Goal: Task Accomplishment & Management: Use online tool/utility

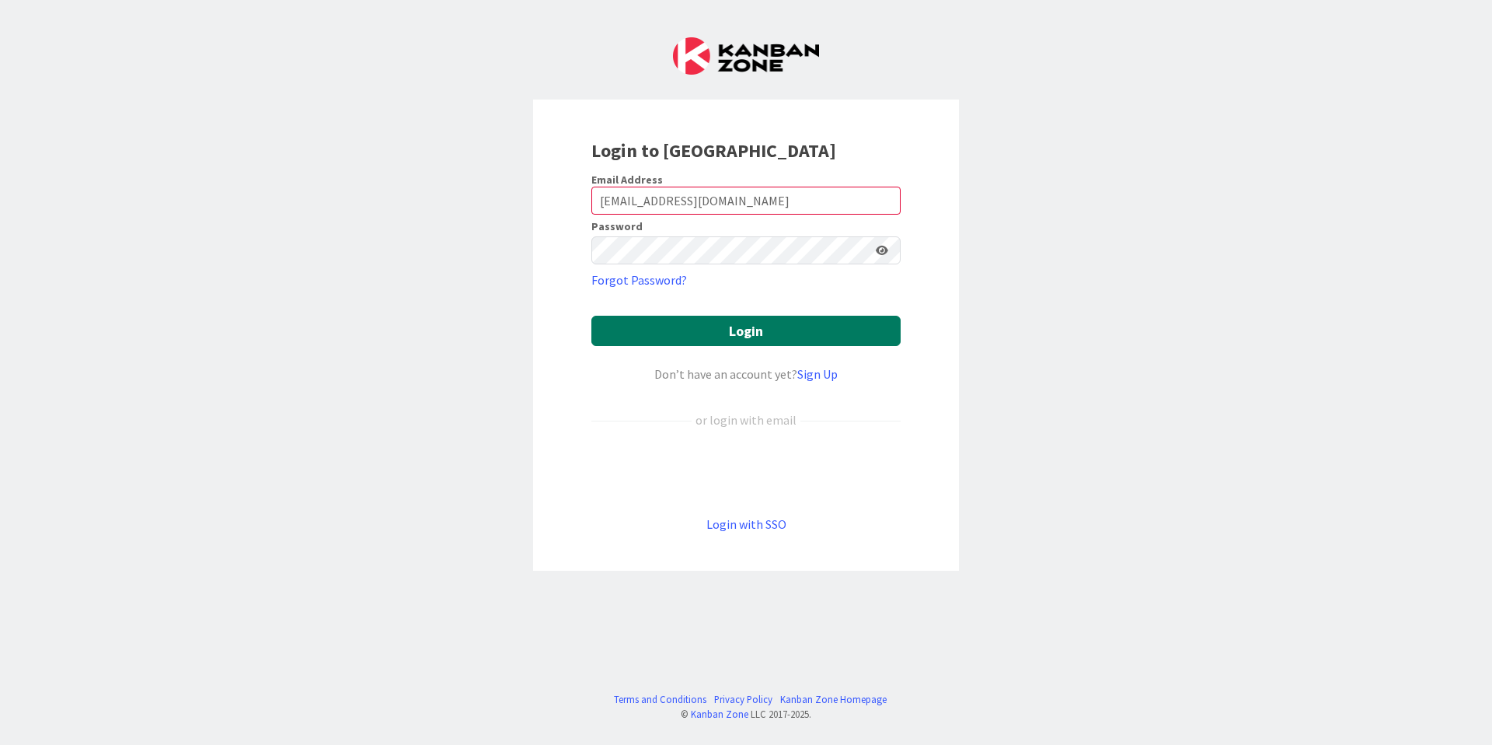
click at [751, 340] on button "Login" at bounding box center [746, 331] width 309 height 30
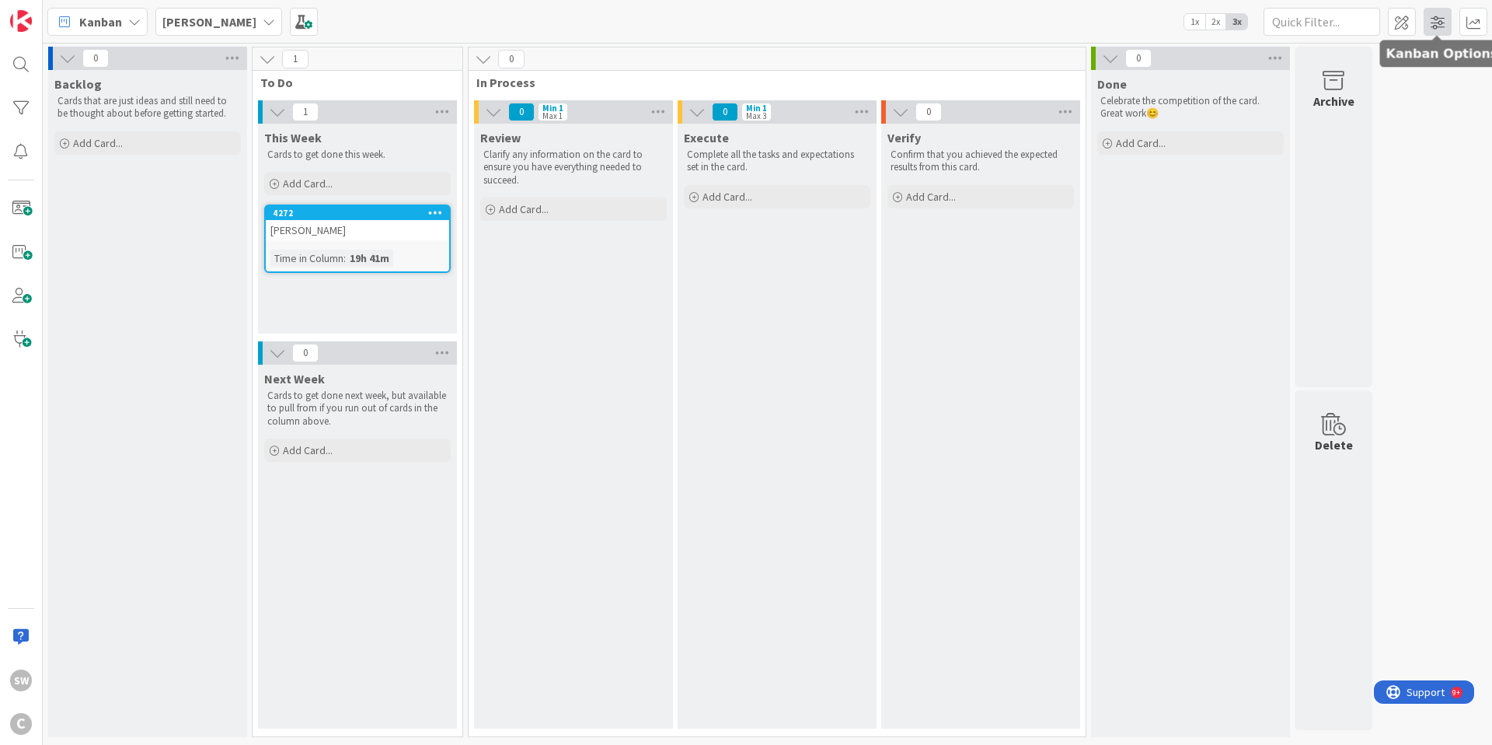
click at [1434, 28] on span at bounding box center [1438, 22] width 28 height 28
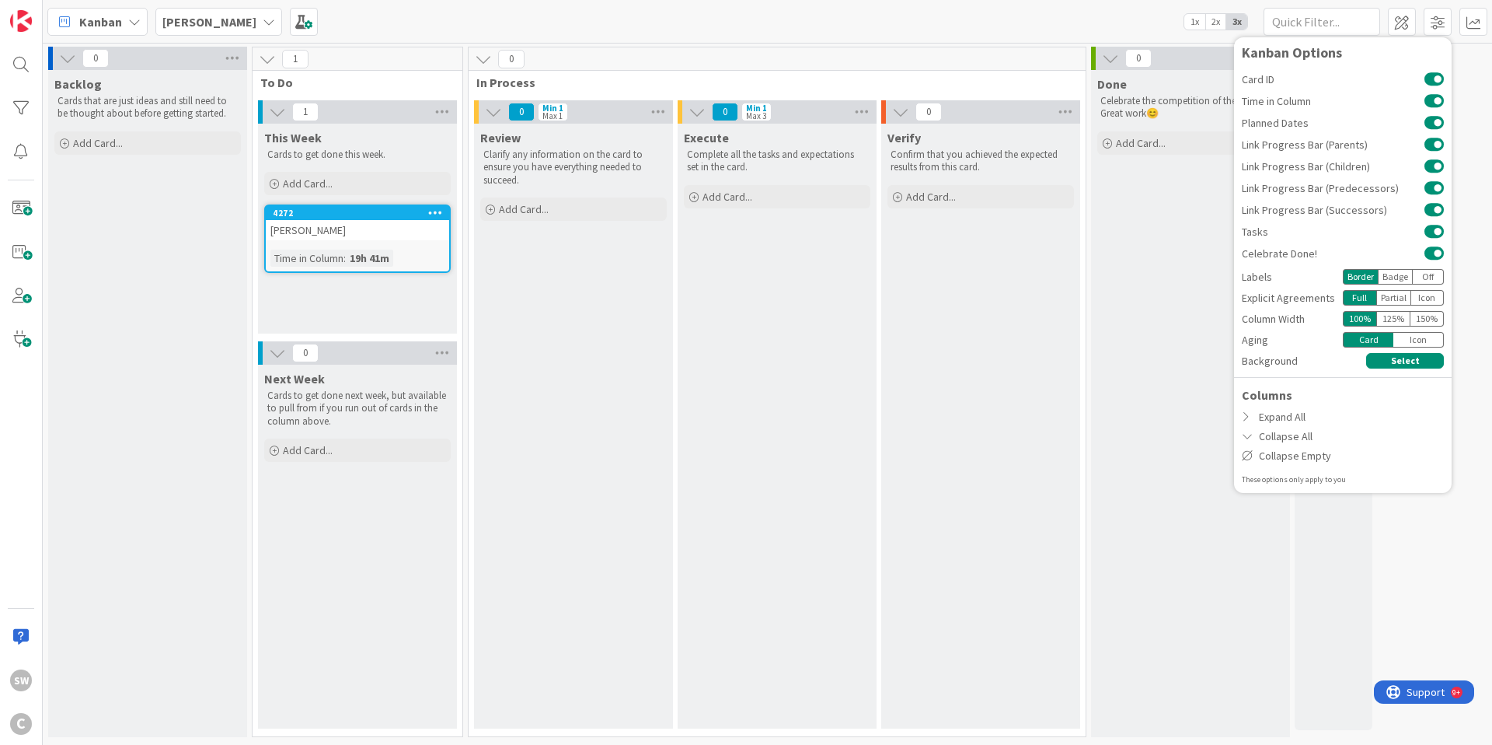
click at [851, 35] on div "Kanban Sam 1x 2x 3x Kanban Options Card ID Time in Column Planned Dates Link Pr…" at bounding box center [768, 21] width 1450 height 43
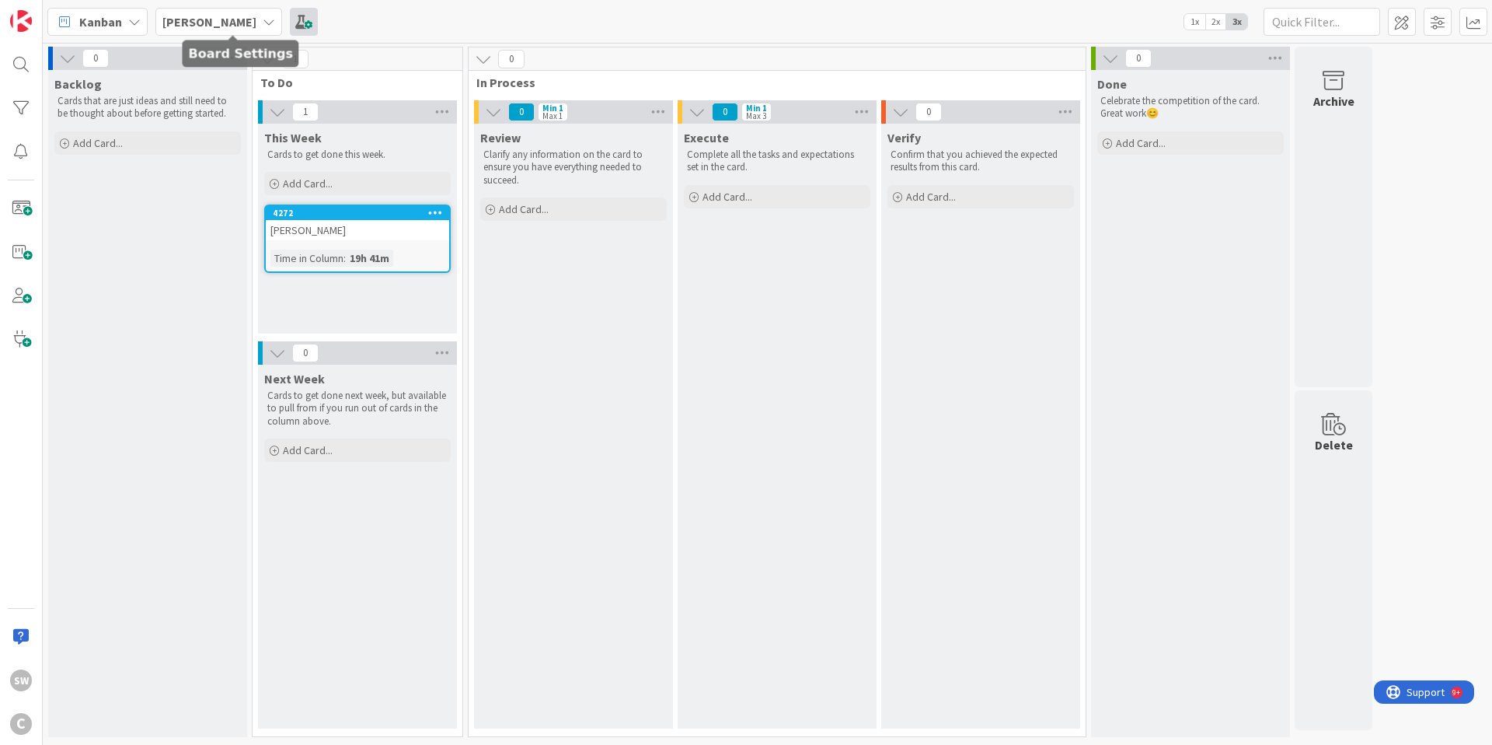
click at [290, 32] on span at bounding box center [304, 22] width 28 height 28
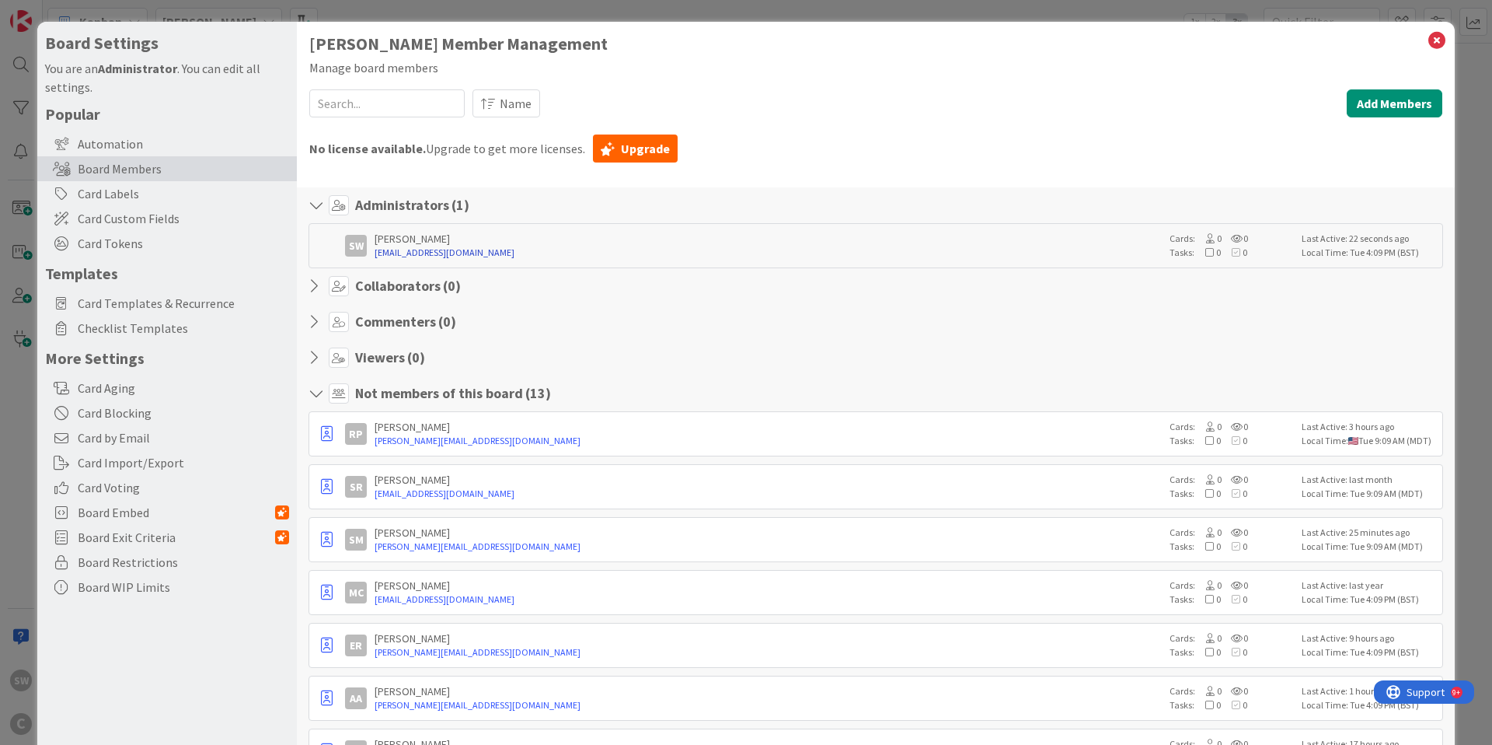
click at [712, 255] on link "swright@cplrlaw.com" at bounding box center [768, 253] width 787 height 14
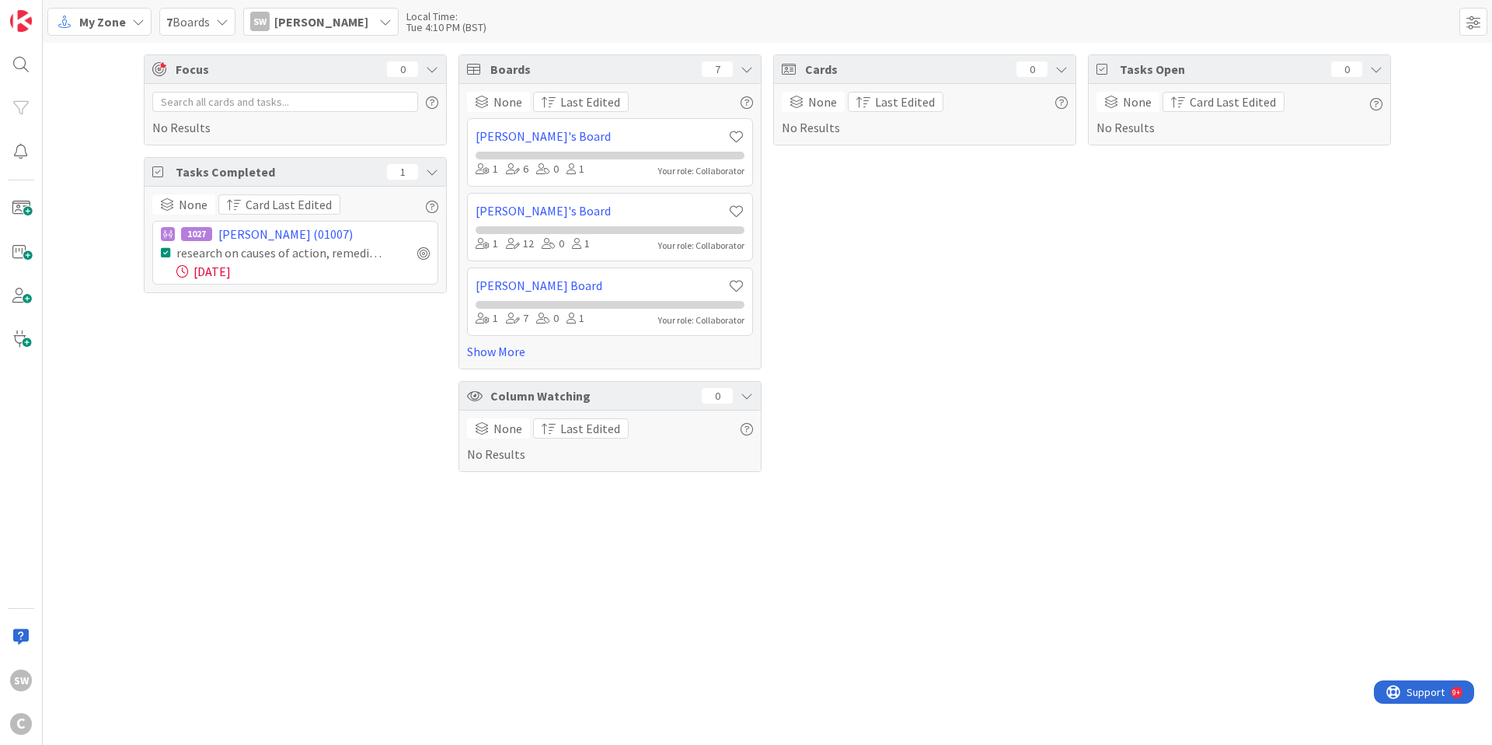
click at [379, 21] on icon at bounding box center [385, 22] width 12 height 12
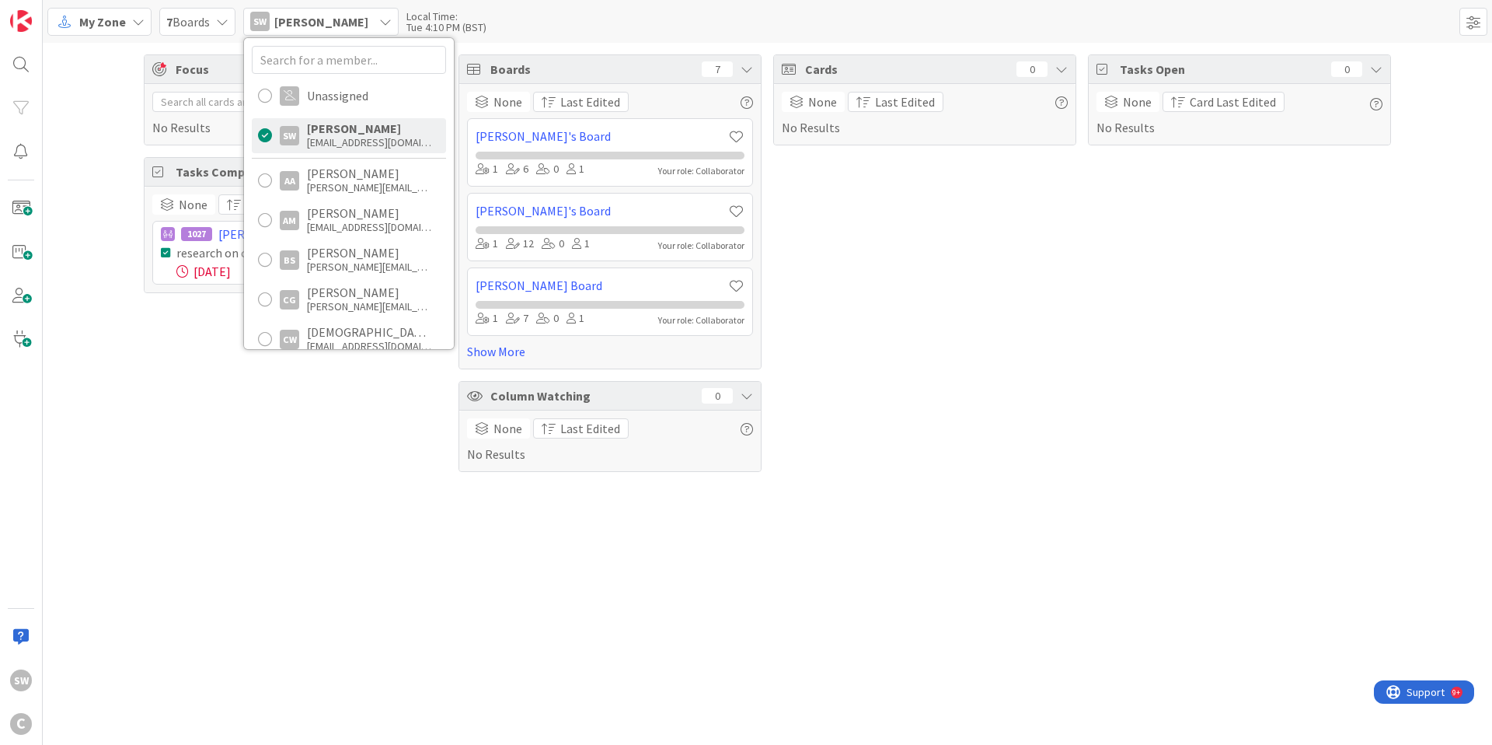
click at [65, 57] on div "Focus 0 No Results Tasks Completed 1 None Card Last Edited 1027 Erickson, Jerem…" at bounding box center [768, 263] width 1450 height 441
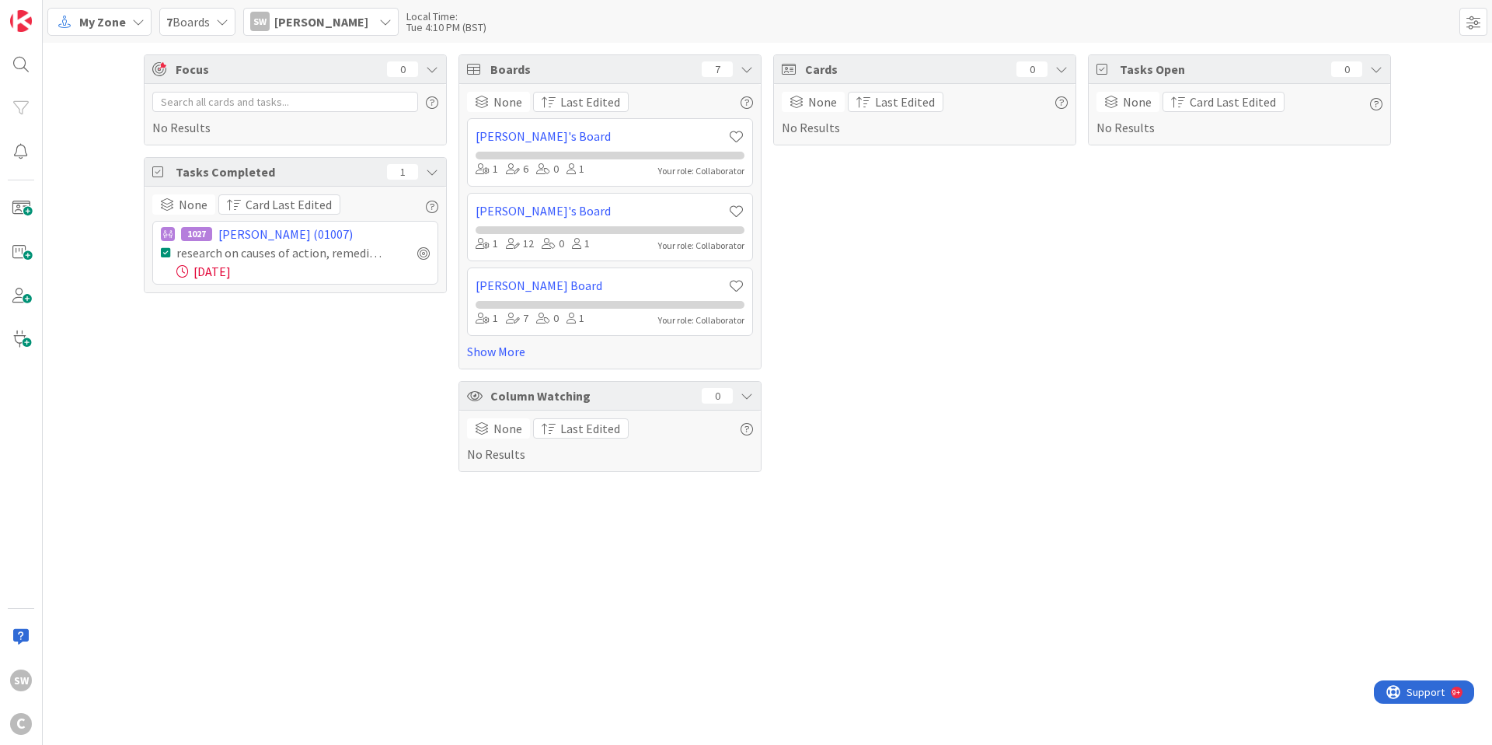
click at [127, 23] on div "My Zone" at bounding box center [99, 22] width 104 height 28
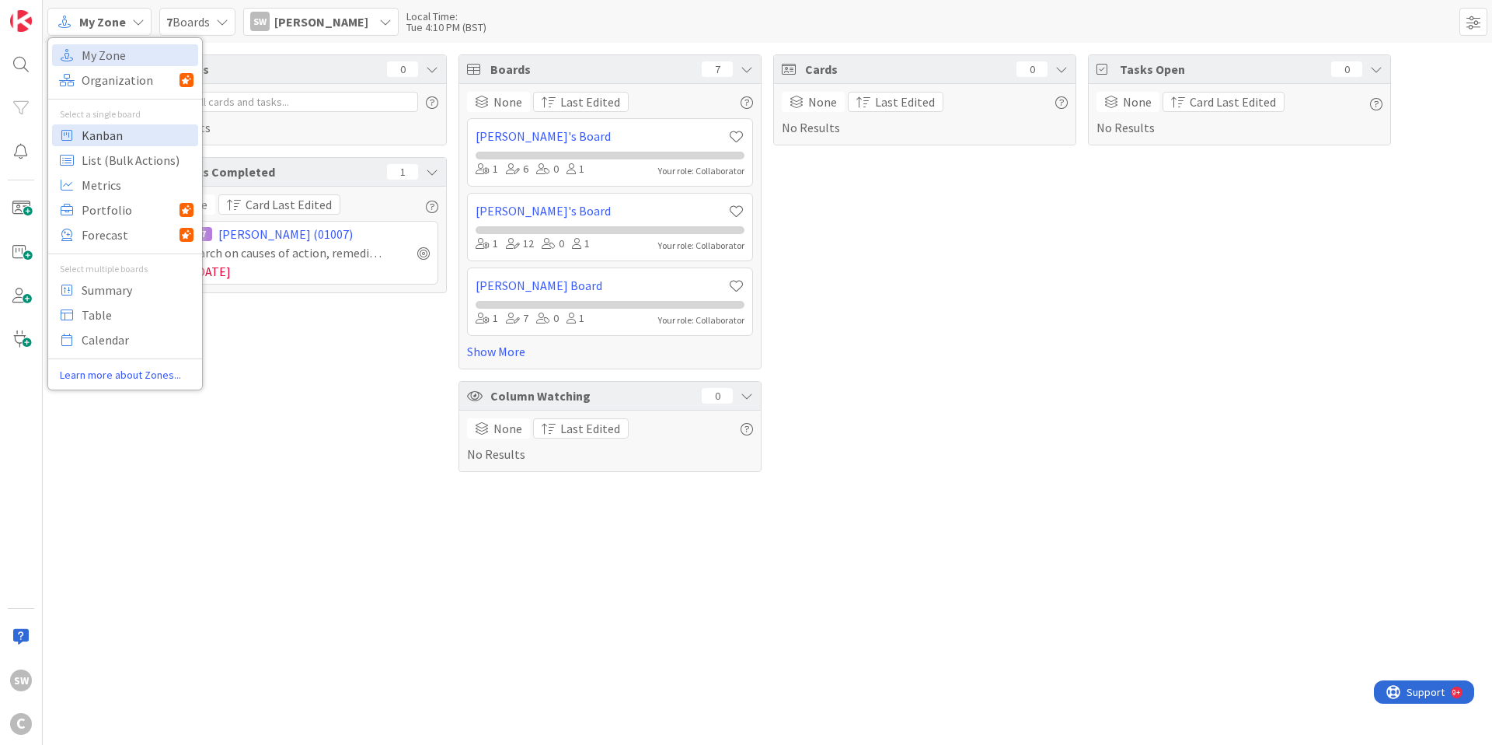
click at [114, 135] on span "Kanban" at bounding box center [138, 135] width 112 height 23
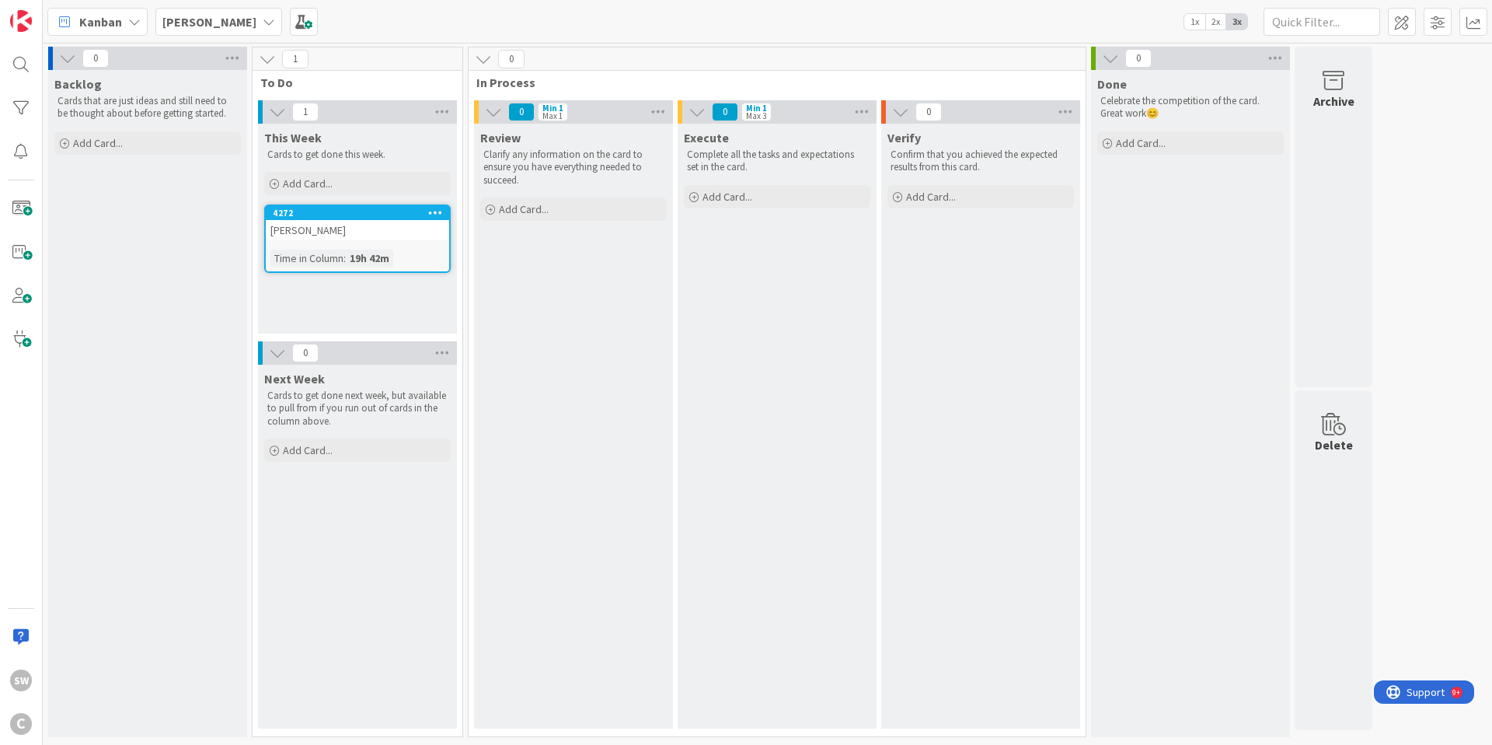
click at [477, 54] on icon at bounding box center [483, 59] width 17 height 17
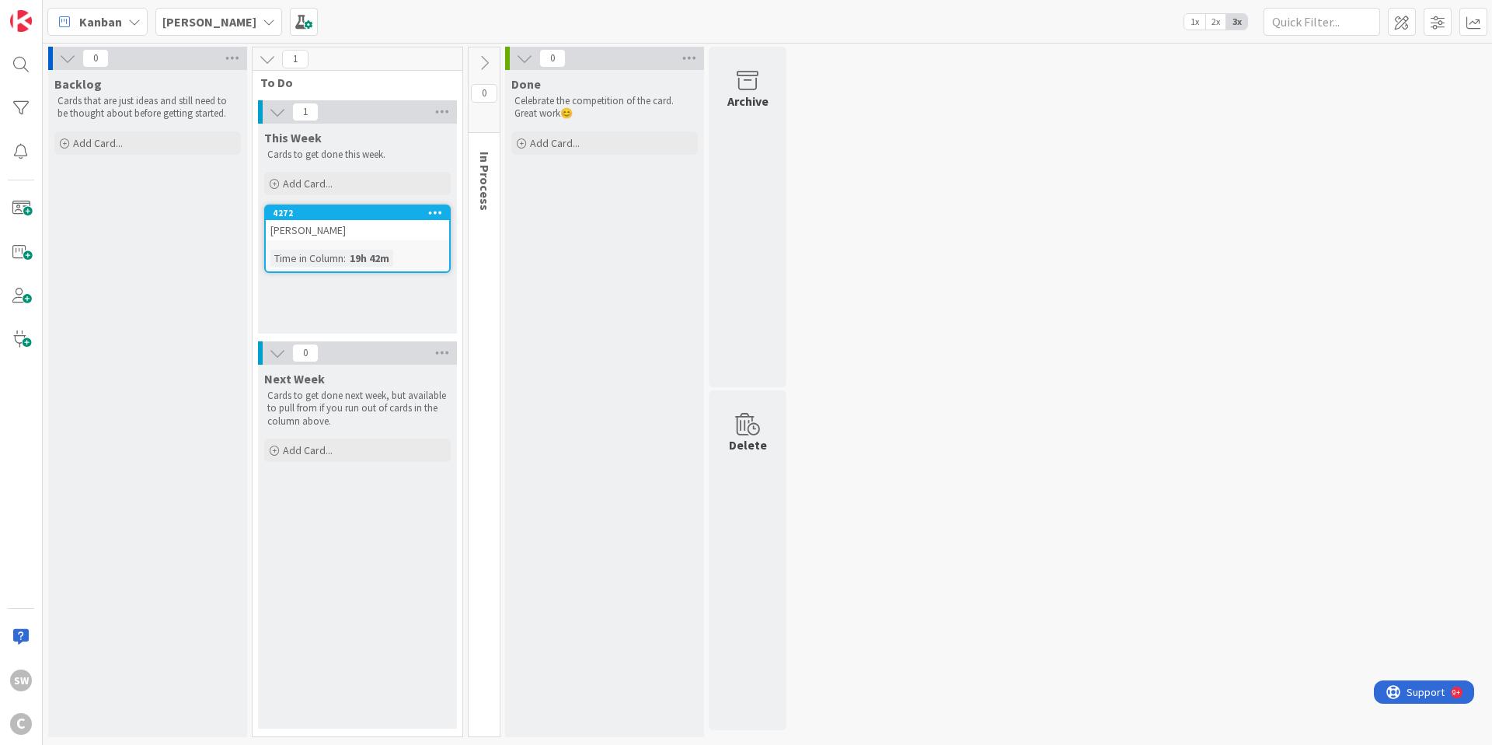
click at [477, 54] on icon at bounding box center [484, 62] width 17 height 17
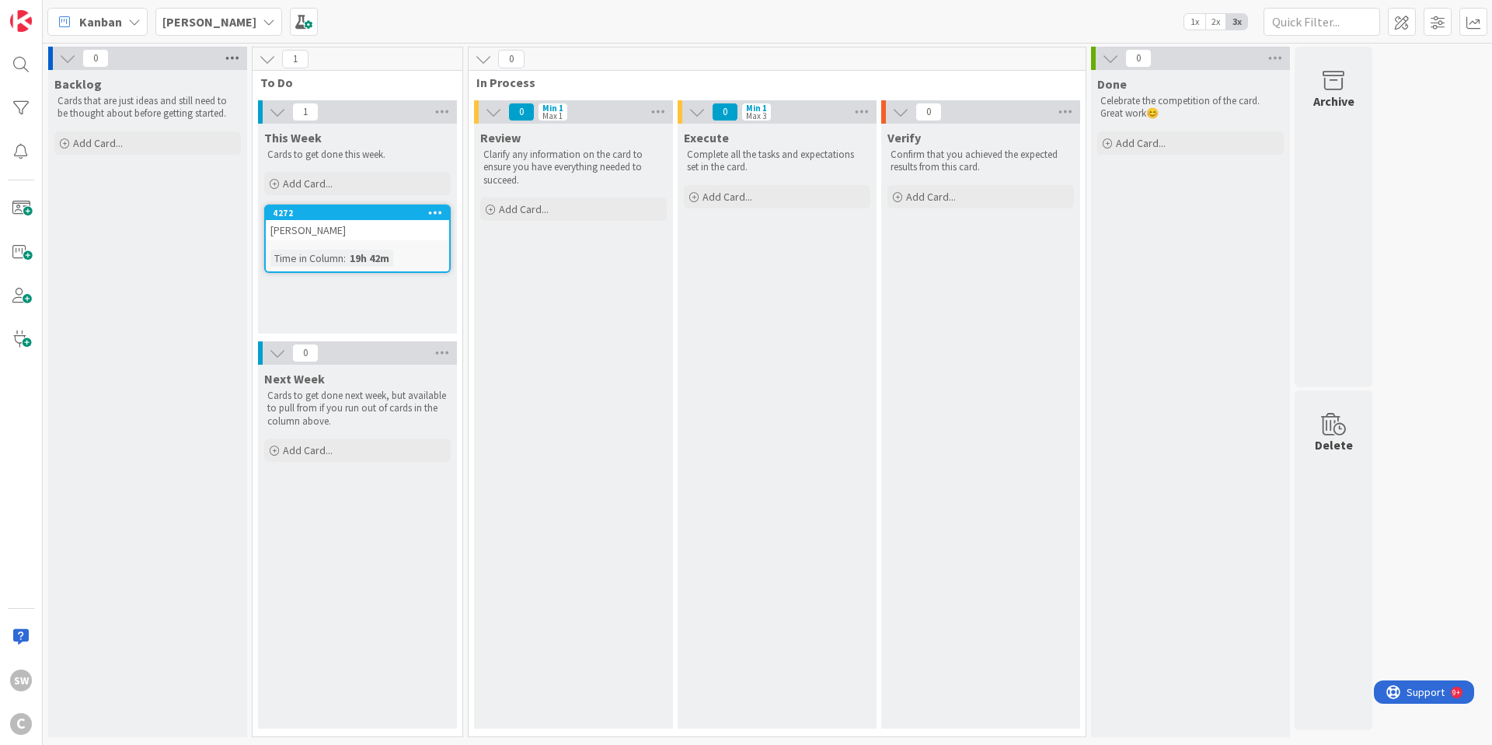
click at [236, 57] on icon at bounding box center [232, 58] width 20 height 23
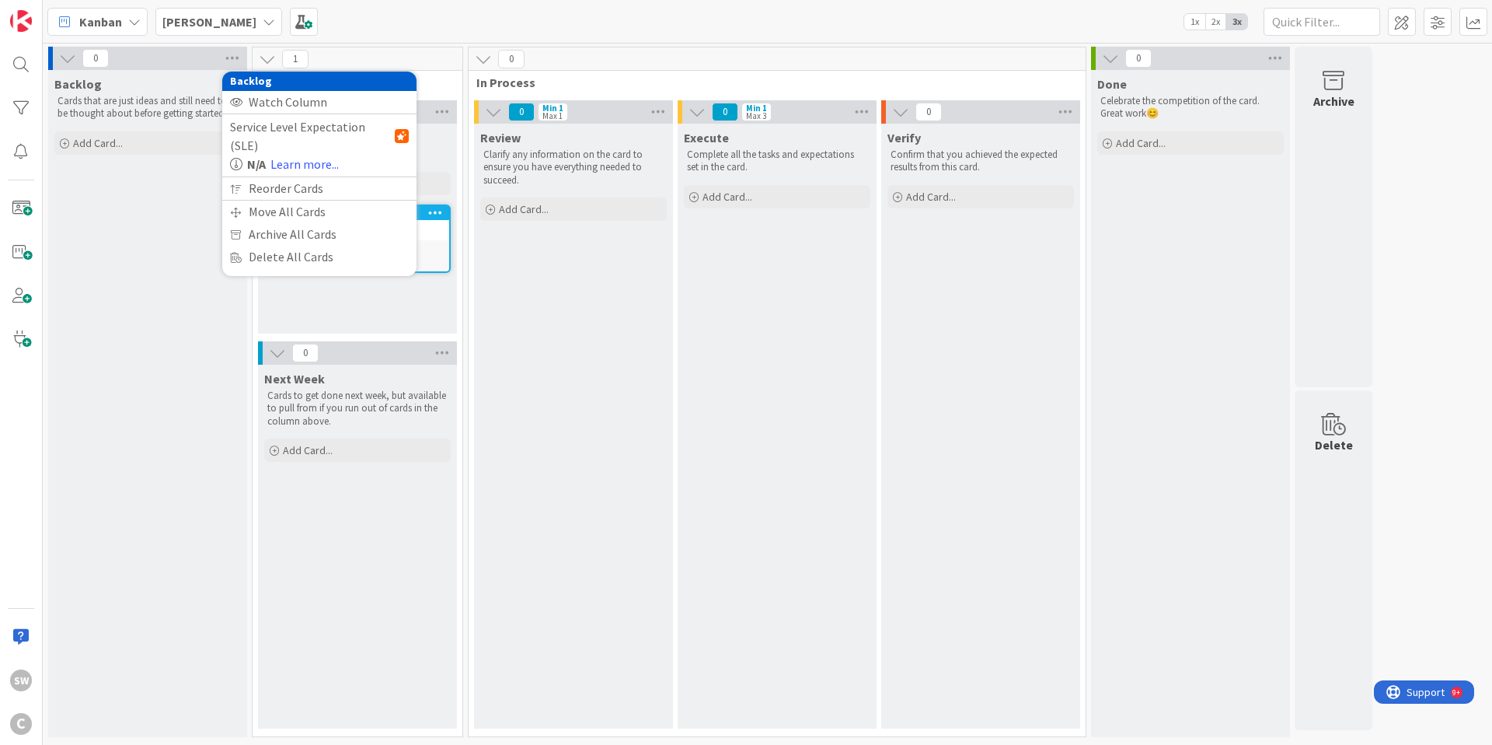
click at [402, 14] on div "Kanban [PERSON_NAME] 1x 2x 3x" at bounding box center [768, 21] width 1450 height 43
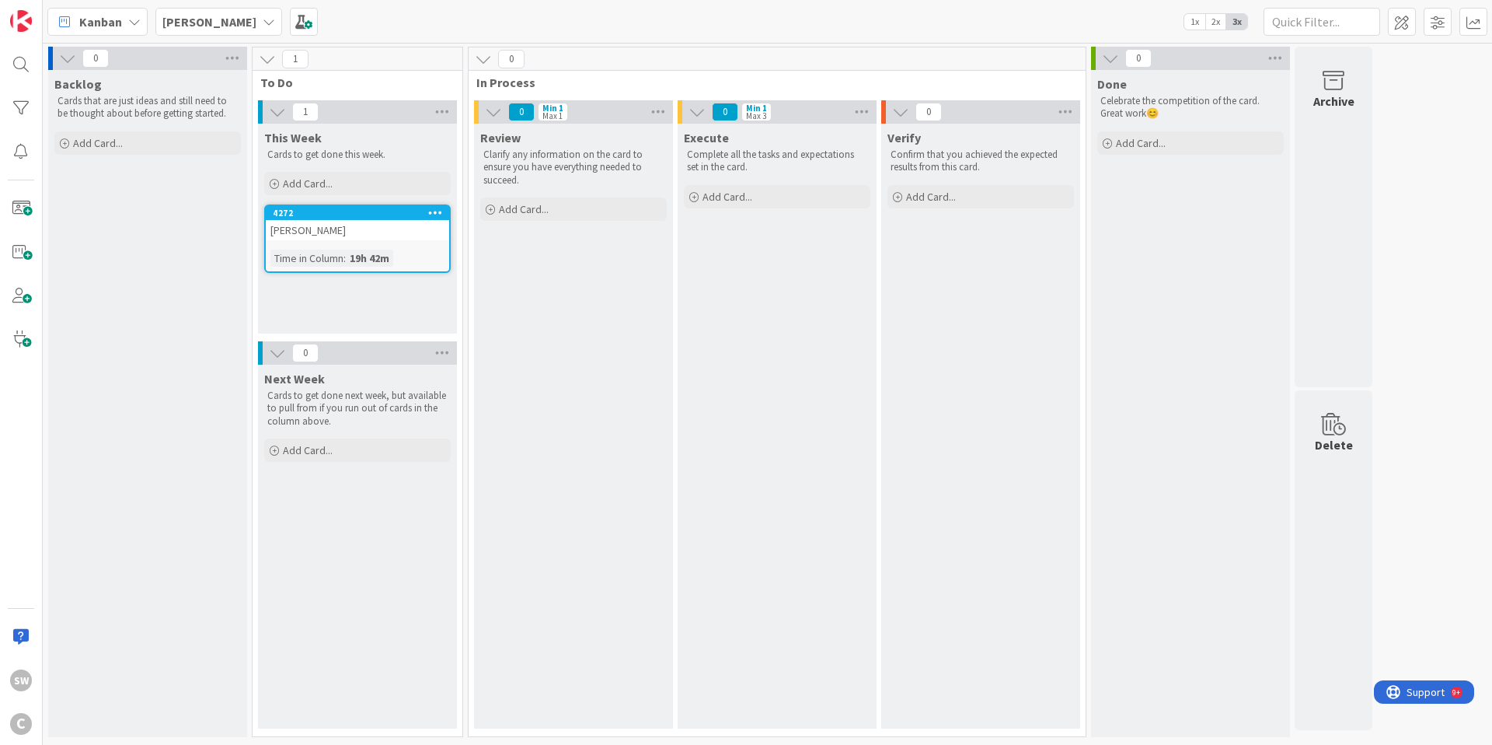
click at [70, 83] on span "Backlog" at bounding box center [77, 84] width 47 height 16
click at [290, 26] on span at bounding box center [304, 22] width 28 height 28
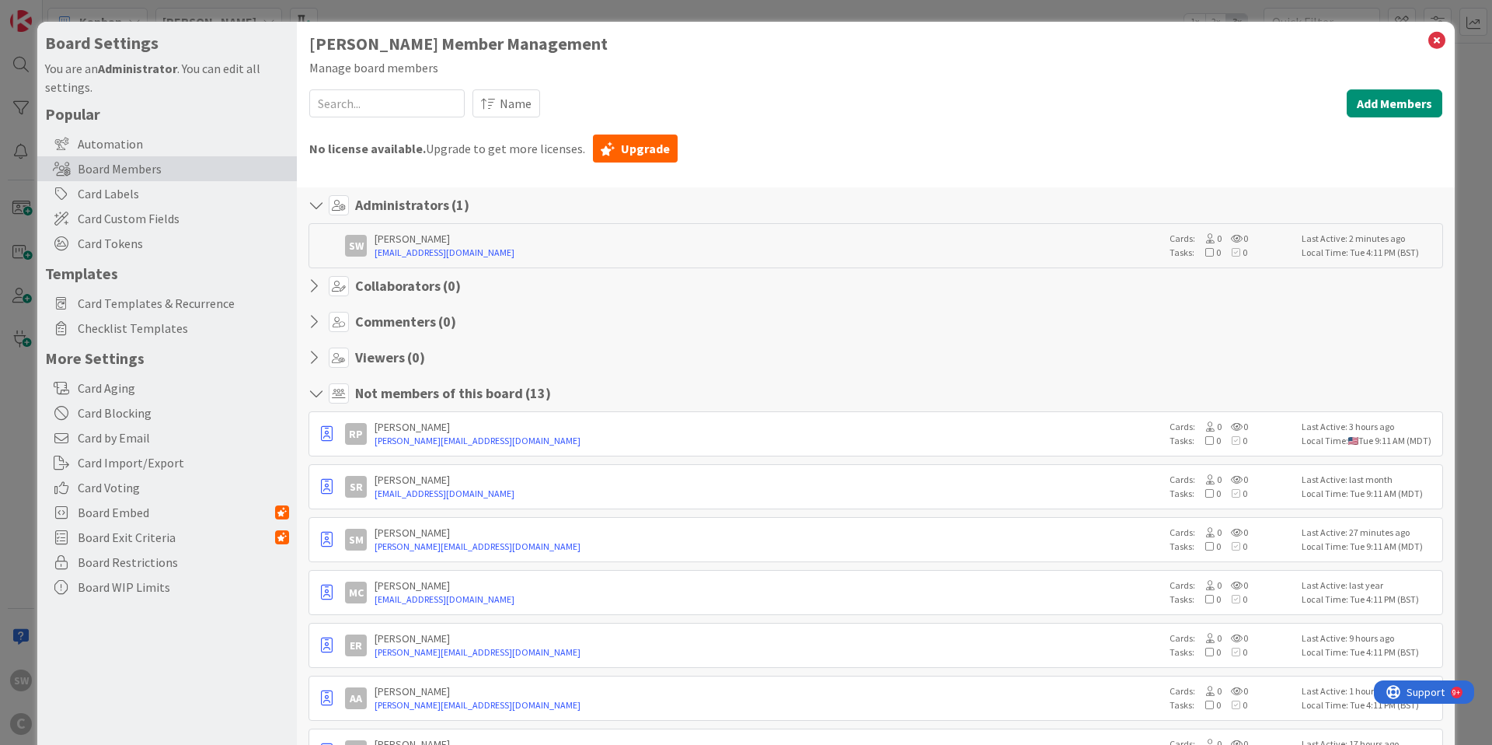
type input "d"
click at [1438, 44] on icon at bounding box center [1437, 41] width 20 height 22
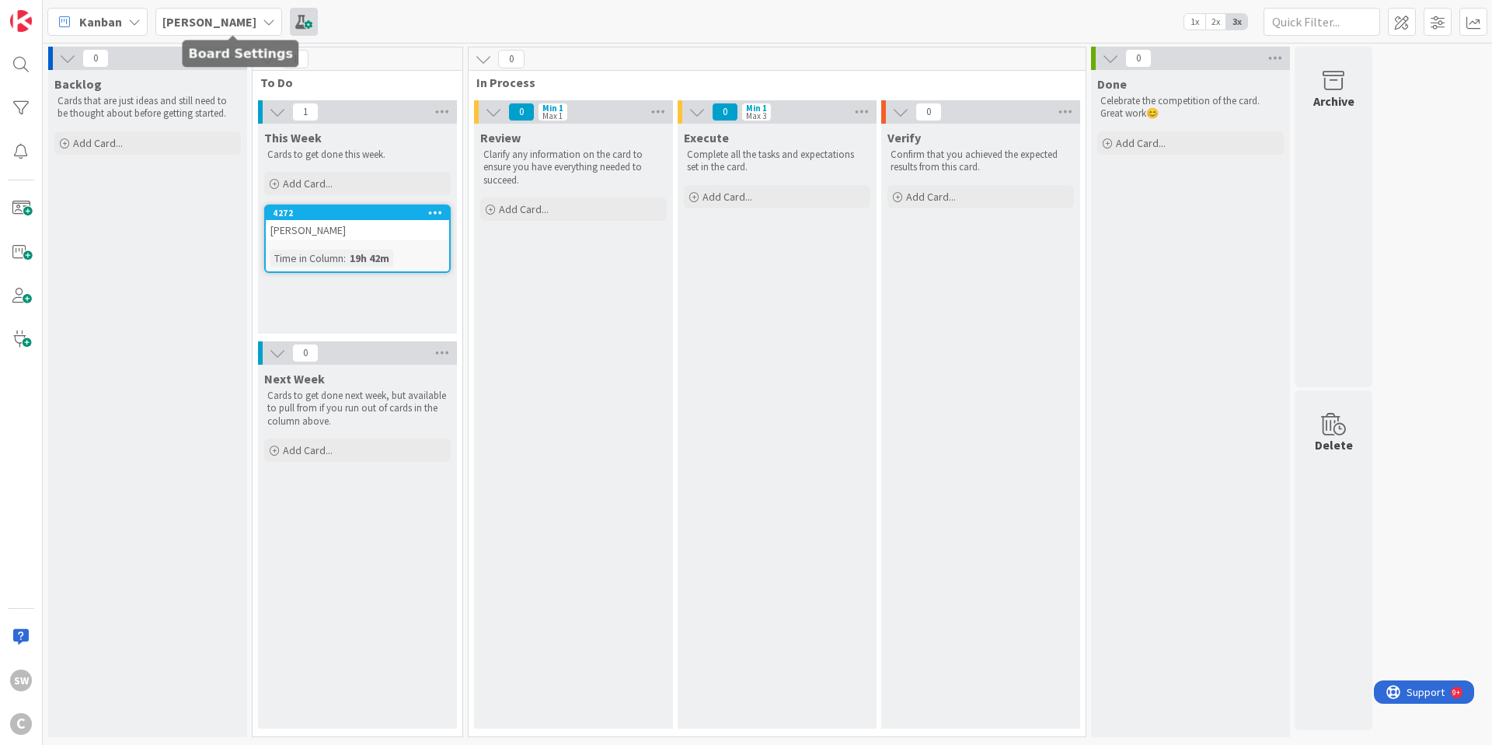
click at [290, 22] on span at bounding box center [304, 22] width 28 height 28
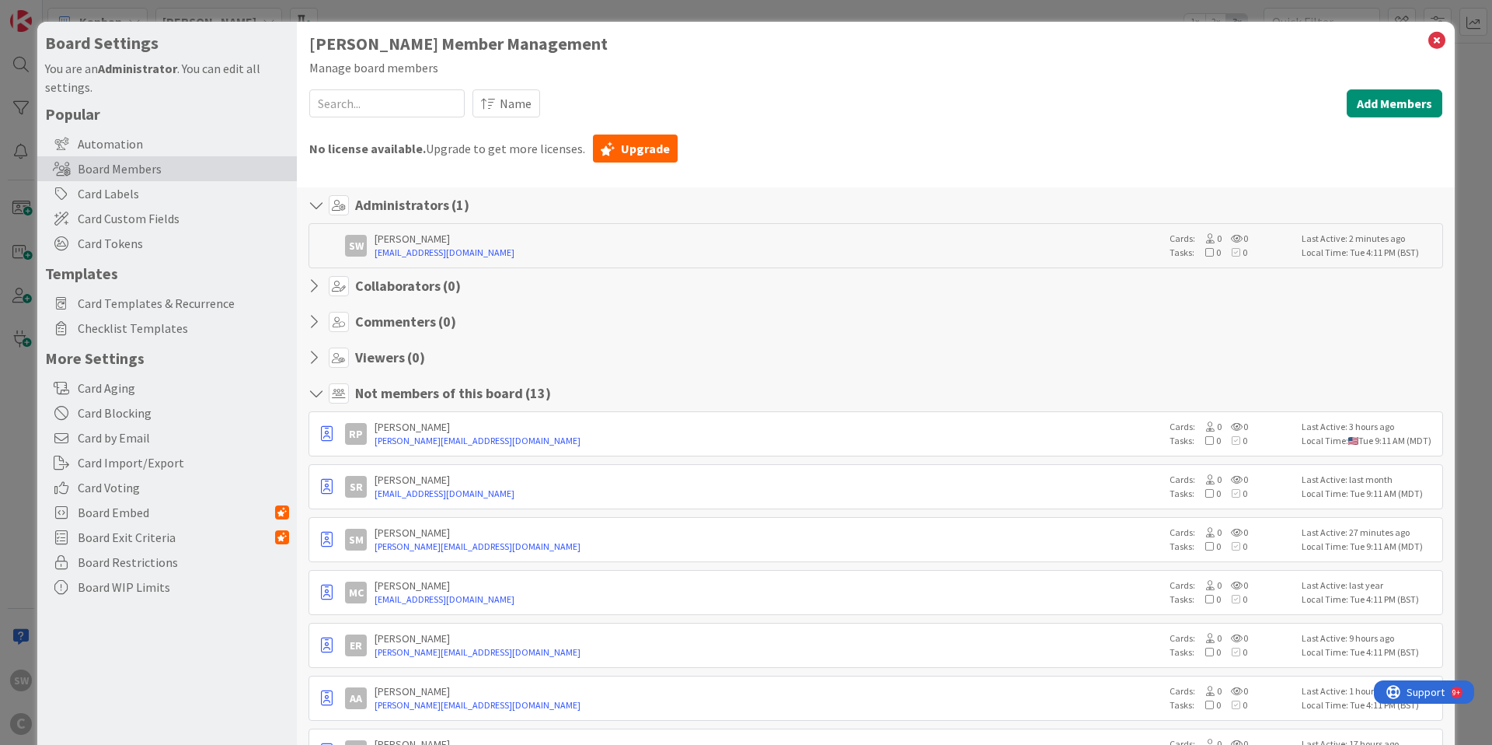
click at [448, 170] on div "Sam Member Management Manage board members Name Add Members Show Less Details N…" at bounding box center [875, 564] width 1133 height 1060
click at [440, 151] on span "No license available. Upgrade to get more licenses." at bounding box center [447, 148] width 276 height 19
click at [144, 194] on div "Card Labels" at bounding box center [167, 193] width 260 height 25
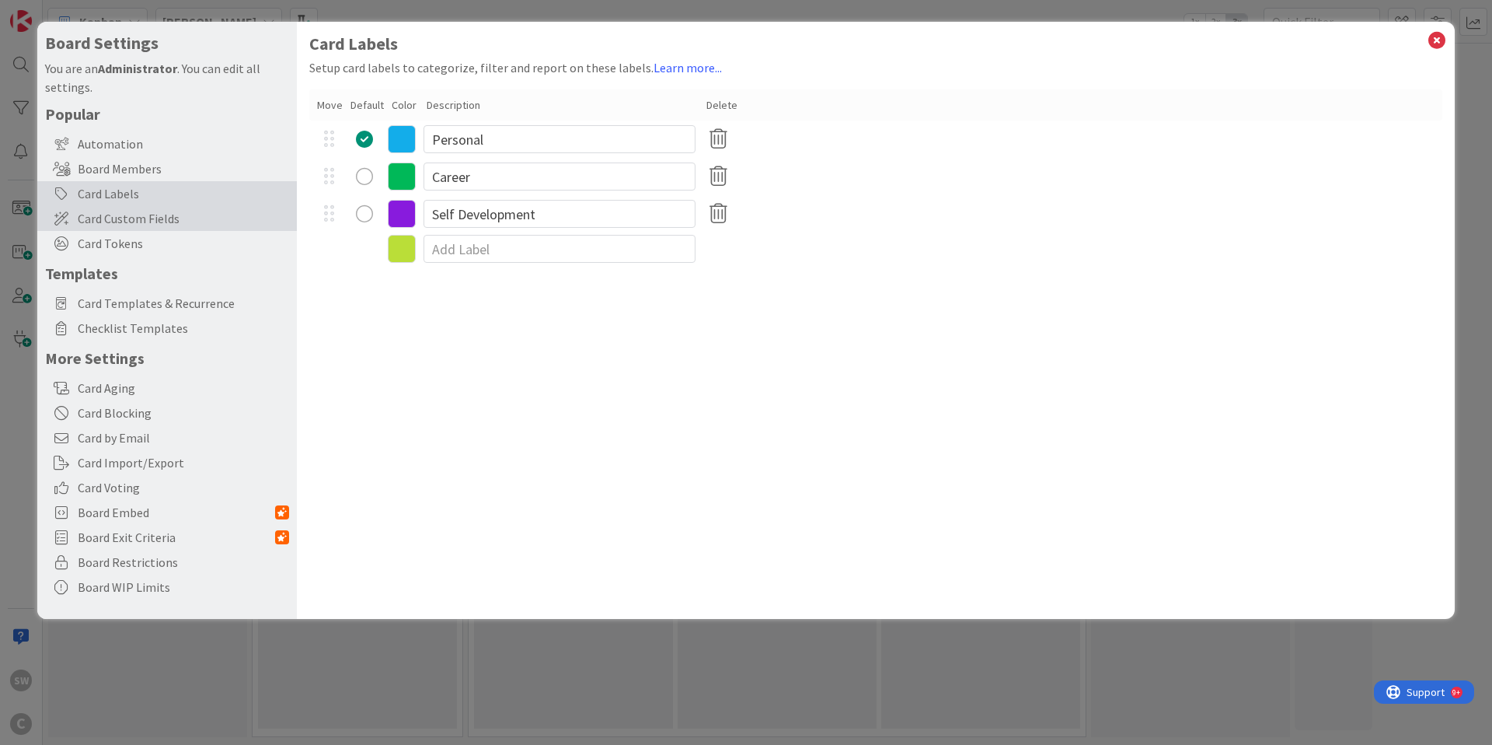
click at [162, 218] on span "Card Custom Fields" at bounding box center [183, 218] width 211 height 19
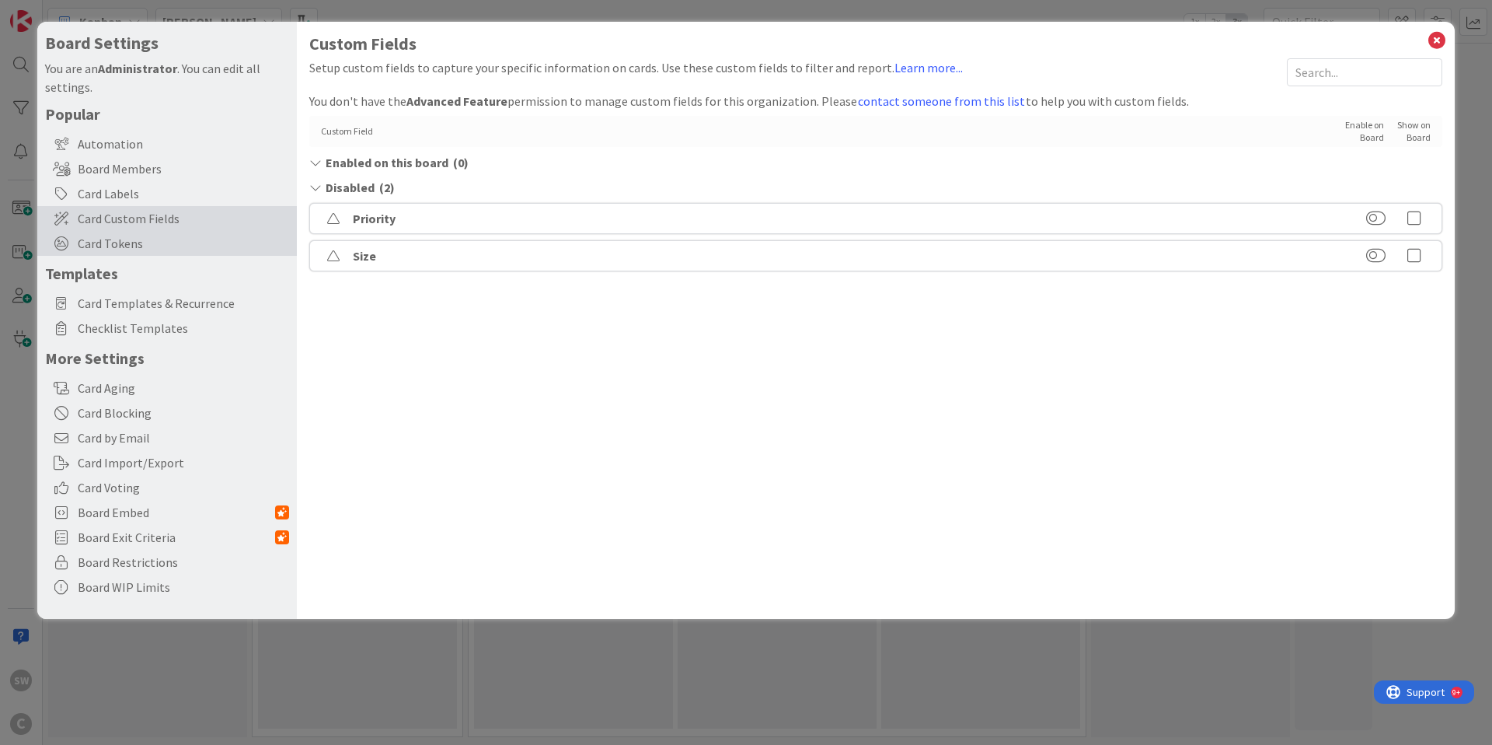
click at [146, 243] on span "Card Tokens" at bounding box center [183, 243] width 211 height 19
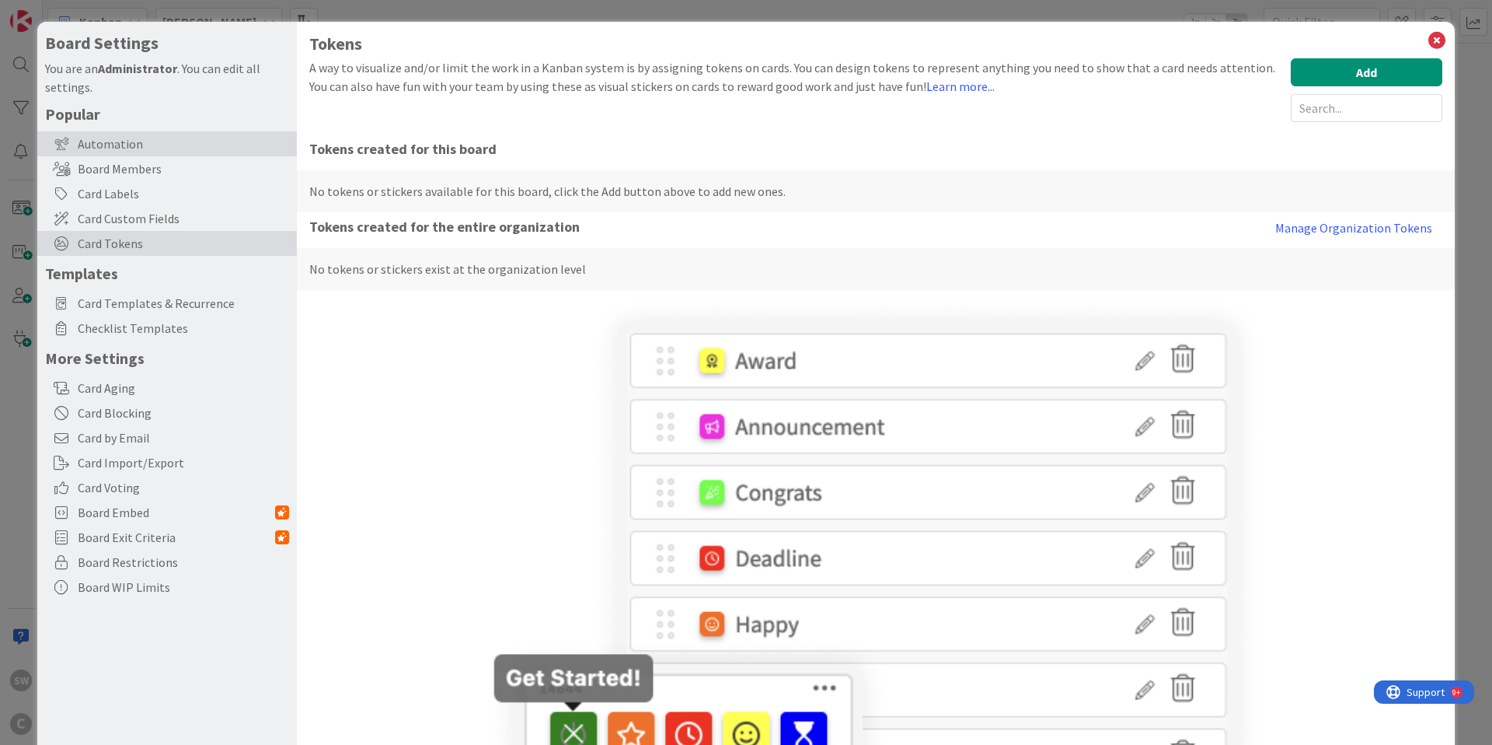
click at [172, 145] on div "Automation" at bounding box center [167, 143] width 260 height 25
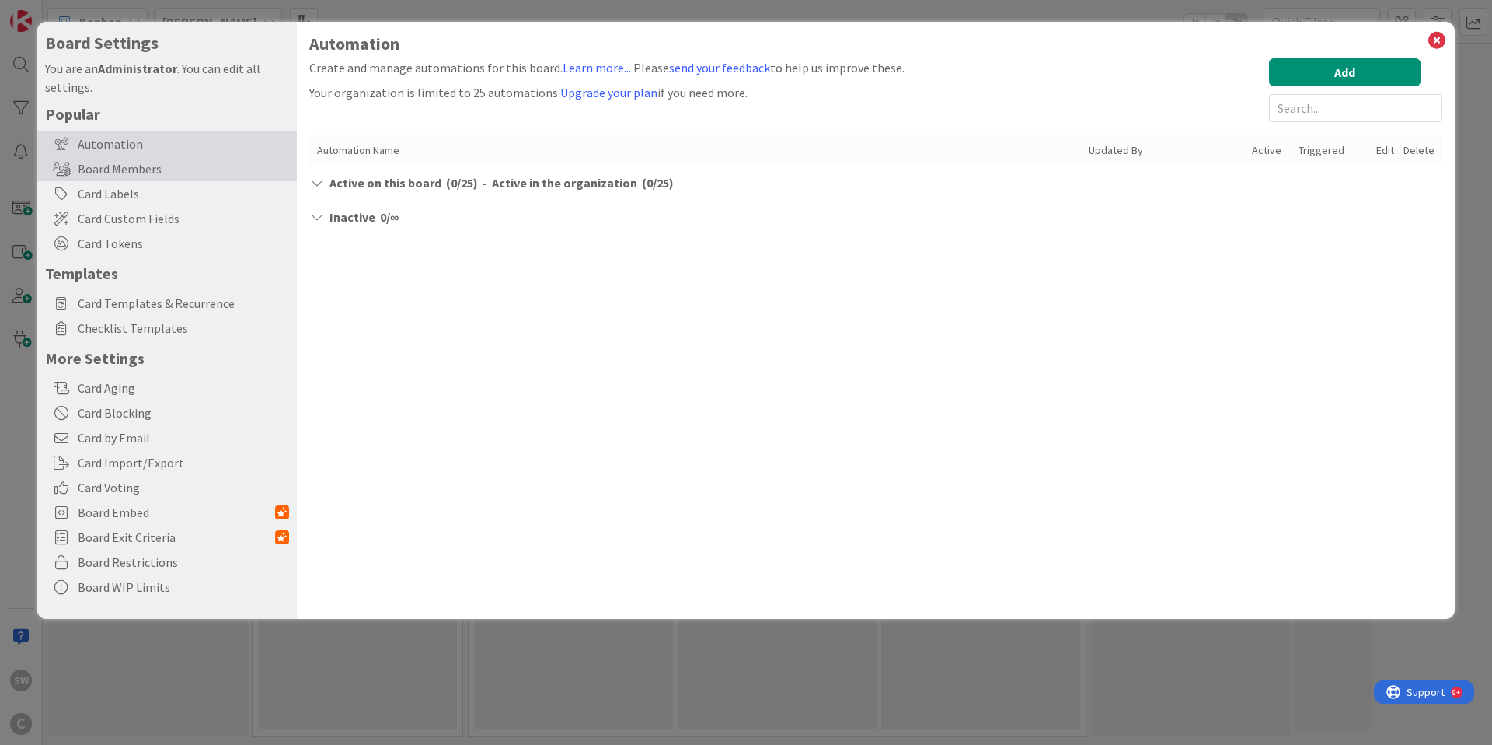
click at [159, 166] on div "Board Members" at bounding box center [167, 168] width 260 height 25
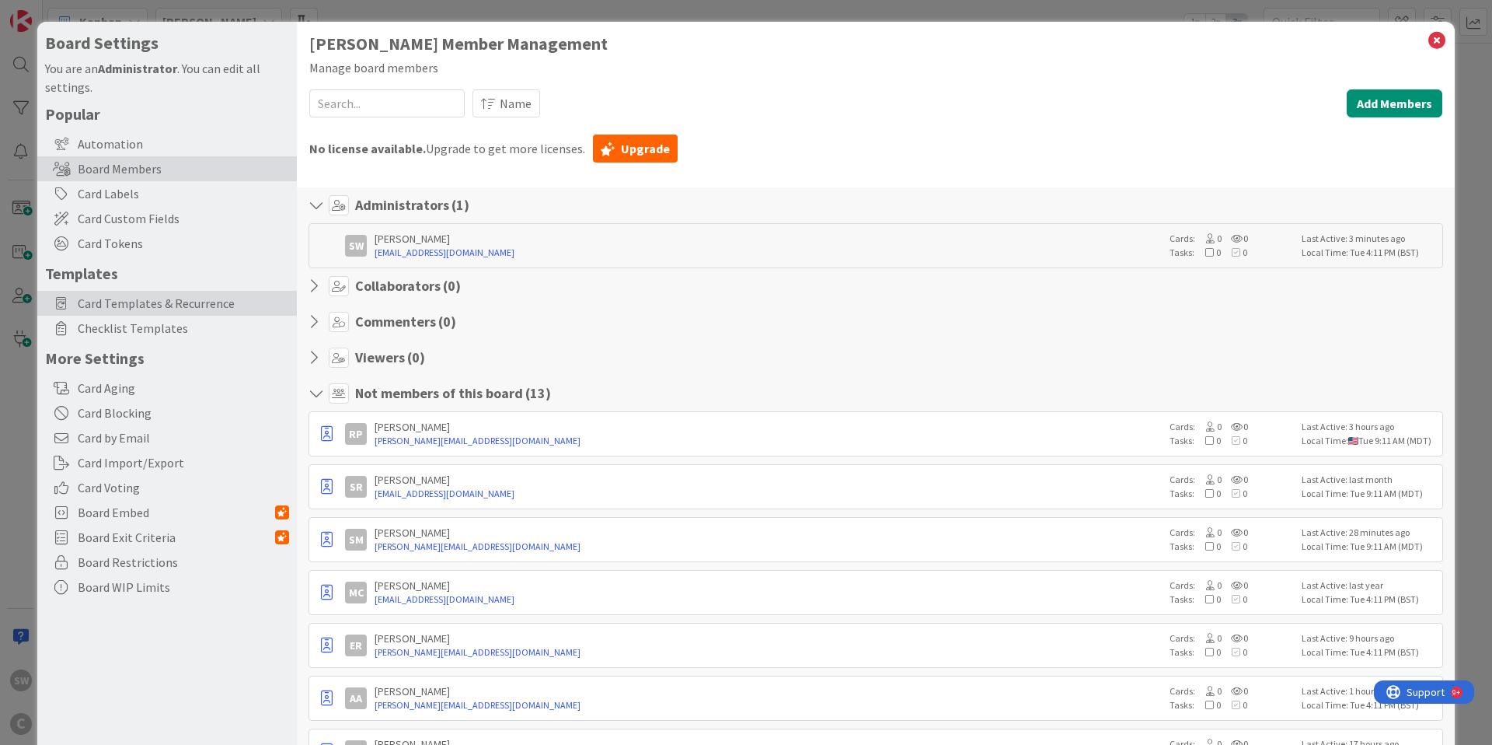
click at [181, 314] on div "Card Templates & Recurrence" at bounding box center [167, 303] width 260 height 25
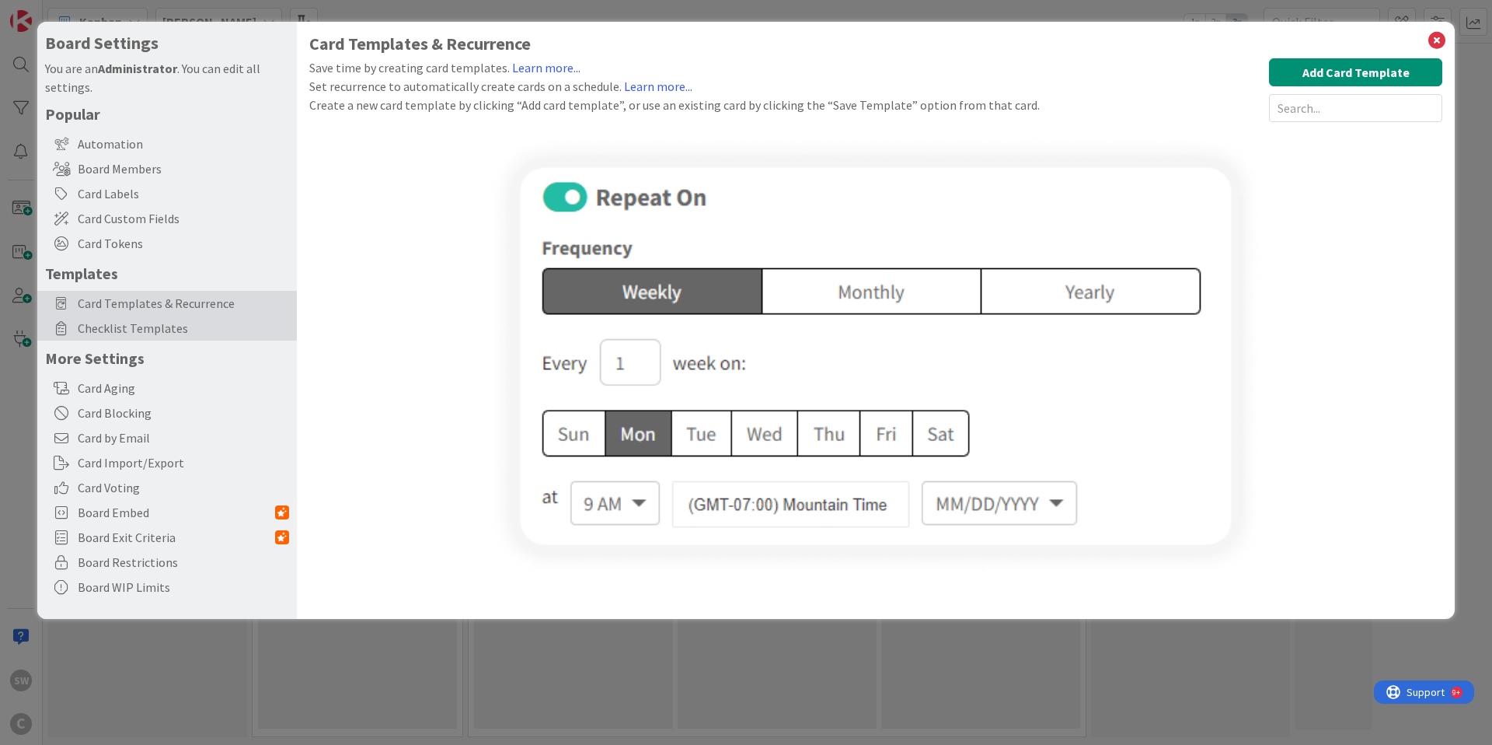
click at [183, 330] on span "Checklist Templates" at bounding box center [183, 328] width 211 height 19
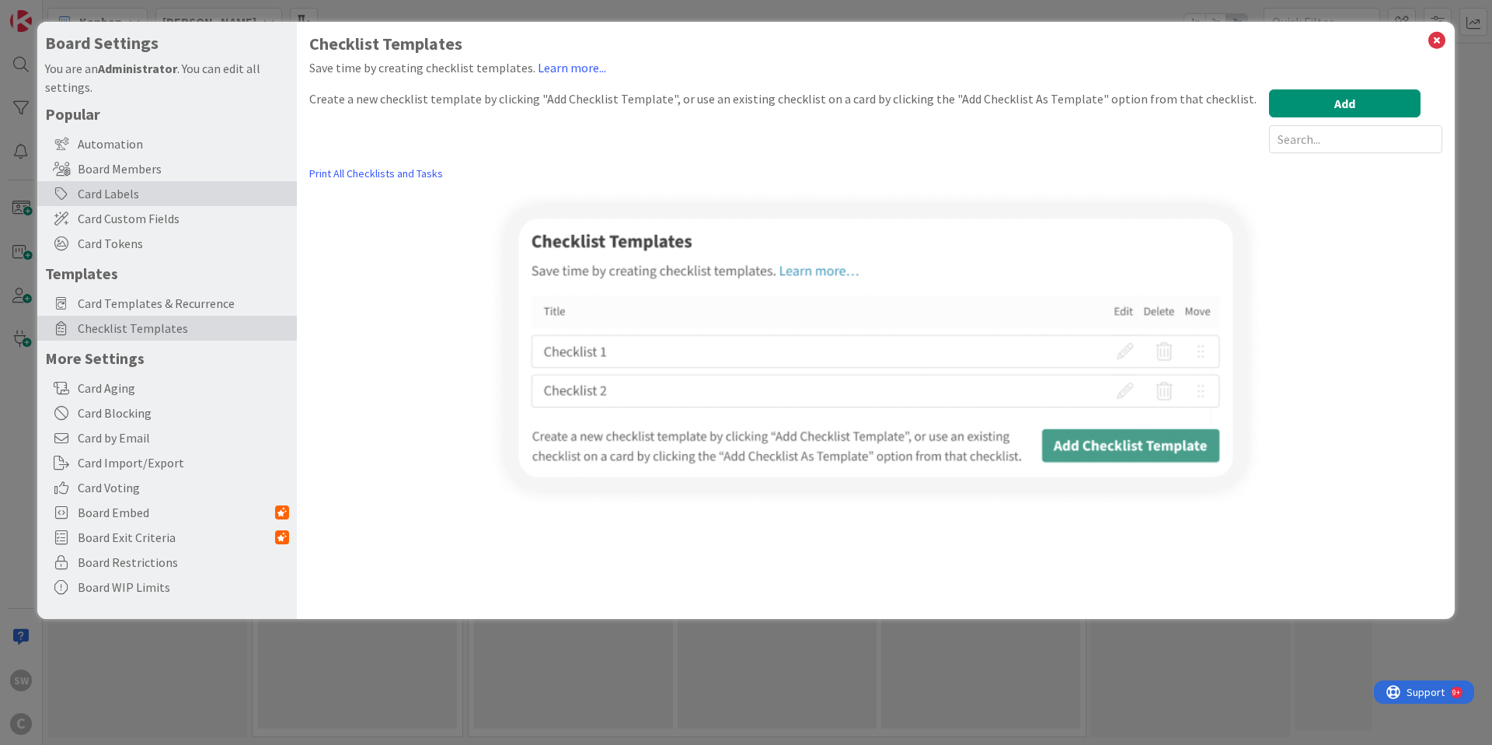
click at [152, 190] on div "Card Labels" at bounding box center [167, 193] width 260 height 25
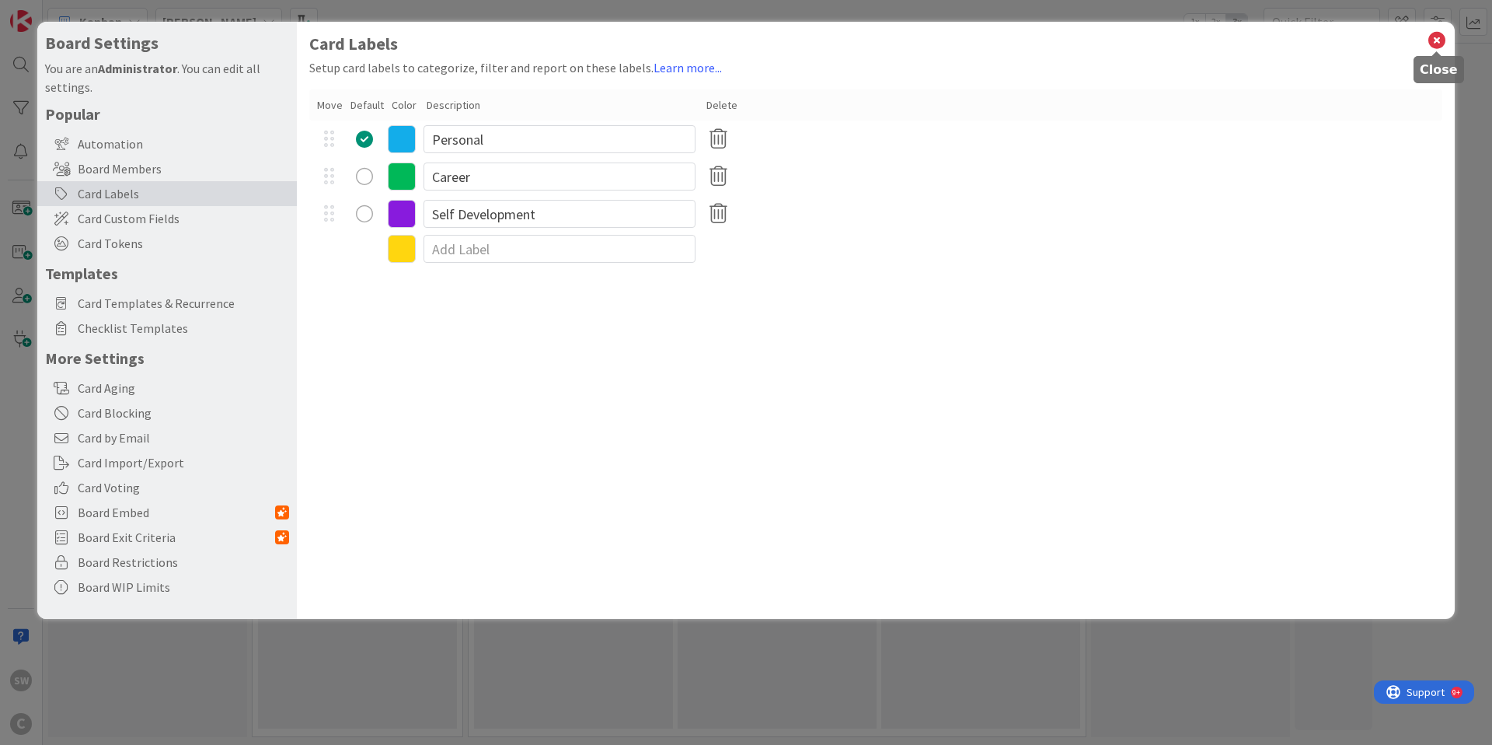
click at [1445, 38] on icon at bounding box center [1437, 41] width 20 height 22
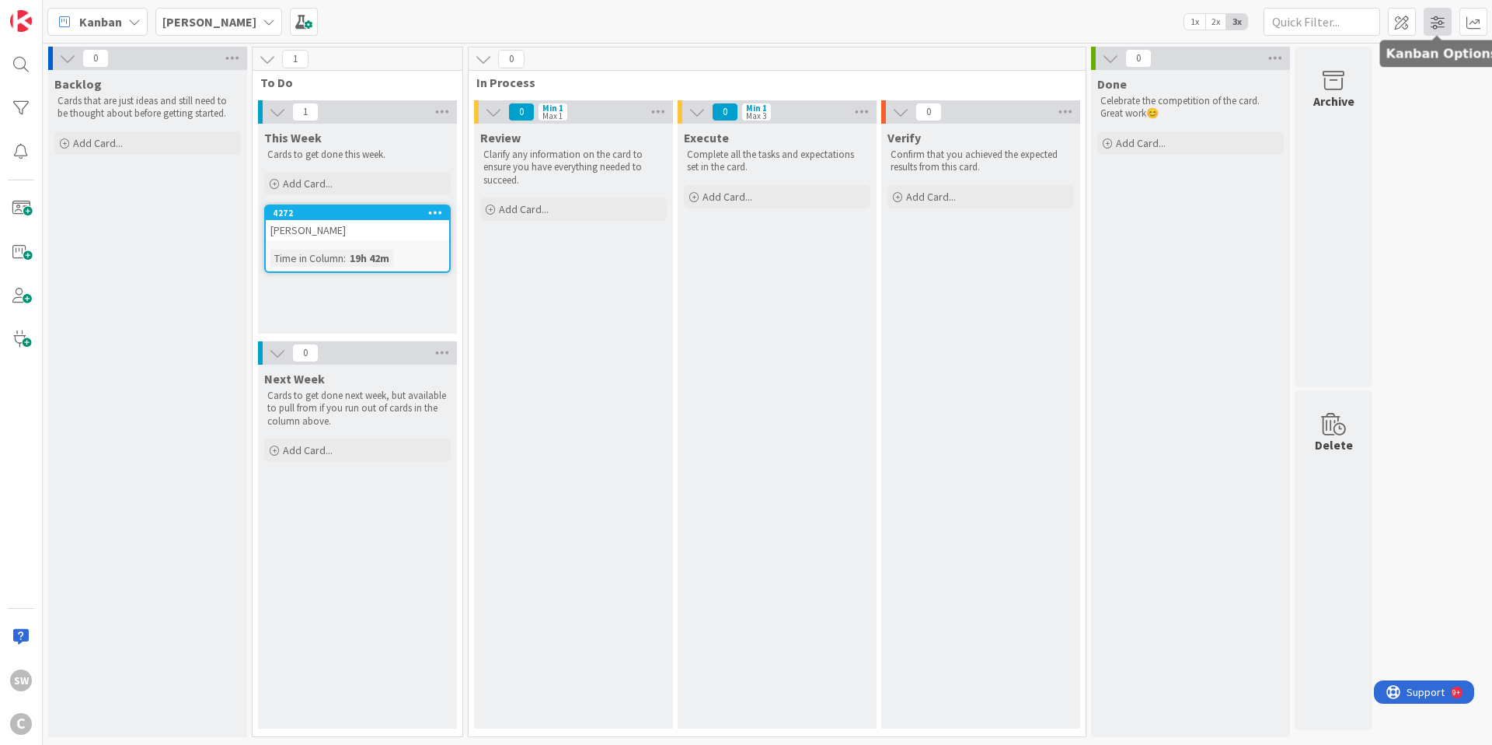
click at [1445, 24] on span at bounding box center [1438, 22] width 28 height 28
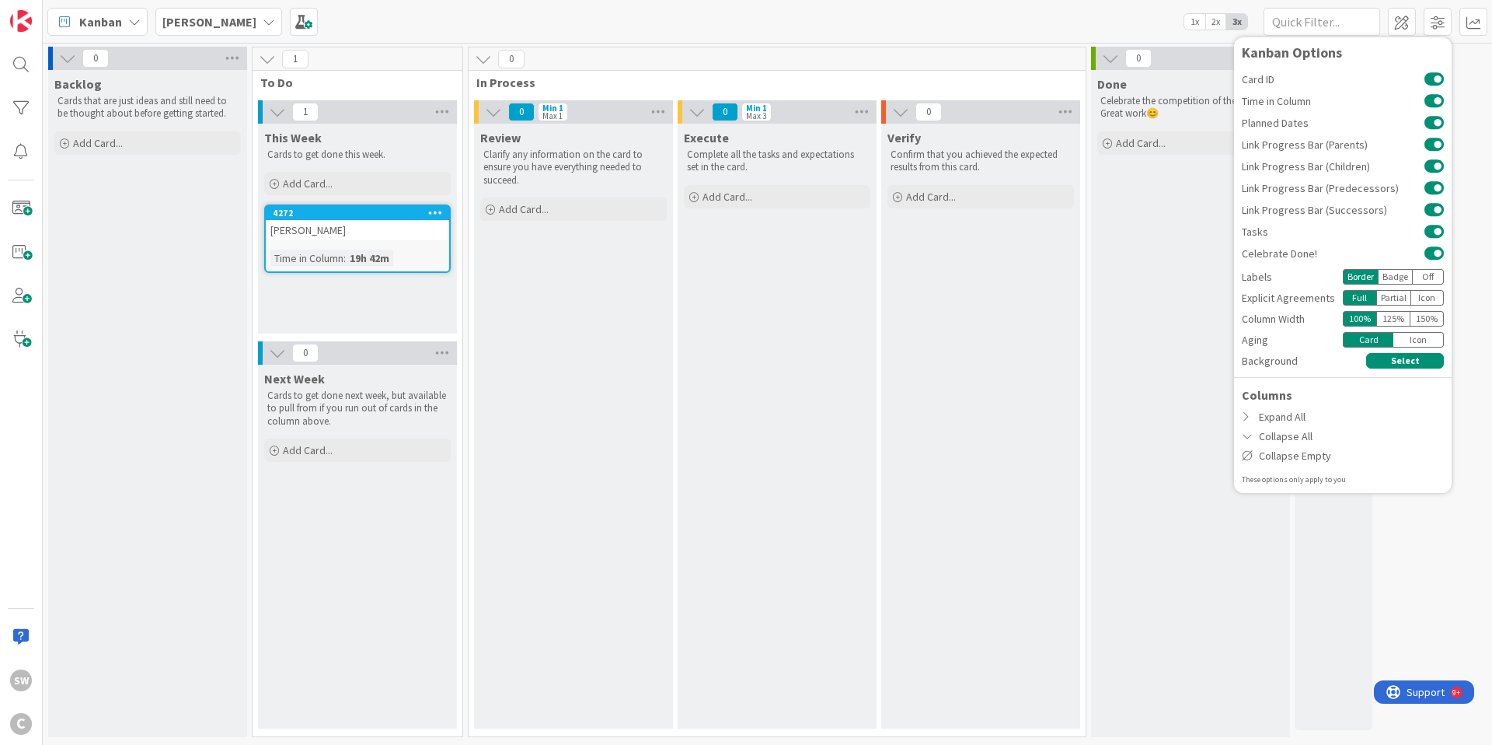
click at [1125, 5] on div "Kanban Sam 1x 2x 3x Kanban Options Card ID Time in Column Planned Dates Link Pr…" at bounding box center [768, 21] width 1450 height 43
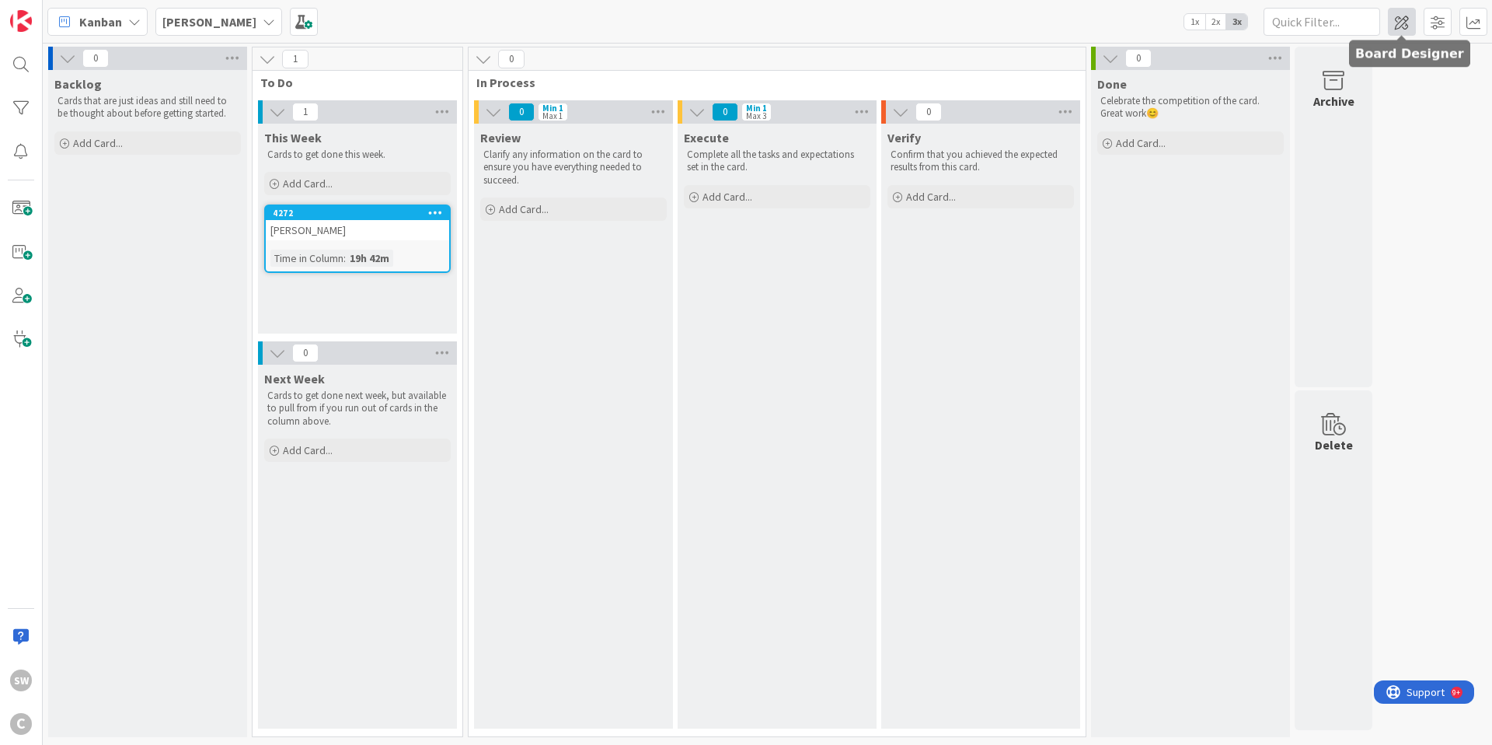
click at [1405, 19] on span at bounding box center [1402, 22] width 28 height 28
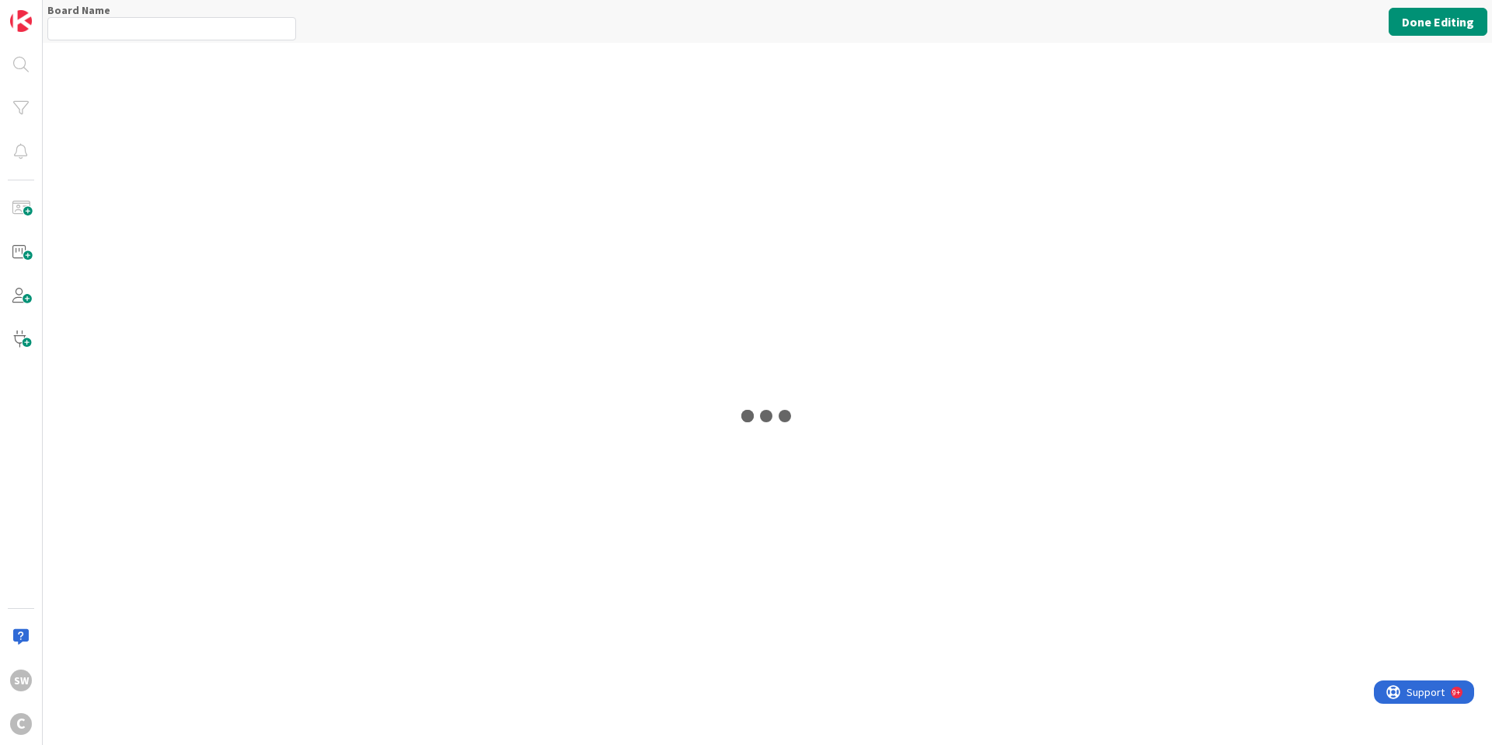
type input "[PERSON_NAME]"
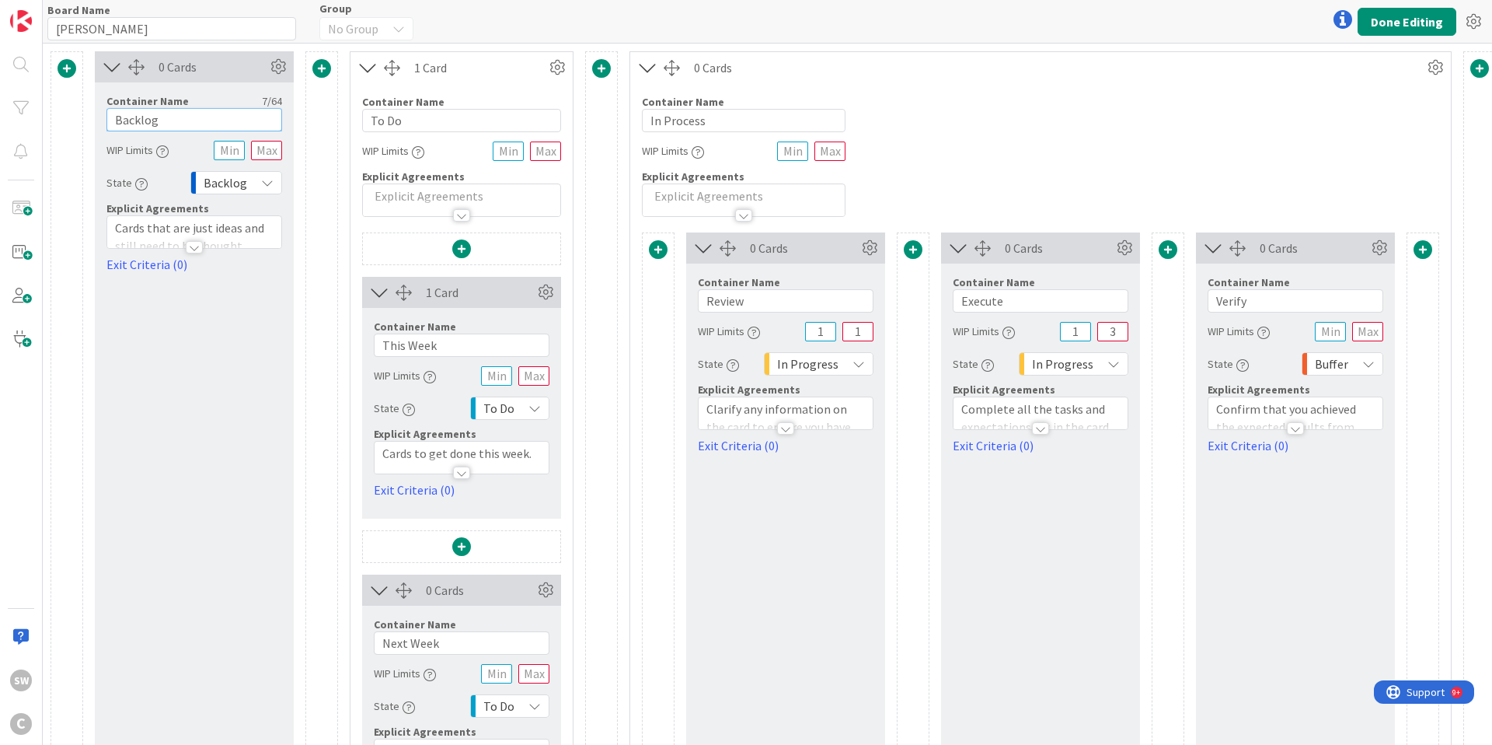
drag, startPoint x: 172, startPoint y: 120, endPoint x: 107, endPoint y: 118, distance: 64.6
click at [107, 118] on input "Backlog" at bounding box center [194, 119] width 176 height 23
type input "Monitoring"
click at [190, 138] on div "WIP Limits" at bounding box center [194, 150] width 176 height 28
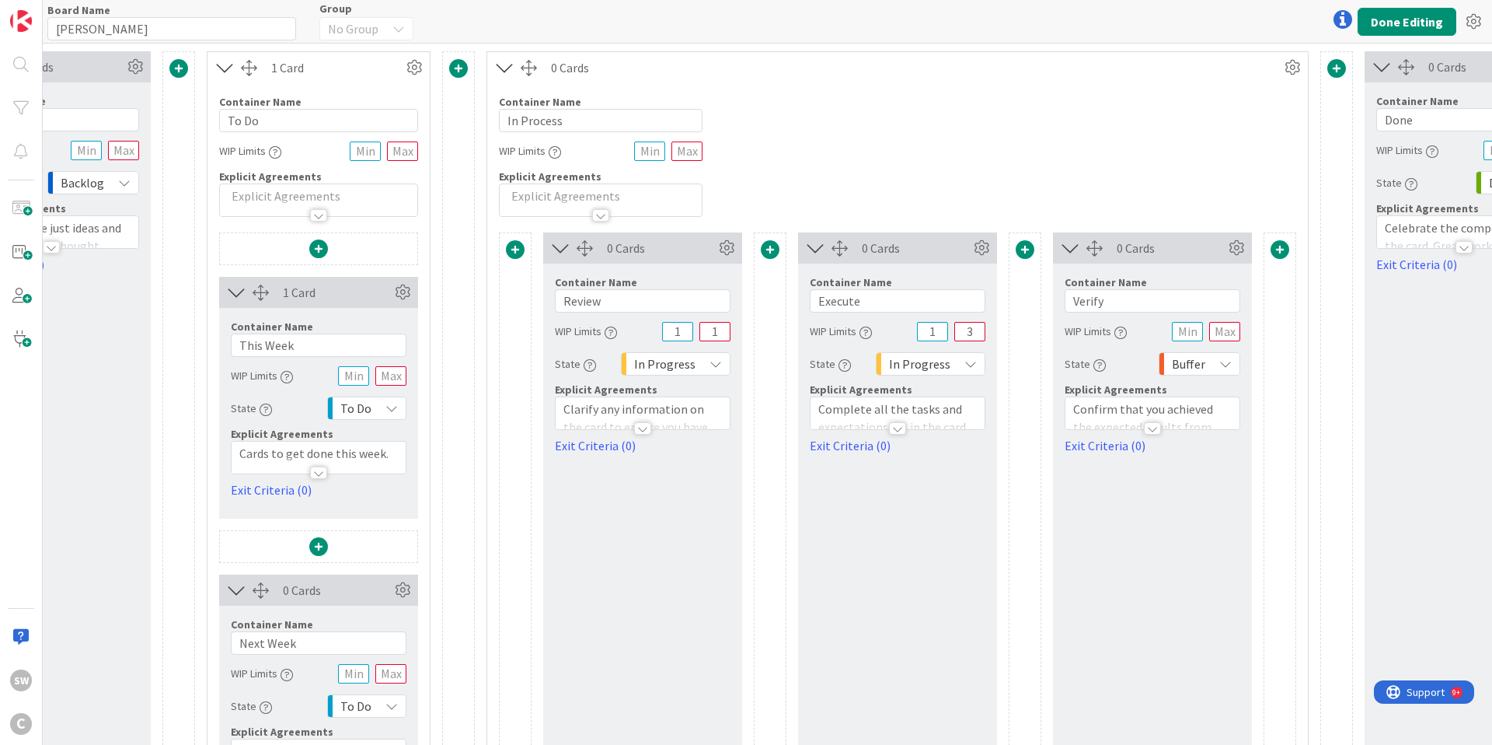
scroll to position [0, 267]
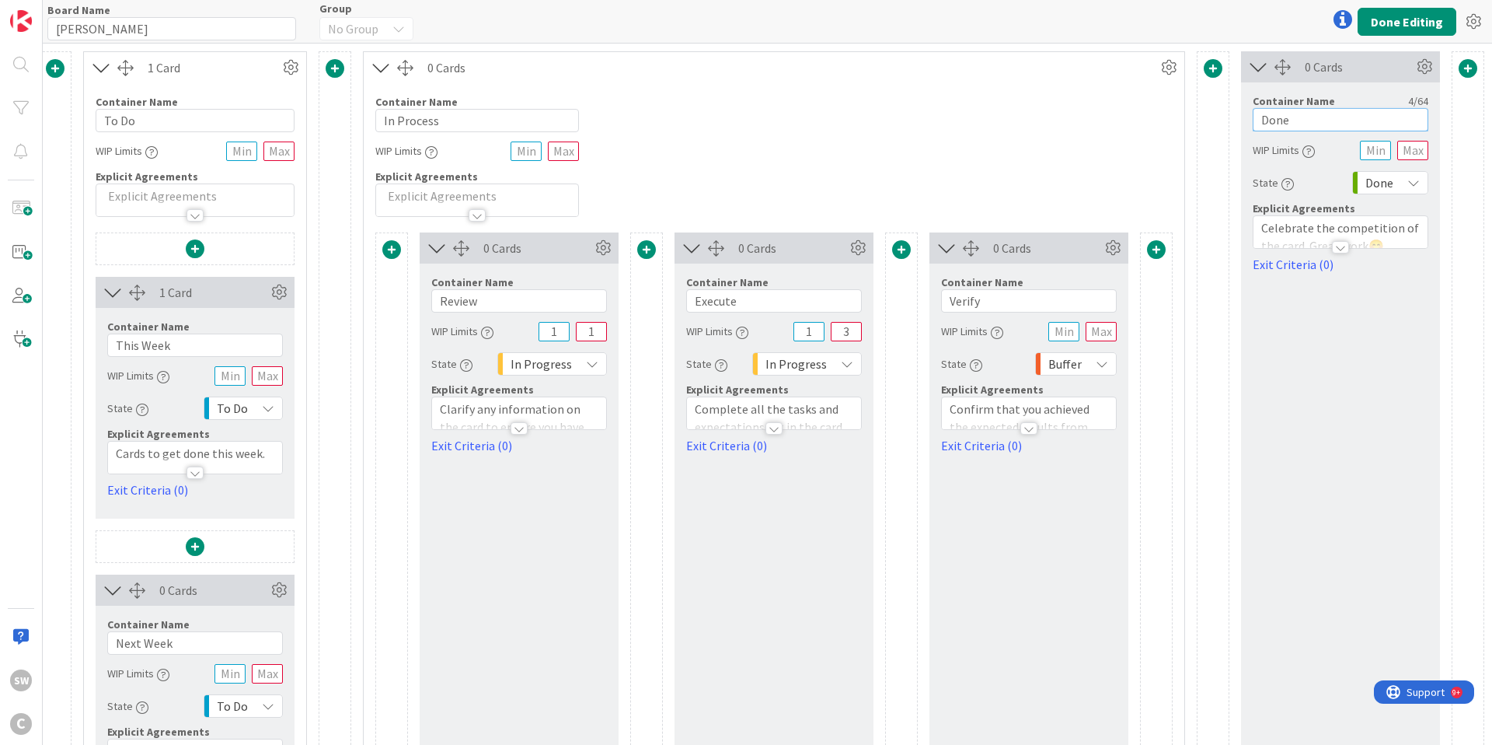
drag, startPoint x: 1290, startPoint y: 121, endPoint x: 1251, endPoint y: 121, distance: 38.9
click at [1251, 121] on div "Container Name 4 / 64 Done WIP Limits State Done Explicit Agreements Celebrate …" at bounding box center [1340, 177] width 199 height 191
type input "R"
type input "[PERSON_NAME] Projects"
click at [1404, 23] on button "Done Editing" at bounding box center [1407, 22] width 99 height 28
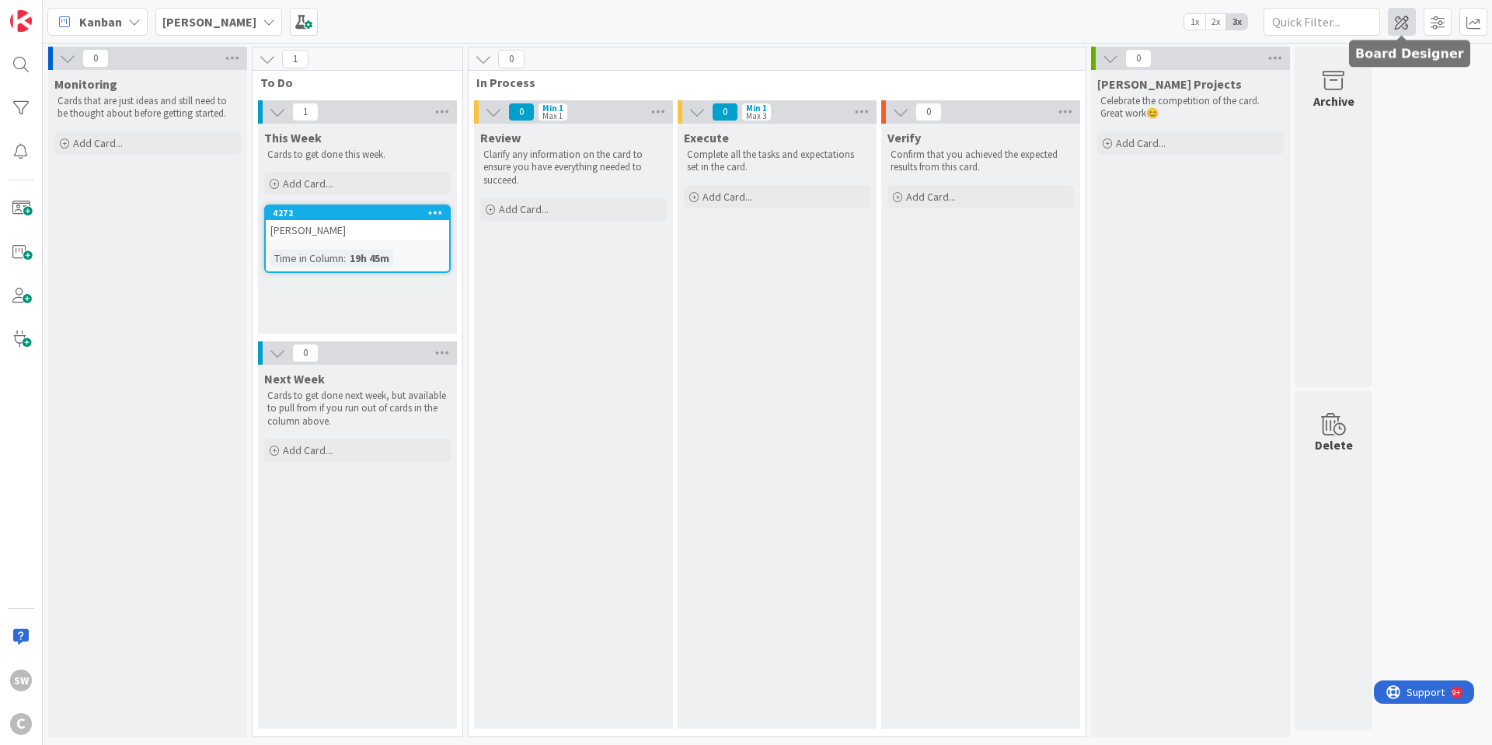
click at [1409, 24] on span at bounding box center [1402, 22] width 28 height 28
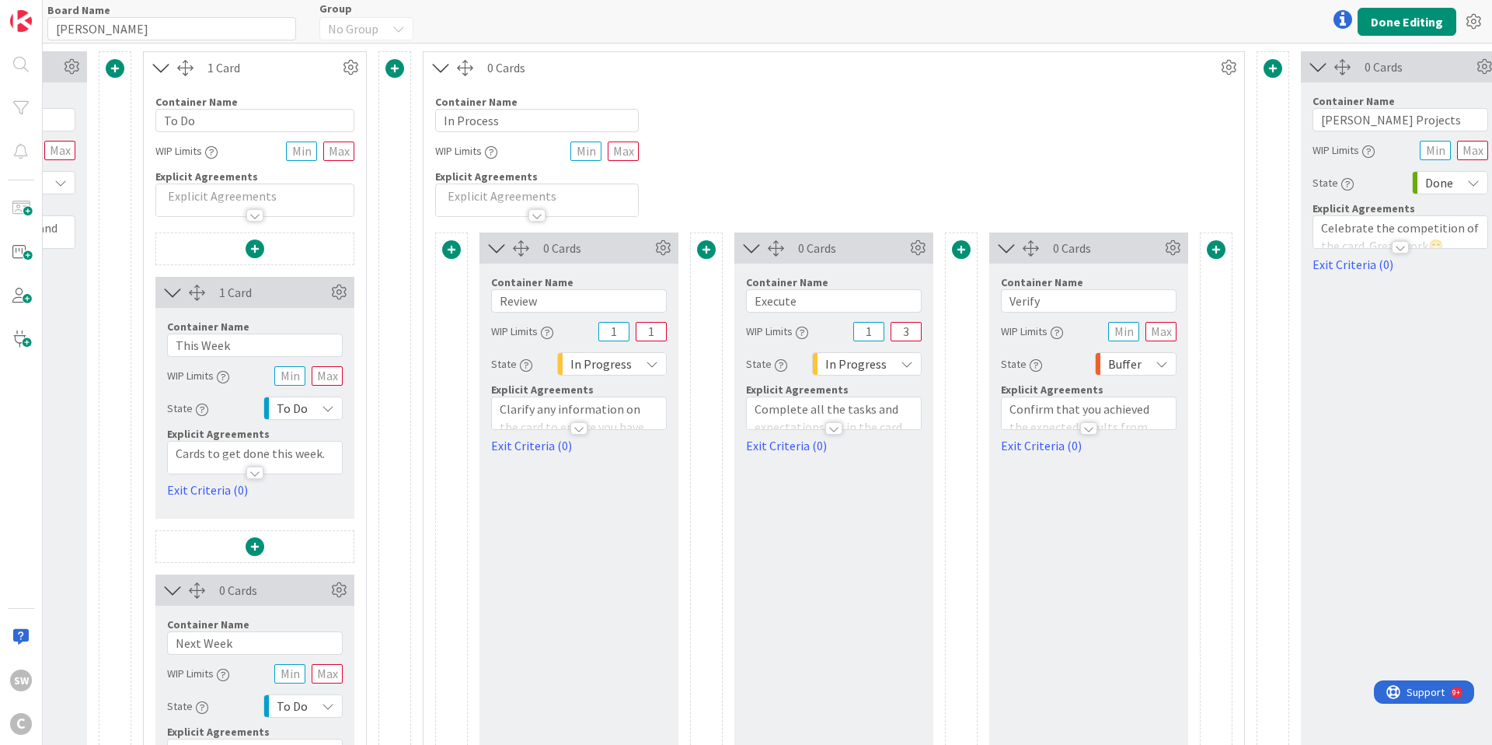
scroll to position [0, 267]
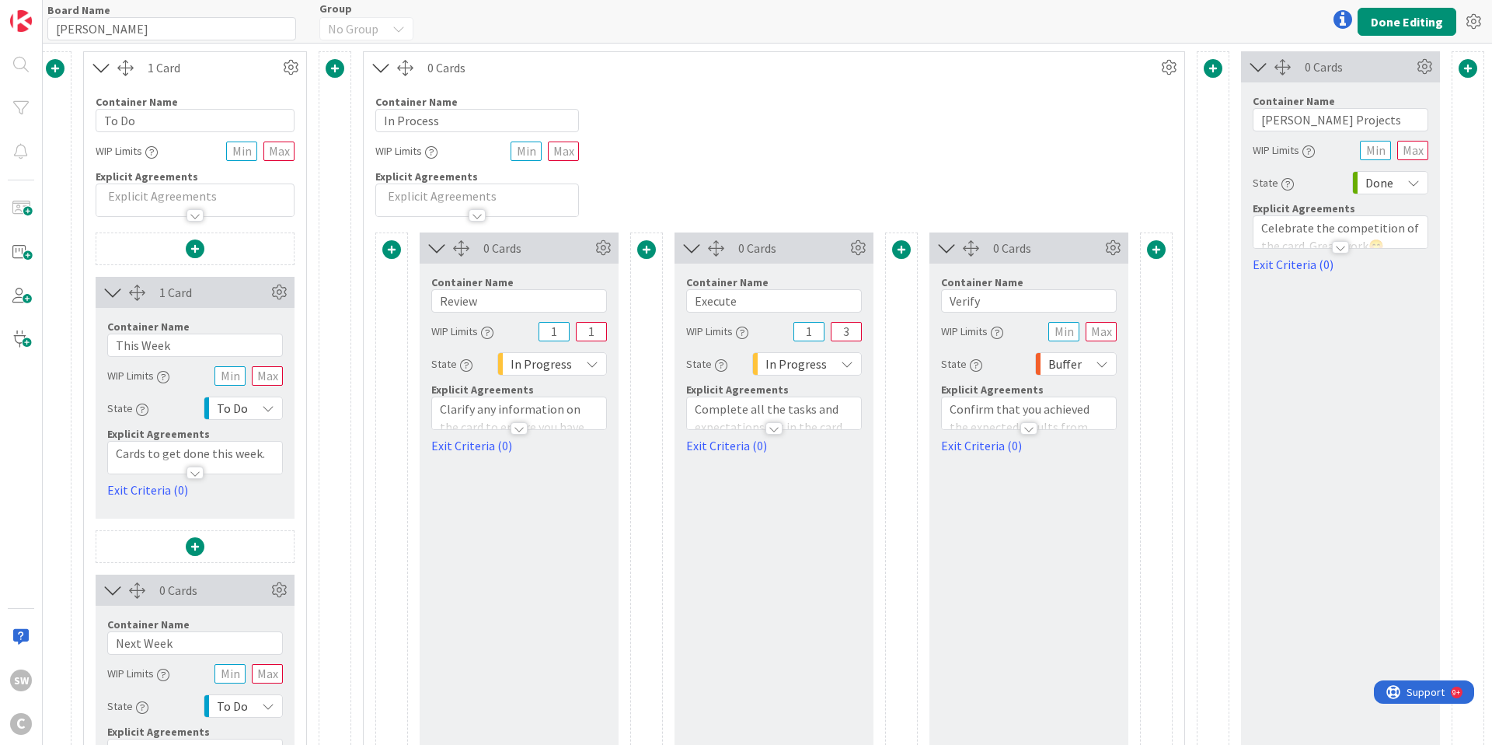
click at [1304, 216] on div "Celebrate the competition of the card. Great work 😊" at bounding box center [1341, 232] width 174 height 32
click at [1324, 186] on div "State Done" at bounding box center [1341, 183] width 176 height 28
drag, startPoint x: 1264, startPoint y: 279, endPoint x: 1405, endPoint y: 297, distance: 141.8
click at [1405, 297] on p "Celebrate the competition of the card. Great work 😊" at bounding box center [1341, 284] width 159 height 35
click at [1402, 353] on div "0 Cards Container Name 13 / 64 Hein Projects WIP Limits State Done Explicit Agr…" at bounding box center [1340, 456] width 199 height 810
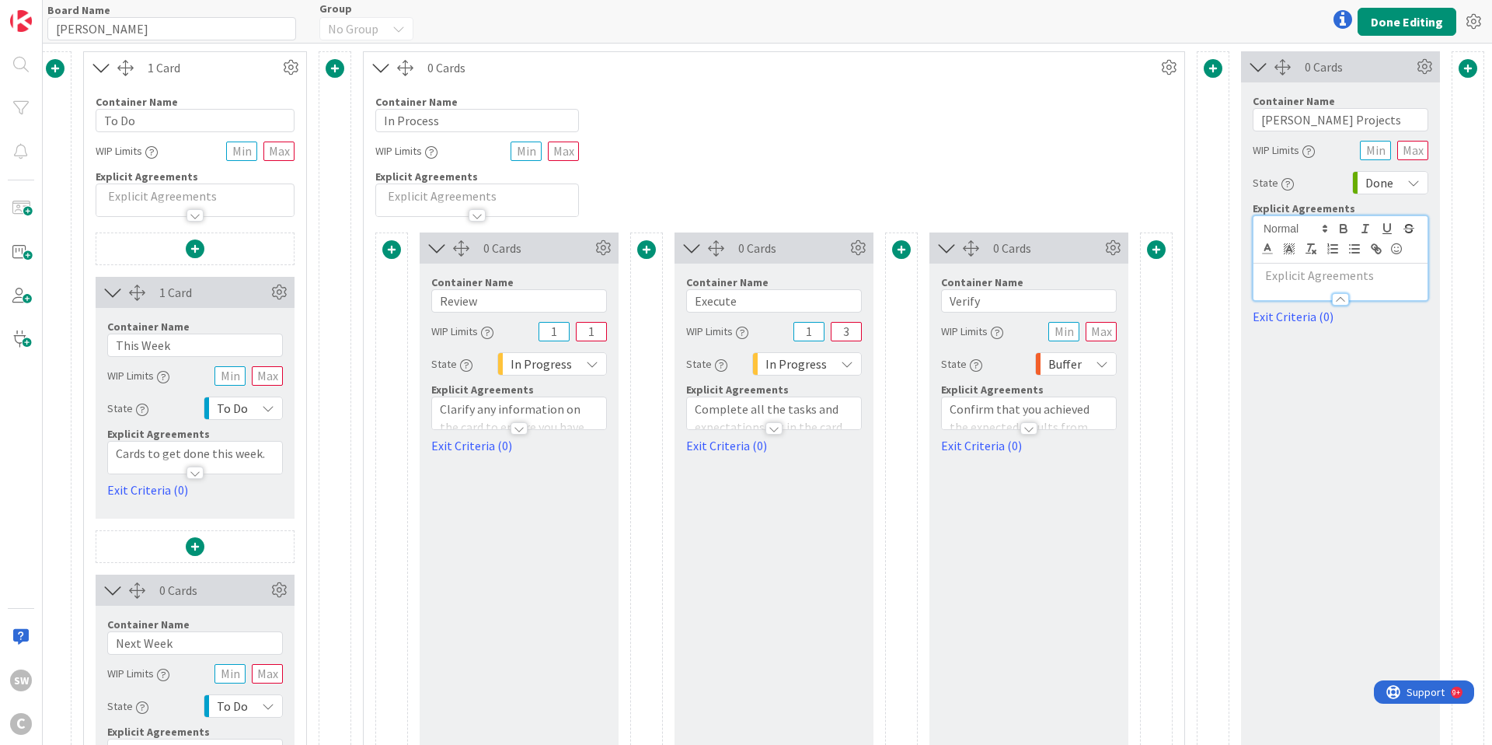
click at [1420, 180] on div "Done" at bounding box center [1391, 182] width 76 height 23
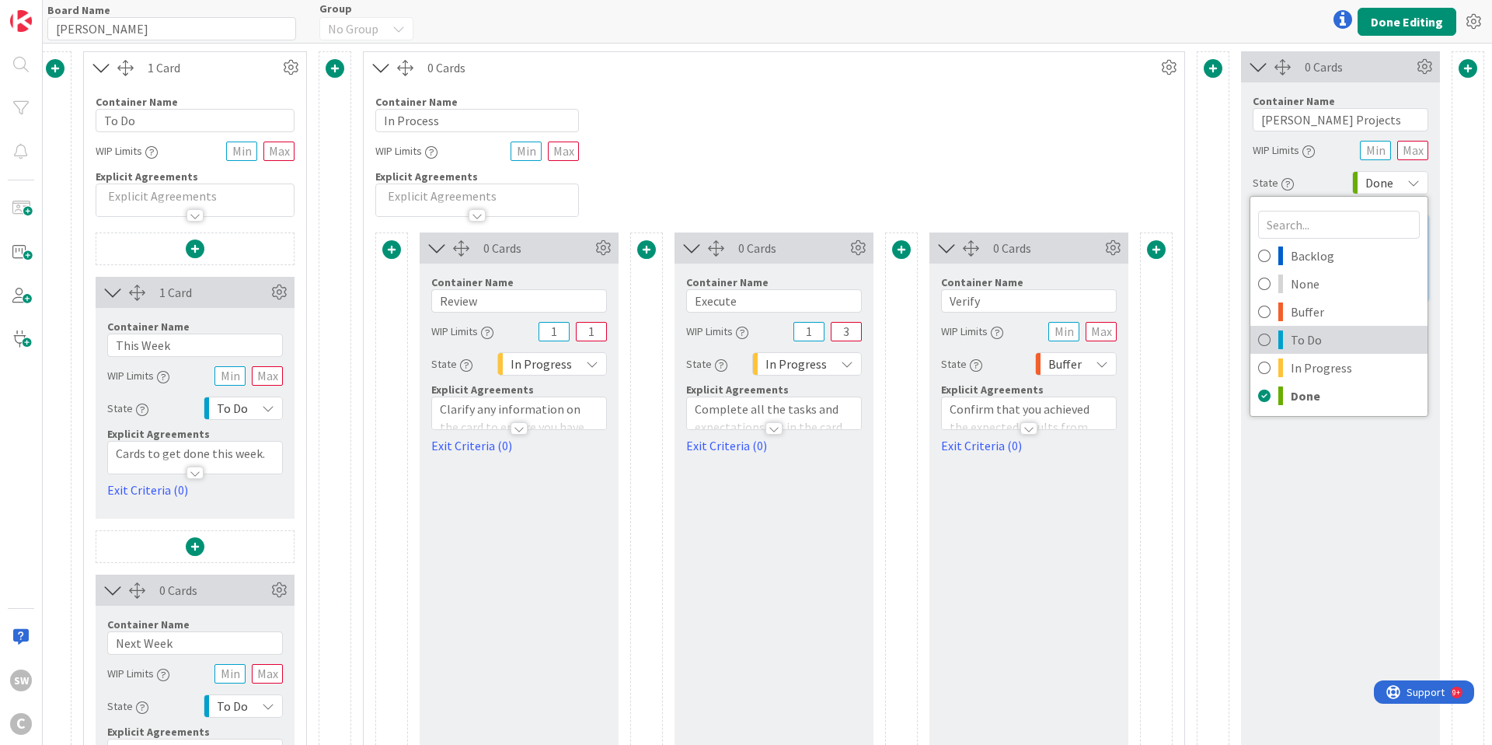
click at [1270, 340] on icon at bounding box center [1265, 339] width 12 height 23
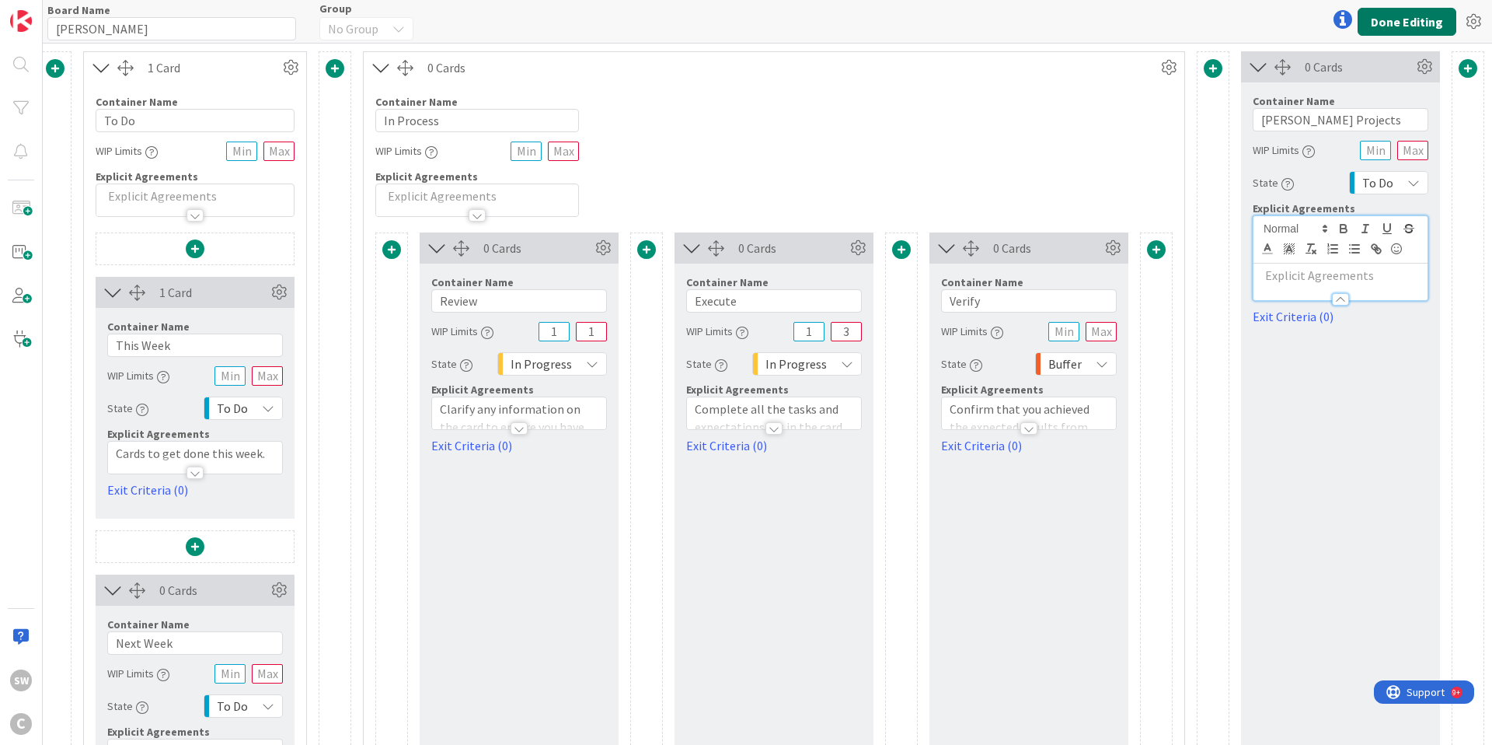
click at [1426, 22] on button "Done Editing" at bounding box center [1407, 22] width 99 height 28
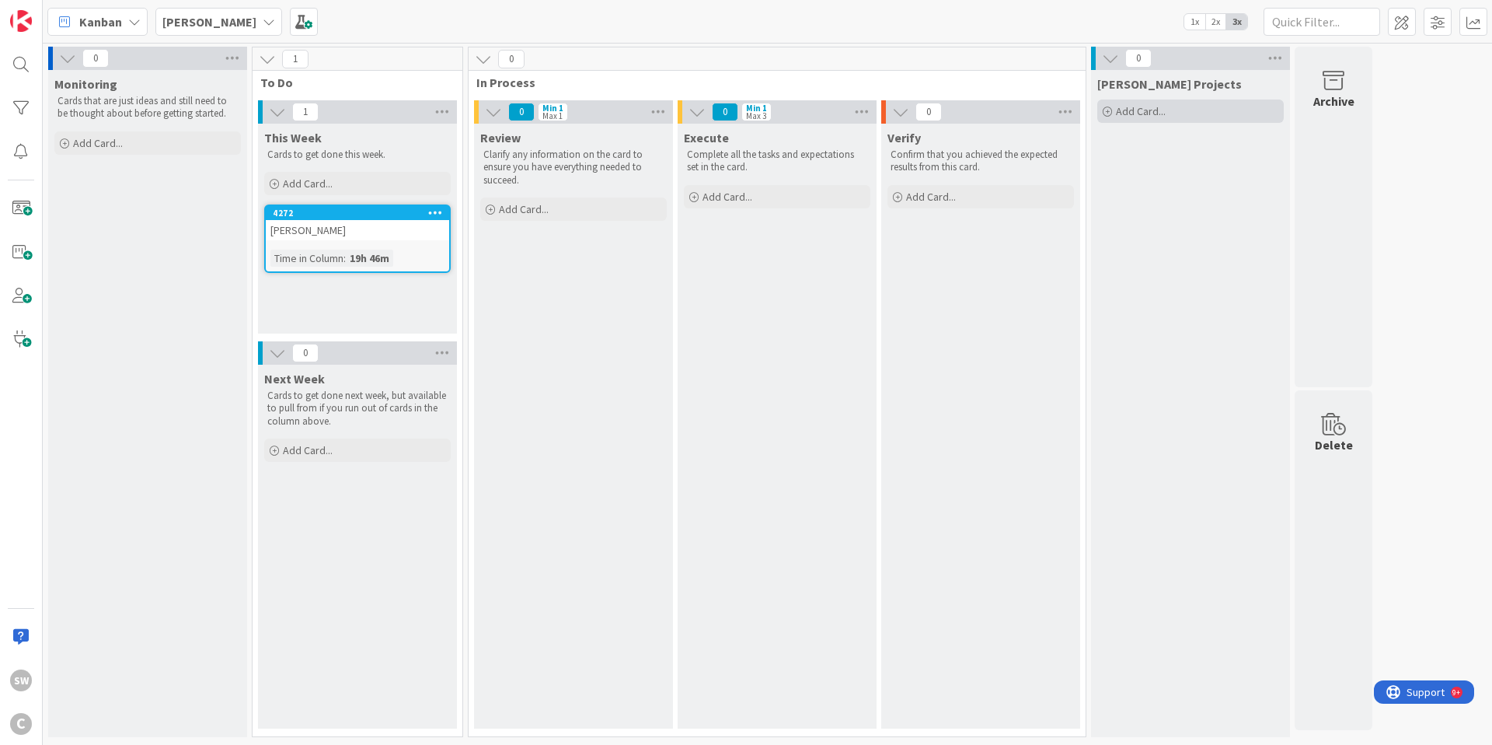
click at [1147, 113] on span "Add Card..." at bounding box center [1141, 111] width 50 height 14
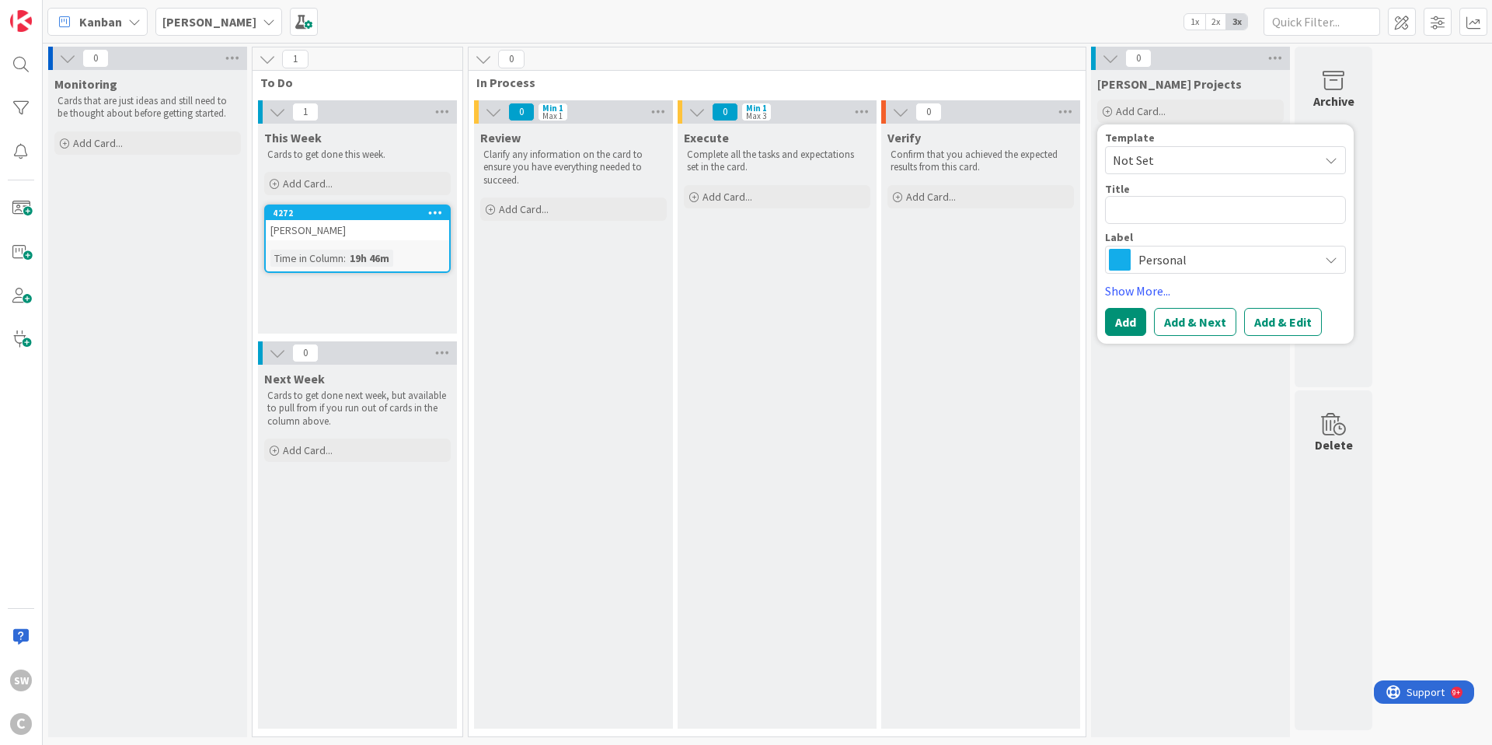
click at [1334, 161] on icon at bounding box center [1331, 160] width 12 height 12
click at [1218, 120] on div "Add Card..." at bounding box center [1191, 110] width 187 height 23
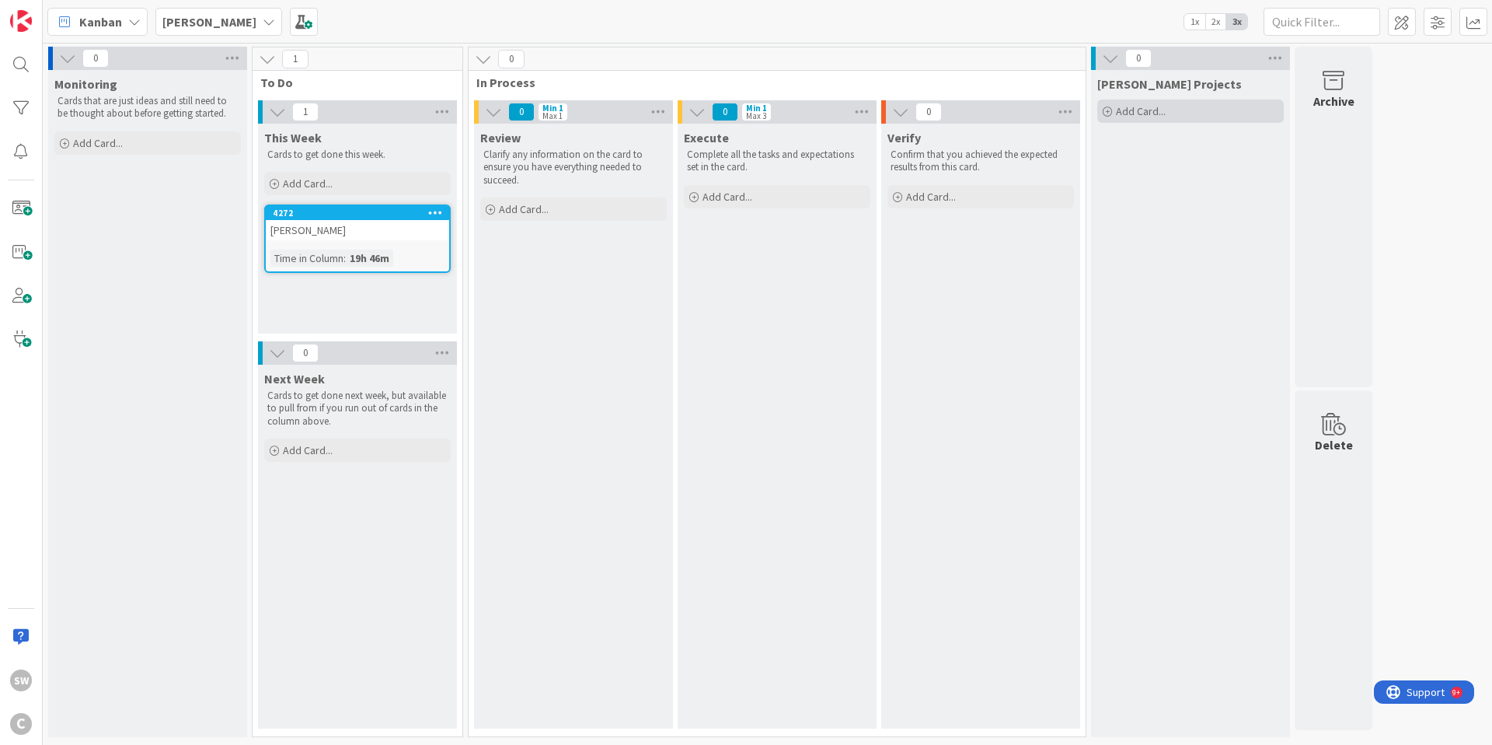
click at [1203, 118] on div "Add Card..." at bounding box center [1191, 110] width 187 height 23
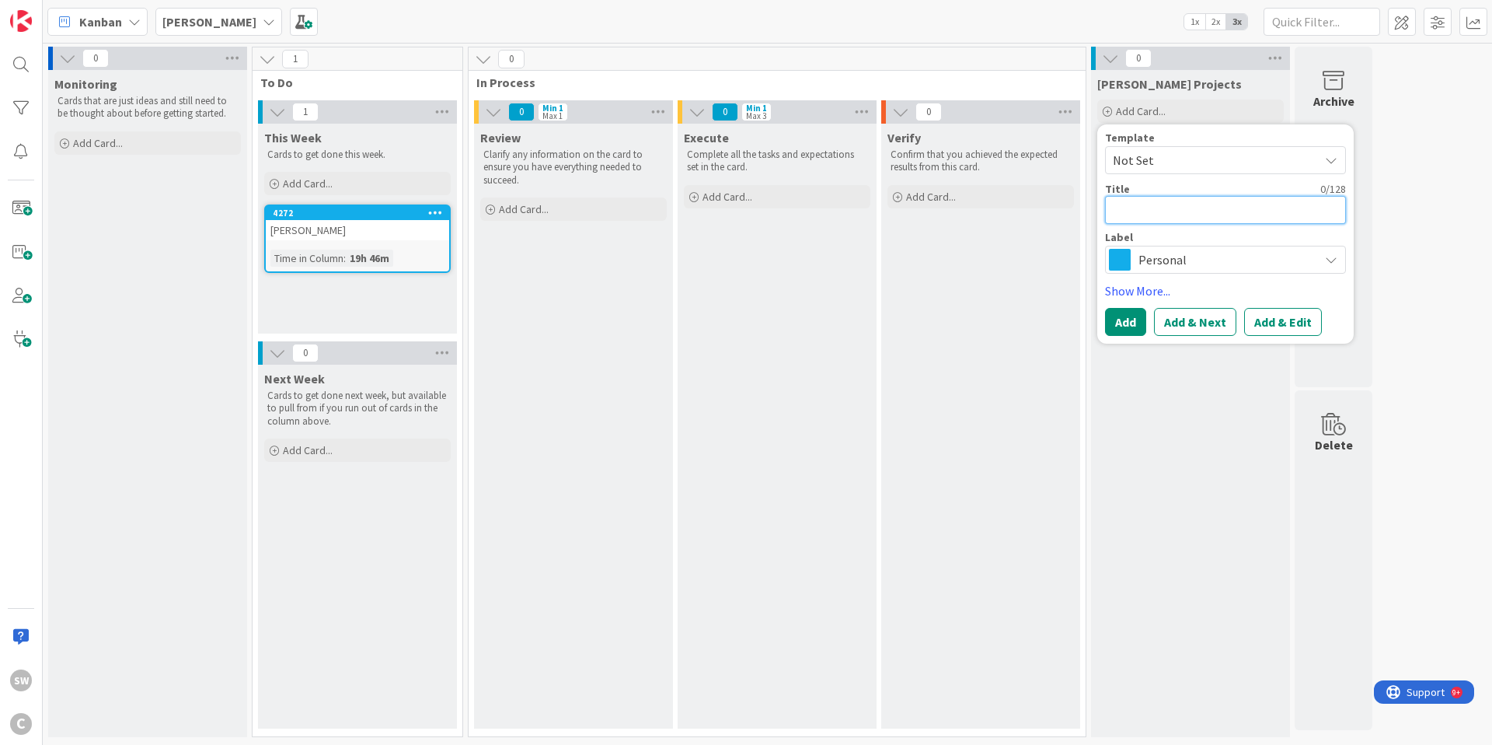
click at [1154, 216] on textarea at bounding box center [1225, 210] width 241 height 28
type textarea "x"
type textarea "s"
type textarea "x"
type textarea "1"
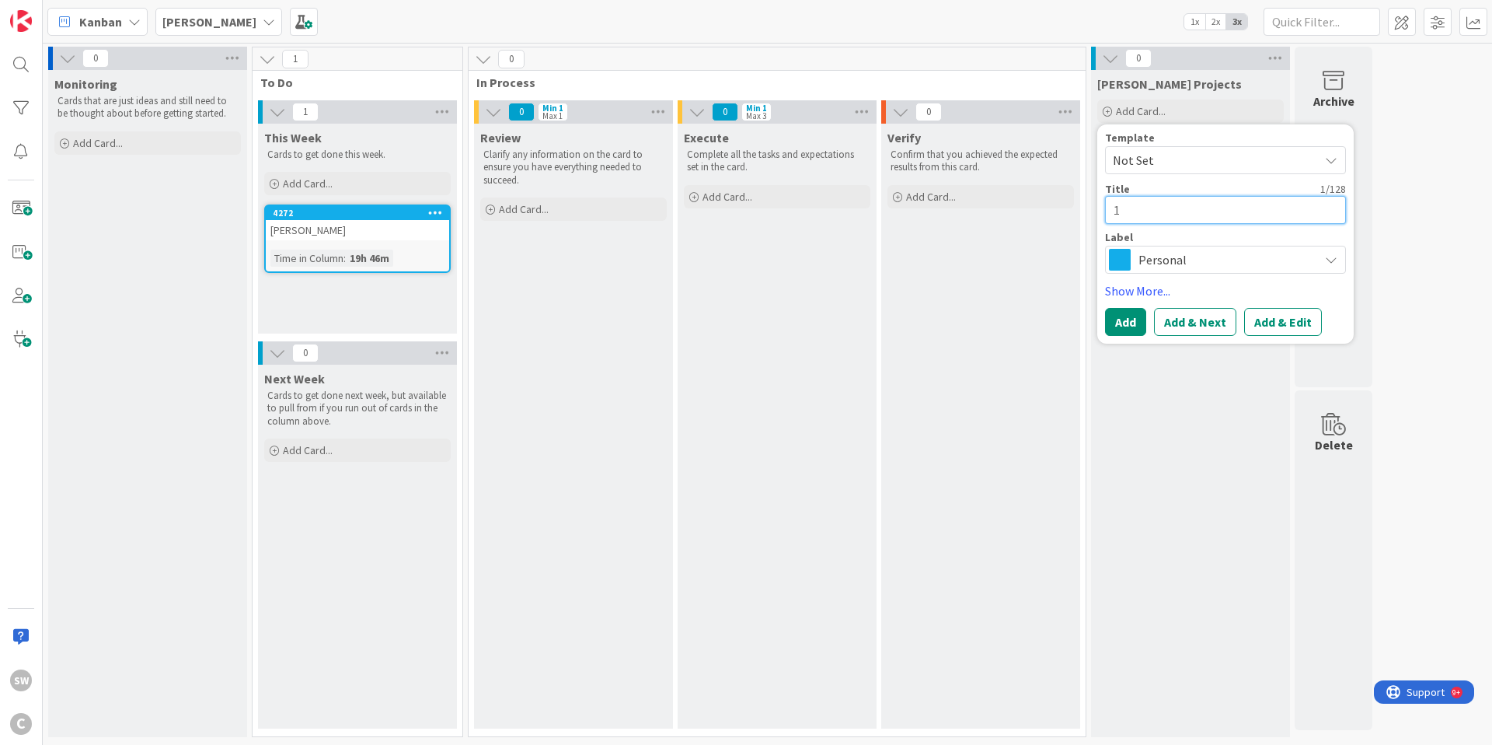
type textarea "x"
type textarea "12"
type textarea "x"
type textarea "120"
type textarea "x"
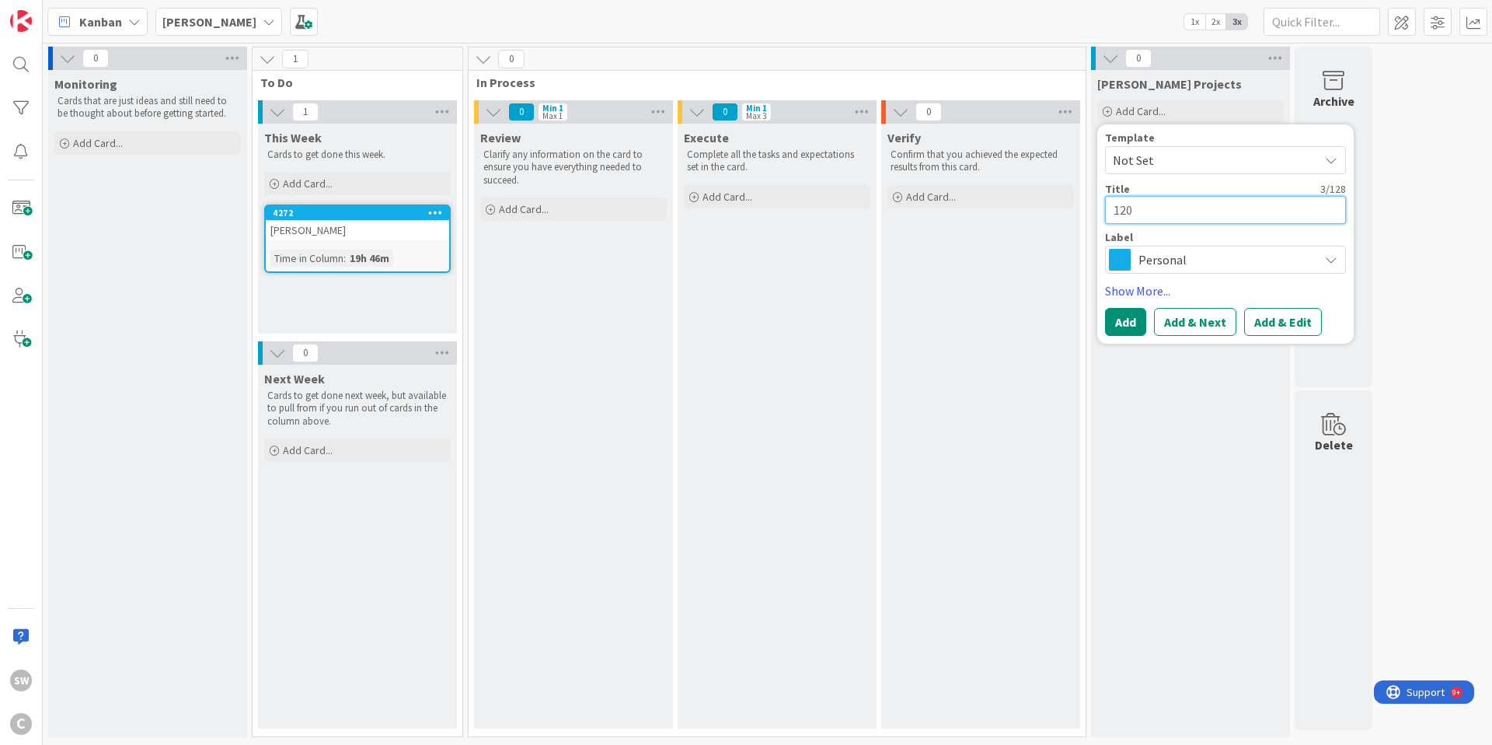
type textarea "1208"
type textarea "x"
type textarea "1208"
type textarea "x"
type textarea "1208 N"
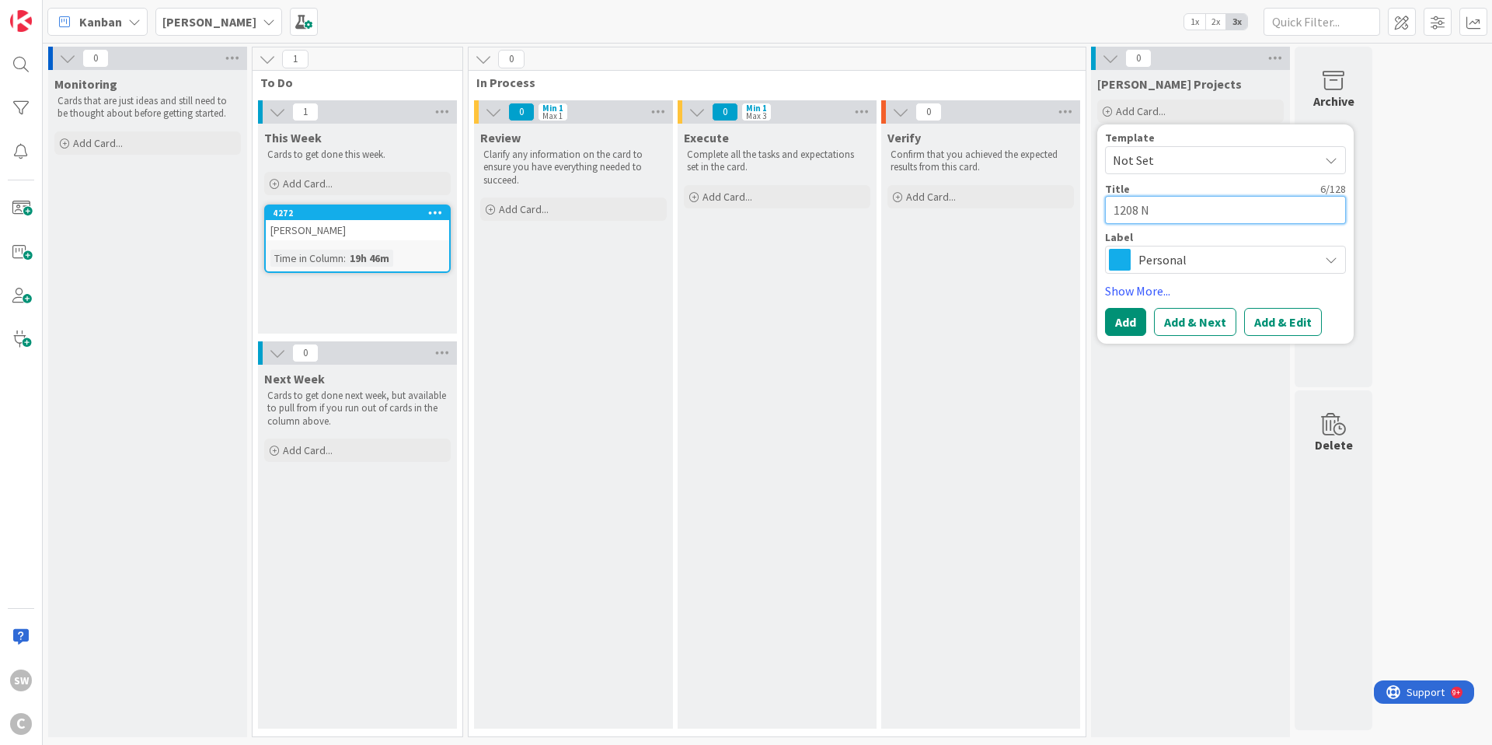
type textarea "x"
type textarea "1208 N."
type textarea "x"
type textarea "1208 N."
type textarea "x"
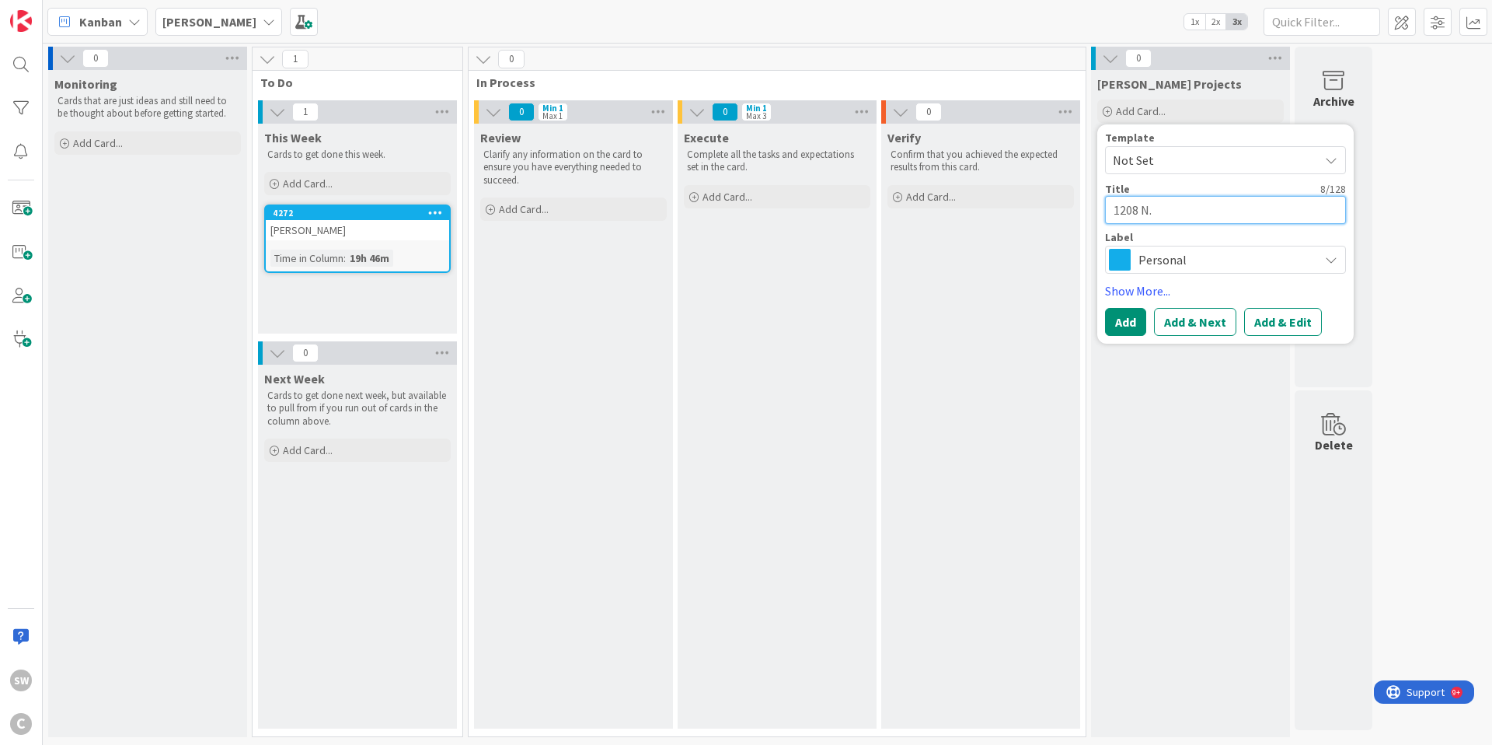
type textarea "1208 N. 7"
type textarea "x"
type textarea "1208 N. 7t"
type textarea "x"
type textarea "1208 N. 7th"
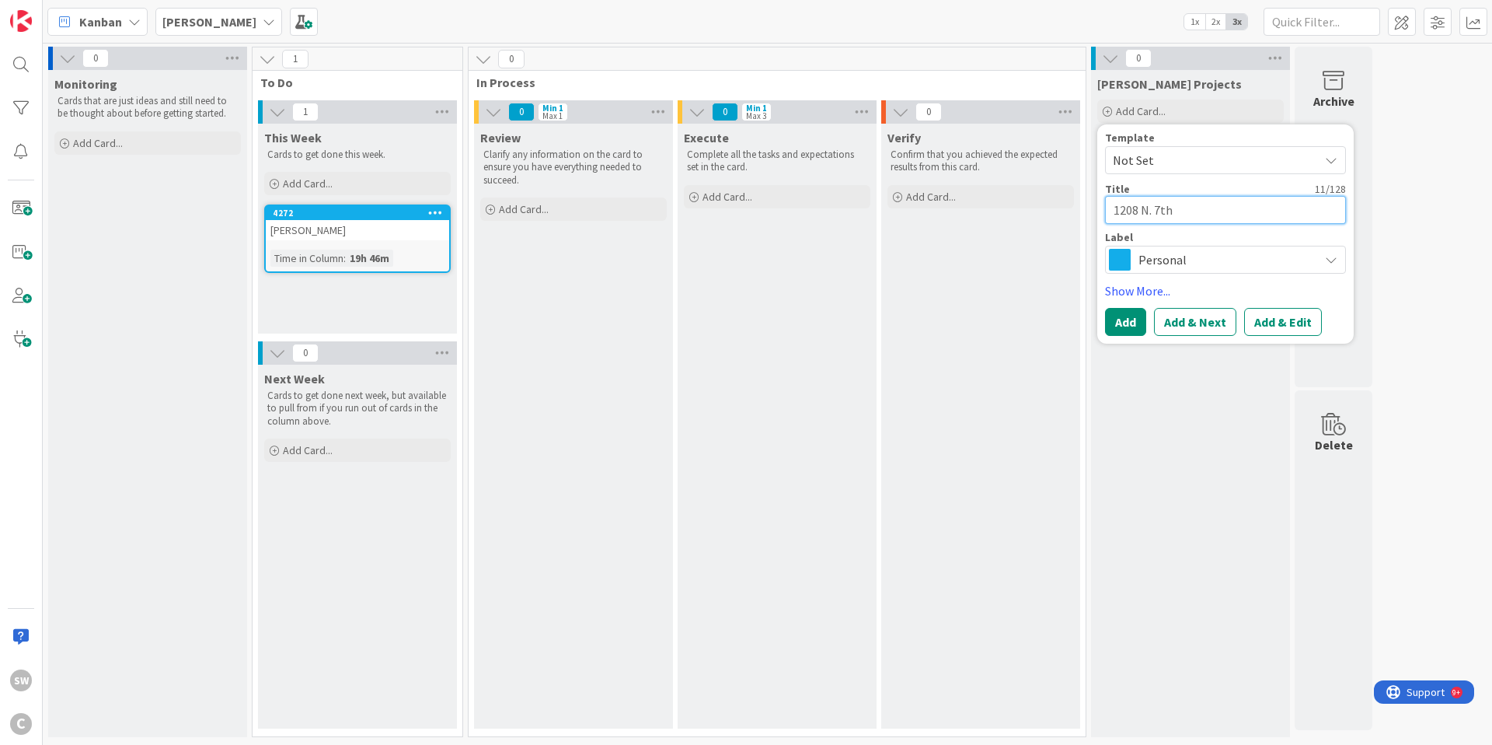
type textarea "x"
type textarea "1208 N. 7th"
type textarea "x"
type textarea "1208 N. 7th A"
type textarea "x"
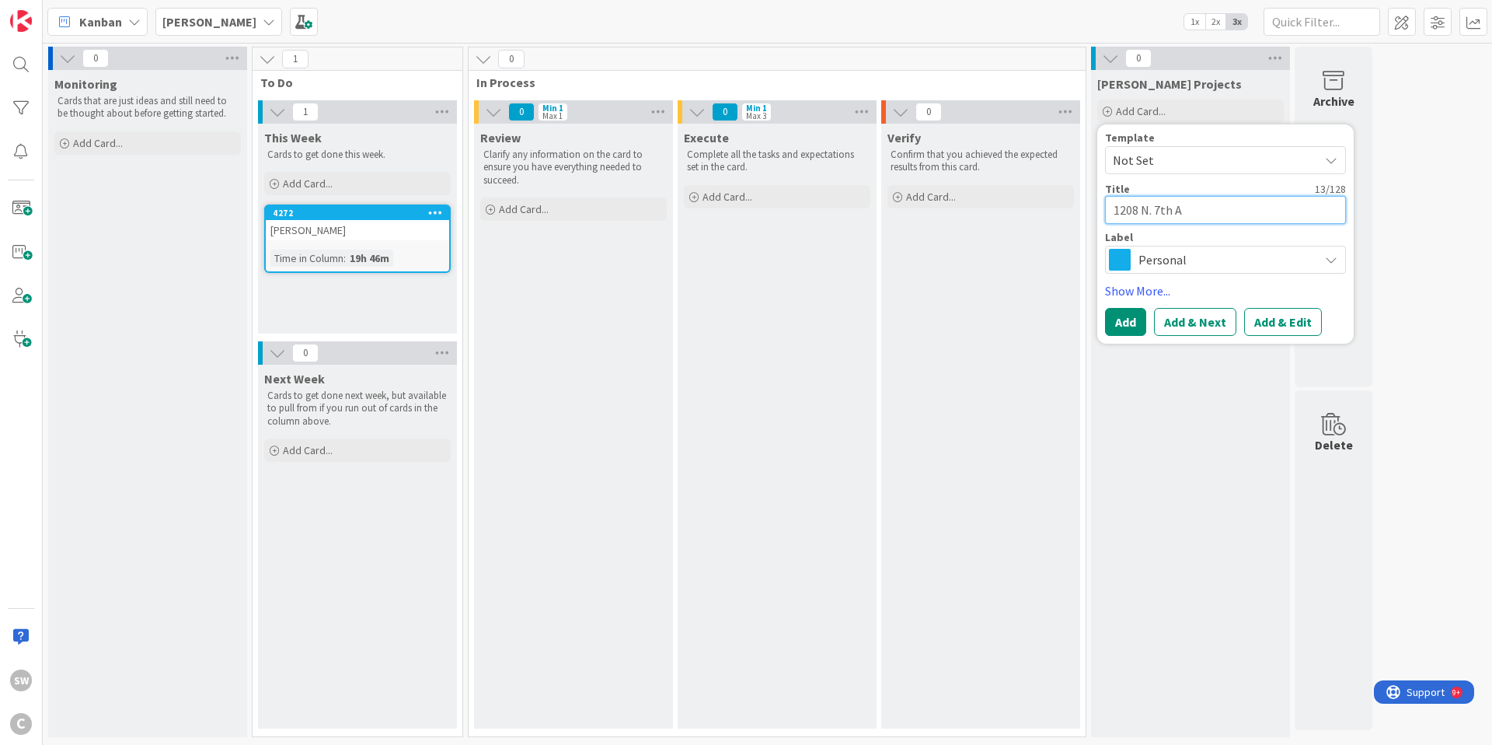
type textarea "1208 N. 7th Av"
type textarea "x"
type textarea "1208 N. 7th Ave"
type textarea "x"
click at [1248, 213] on textarea "[STREET_ADDRESS]" at bounding box center [1225, 210] width 241 height 28
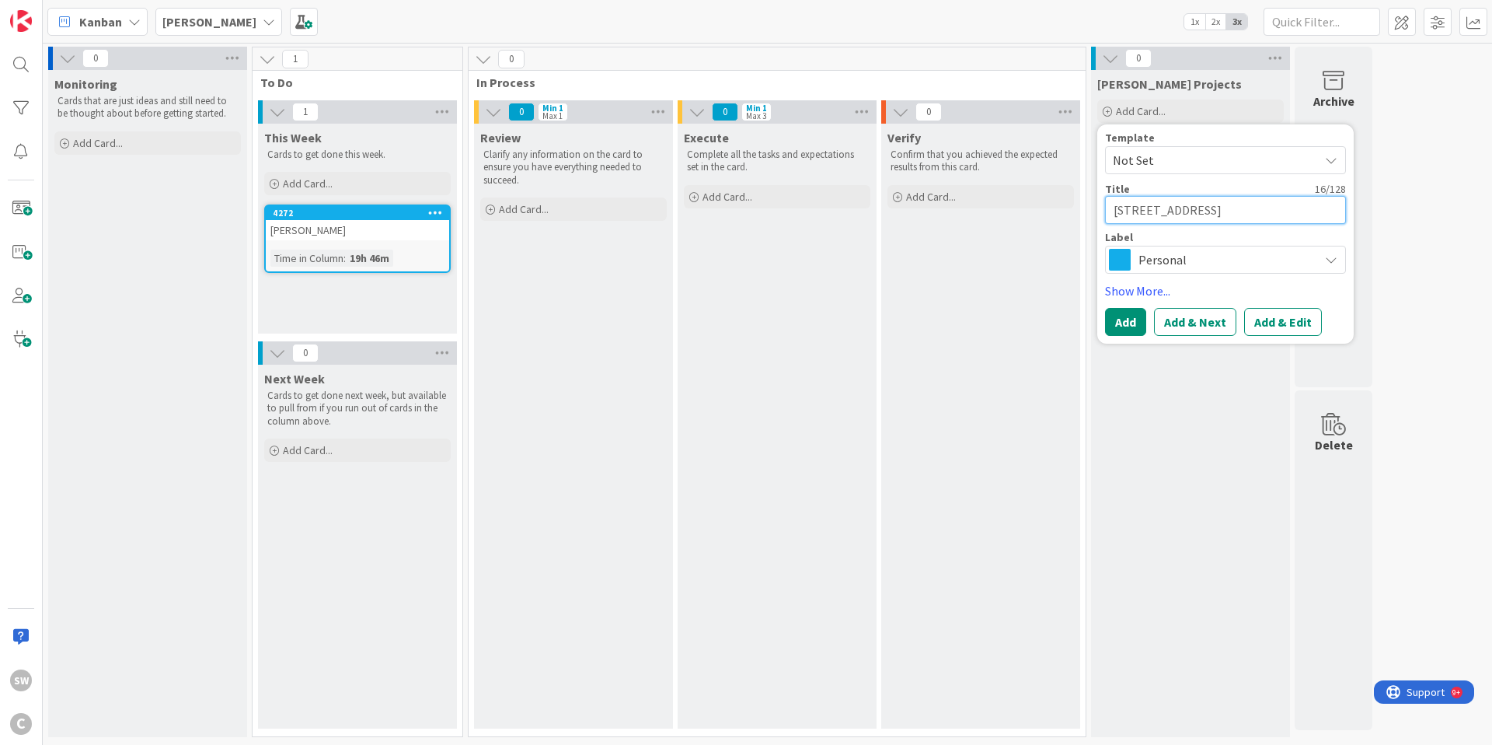
type textarea "[STREET_ADDRESS]"
click at [1314, 265] on div "Personal" at bounding box center [1225, 260] width 241 height 28
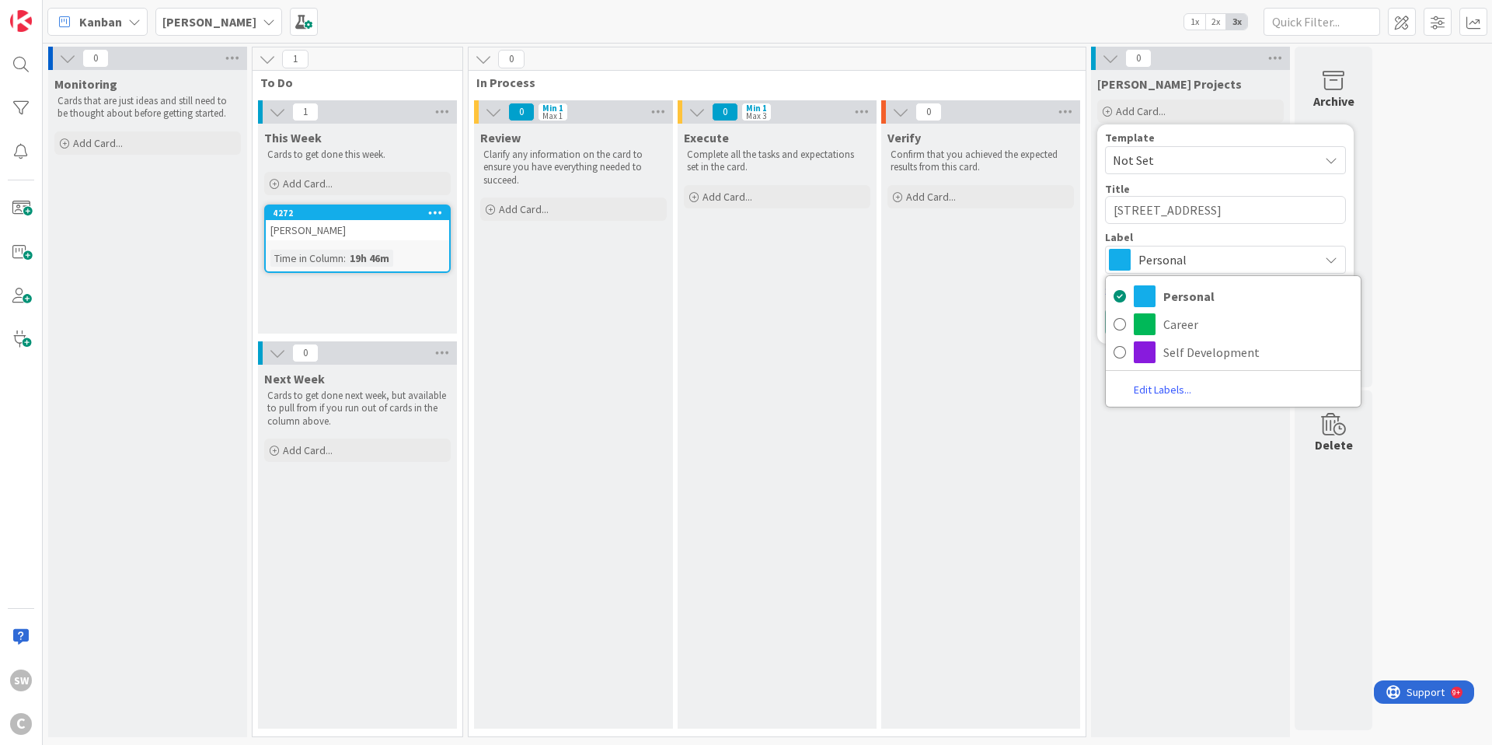
click at [1315, 236] on div "Label" at bounding box center [1225, 237] width 241 height 11
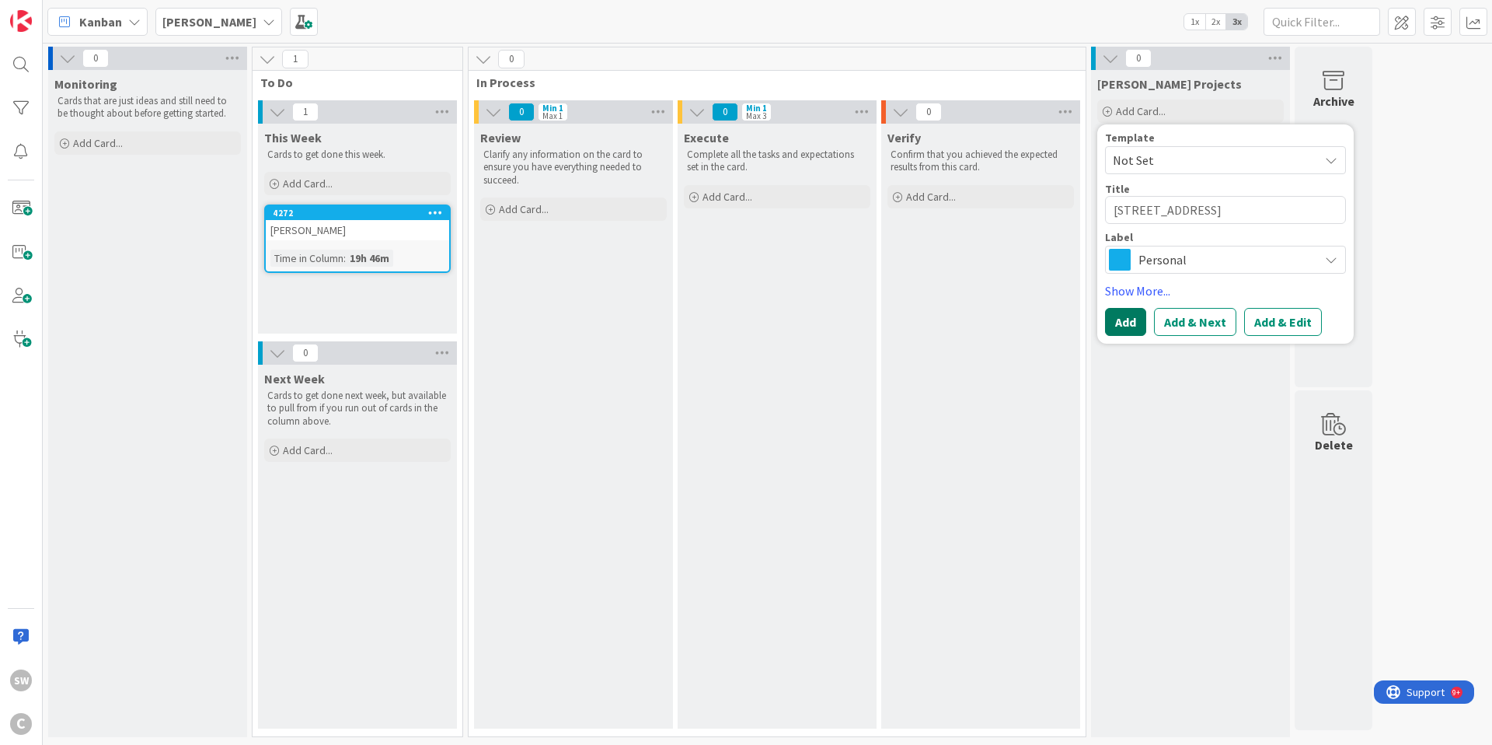
click at [1127, 321] on button "Add" at bounding box center [1125, 322] width 41 height 28
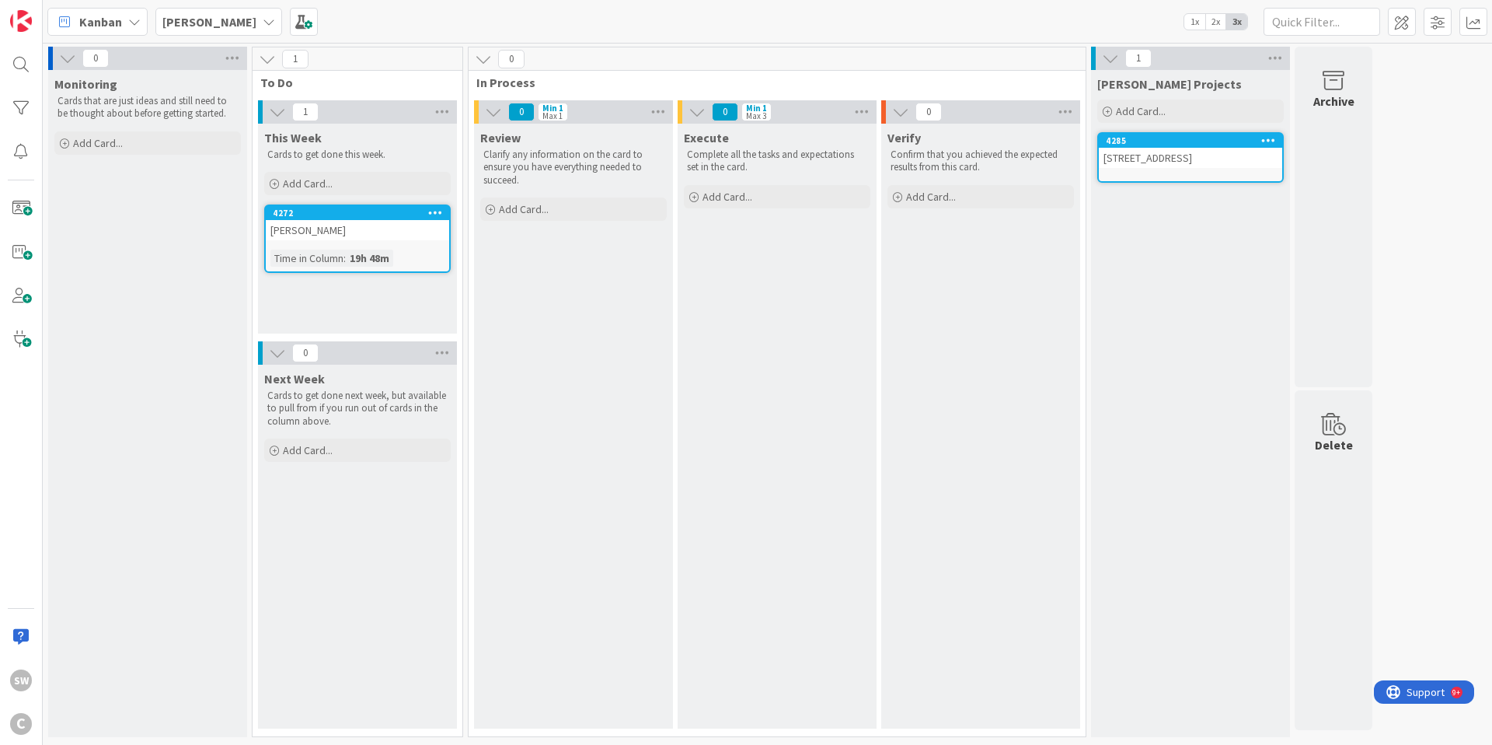
click at [1220, 148] on div "[STREET_ADDRESS]" at bounding box center [1190, 158] width 183 height 20
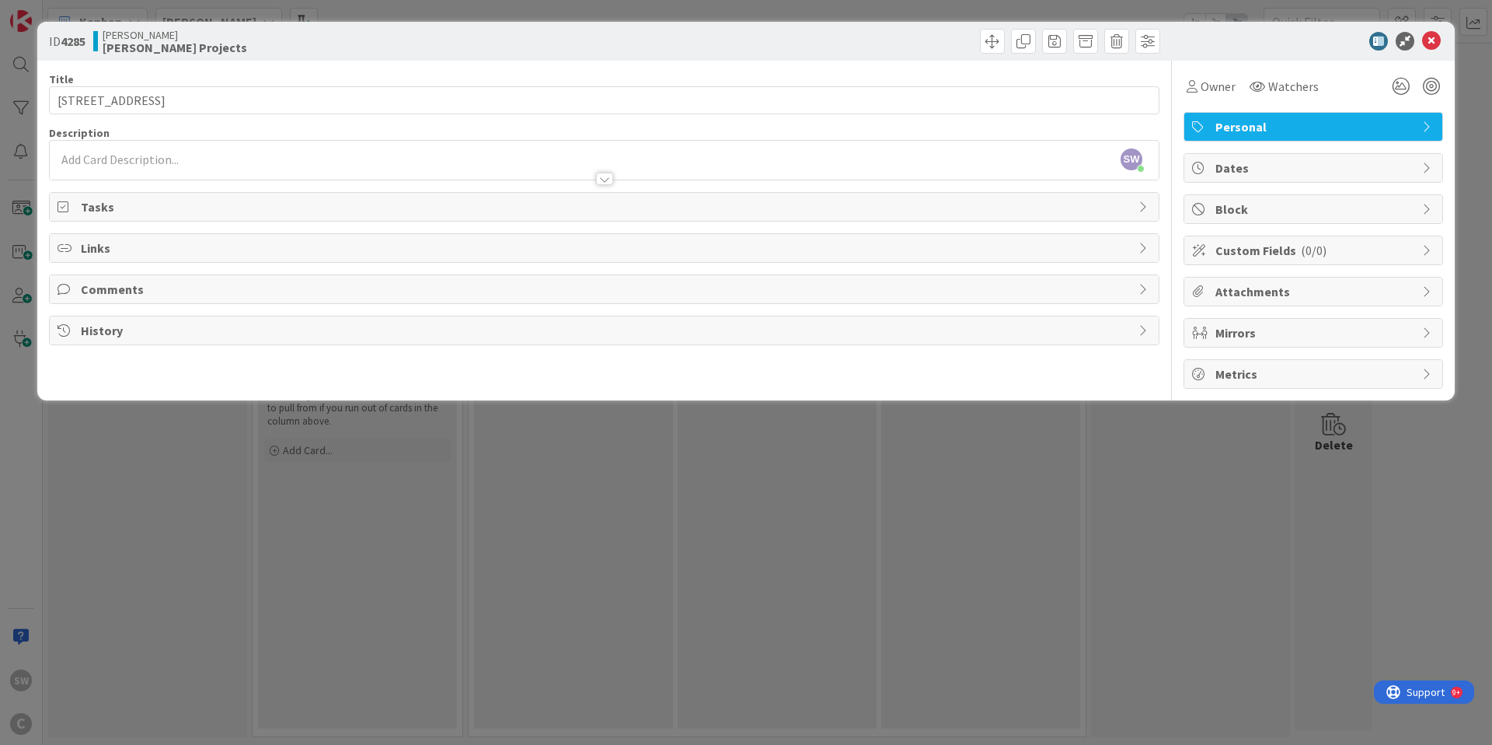
click at [280, 167] on div at bounding box center [604, 171] width 1109 height 16
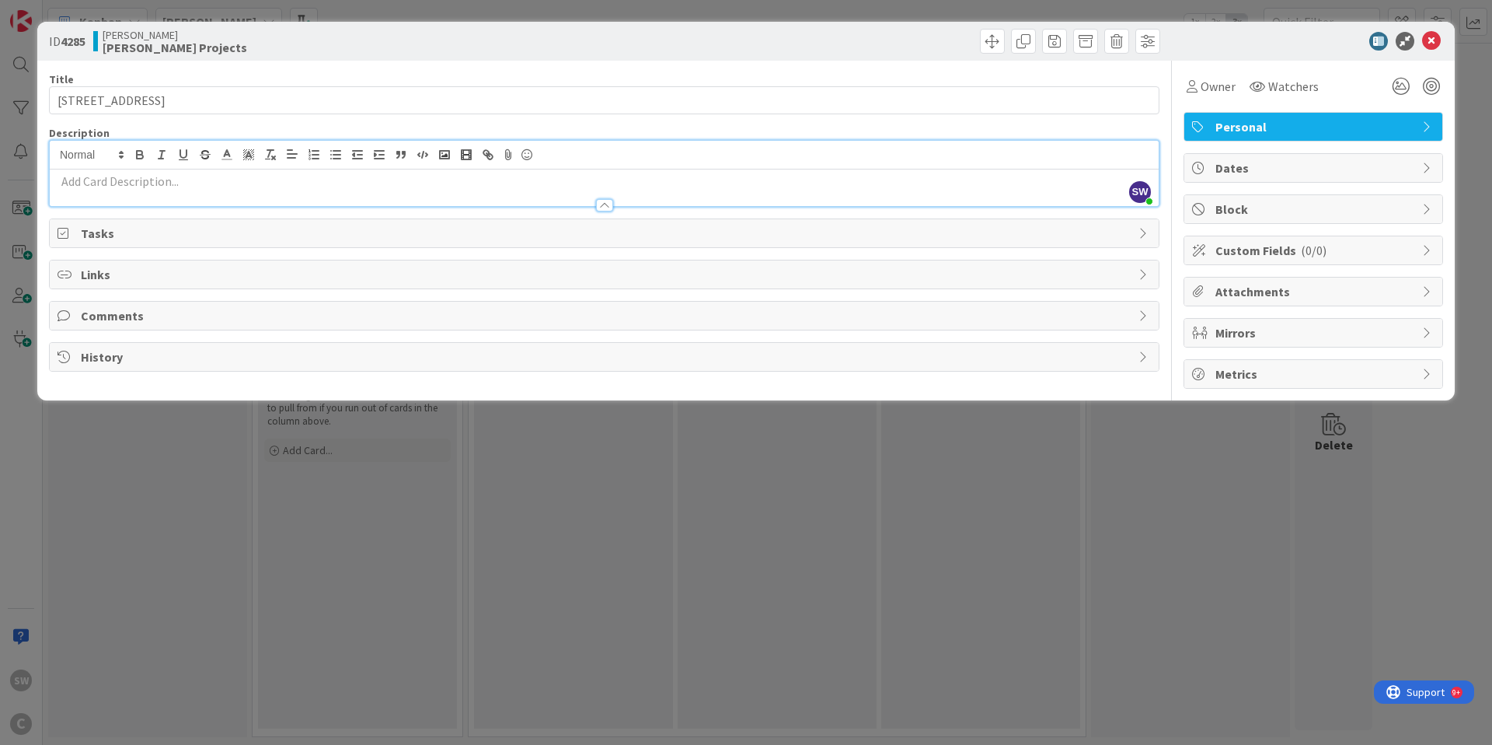
click at [274, 128] on div "Description" at bounding box center [604, 133] width 1111 height 14
click at [847, 231] on span "Tasks" at bounding box center [606, 233] width 1050 height 19
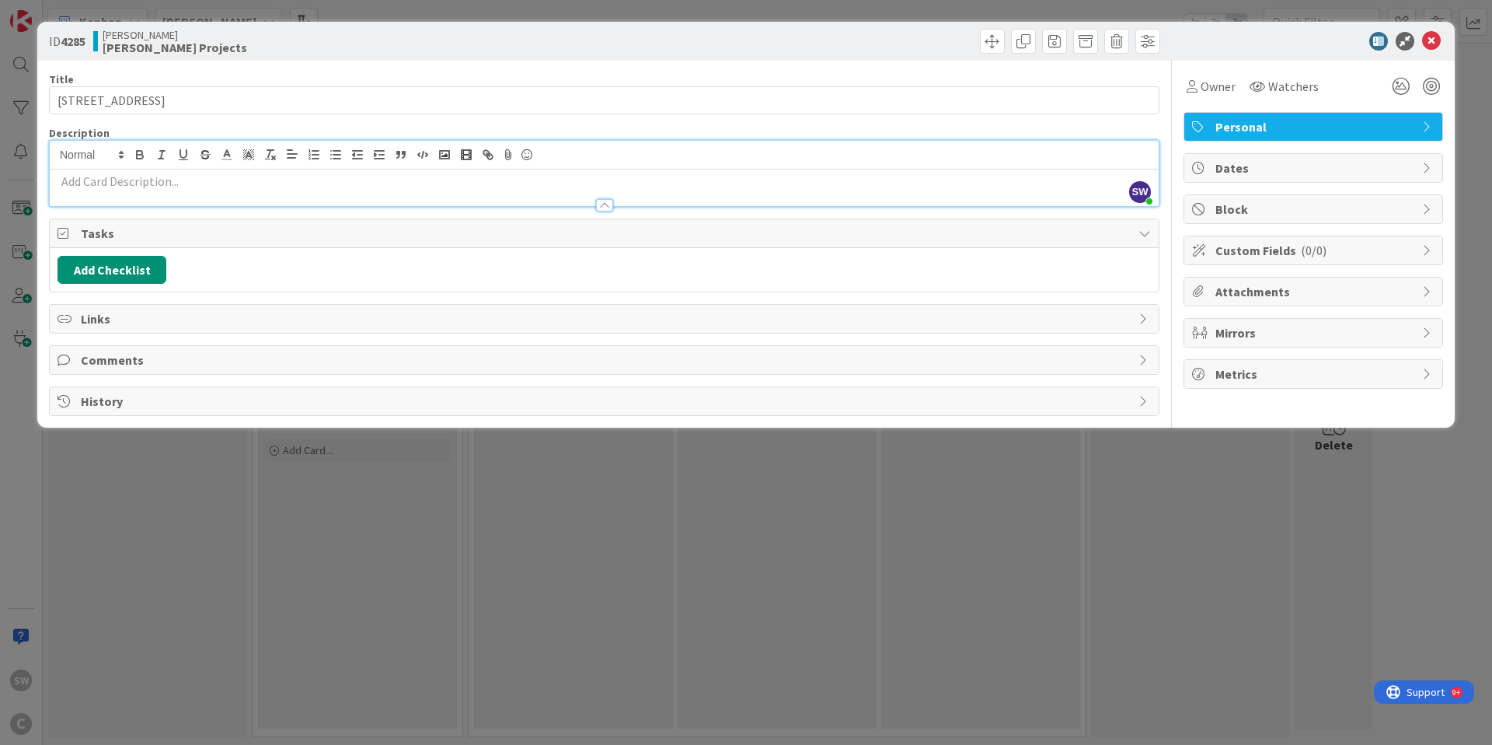
click at [244, 270] on div "Add Checklist" at bounding box center [605, 270] width 1094 height 28
click at [123, 264] on button "Add Checklist" at bounding box center [112, 270] width 109 height 28
click at [371, 268] on div "Add Checklist Add Checklist Checklist Name (needed before adding tasks) 0 / 64 …" at bounding box center [605, 270] width 1094 height 28
click at [1145, 236] on icon at bounding box center [1145, 233] width 12 height 12
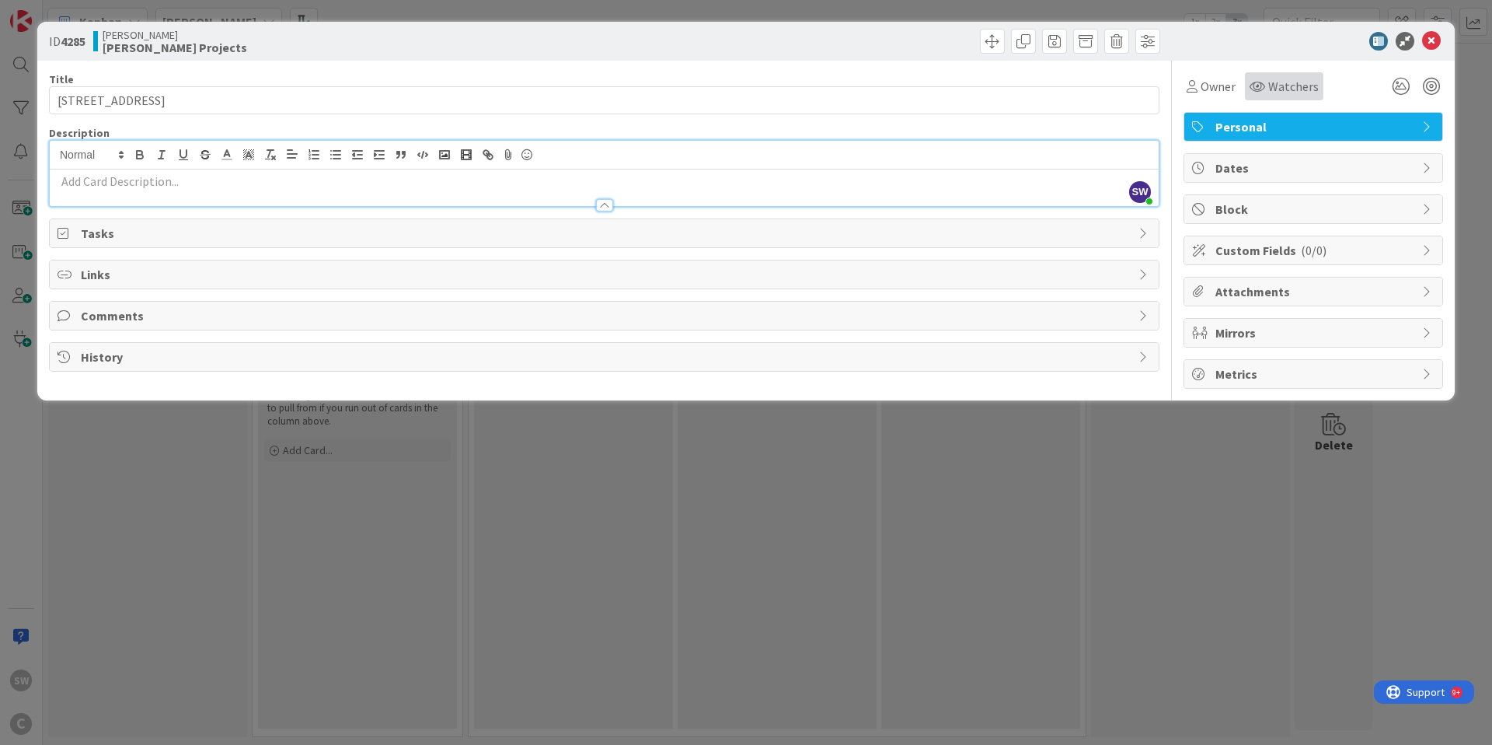
click at [1286, 86] on span "Watchers" at bounding box center [1294, 86] width 51 height 19
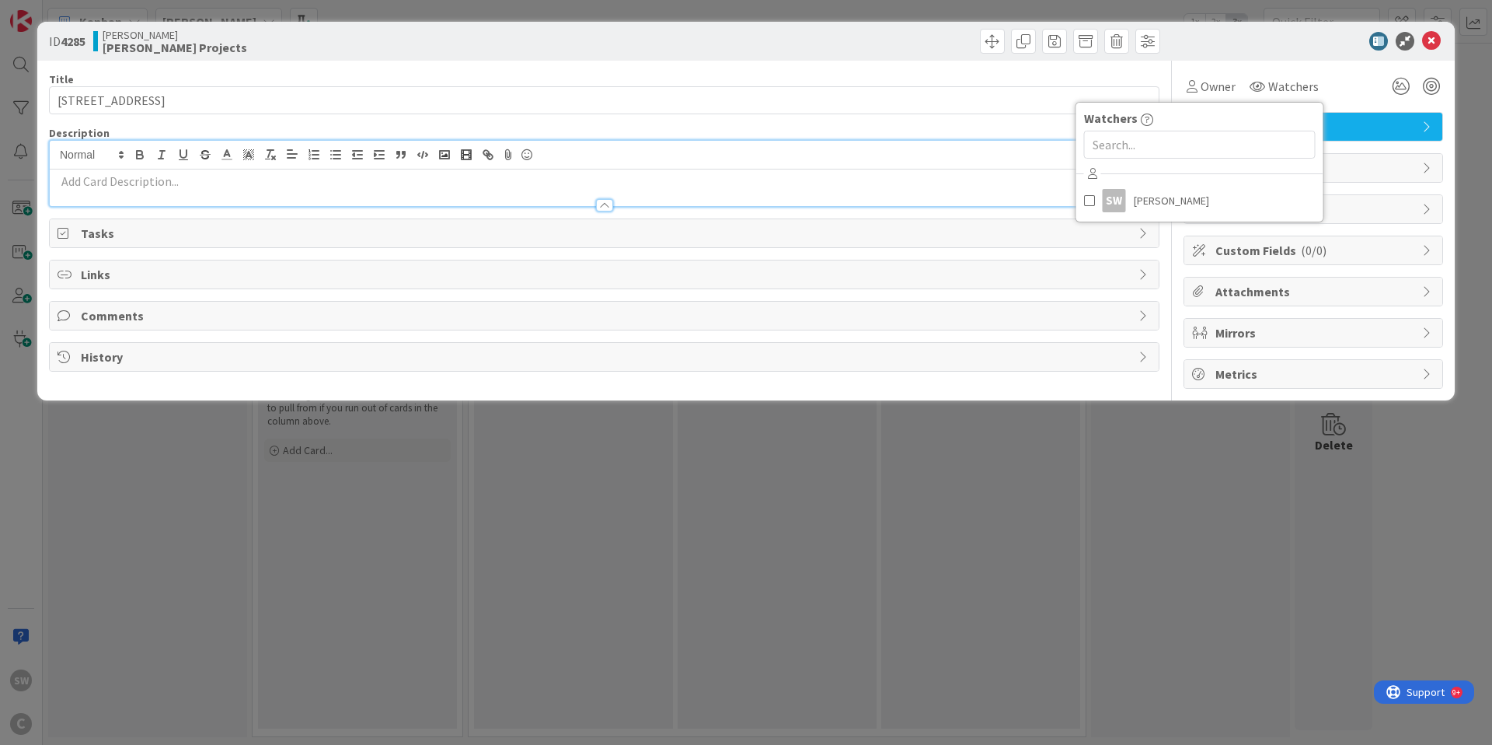
click at [1256, 58] on div "ID 4285 Sam Hein Projects" at bounding box center [746, 41] width 1418 height 39
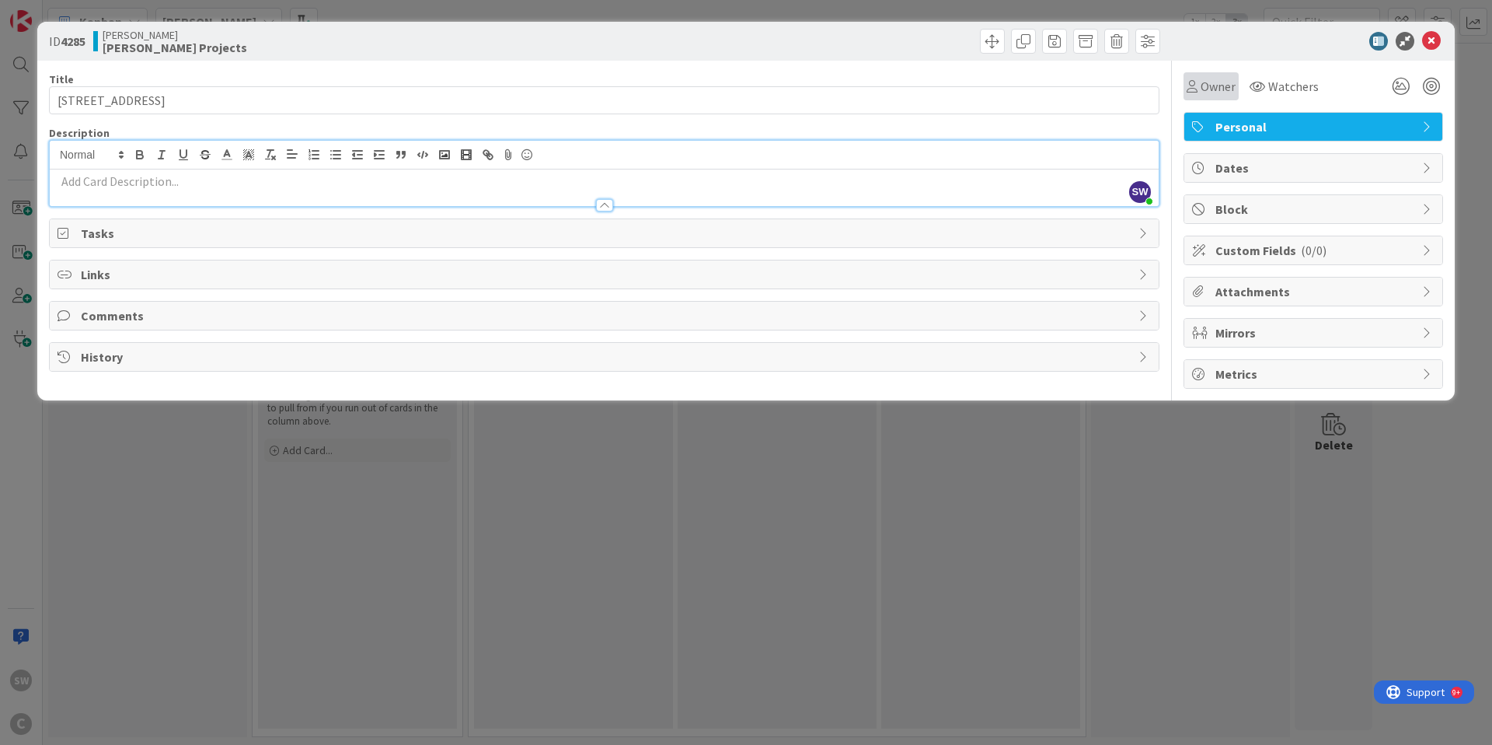
click at [1207, 89] on span "Owner" at bounding box center [1218, 86] width 35 height 19
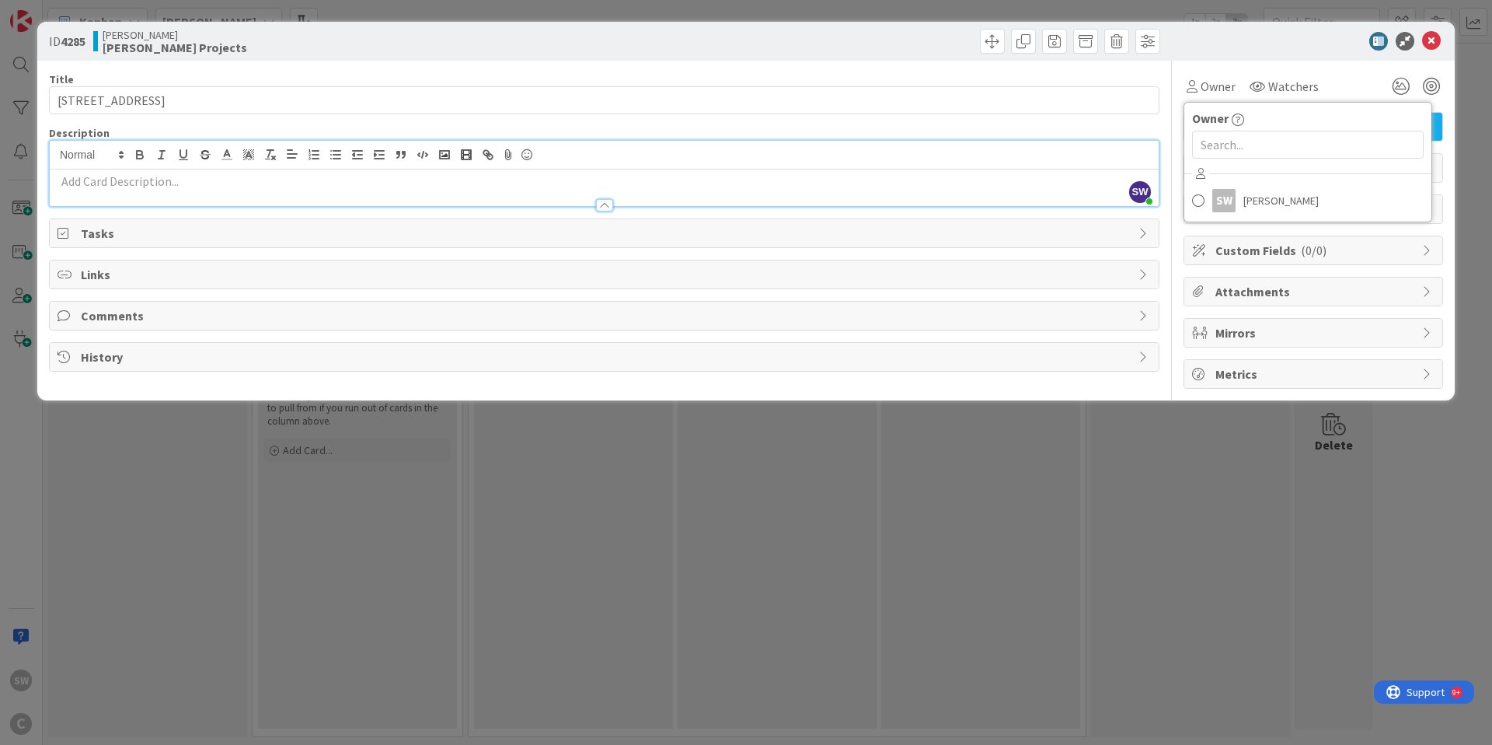
click at [1235, 60] on div "ID 4285 Sam Hein Projects" at bounding box center [746, 41] width 1418 height 39
click at [1428, 127] on icon at bounding box center [1429, 126] width 12 height 12
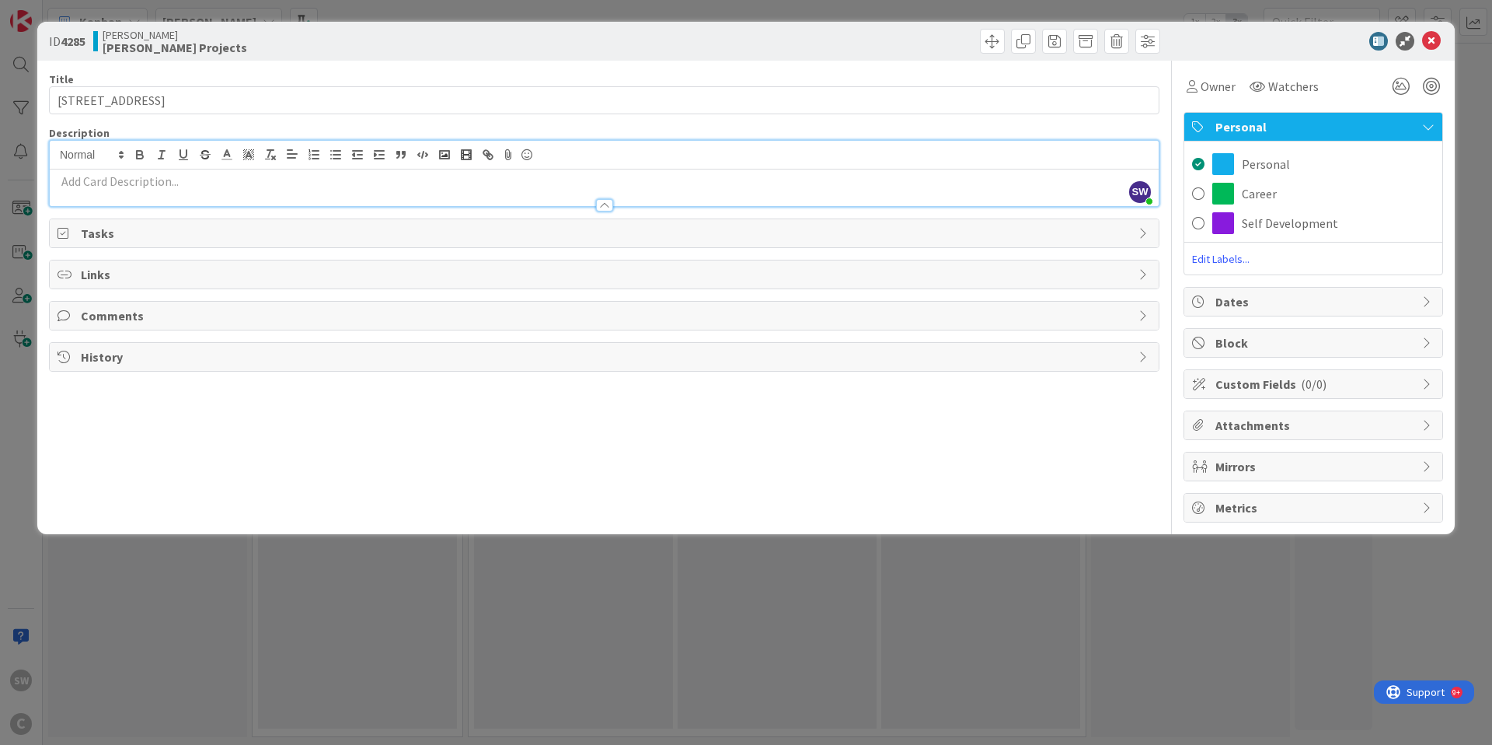
click at [1322, 69] on div "Owner Owner SW Sam Wright Watchers Watchers SW Sam Wright" at bounding box center [1314, 81] width 260 height 40
click at [1423, 123] on icon at bounding box center [1429, 126] width 12 height 12
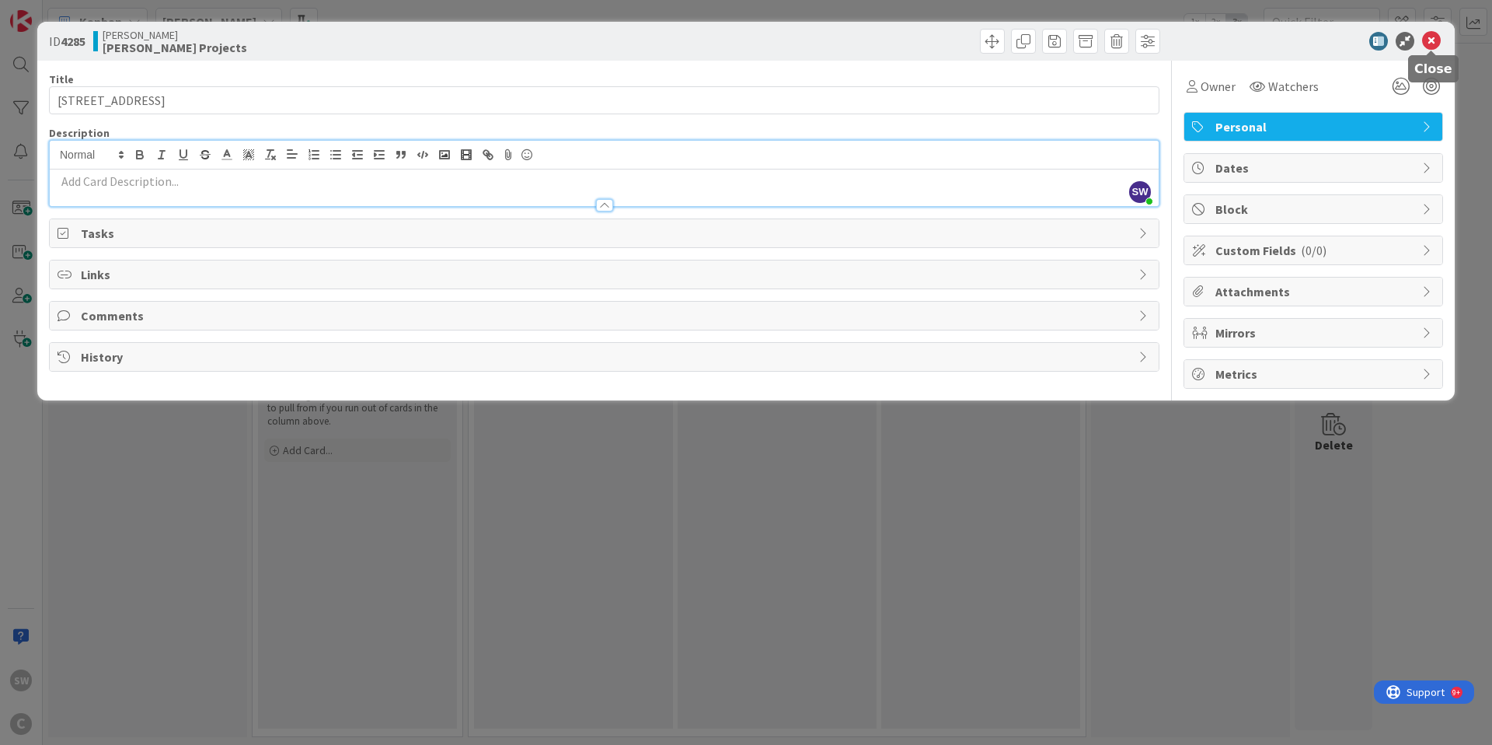
click at [1431, 42] on icon at bounding box center [1432, 41] width 19 height 19
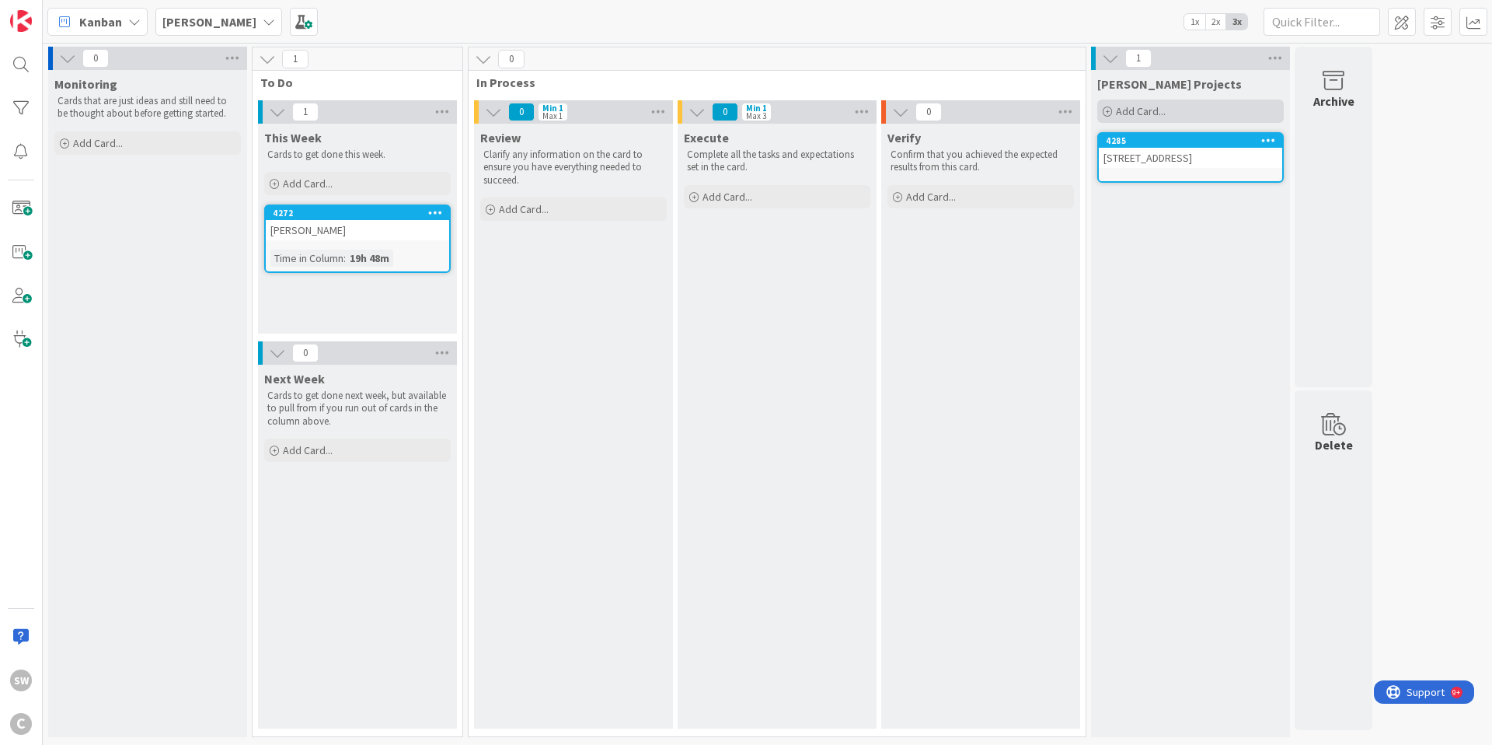
click at [1135, 104] on span "Add Card..." at bounding box center [1141, 111] width 50 height 14
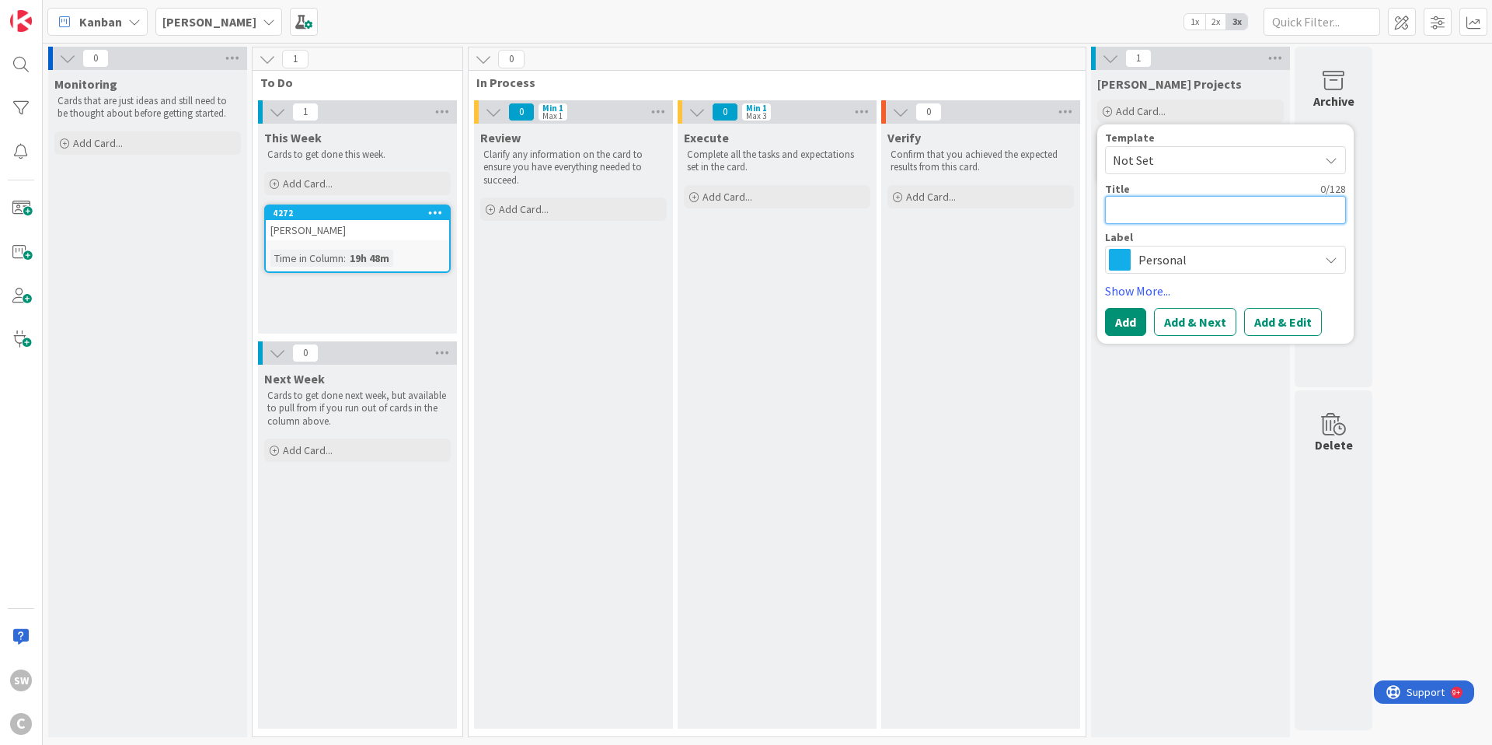
type textarea "x"
type textarea "2"
type textarea "x"
type textarea "22"
type textarea "x"
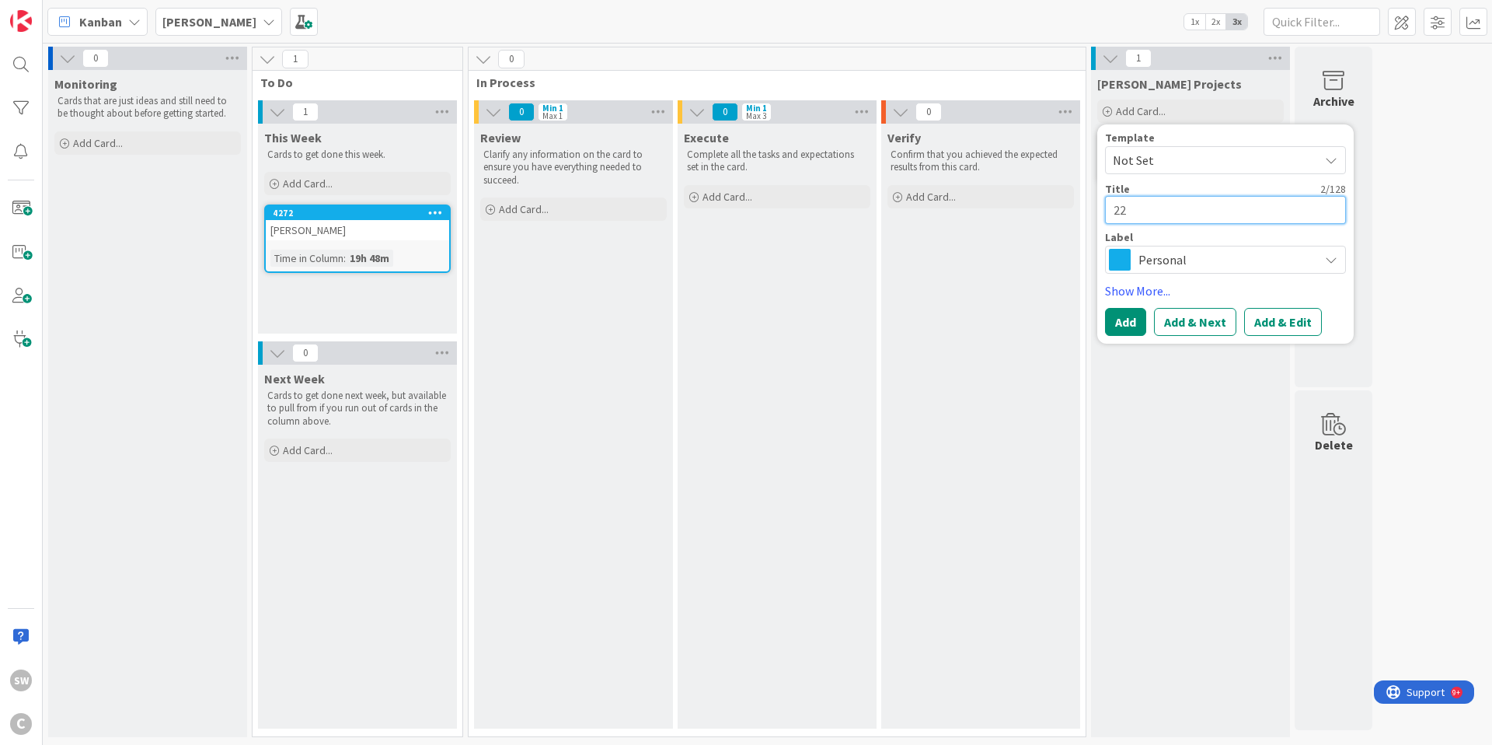
type textarea "229"
type textarea "x"
type textarea "2297"
type textarea "x"
type textarea "2297"
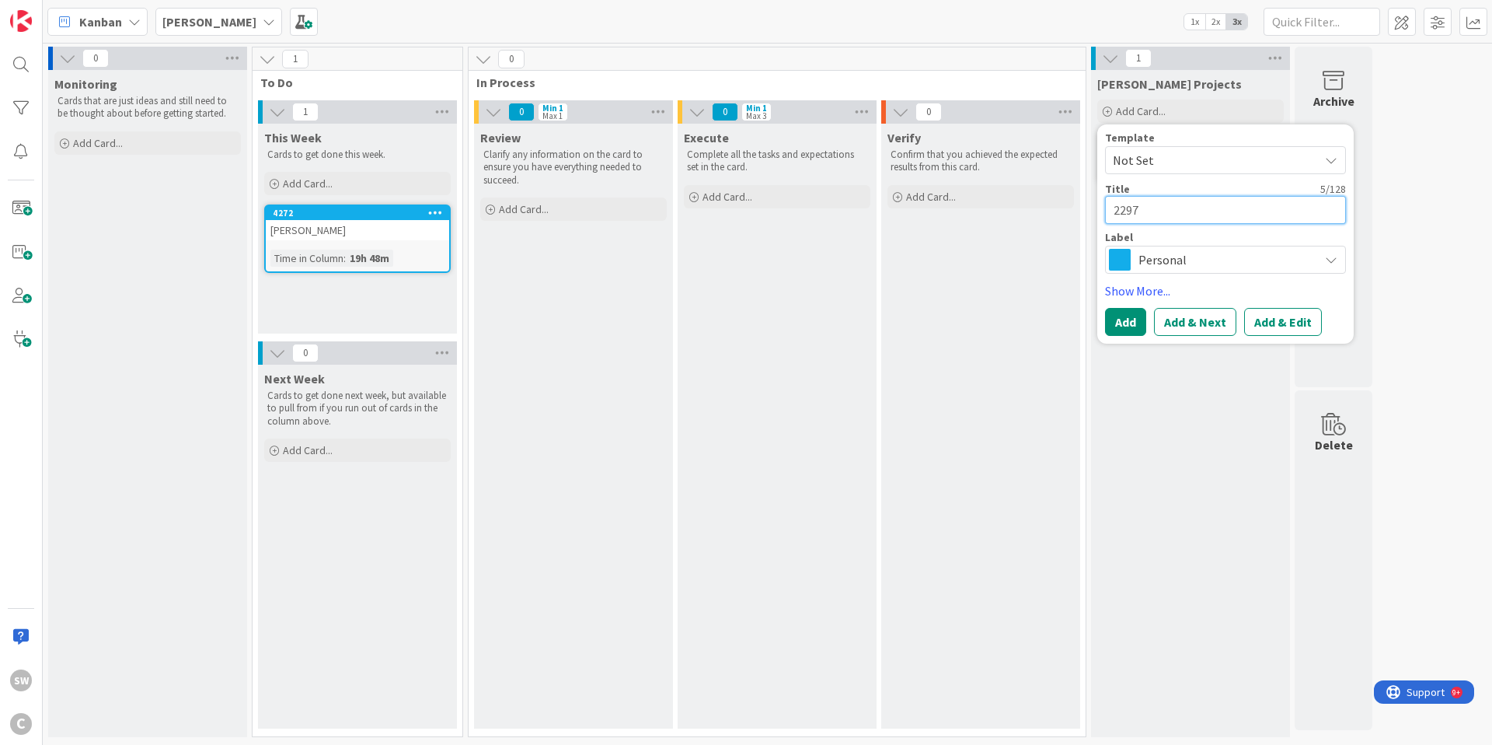
type textarea "x"
type textarea "2297 A"
type textarea "x"
type textarea "2297 Al"
type textarea "x"
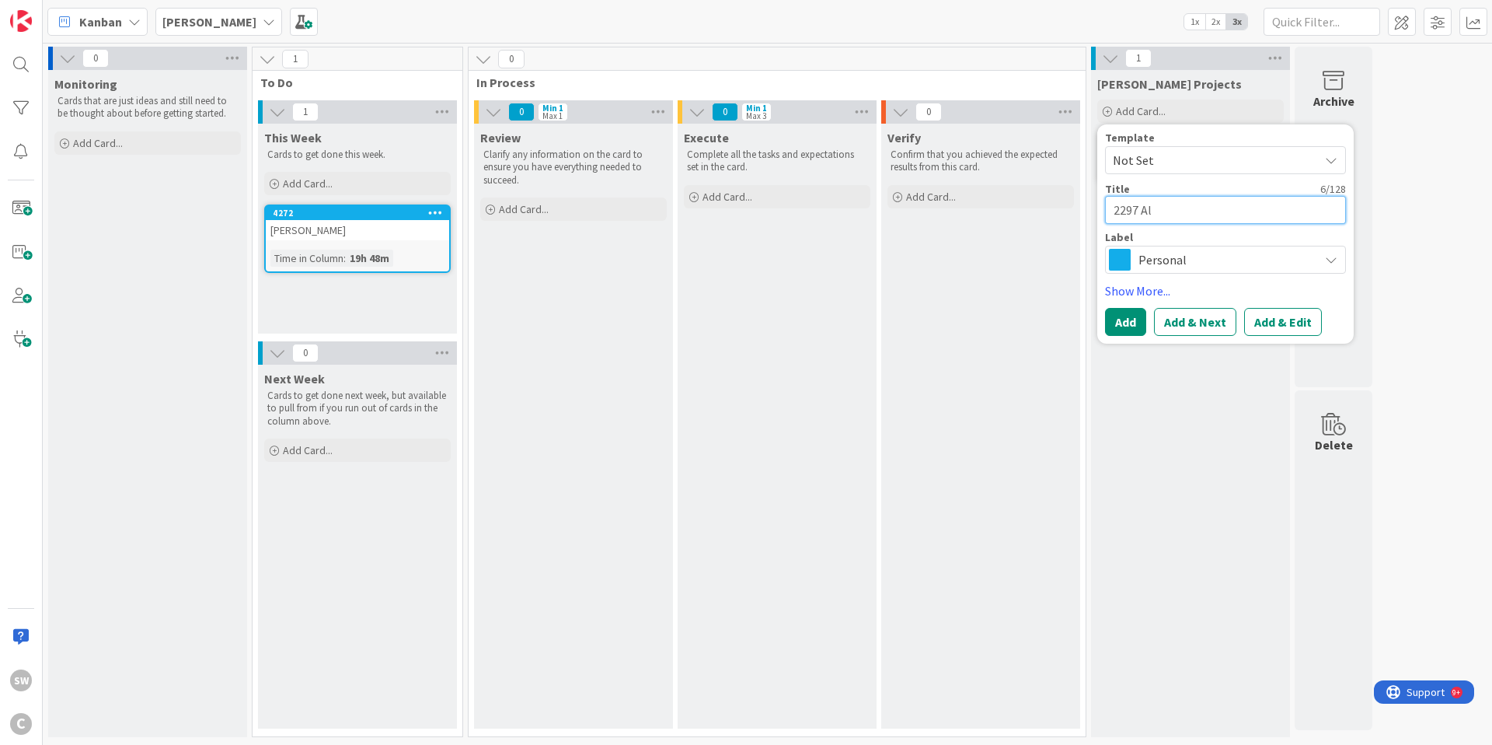
type textarea "2297 All"
type textarea "x"
type textarea "2297 Alli"
type textarea "x"
type textarea "2297 Allis"
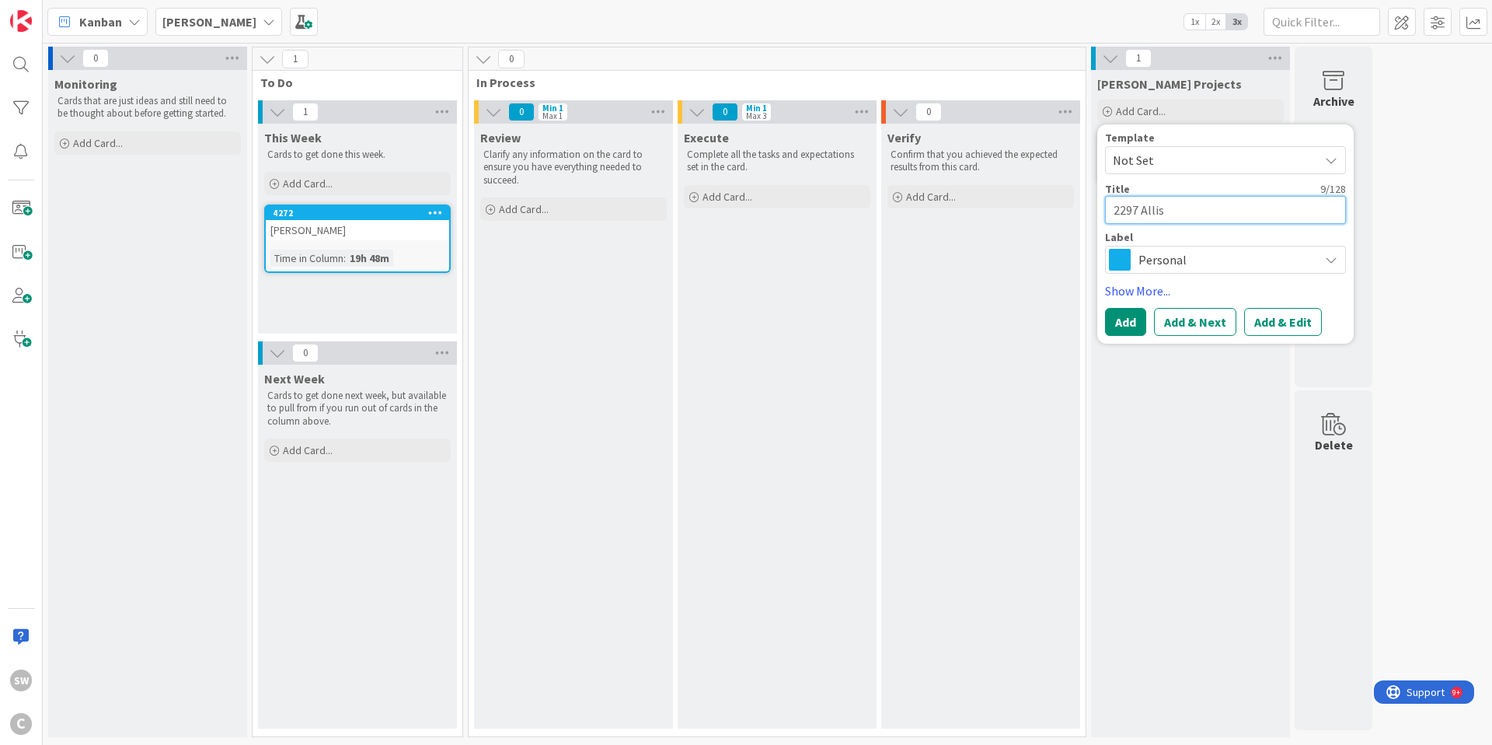
type textarea "x"
type textarea "2297 Alliso"
type textarea "x"
type textarea "2297 Allison"
type textarea "x"
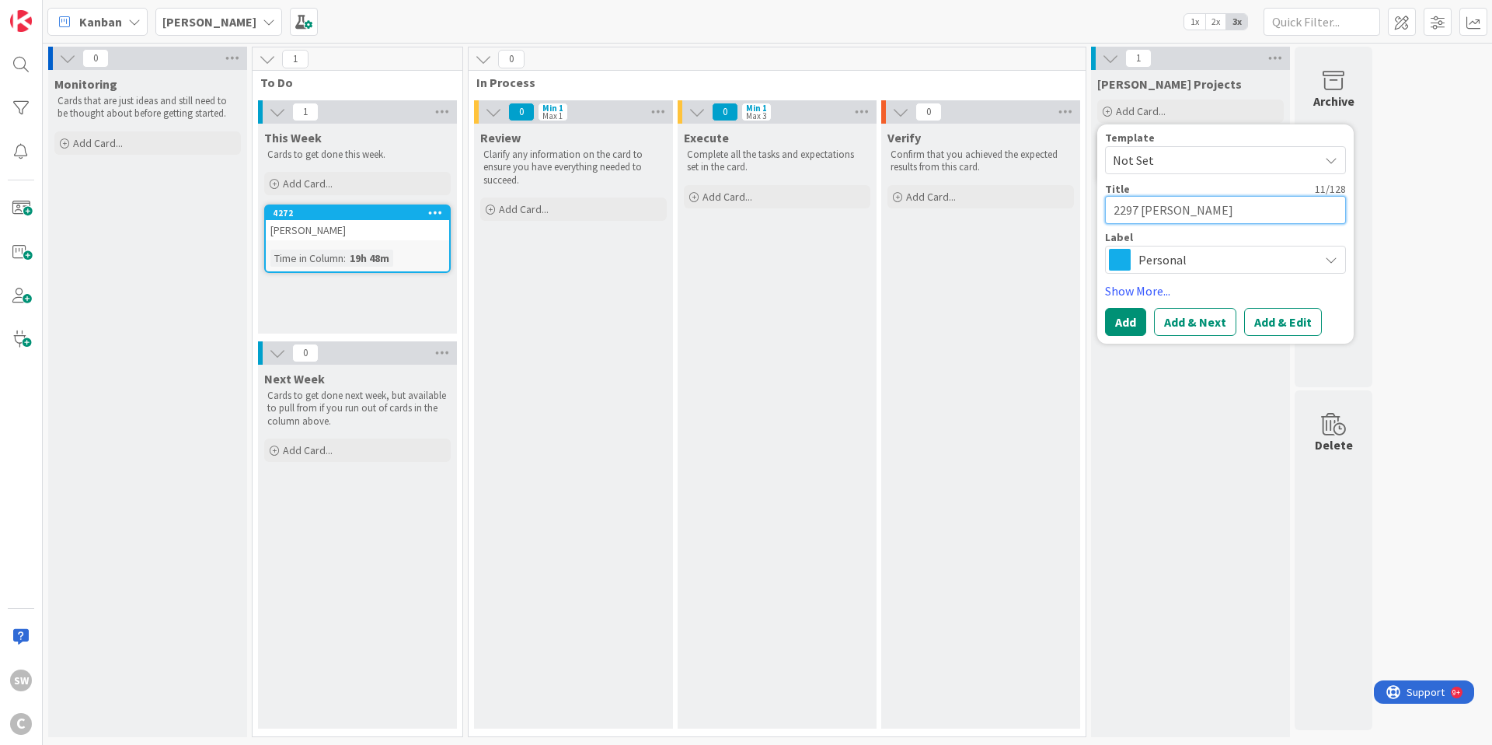
type textarea "2297 [PERSON_NAME]"
type textarea "x"
type textarea "2297 [PERSON_NAME]"
type textarea "x"
type textarea "2297 Allisona R"
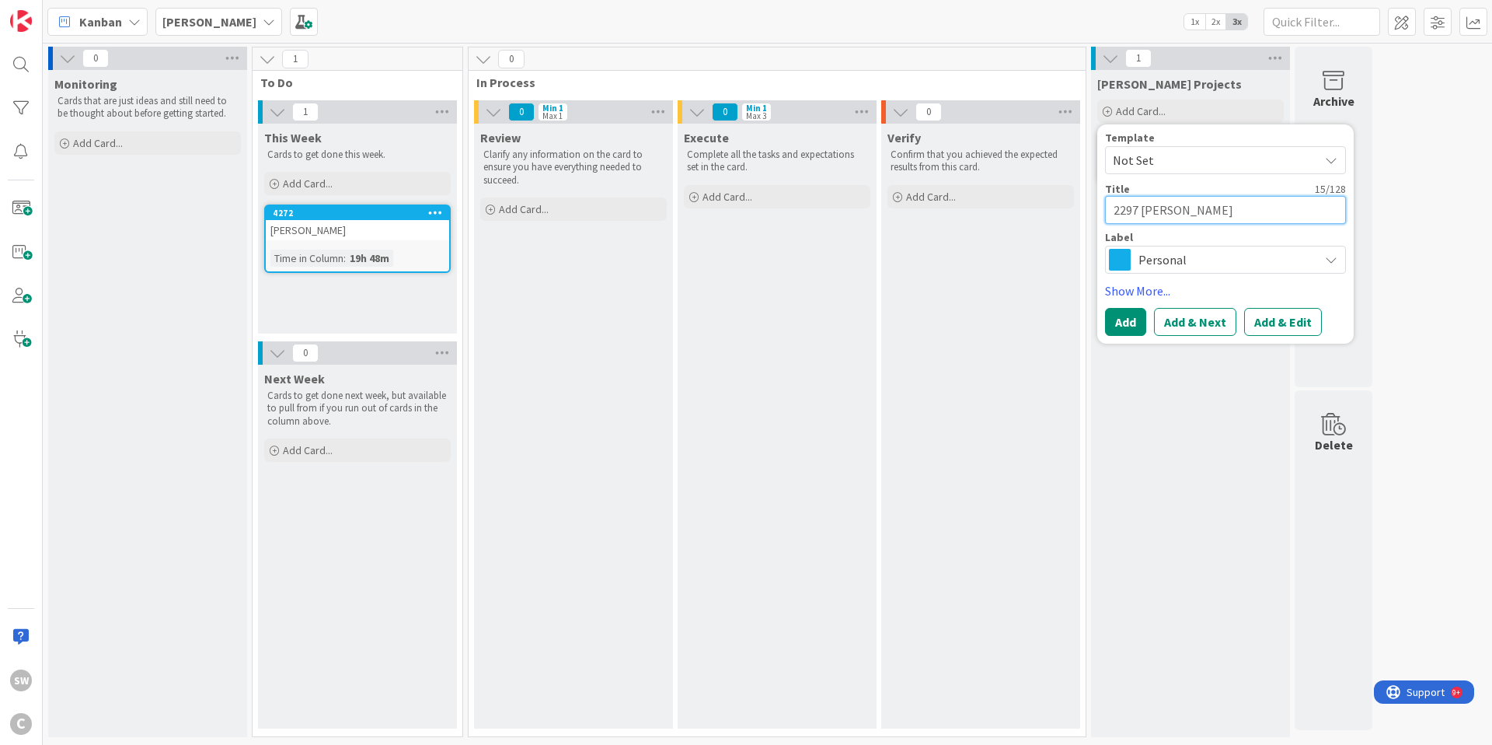
type textarea "x"
type textarea "2297 Allisona Ro"
type textarea "x"
type textarea "2297 Allisona Roa"
type textarea "x"
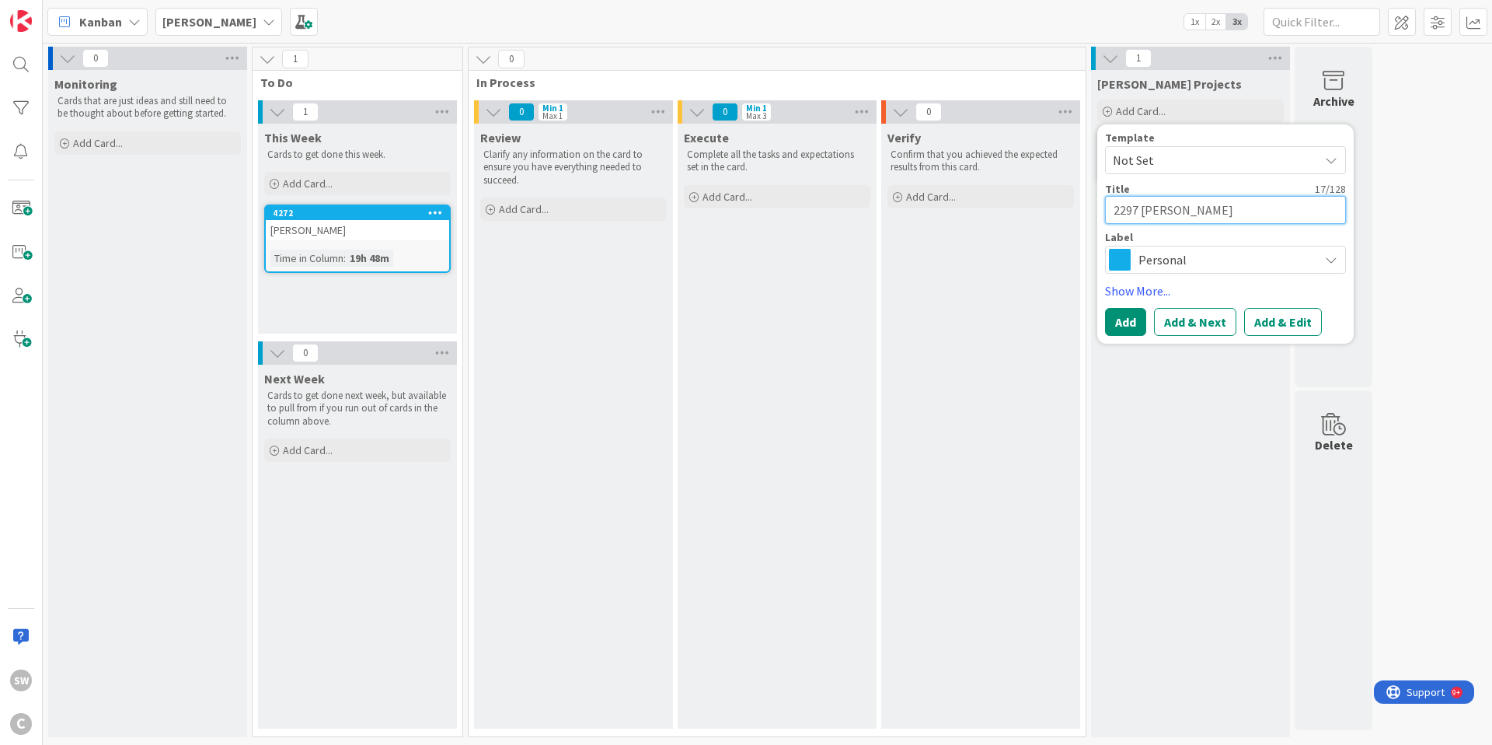
type textarea "2297 Allisona Road"
type textarea "x"
type textarea "2297 Allisona Road"
type textarea "x"
type textarea "2297 Allisona Road ("
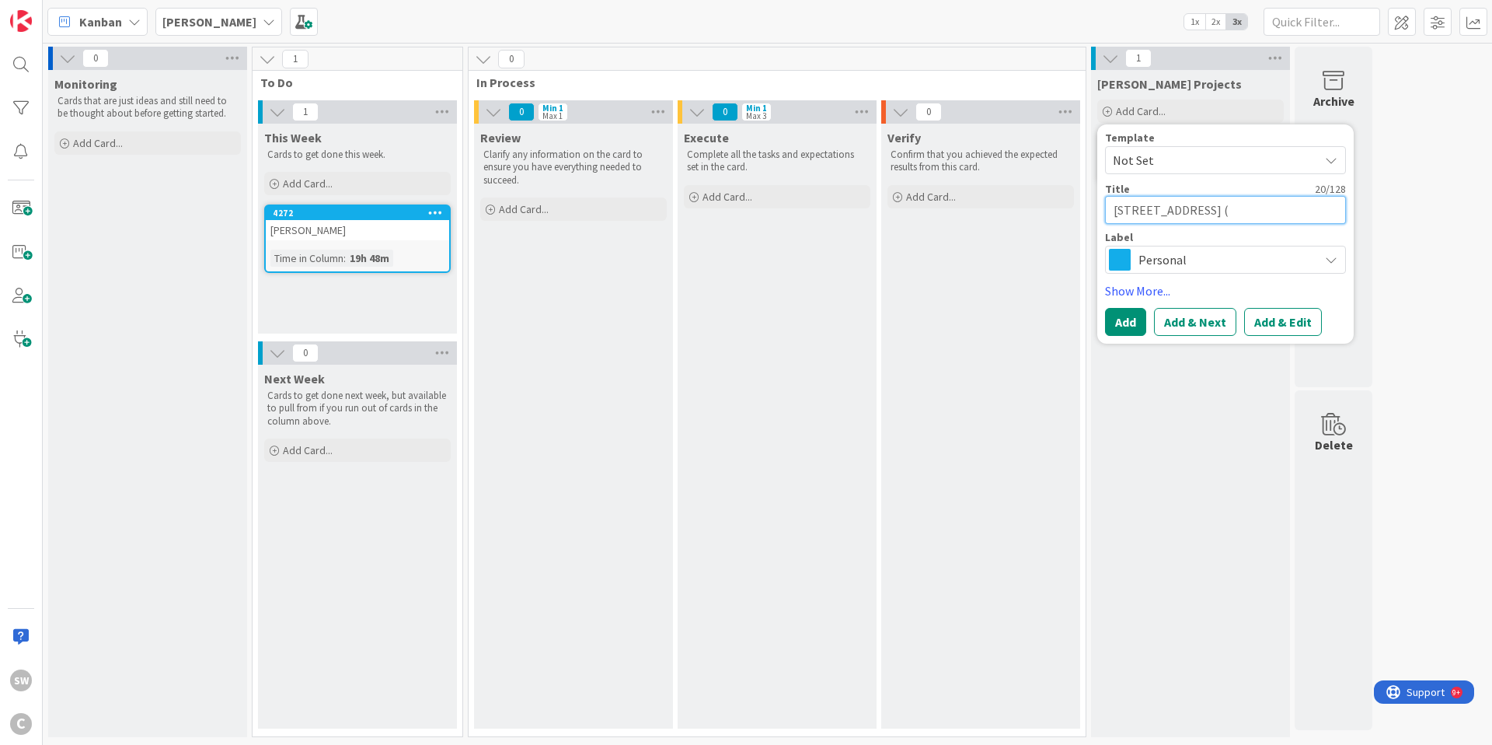
type textarea "x"
type textarea "2297 Allisona Road (6"
type textarea "x"
type textarea "2297 Allisona Road (62"
type textarea "x"
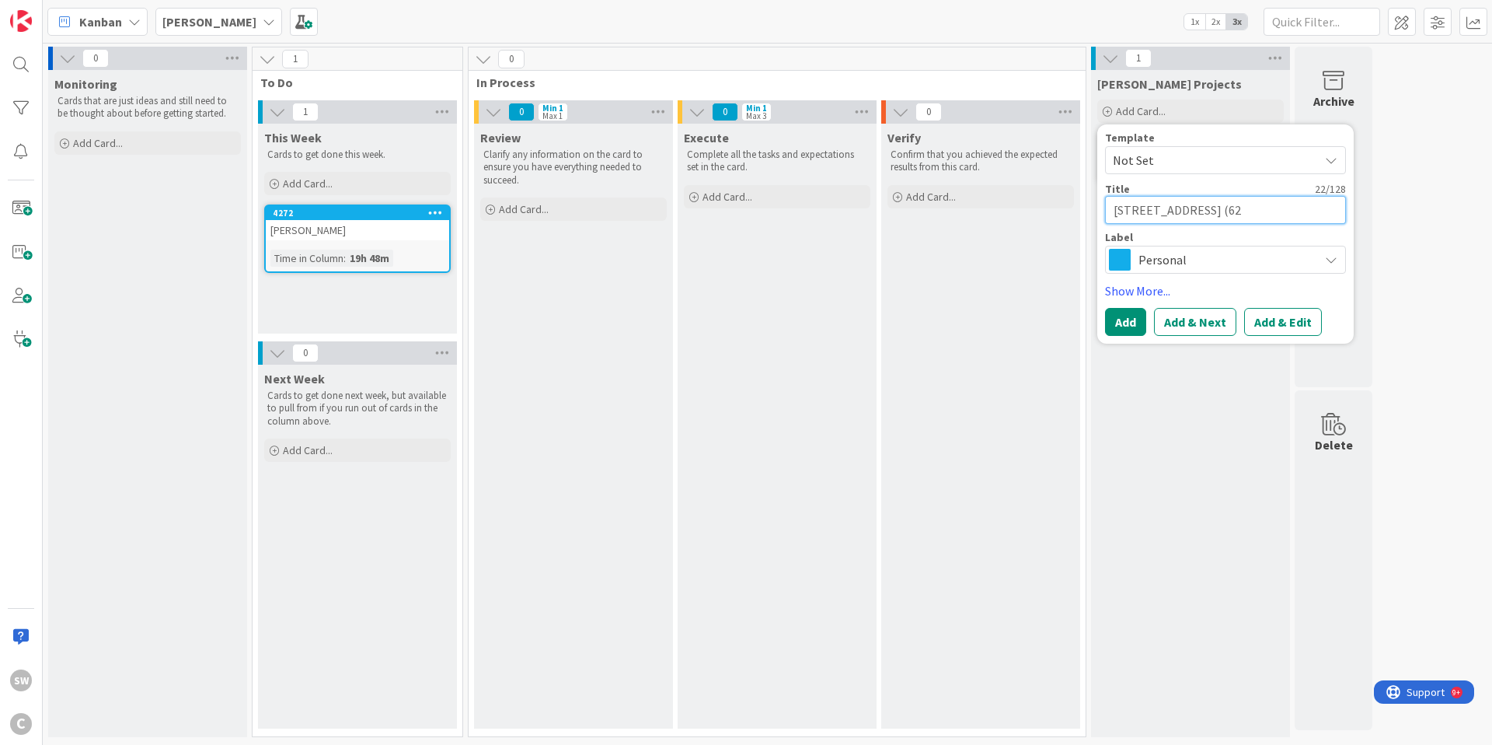
type textarea "2297 Allisona Road (62"
type textarea "x"
type textarea "2297 Allisona Road (62 A"
type textarea "x"
type textarea "2297 Allisona Road (62 Ac"
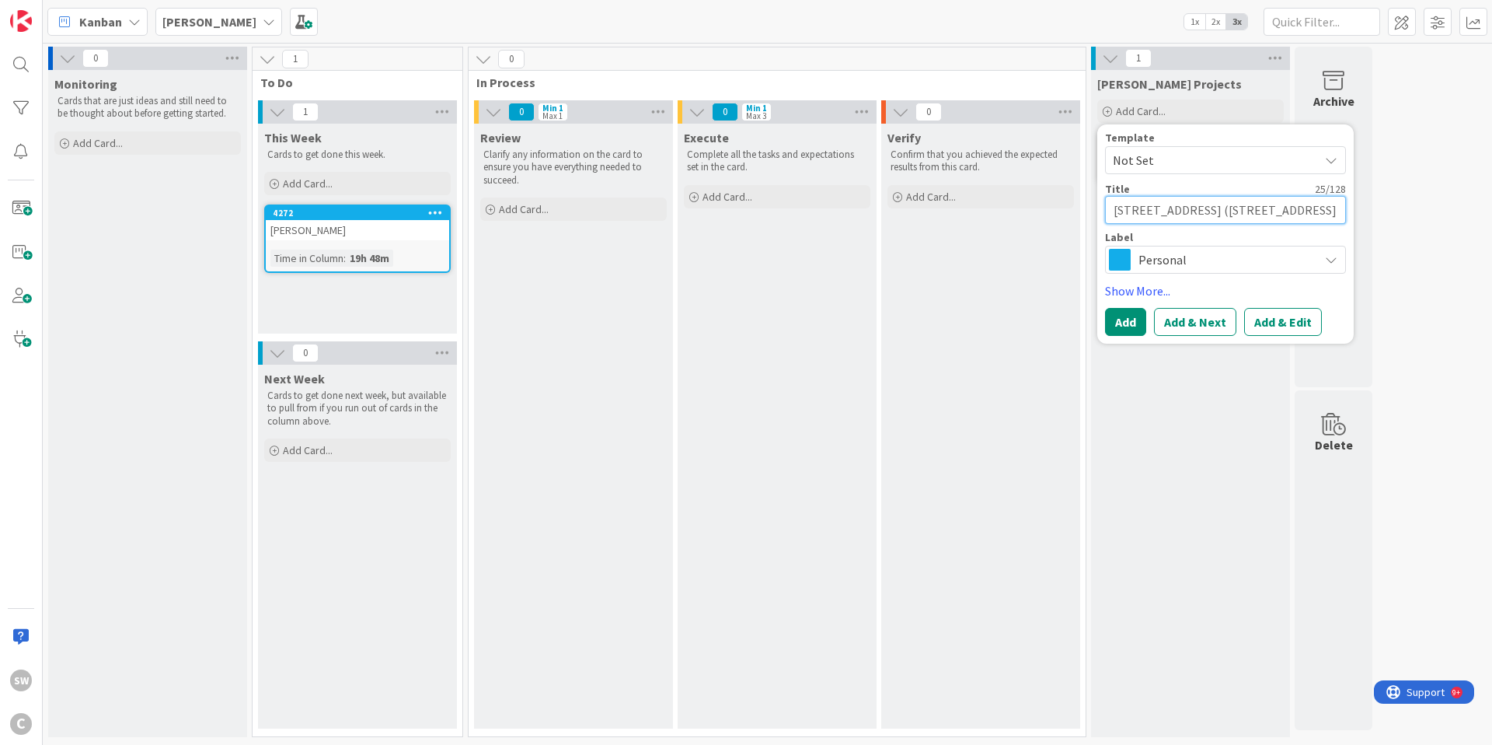
type textarea "x"
type textarea "2297 Allisona Road (62 Acr"
type textarea "x"
type textarea "2297 Allisona Road (62 Acre"
type textarea "x"
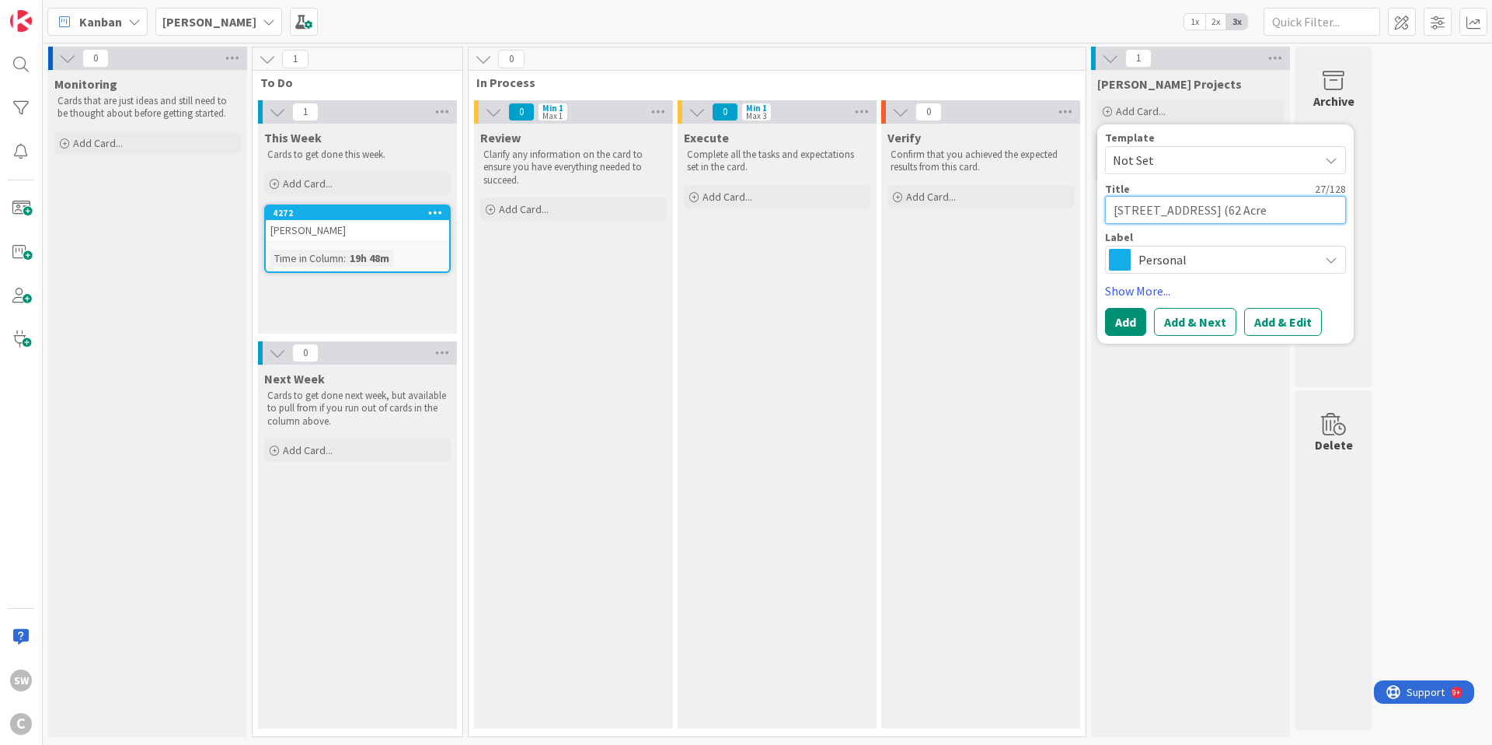
type textarea "2297 Allisona Road (62 Acre"
type textarea "x"
type textarea "2297 Allisona Road (62 Acre P"
type textarea "x"
type textarea "2297 Allisona Road (62 Acre Pa"
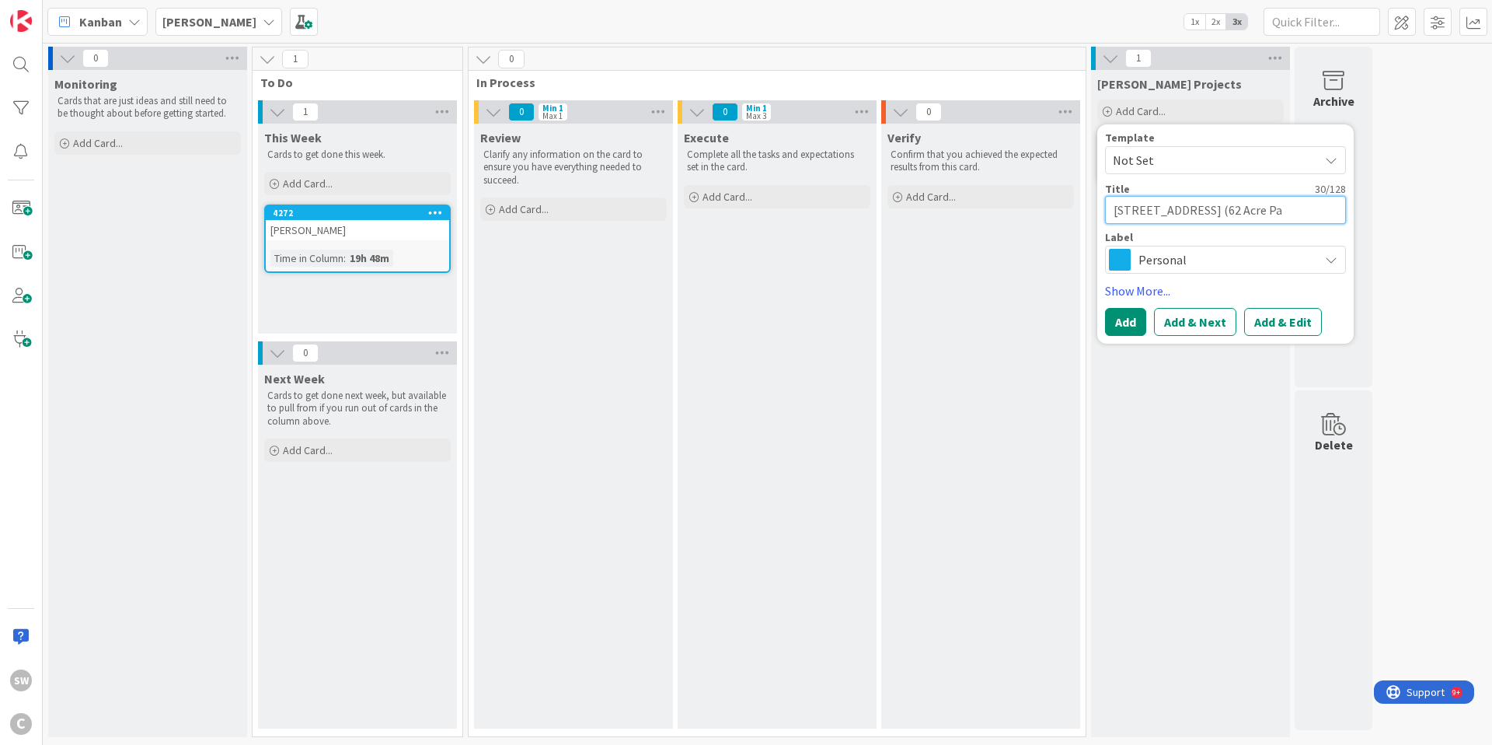
type textarea "x"
type textarea "2297 Allisona Road (62 Acre Par"
type textarea "x"
type textarea "2297 Allisona Road (62 Acre Parc"
type textarea "x"
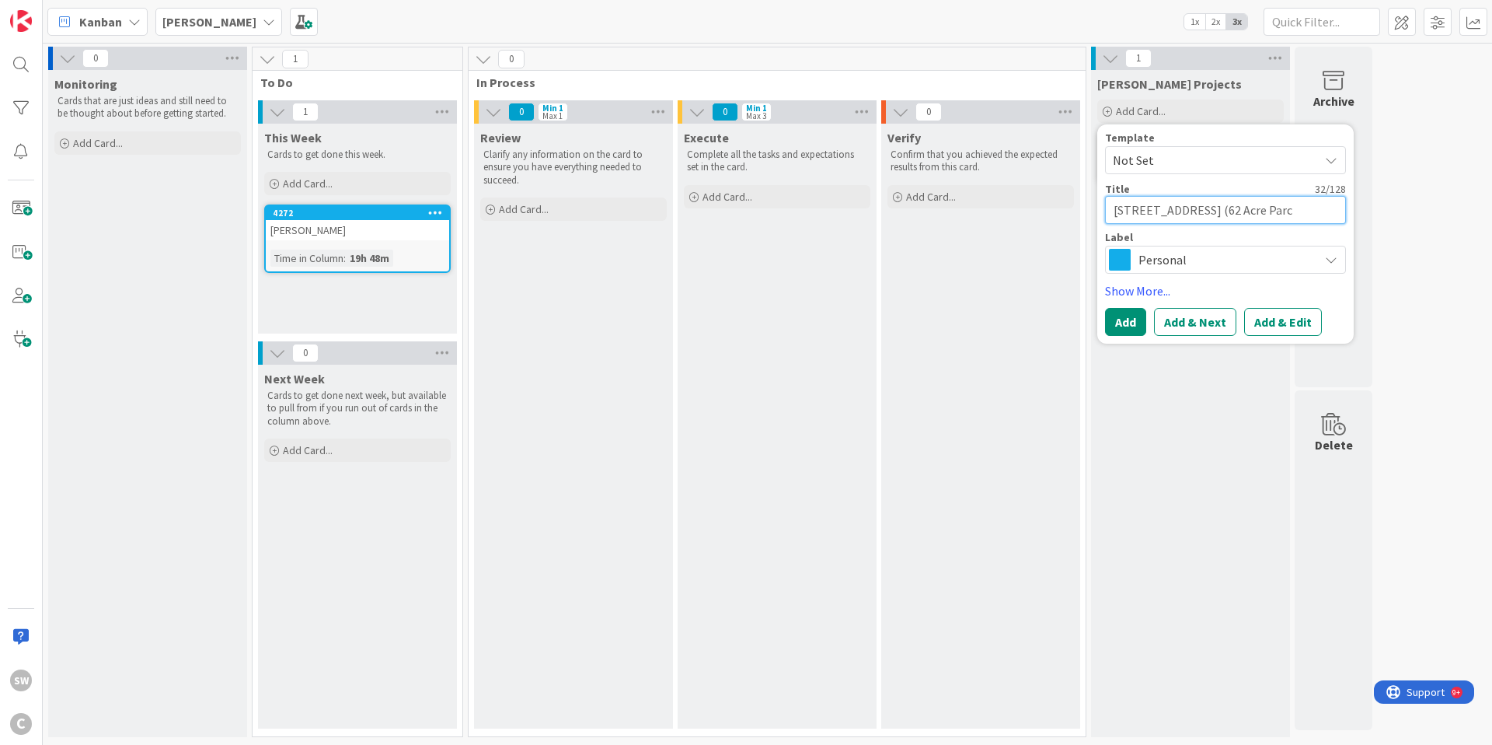
type textarea "2297 Allisona Road (62 Acre Parce"
type textarea "x"
type textarea "2297 Allisona Road (62 Acre Parcel"
type textarea "x"
type textarea "[STREET_ADDRESS] (62 Acre Parcel)"
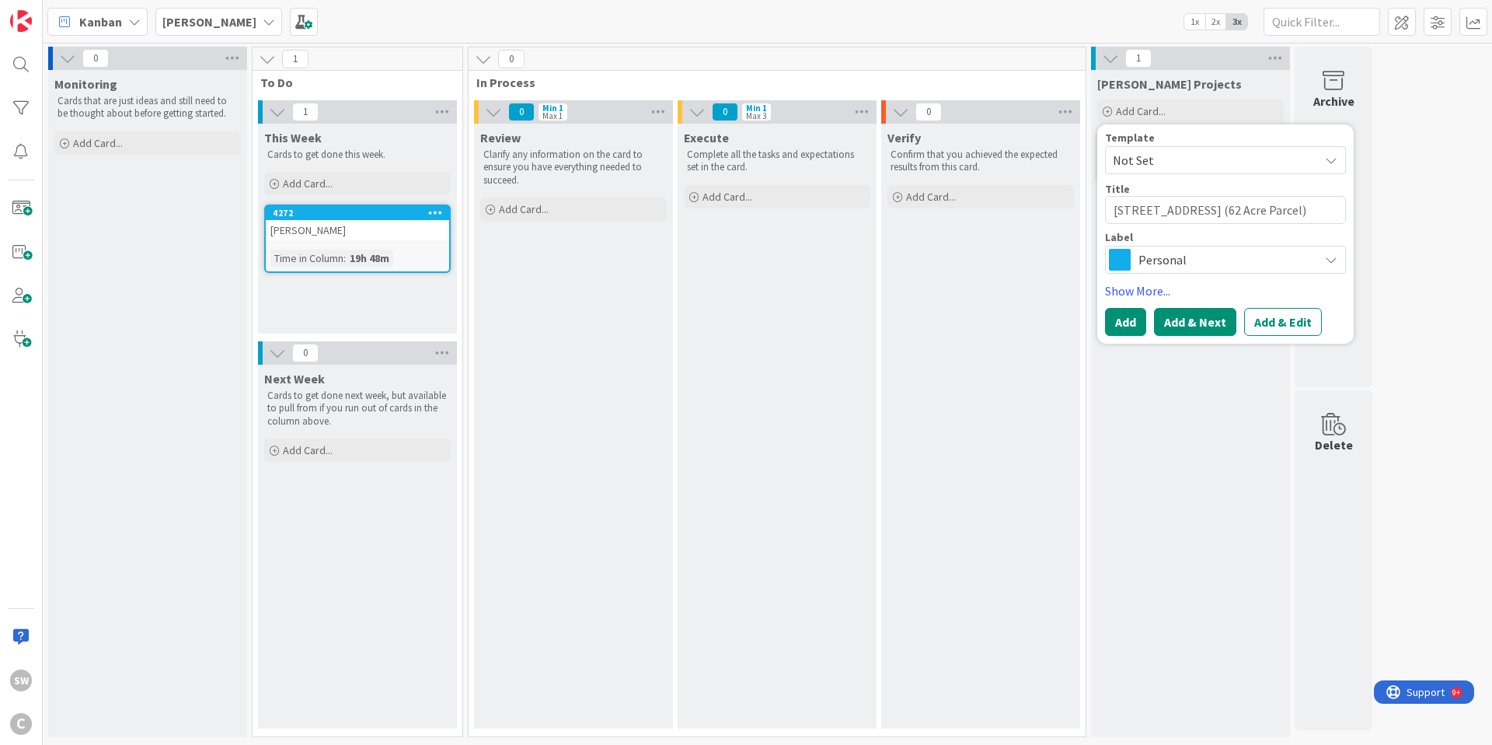
click at [1212, 321] on button "Add & Next" at bounding box center [1195, 322] width 82 height 28
click at [1147, 375] on div "Hein Projects Add Card... Template Not Set Not Set Add Card Templates Title 0 /…" at bounding box center [1190, 403] width 199 height 667
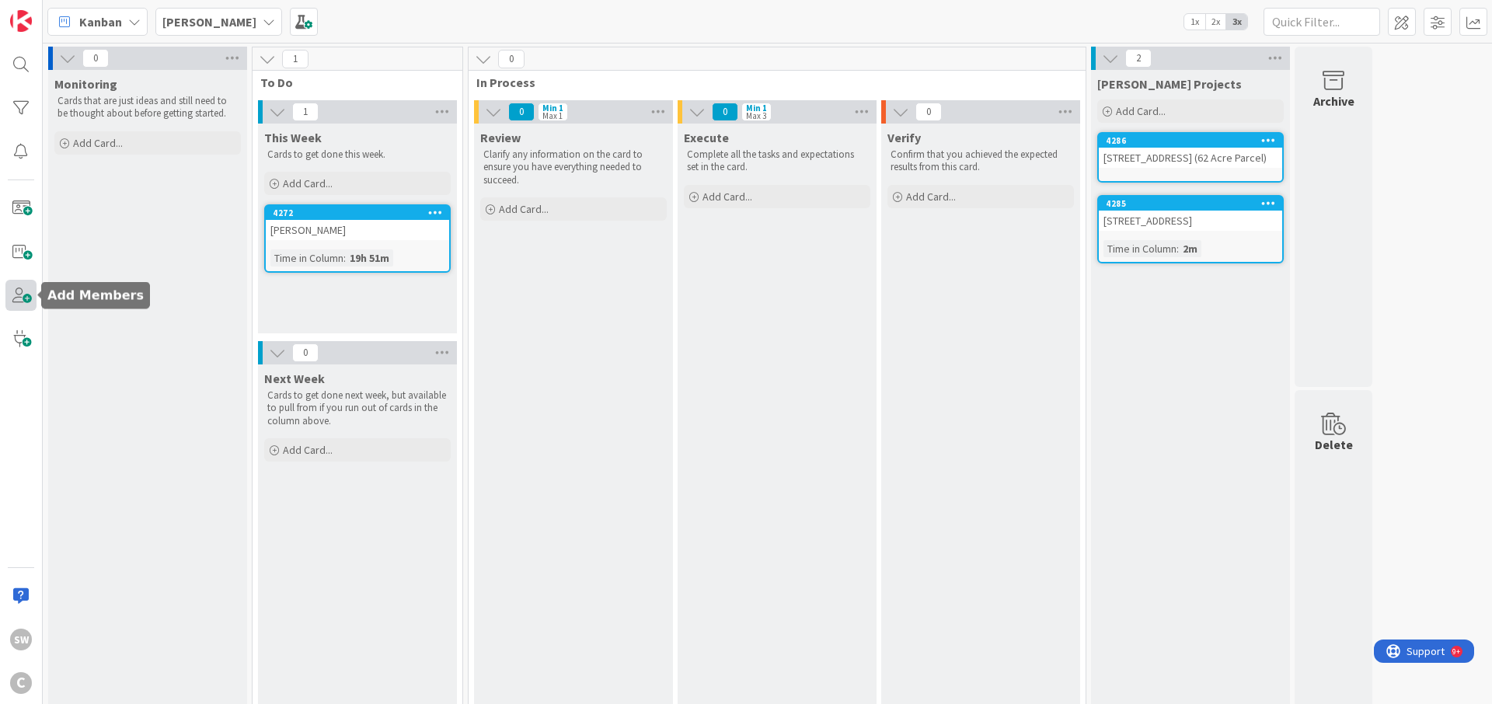
click at [14, 296] on span at bounding box center [20, 295] width 31 height 31
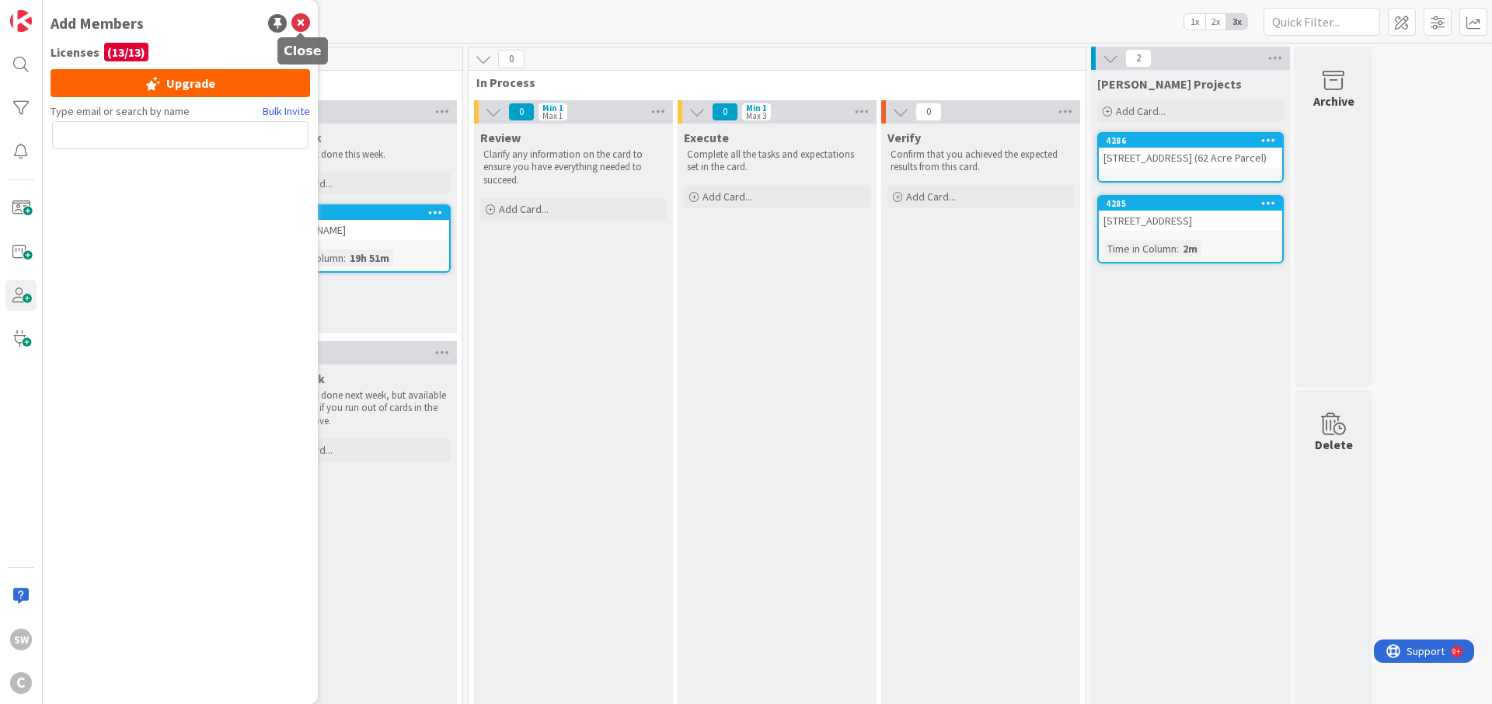
click at [301, 22] on icon at bounding box center [301, 23] width 19 height 19
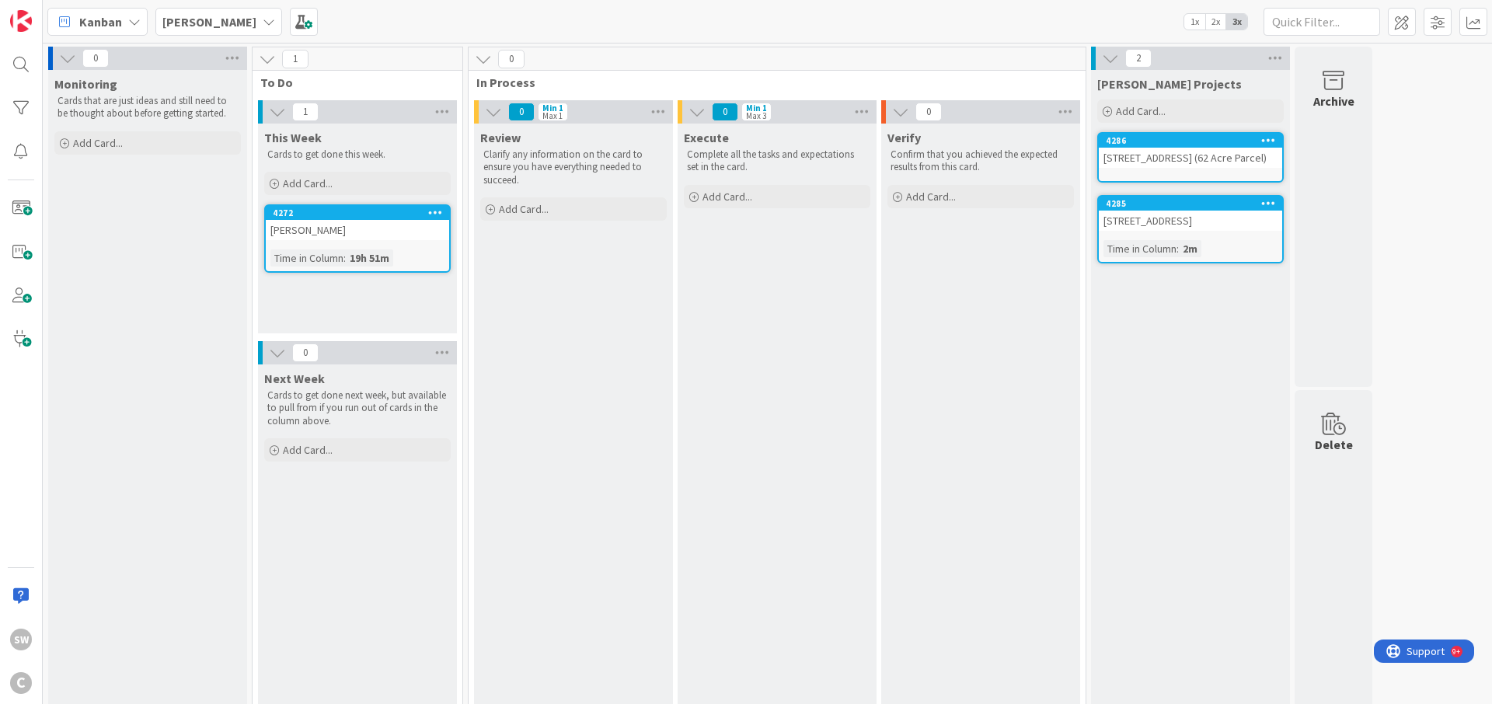
click at [131, 17] on icon at bounding box center [134, 22] width 12 height 12
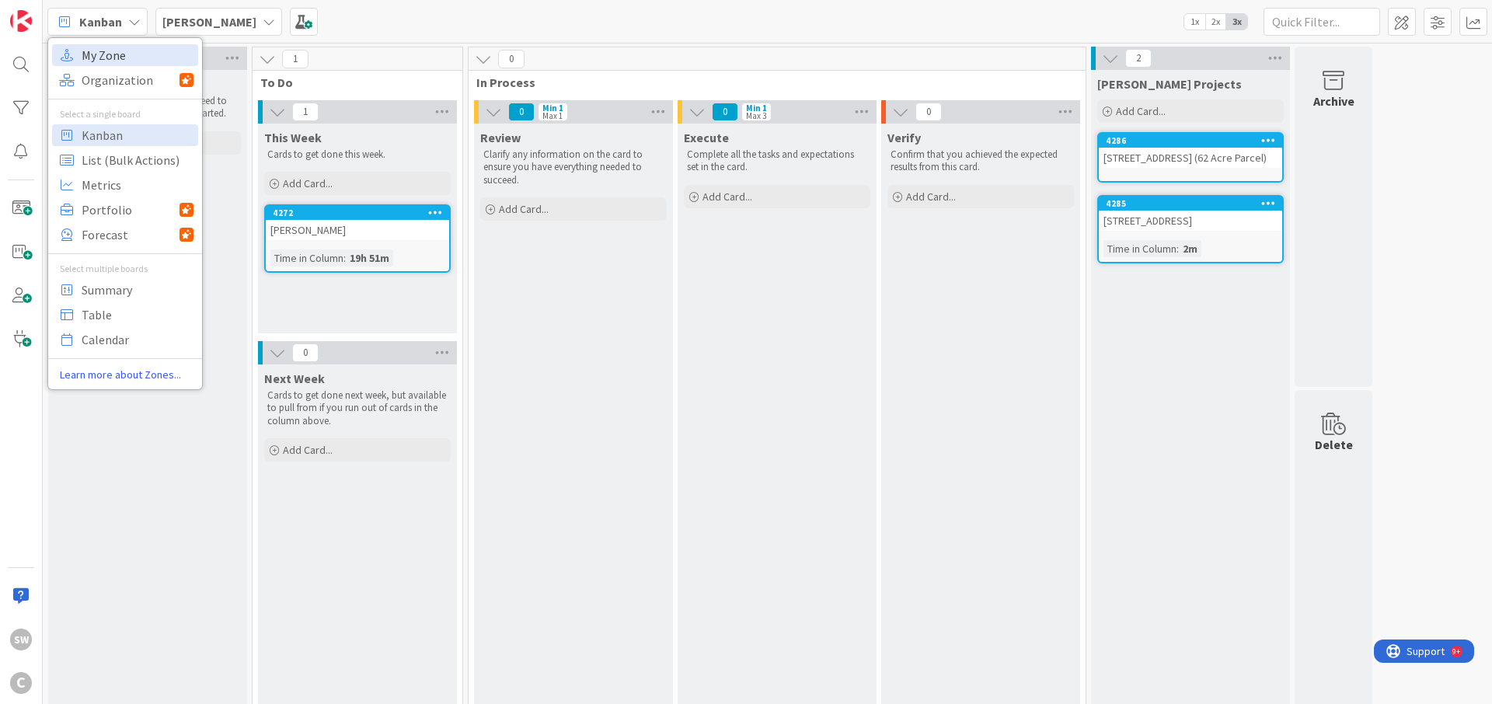
click at [110, 58] on span "My Zone" at bounding box center [138, 55] width 112 height 23
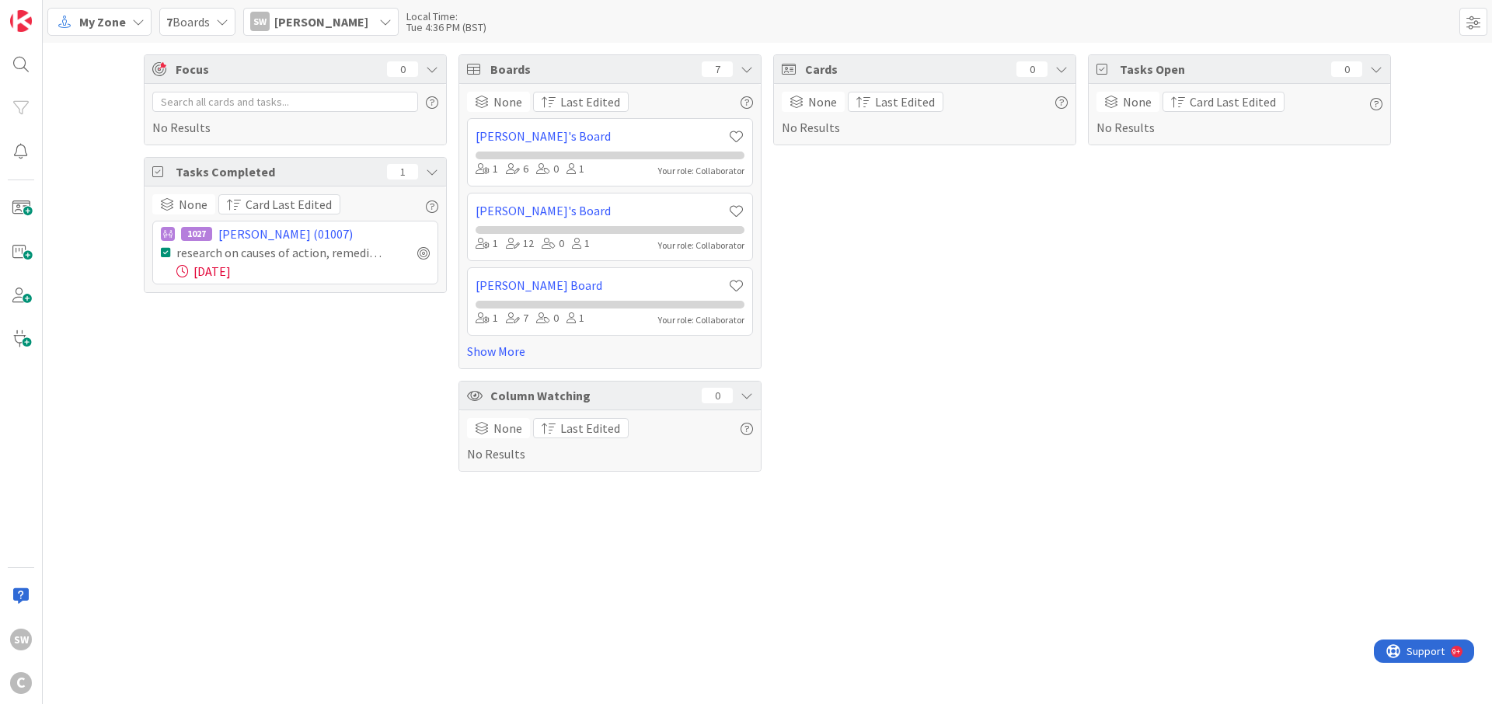
click at [132, 21] on icon at bounding box center [138, 22] width 12 height 12
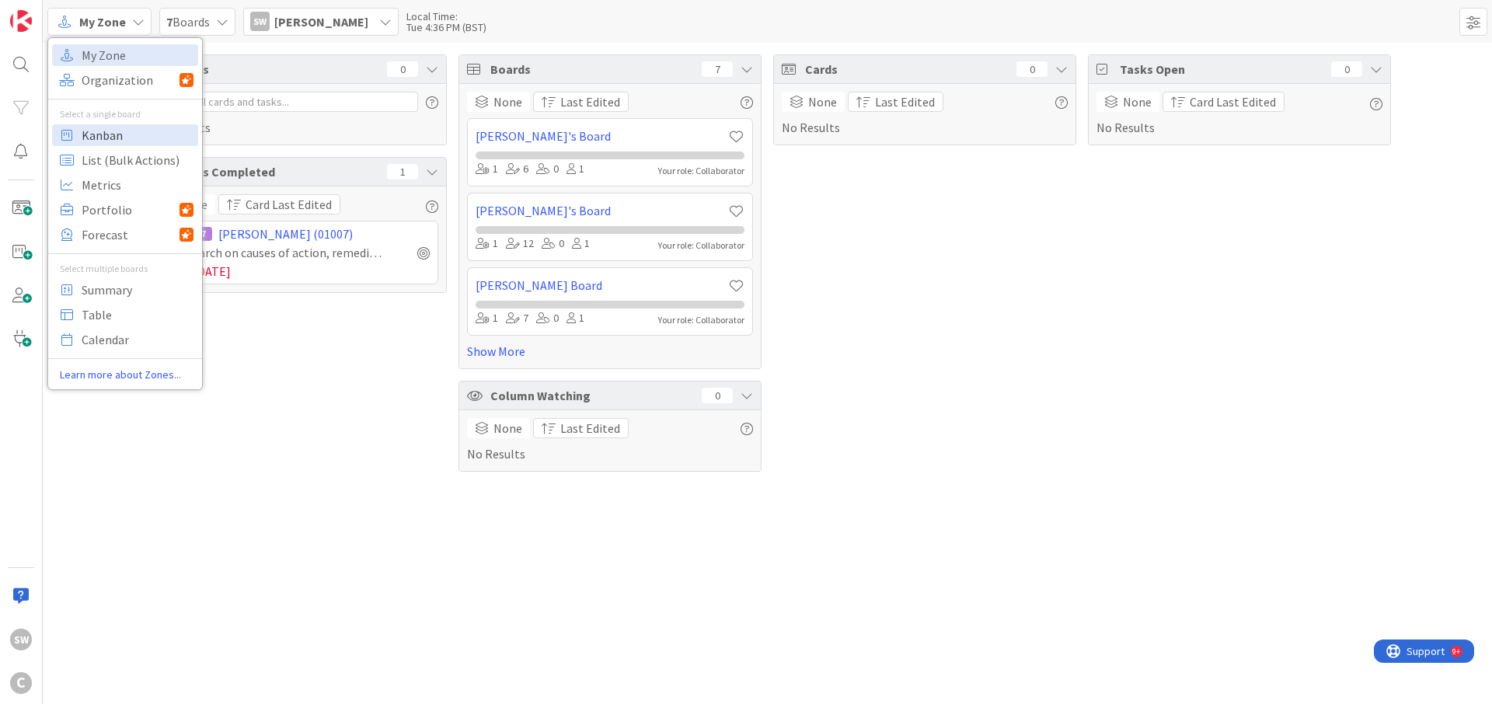
click at [111, 136] on span "Kanban" at bounding box center [138, 135] width 112 height 23
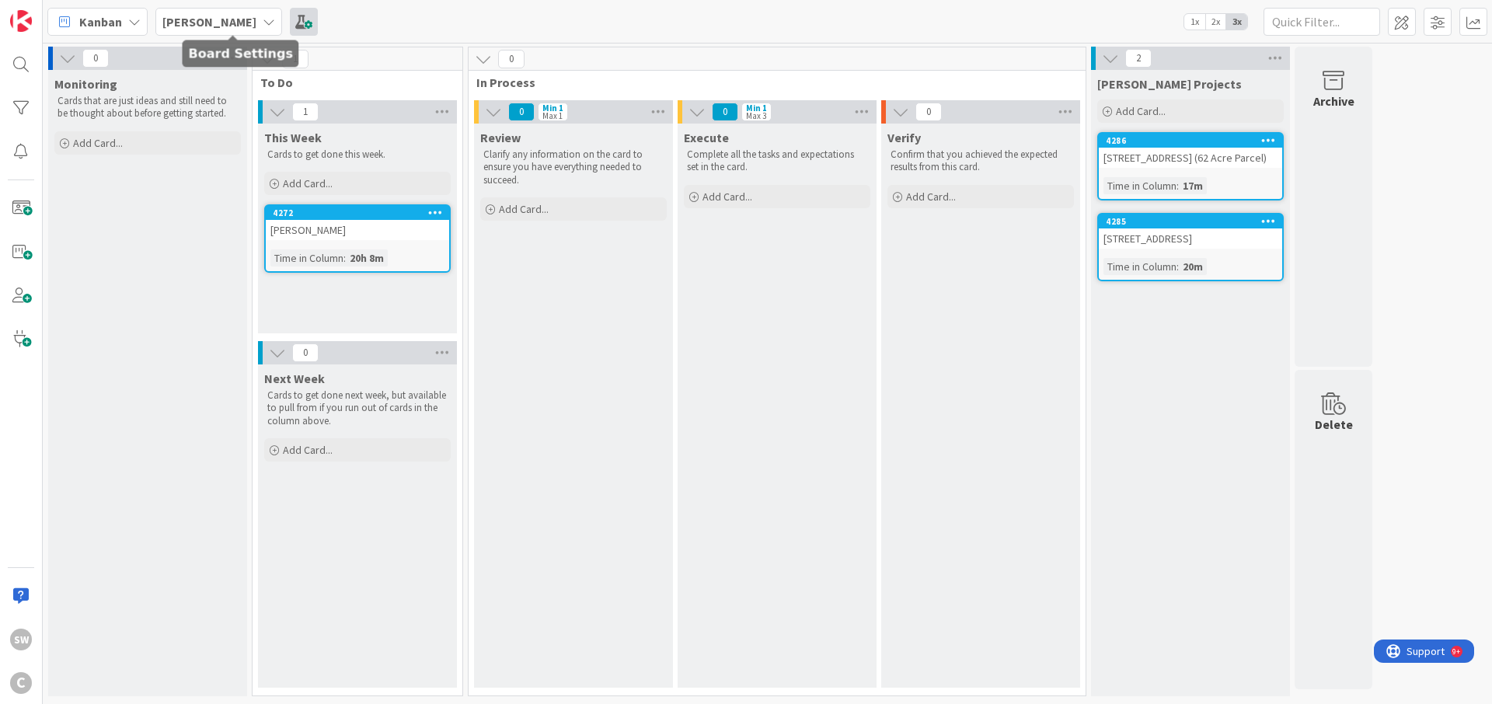
click at [290, 25] on span at bounding box center [304, 22] width 28 height 28
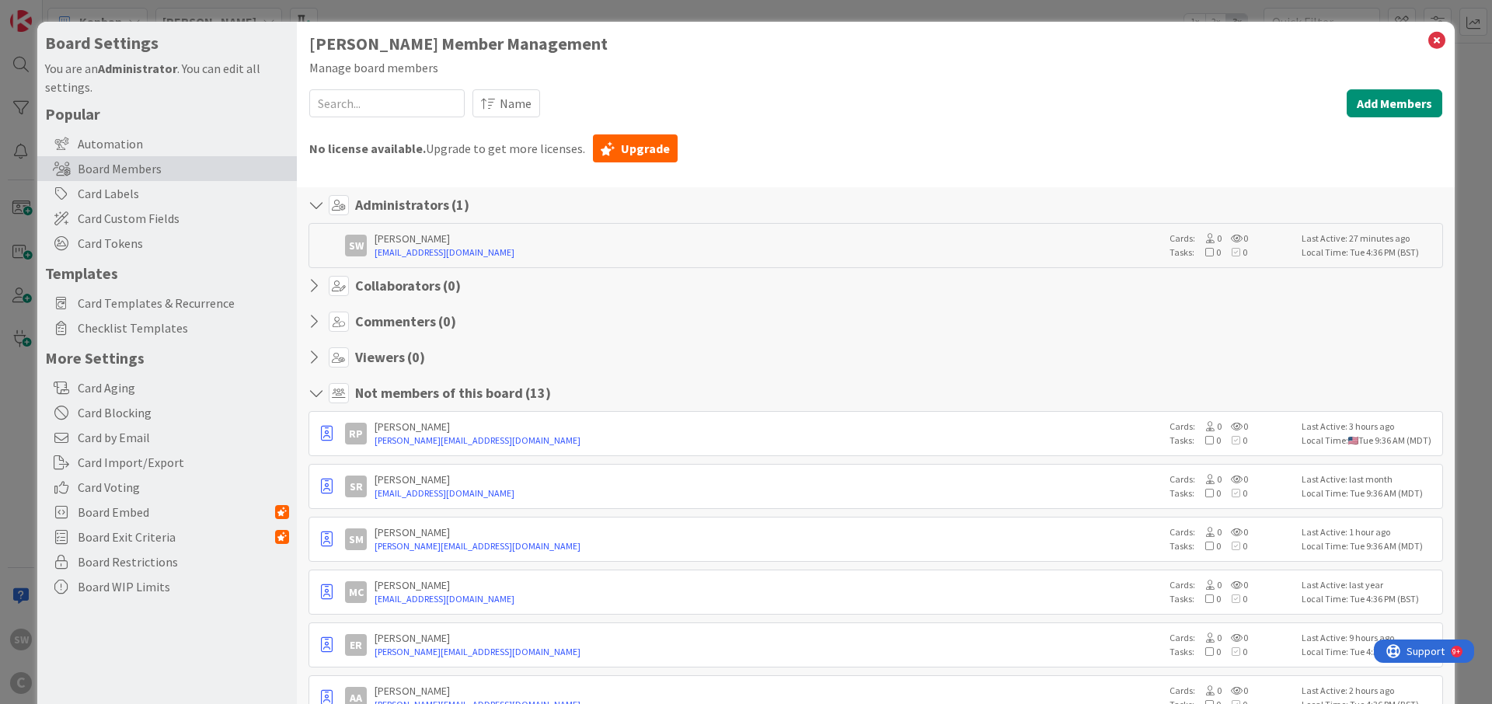
click at [368, 295] on div "Collaborators ( 0 )" at bounding box center [876, 286] width 1135 height 20
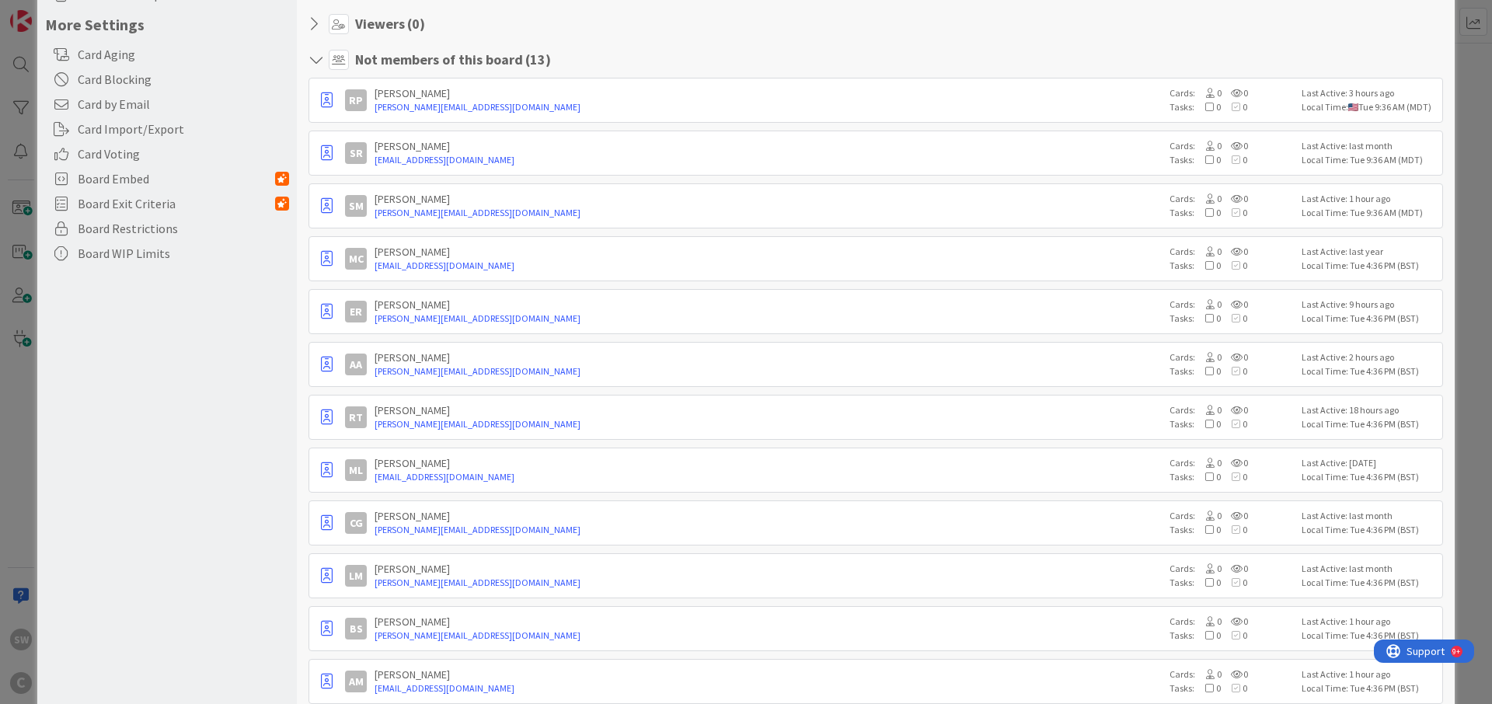
scroll to position [316, 0]
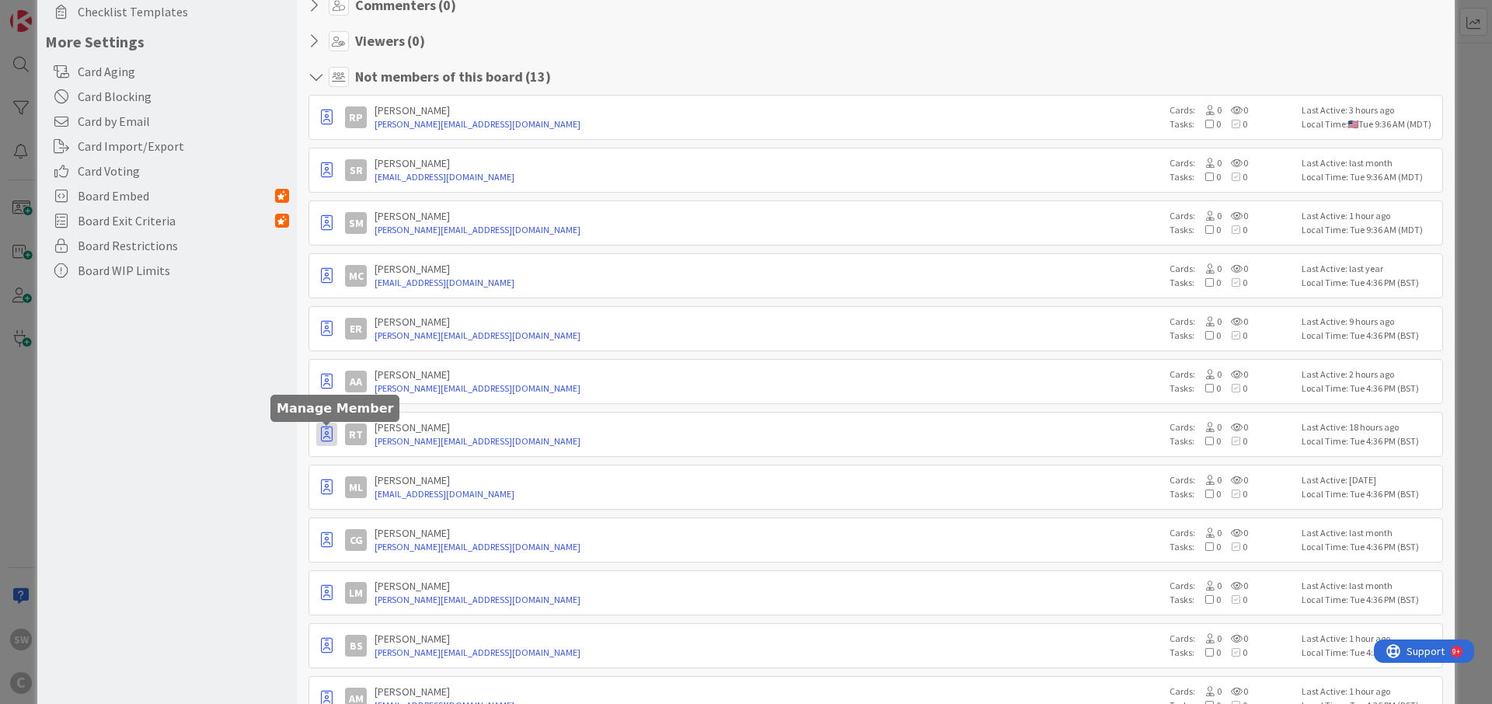
click at [325, 438] on icon "button" at bounding box center [327, 435] width 12 height 16
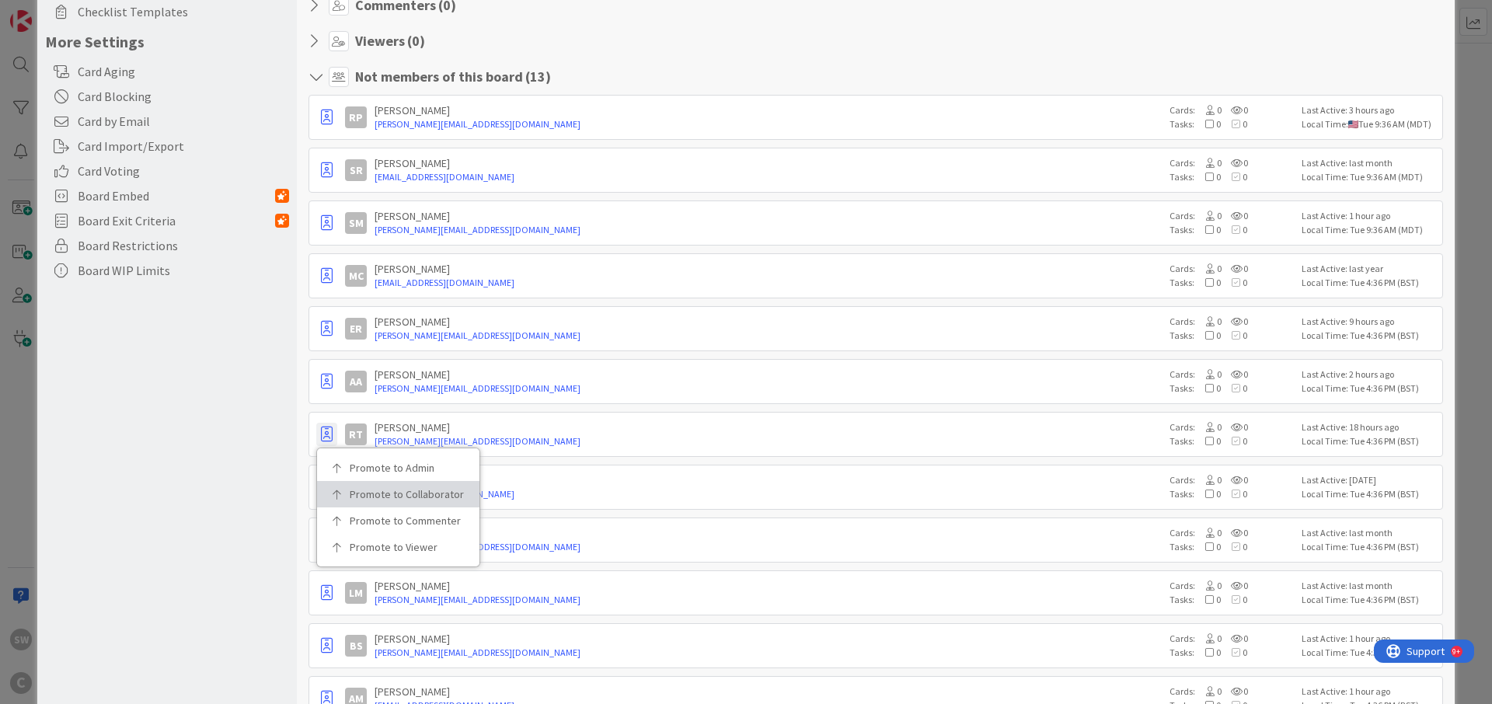
click at [379, 491] on p "Promote to Collaborator" at bounding box center [404, 494] width 108 height 11
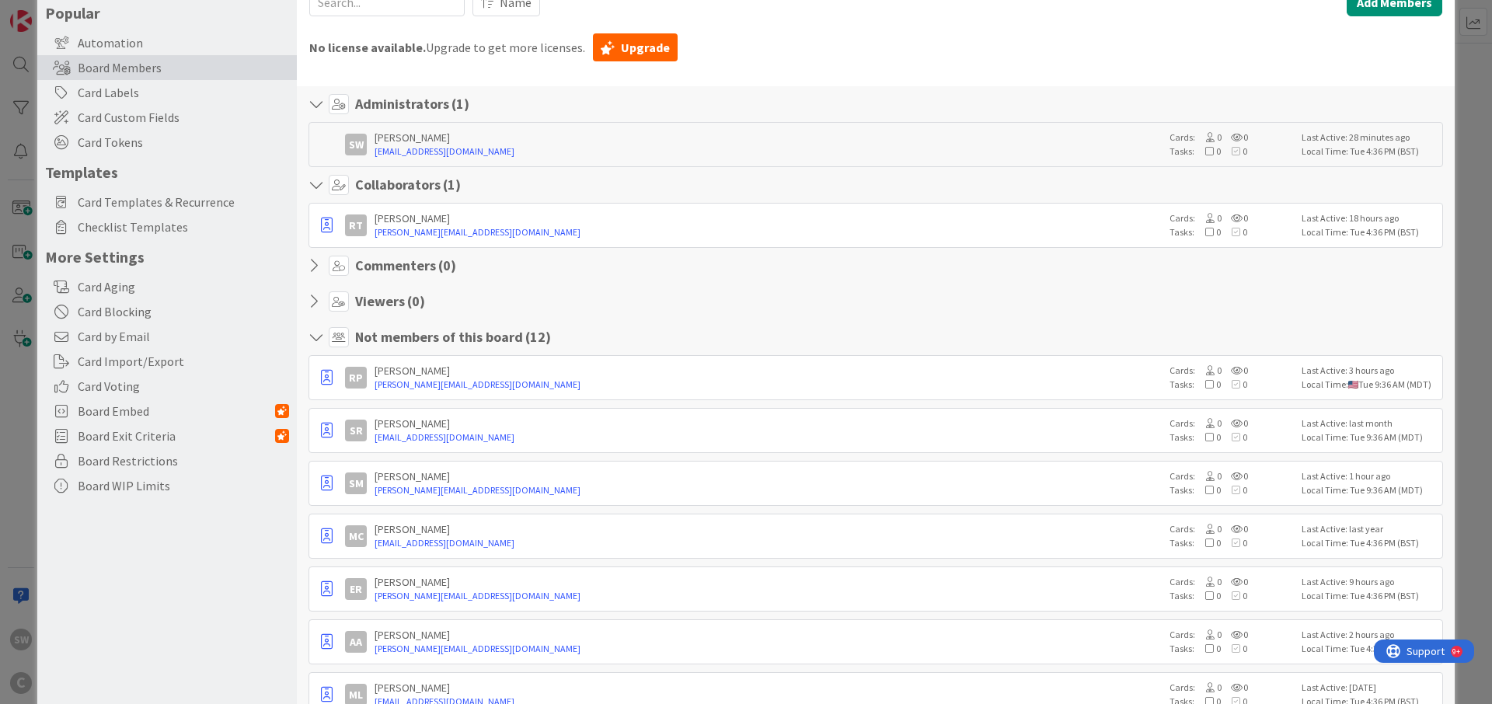
scroll to position [0, 0]
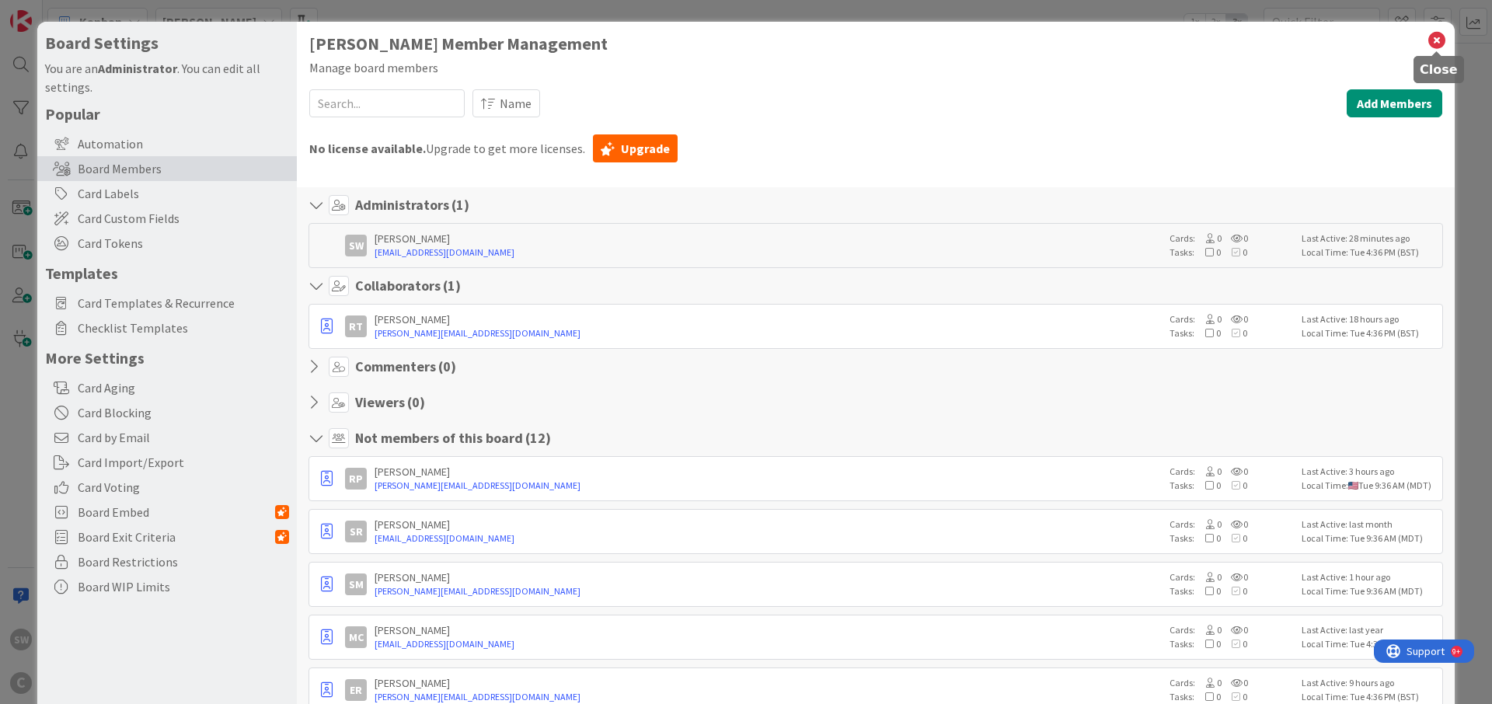
click at [1437, 44] on icon at bounding box center [1437, 41] width 20 height 22
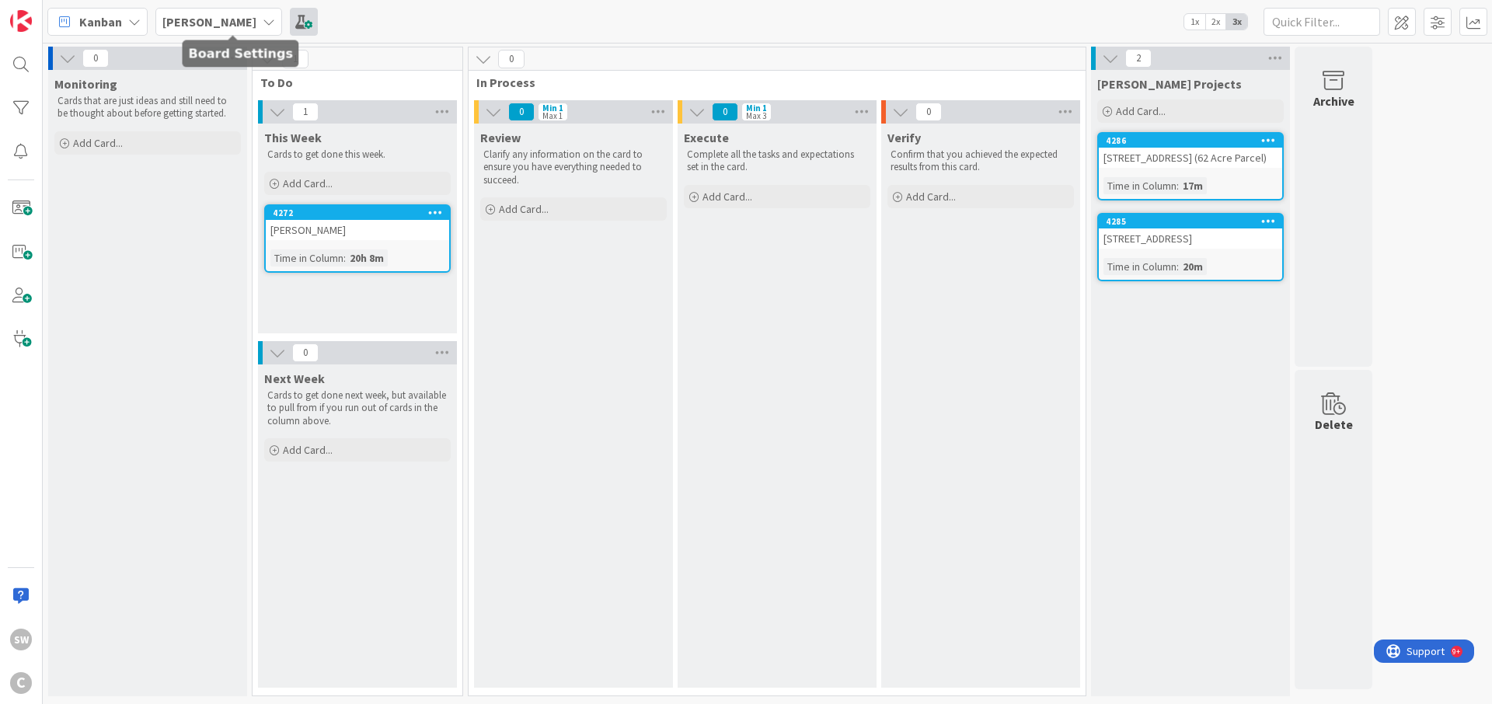
click at [290, 25] on span at bounding box center [304, 22] width 28 height 28
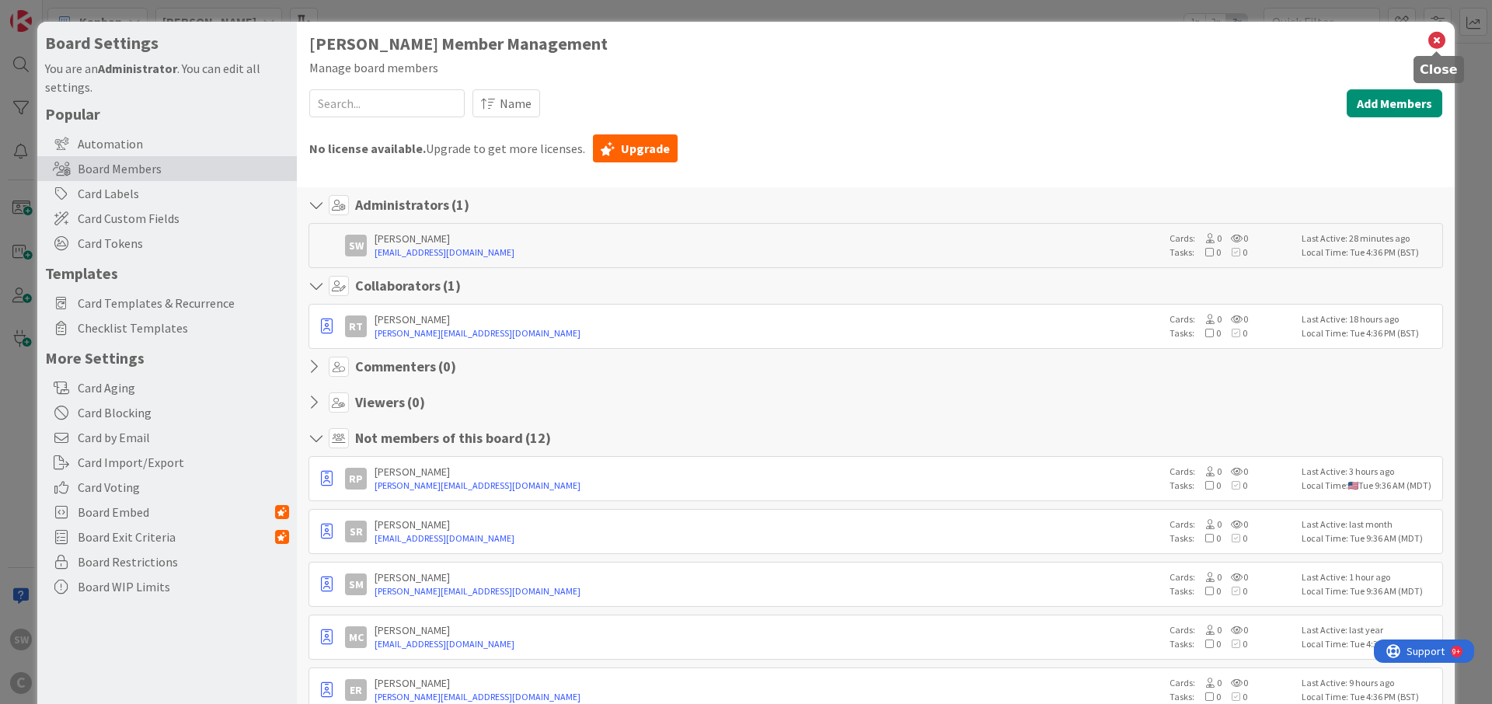
click at [1440, 37] on icon at bounding box center [1437, 41] width 20 height 22
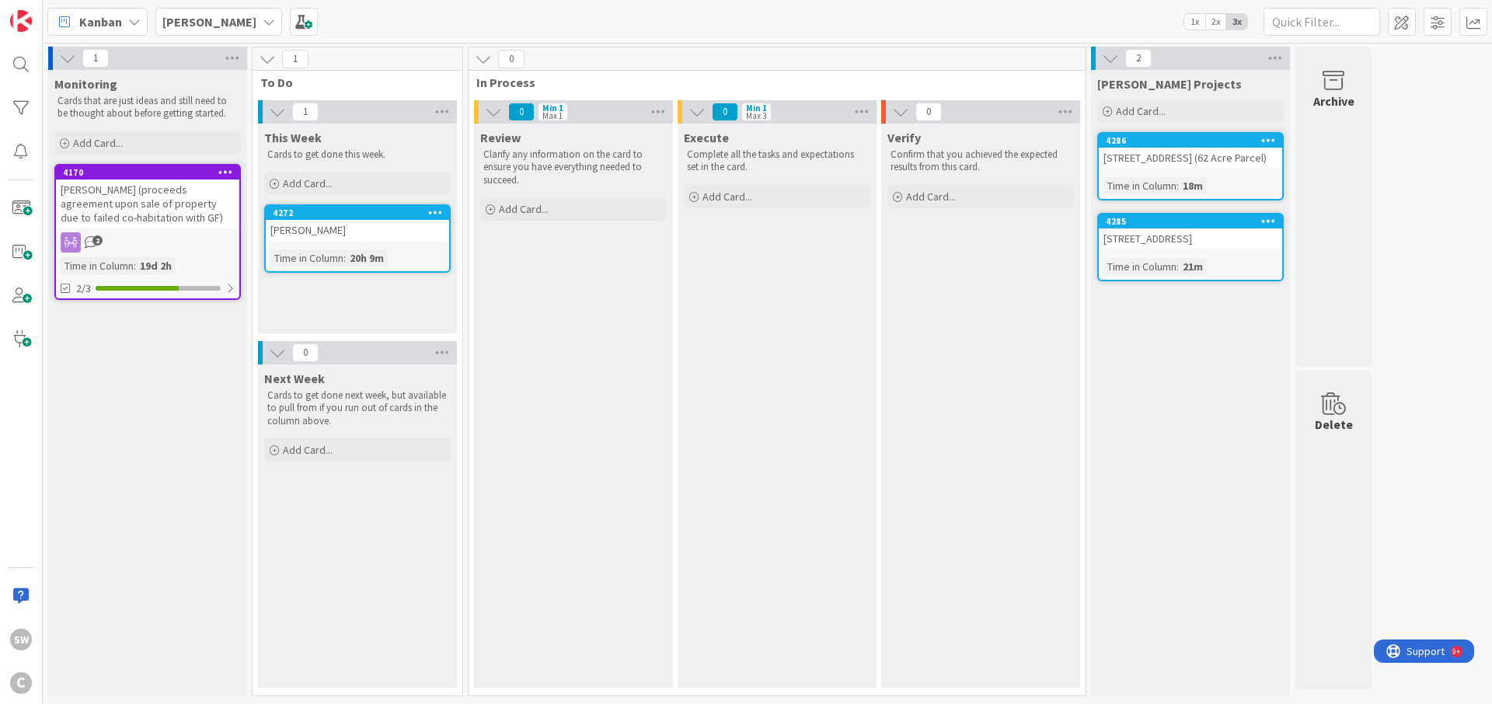
click at [1233, 165] on div "[STREET_ADDRESS] (62 Acre Parcel)" at bounding box center [1190, 158] width 183 height 20
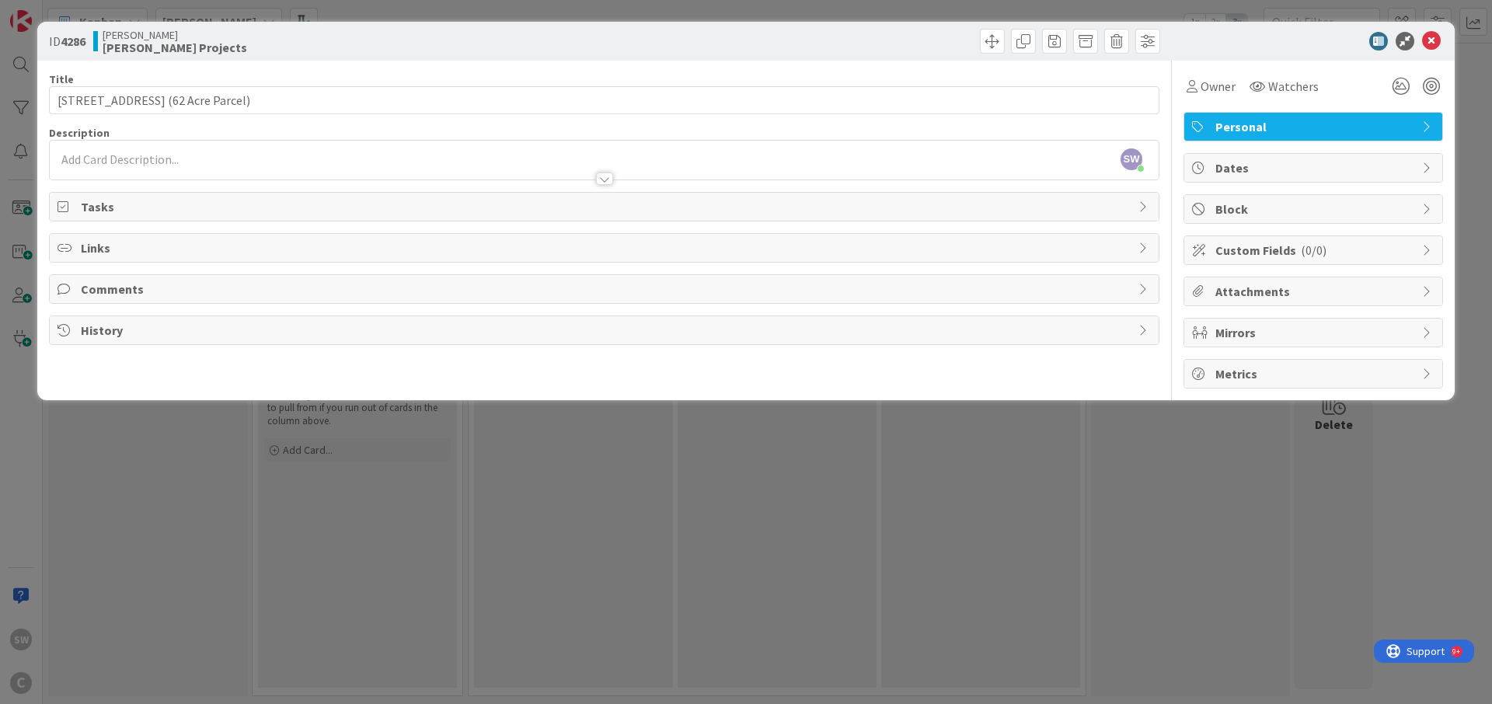
click at [682, 162] on div "SW [PERSON_NAME] just joined" at bounding box center [604, 160] width 1109 height 39
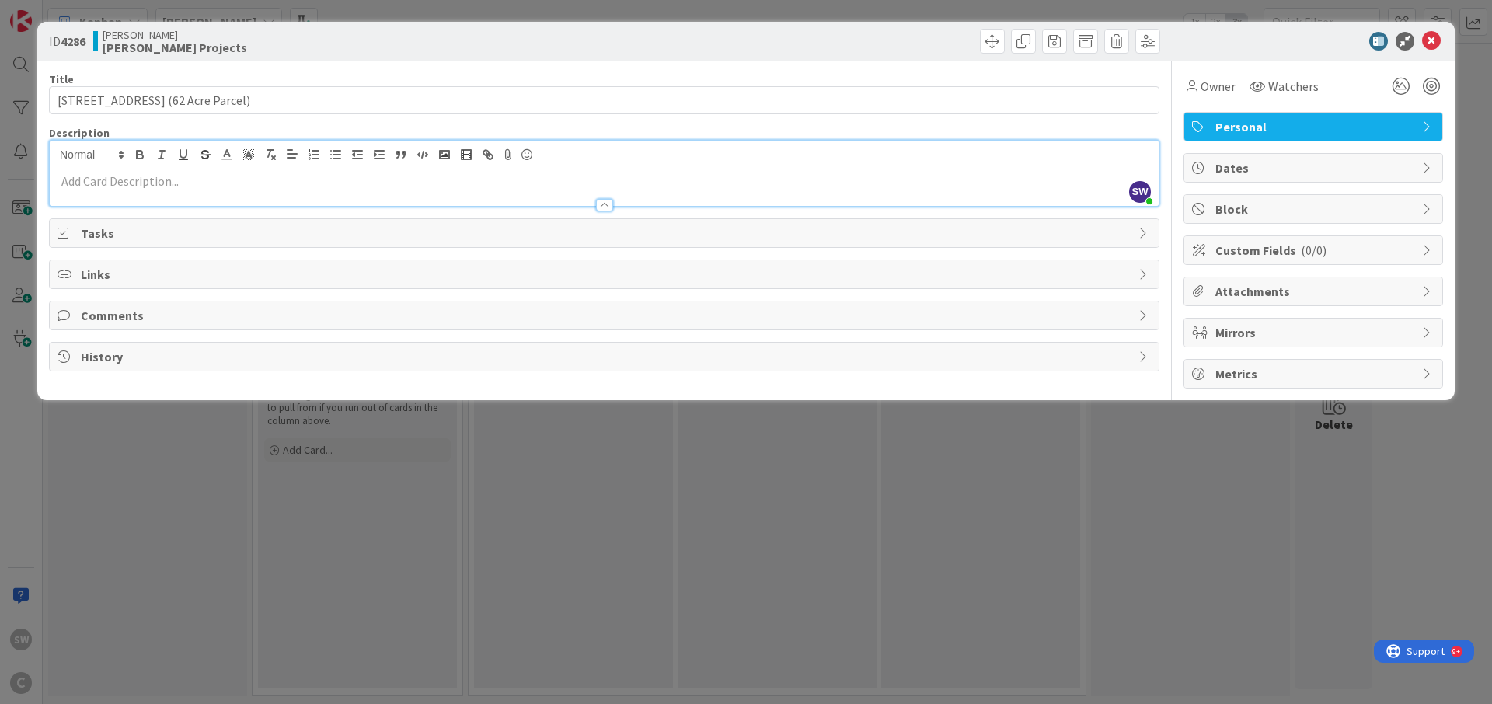
click at [676, 116] on div "Title 35 / 128 2297 Allisona Road (62 Acre Parcel) Description SW Sam Wright ju…" at bounding box center [604, 225] width 1111 height 328
click at [1146, 118] on div "Title 35 / 128 2297 Allisona Road (62 Acre Parcel) Description SW Sam Wright ju…" at bounding box center [604, 225] width 1111 height 328
click at [1060, 67] on div "Title 35 / 128 2297 Allisona Road (62 Acre Parcel) Description SW Sam Wright ju…" at bounding box center [604, 225] width 1111 height 328
click at [1436, 44] on icon at bounding box center [1432, 41] width 19 height 19
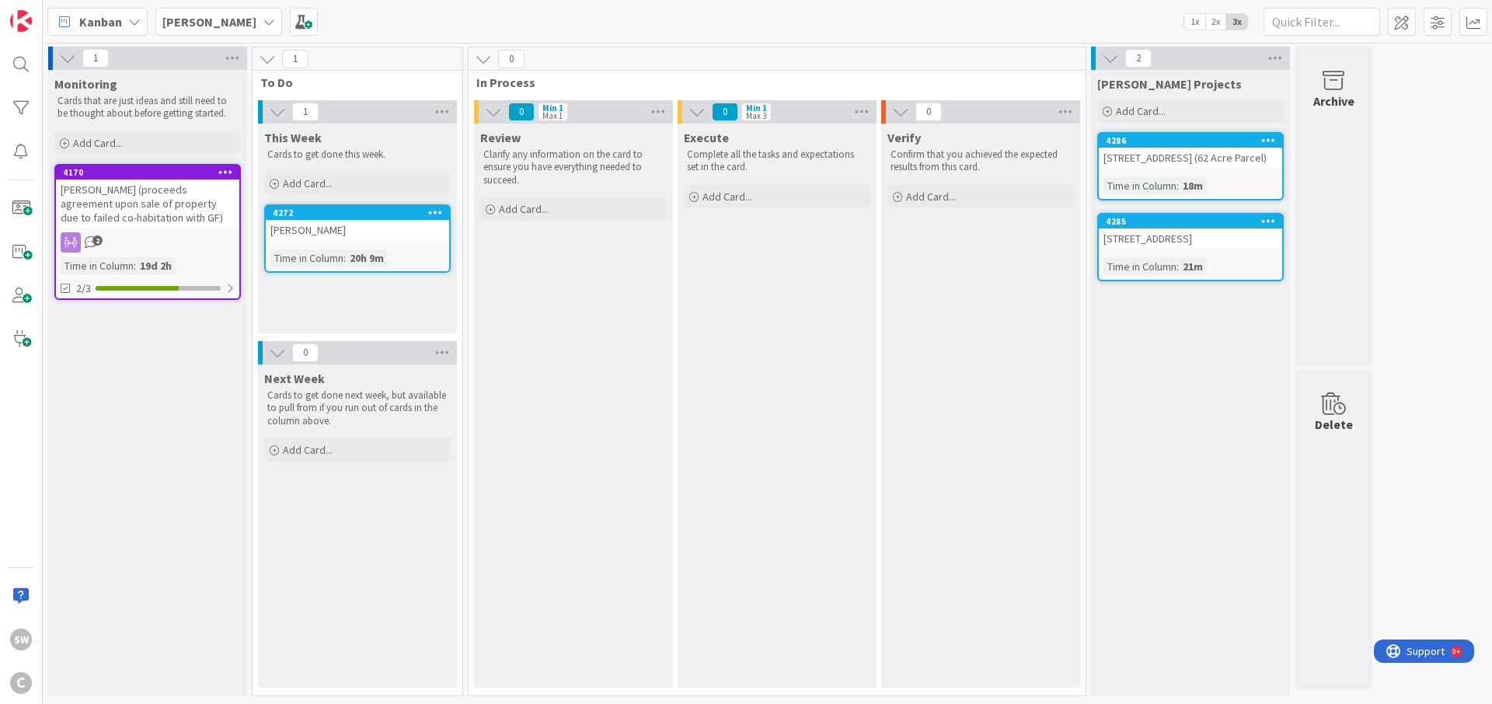
click at [1247, 173] on div "4286 2297 Allisona Road (62 Acre Parcel) Time in Column : 18m" at bounding box center [1191, 166] width 187 height 68
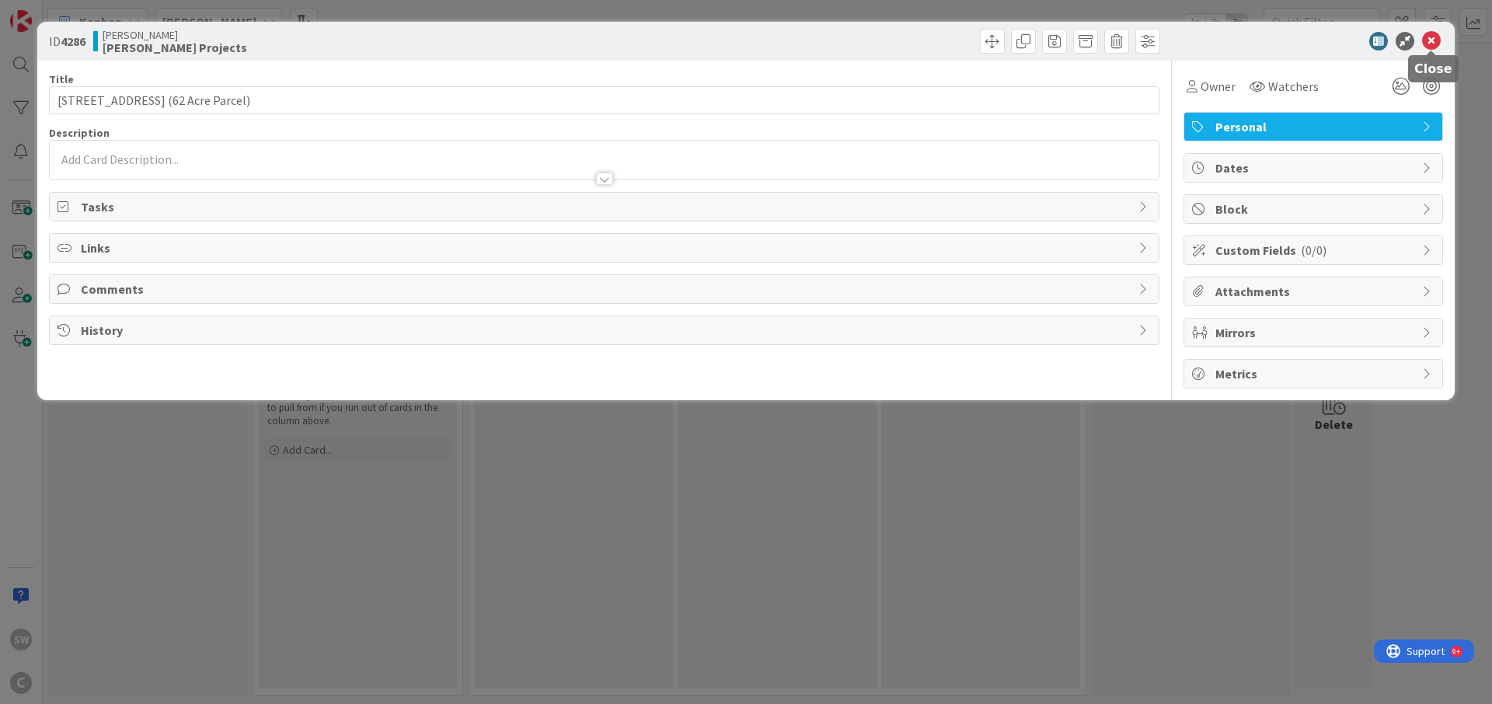
click at [1433, 47] on icon at bounding box center [1432, 41] width 19 height 19
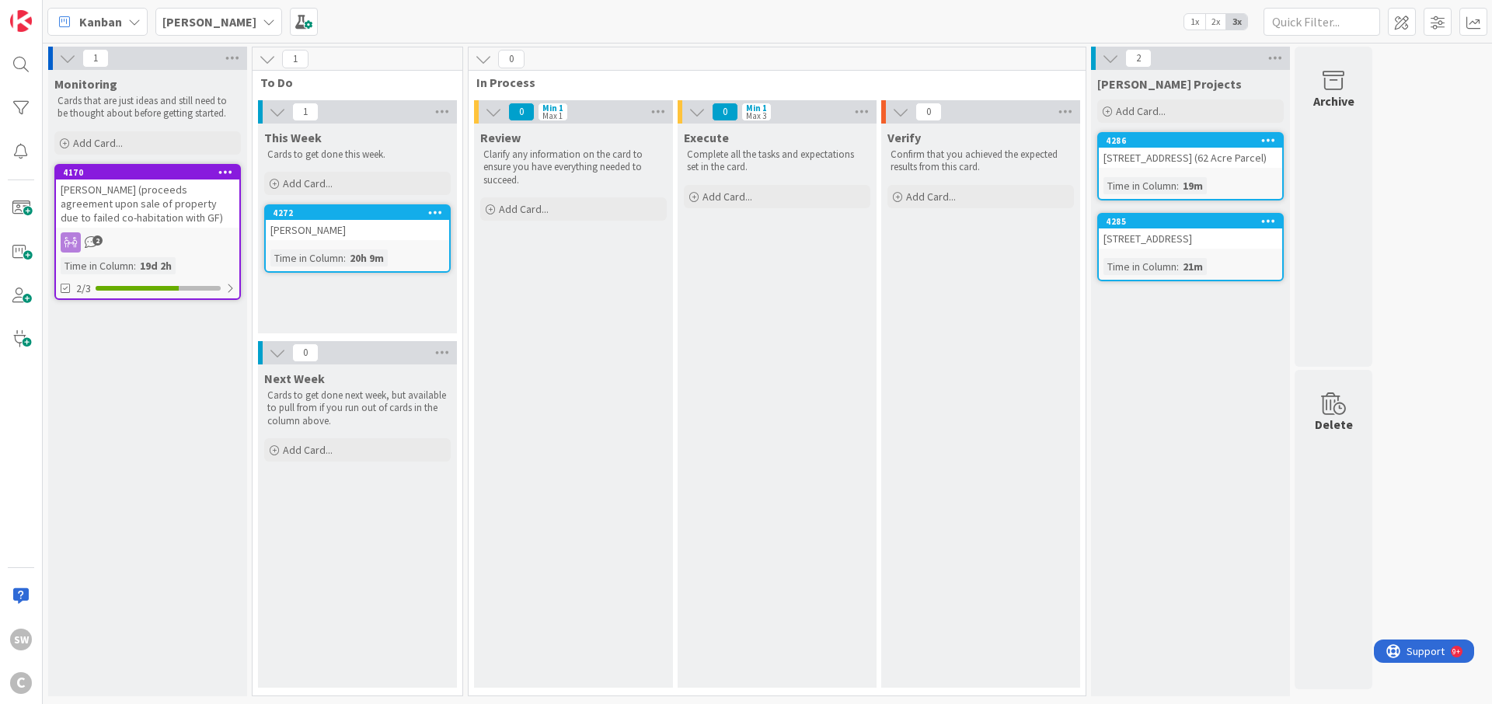
click at [1240, 163] on div "[STREET_ADDRESS] (62 Acre Parcel)" at bounding box center [1190, 158] width 183 height 20
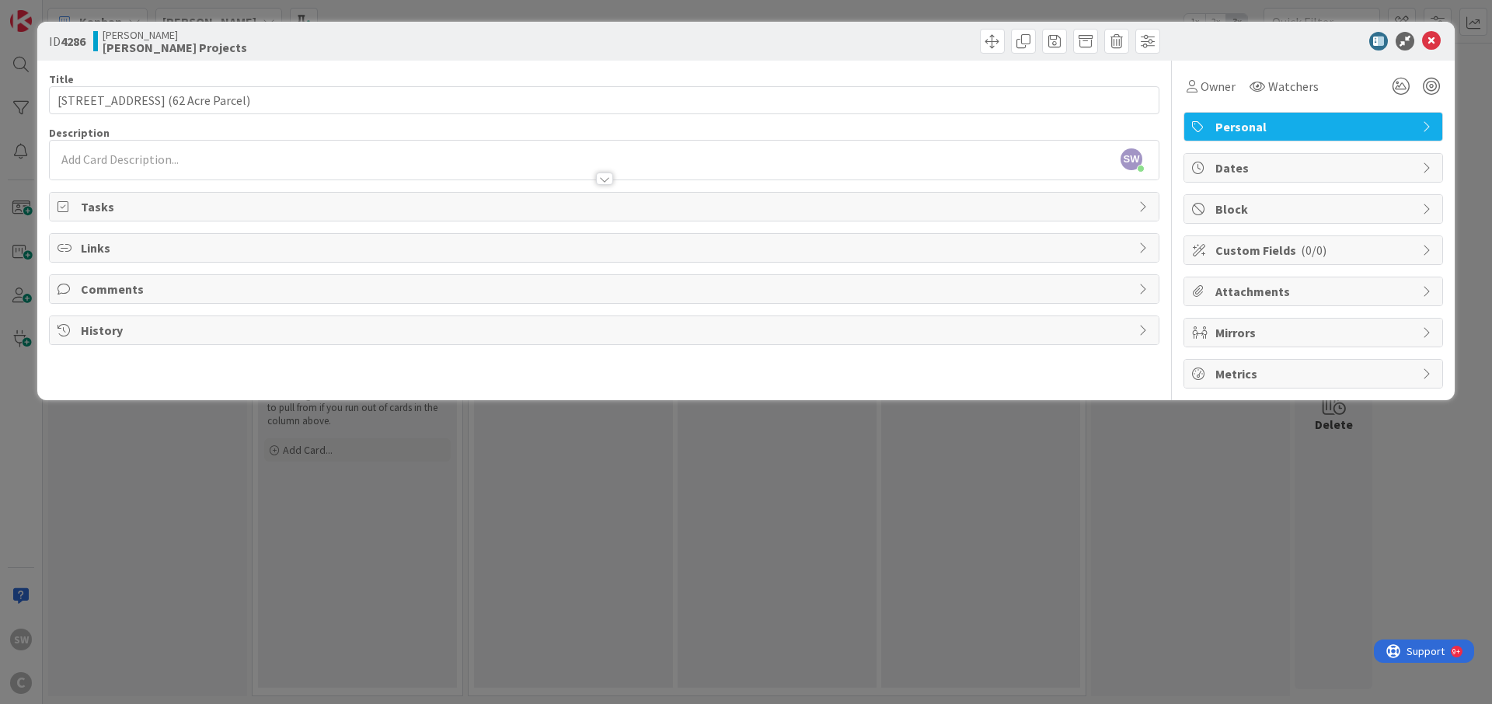
click at [1136, 210] on div "Tasks" at bounding box center [604, 207] width 1109 height 28
click at [1144, 204] on icon at bounding box center [1145, 207] width 12 height 12
click at [1425, 334] on icon at bounding box center [1429, 332] width 12 height 12
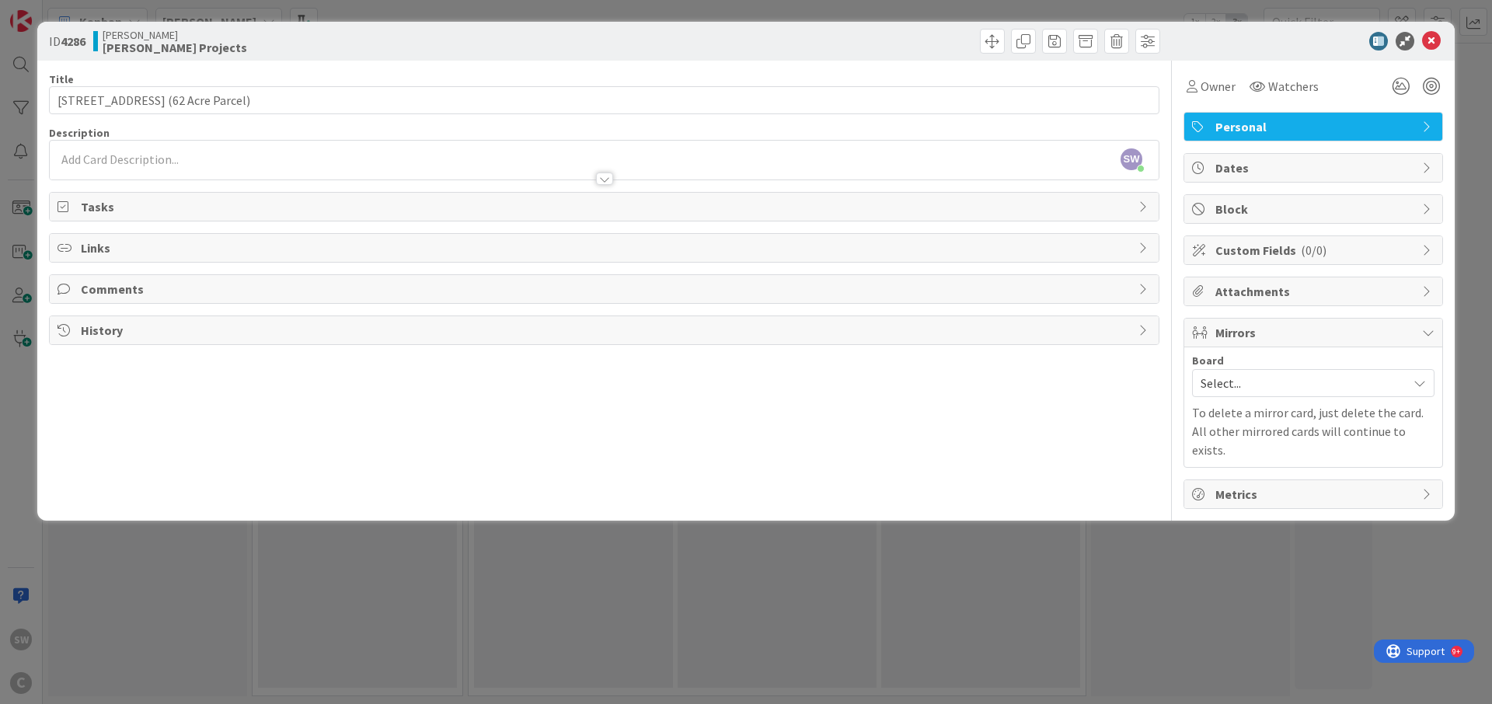
click at [1410, 384] on div "Select..." at bounding box center [1313, 383] width 243 height 28
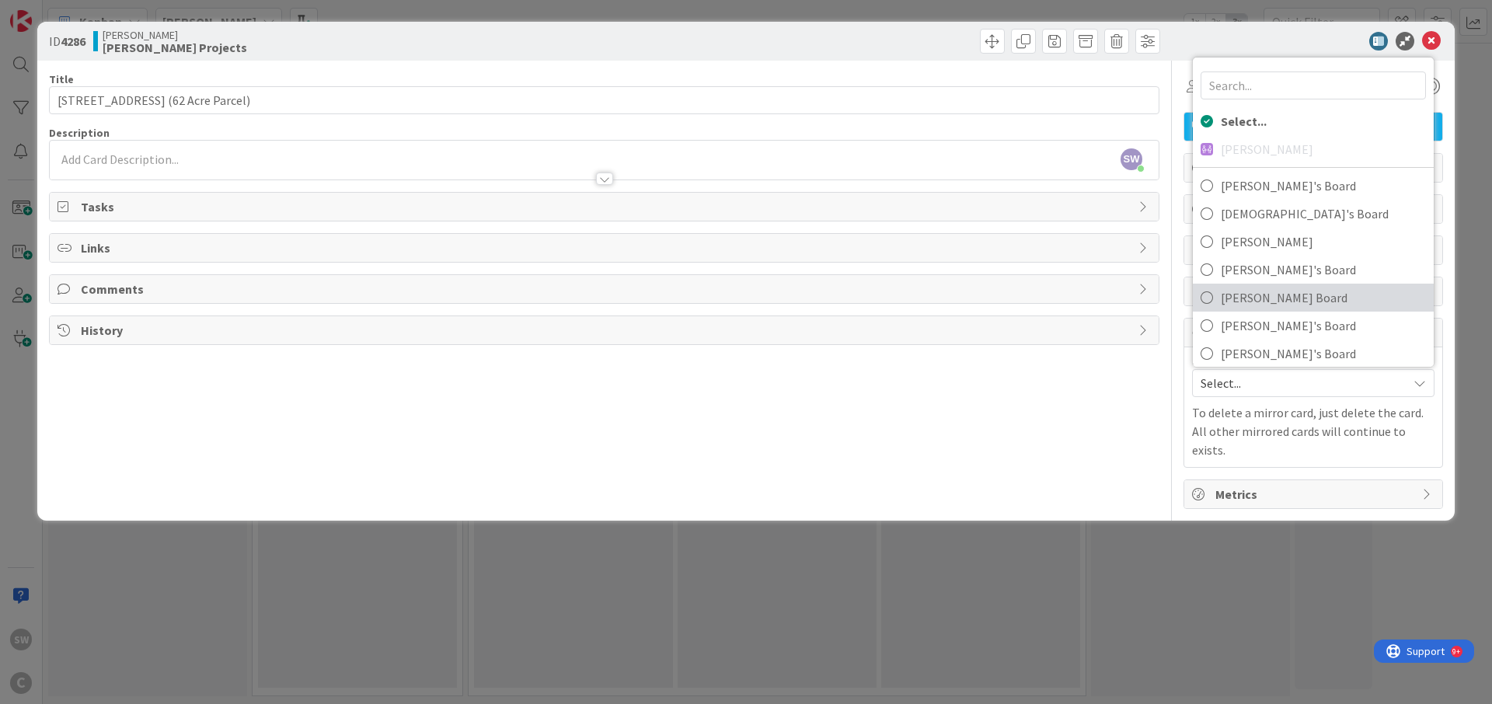
click at [1206, 298] on icon at bounding box center [1207, 297] width 12 height 23
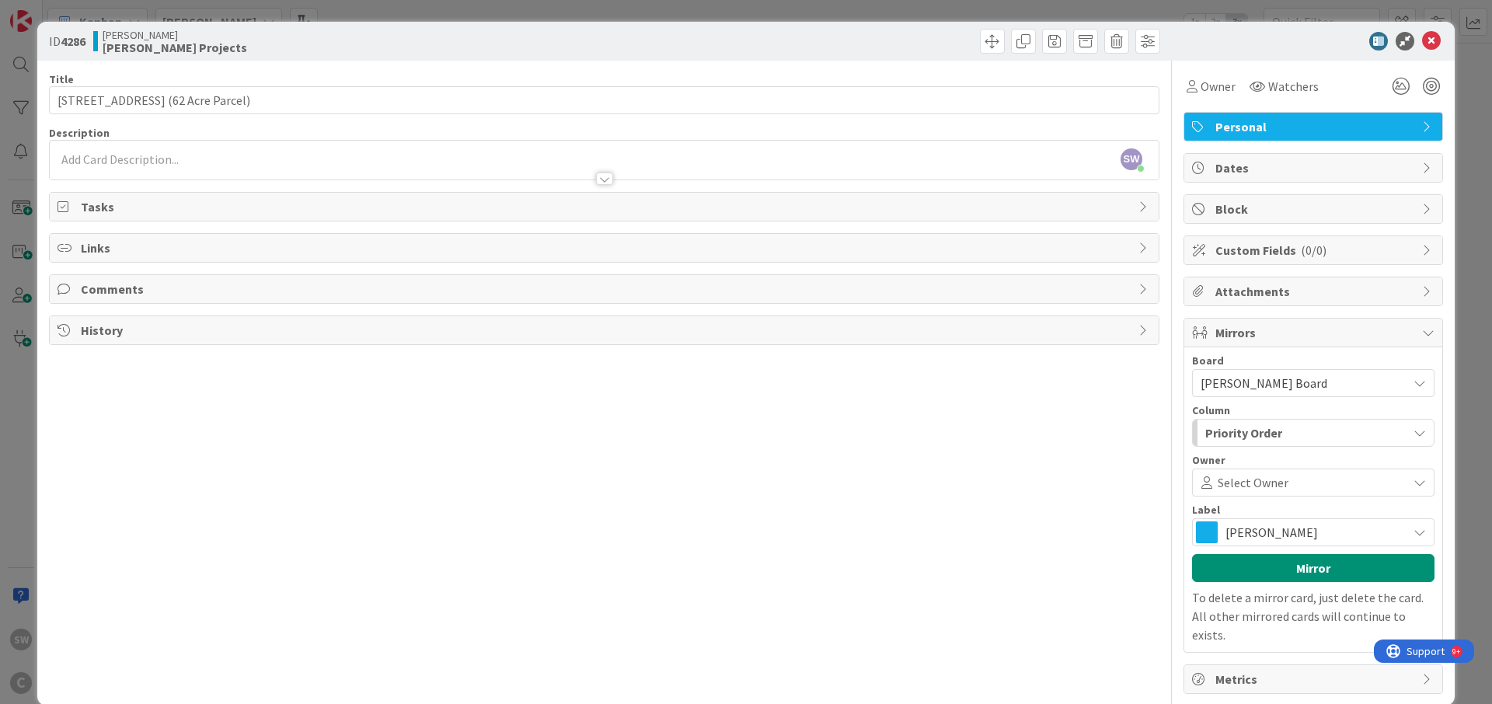
scroll to position [5, 0]
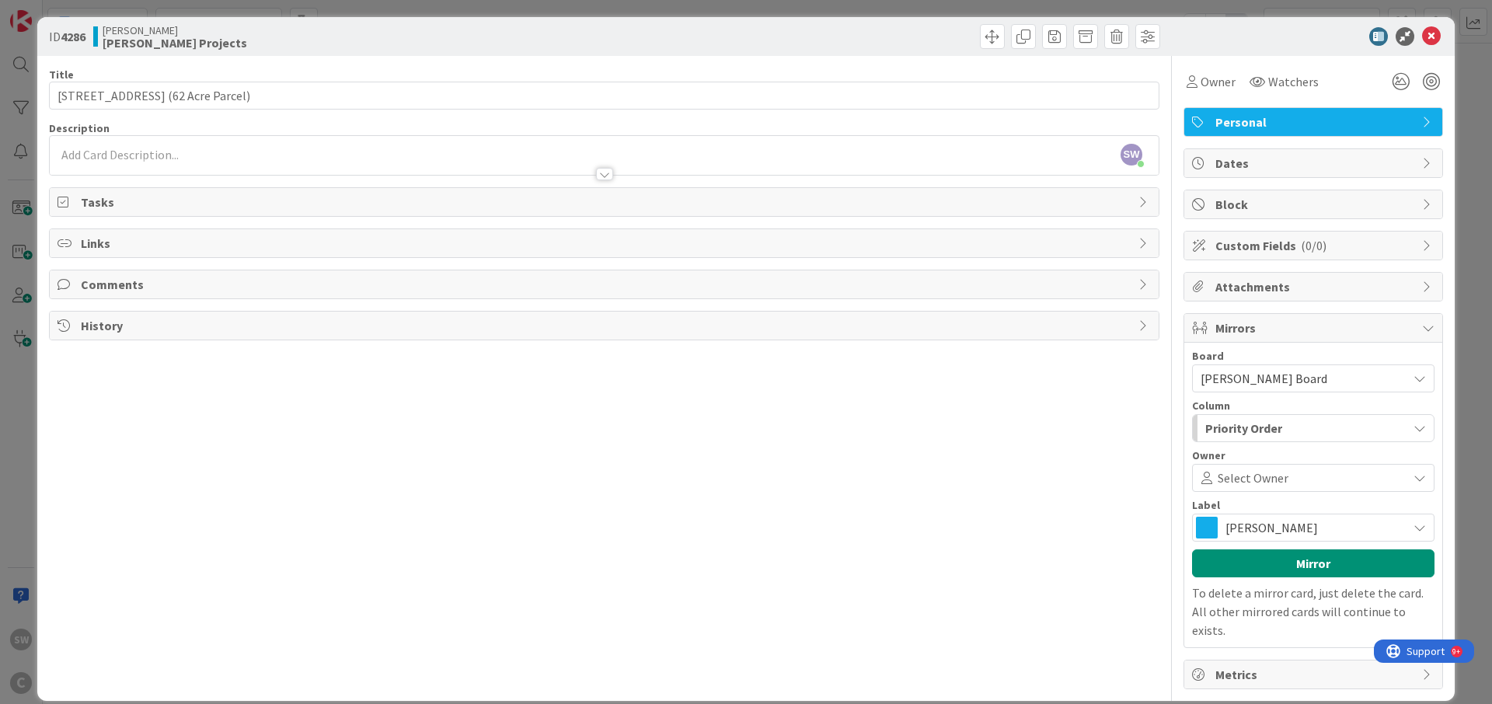
click at [1416, 432] on icon "button" at bounding box center [1420, 428] width 12 height 12
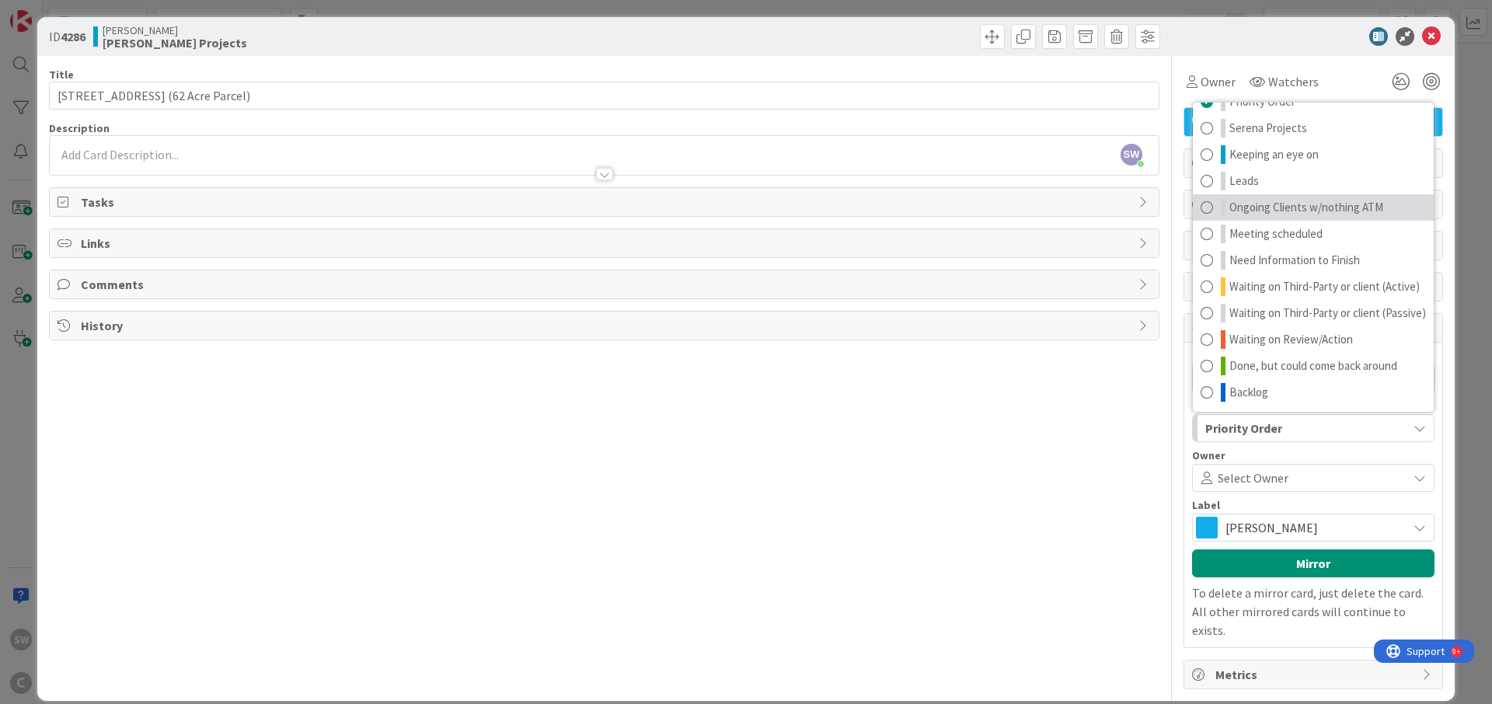
scroll to position [0, 0]
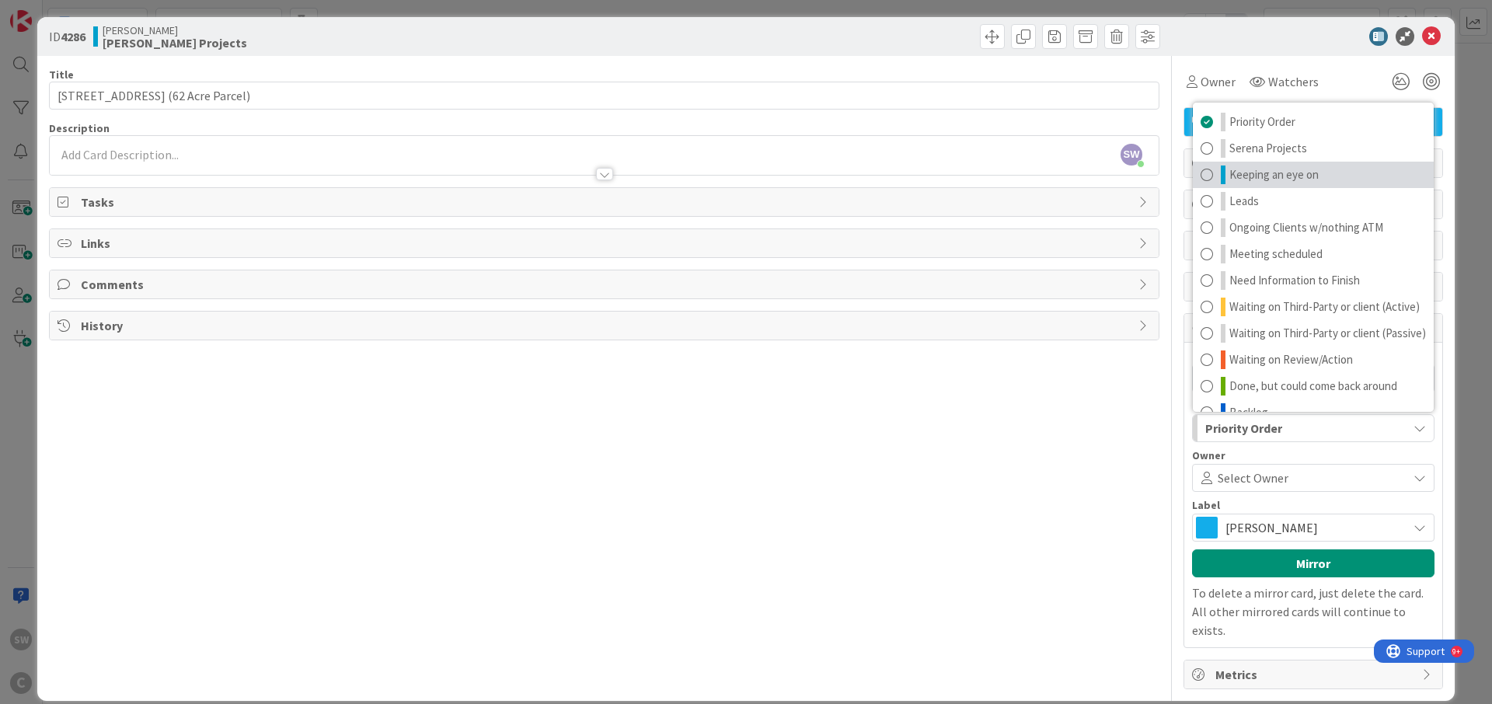
click at [1203, 175] on span at bounding box center [1207, 175] width 12 height 19
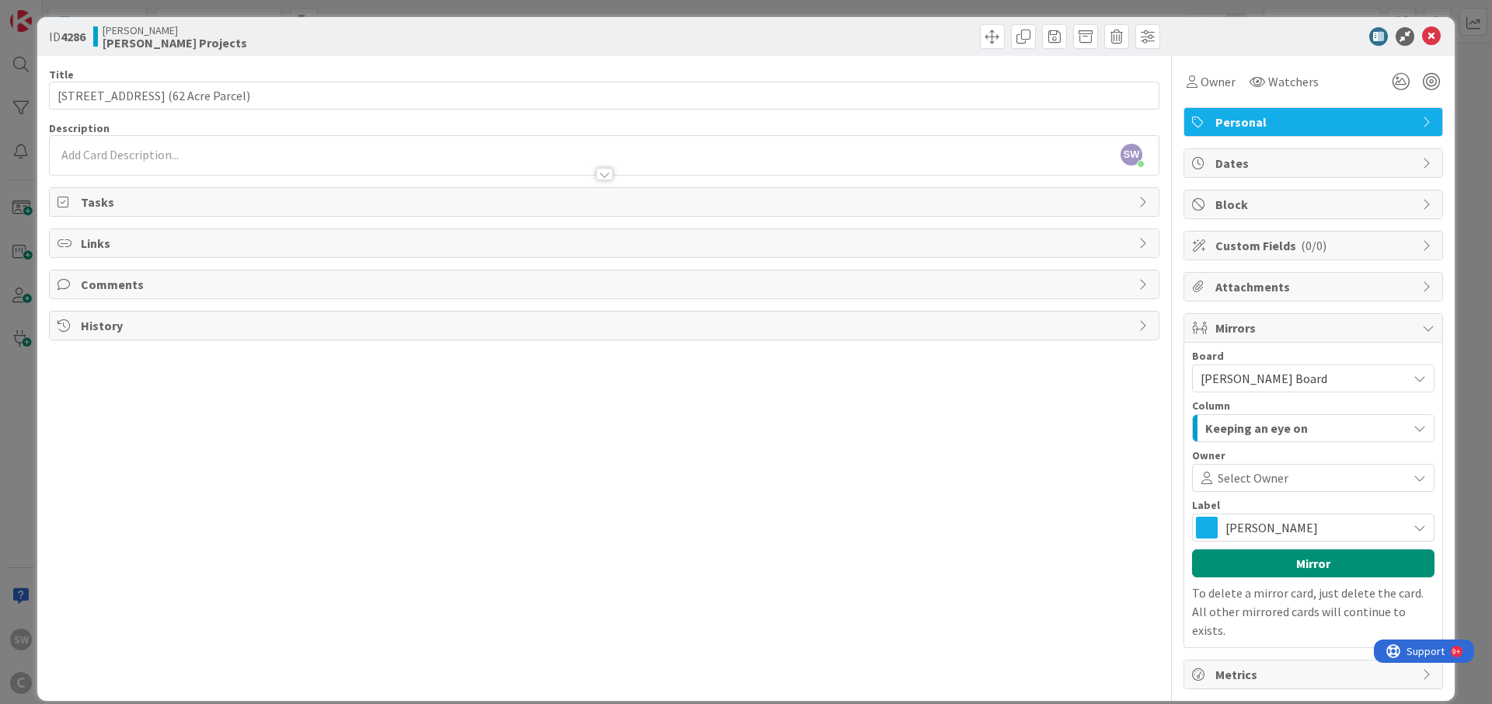
click at [1416, 523] on icon at bounding box center [1420, 528] width 12 height 12
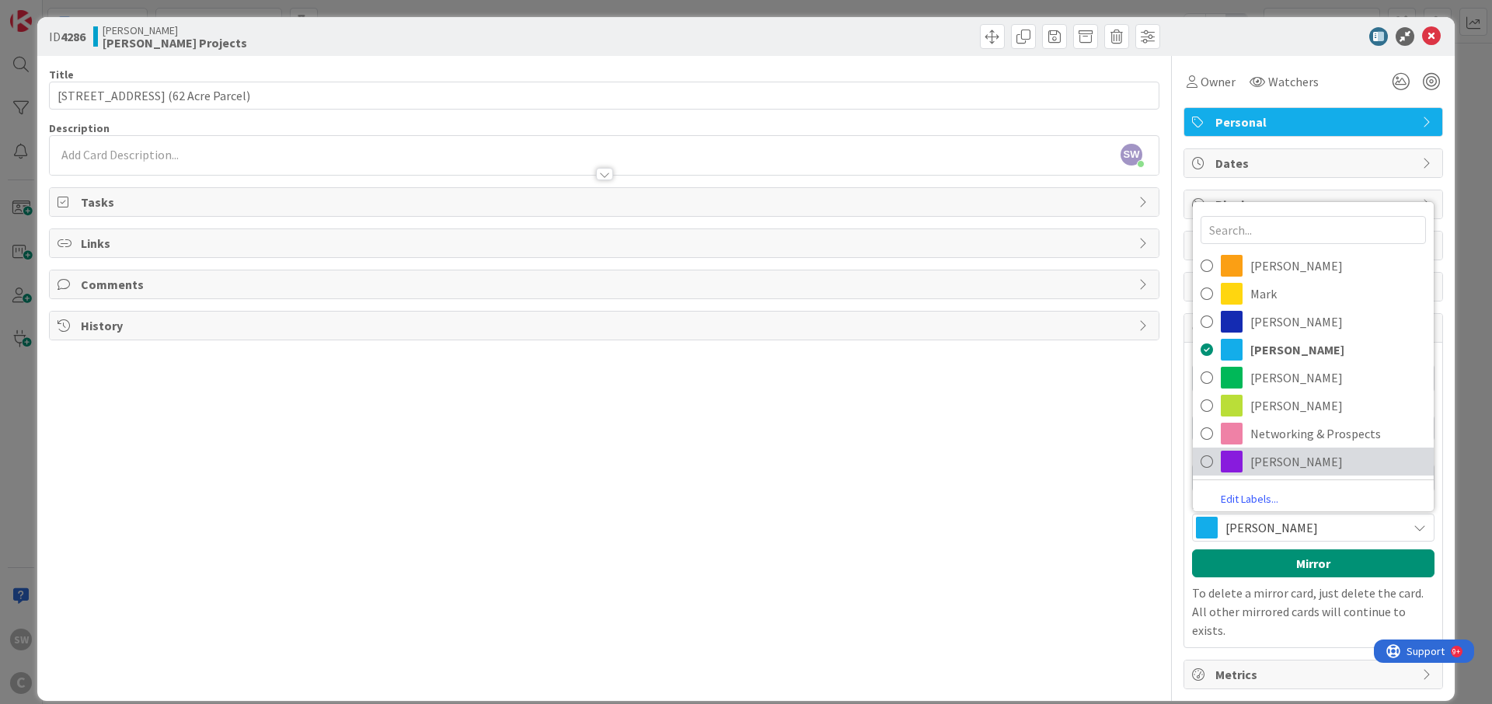
click at [1206, 466] on icon at bounding box center [1207, 461] width 12 height 23
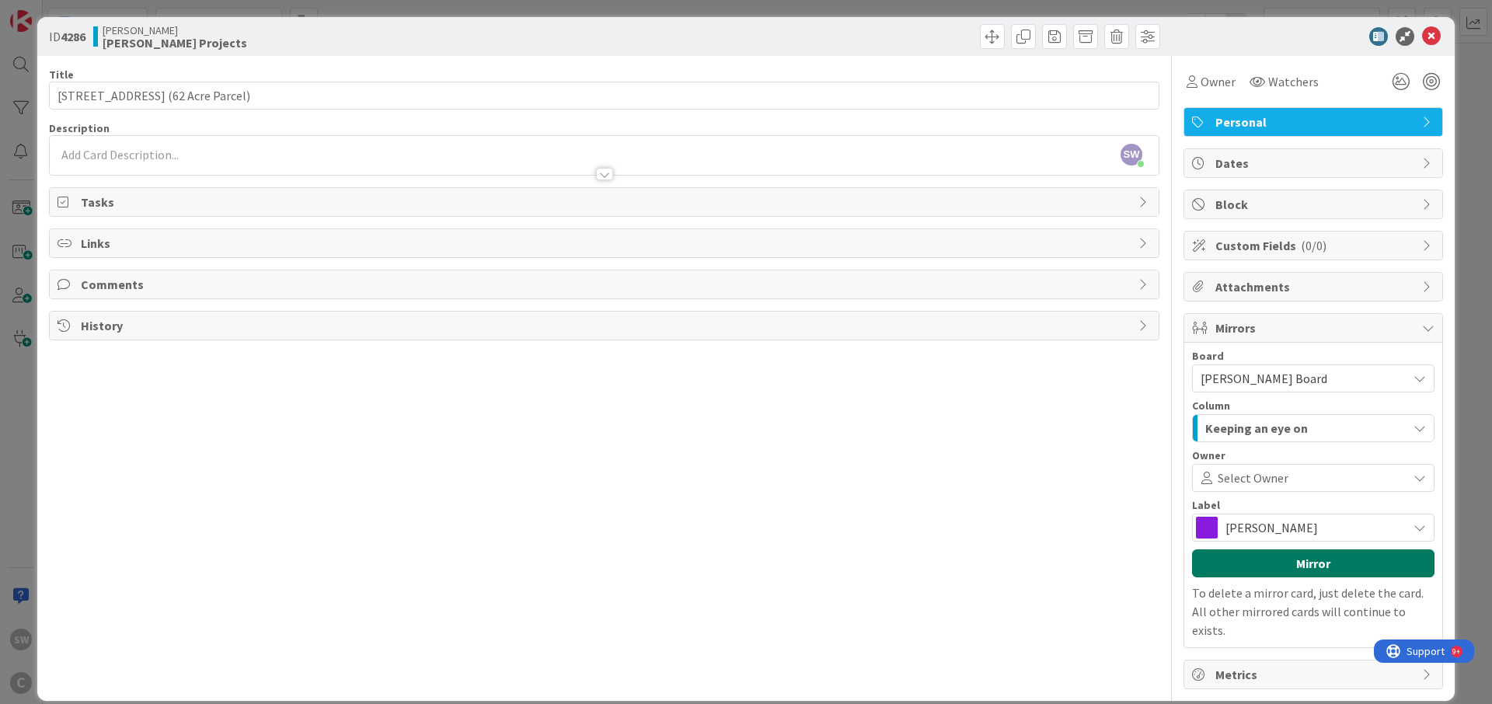
click at [1328, 562] on button "Mirror" at bounding box center [1313, 564] width 243 height 28
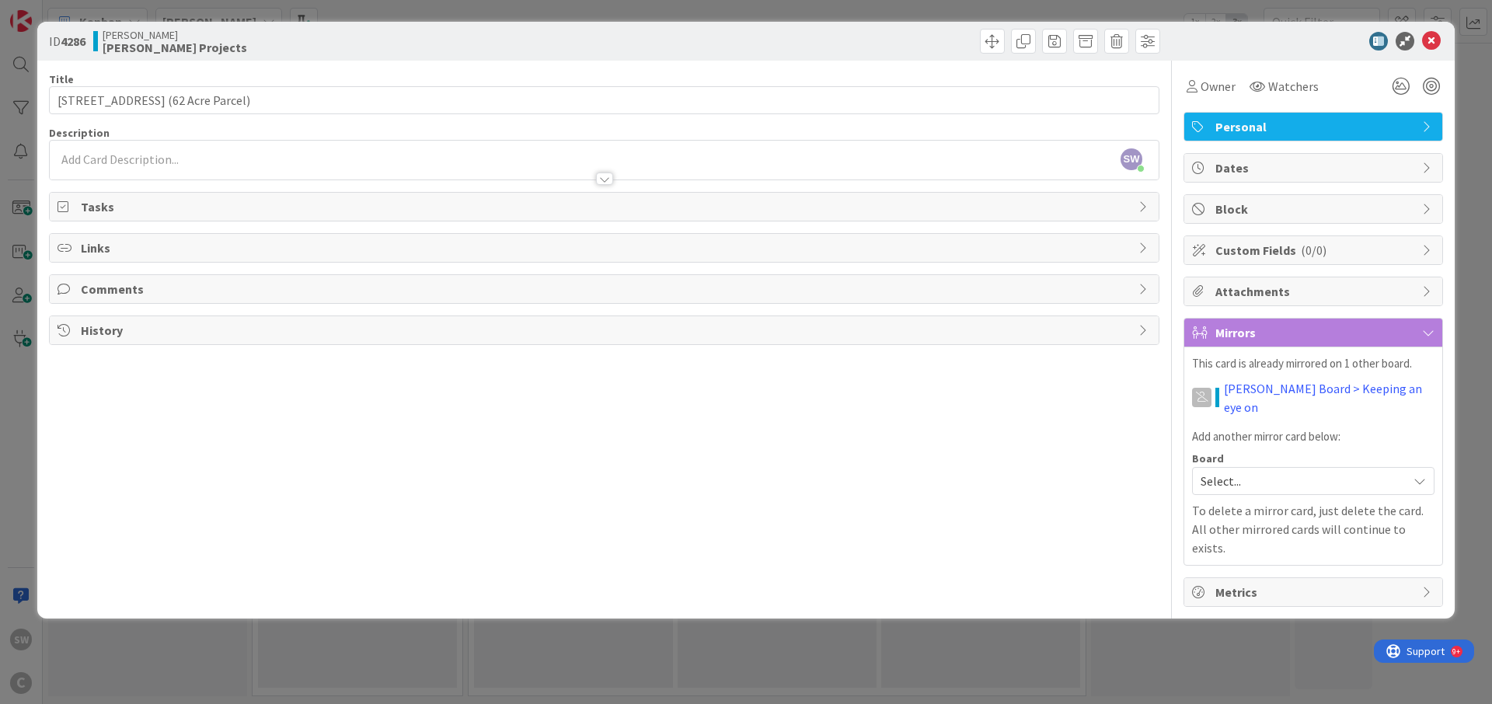
click at [1143, 211] on icon at bounding box center [1145, 207] width 12 height 12
click at [144, 244] on button "Add Checklist" at bounding box center [112, 243] width 109 height 28
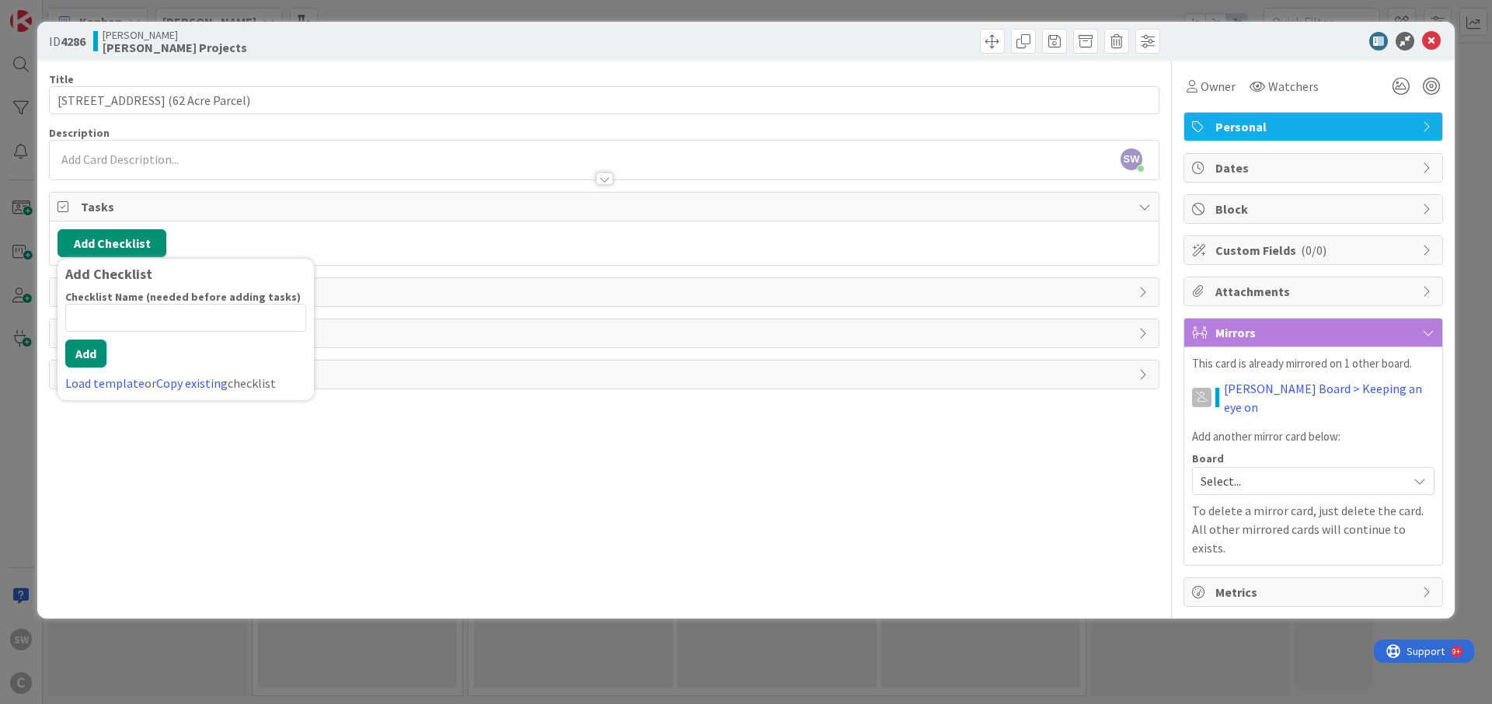
click at [123, 321] on input at bounding box center [185, 318] width 241 height 28
type input "S"
type input "P"
type input "Get Sub on Notice"
click at [86, 367] on button "Add" at bounding box center [85, 354] width 41 height 28
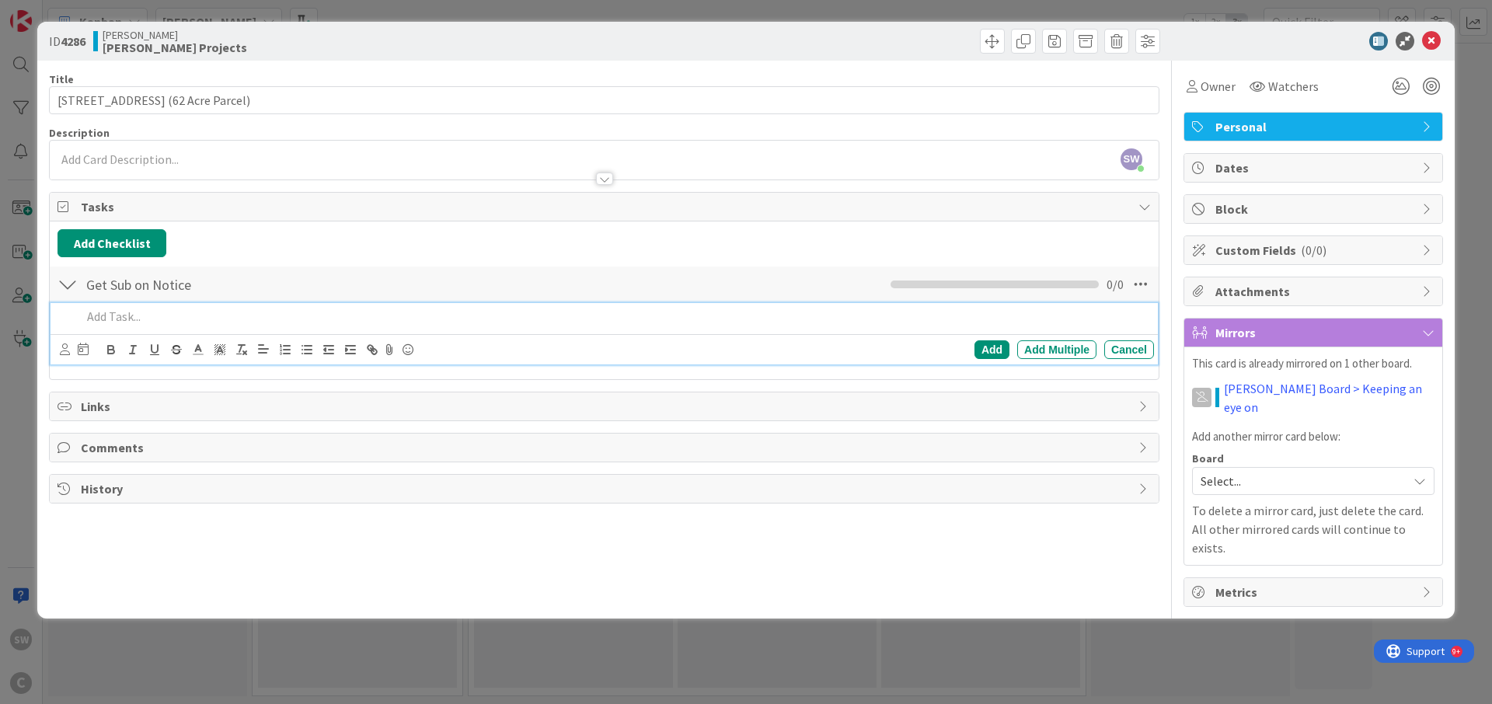
click at [159, 318] on p at bounding box center [615, 317] width 1067 height 18
click at [67, 353] on icon at bounding box center [65, 350] width 10 height 12
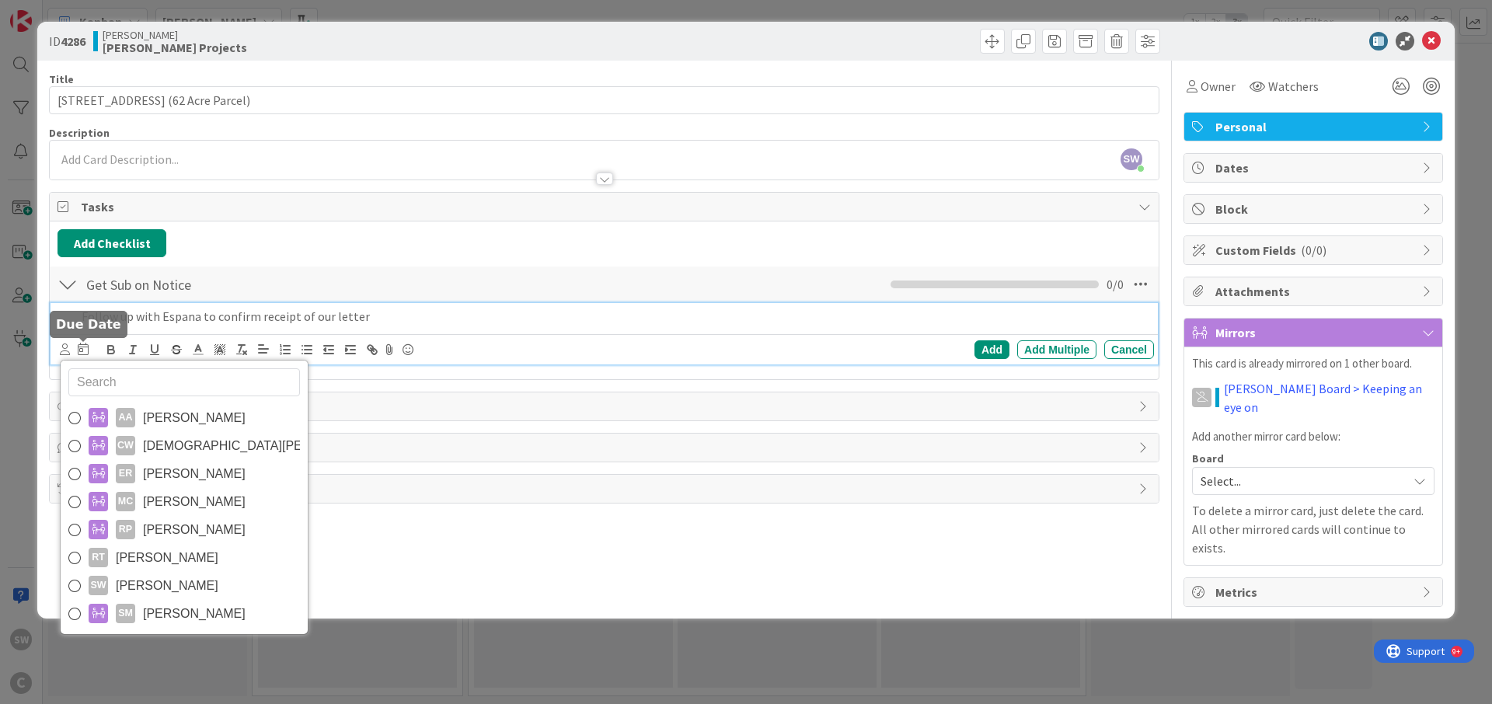
click at [81, 353] on icon at bounding box center [83, 349] width 11 height 12
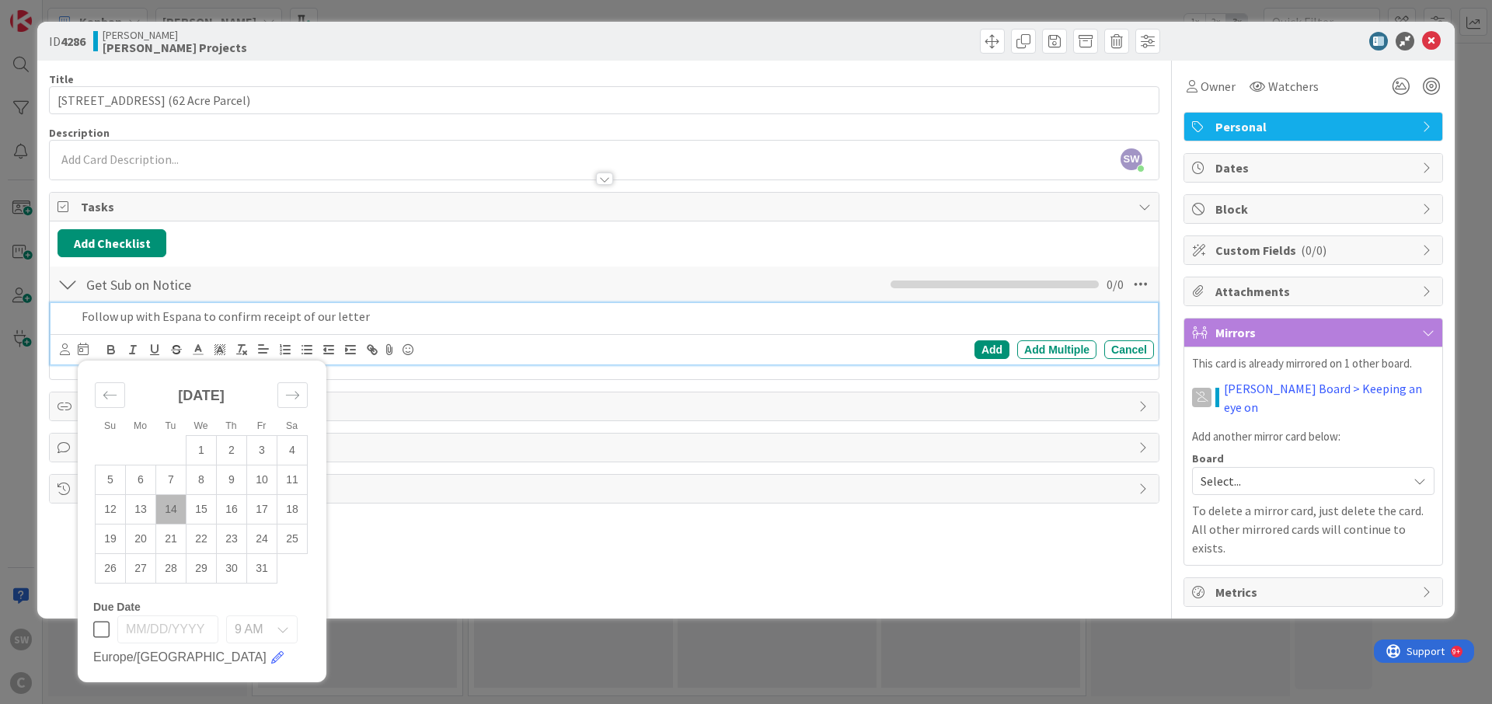
click at [503, 362] on div "AA Adrianna Auerhamer CW Christian Workman ER Ethan Rector MC Michael Cook RP R…" at bounding box center [605, 349] width 1108 height 30
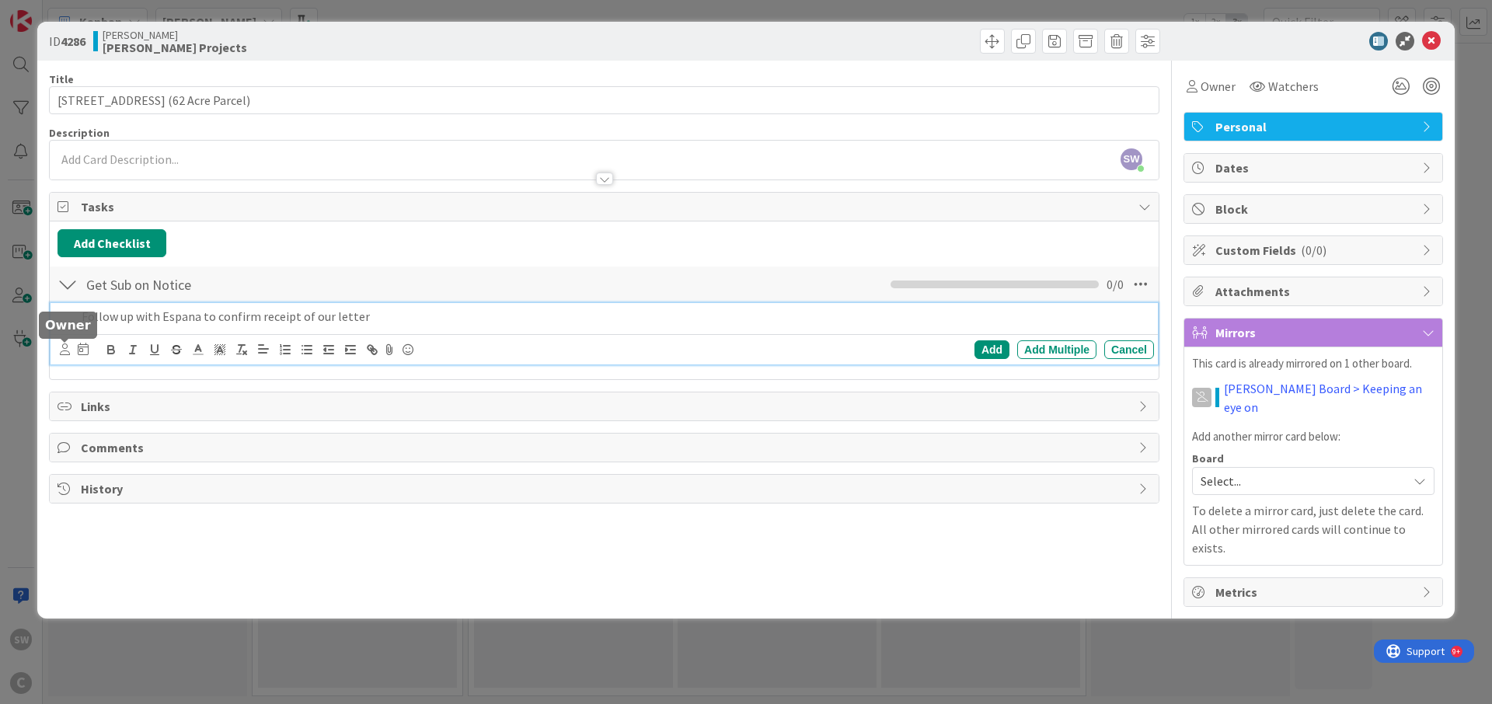
click at [63, 350] on icon at bounding box center [65, 350] width 10 height 12
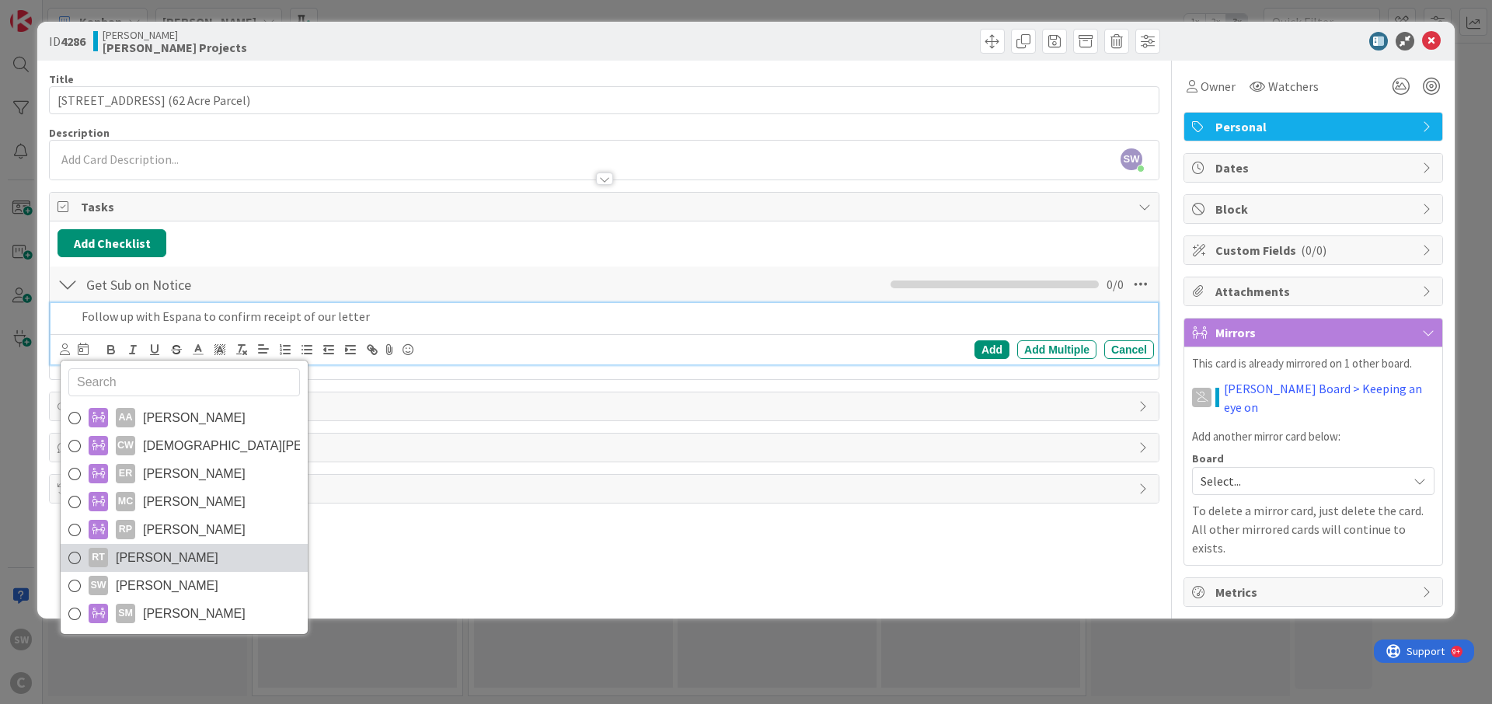
click at [72, 558] on icon at bounding box center [74, 557] width 12 height 23
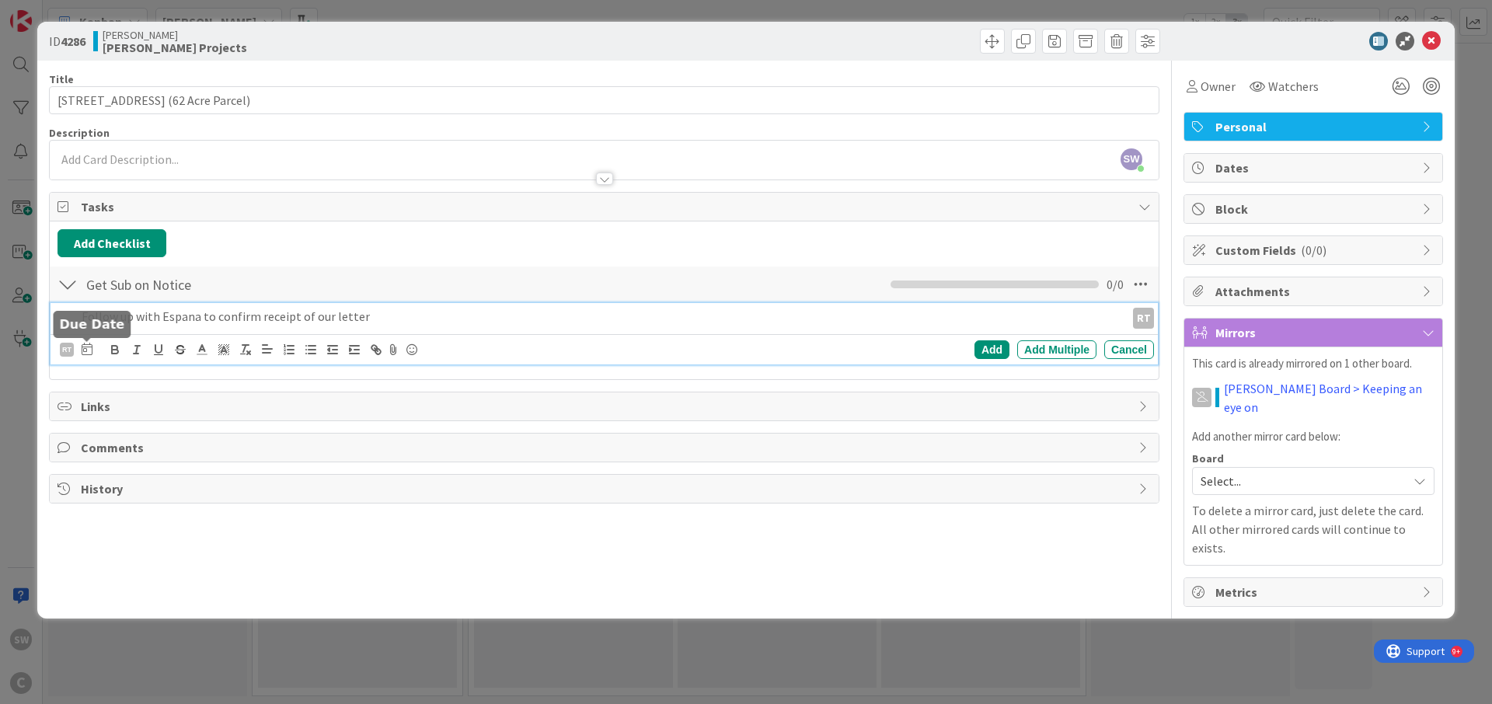
click at [86, 350] on icon at bounding box center [87, 349] width 11 height 12
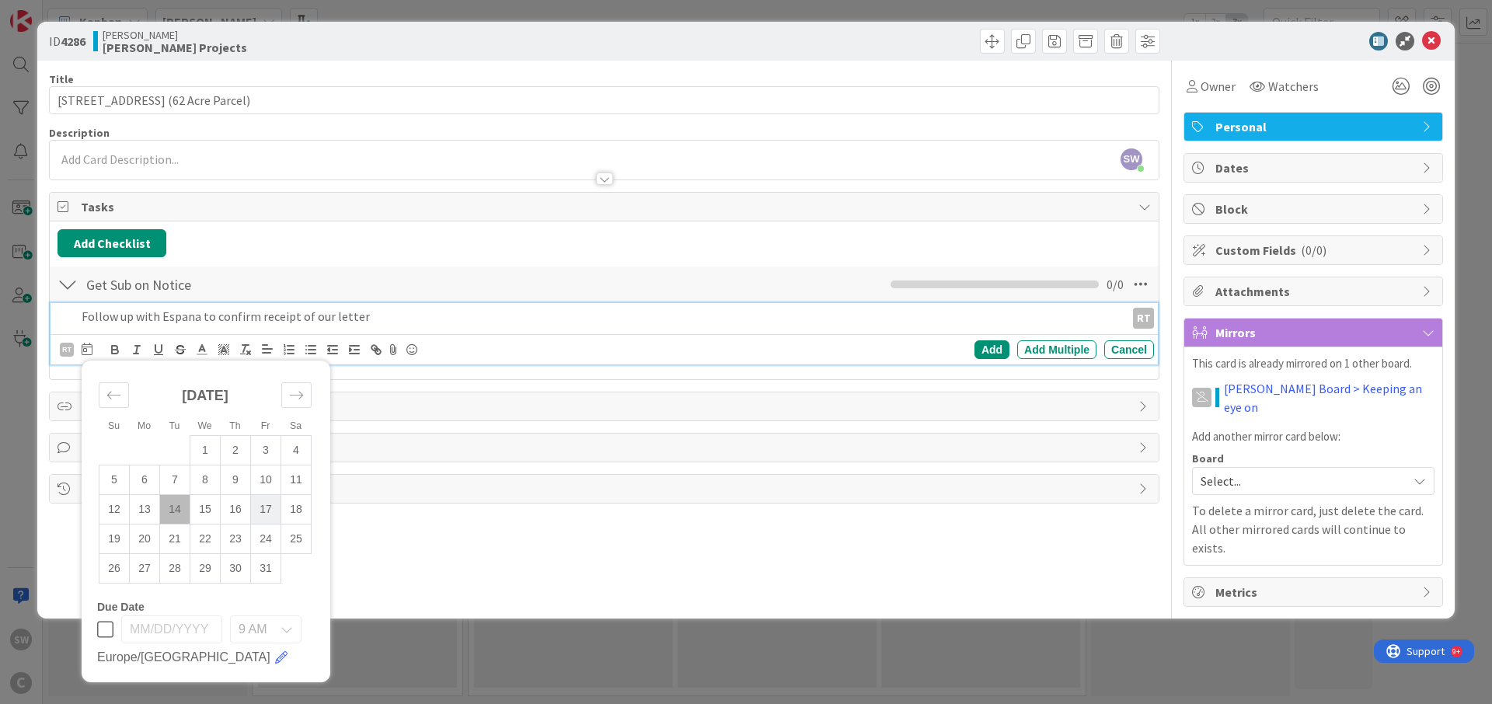
click at [271, 508] on td "17" at bounding box center [266, 509] width 30 height 30
type input "10/17/2025"
click at [980, 350] on div "Add" at bounding box center [992, 349] width 35 height 19
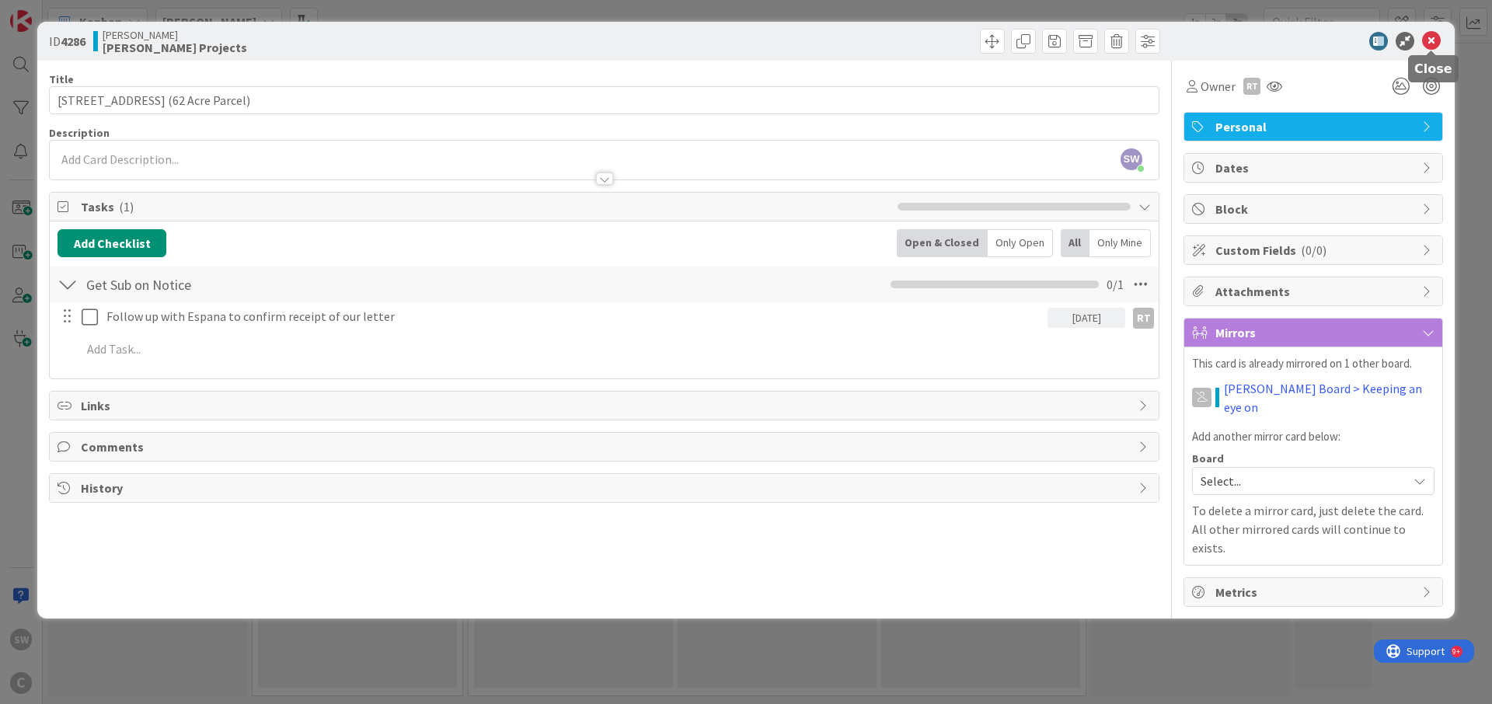
click at [1433, 43] on icon at bounding box center [1432, 41] width 19 height 19
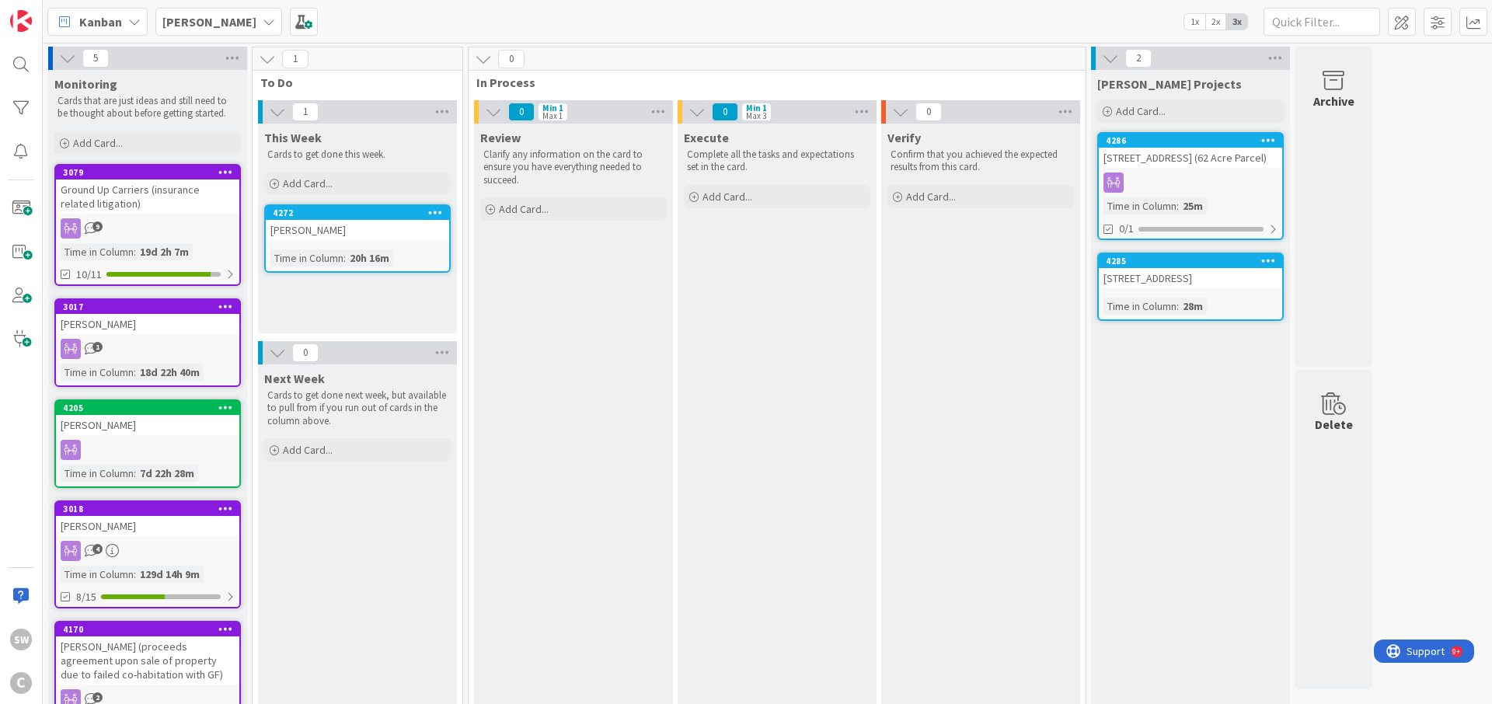
click at [263, 21] on icon at bounding box center [269, 22] width 12 height 12
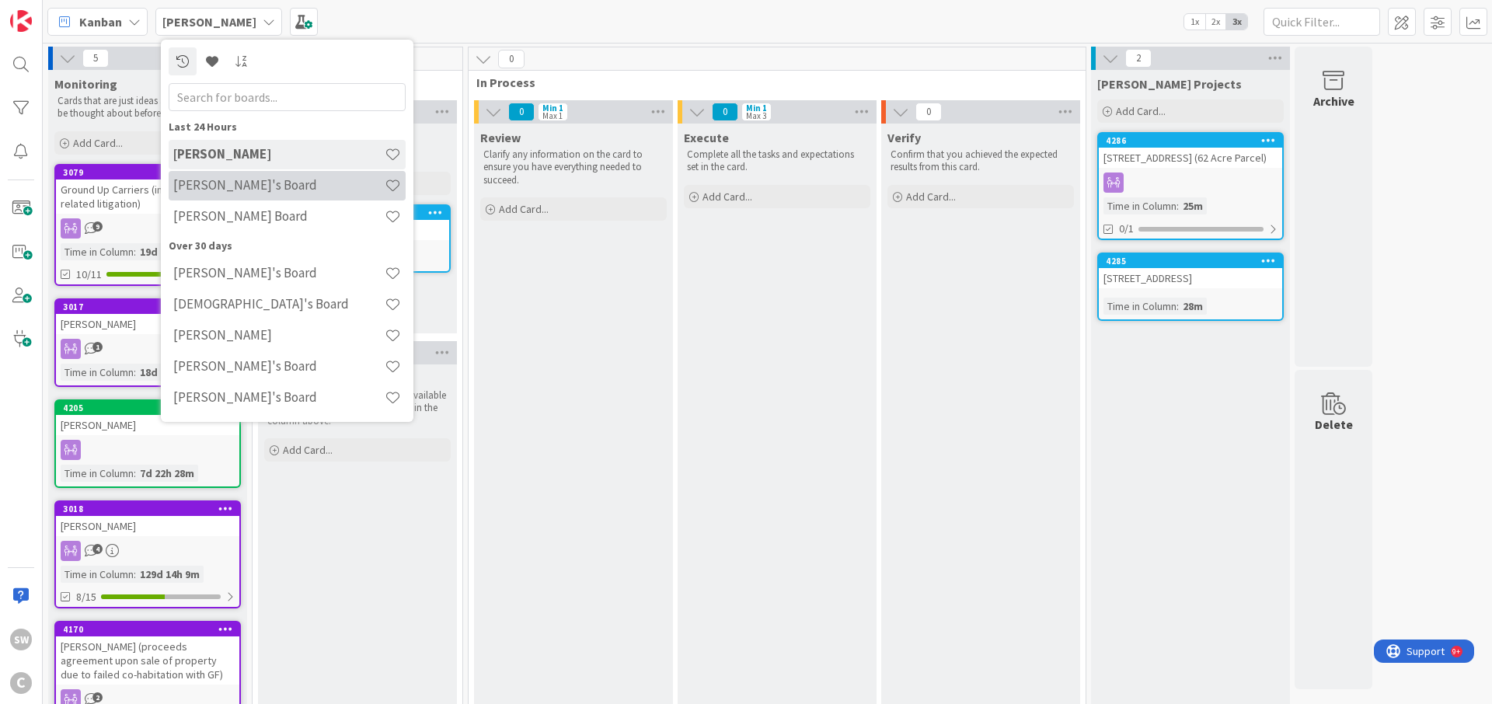
click at [255, 180] on h4 "[PERSON_NAME]'s Board" at bounding box center [278, 185] width 211 height 16
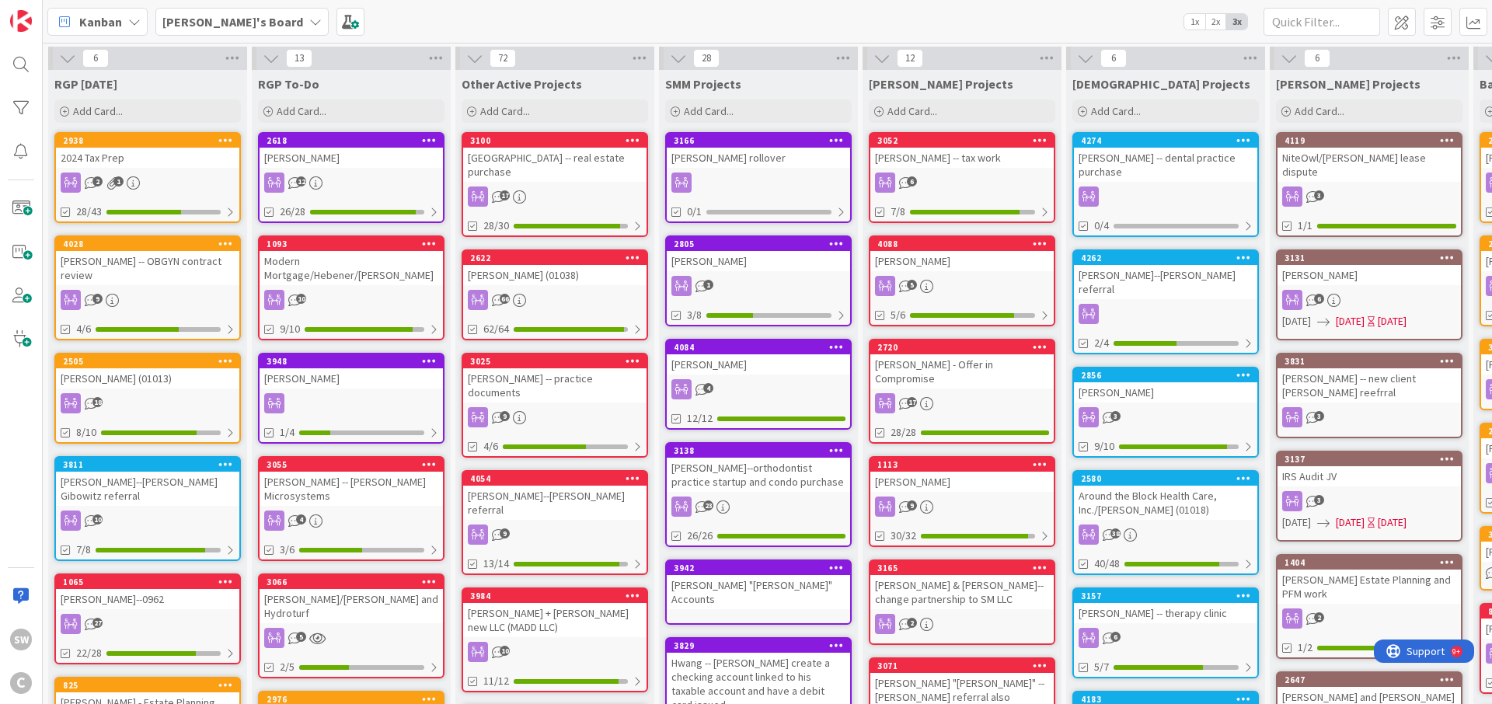
click at [309, 18] on icon at bounding box center [315, 22] width 12 height 12
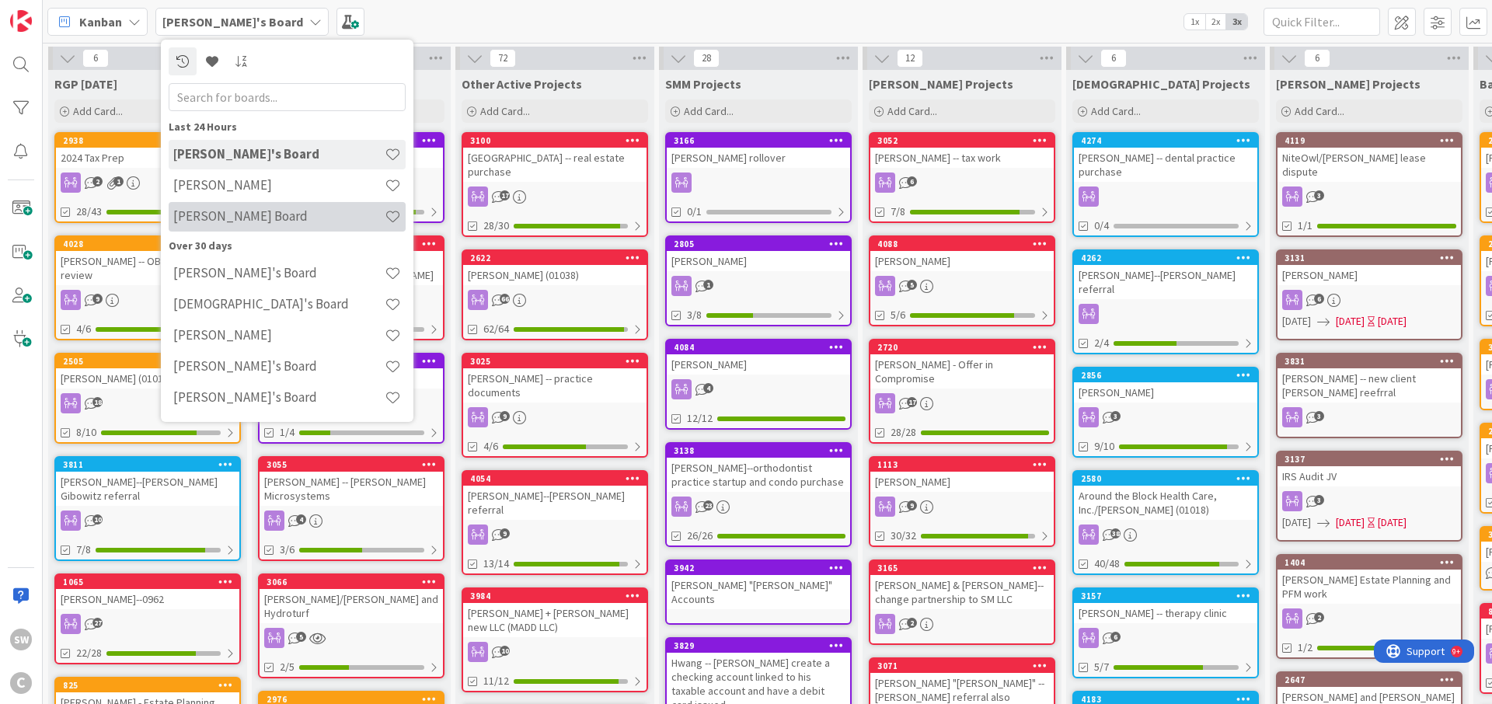
click at [246, 214] on h4 "[PERSON_NAME] Board" at bounding box center [278, 216] width 211 height 16
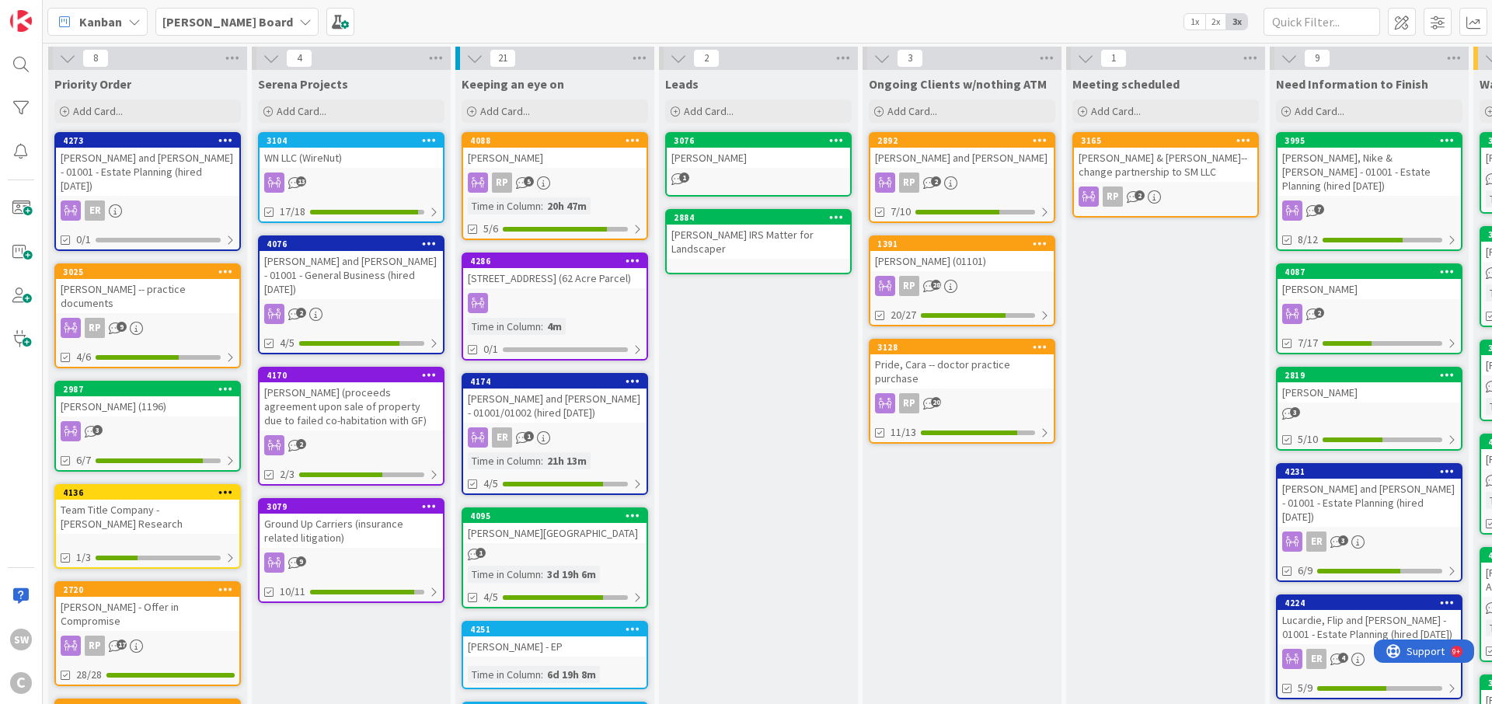
click at [232, 25] on b "[PERSON_NAME] Board" at bounding box center [227, 22] width 131 height 16
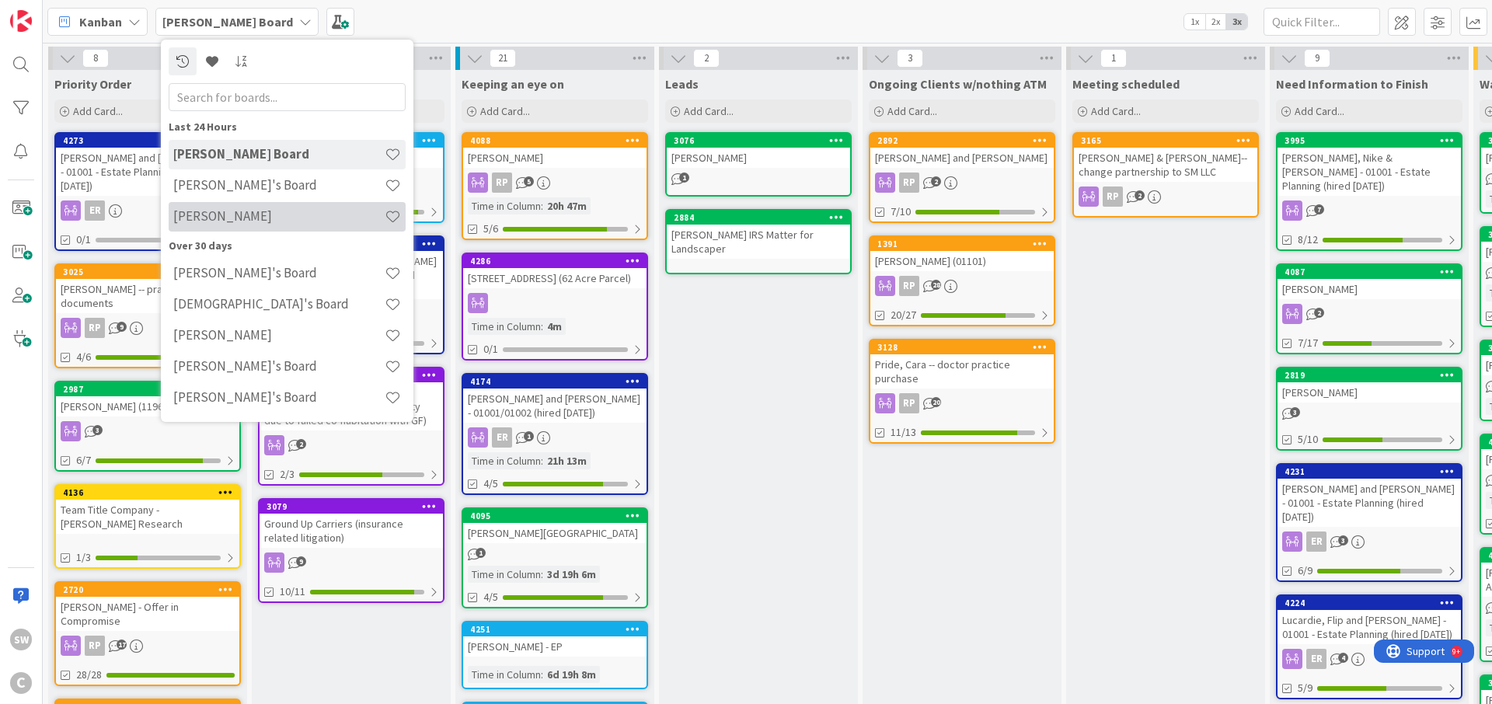
click at [218, 213] on h4 "[PERSON_NAME]" at bounding box center [278, 216] width 211 height 16
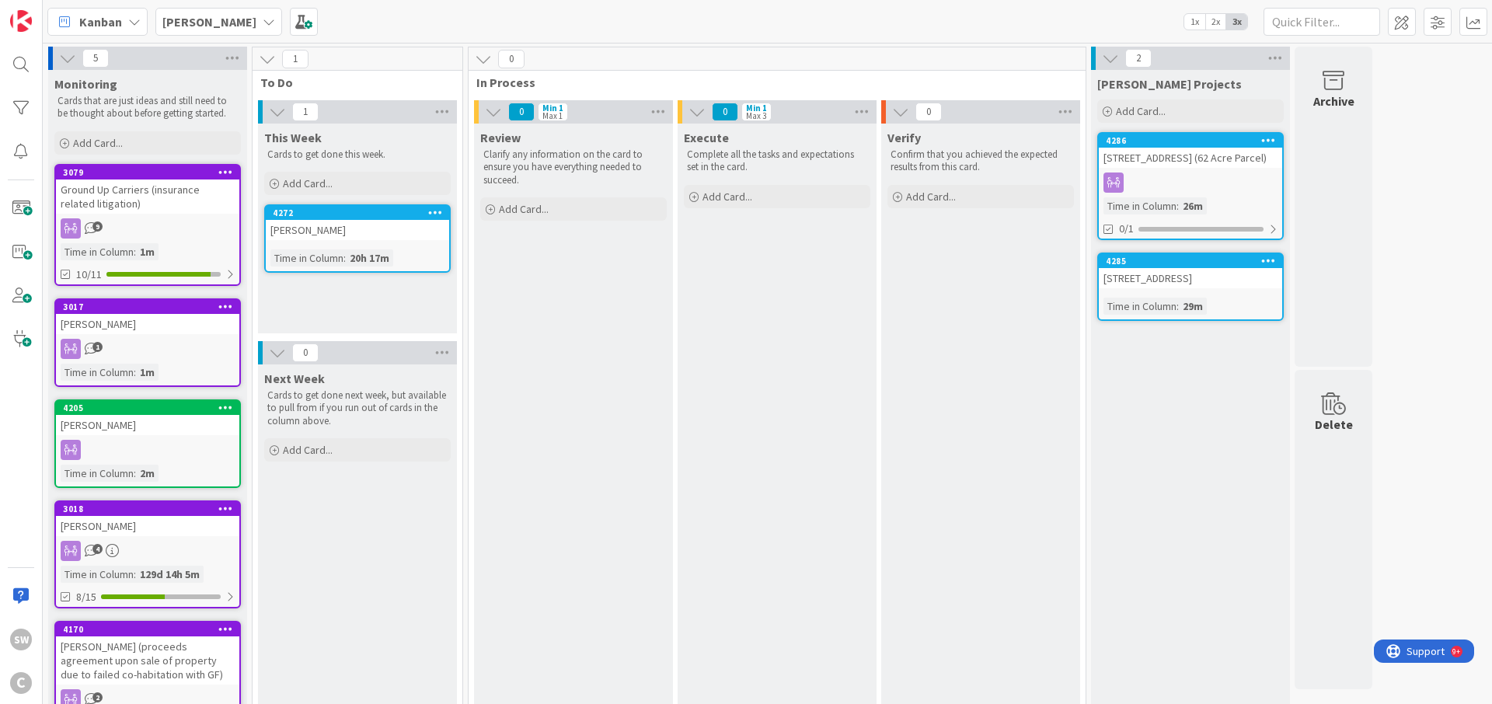
click at [1238, 179] on div at bounding box center [1190, 183] width 183 height 20
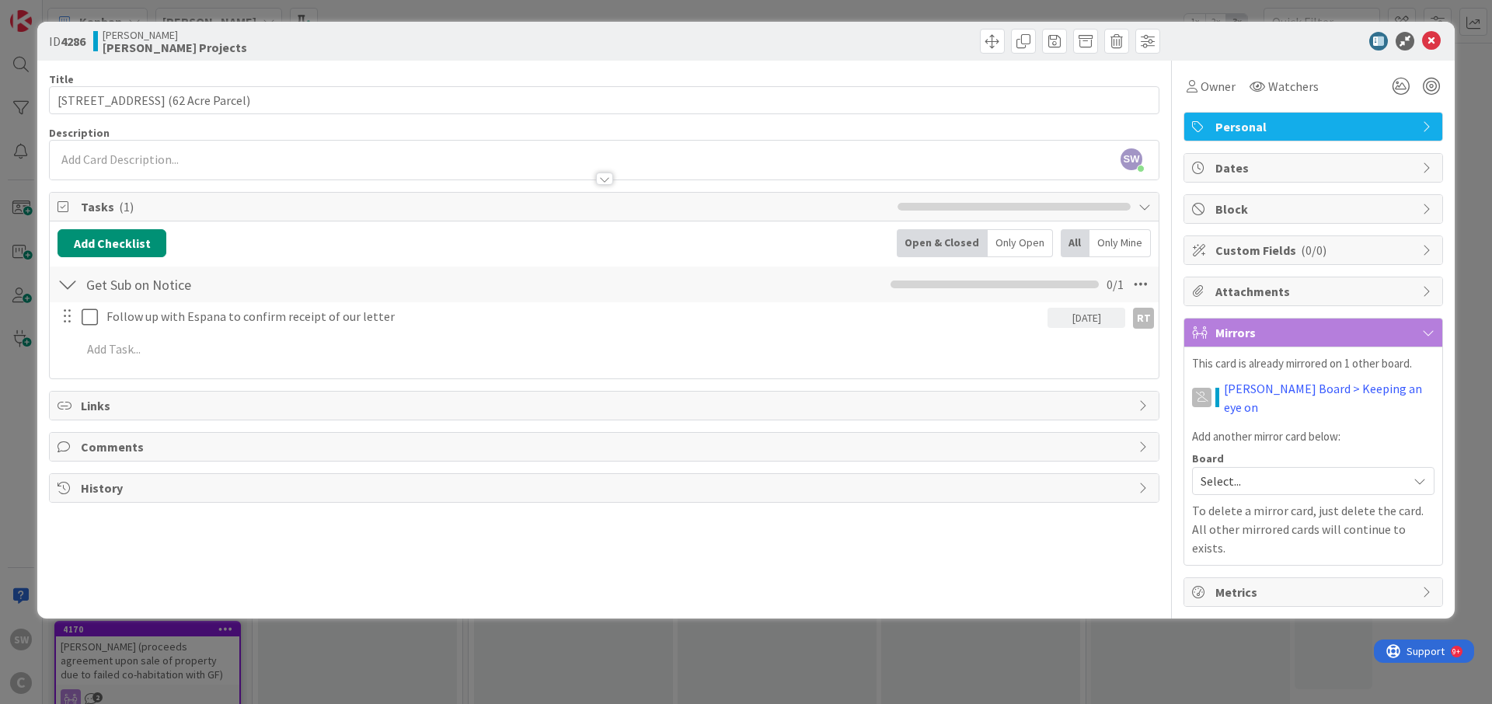
click at [1406, 467] on div "Select..." at bounding box center [1313, 481] width 243 height 28
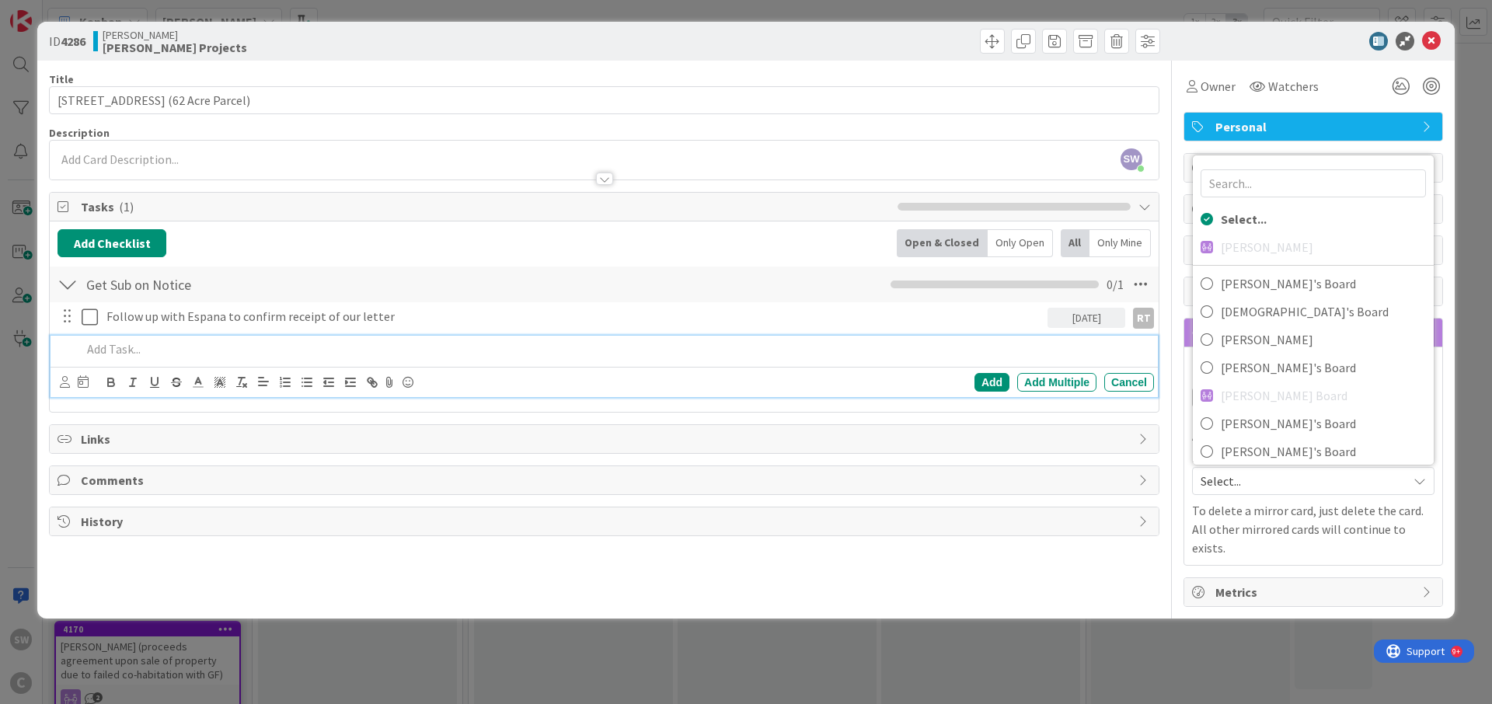
click at [1057, 356] on p at bounding box center [615, 349] width 1067 height 18
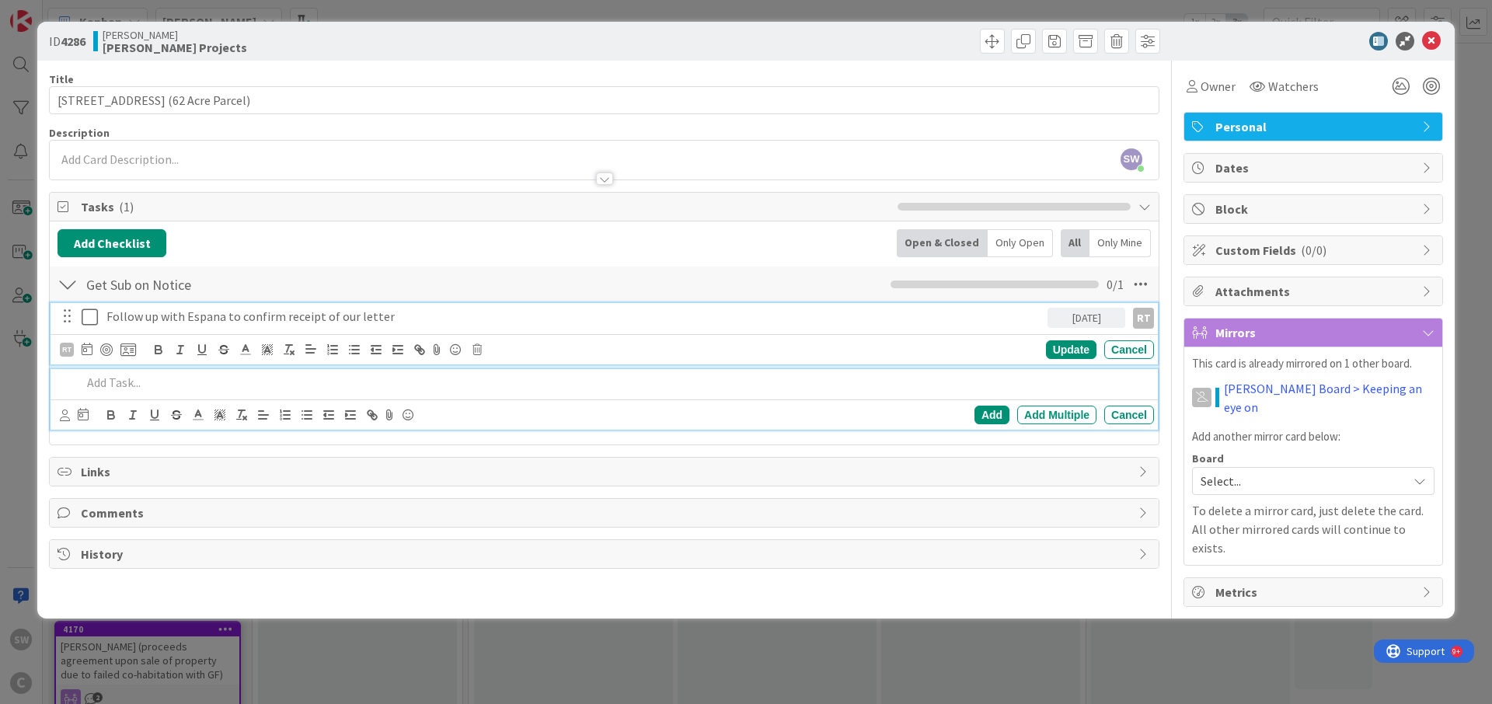
click at [827, 327] on div "Follow up with Espana to confirm receipt of our letter" at bounding box center [574, 316] width 948 height 27
click at [669, 386] on p at bounding box center [615, 383] width 1067 height 18
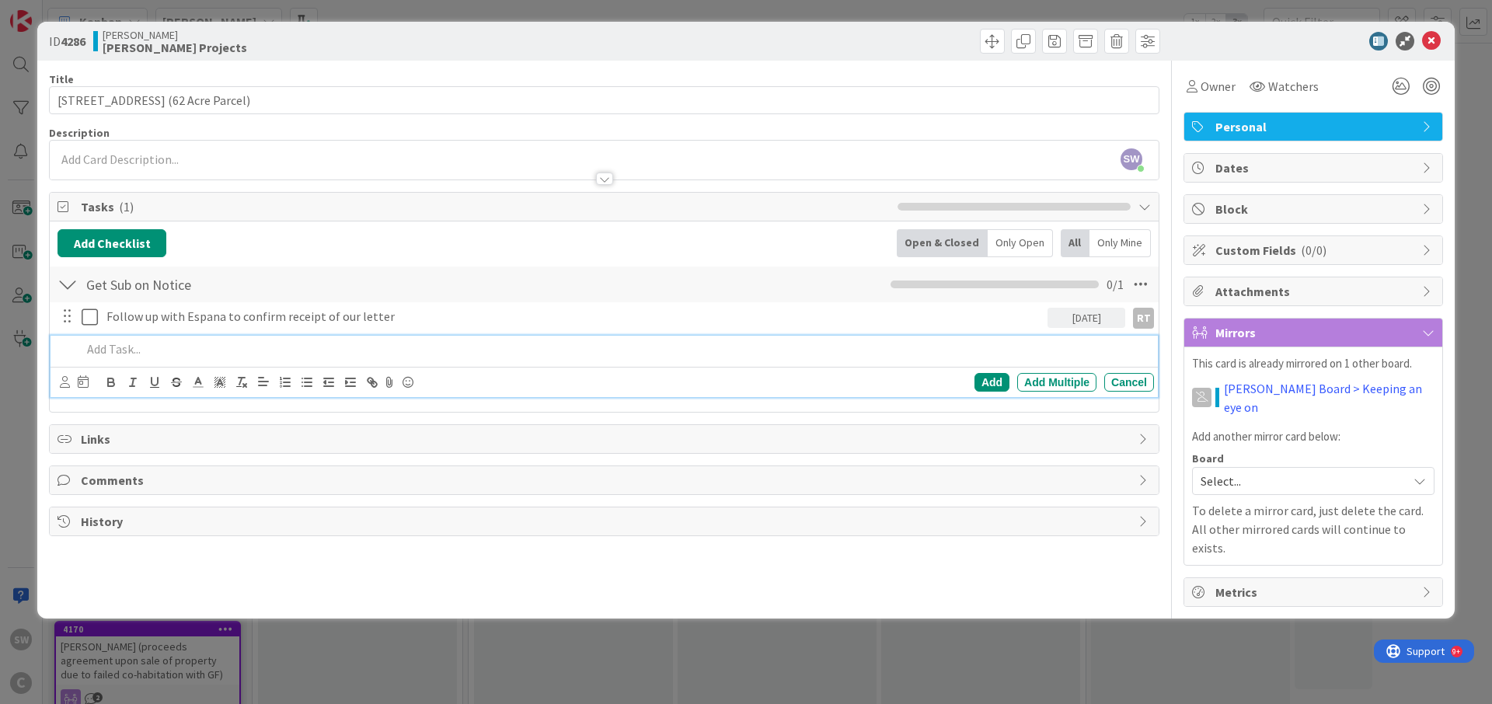
click at [586, 237] on div "Add Checklist Open & Closed Only Open All Only Mine" at bounding box center [605, 243] width 1094 height 28
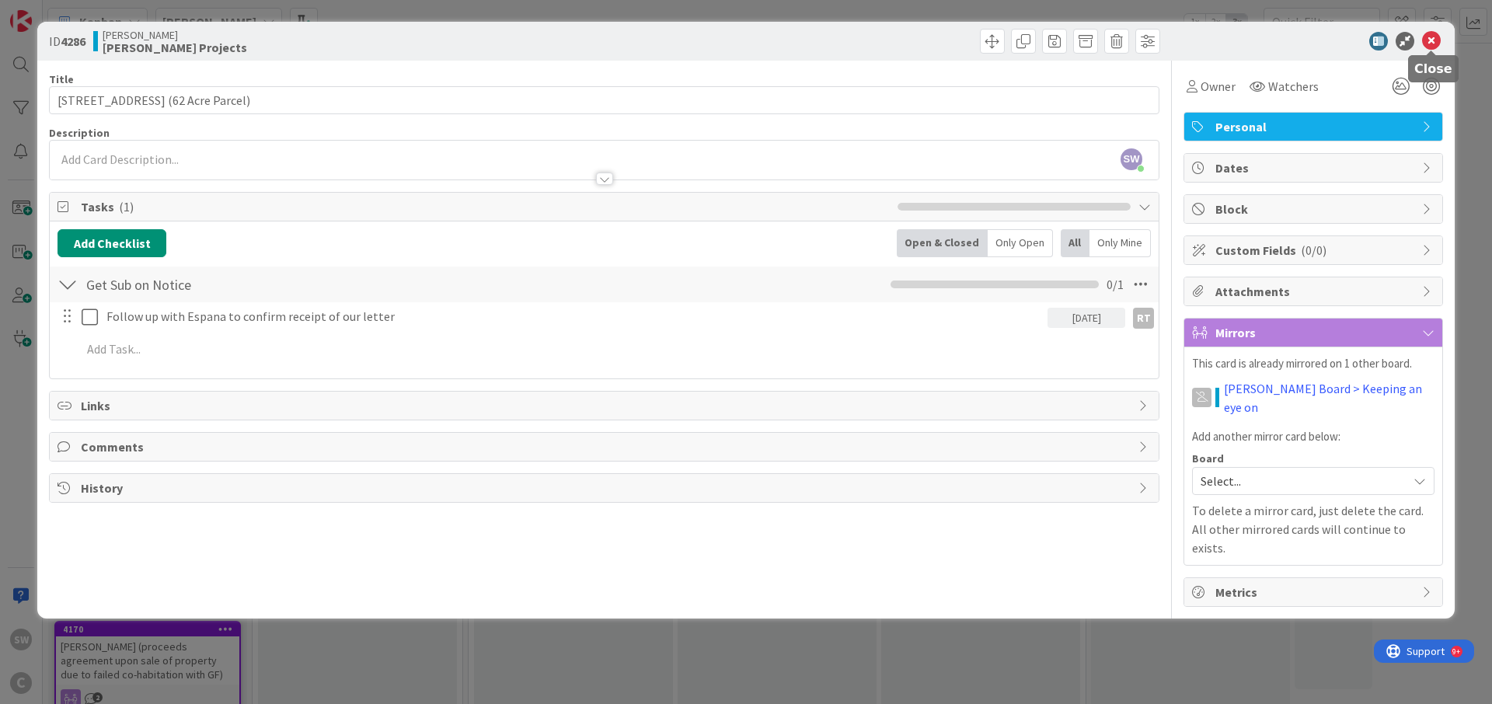
click at [1433, 44] on icon at bounding box center [1432, 41] width 19 height 19
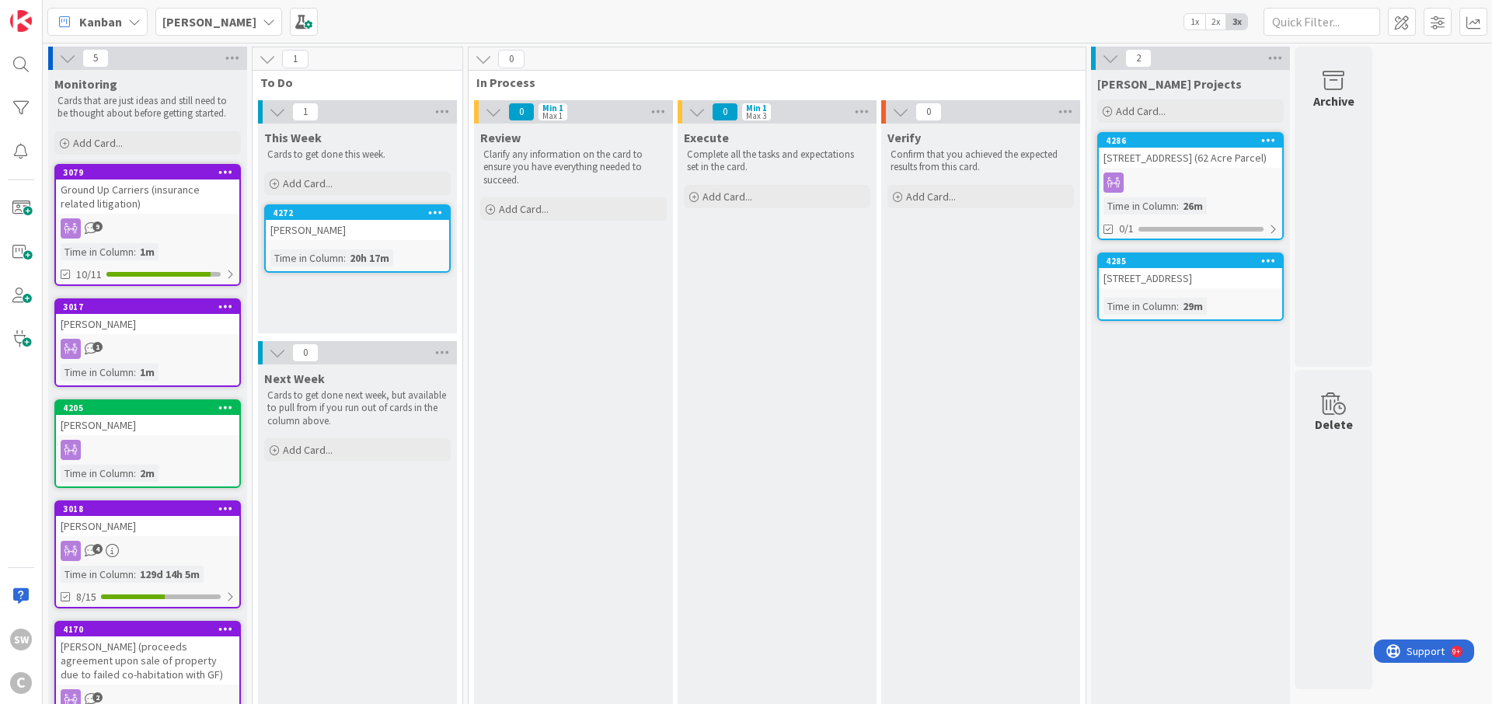
click at [263, 23] on icon at bounding box center [269, 22] width 12 height 12
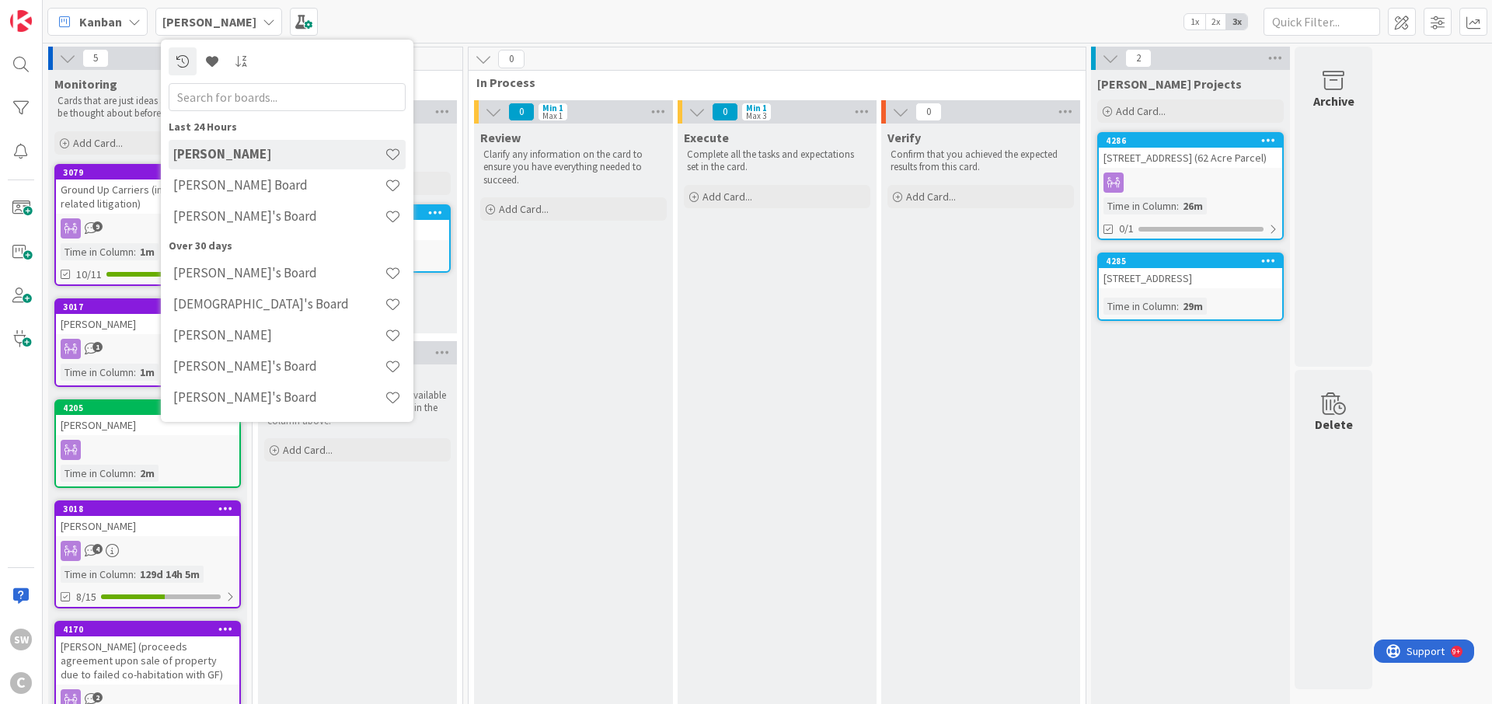
click at [386, 26] on div "Kanban Sam Last 24 Hours Sam Ryan's Board Richard's Board Over 30 days Adrianna…" at bounding box center [768, 21] width 1450 height 43
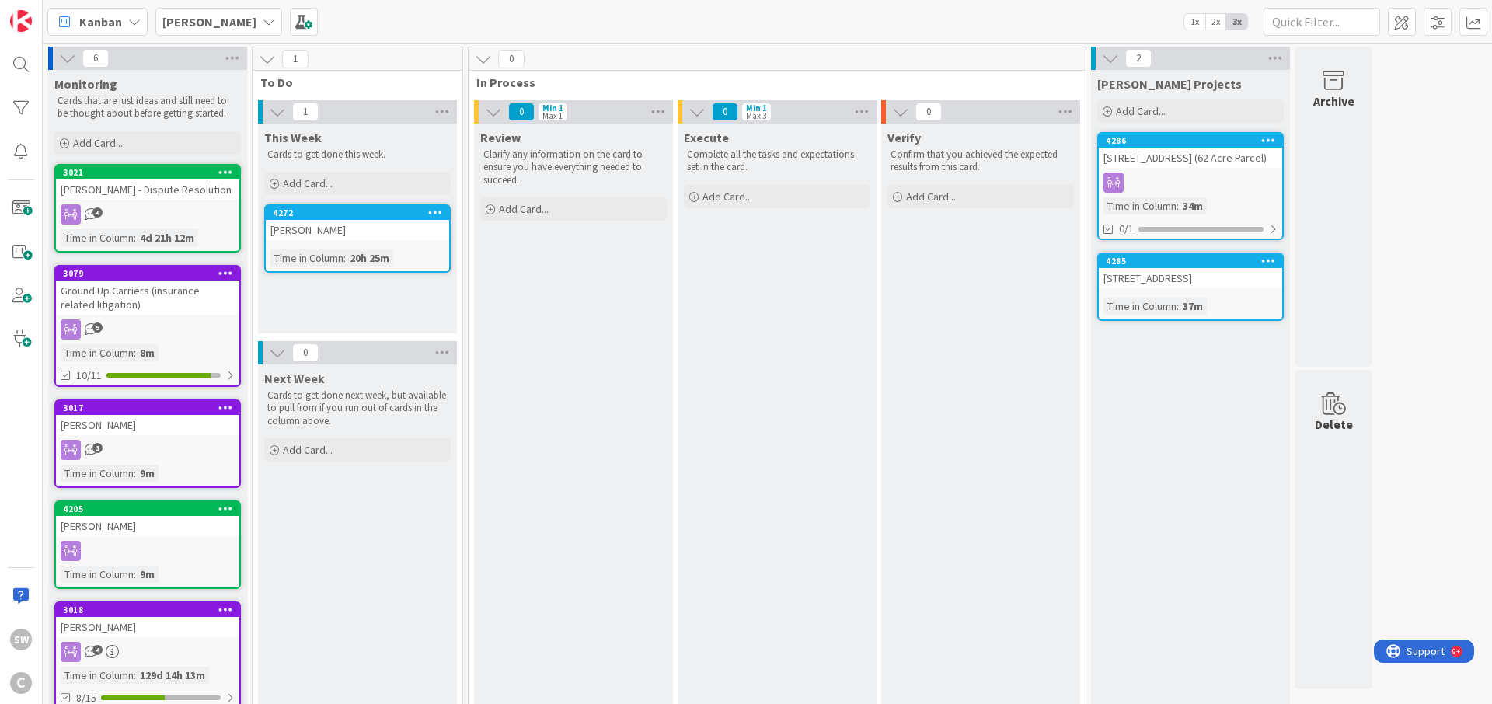
click at [1182, 175] on div at bounding box center [1190, 183] width 183 height 20
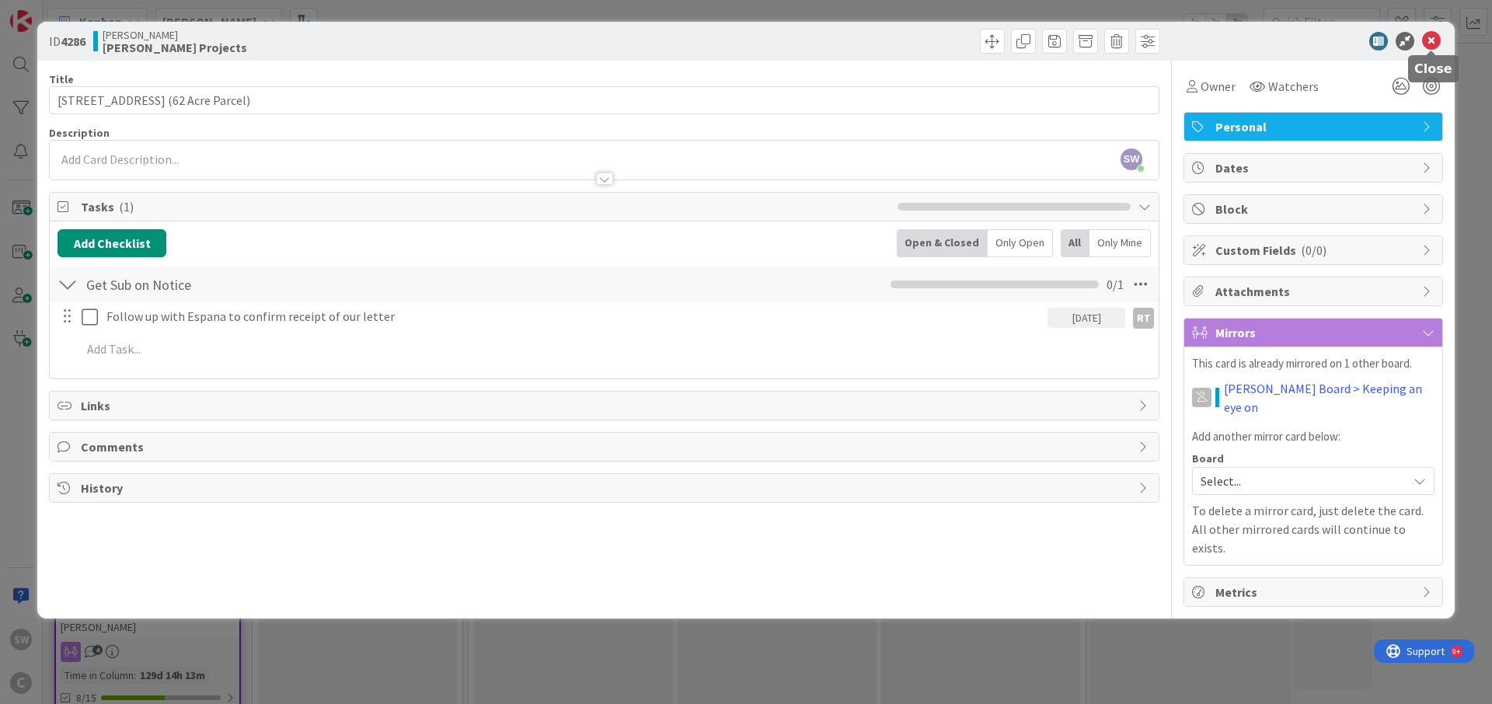
click at [1433, 41] on icon at bounding box center [1432, 41] width 19 height 19
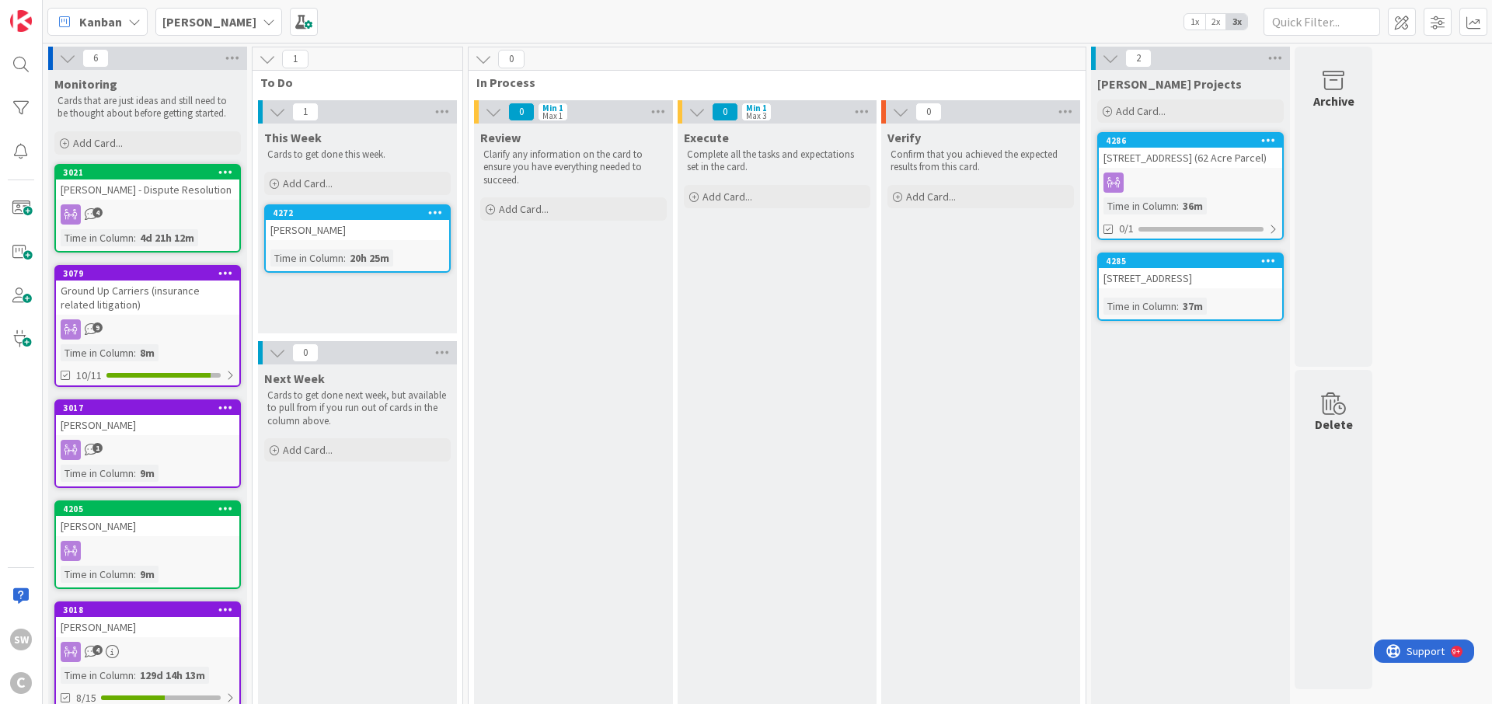
click at [1182, 177] on div at bounding box center [1190, 183] width 183 height 20
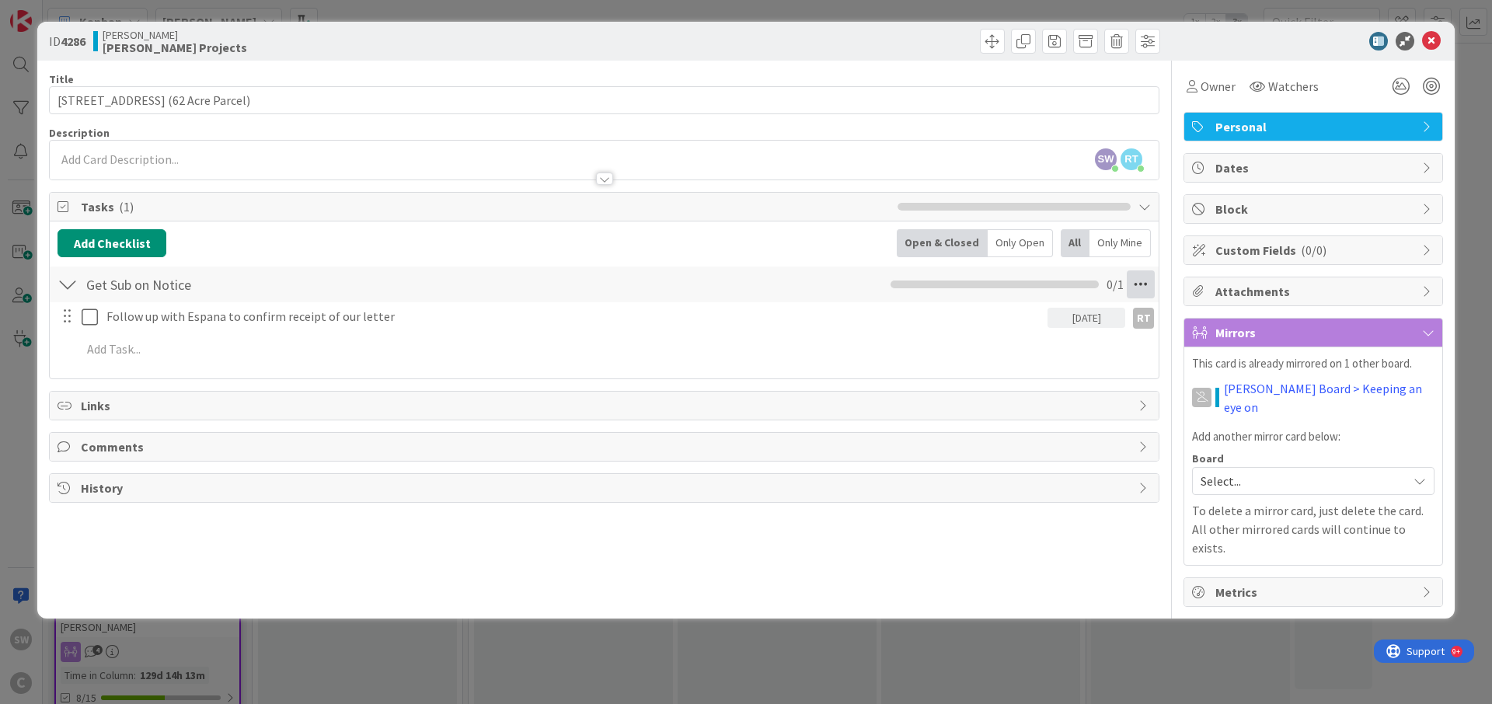
click at [1145, 288] on icon at bounding box center [1141, 285] width 28 height 28
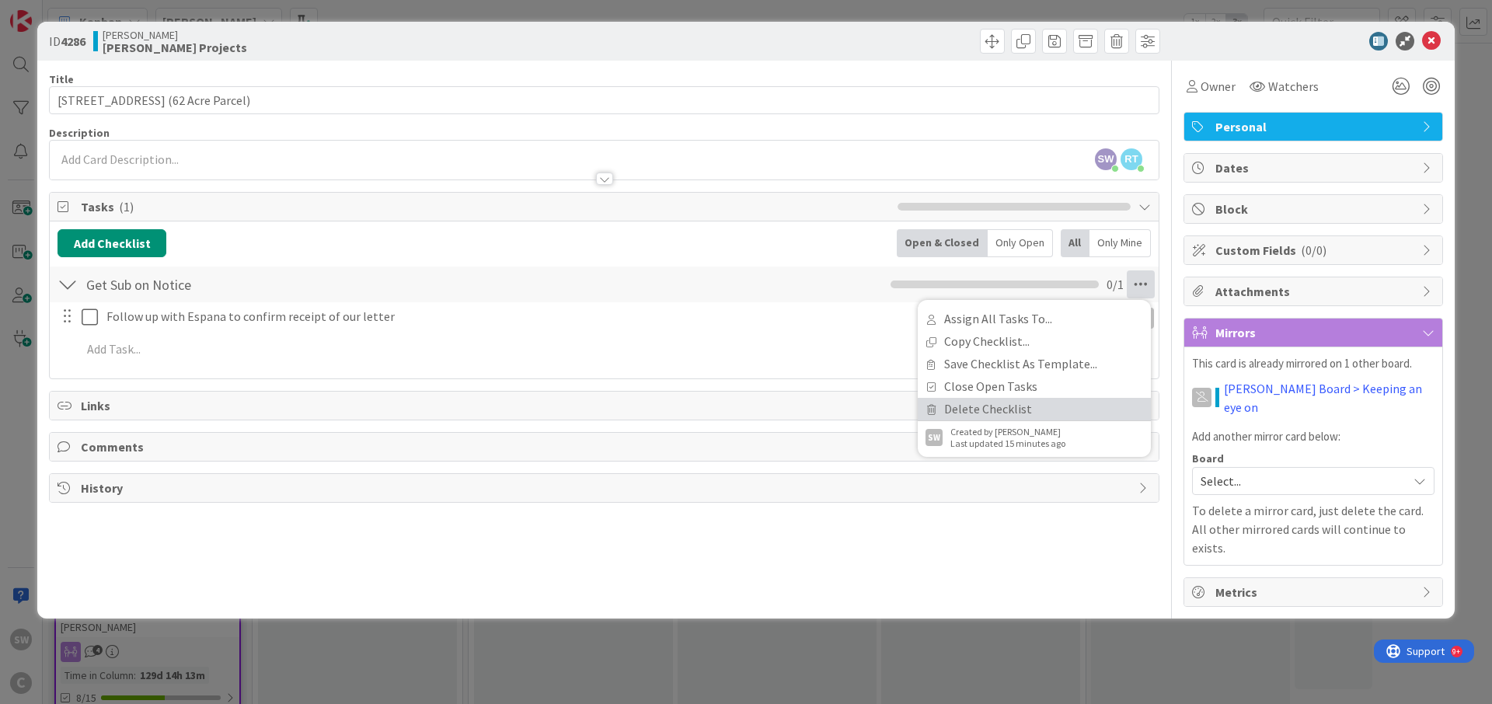
click at [1003, 403] on link "Delete Checklist" at bounding box center [1034, 409] width 233 height 23
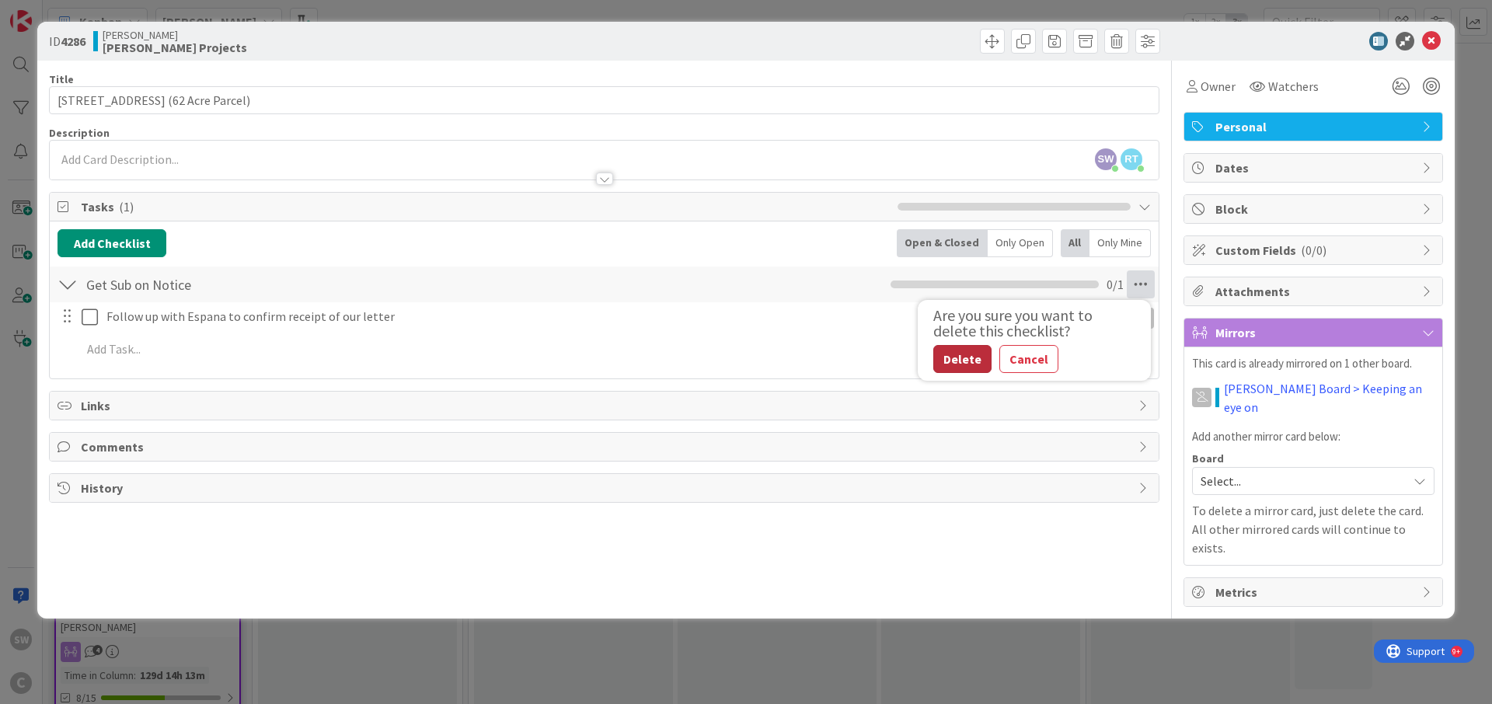
click at [973, 368] on button "Delete" at bounding box center [963, 359] width 58 height 28
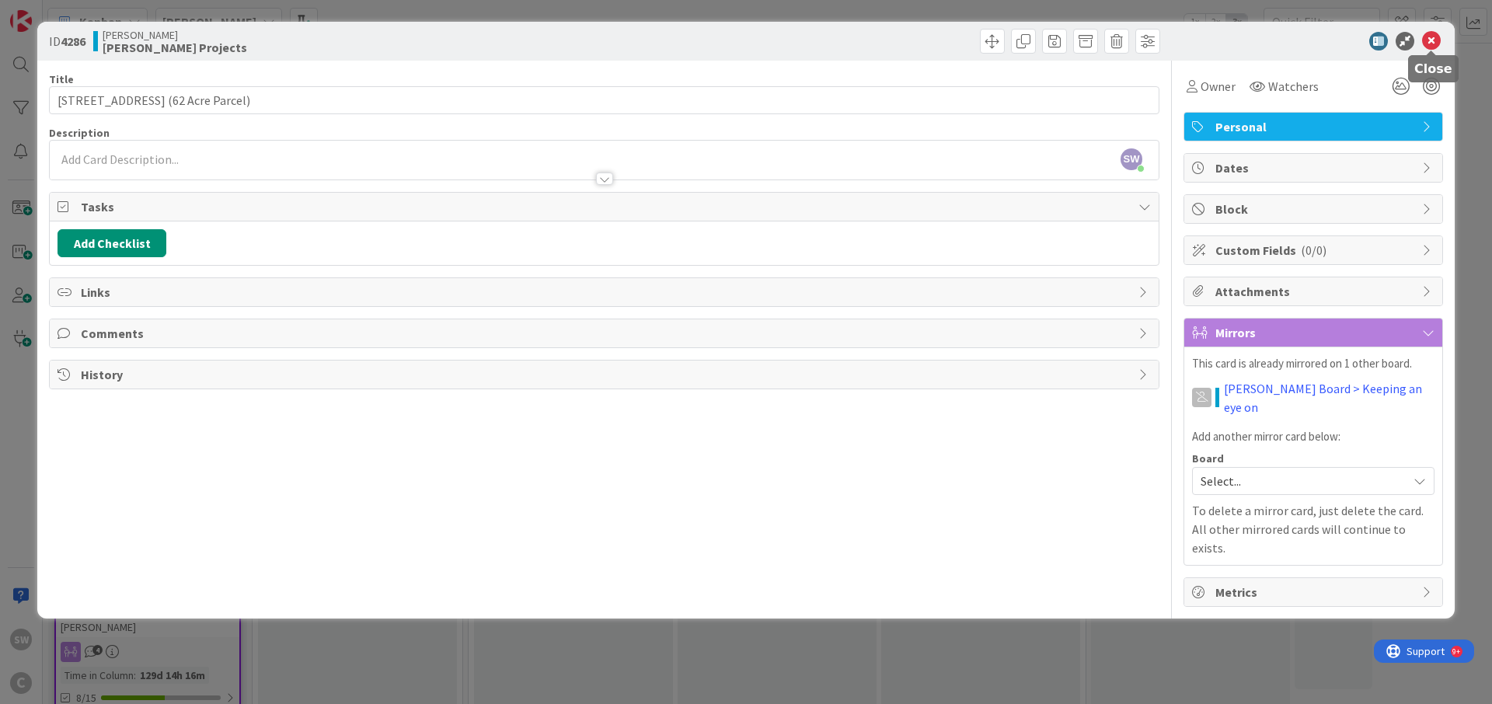
click at [1437, 38] on icon at bounding box center [1432, 41] width 19 height 19
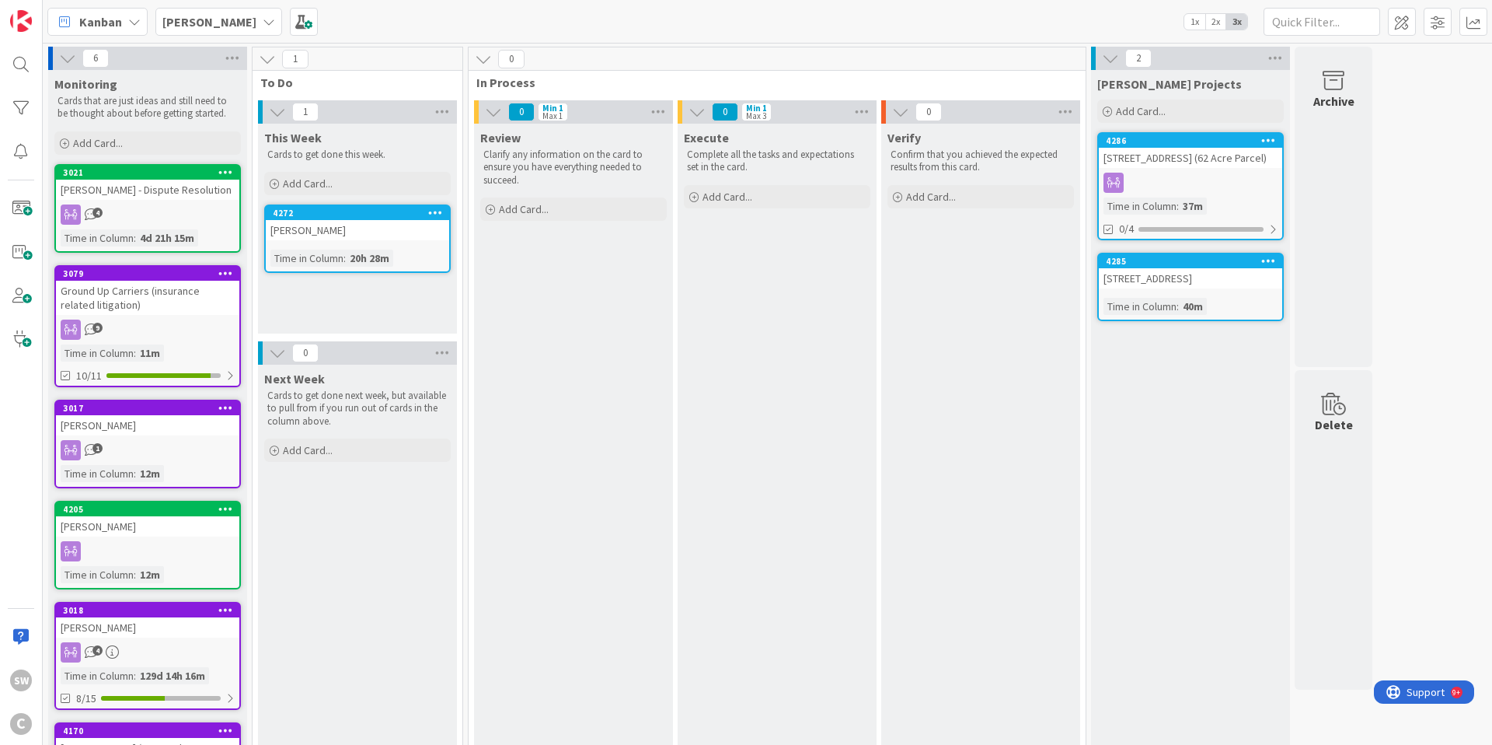
click at [1210, 184] on div at bounding box center [1190, 183] width 183 height 20
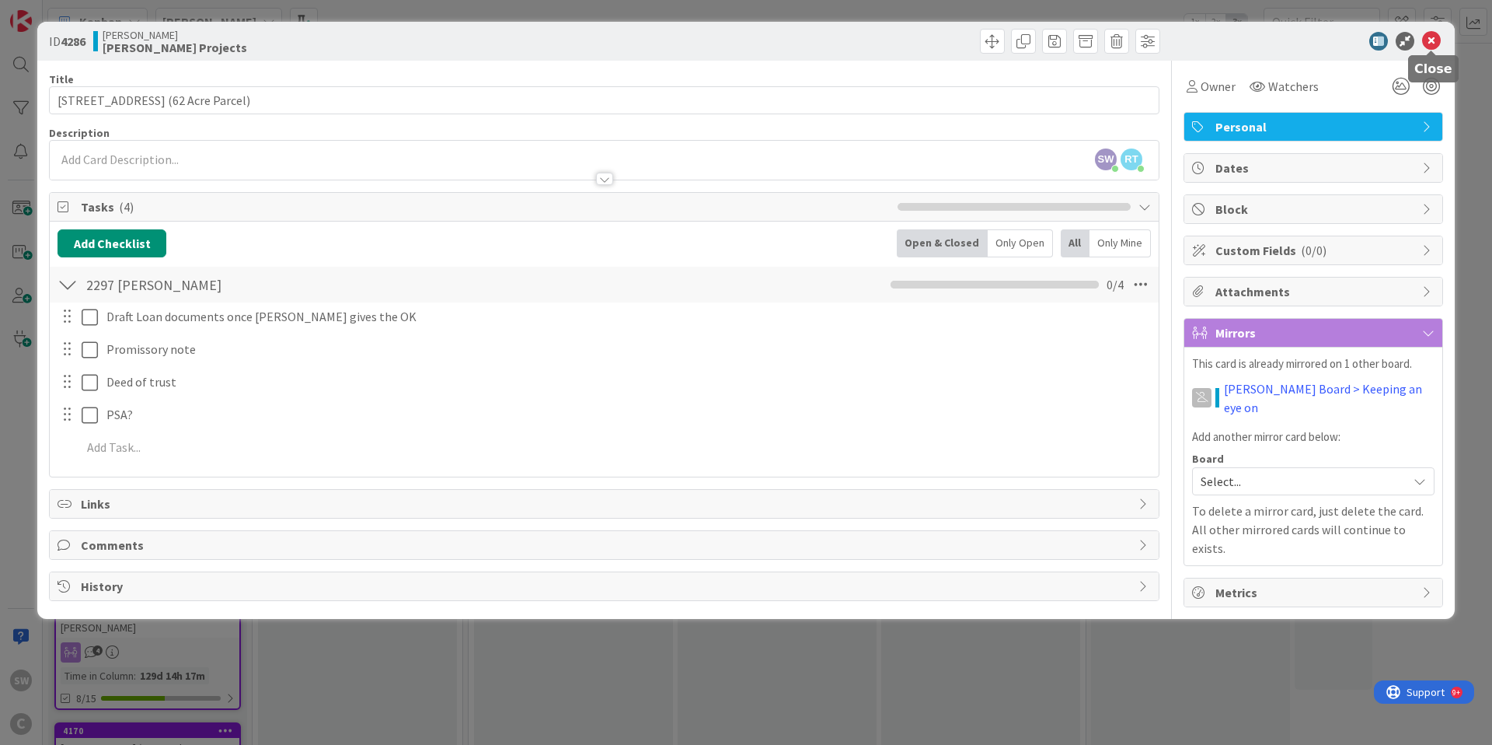
click at [1433, 39] on icon at bounding box center [1432, 41] width 19 height 19
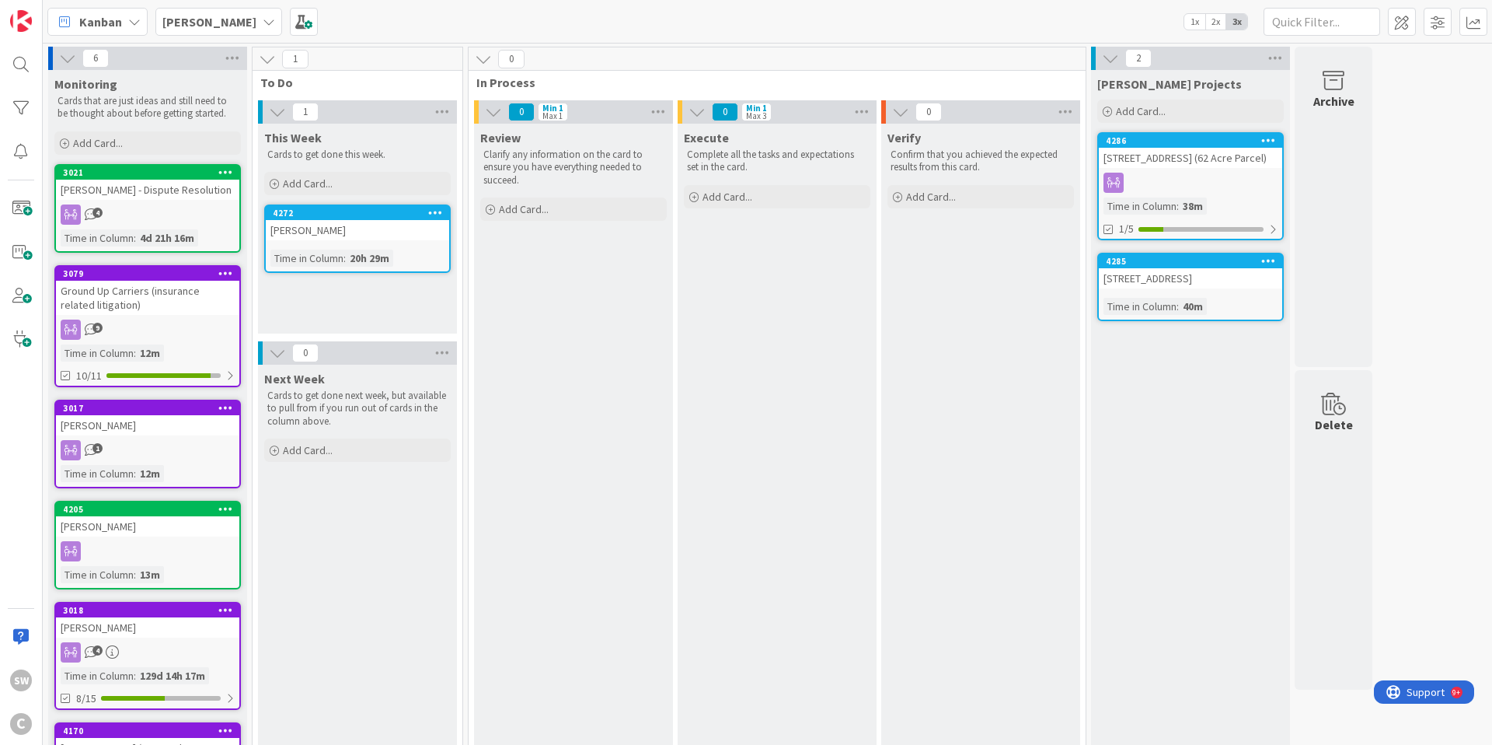
click at [1206, 177] on div at bounding box center [1190, 183] width 183 height 20
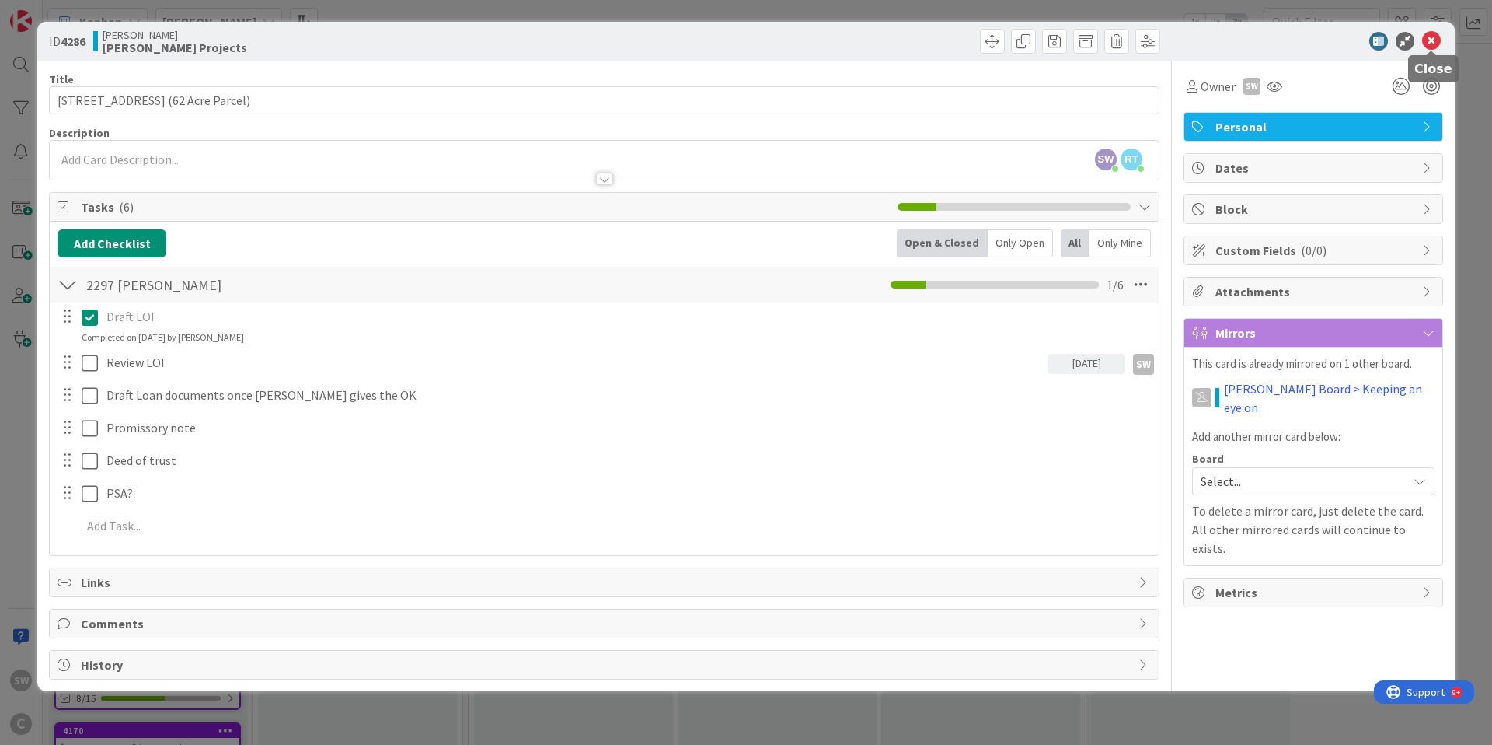
click at [1435, 44] on icon at bounding box center [1432, 41] width 19 height 19
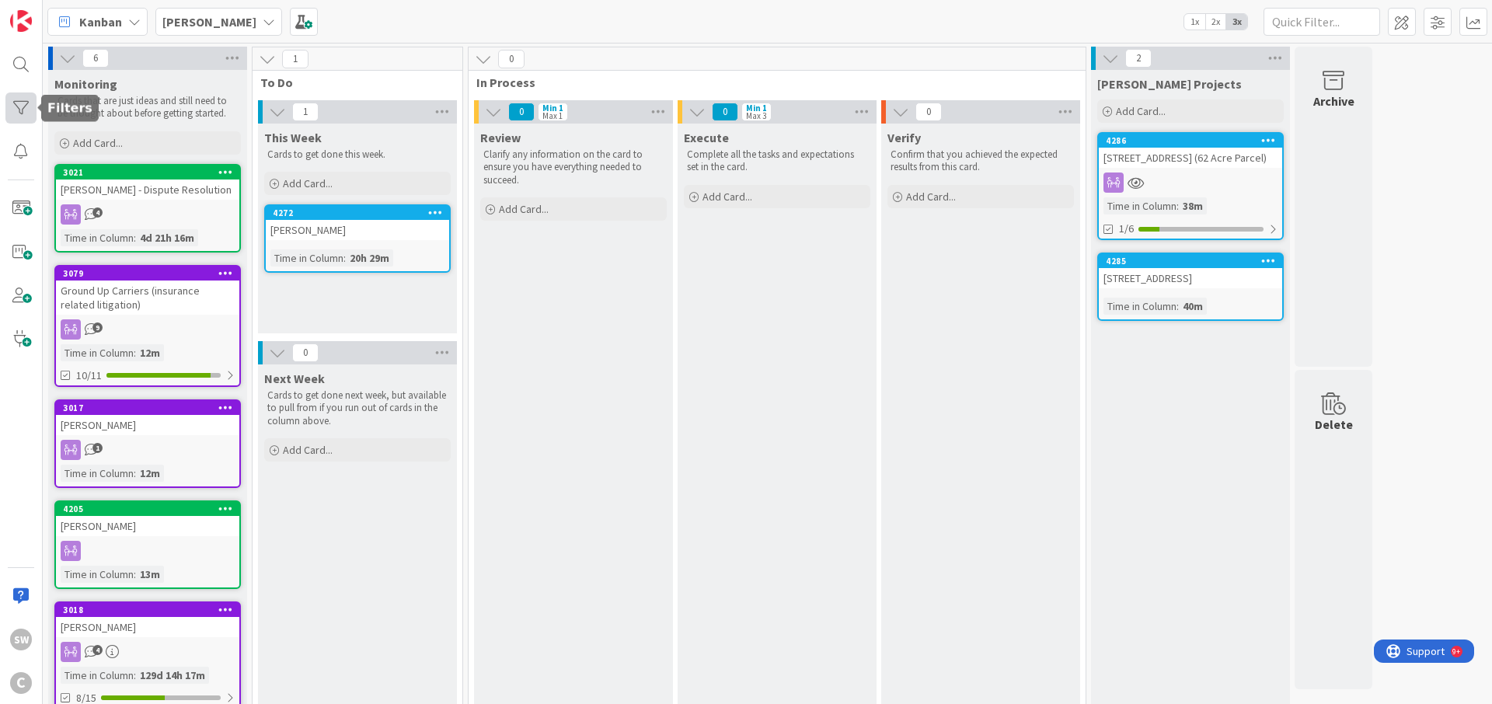
click at [20, 105] on div at bounding box center [20, 108] width 31 height 31
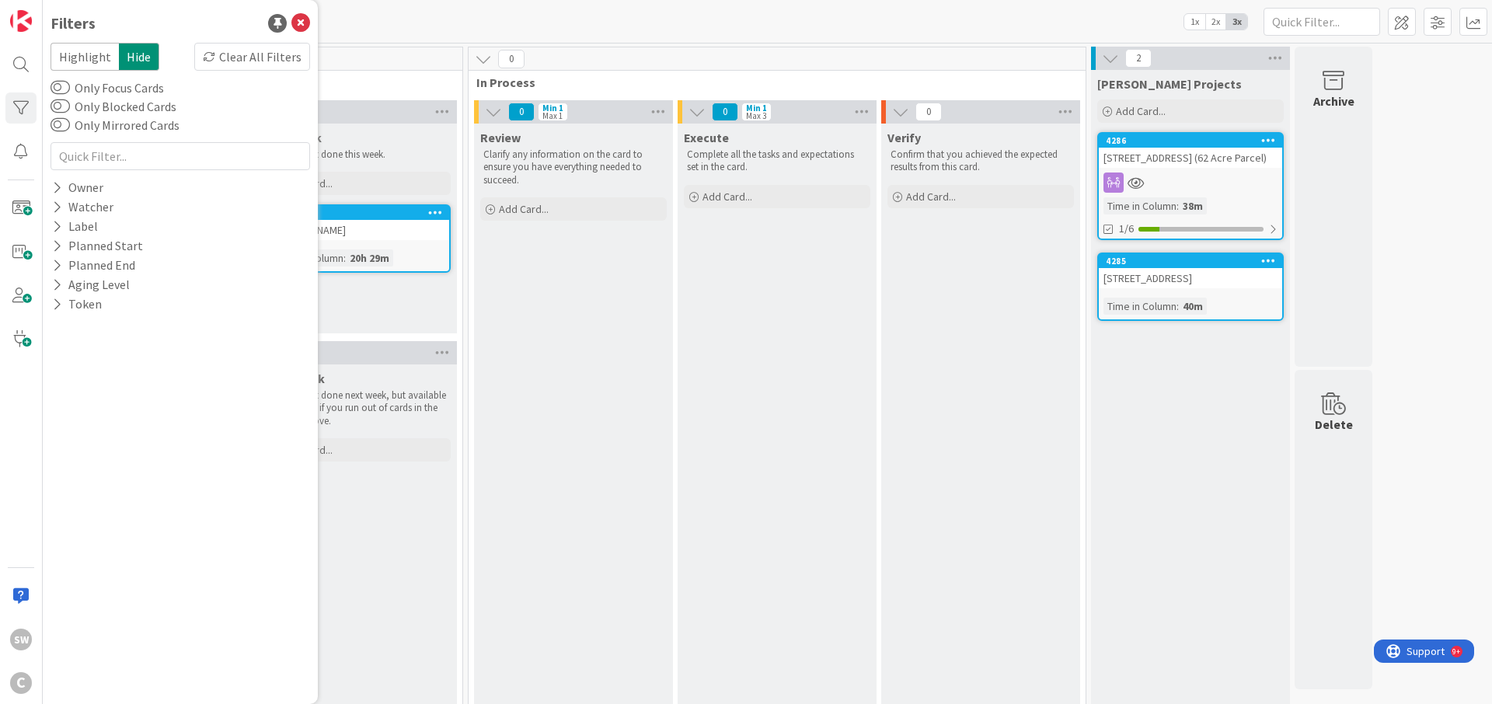
click at [559, 19] on div "Kanban [PERSON_NAME] 1x 2x 3x" at bounding box center [768, 21] width 1450 height 43
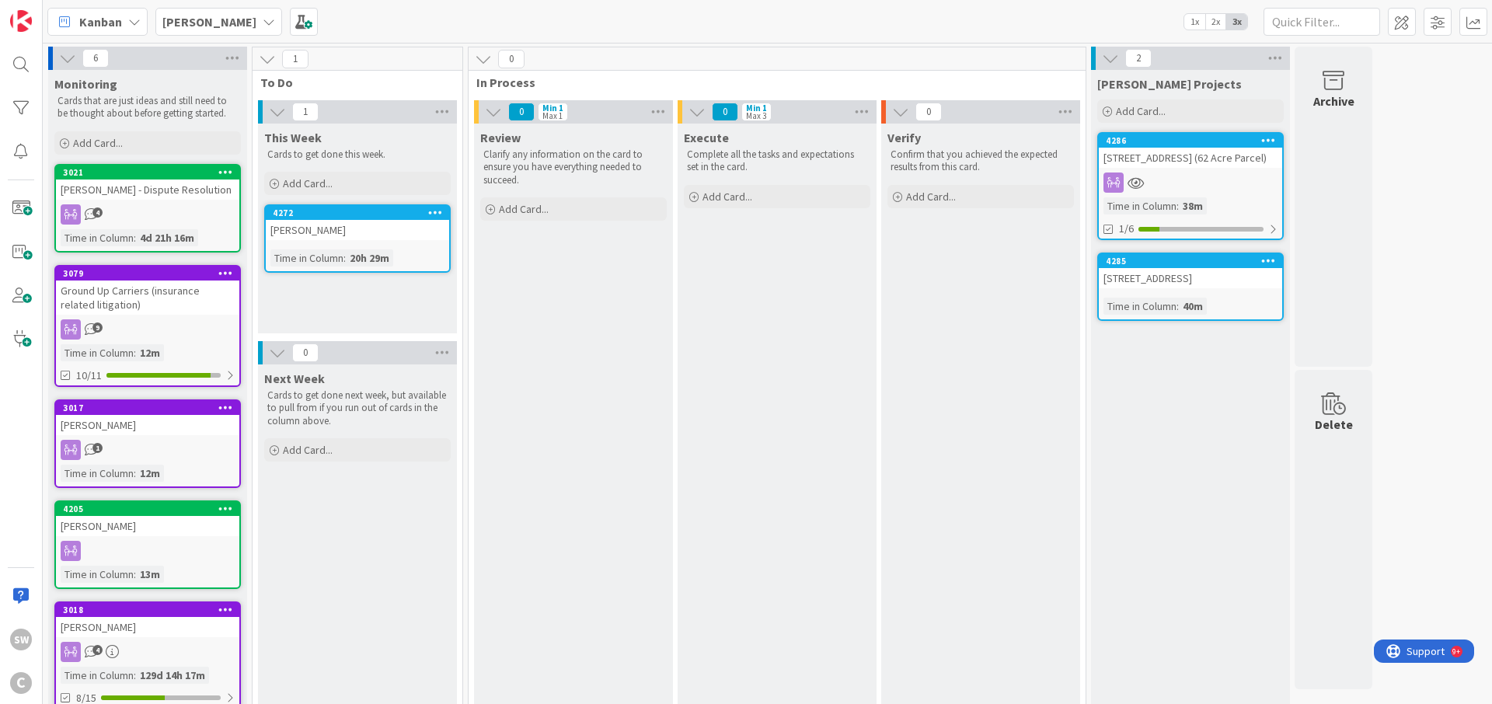
click at [263, 21] on icon at bounding box center [269, 22] width 12 height 12
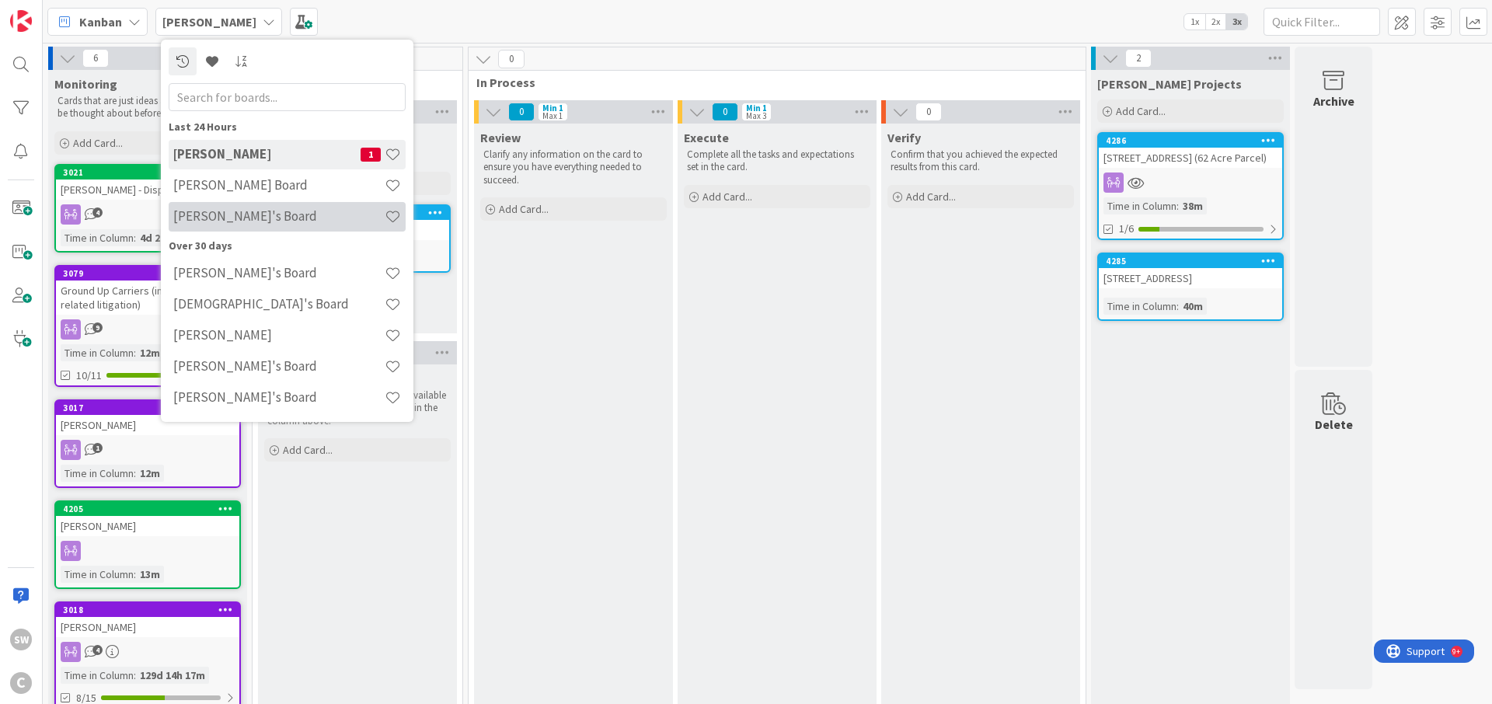
click at [223, 212] on h4 "[PERSON_NAME]'s Board" at bounding box center [278, 216] width 211 height 16
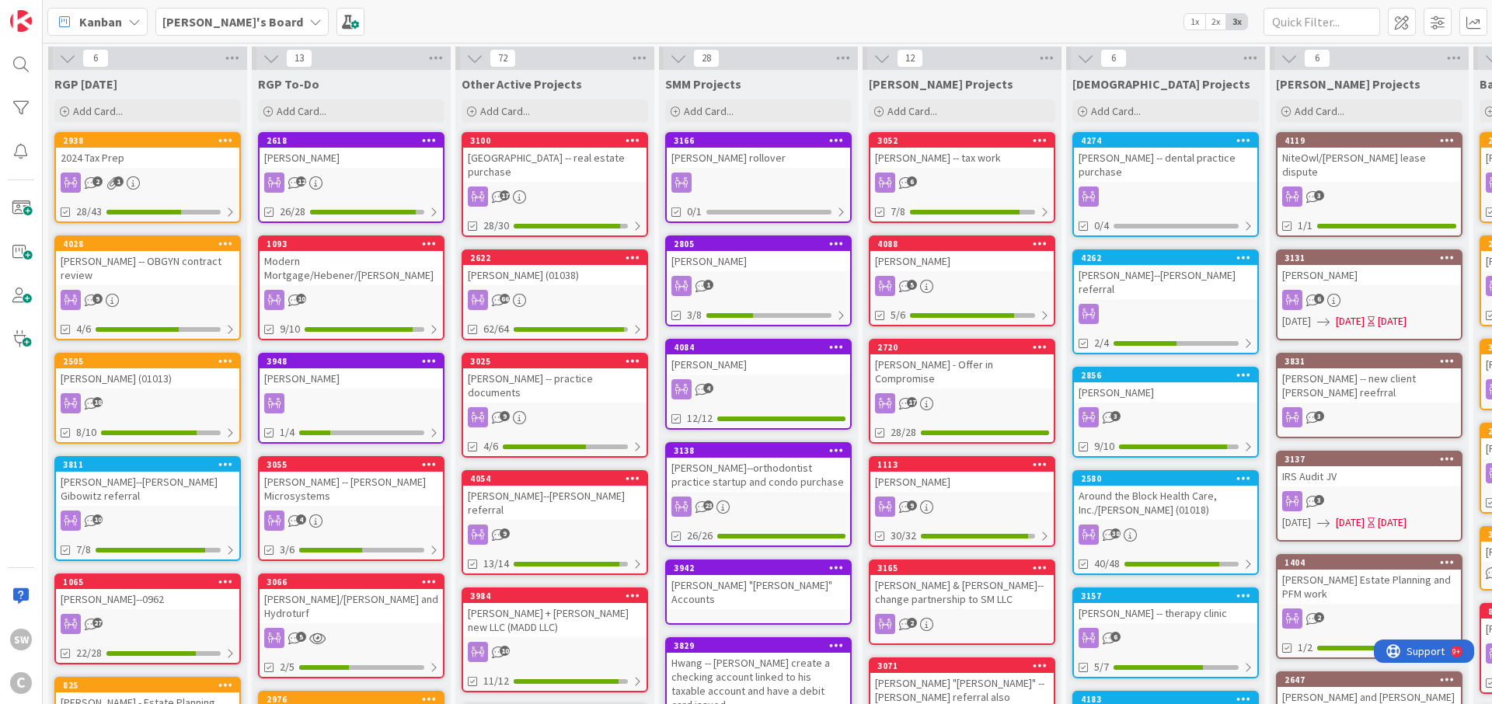
click at [139, 21] on icon at bounding box center [134, 22] width 12 height 12
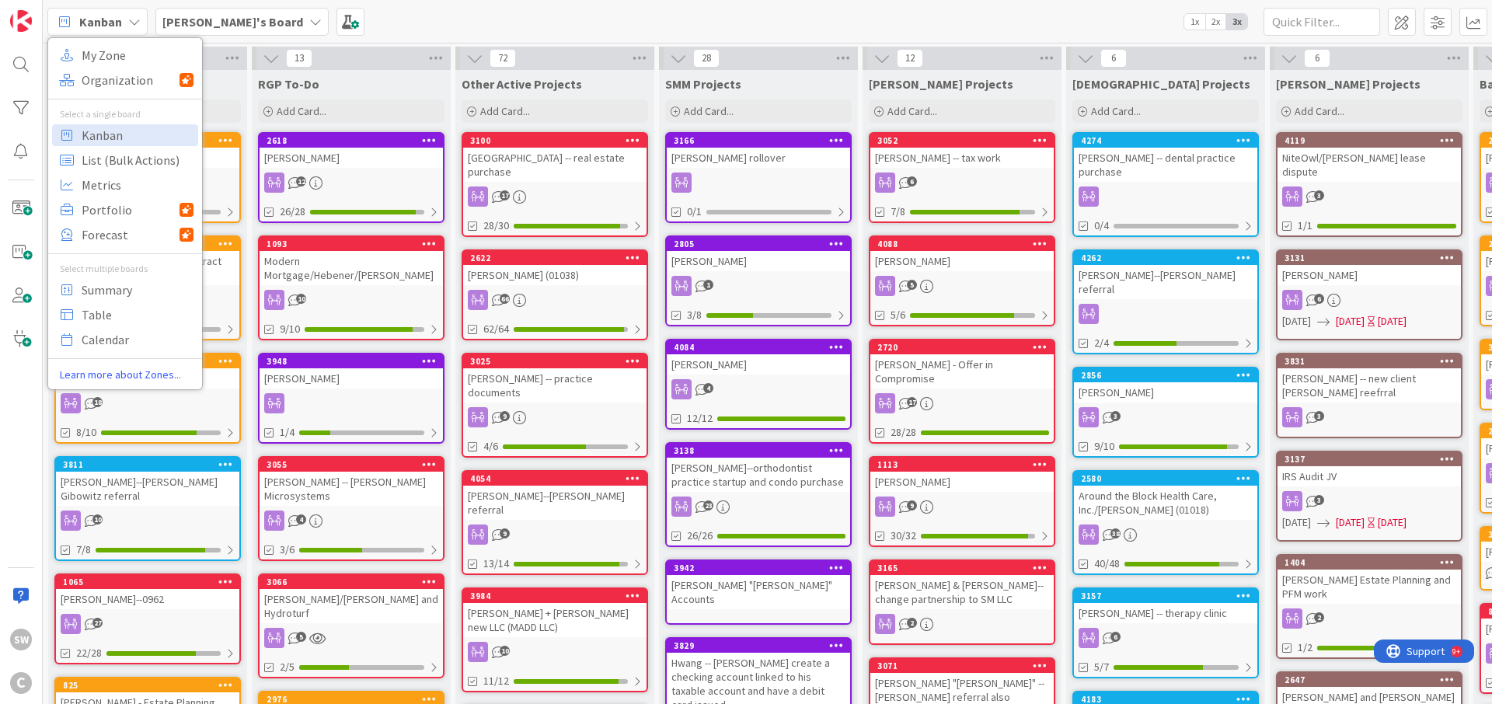
click at [333, 19] on div "Kanban My Zone Organization Select a single board Kanban List (Bulk Actions) Me…" at bounding box center [768, 21] width 1450 height 43
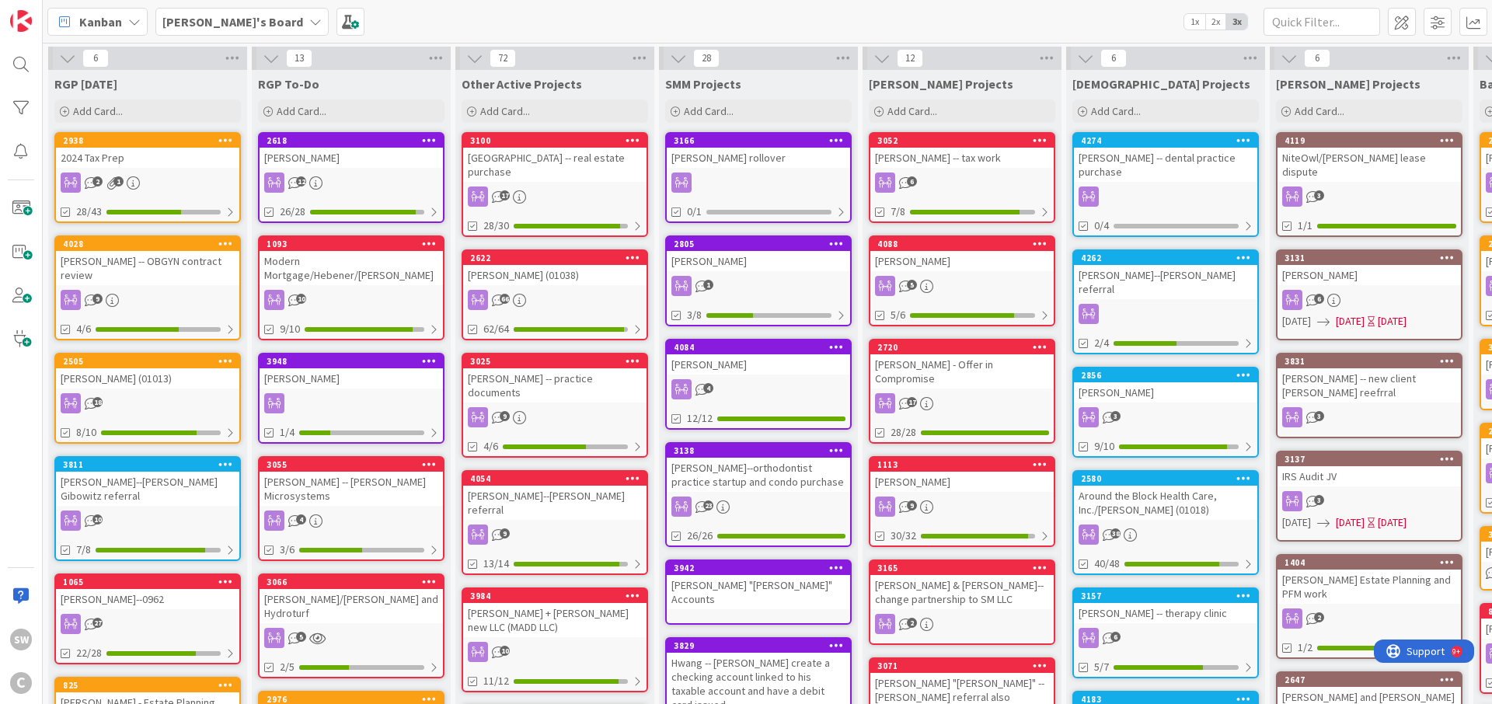
click at [309, 20] on icon at bounding box center [315, 22] width 12 height 12
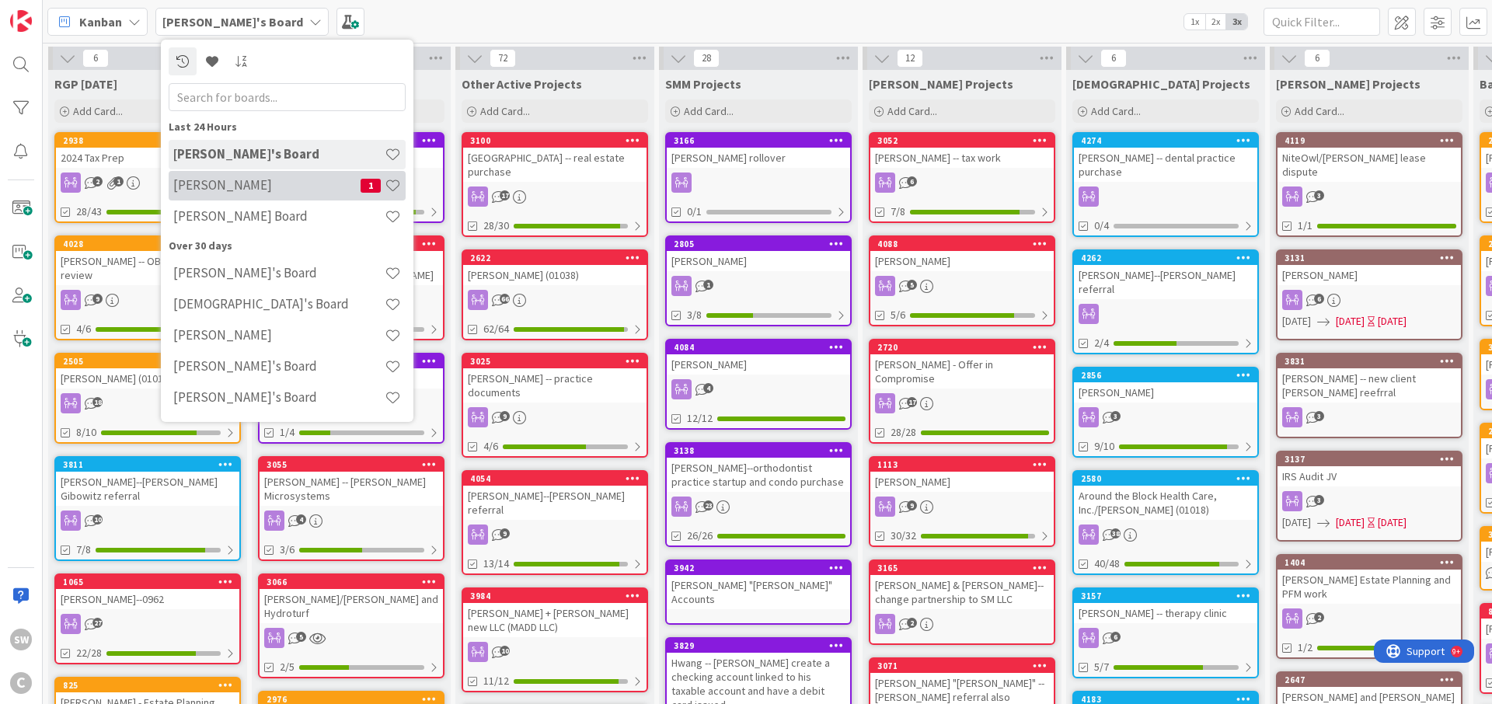
click at [253, 191] on h4 "[PERSON_NAME]" at bounding box center [266, 185] width 187 height 16
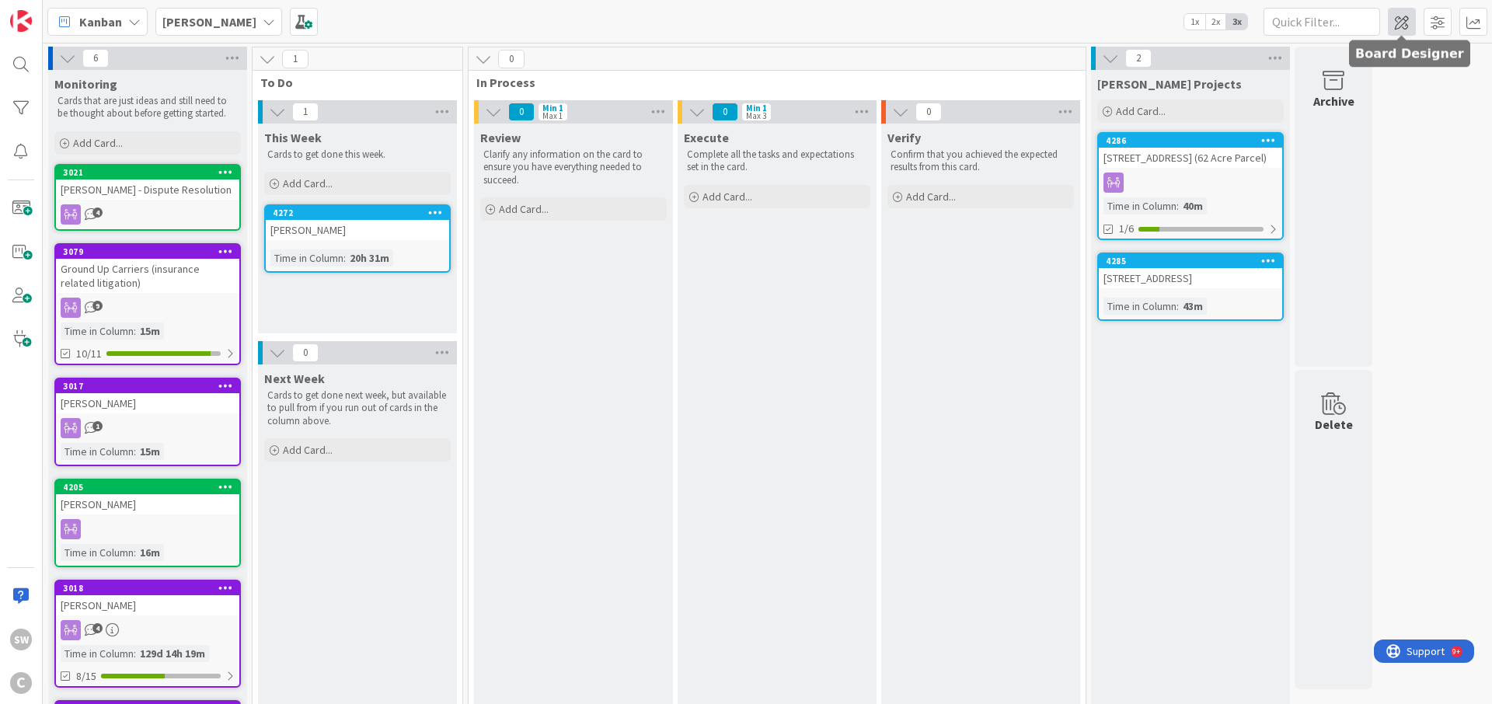
click at [1405, 25] on span at bounding box center [1402, 22] width 28 height 28
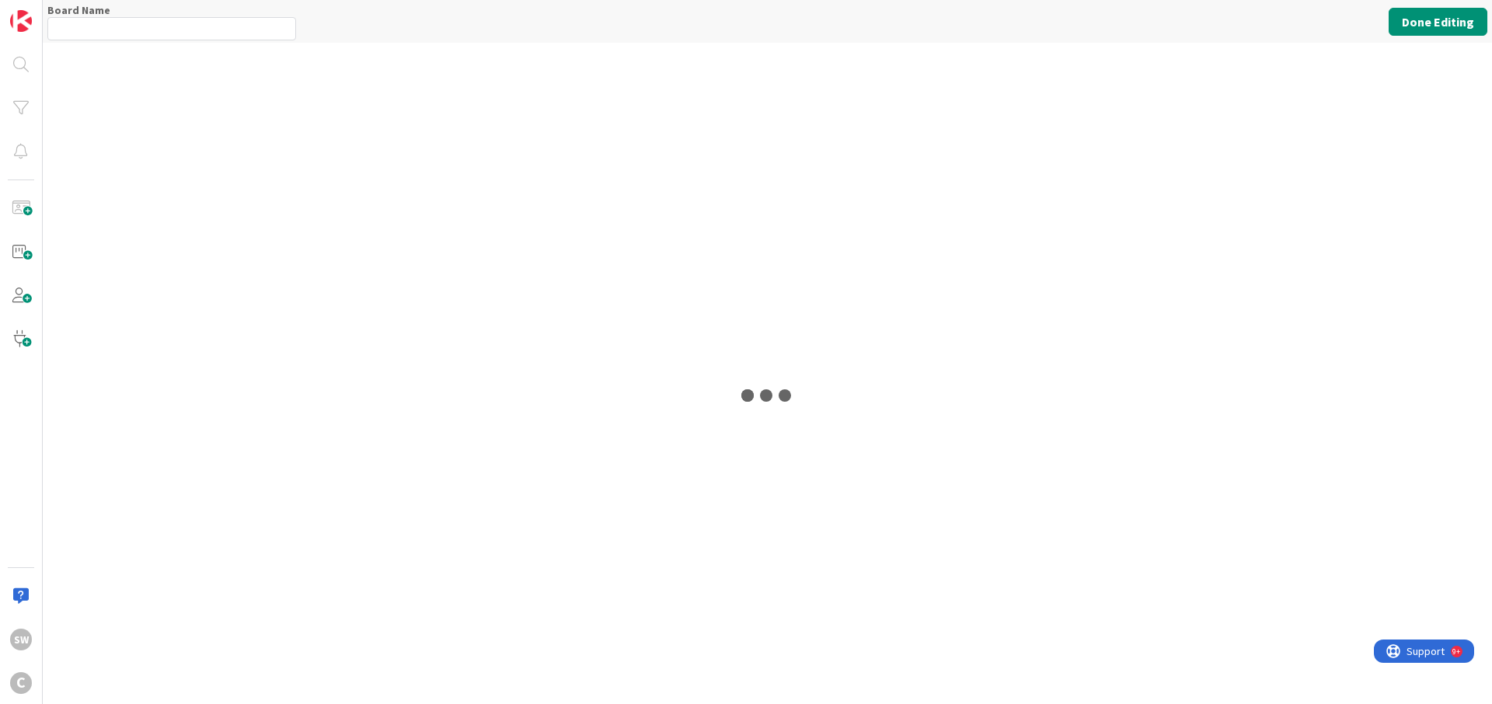
type input "[PERSON_NAME]"
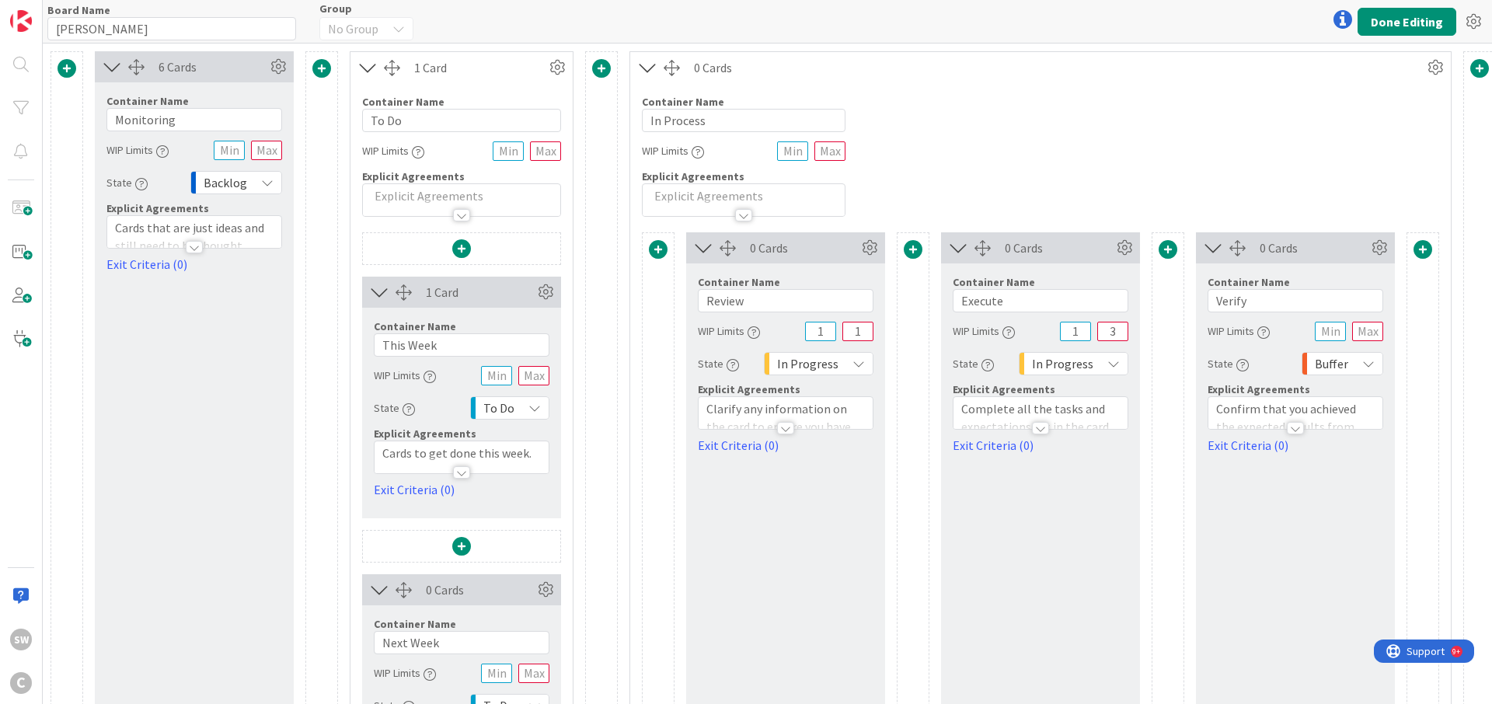
click at [321, 69] on span at bounding box center [321, 68] width 19 height 19
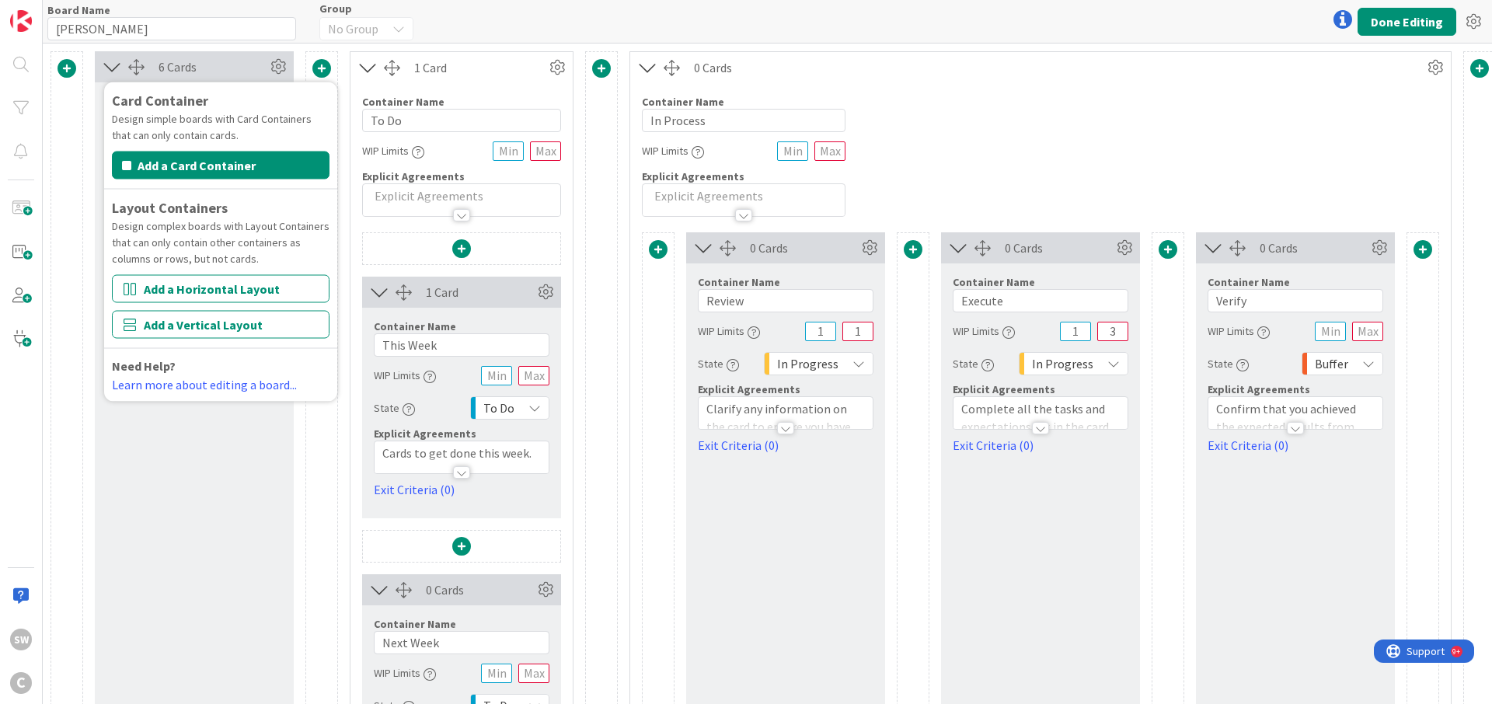
click at [508, 19] on div "Board Name 3 / 64 Sam Group No Group Done Editing" at bounding box center [768, 21] width 1450 height 43
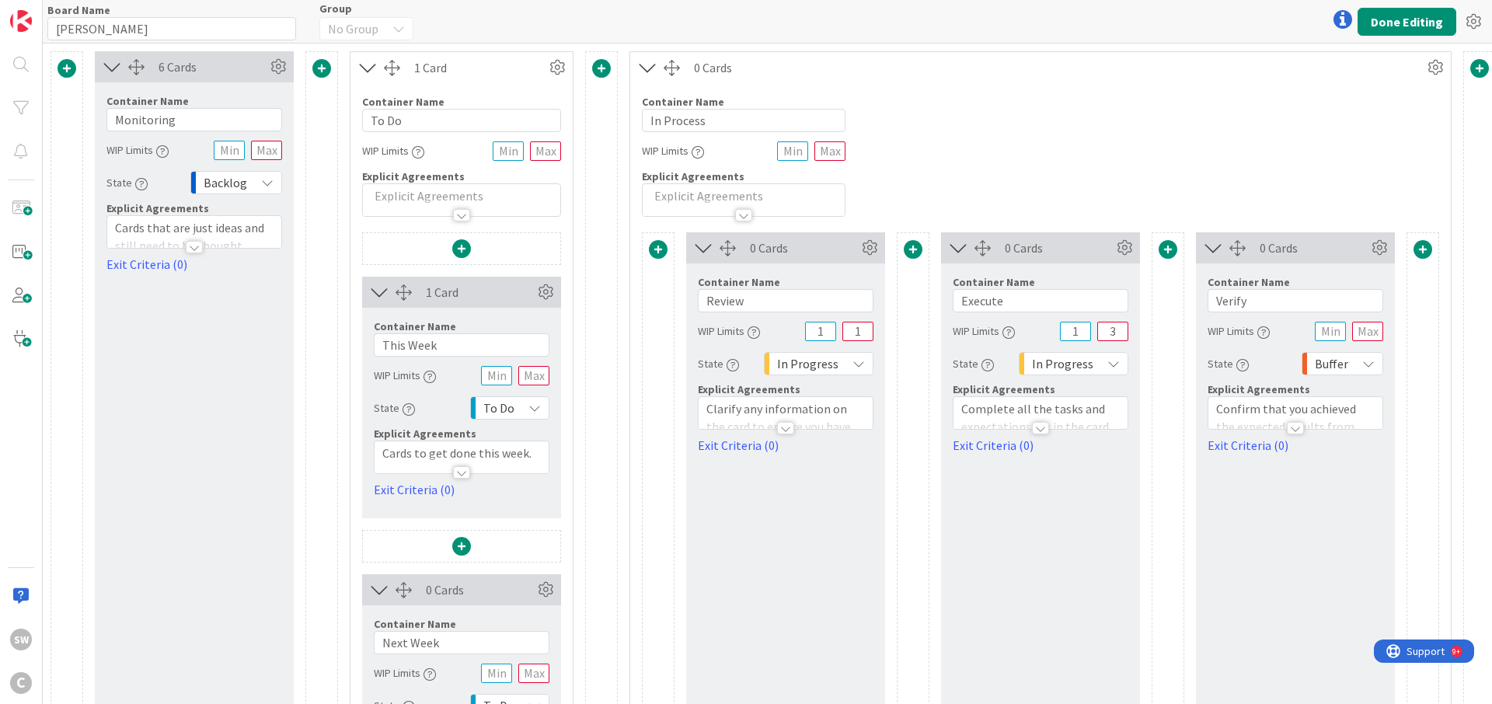
click at [61, 66] on span at bounding box center [67, 68] width 19 height 19
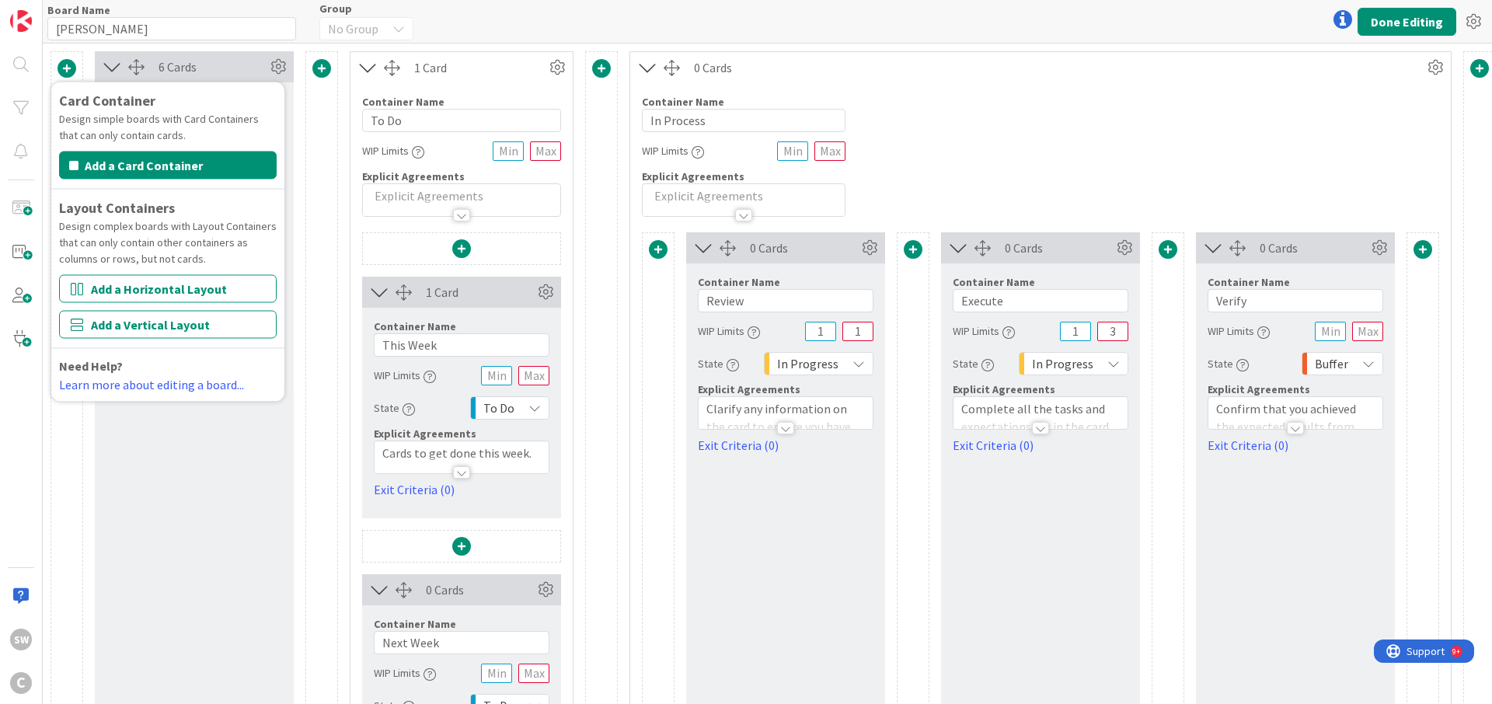
click at [731, 20] on div "Board Name 3 / 64 Sam Group No Group Done Editing" at bounding box center [768, 21] width 1450 height 43
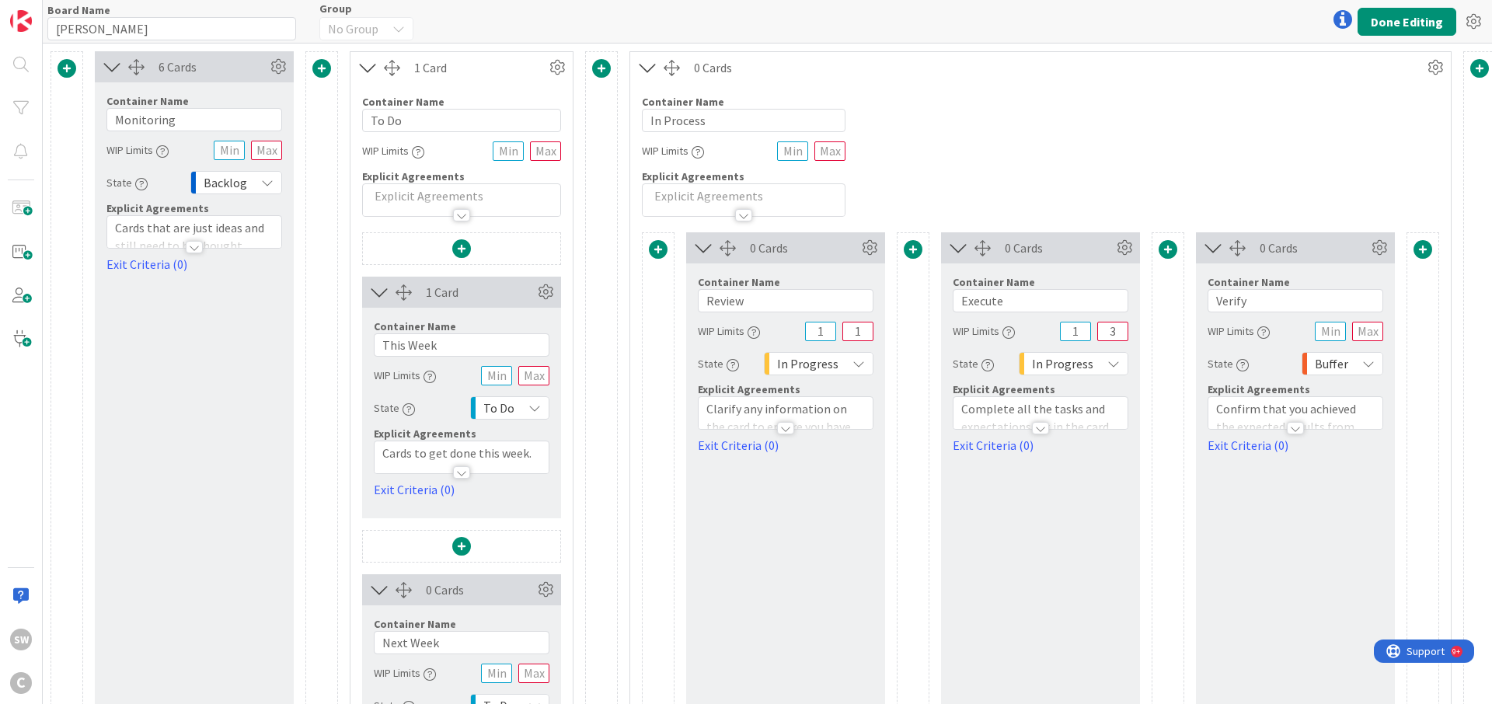
click at [319, 68] on span at bounding box center [321, 68] width 19 height 19
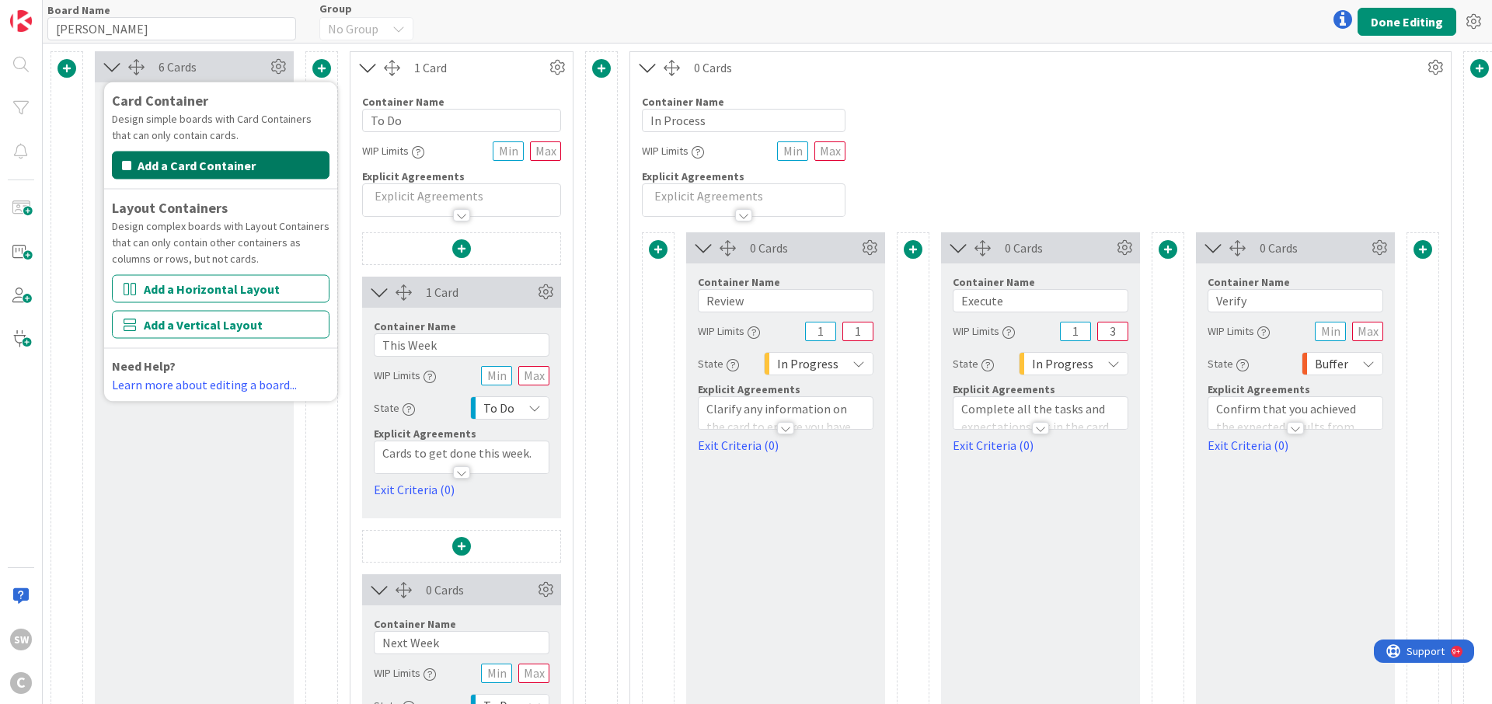
click at [264, 165] on button "Add a Card Container" at bounding box center [221, 166] width 218 height 28
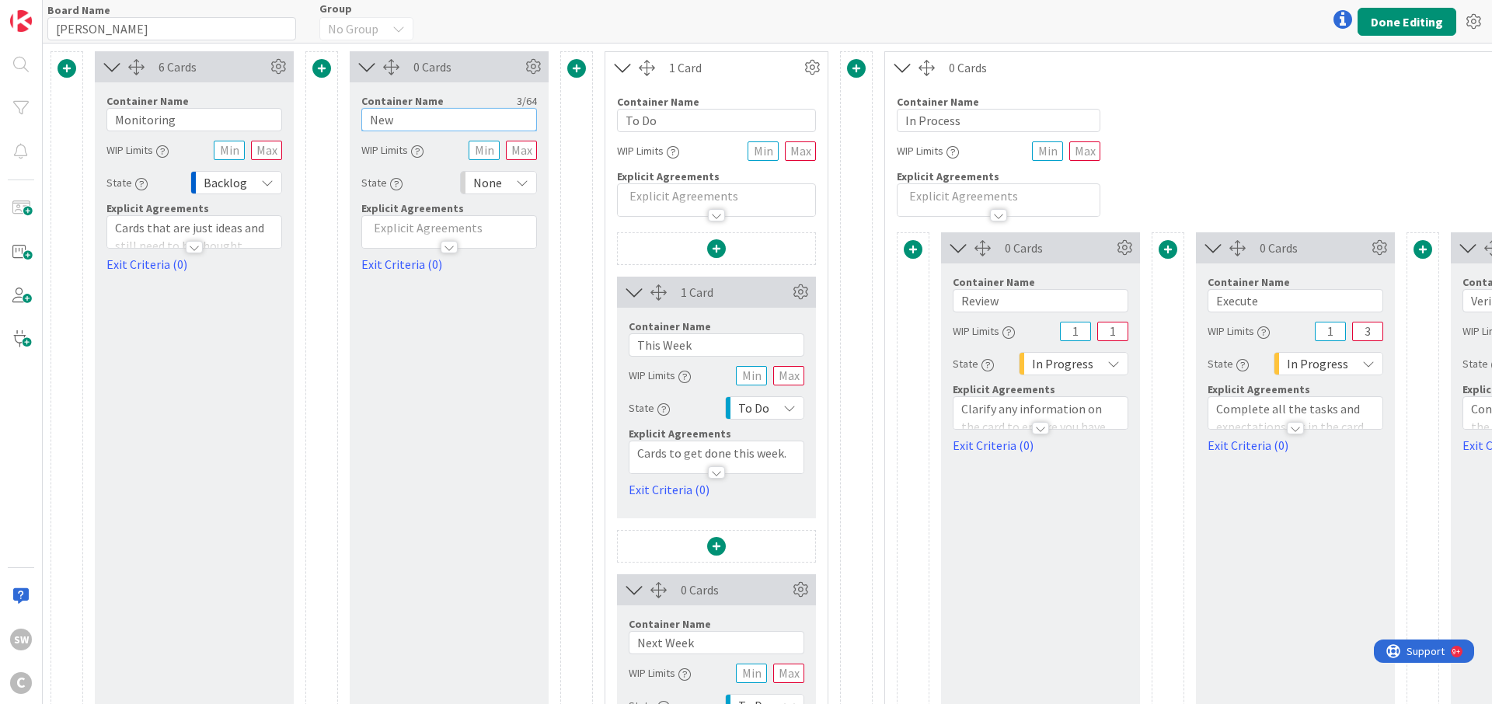
click at [410, 114] on input "New" at bounding box center [449, 119] width 176 height 23
type input "For [PERSON_NAME] to Review"
click at [480, 226] on p at bounding box center [449, 228] width 159 height 18
click at [410, 278] on p at bounding box center [449, 276] width 159 height 18
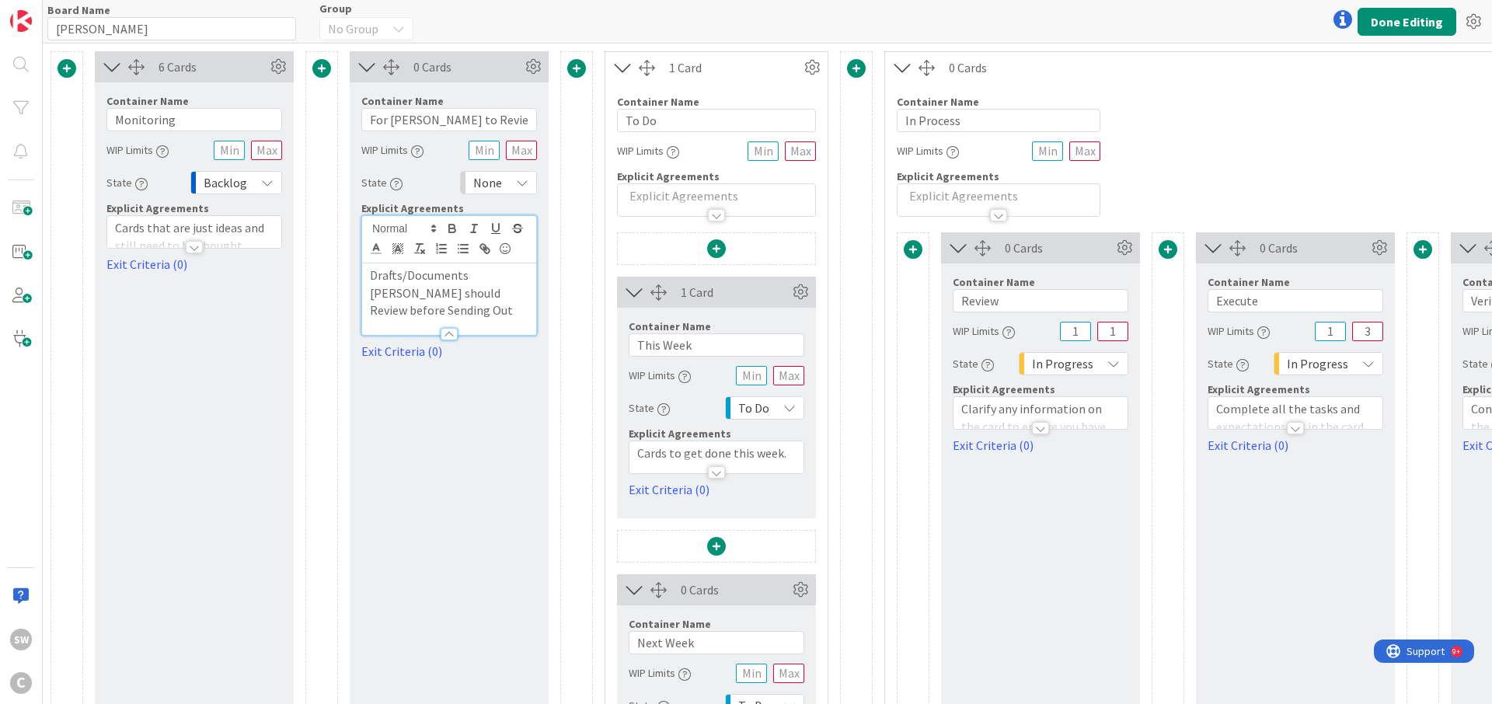
click at [428, 367] on div "0 Cards Container Name 17 / 64 For Sam to Review WIP Limits State None Explicit…" at bounding box center [449, 456] width 199 height 810
click at [1398, 24] on button "Done Editing" at bounding box center [1407, 22] width 99 height 28
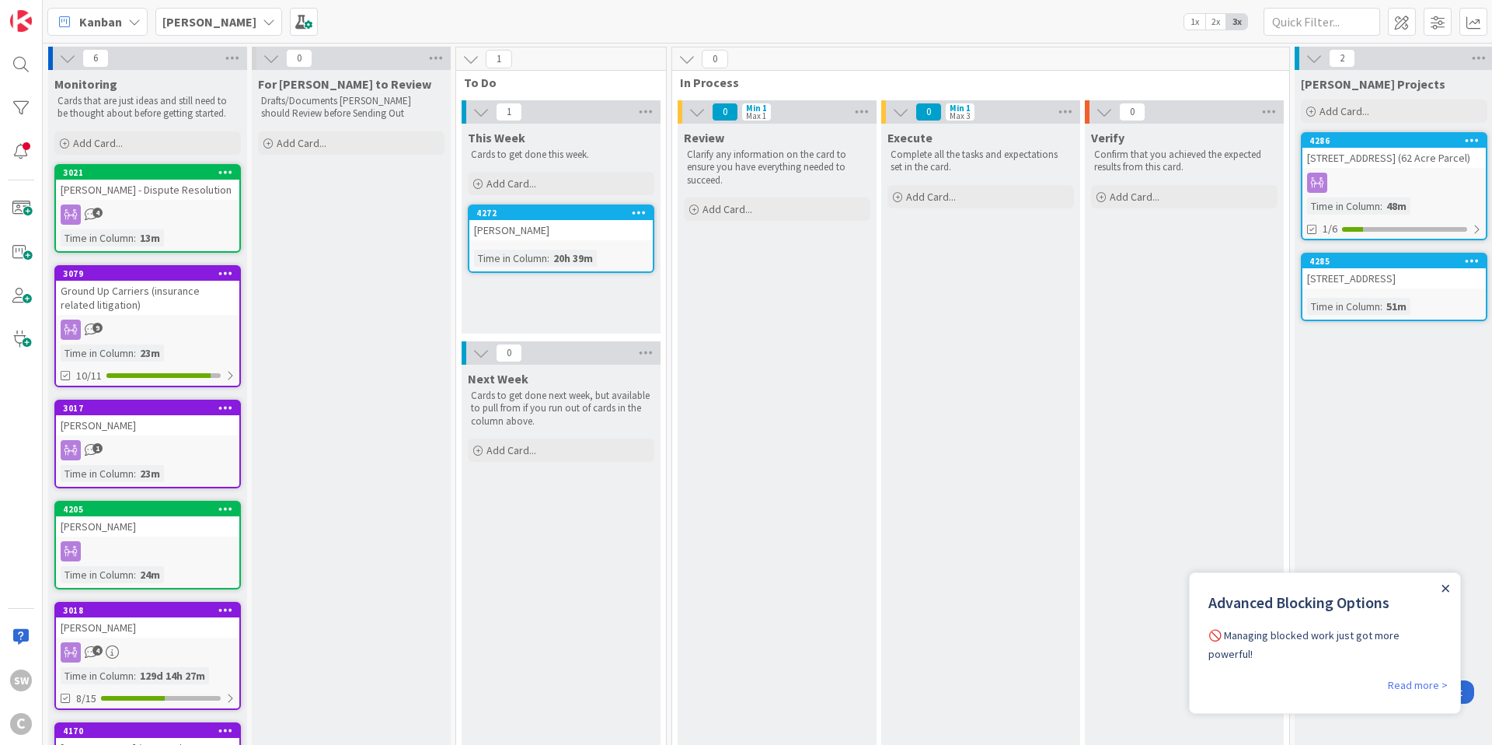
click at [1447, 586] on icon "Close Announcement" at bounding box center [1446, 588] width 7 height 7
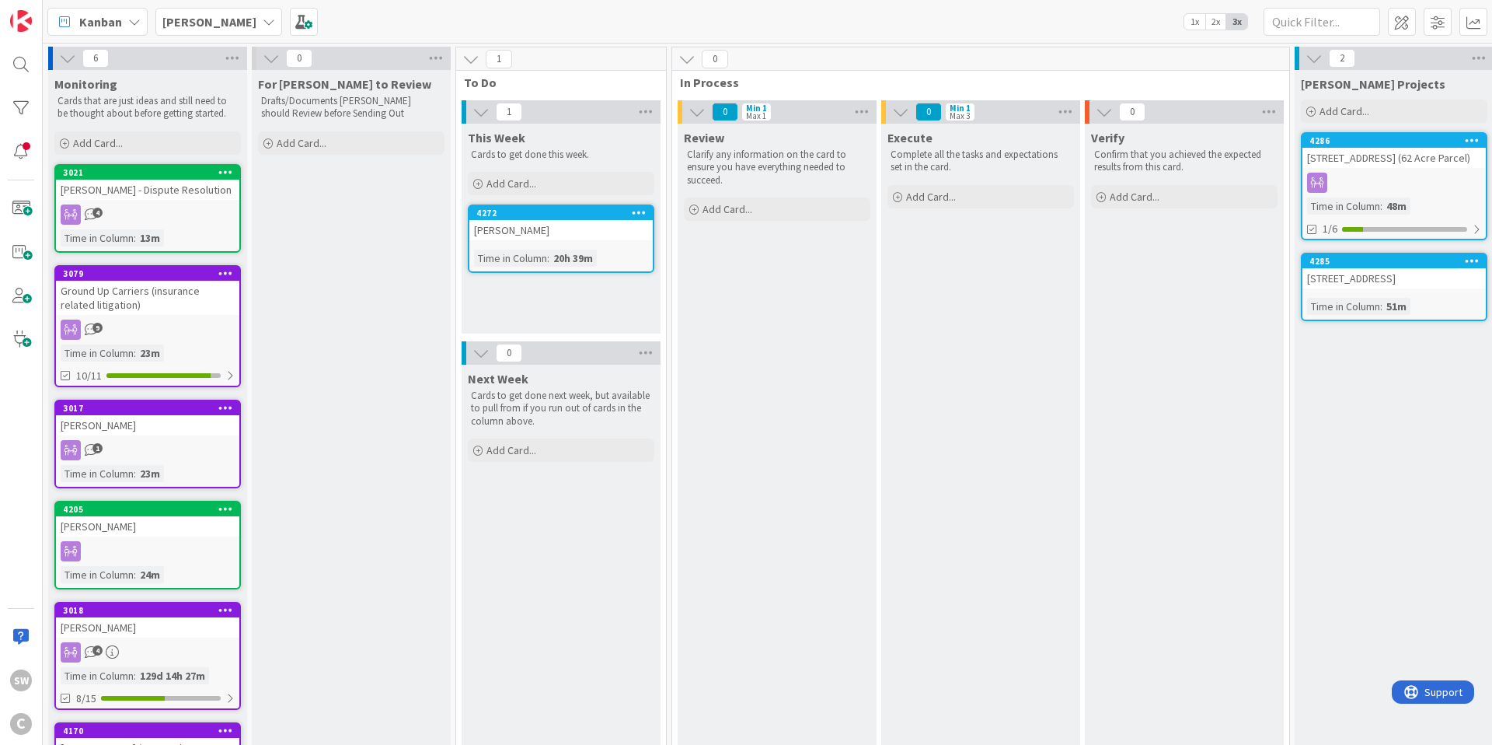
click at [1408, 187] on div at bounding box center [1394, 183] width 183 height 20
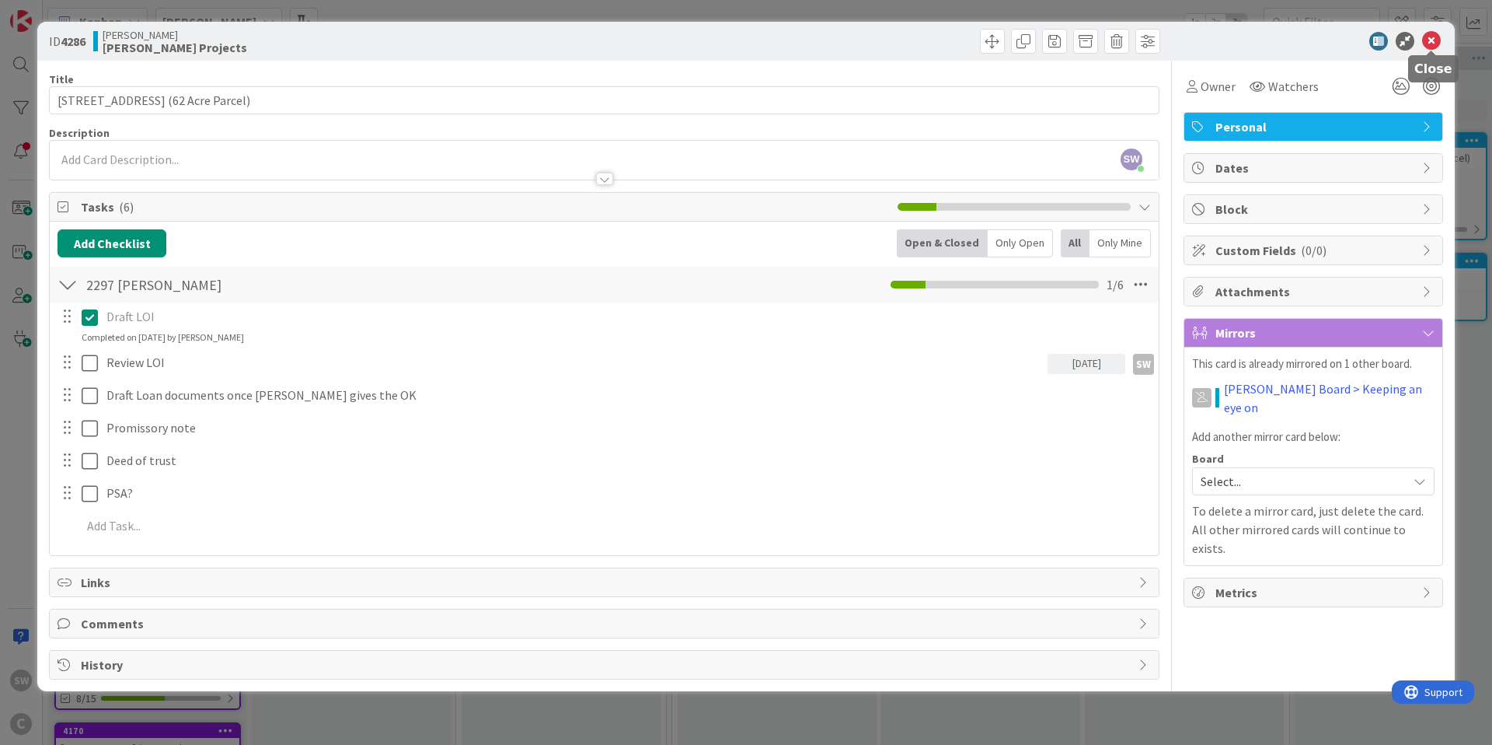
click at [1433, 43] on icon at bounding box center [1432, 41] width 19 height 19
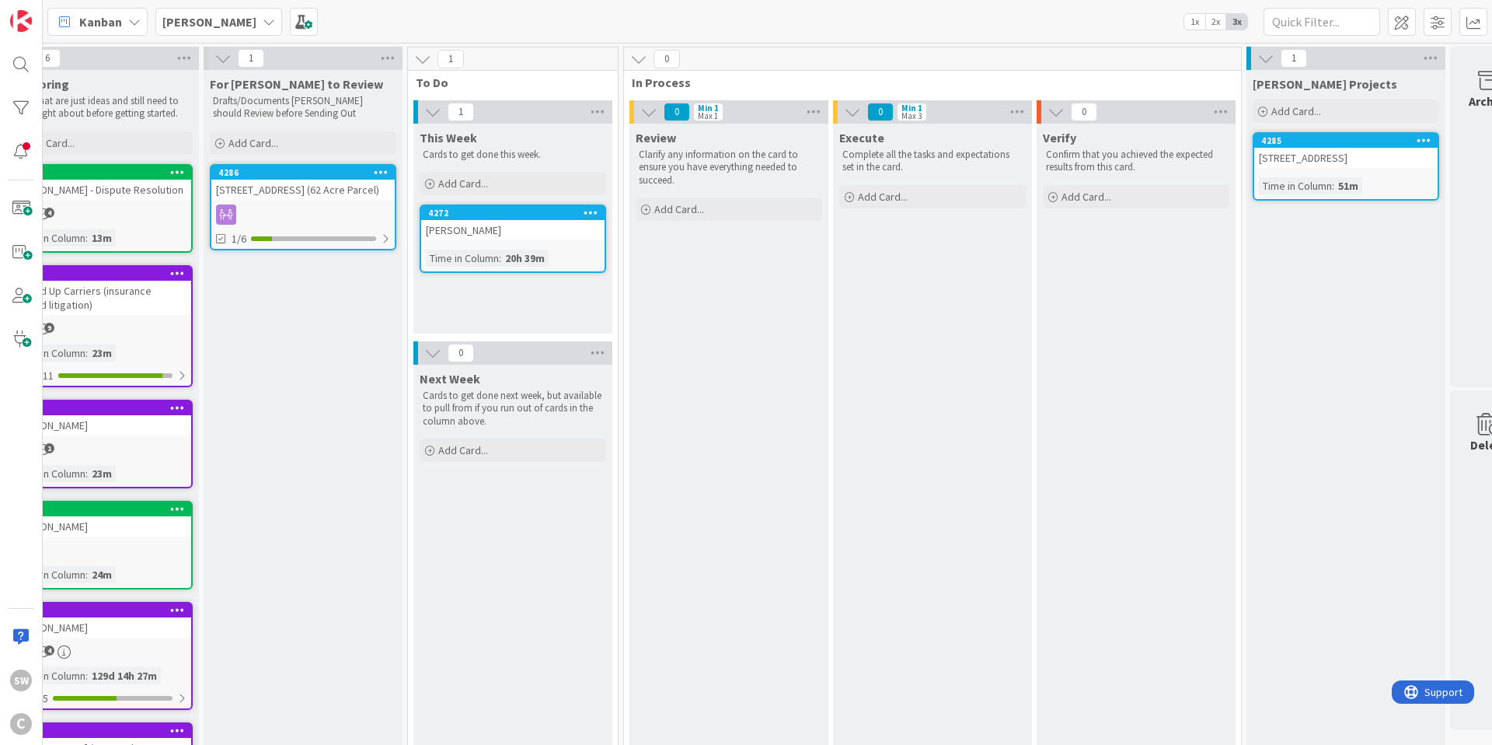
scroll to position [0, 89]
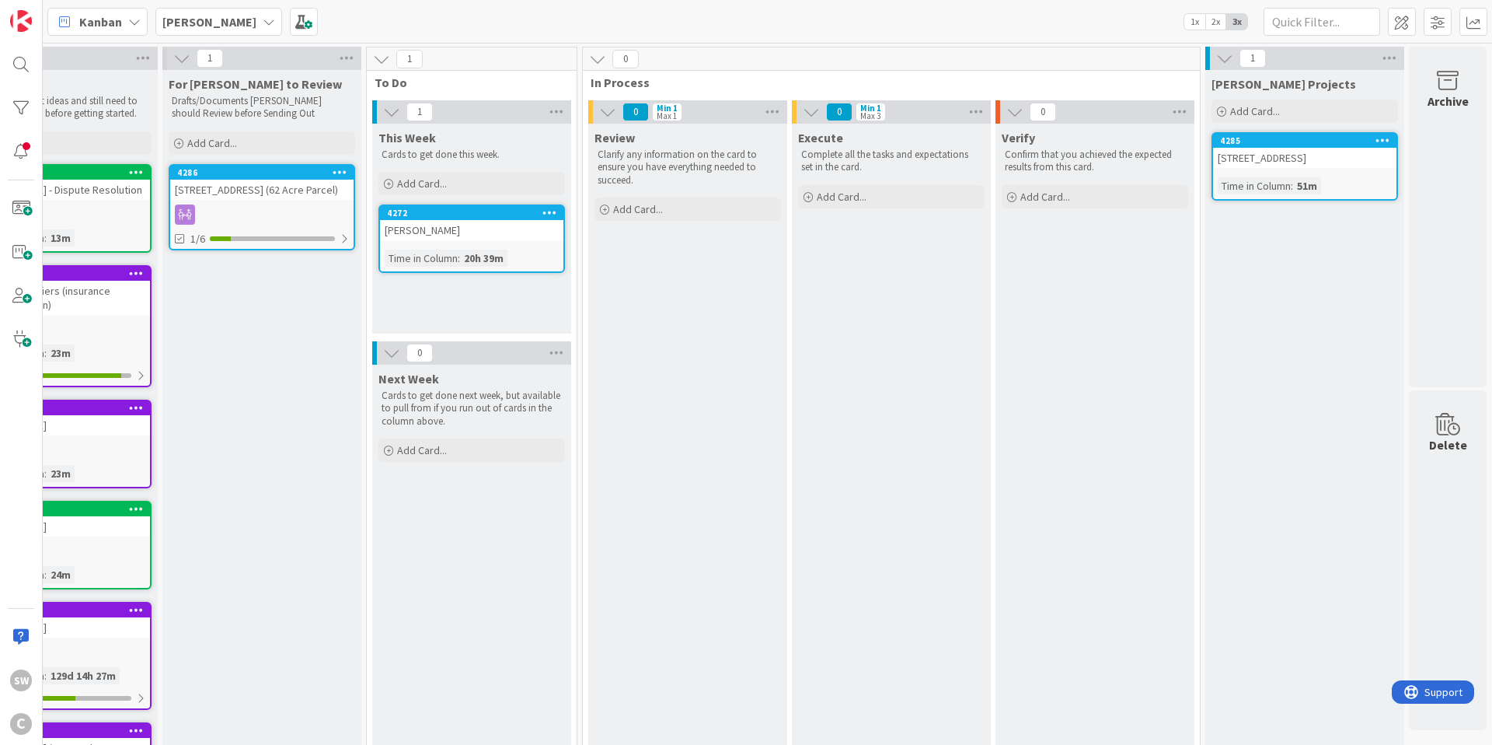
click at [1303, 164] on div "[STREET_ADDRESS]" at bounding box center [1304, 158] width 183 height 20
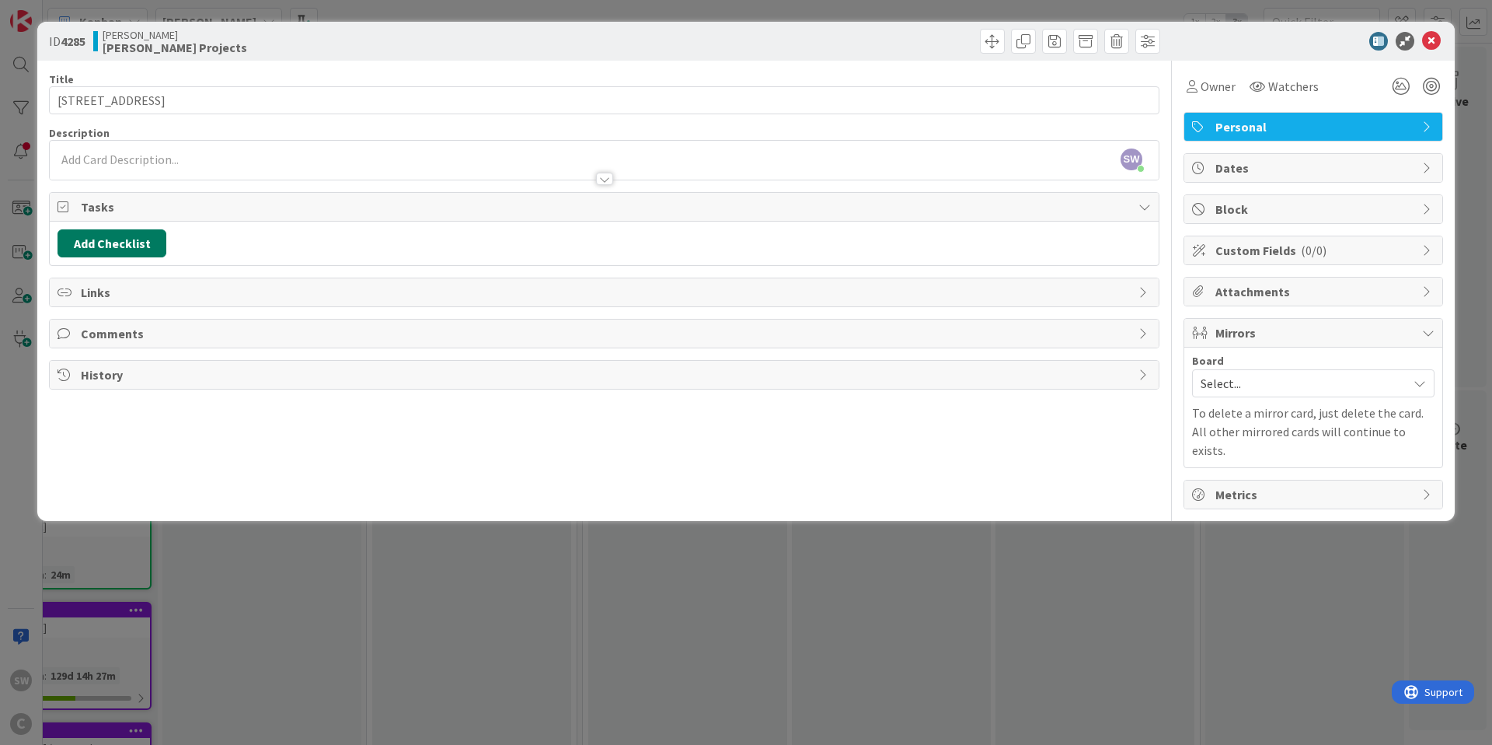
click at [113, 243] on button "Add Checklist" at bounding box center [112, 243] width 109 height 28
click at [109, 323] on input at bounding box center [185, 318] width 241 height 28
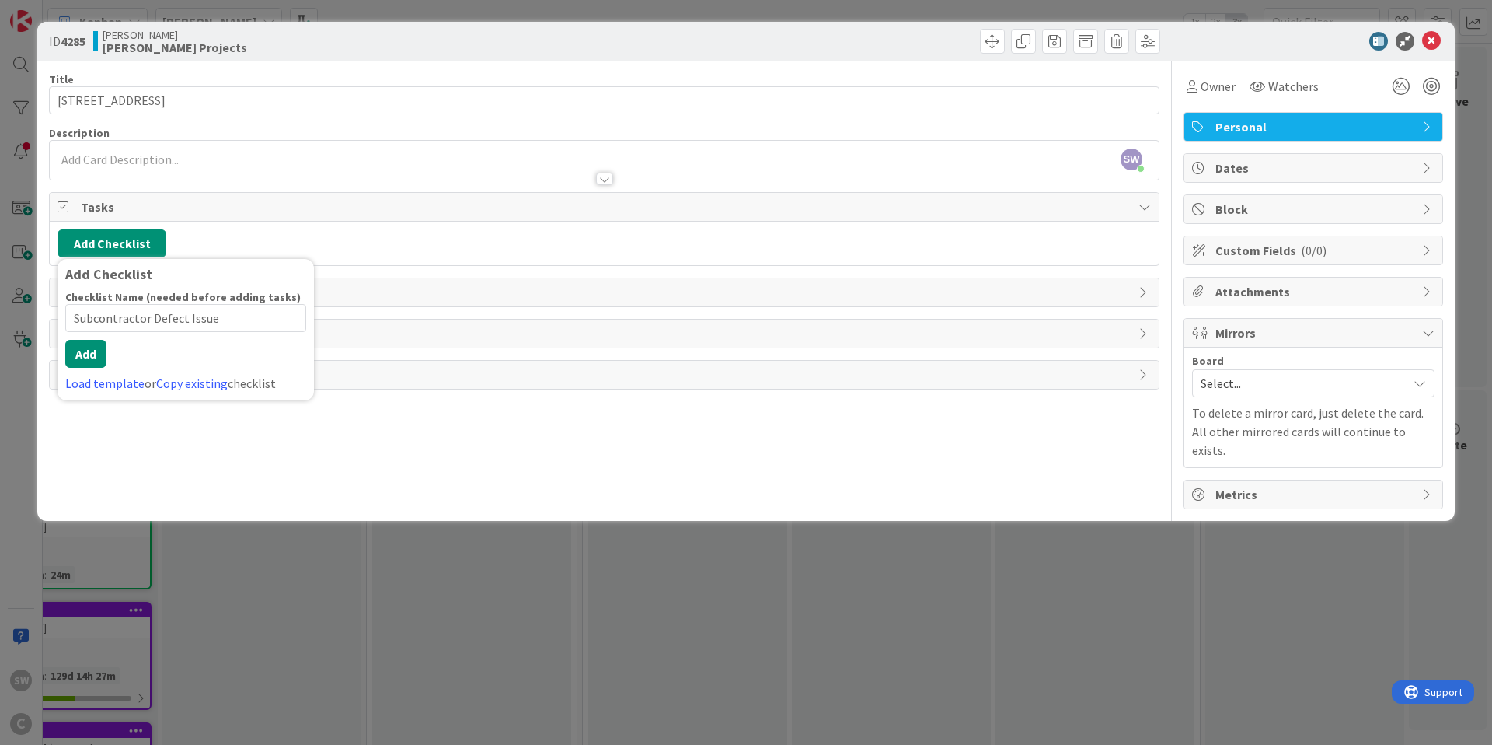
type input "Subcontractor Defect Issues"
click at [86, 361] on button "Add" at bounding box center [85, 354] width 41 height 28
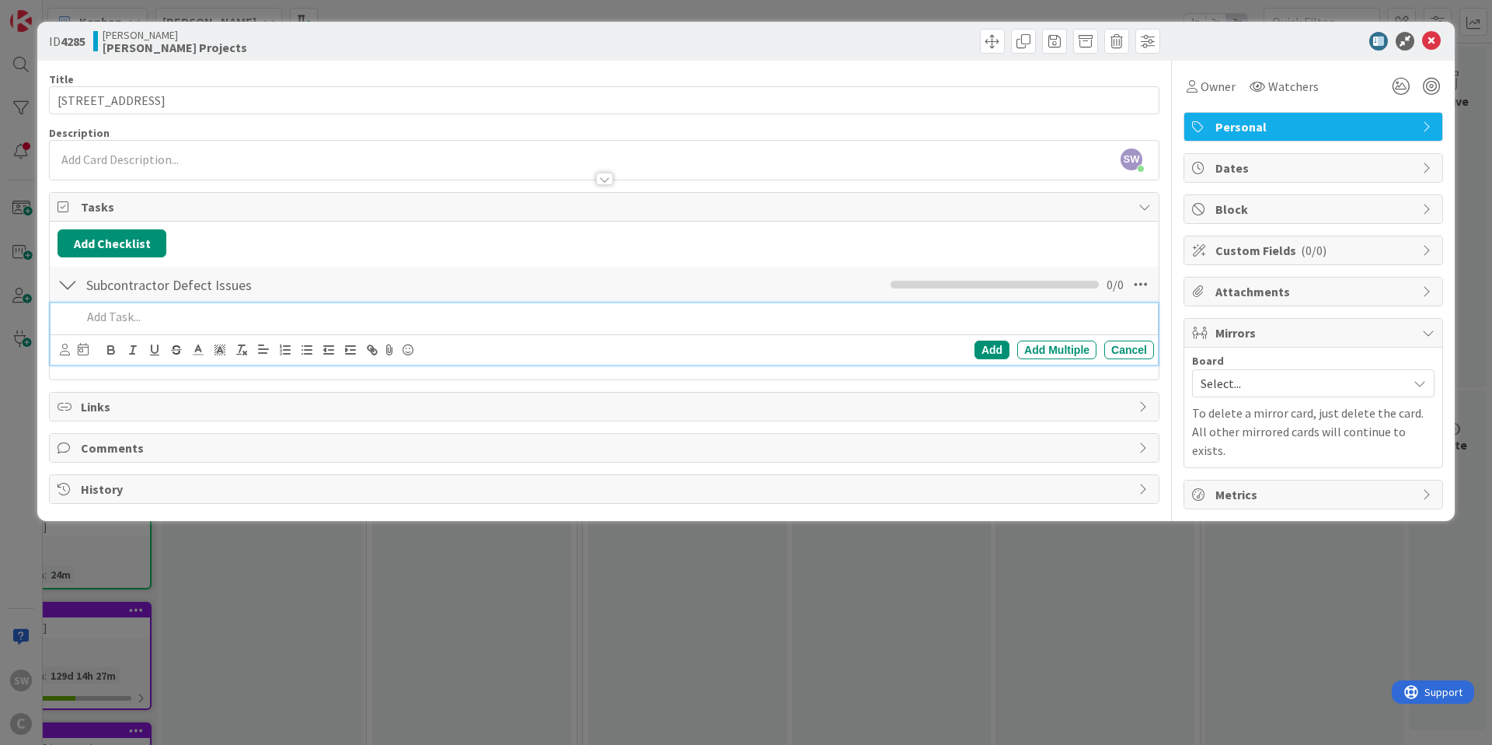
click at [208, 314] on p at bounding box center [615, 317] width 1067 height 18
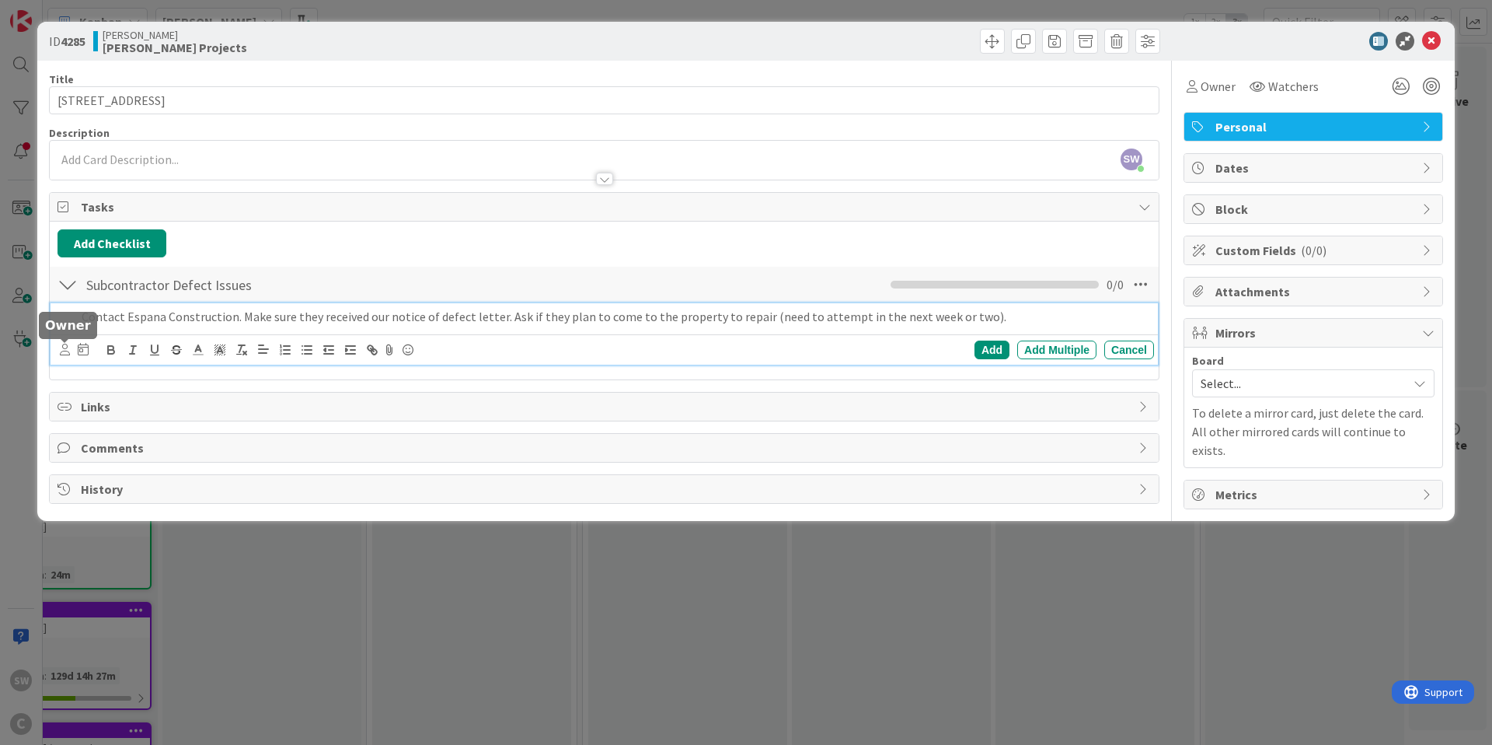
click at [63, 350] on icon at bounding box center [65, 350] width 10 height 12
click at [78, 418] on icon at bounding box center [74, 418] width 12 height 23
click at [86, 345] on icon at bounding box center [87, 349] width 11 height 12
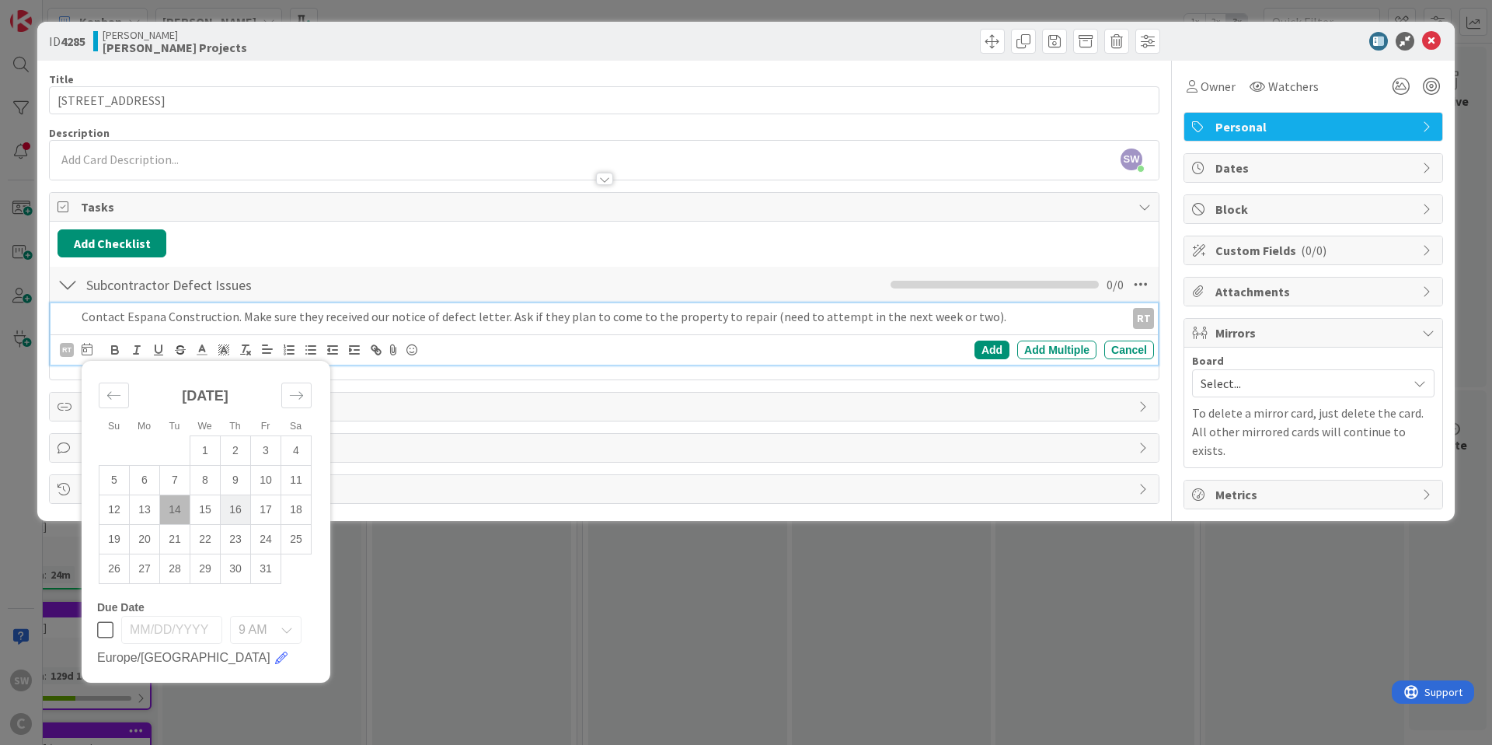
click at [236, 507] on td "16" at bounding box center [236, 509] width 30 height 30
type input "[DATE]"
click at [990, 352] on div "Add" at bounding box center [992, 349] width 35 height 19
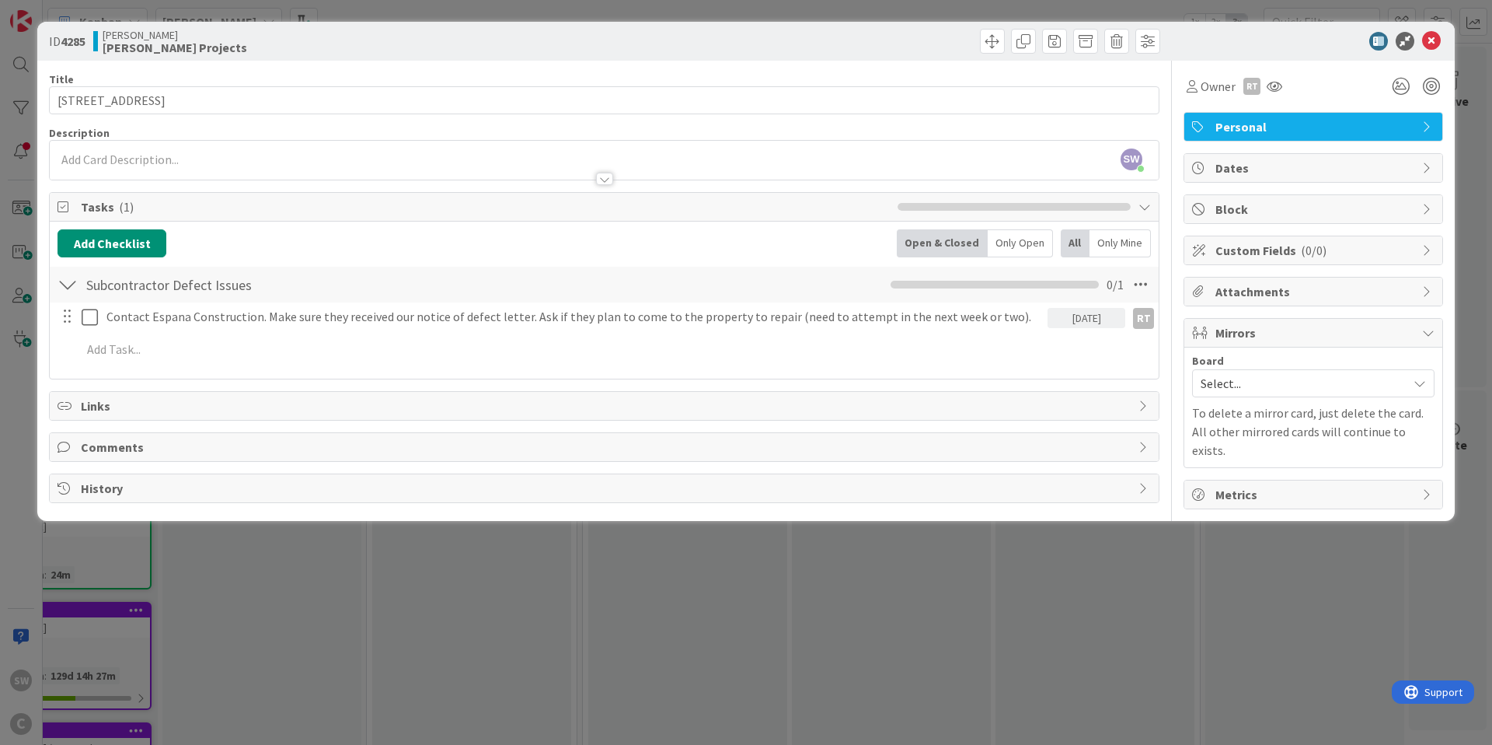
click at [1412, 385] on div "Select..." at bounding box center [1313, 383] width 243 height 28
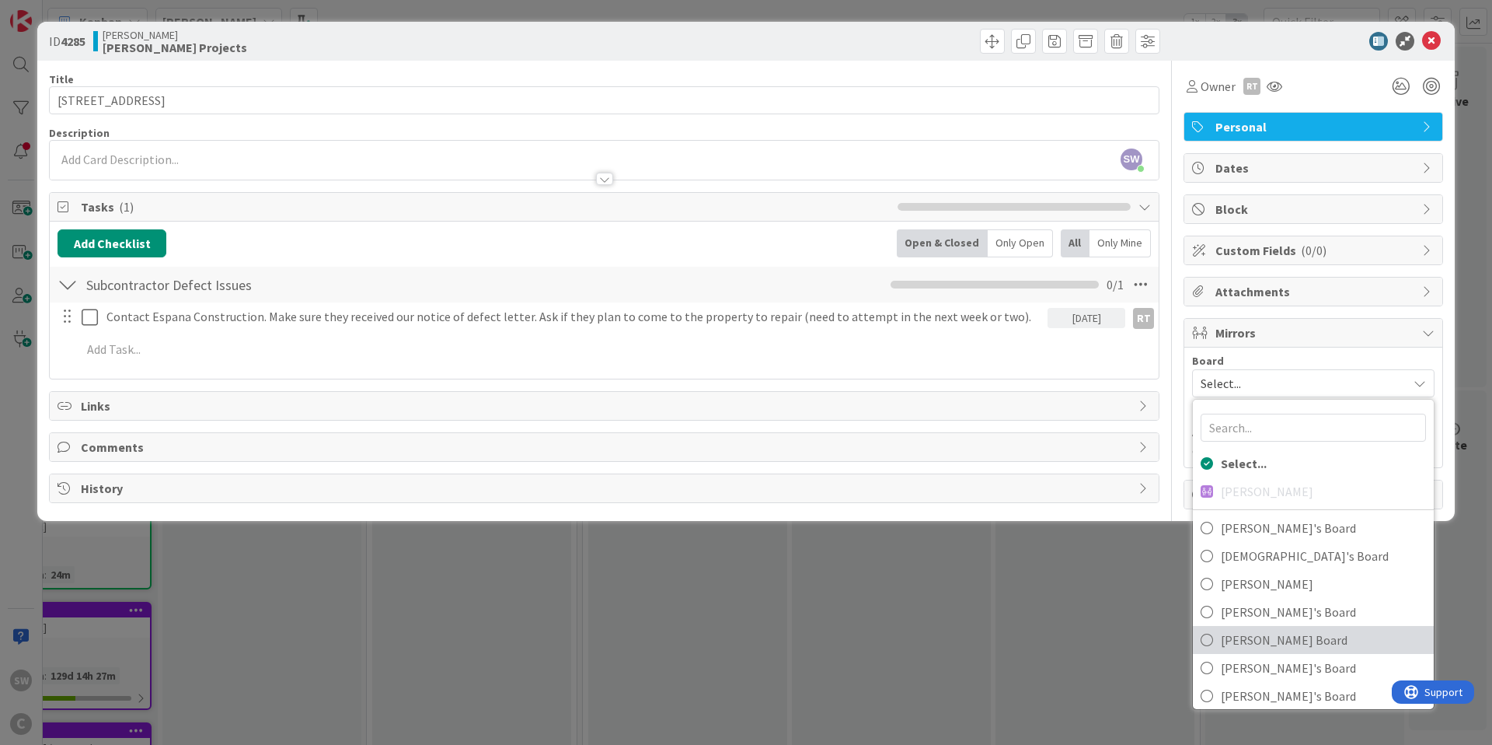
click at [1203, 638] on icon at bounding box center [1207, 639] width 12 height 23
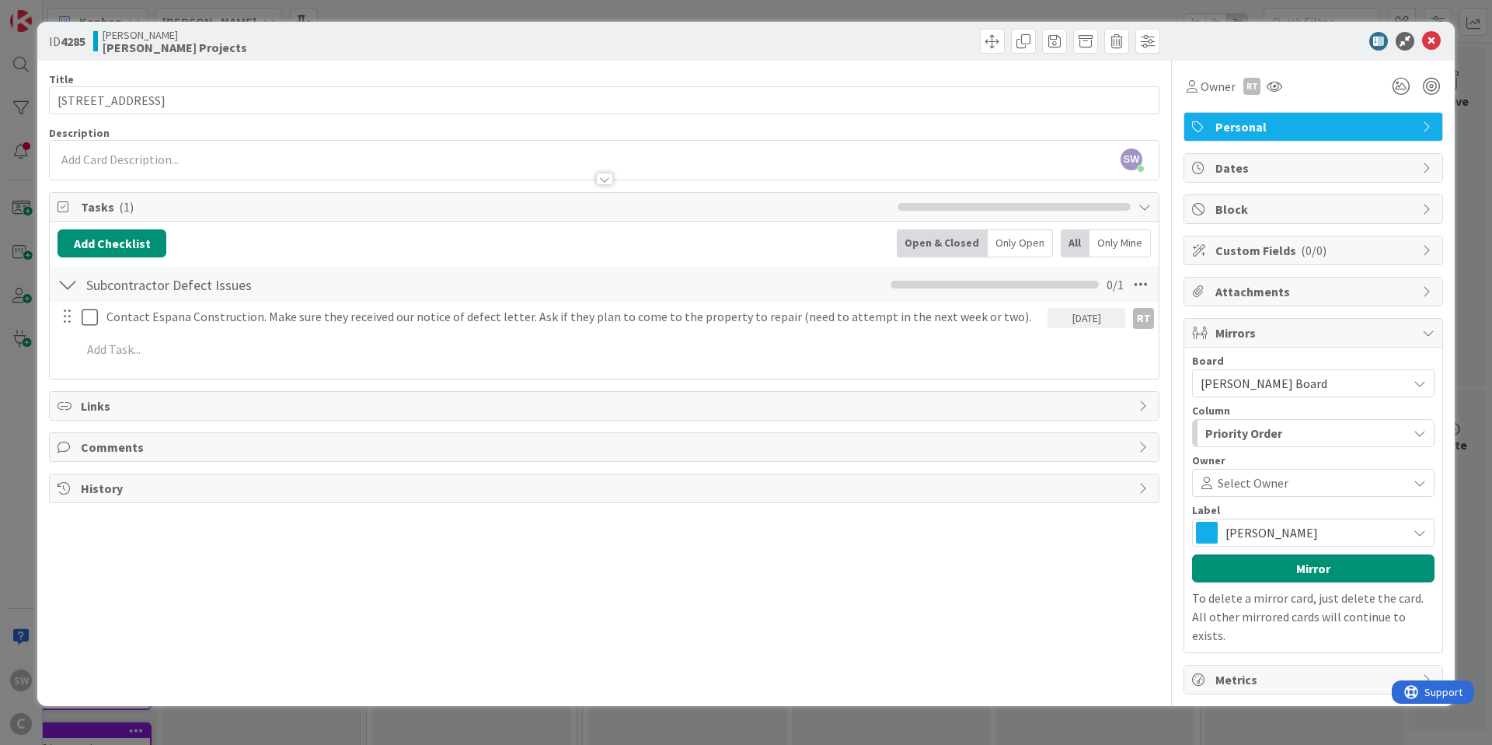
click at [1423, 529] on icon at bounding box center [1420, 532] width 12 height 12
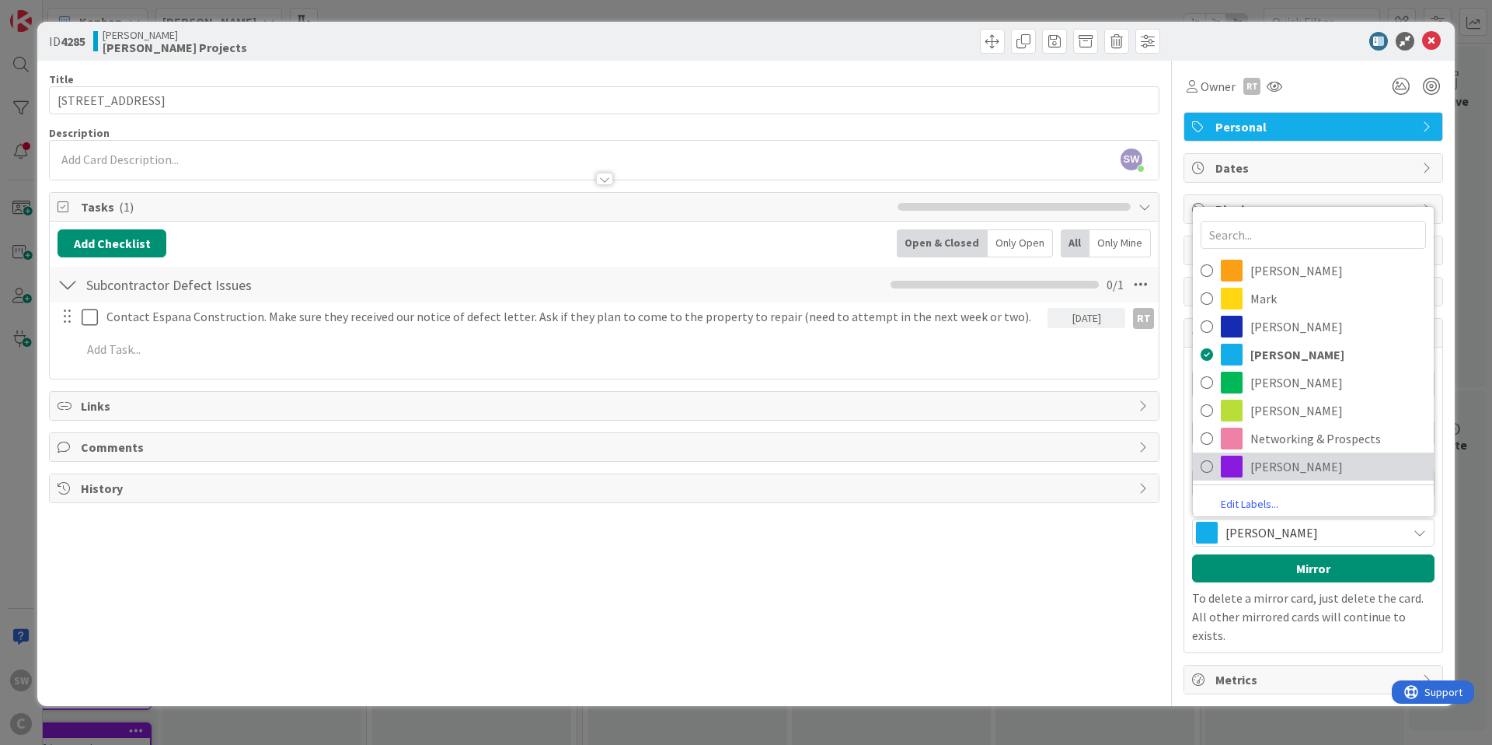
click at [1203, 463] on icon at bounding box center [1207, 466] width 12 height 23
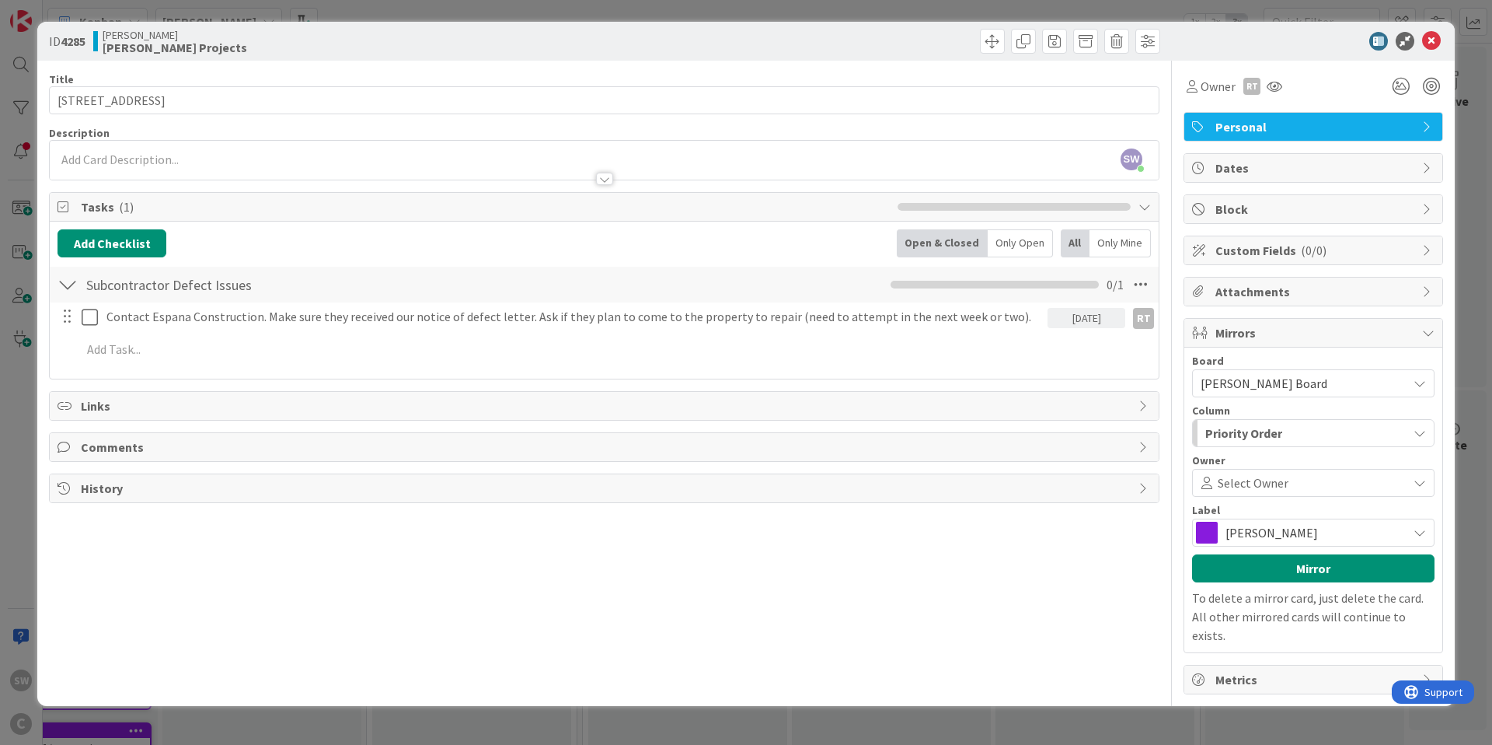
click at [1410, 481] on icon at bounding box center [1420, 483] width 22 height 12
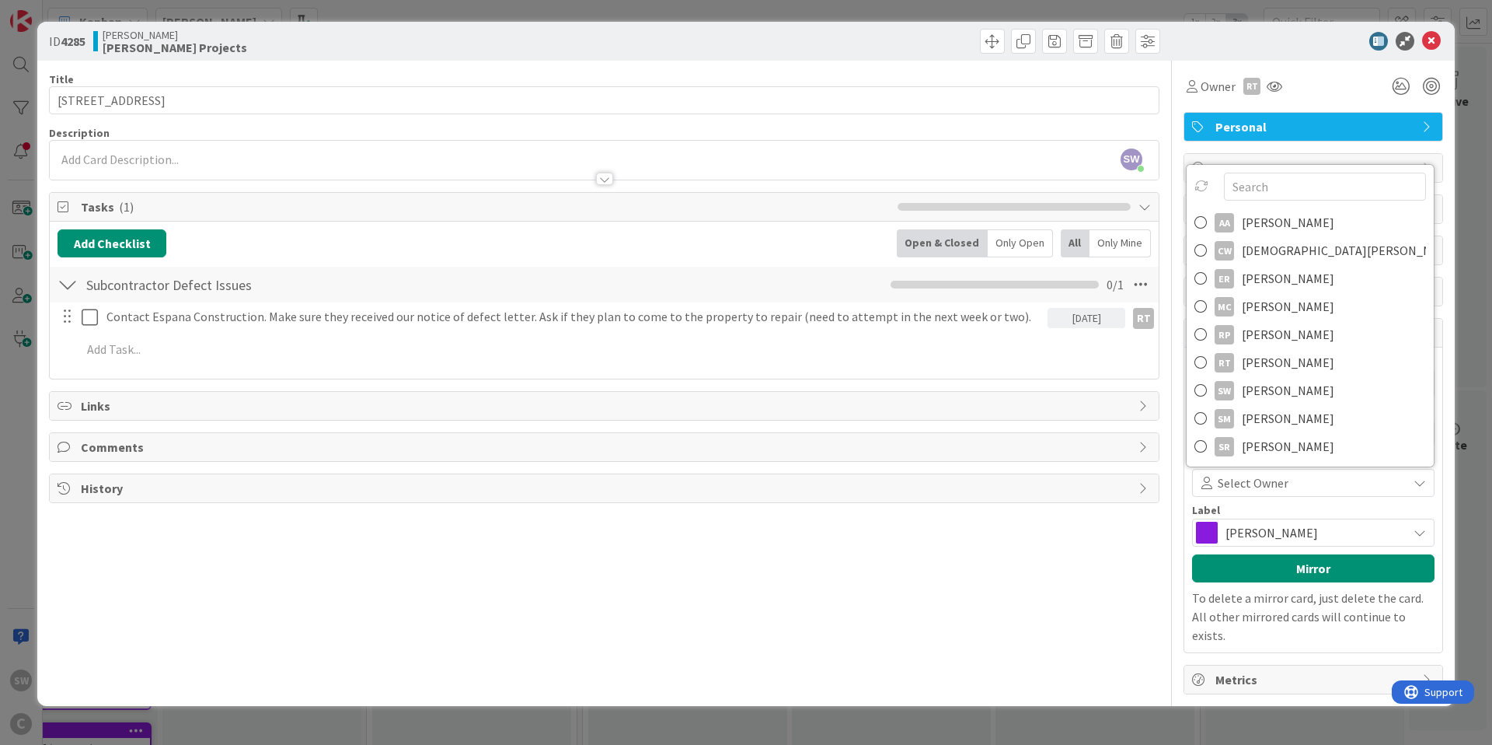
click at [1332, 511] on div "Label" at bounding box center [1313, 509] width 243 height 11
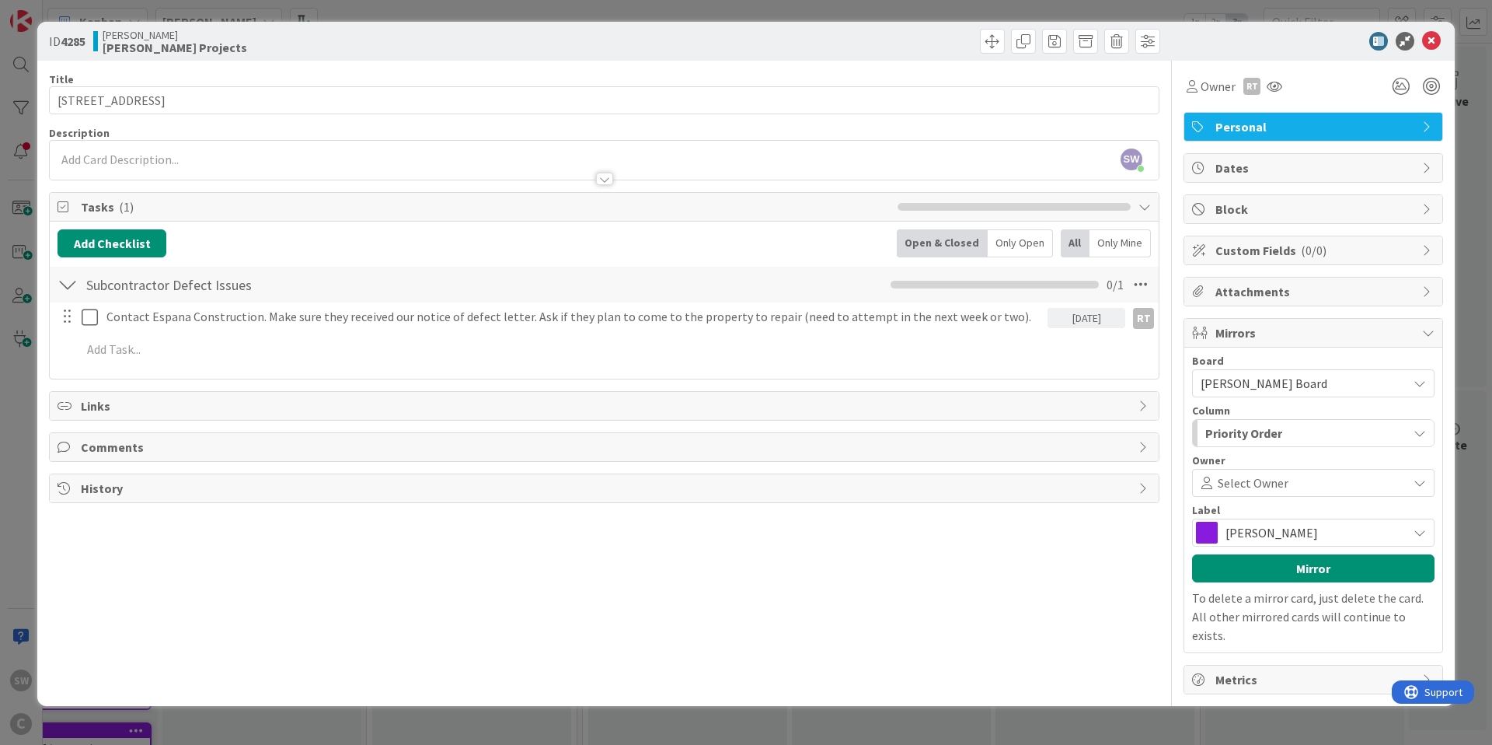
click at [1414, 382] on icon at bounding box center [1420, 383] width 12 height 12
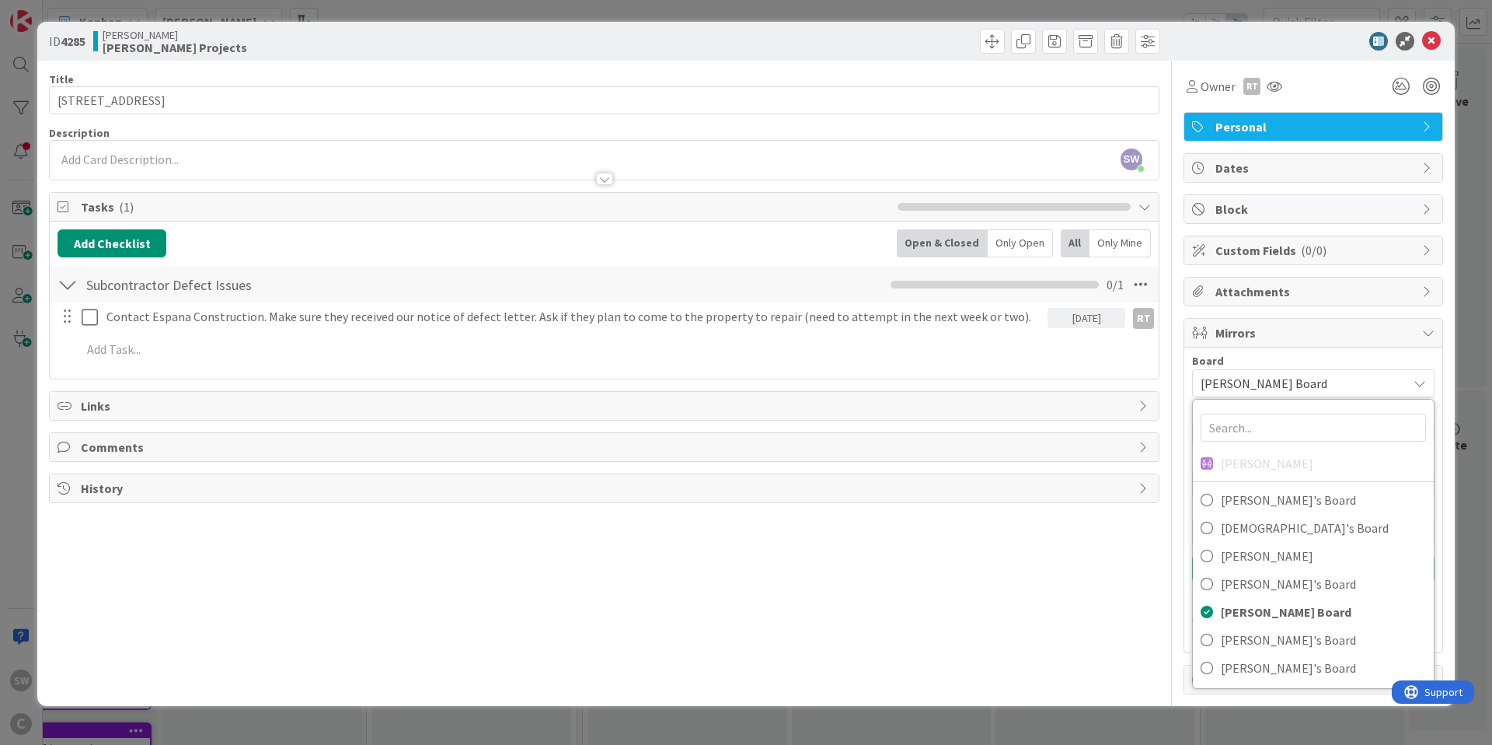
click at [1335, 358] on div "Board" at bounding box center [1313, 360] width 243 height 11
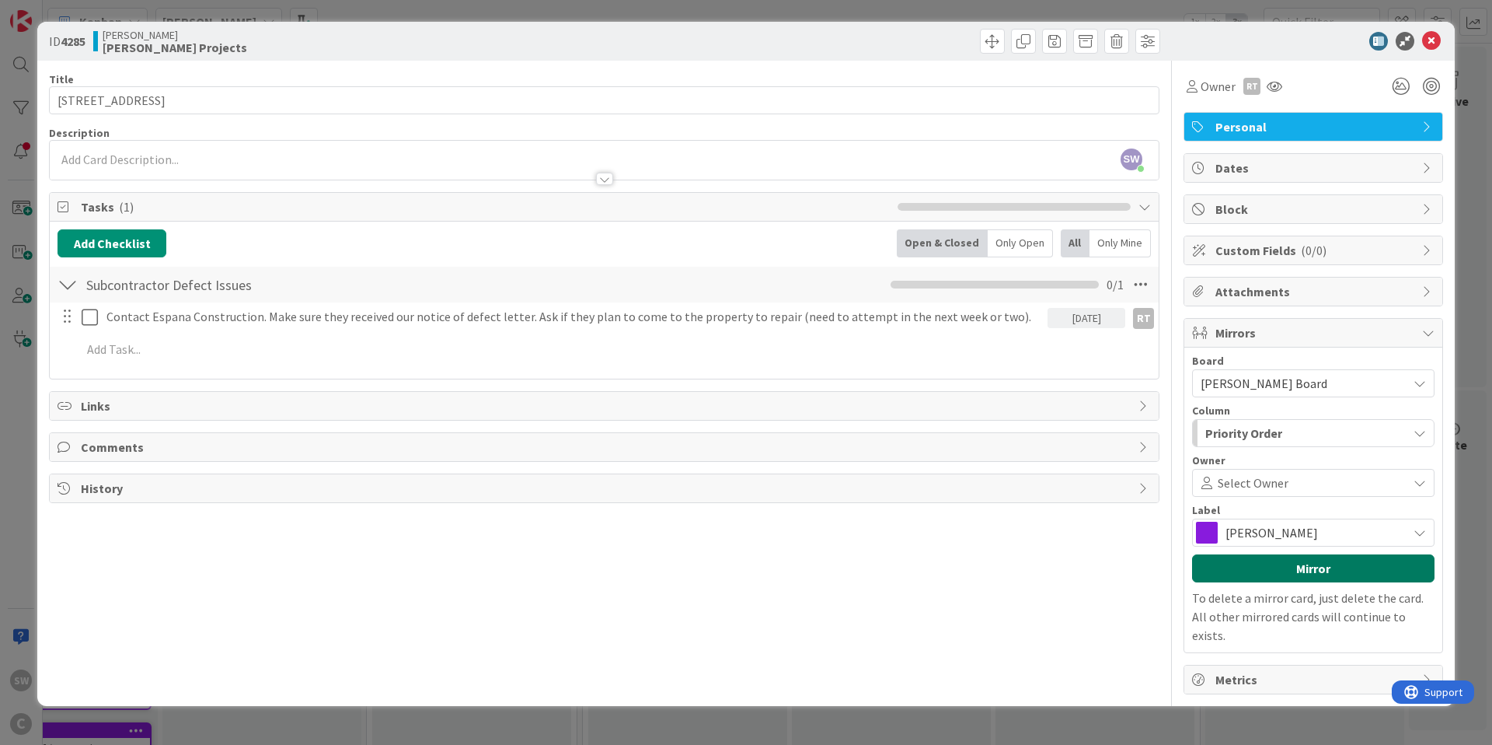
click at [1326, 568] on button "Mirror" at bounding box center [1313, 568] width 243 height 28
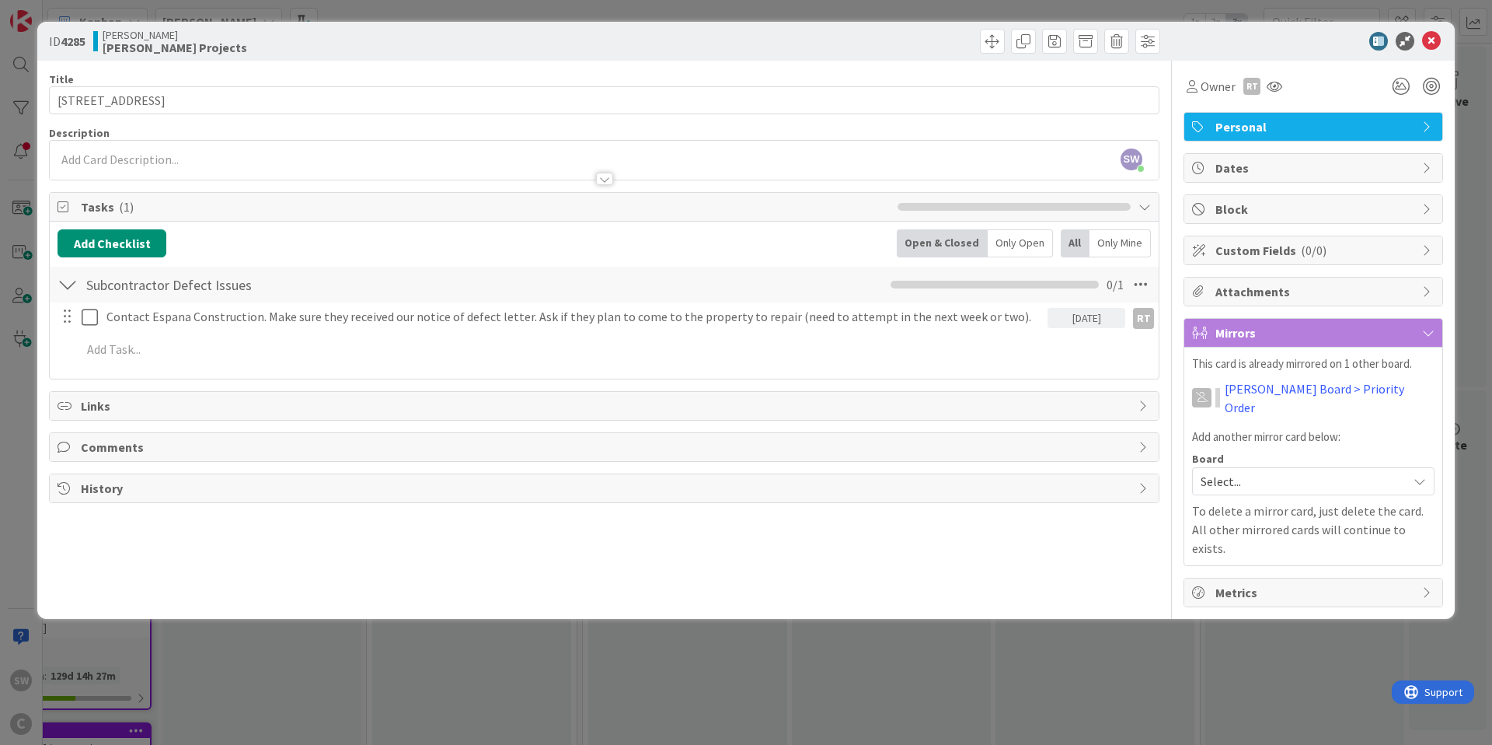
click at [1418, 475] on icon at bounding box center [1420, 481] width 12 height 12
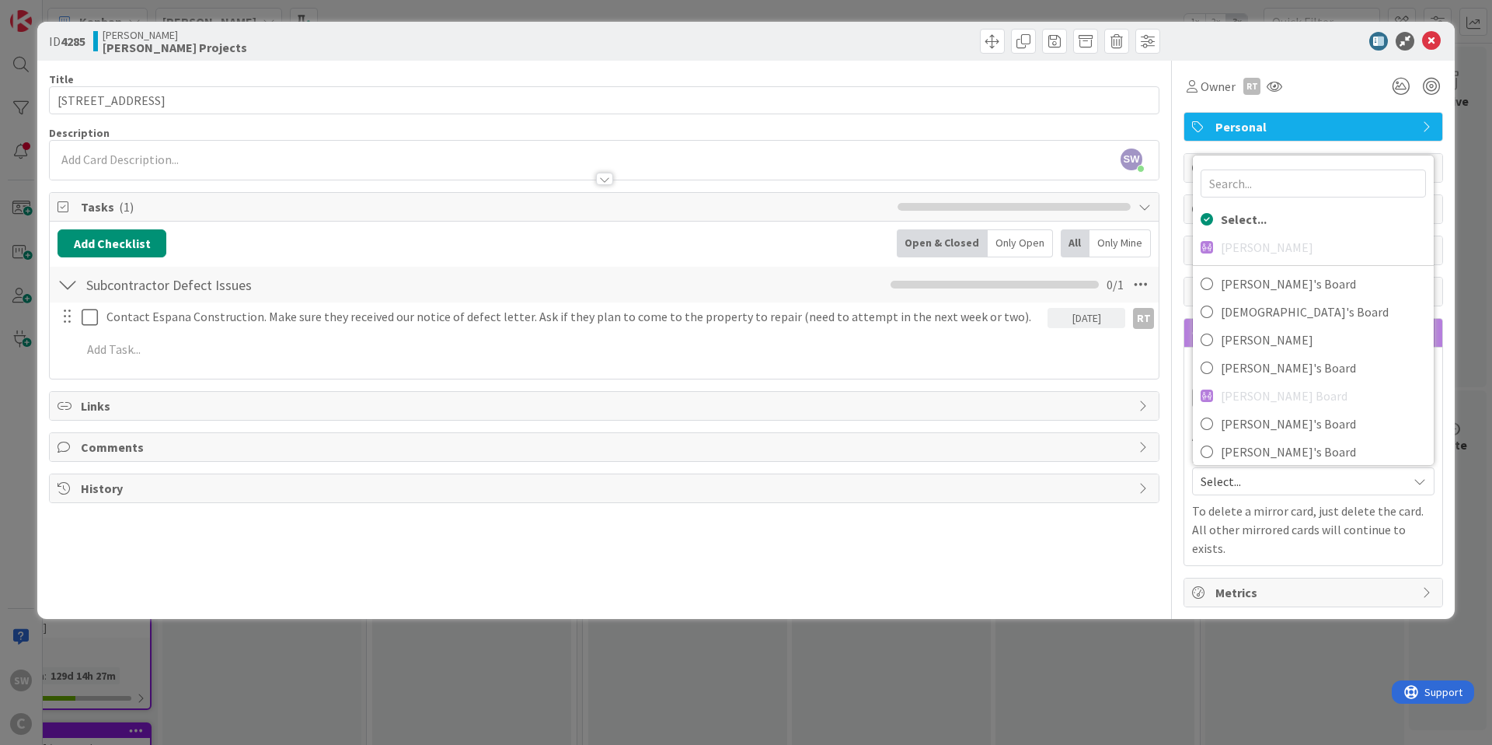
click at [1294, 501] on p "To delete a mirror card, just delete the card. All other mirrored cards will co…" at bounding box center [1313, 529] width 243 height 56
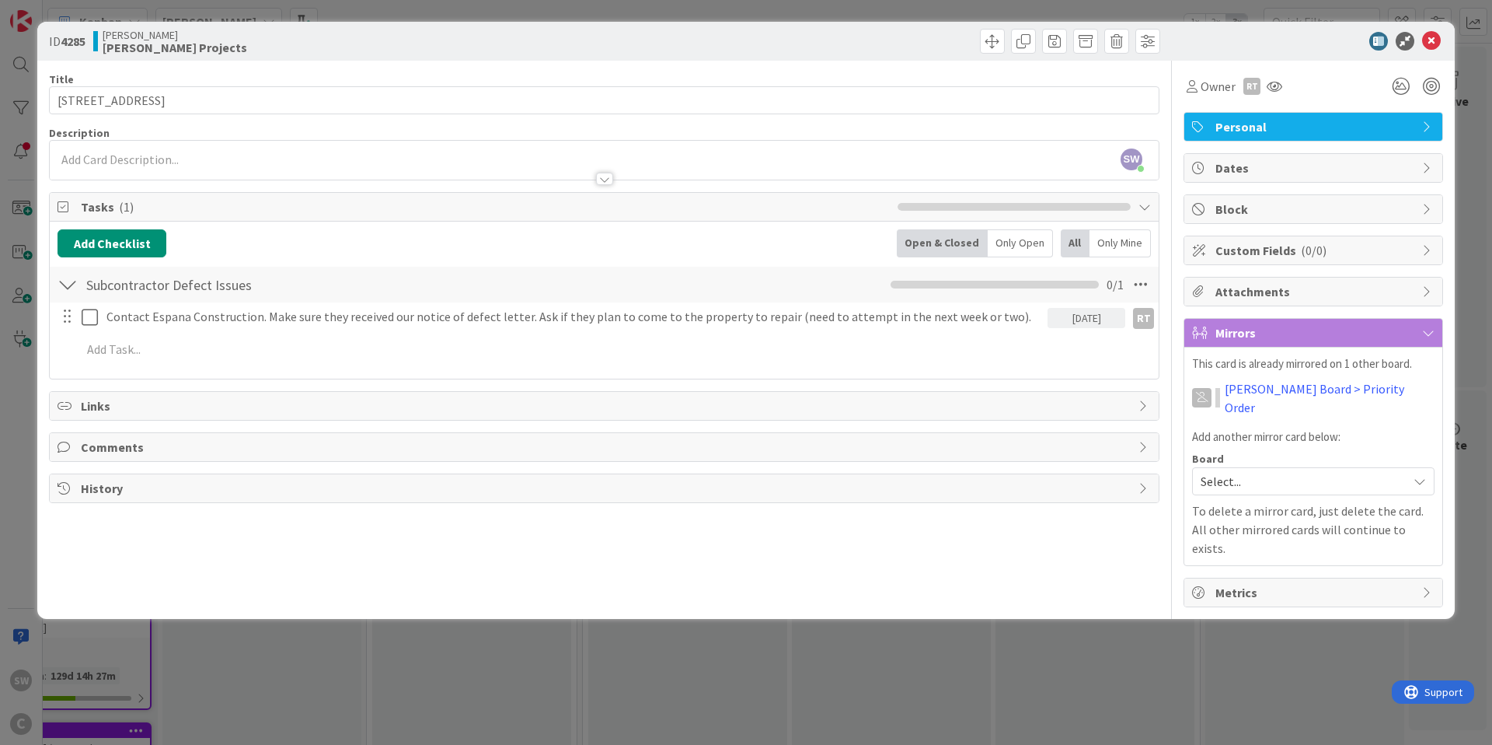
click at [1311, 428] on div "This card is already mirrored on 1 other board. [PERSON_NAME] Board > Priority …" at bounding box center [1313, 456] width 243 height 202
click at [1353, 428] on p "Add another mirror card below:" at bounding box center [1313, 437] width 243 height 18
click at [1435, 41] on icon at bounding box center [1432, 41] width 19 height 19
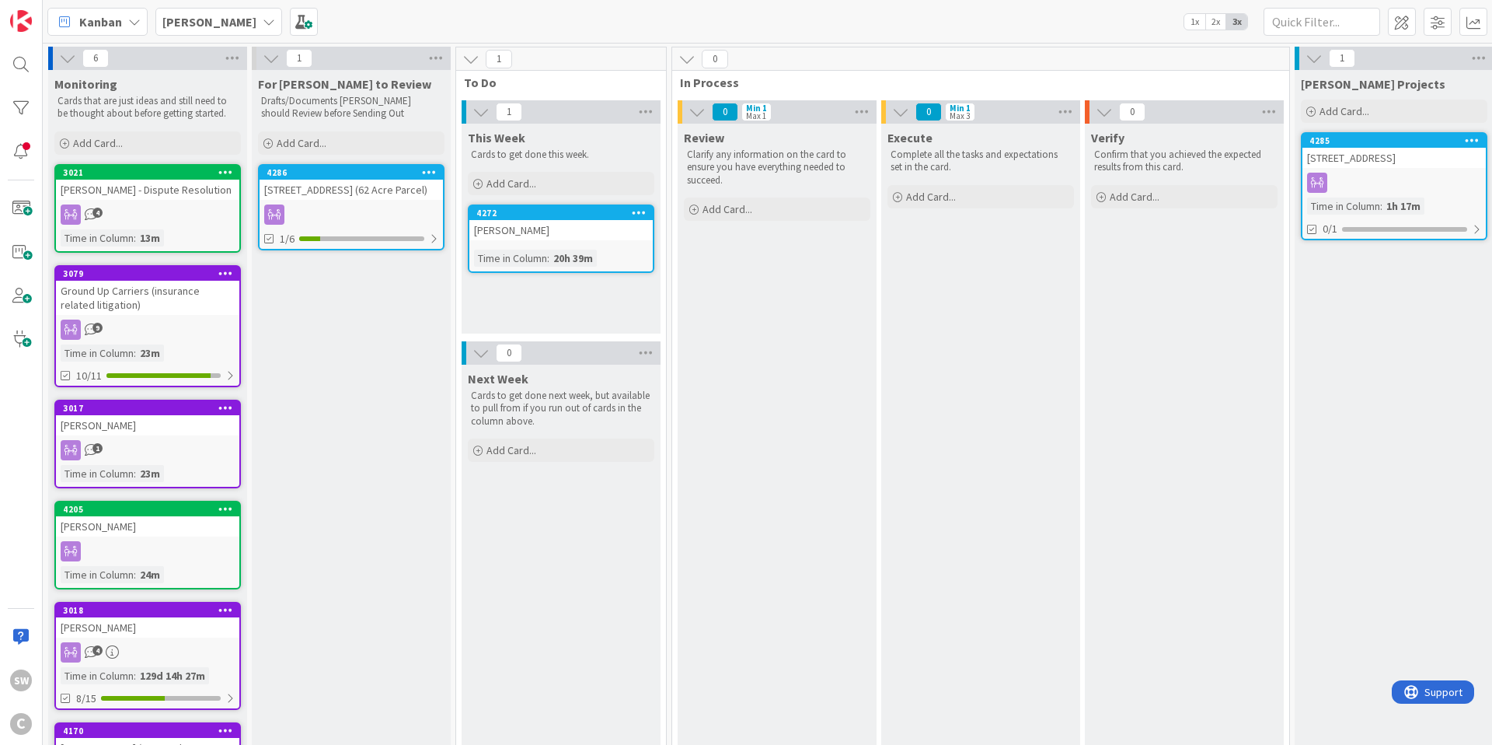
click at [361, 208] on div at bounding box center [351, 214] width 183 height 20
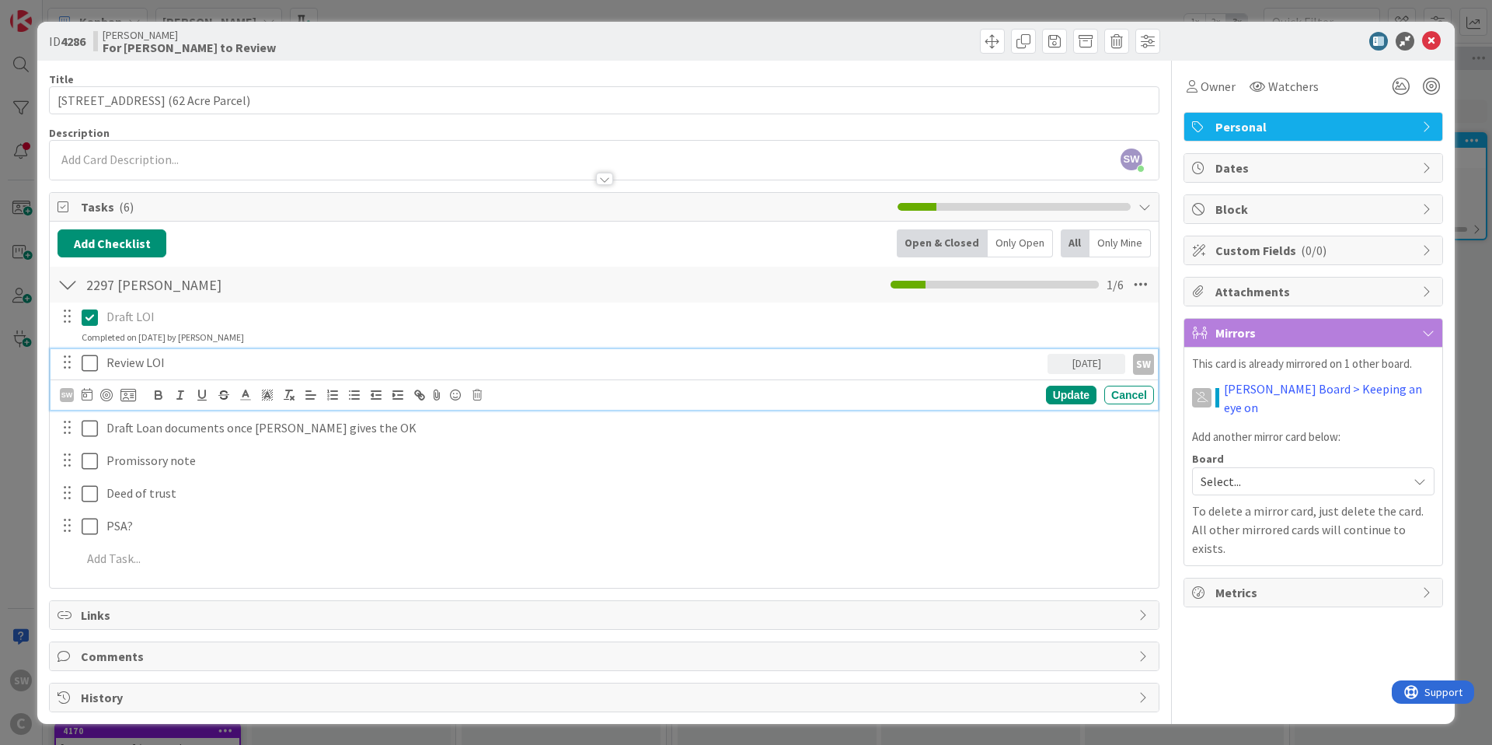
click at [93, 366] on icon at bounding box center [90, 363] width 16 height 19
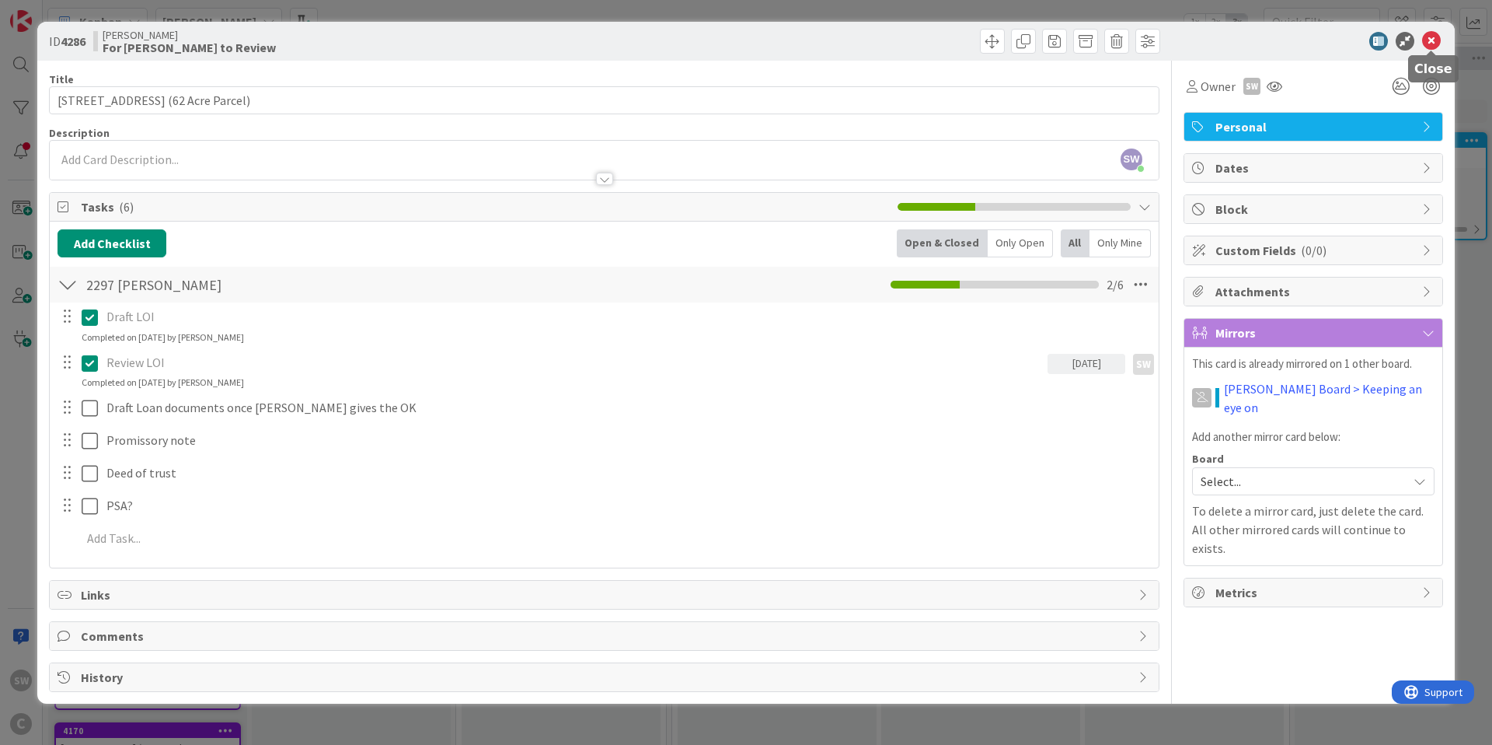
click at [1437, 44] on icon at bounding box center [1432, 41] width 19 height 19
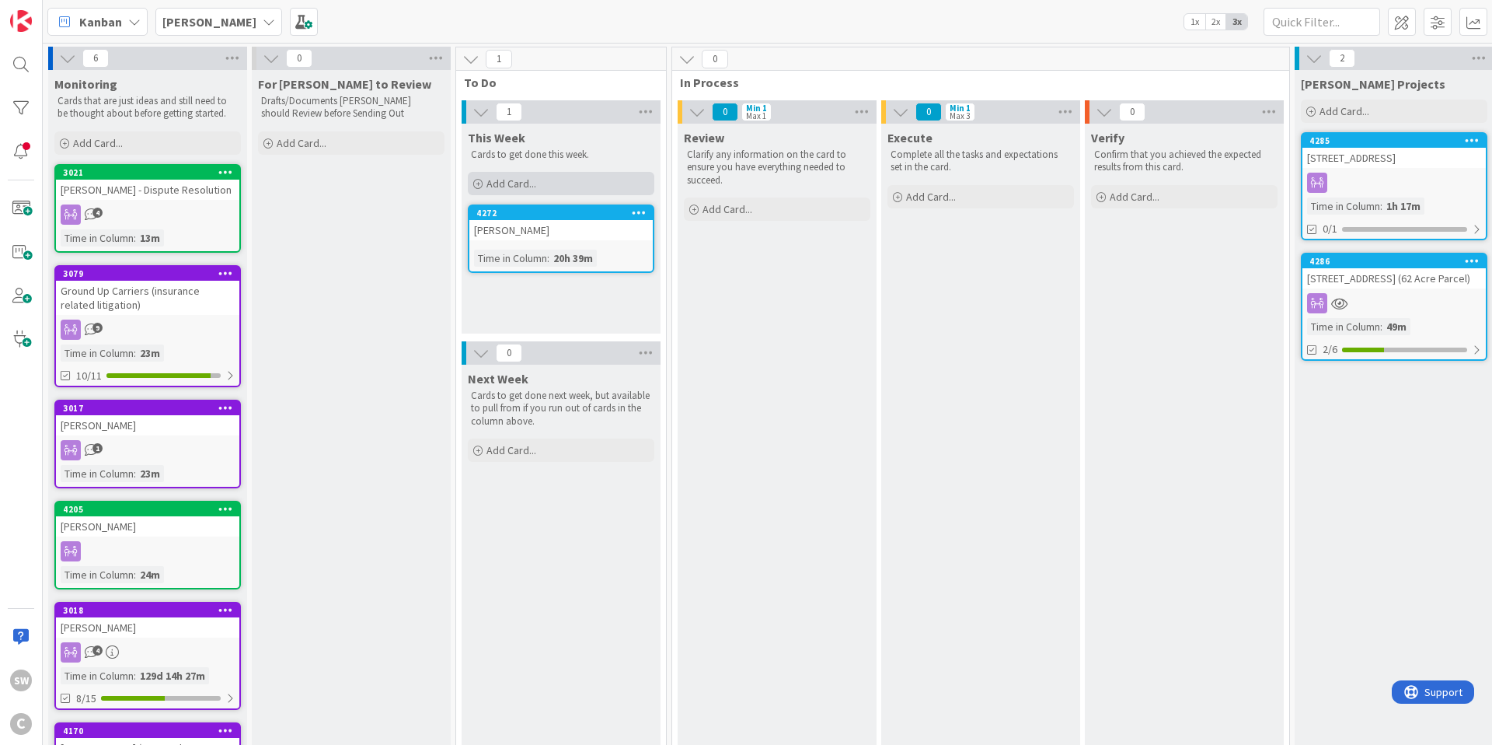
click at [488, 183] on span "Add Card..." at bounding box center [512, 183] width 50 height 14
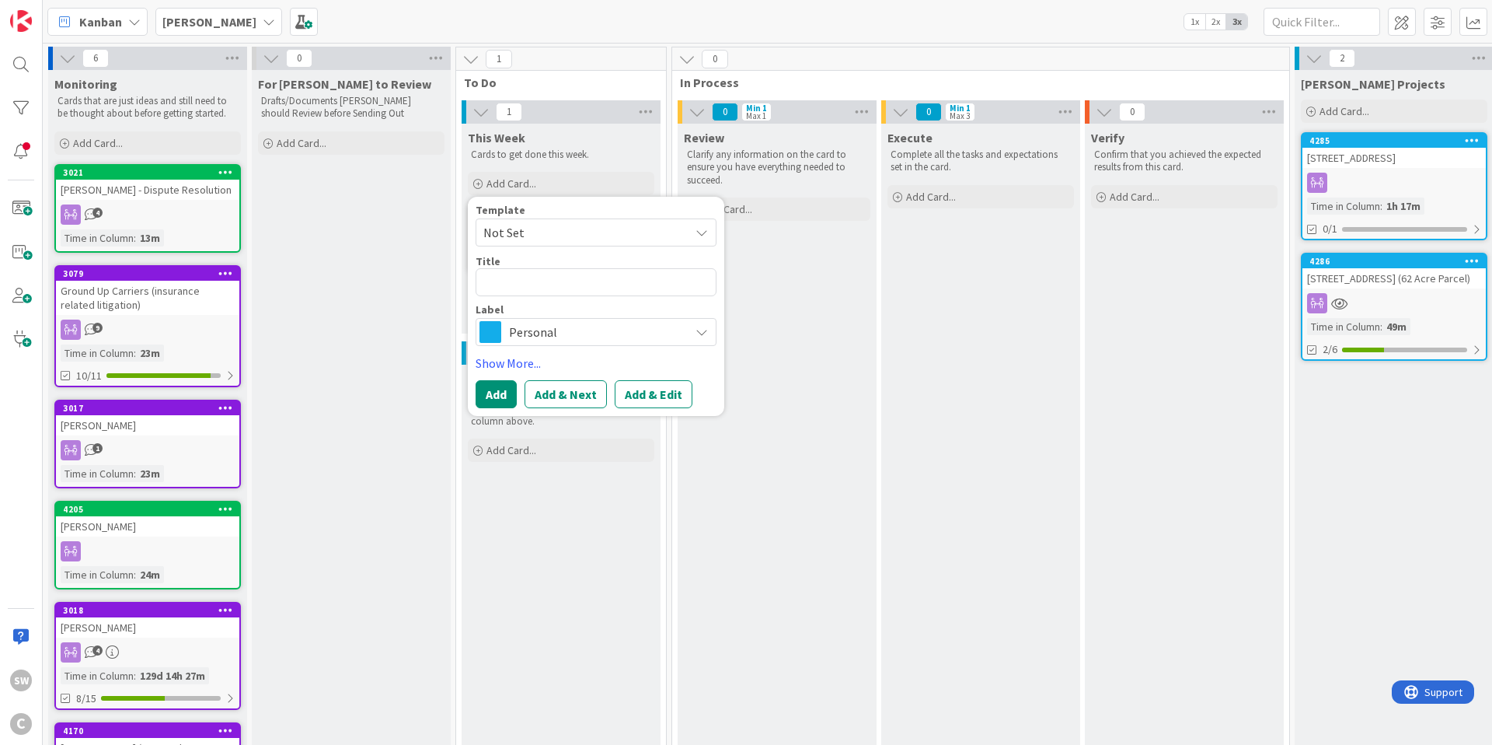
type textarea "x"
type textarea "V"
type textarea "x"
type textarea "Va"
type textarea "x"
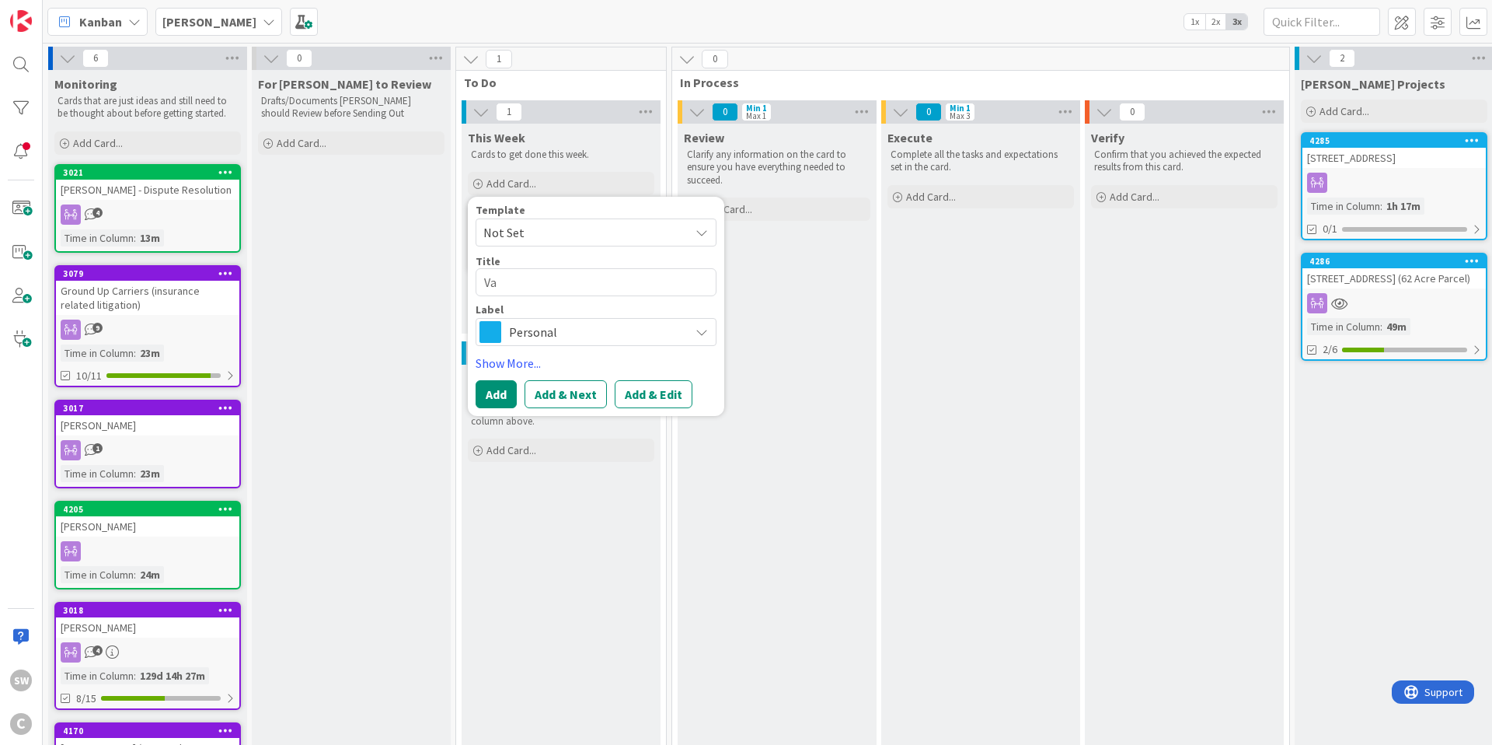
type textarea "Val"
type textarea "x"
type textarea "Va"
type textarea "x"
type textarea "V"
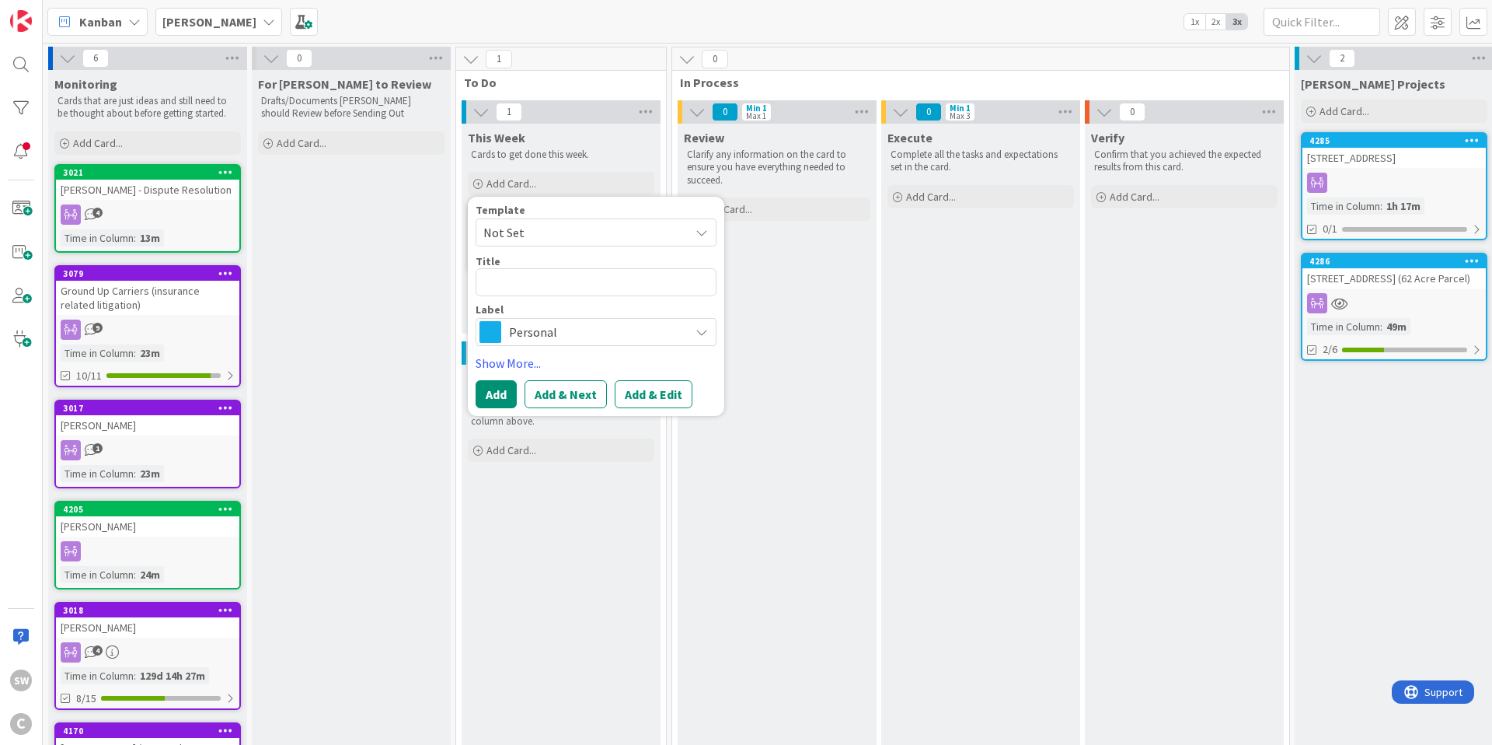
type textarea "x"
type textarea "B"
type textarea "x"
type textarea "Bo"
type textarea "x"
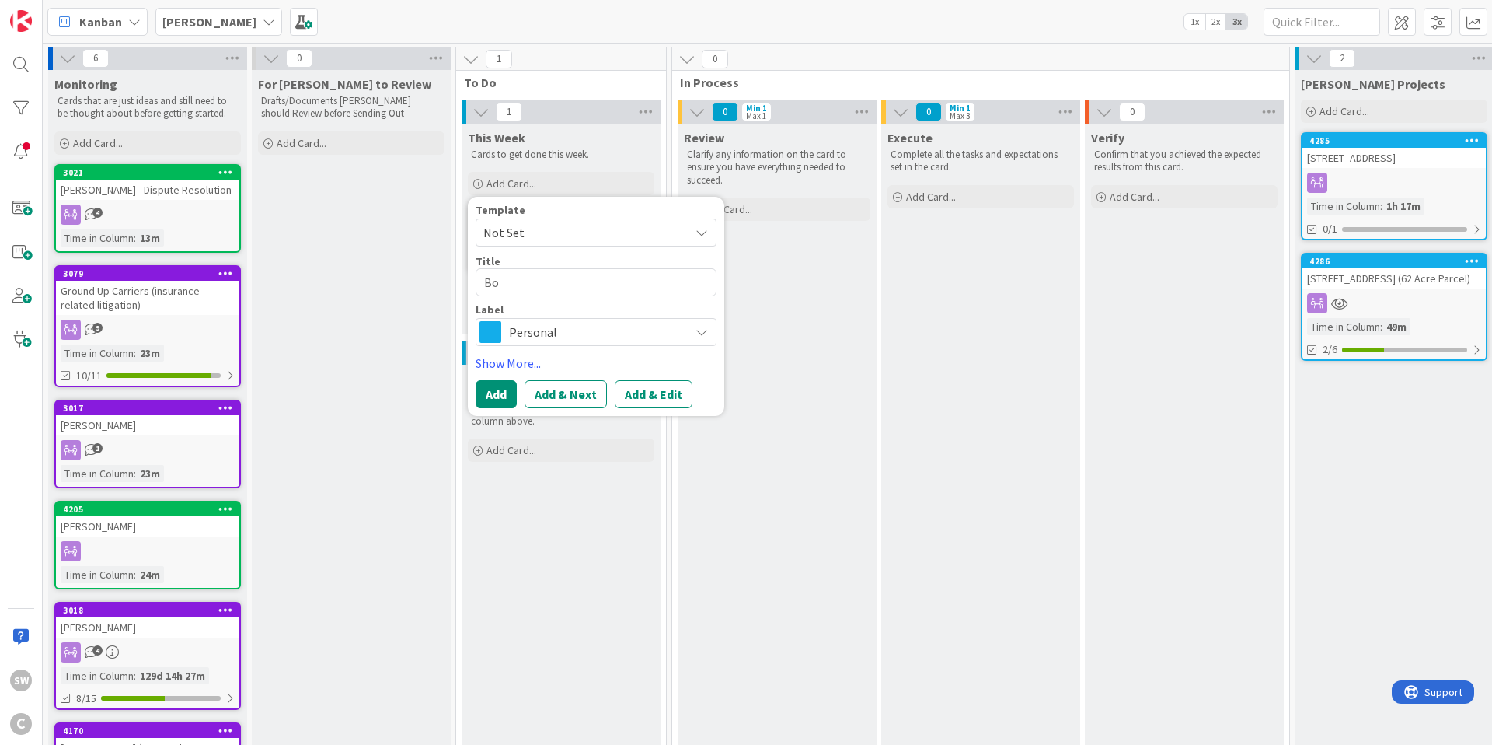
type textarea "Bor"
type textarea "x"
type textarea "Borha"
type textarea "x"
type textarea "Borhan"
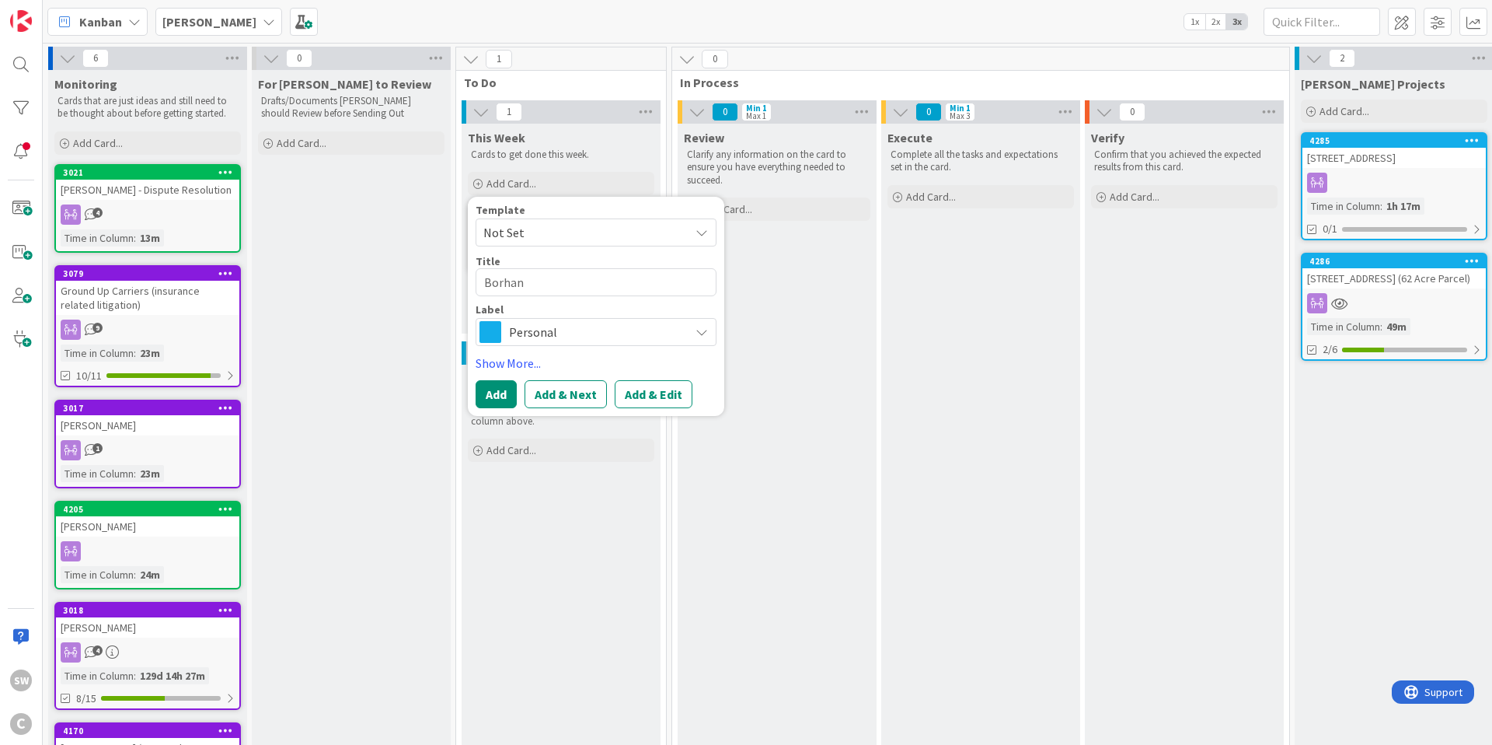
type textarea "x"
type textarea "Borha"
type textarea "x"
type textarea "Borh"
type textarea "x"
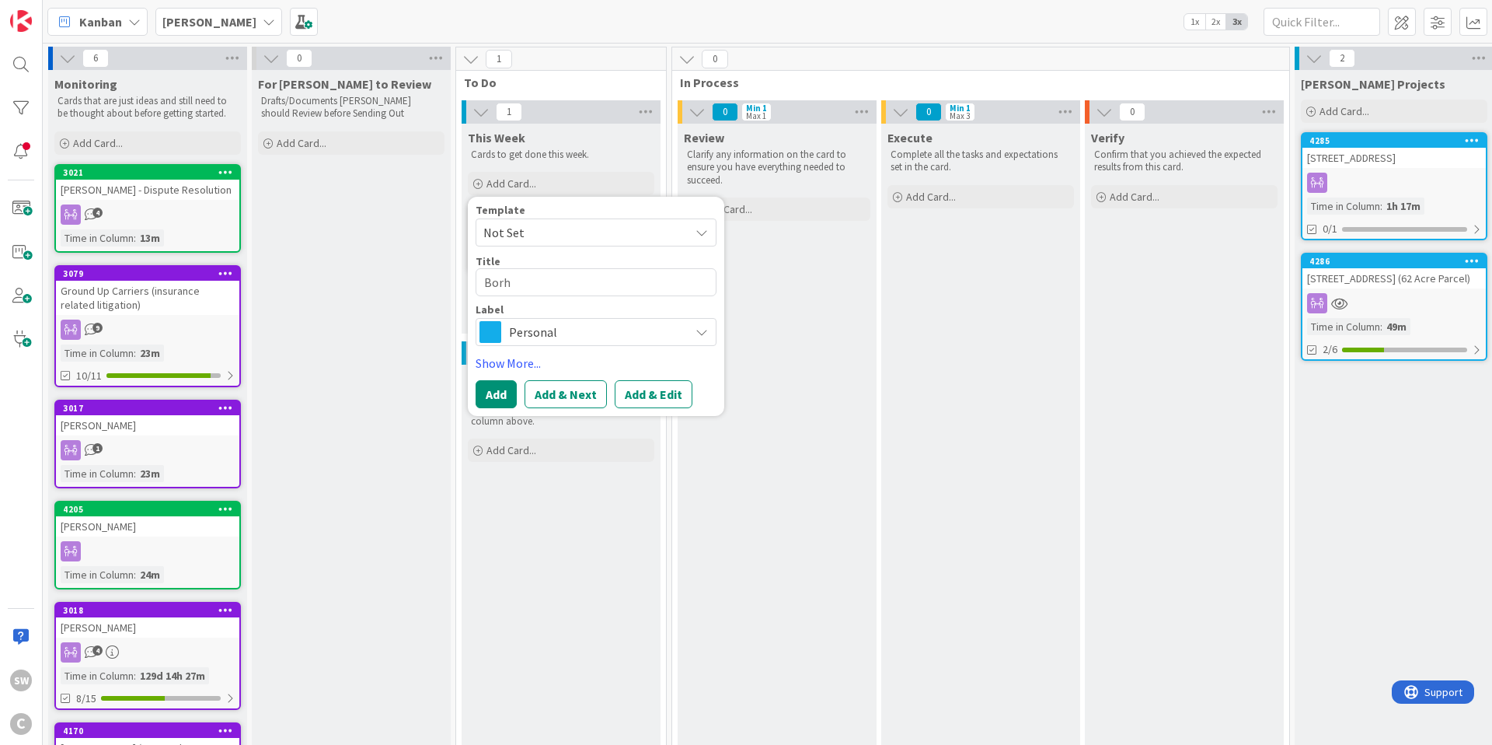
type textarea "Bor"
type textarea "x"
type textarea "Borj"
type textarea "x"
type textarea "[PERSON_NAME]"
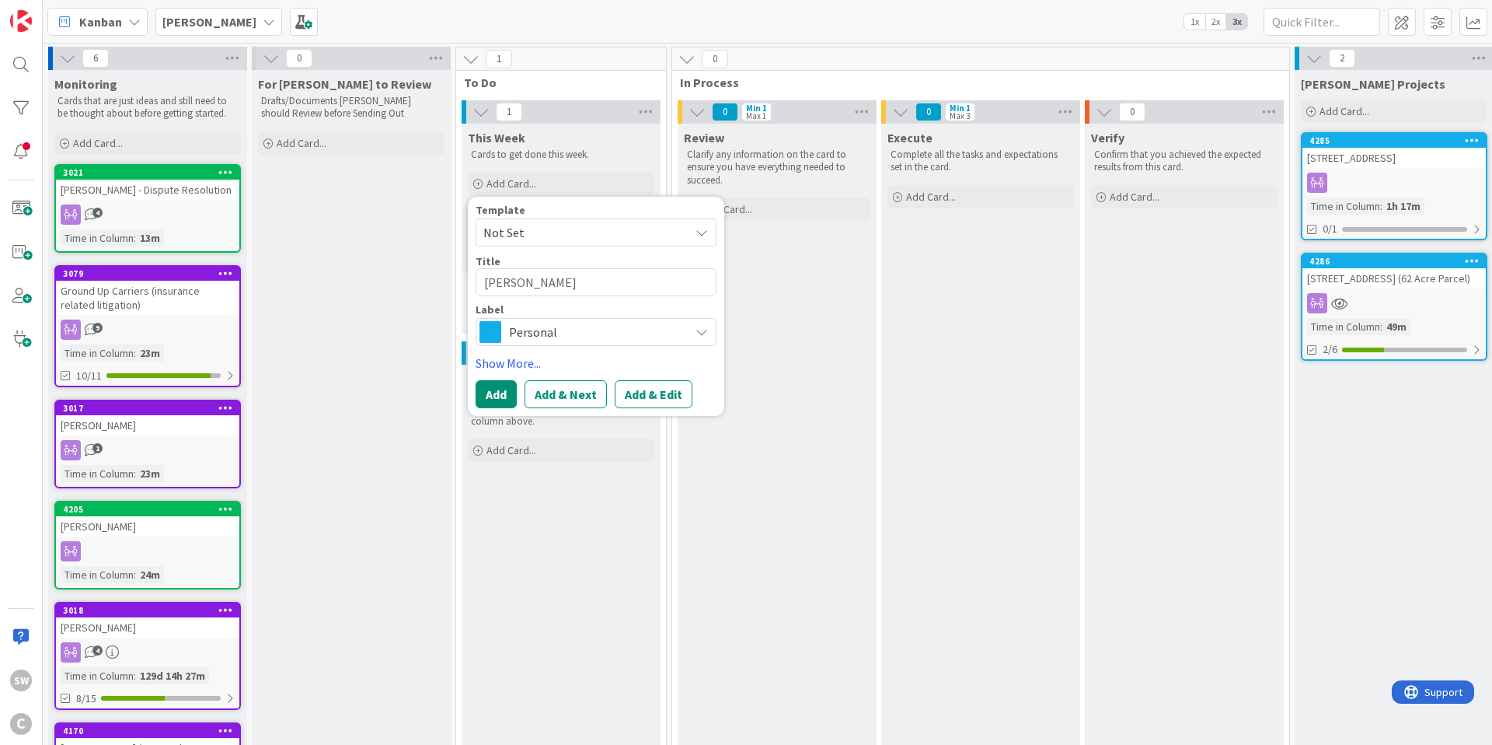
type textarea "x"
type textarea "Borjan"
type textarea "x"
type textarea "Borjan"
type textarea "x"
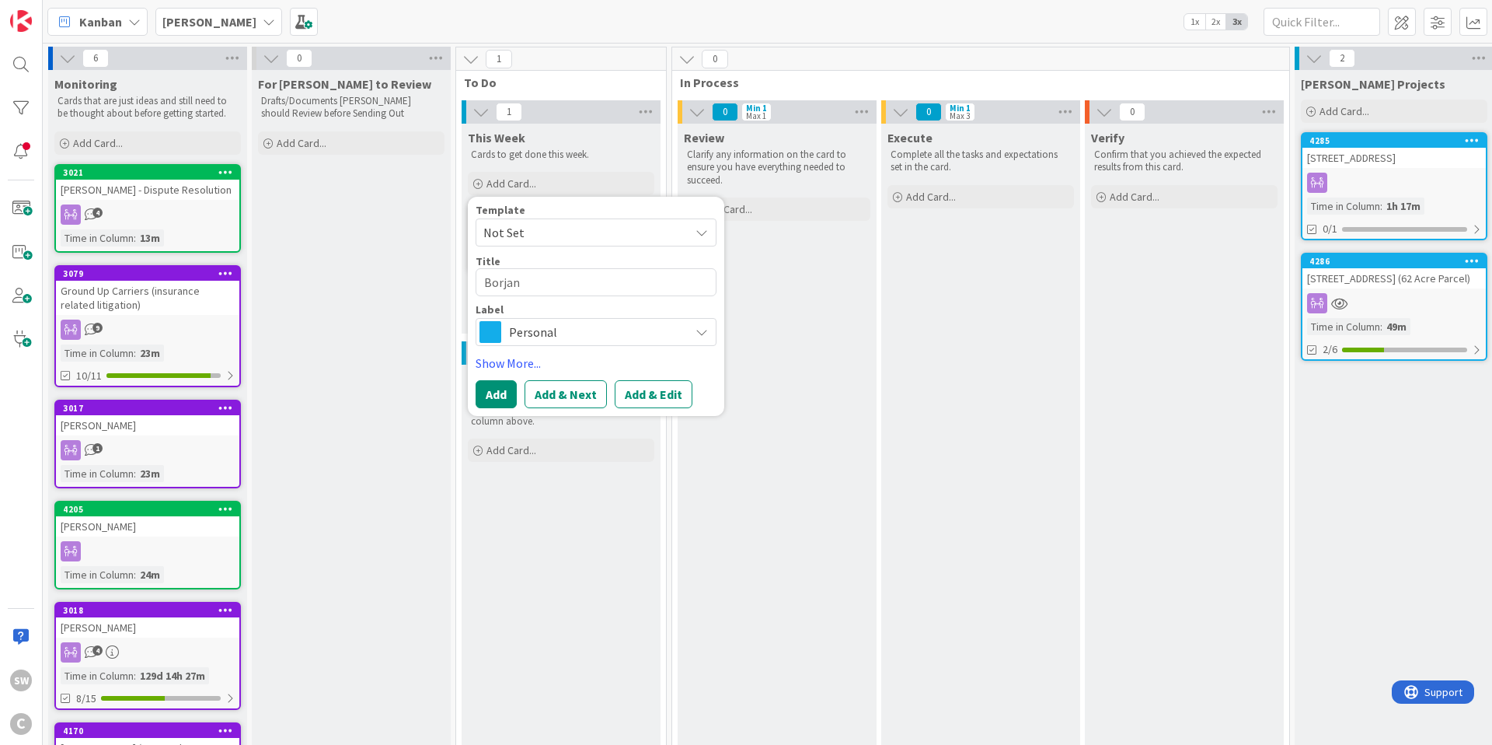
type textarea "Borjan L"
type textarea "x"
type textarea "Borjan LL"
type textarea "x"
type textarea "Borjan LLC"
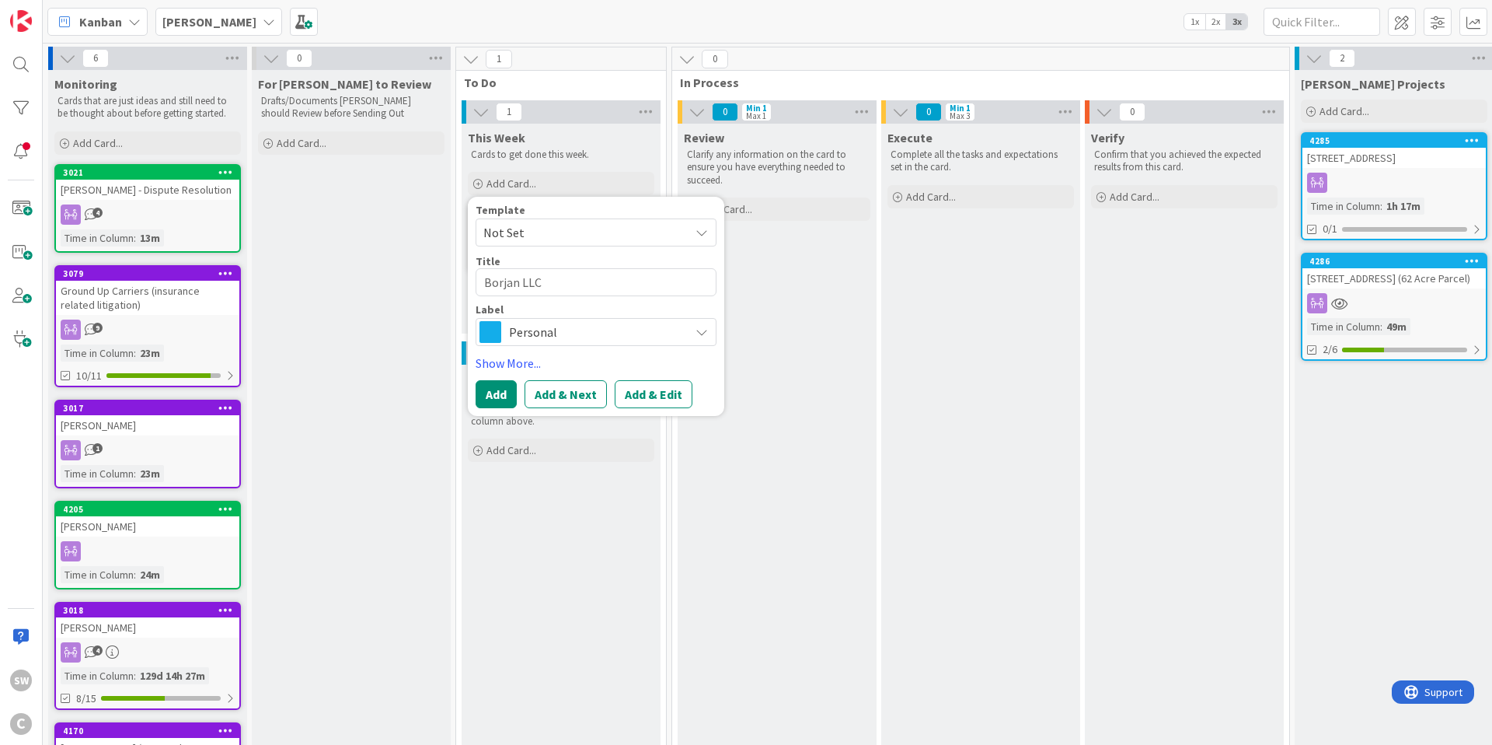
type textarea "x"
type textarea "Borjan LLC"
type textarea "x"
type textarea "Borjan LLC ("
type textarea "x"
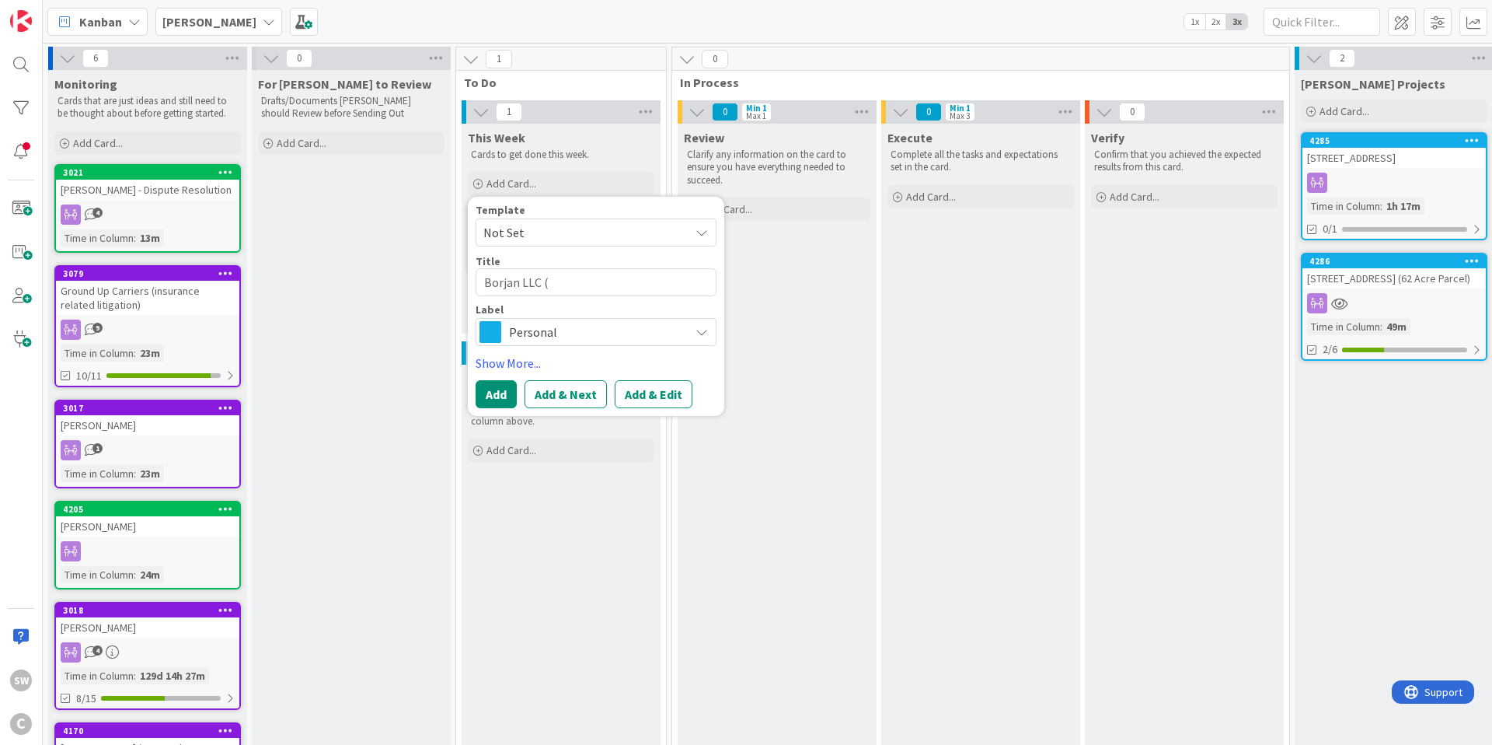
type textarea "Borjan LLC (V"
type textarea "x"
type textarea "Borjan LLC (Va"
type textarea "x"
type textarea "Borjan LLC (Val"
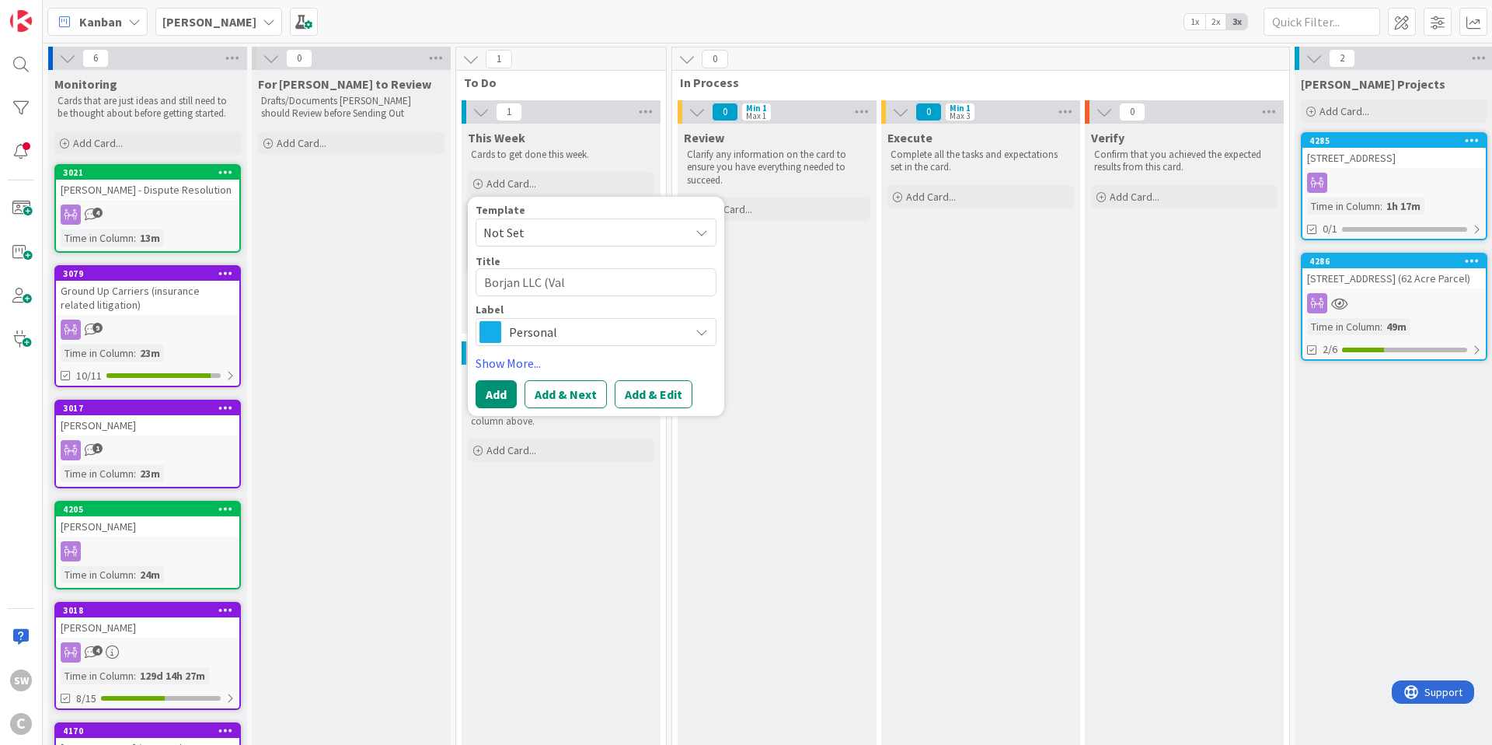
type textarea "x"
type textarea "Borjan LLC (Vale"
type textarea "x"
type textarea "Borjan LLC (Valen"
type textarea "x"
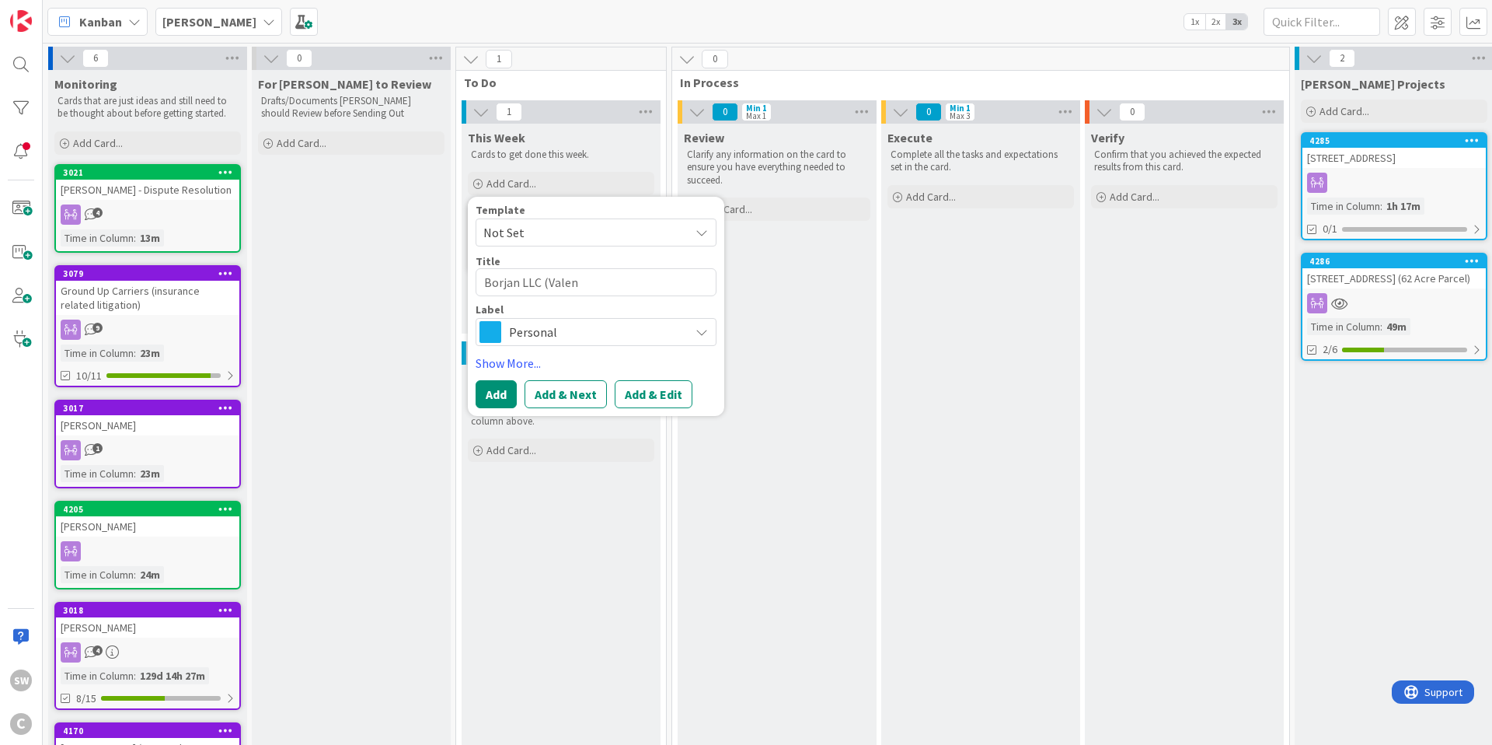
type textarea "Borjan LLC (Valent"
type textarea "x"
type textarea "Borjan LLC ([PERSON_NAME]"
type textarea "x"
type textarea "Borjan LLC (Valentim"
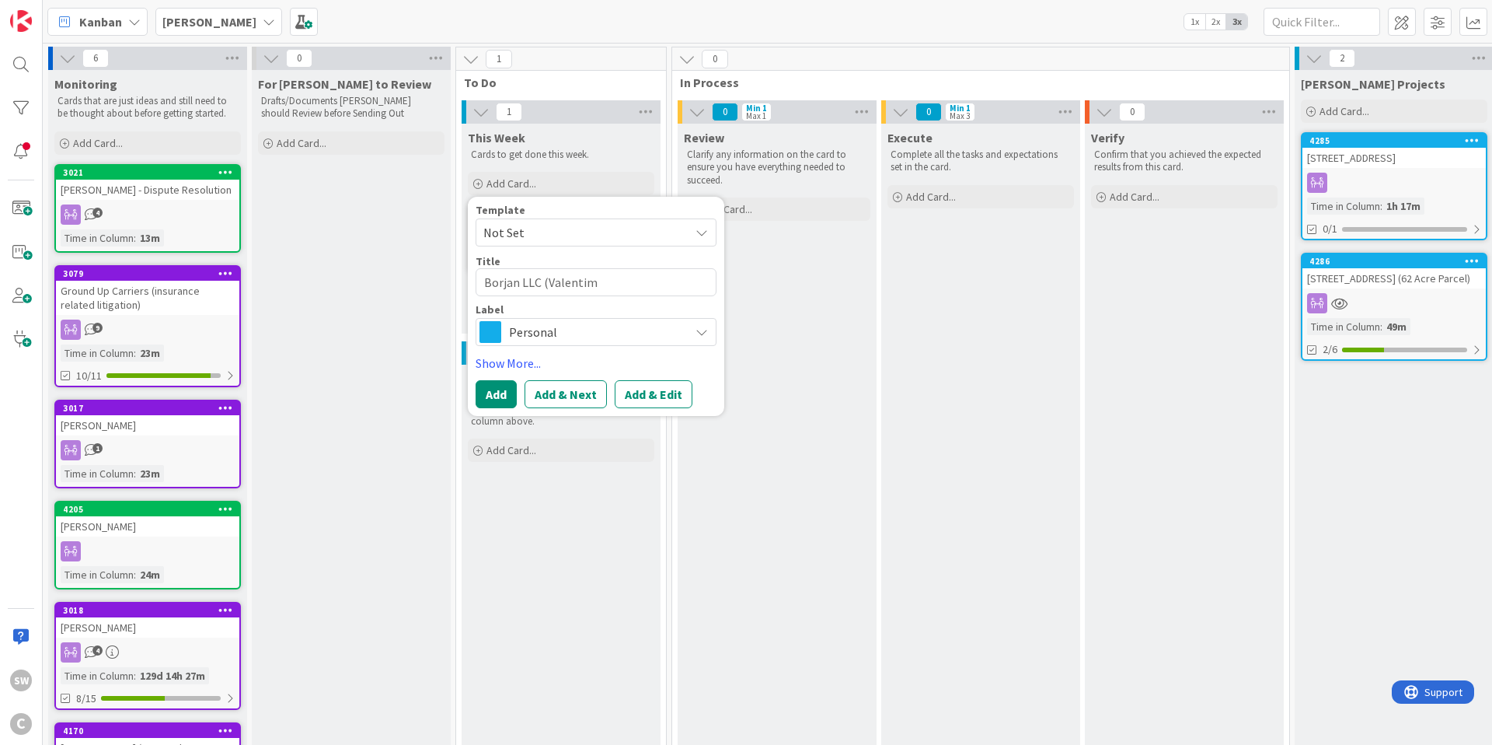
type textarea "x"
type textarea "Borjan LLC (Valentime"
type textarea "x"
type textarea "Borjan LLC (Valentim"
type textarea "x"
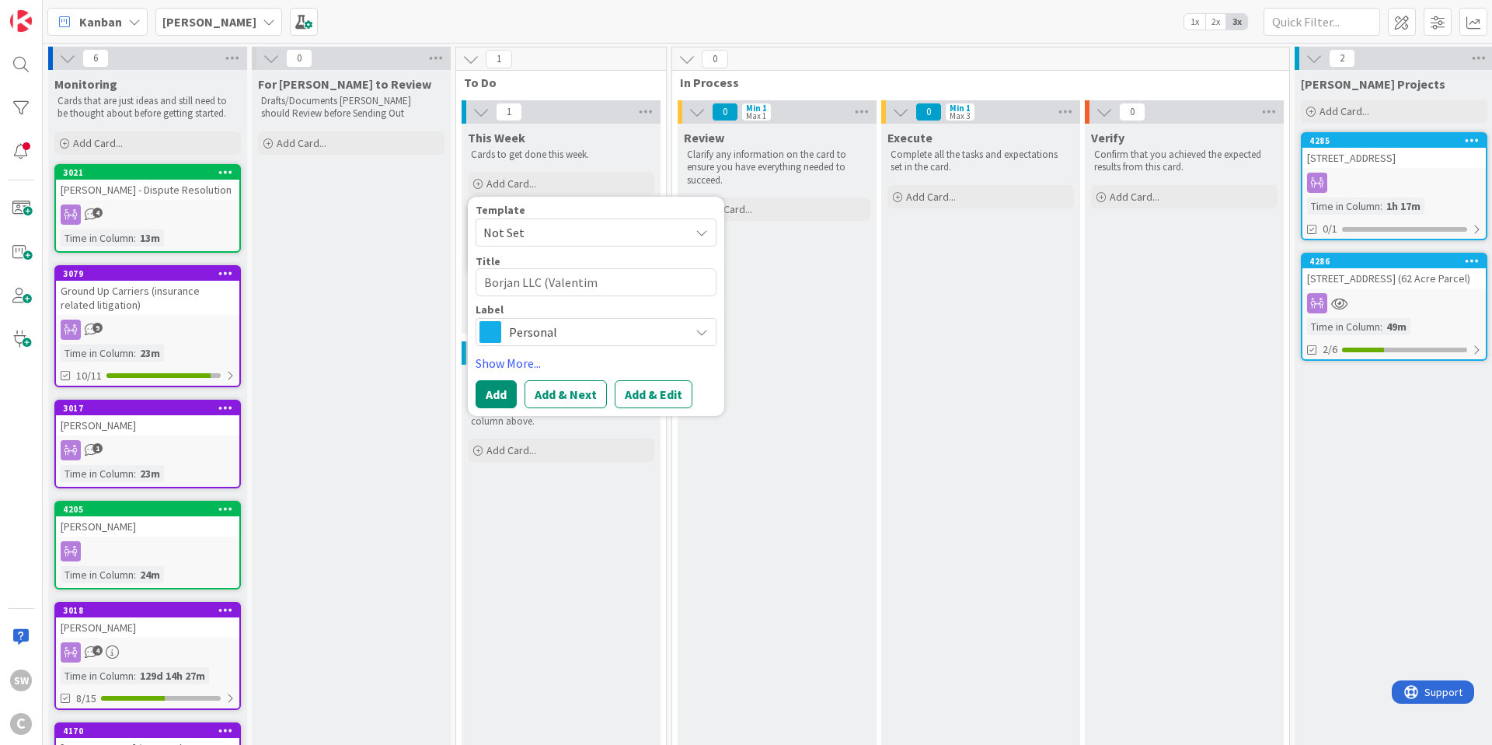
type textarea "Borjan LLC ([PERSON_NAME]"
type textarea "x"
type textarea "Borjan LLC (Valentin"
type textarea "x"
type textarea "Borjan LLC (Valentine"
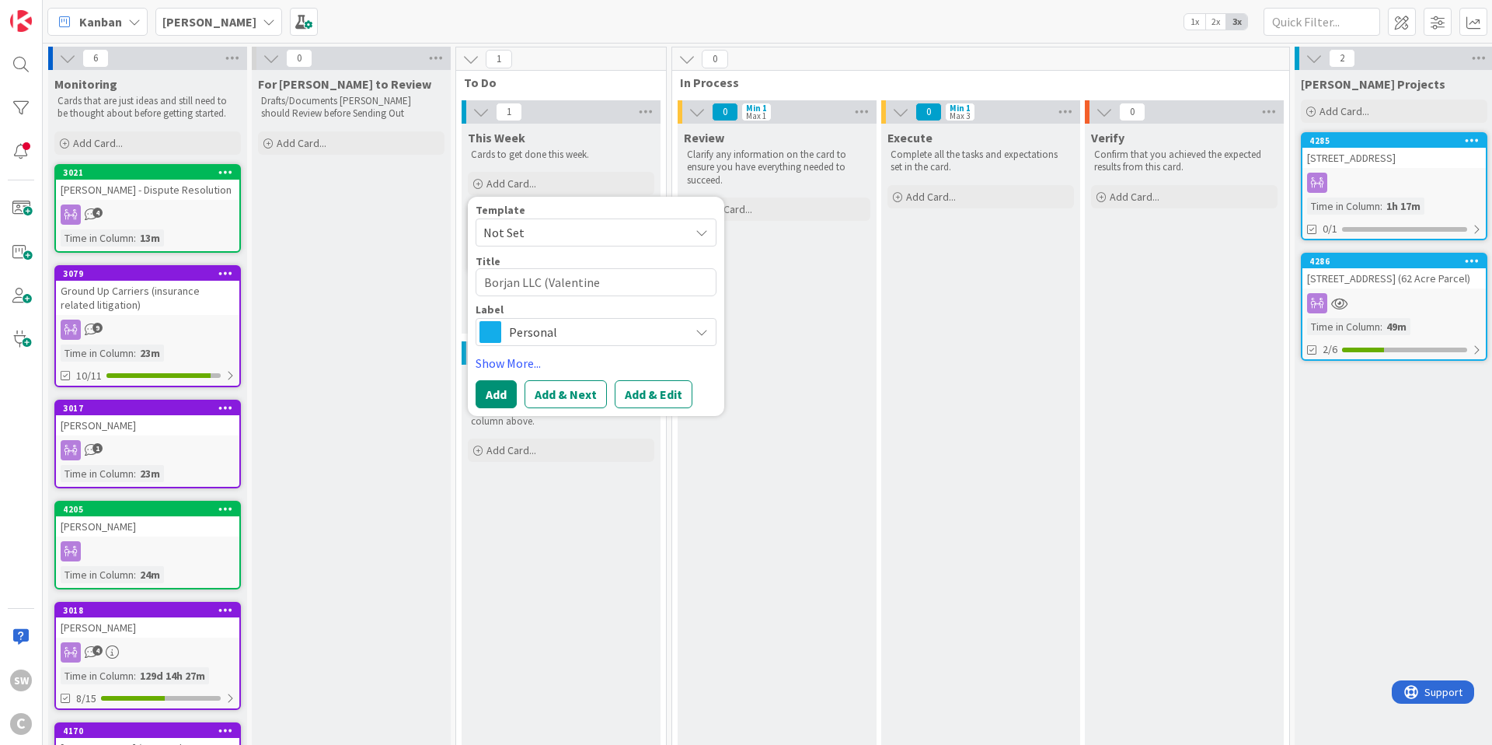
type textarea "x"
type textarea "Borjan LLC (Valentine"
type textarea "x"
type textarea "Borjan LLC (Valentine S"
type textarea "x"
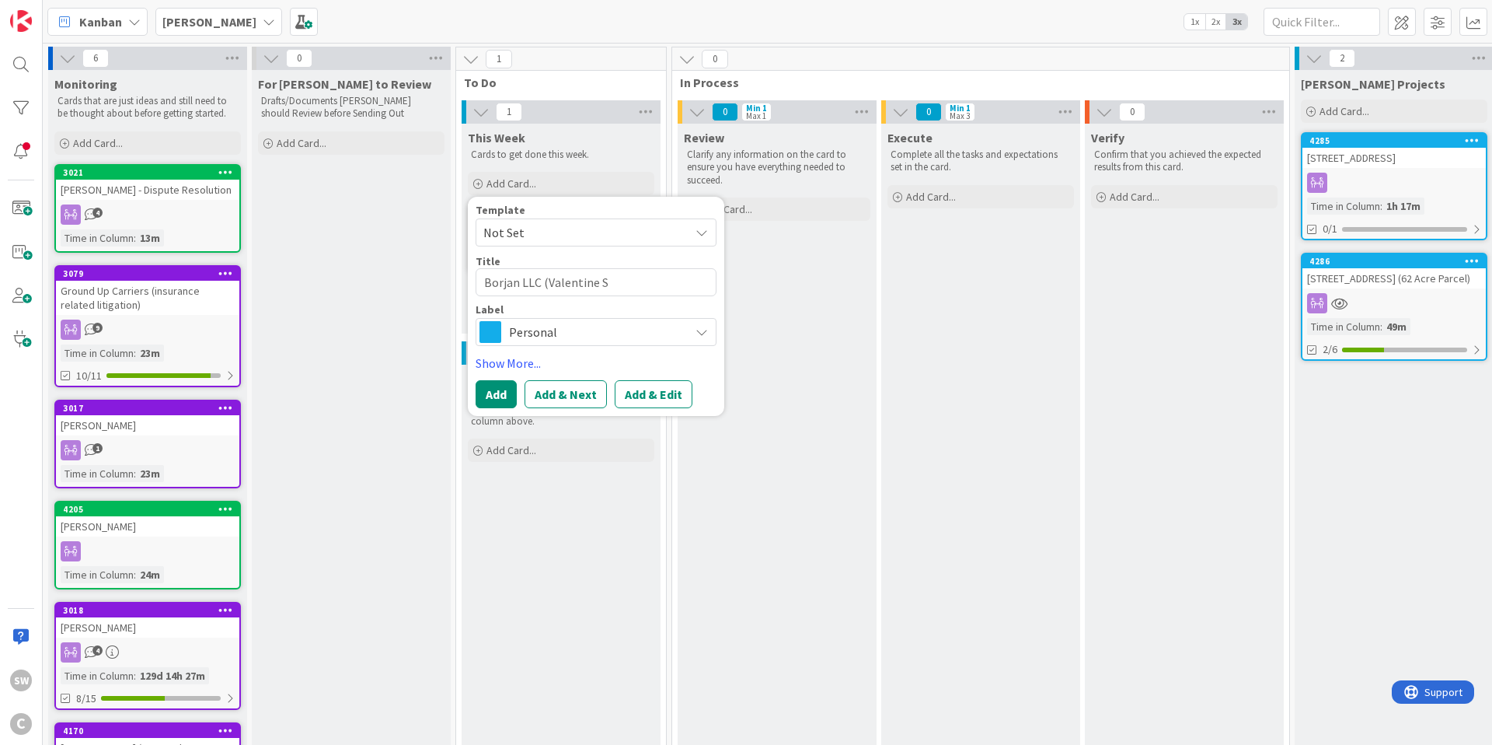
type textarea "Borjan LLC (Valentine Su"
type textarea "x"
type textarea "Borjan LLC ([PERSON_NAME]"
type textarea "x"
type textarea "Borjan LLC (Valentine Suit"
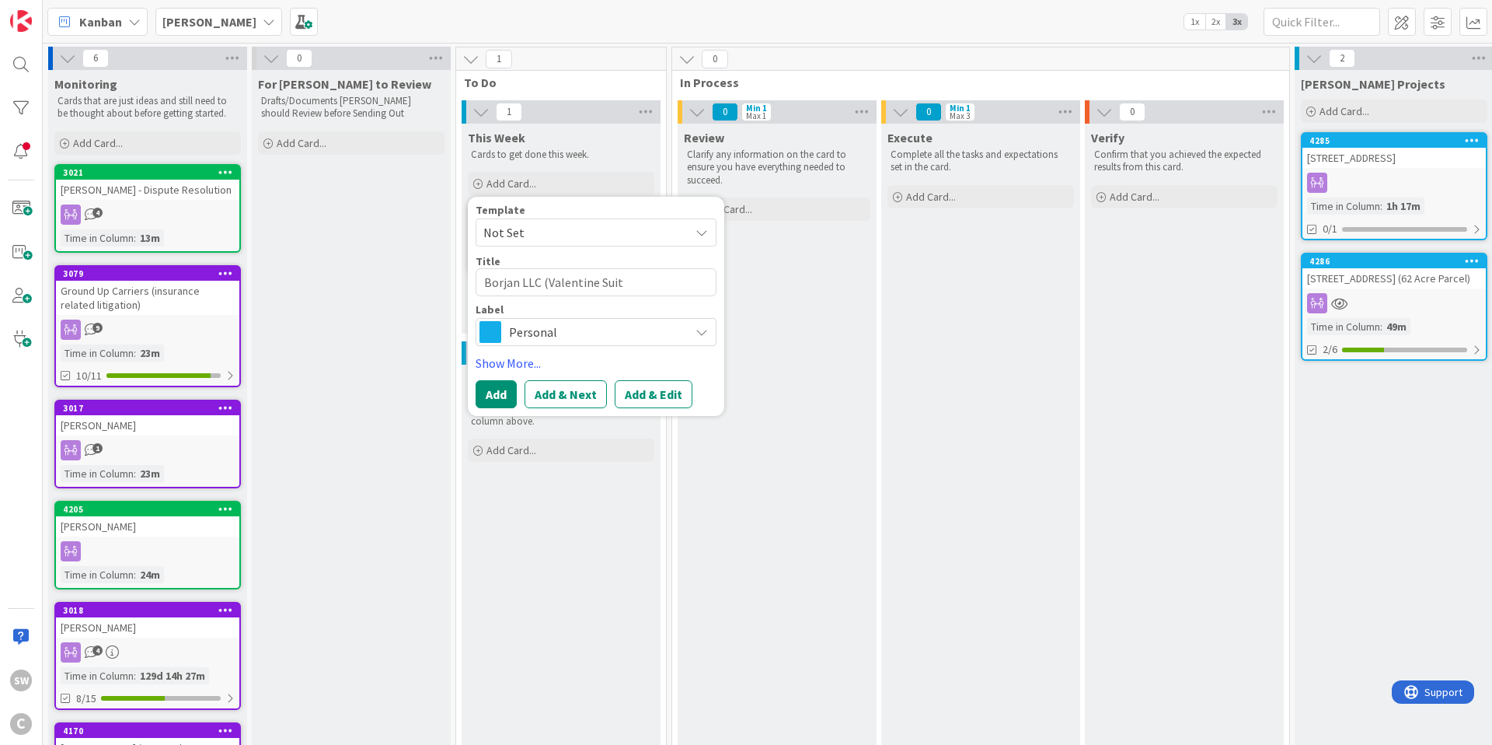
type textarea "x"
type textarea "Borjan LLC (Valentine Suit)"
click at [692, 330] on div "Personal" at bounding box center [596, 332] width 241 height 28
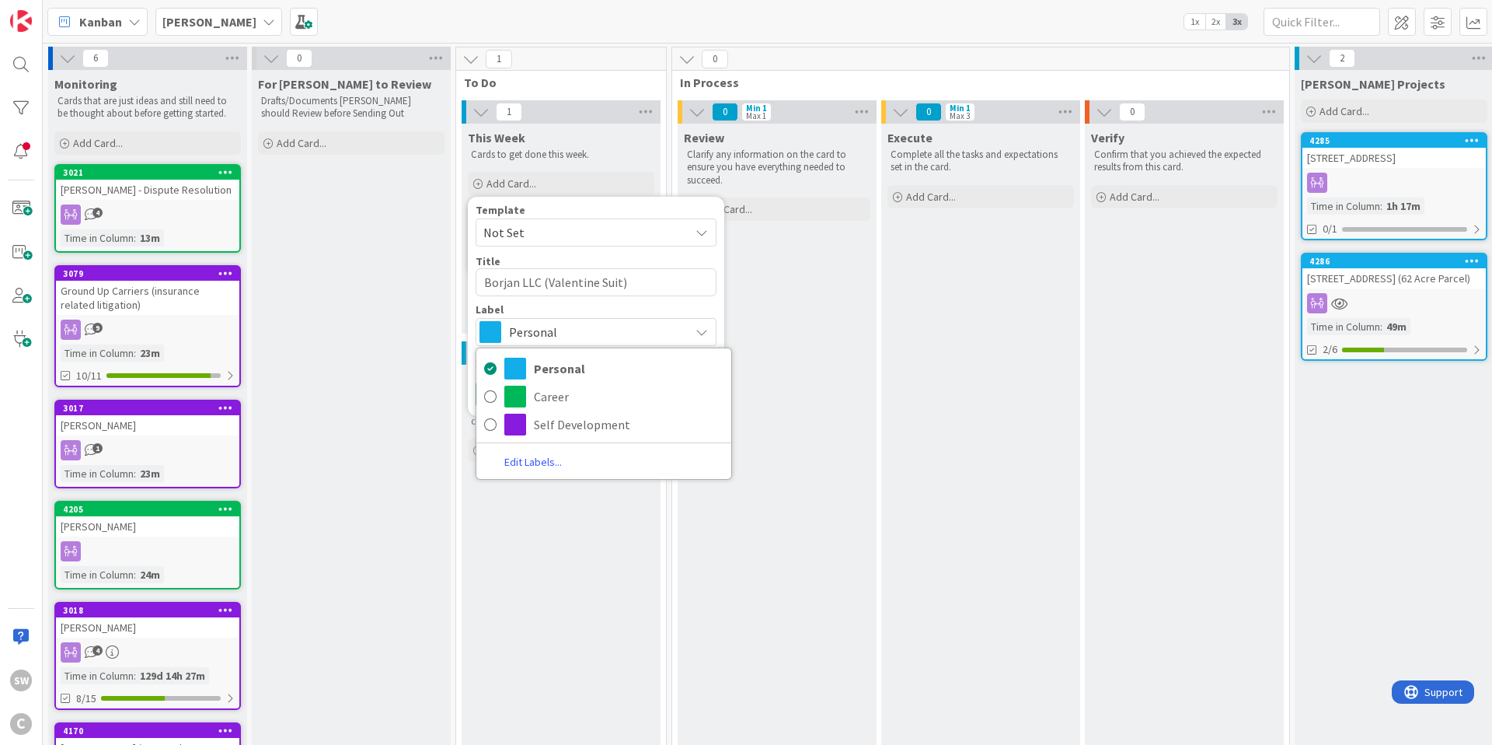
click at [615, 312] on div "Label" at bounding box center [596, 309] width 241 height 11
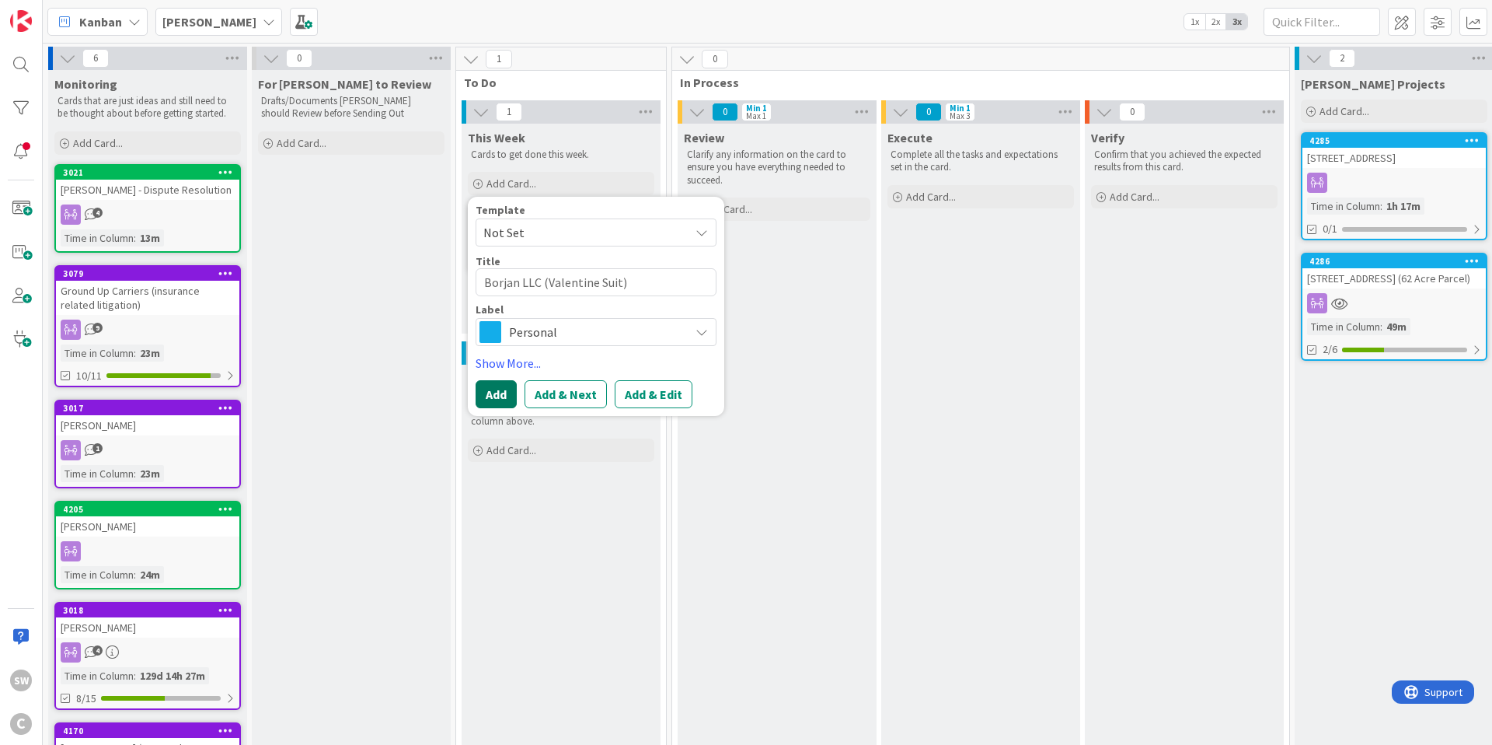
click at [497, 393] on button "Add" at bounding box center [496, 394] width 41 height 28
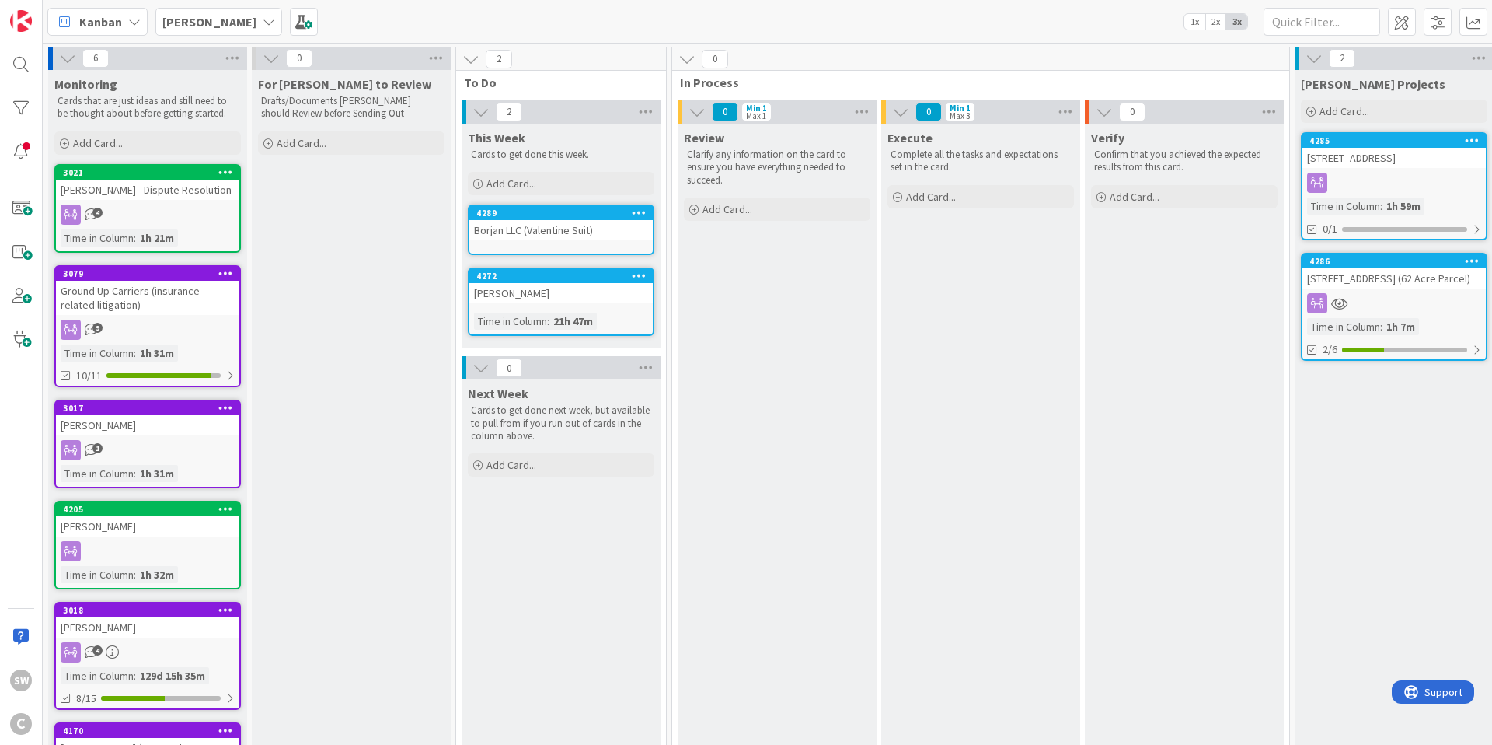
click at [612, 232] on div "Borjan LLC (Valentine Suit)" at bounding box center [561, 230] width 183 height 20
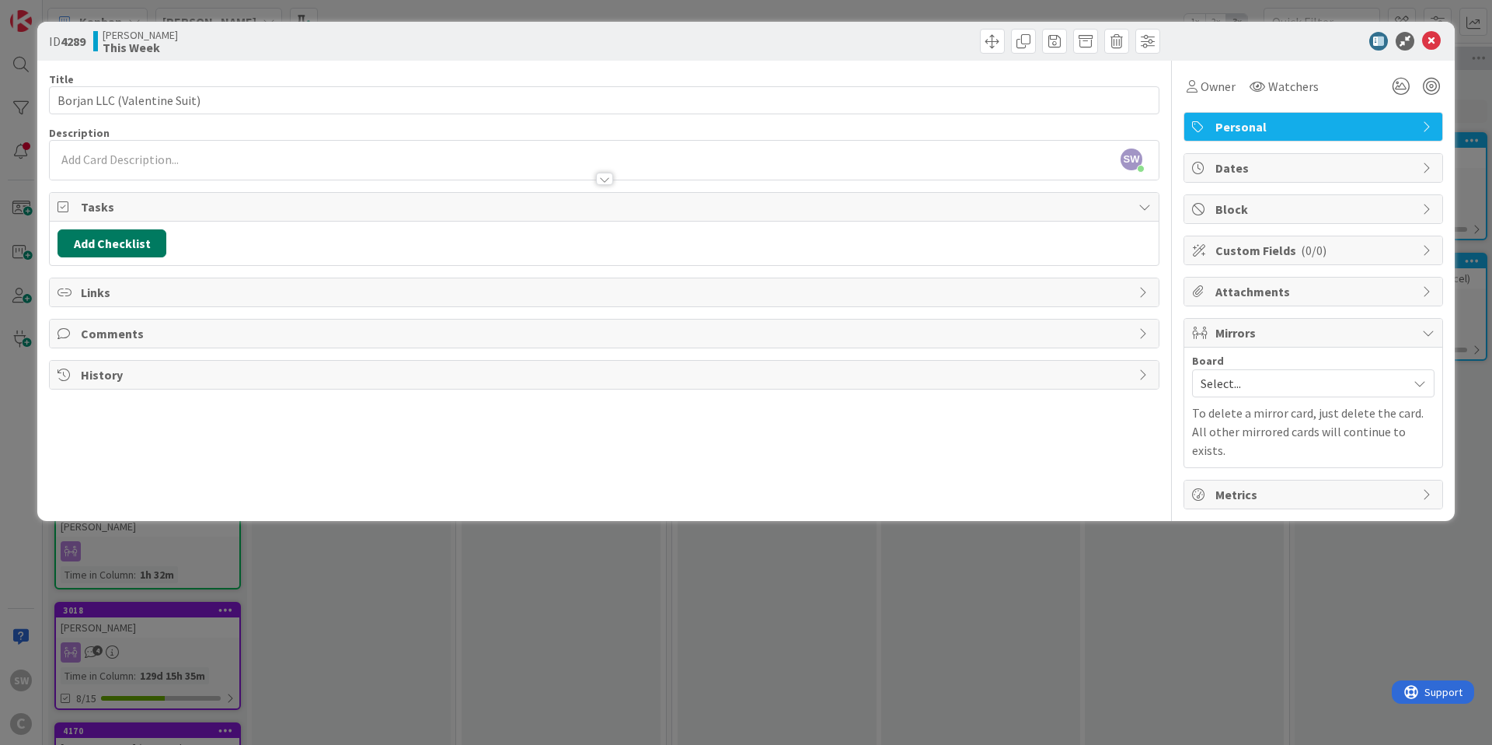
click at [131, 246] on button "Add Checklist" at bounding box center [112, 243] width 109 height 28
click at [118, 312] on input at bounding box center [185, 318] width 241 height 28
type input "A"
type input "S"
type input "l"
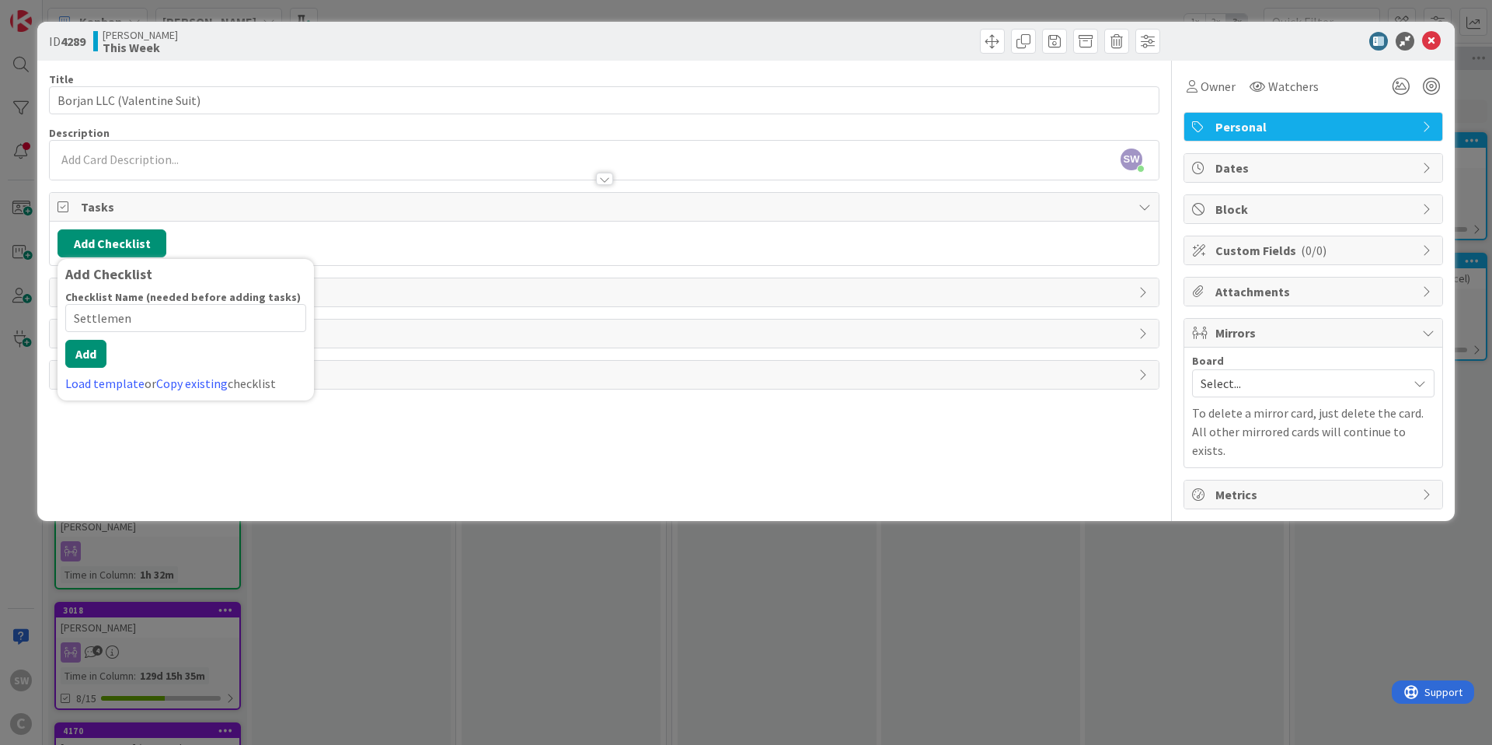
type input "Settlement"
click at [87, 366] on button "Add" at bounding box center [85, 354] width 41 height 28
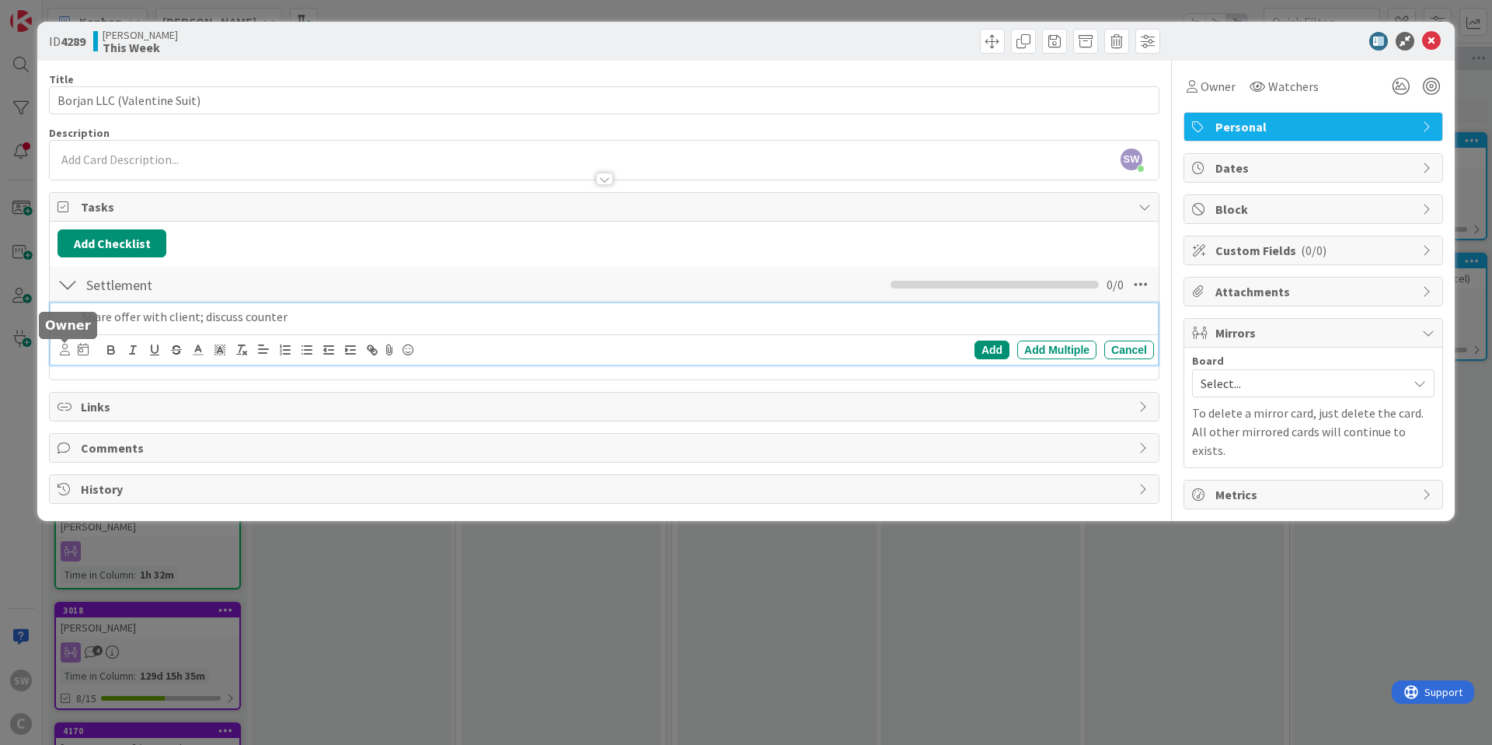
click at [65, 351] on icon at bounding box center [65, 350] width 10 height 12
click at [77, 452] on icon at bounding box center [74, 446] width 12 height 23
click at [89, 354] on icon at bounding box center [87, 349] width 11 height 12
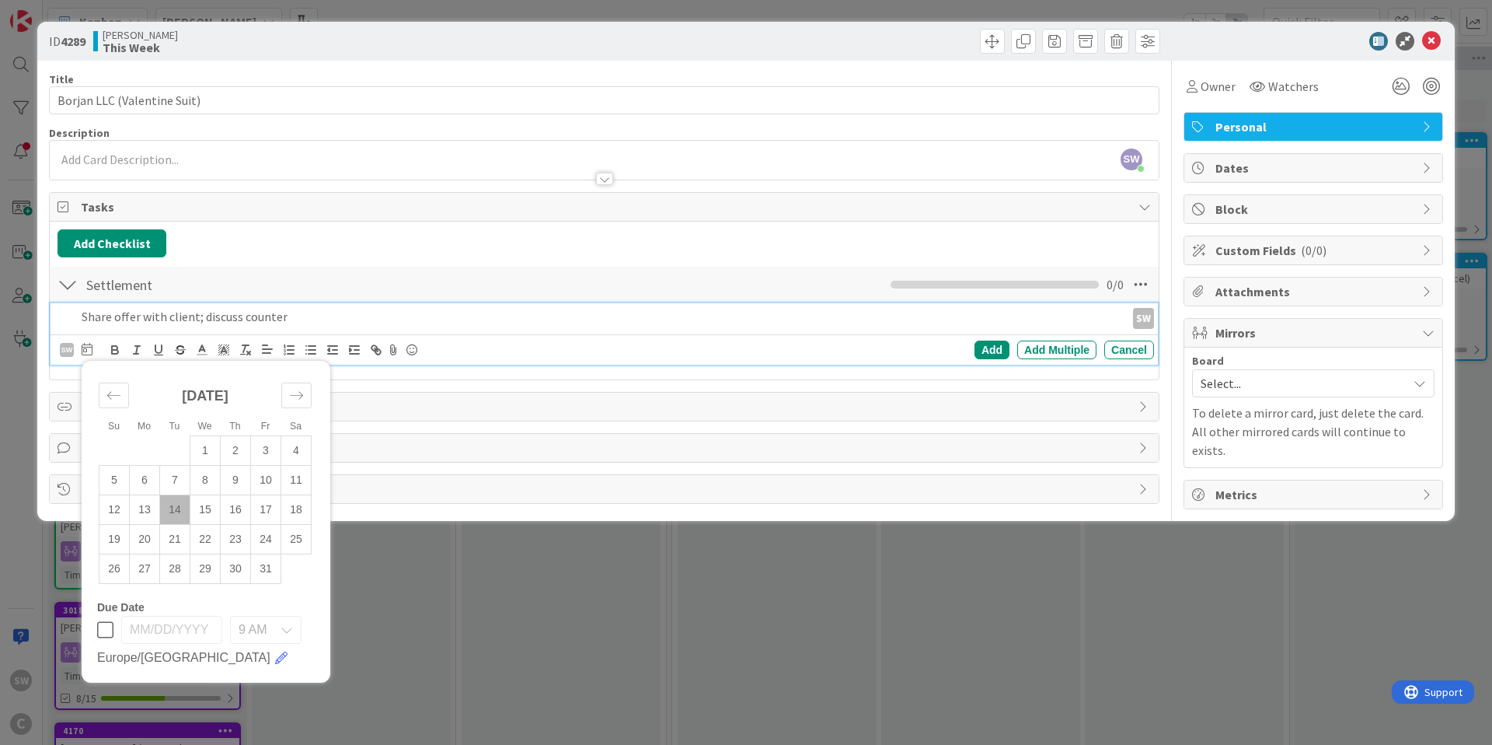
click at [176, 511] on td "14" at bounding box center [175, 509] width 30 height 30
type input "[DATE]"
click at [990, 349] on div "Add" at bounding box center [992, 349] width 35 height 19
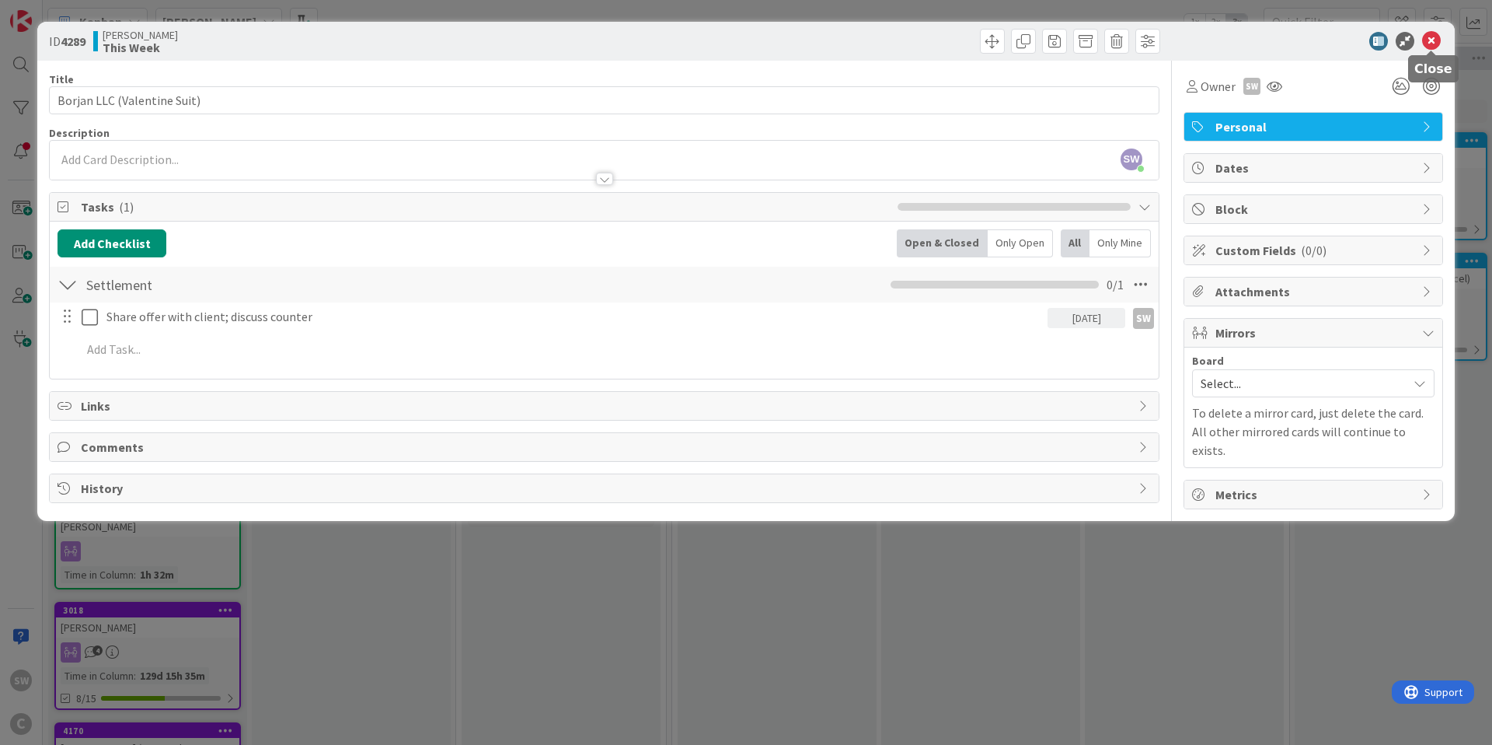
click at [1430, 44] on icon at bounding box center [1432, 41] width 19 height 19
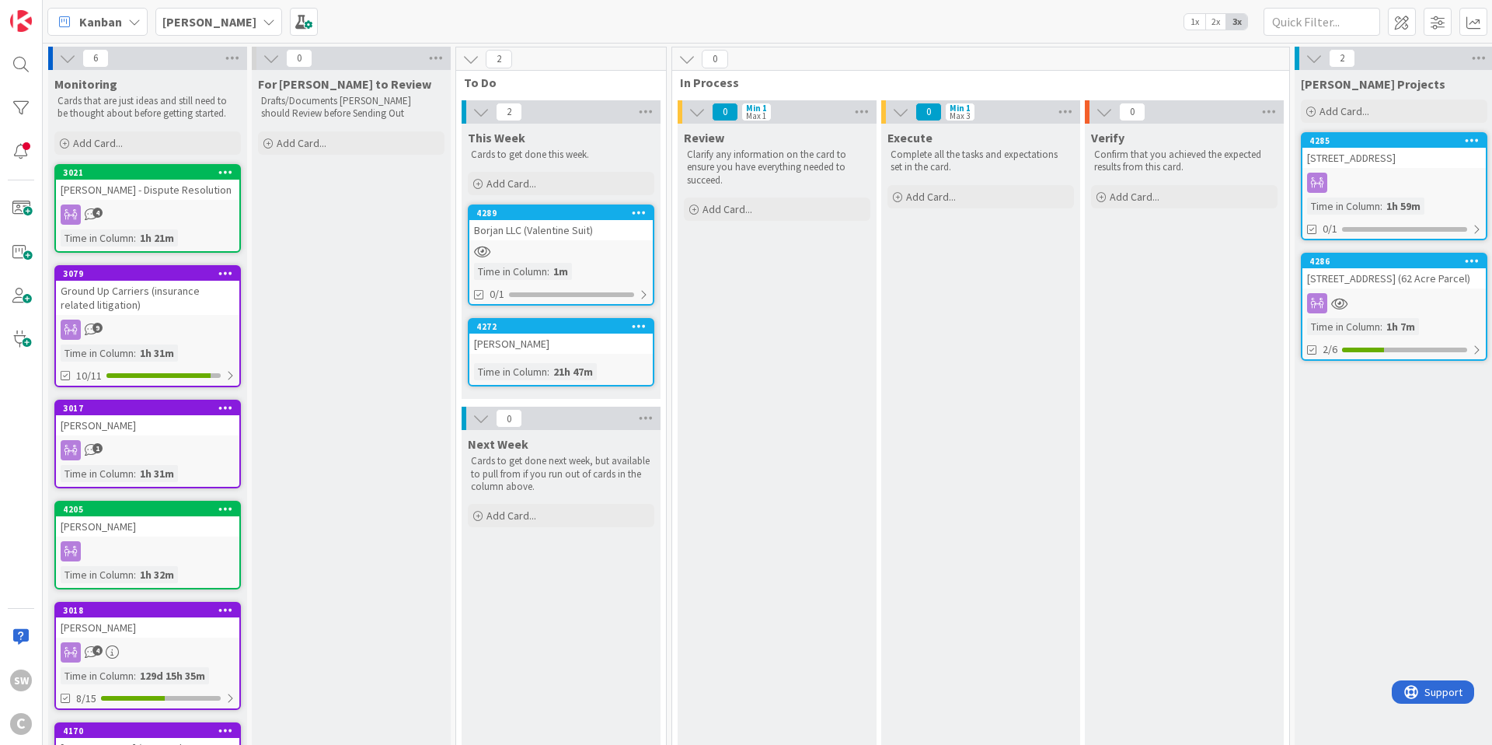
click at [481, 253] on icon at bounding box center [482, 251] width 16 height 13
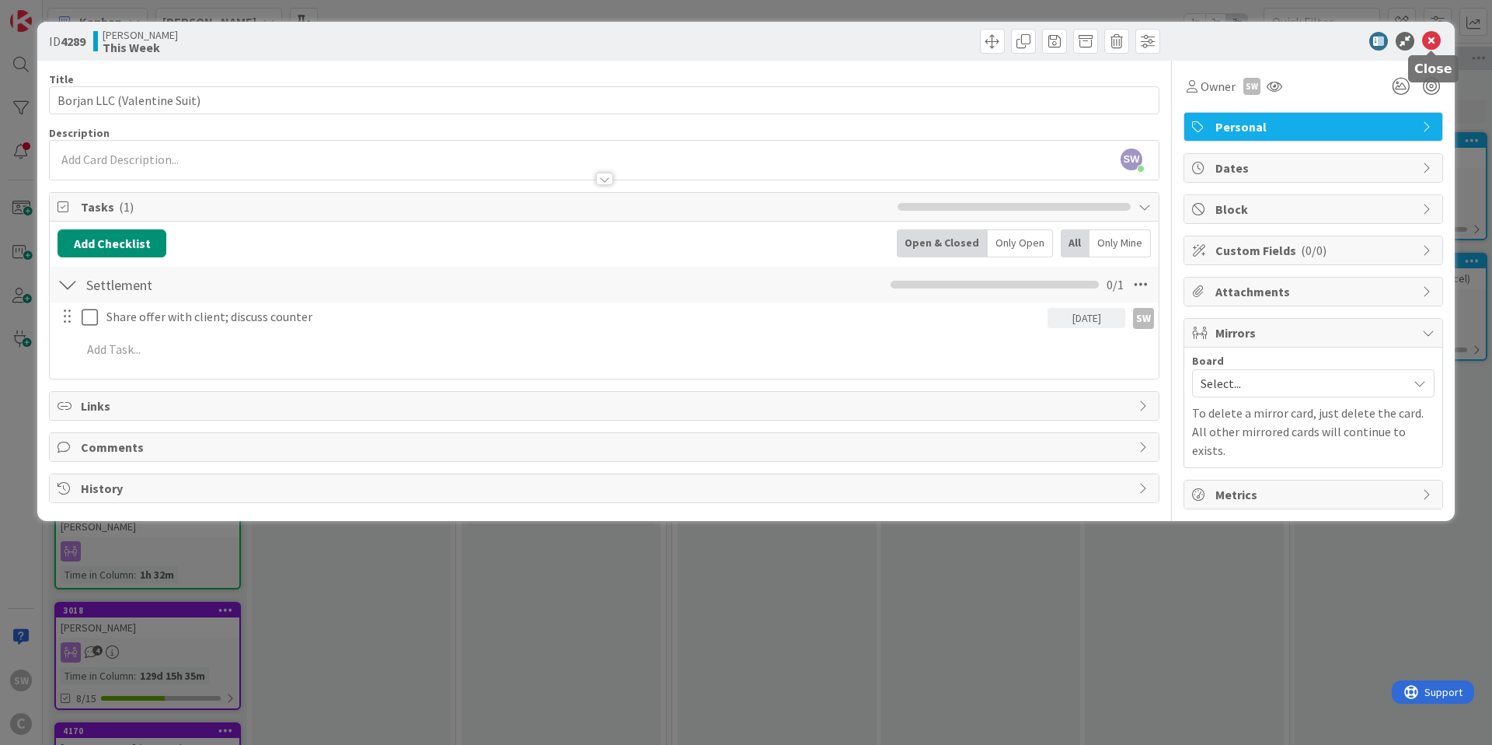
click at [1433, 44] on icon at bounding box center [1432, 41] width 19 height 19
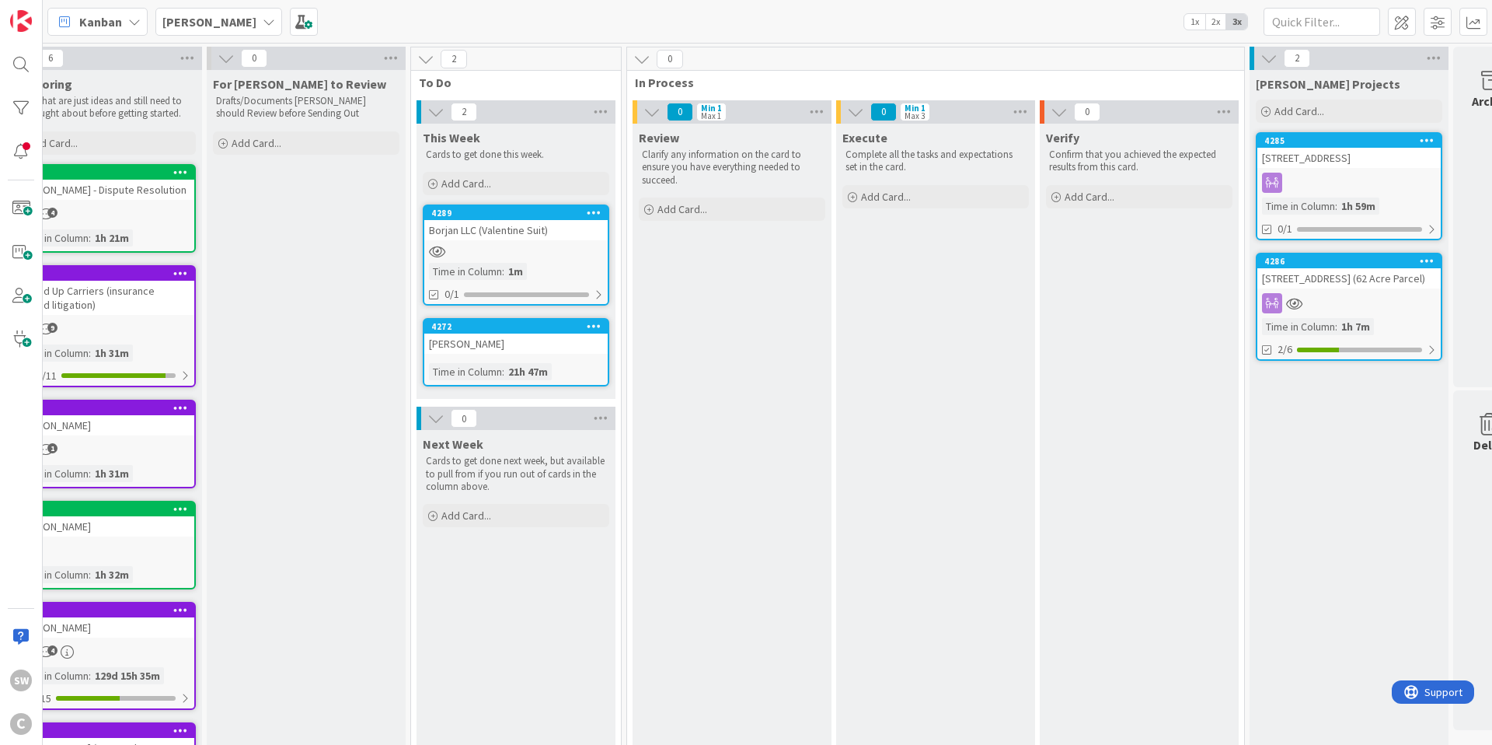
scroll to position [0, 46]
click at [1307, 113] on span "Add Card..." at bounding box center [1299, 111] width 50 height 14
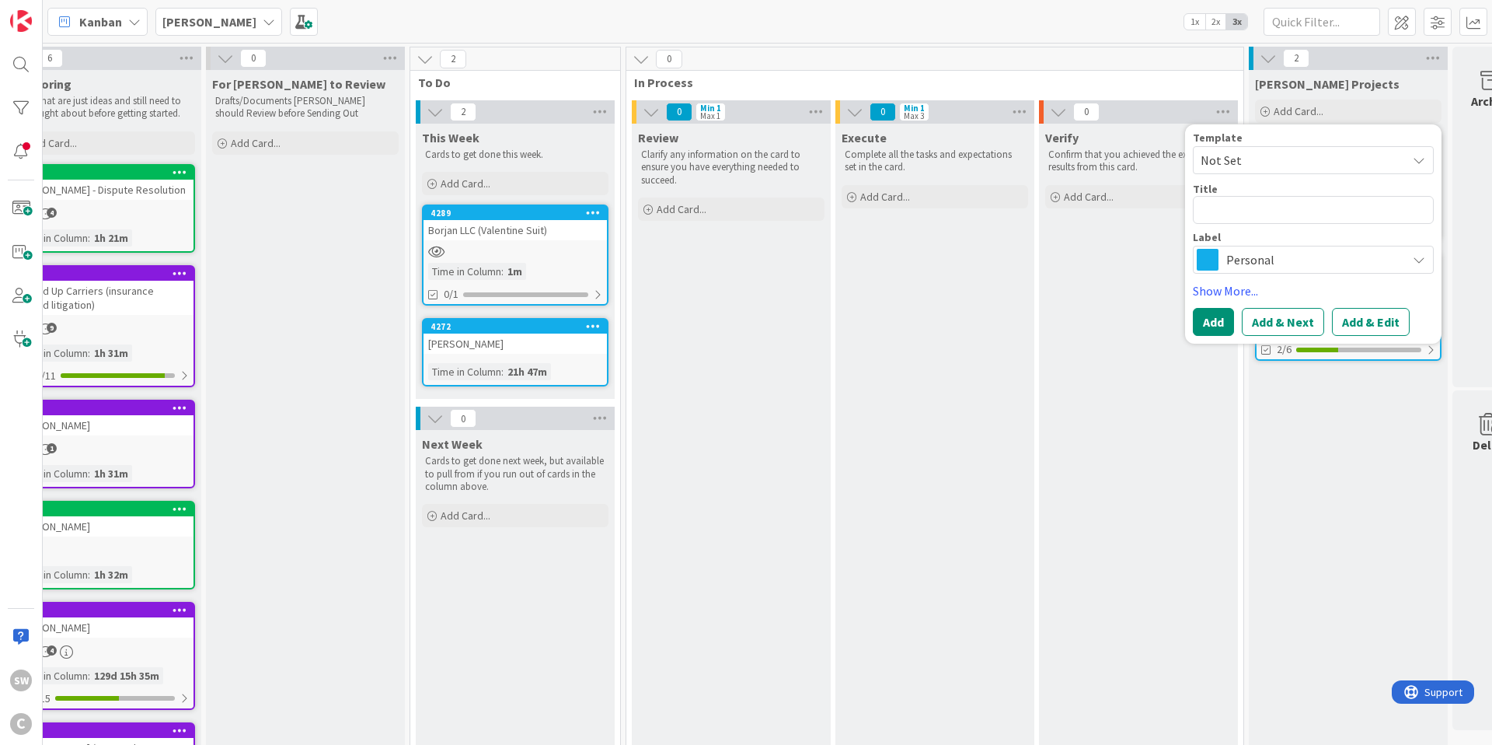
type textarea "x"
type textarea "E"
type textarea "x"
type textarea "Ei"
type textarea "x"
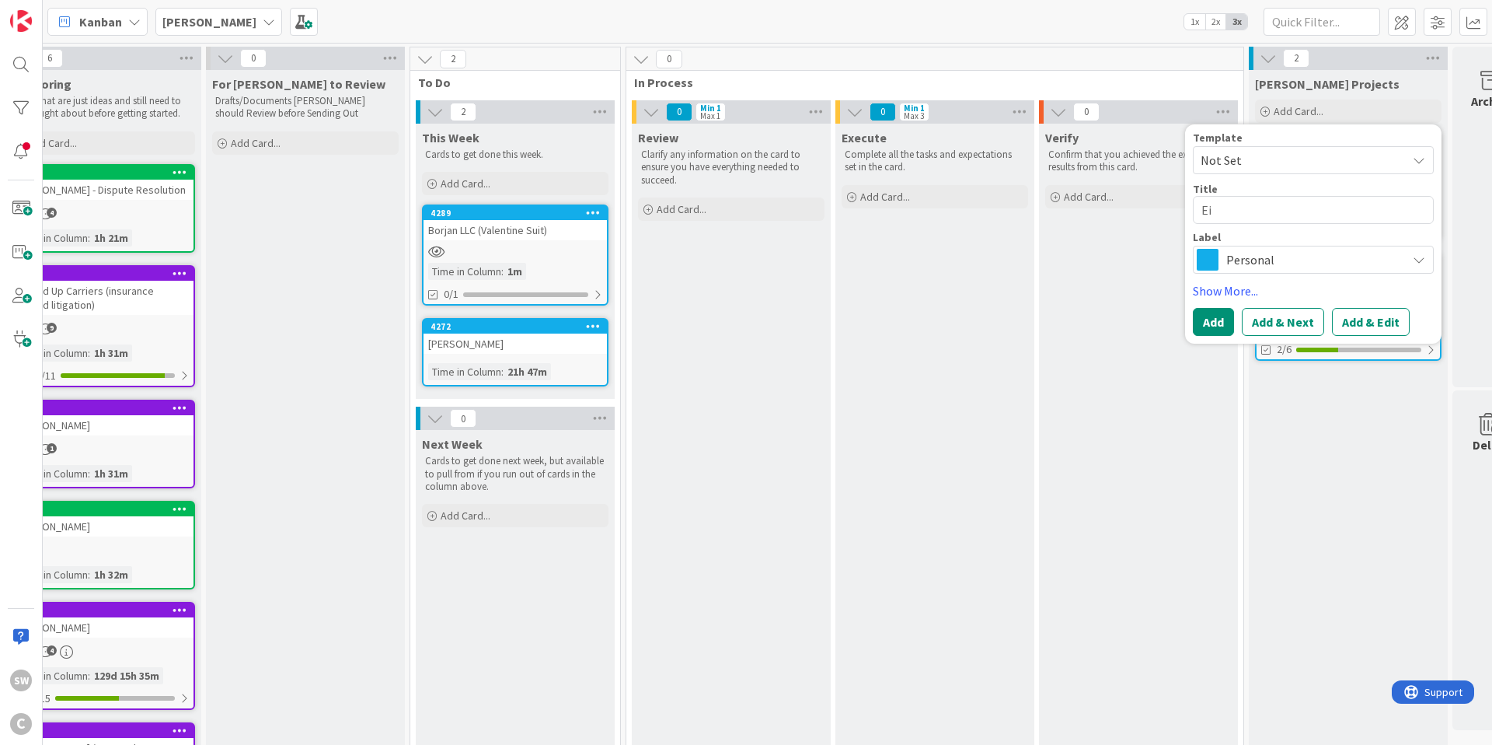
type textarea "[PERSON_NAME]"
type textarea "x"
type textarea "Eile"
type textarea "x"
type textarea "[PERSON_NAME]"
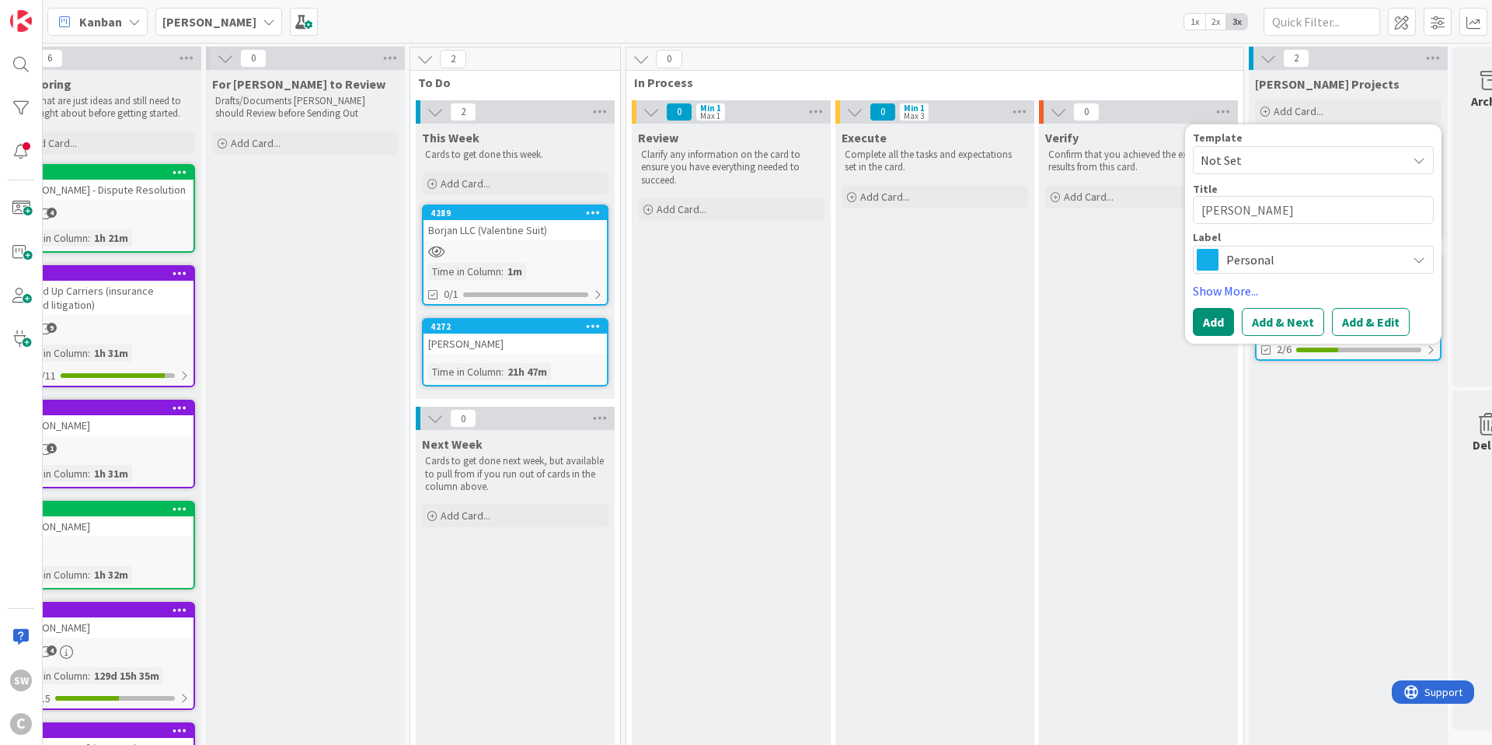
type textarea "x"
type textarea "[PERSON_NAME]"
type textarea "x"
type textarea "[PERSON_NAME] L"
type textarea "x"
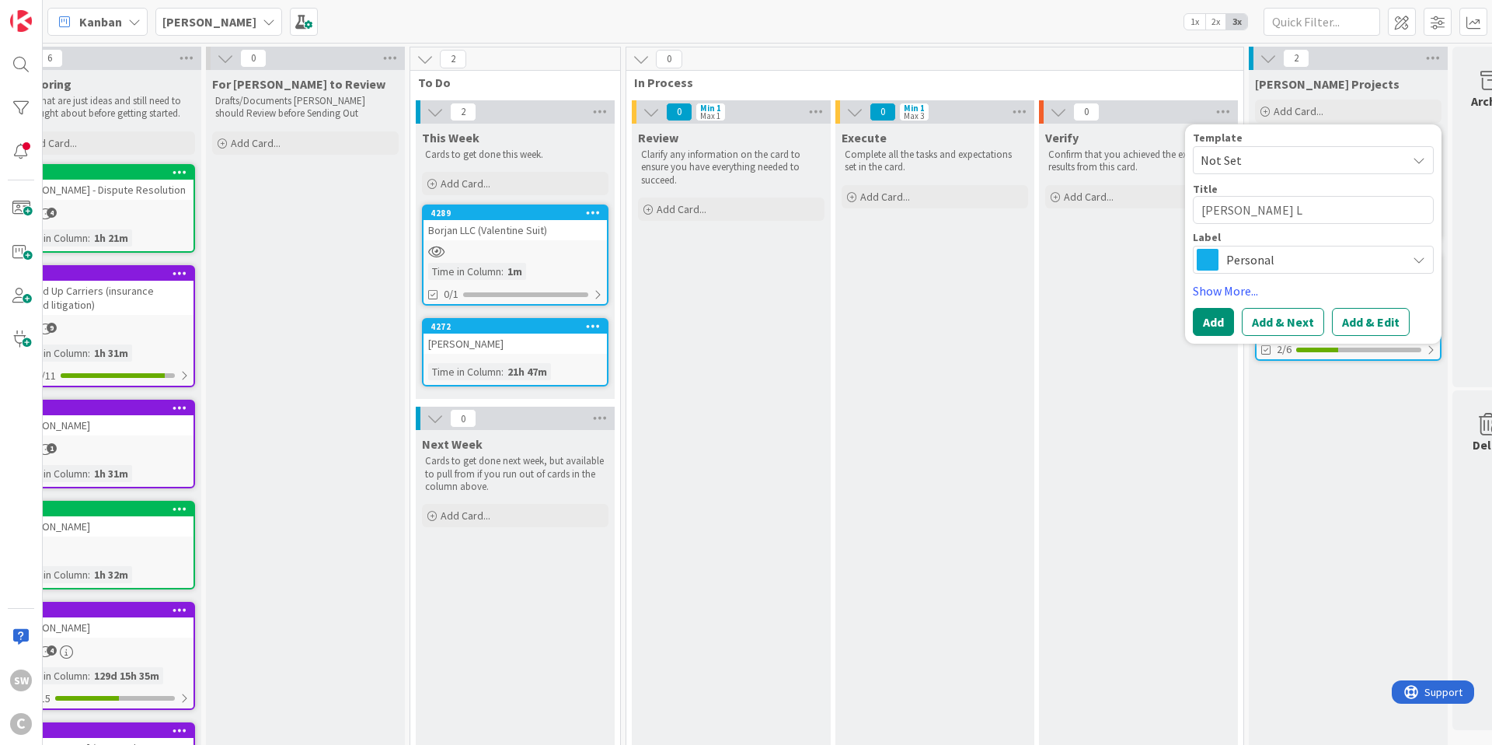
type textarea "[PERSON_NAME] La"
type textarea "x"
type textarea "[PERSON_NAME] Law"
type textarea "x"
type textarea "[PERSON_NAME] Laws"
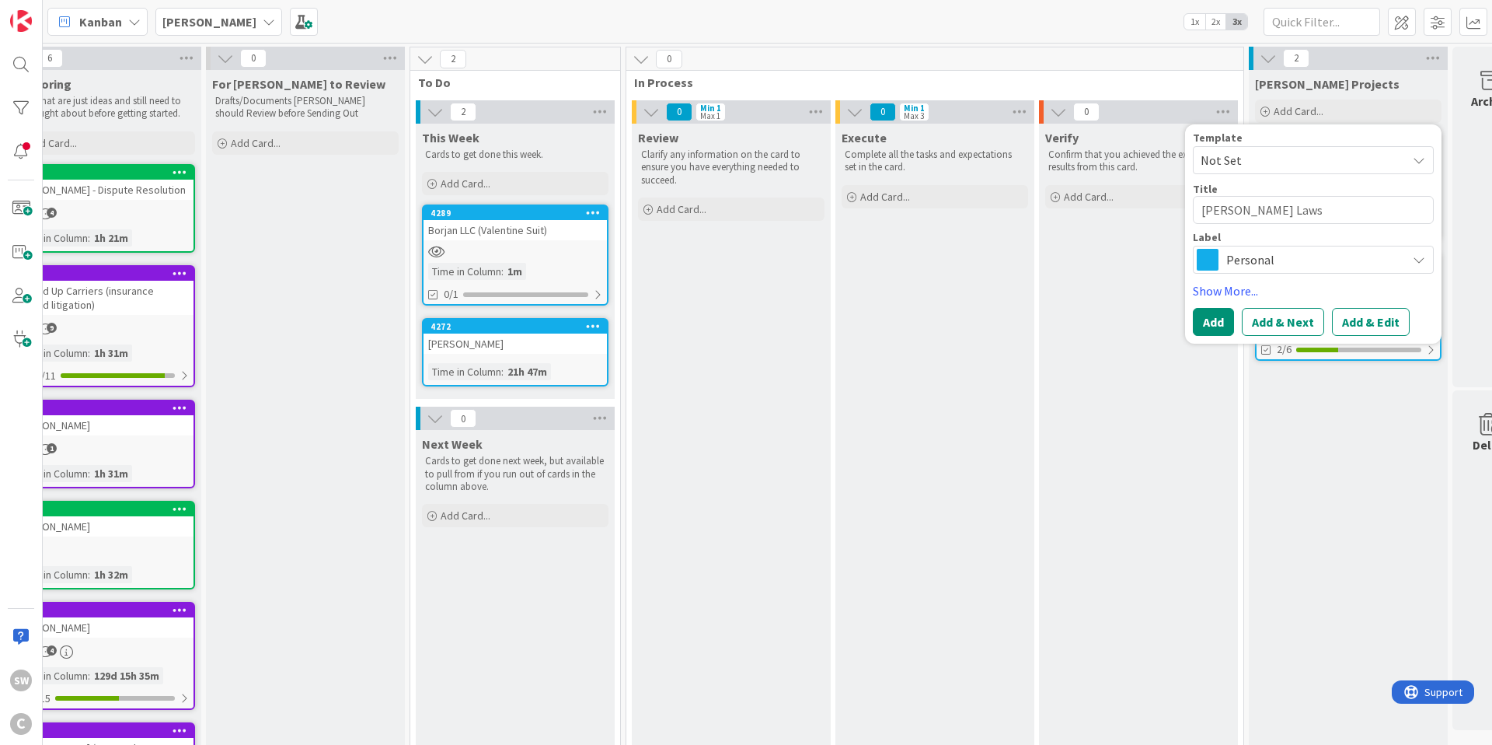
type textarea "x"
type textarea "[PERSON_NAME]"
type textarea "x"
type textarea "[PERSON_NAME]"
type textarea "x"
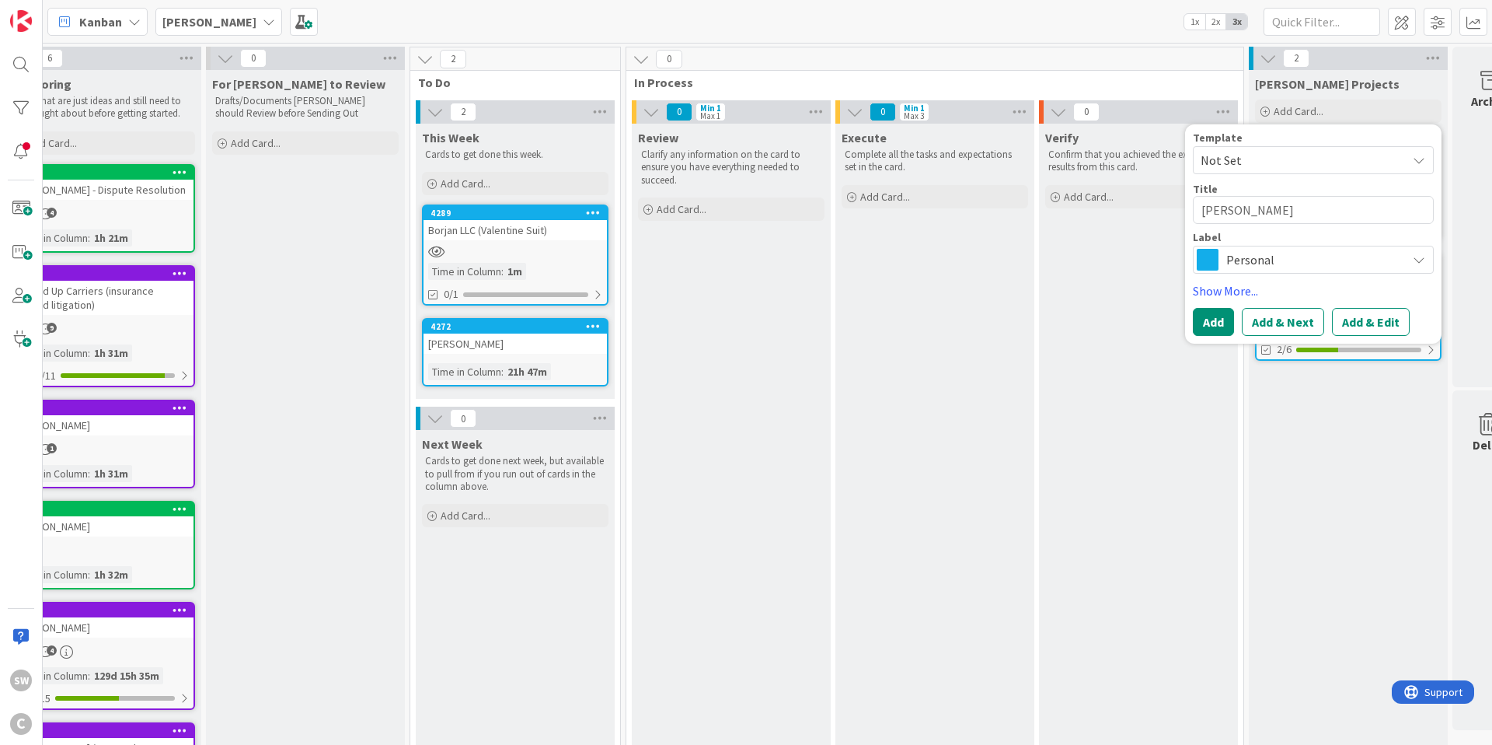
type textarea "[PERSON_NAME] Lawsuit"
click at [1220, 319] on button "Add" at bounding box center [1213, 322] width 41 height 28
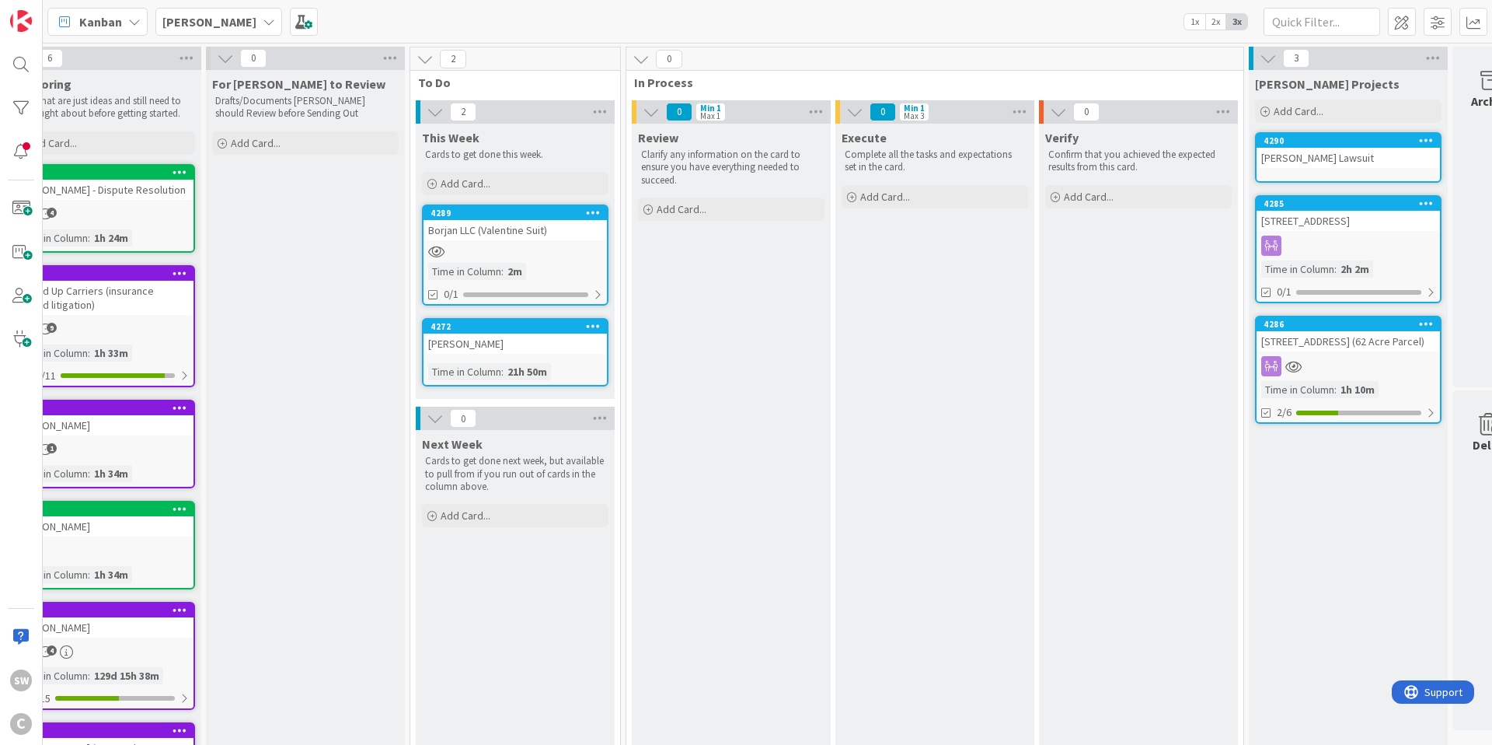
click at [1356, 152] on div "[PERSON_NAME] Lawsuit" at bounding box center [1348, 158] width 183 height 20
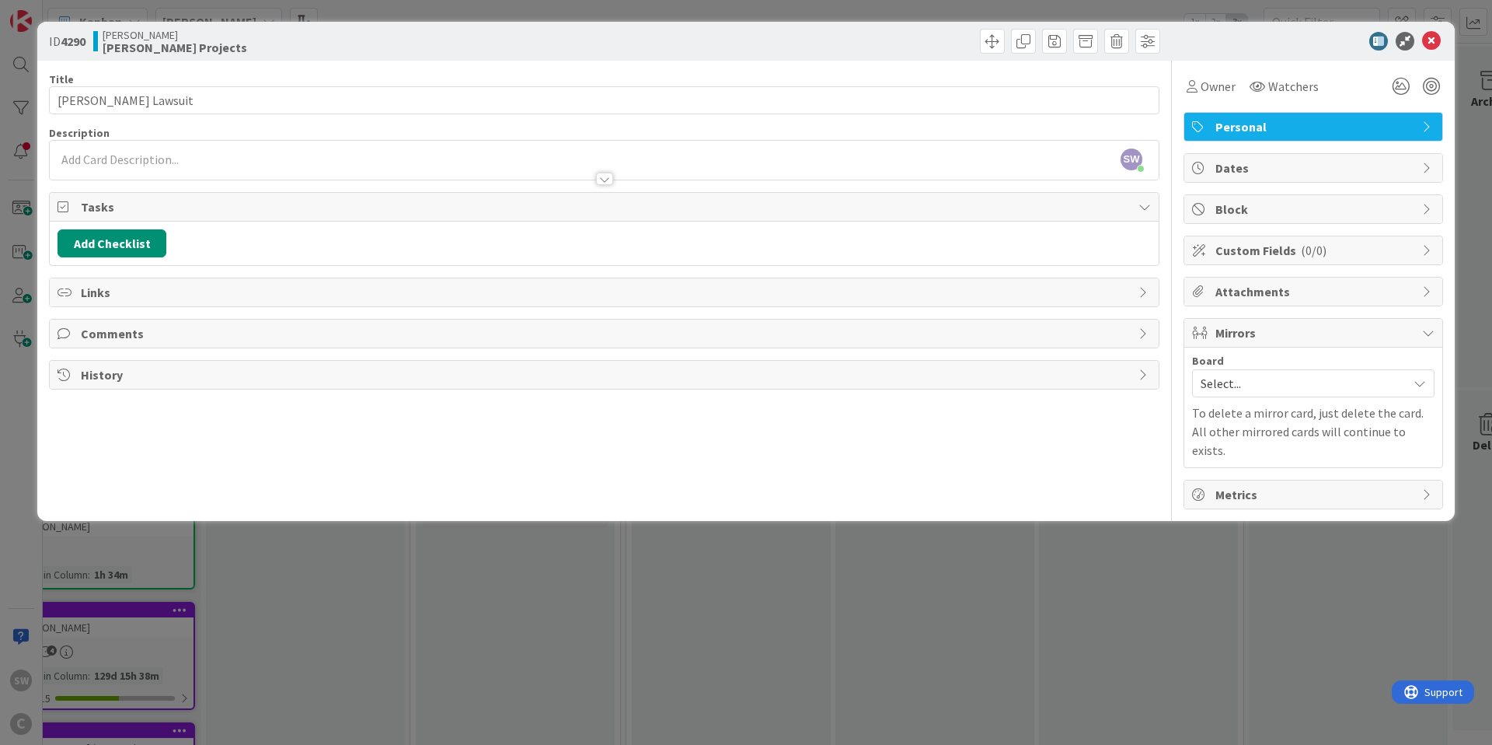
click at [225, 165] on div at bounding box center [604, 171] width 1109 height 16
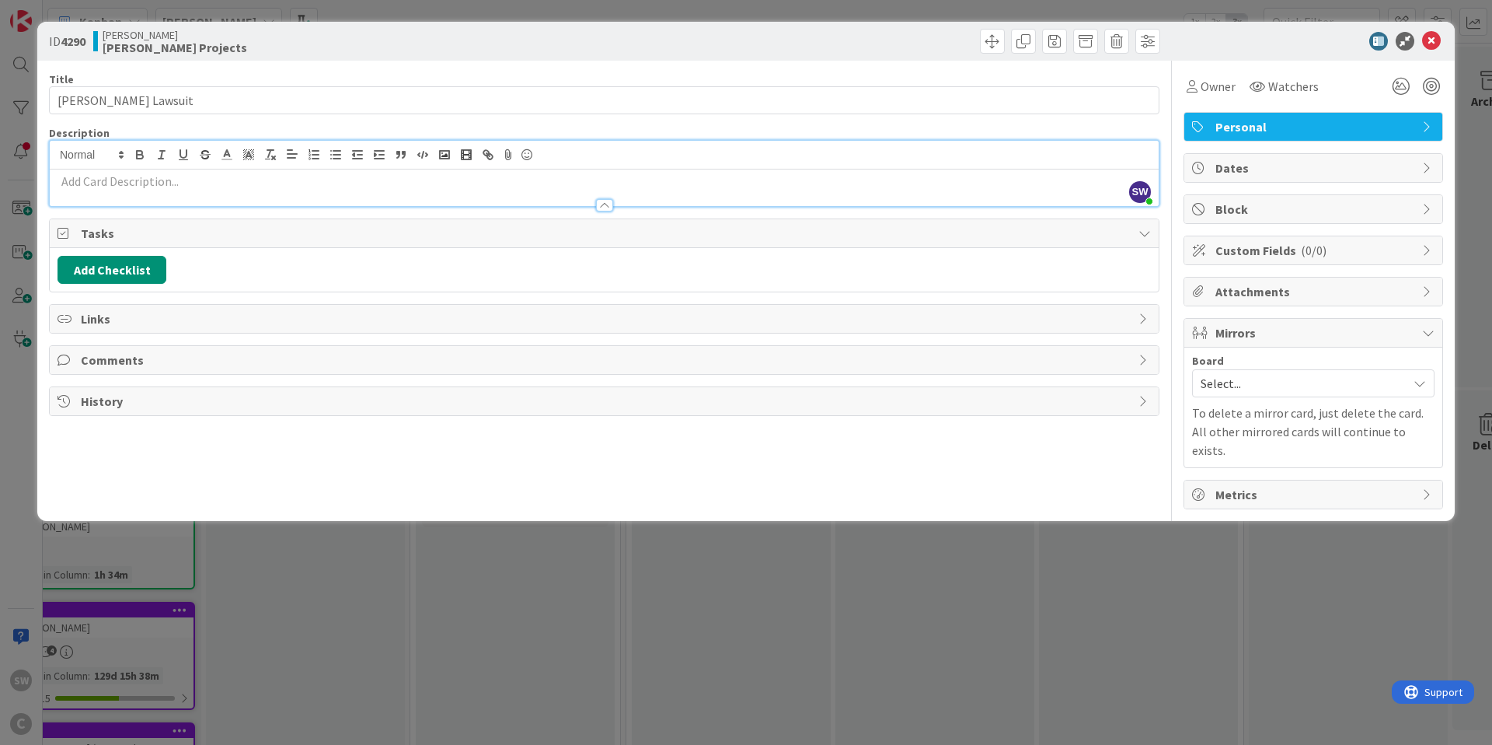
click at [212, 183] on p at bounding box center [605, 182] width 1094 height 18
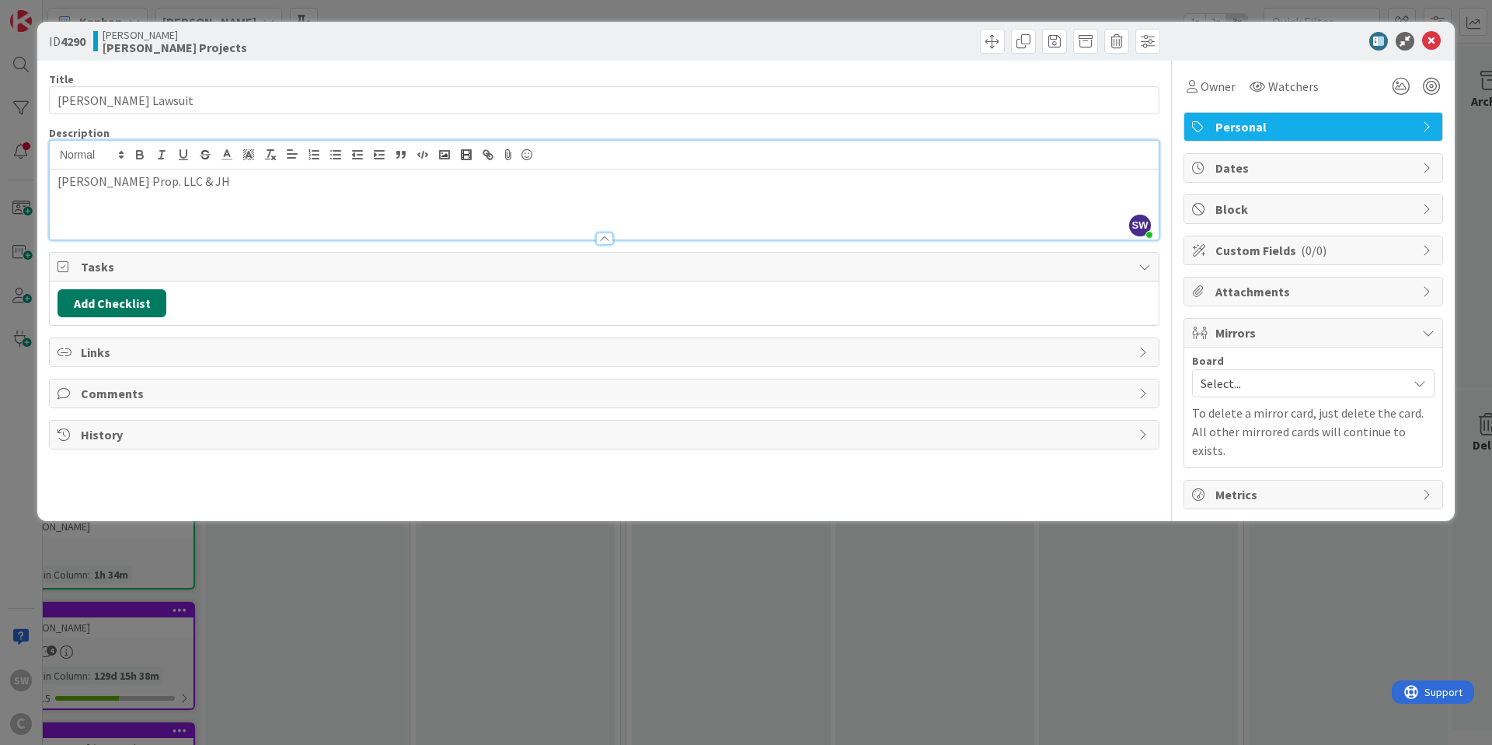
click at [125, 296] on button "Add Checklist" at bounding box center [112, 303] width 109 height 28
click at [117, 378] on input at bounding box center [185, 378] width 241 height 28
type input "Motion to Dismiss"
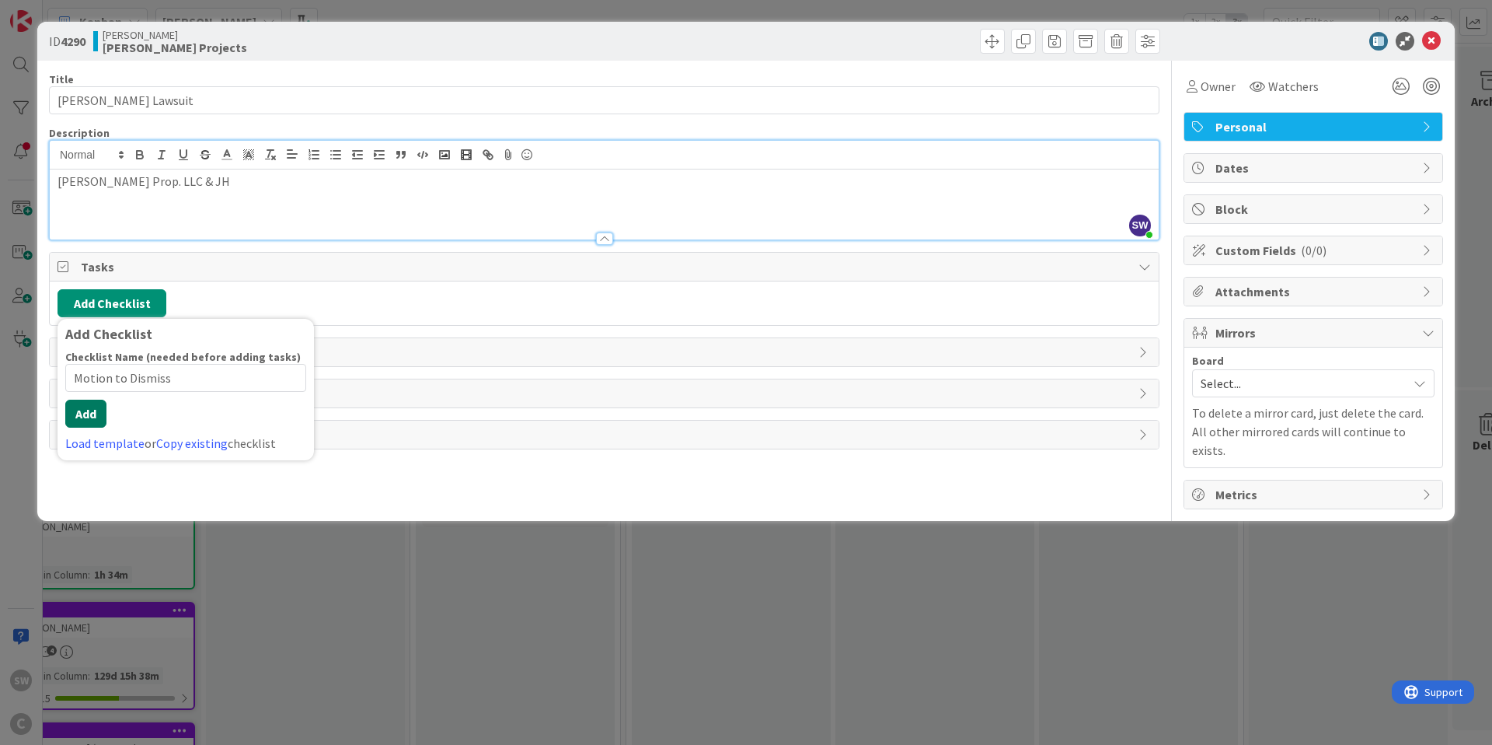
click at [75, 424] on button "Add" at bounding box center [85, 414] width 41 height 28
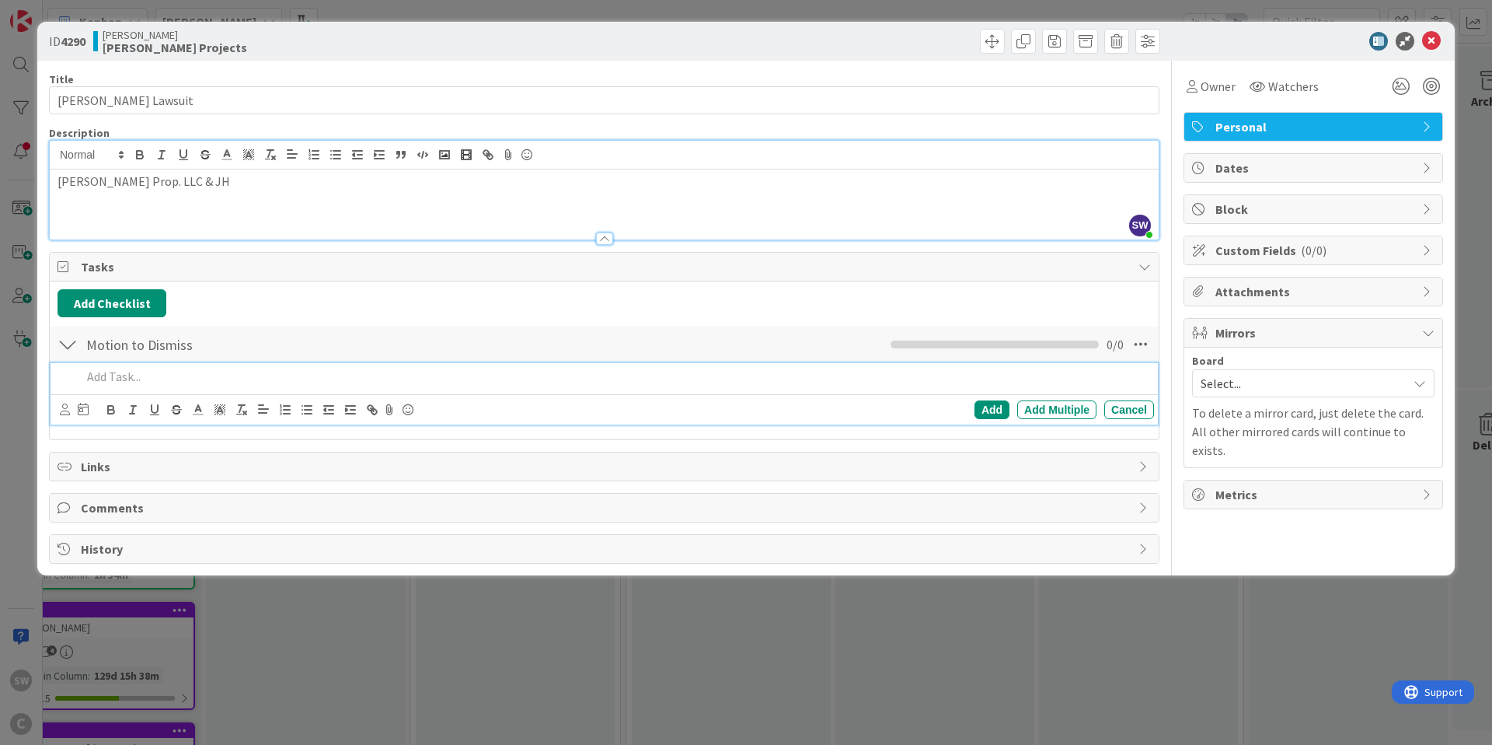
click at [174, 385] on p at bounding box center [615, 377] width 1067 height 18
click at [84, 412] on icon at bounding box center [83, 409] width 11 height 12
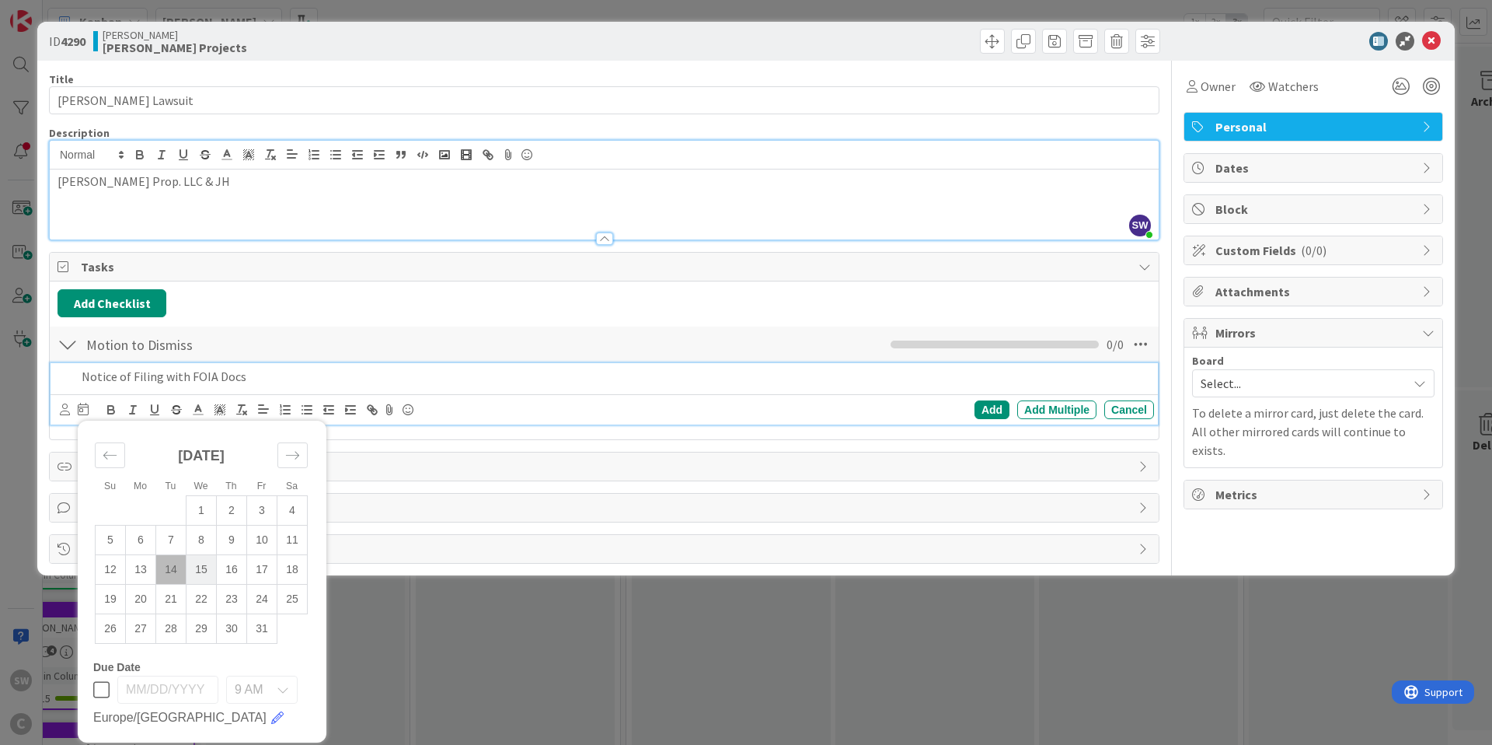
click at [199, 571] on td "15" at bounding box center [202, 569] width 30 height 30
type input "[DATE]"
click at [68, 412] on icon at bounding box center [65, 409] width 10 height 12
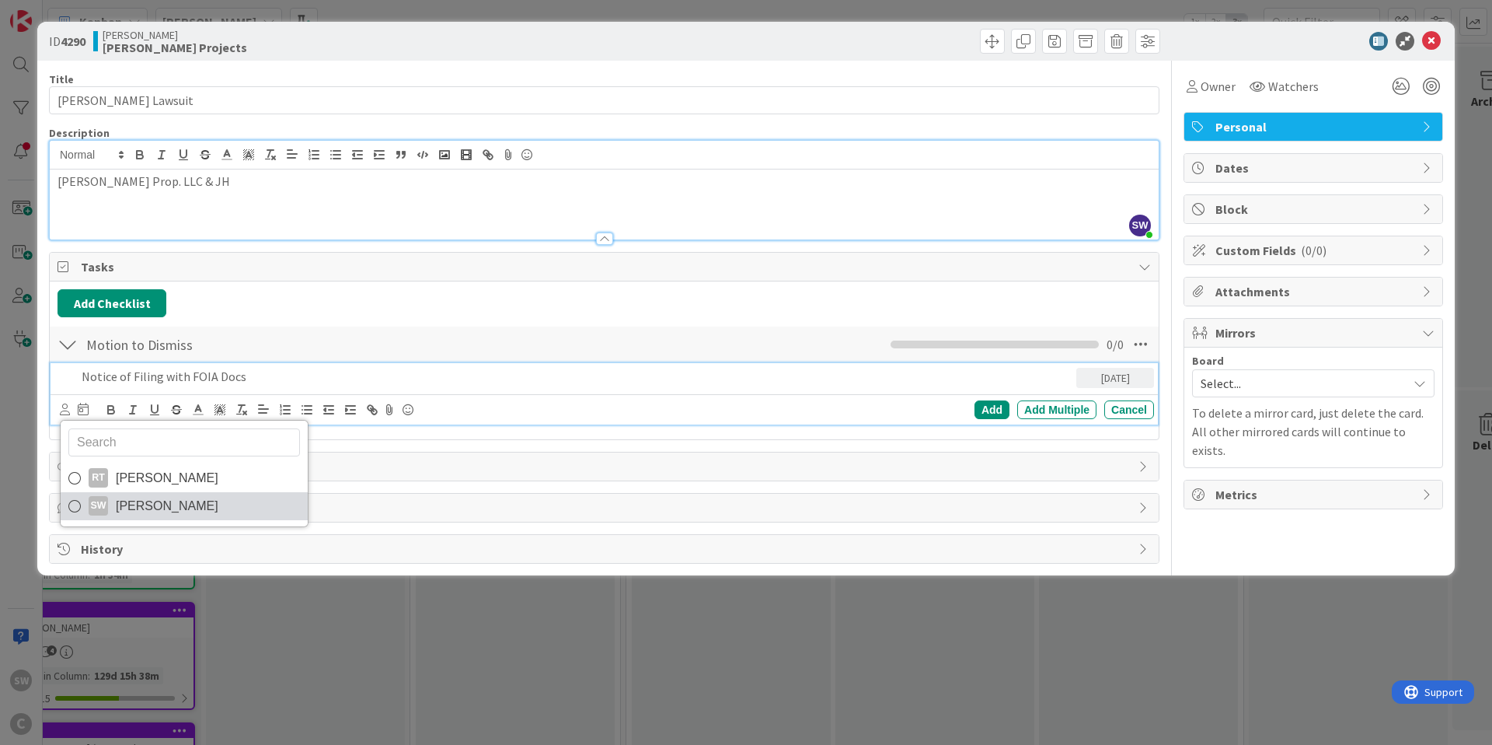
click at [73, 505] on icon at bounding box center [74, 505] width 12 height 23
click at [999, 410] on div "Add" at bounding box center [992, 409] width 35 height 19
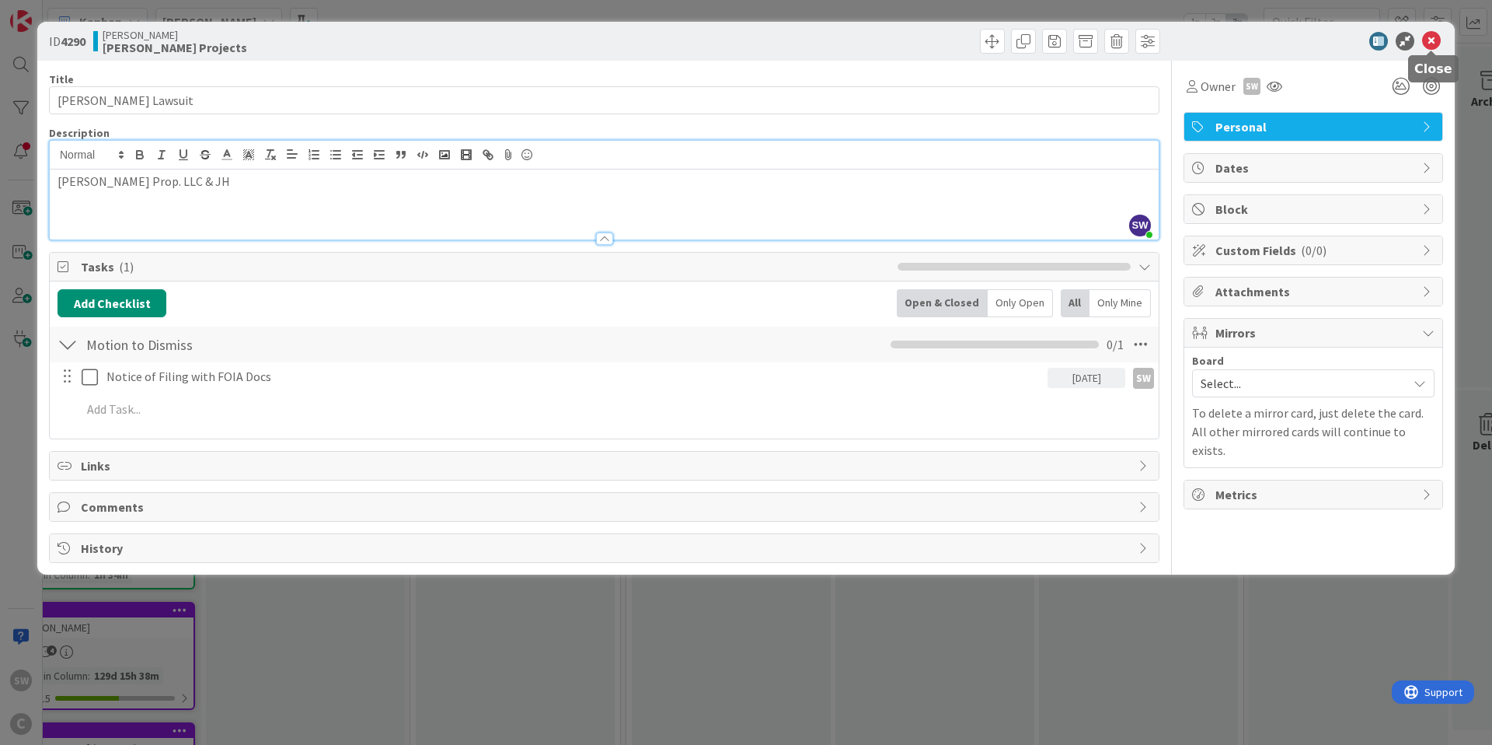
click at [1431, 45] on icon at bounding box center [1432, 41] width 19 height 19
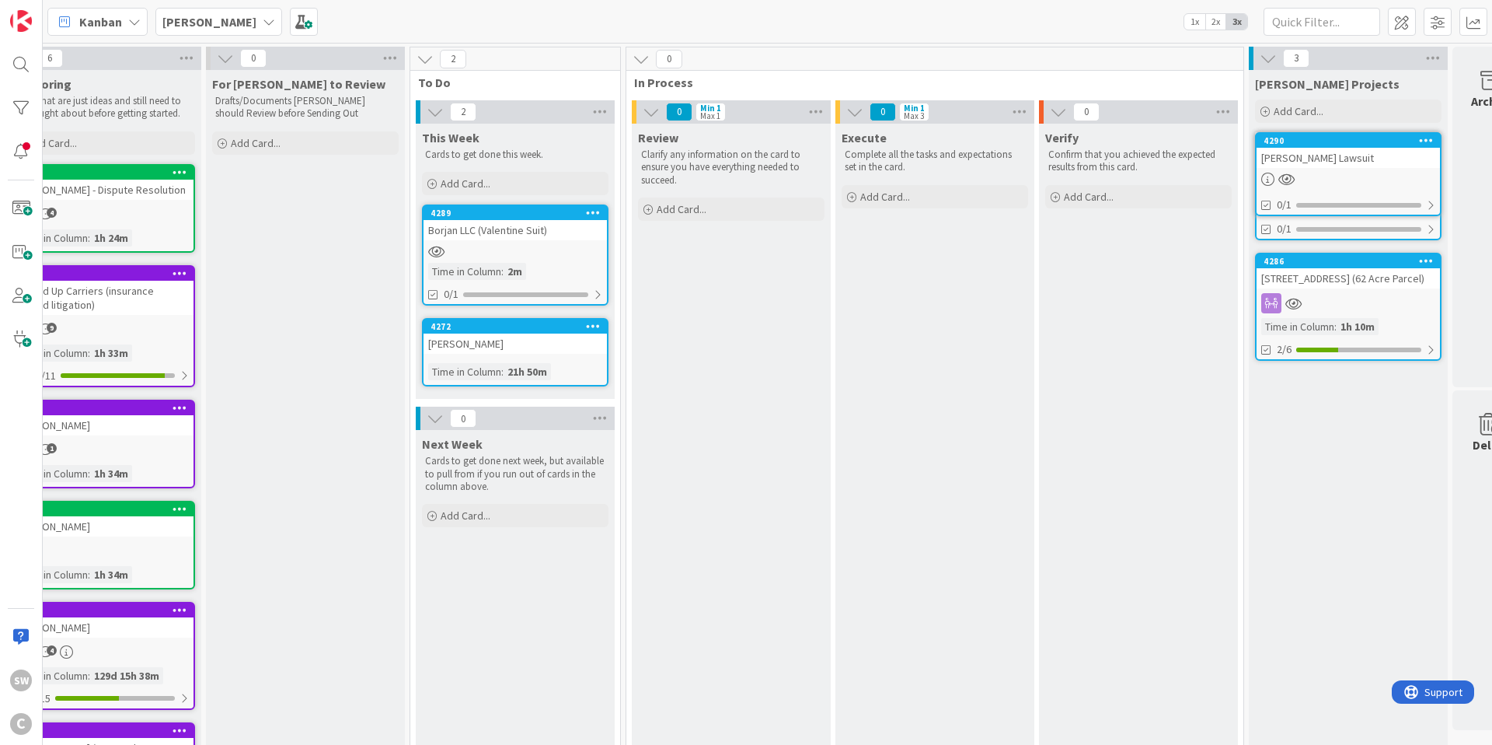
scroll to position [0, 71]
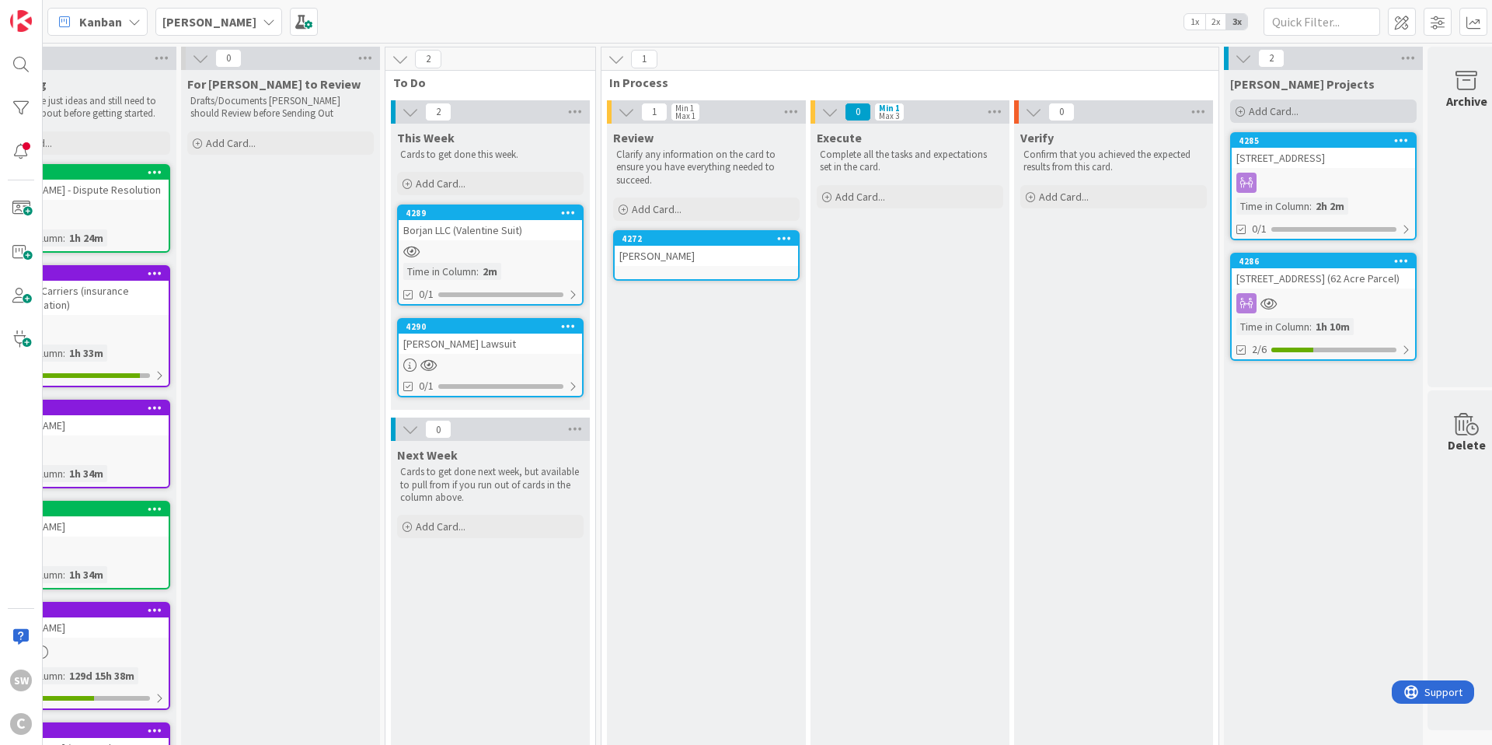
click at [1297, 113] on span "Add Card..." at bounding box center [1274, 111] width 50 height 14
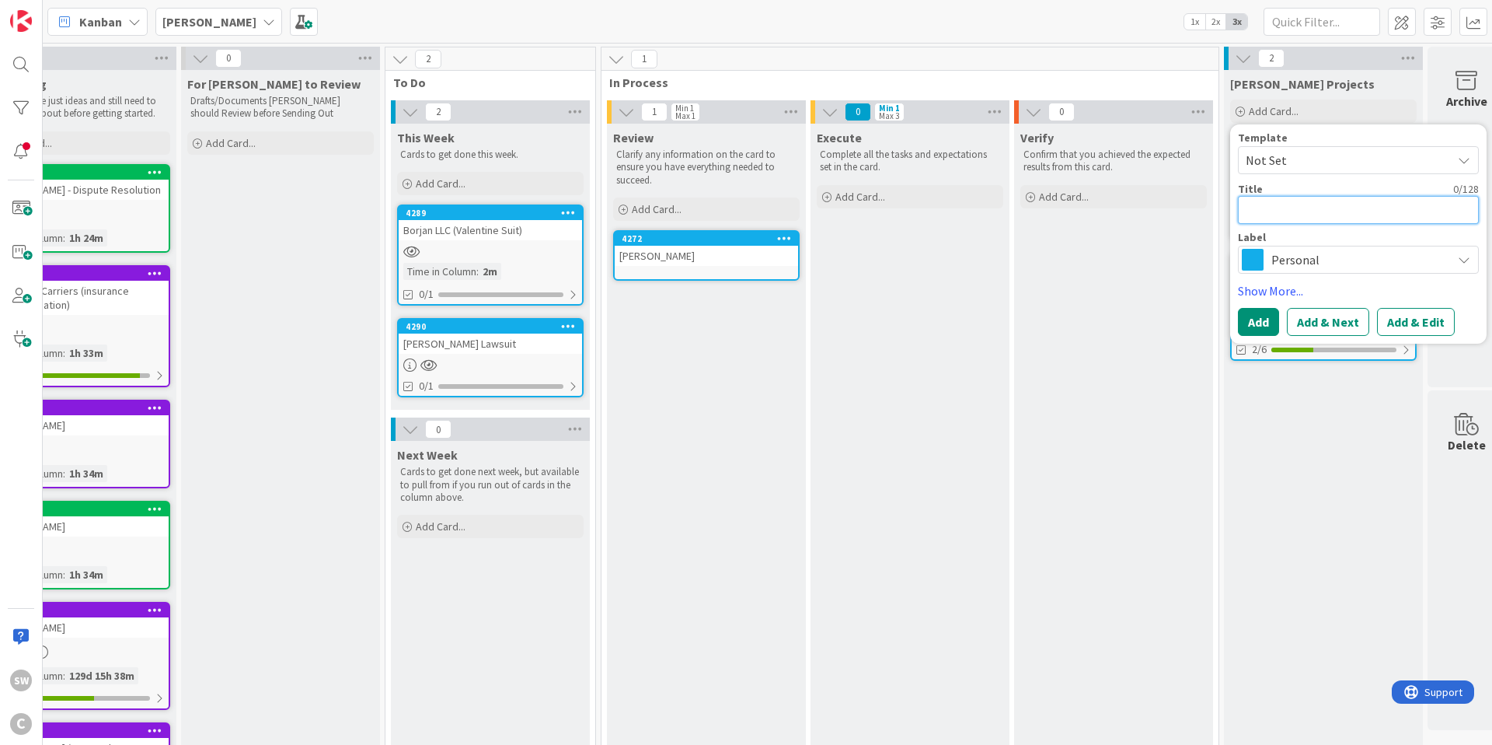
type textarea "x"
type textarea "E"
type textarea "x"
type textarea "Er"
type textarea "x"
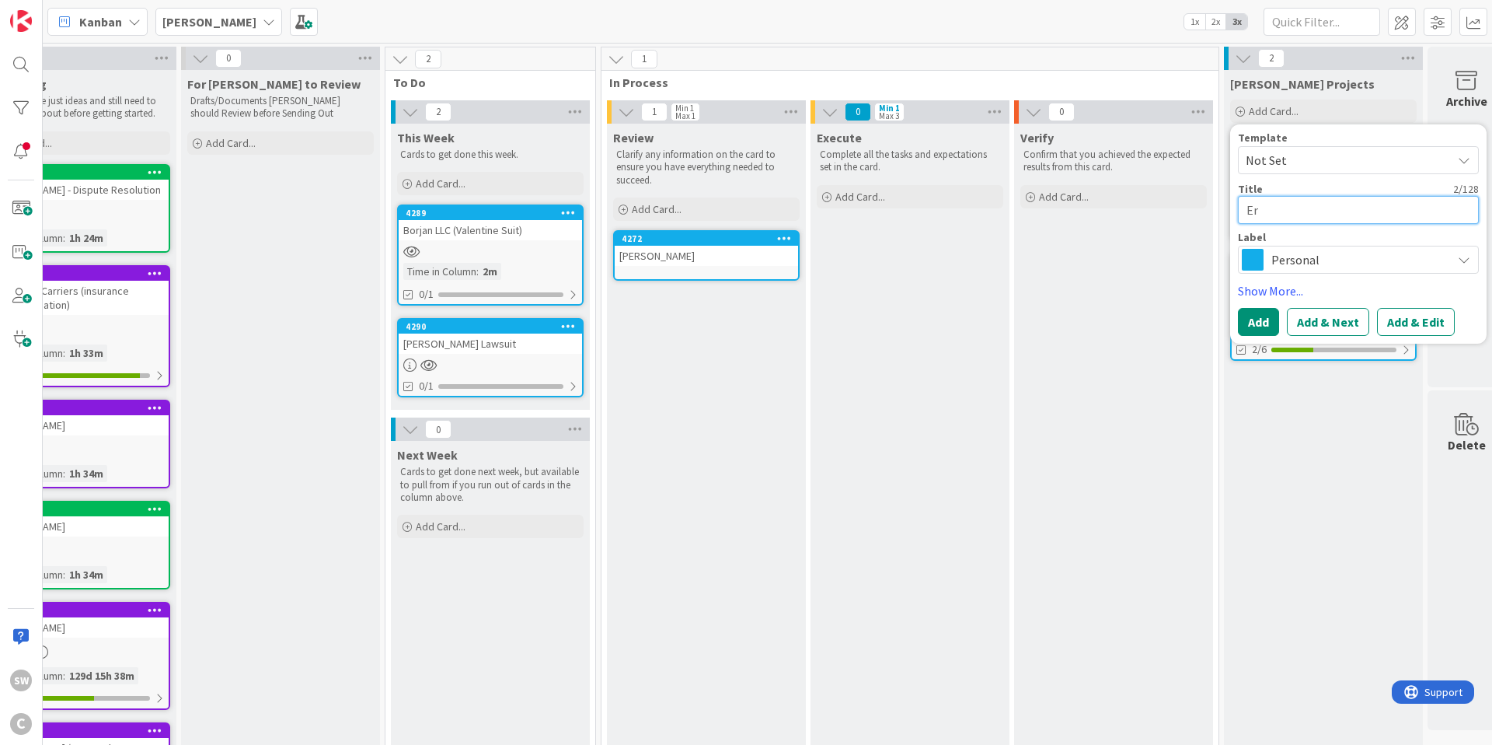
type textarea "Ern"
type textarea "x"
type textarea "Erns"
type textarea "x"
type textarea "[PERSON_NAME]"
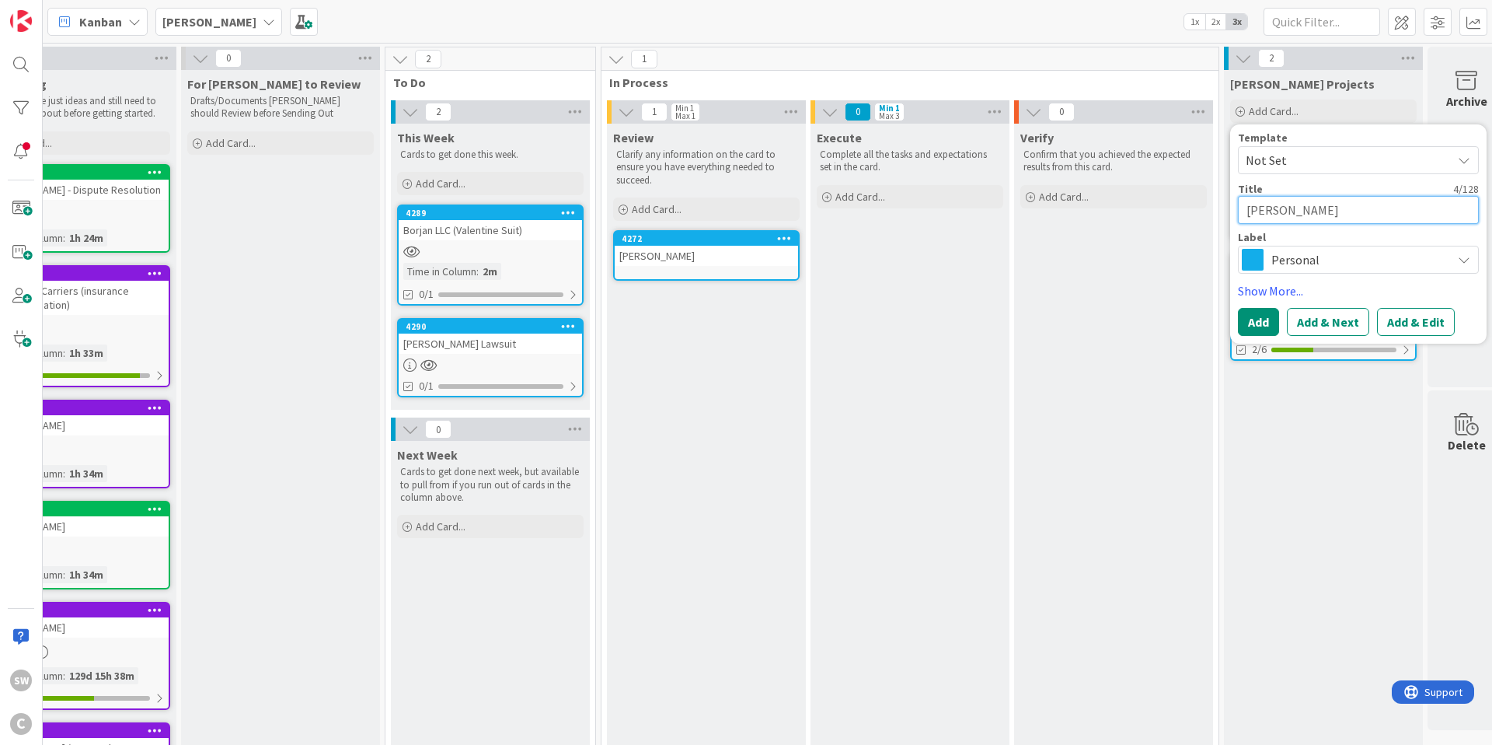
type textarea "x"
type textarea "[PERSON_NAME]"
type textarea "x"
type textarea "[PERSON_NAME]"
type textarea "x"
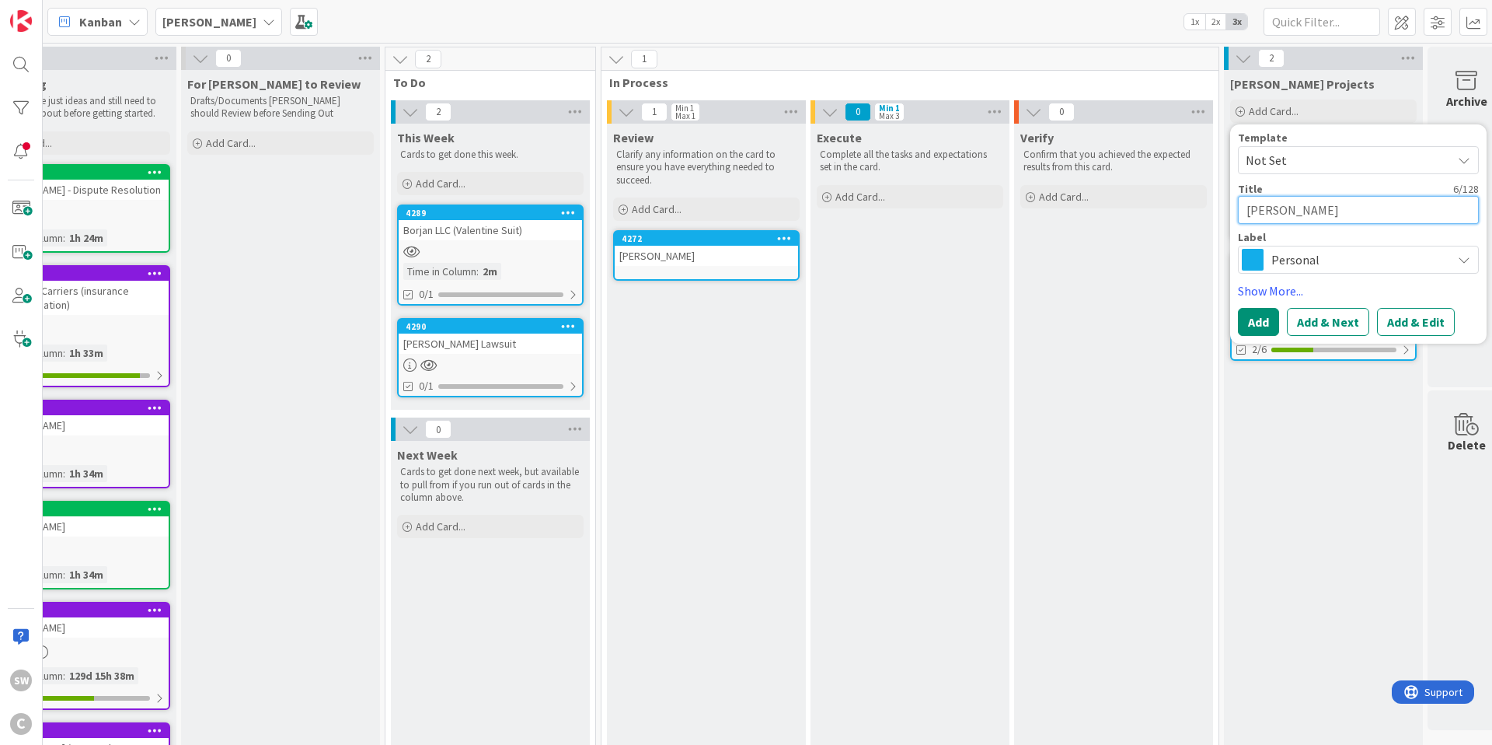
type textarea "[PERSON_NAME]"
type textarea "x"
type textarea "[PERSON_NAME]"
type textarea "x"
type textarea "[PERSON_NAME]"
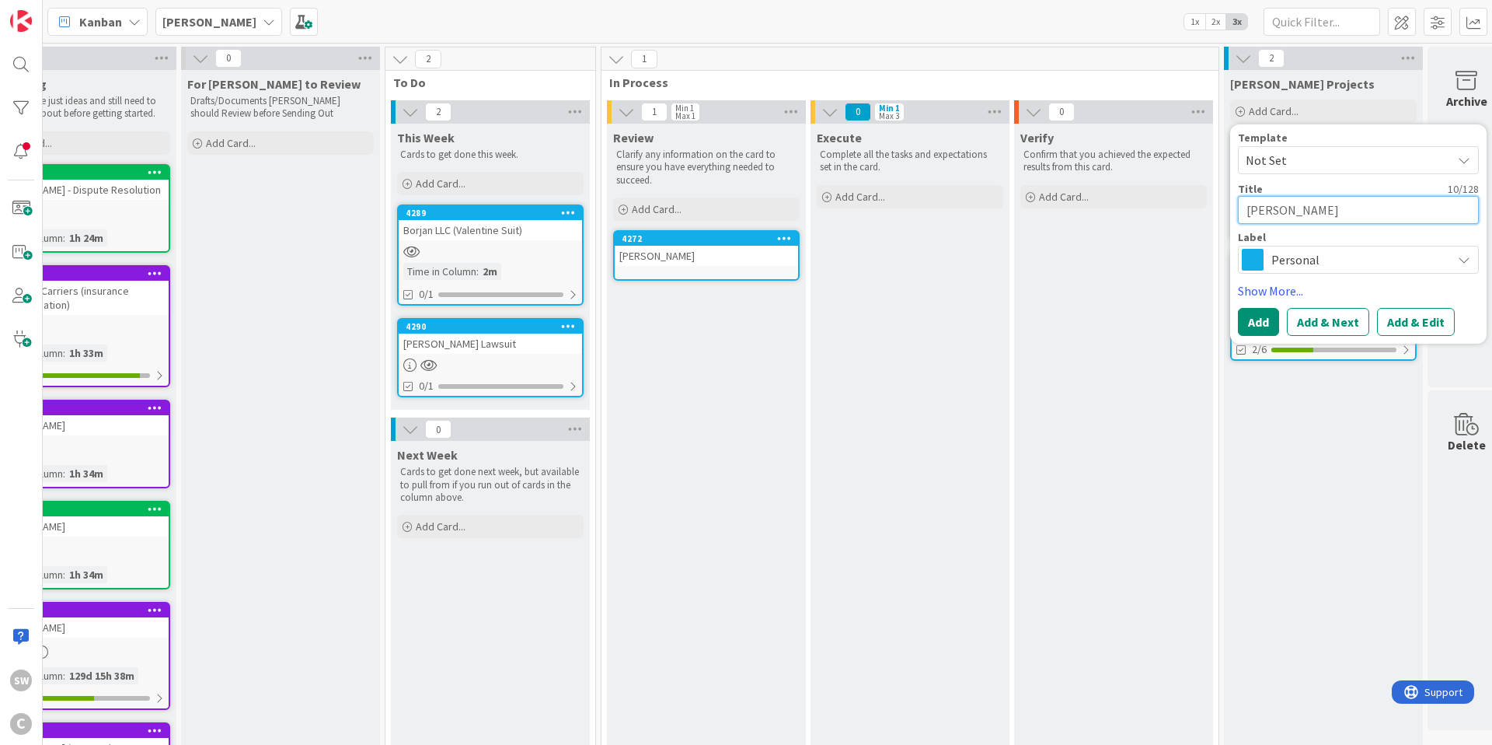
type textarea "x"
type textarea "[PERSON_NAME]"
type textarea "x"
type textarea "[PERSON_NAME]"
type textarea "x"
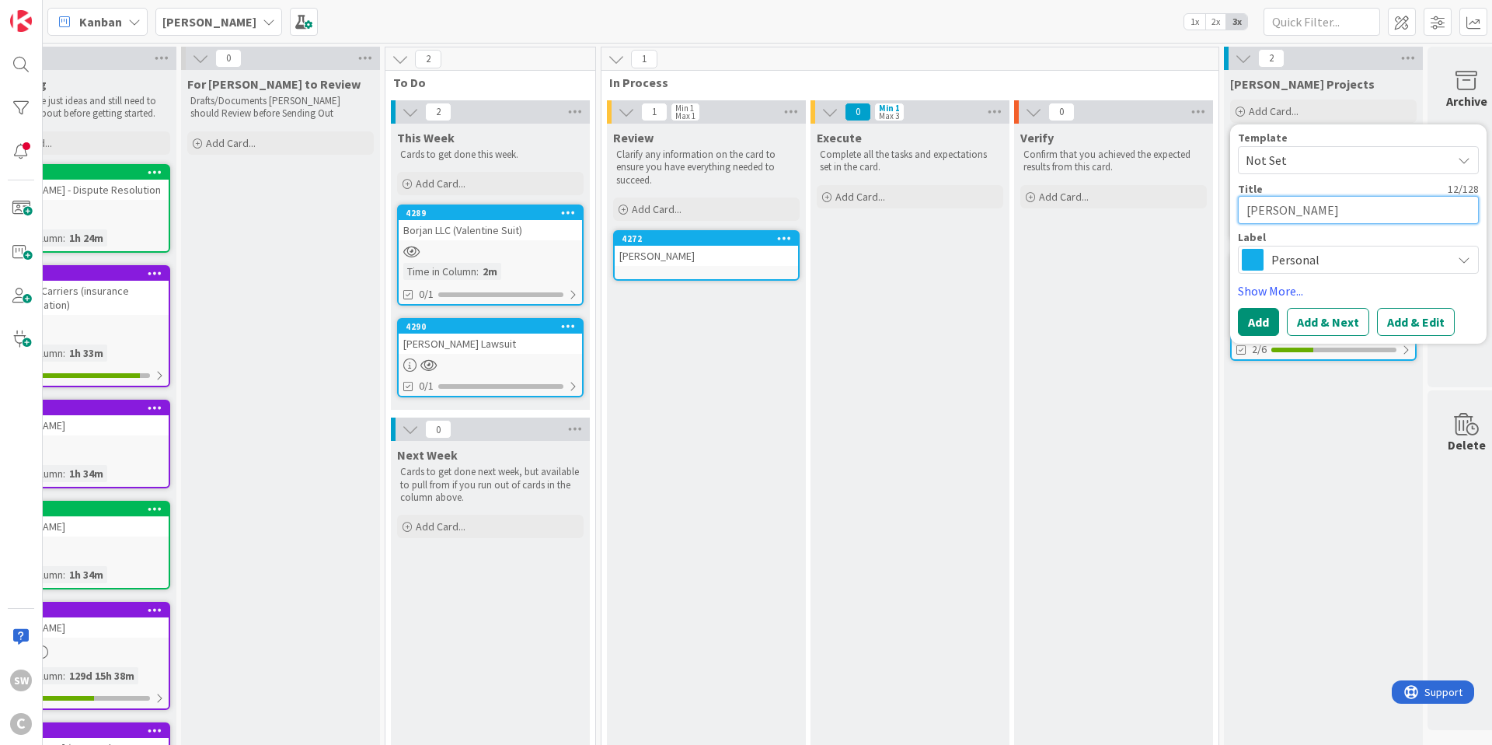
type textarea "[PERSON_NAME]"
click at [1266, 324] on button "Add" at bounding box center [1258, 322] width 41 height 28
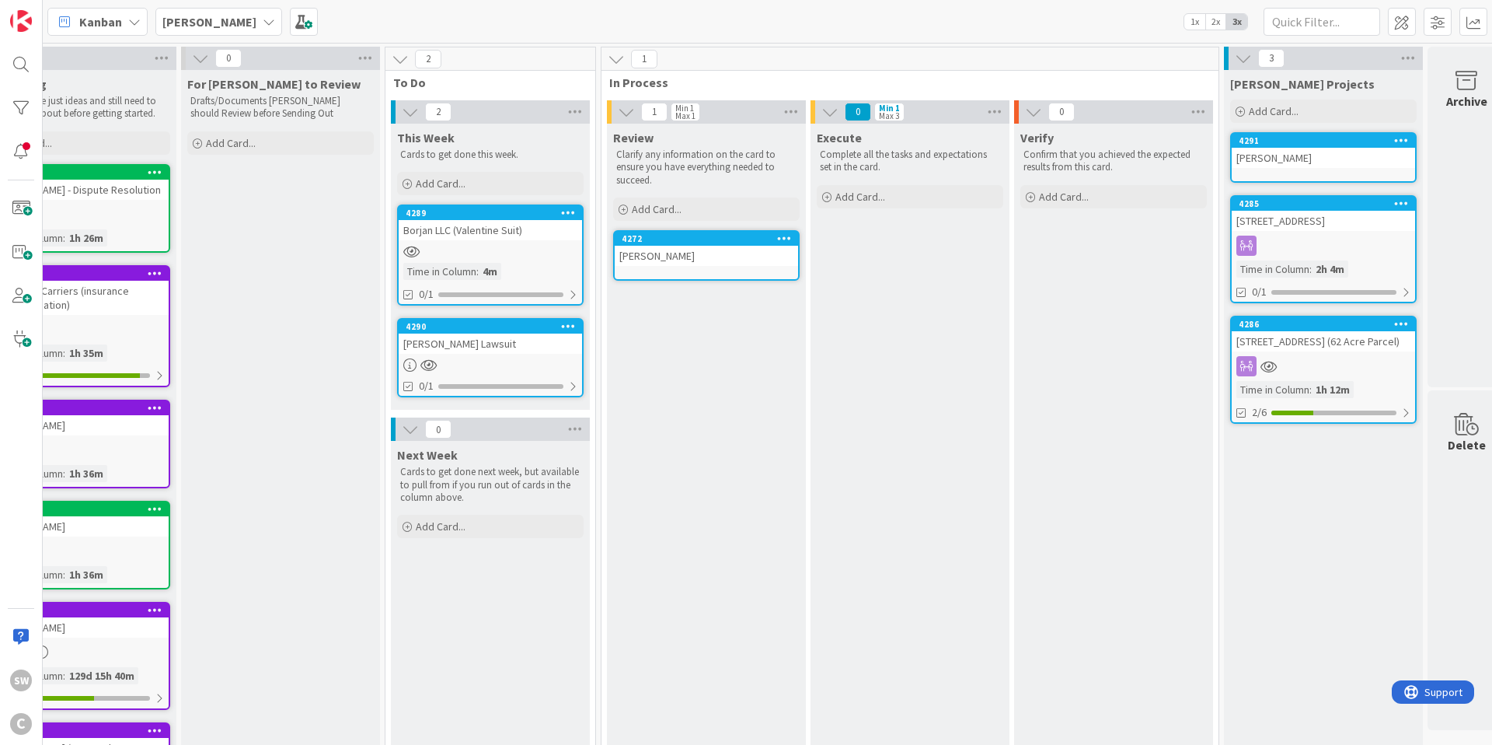
click at [1327, 168] on div "4291 [PERSON_NAME]" at bounding box center [1324, 157] width 187 height 51
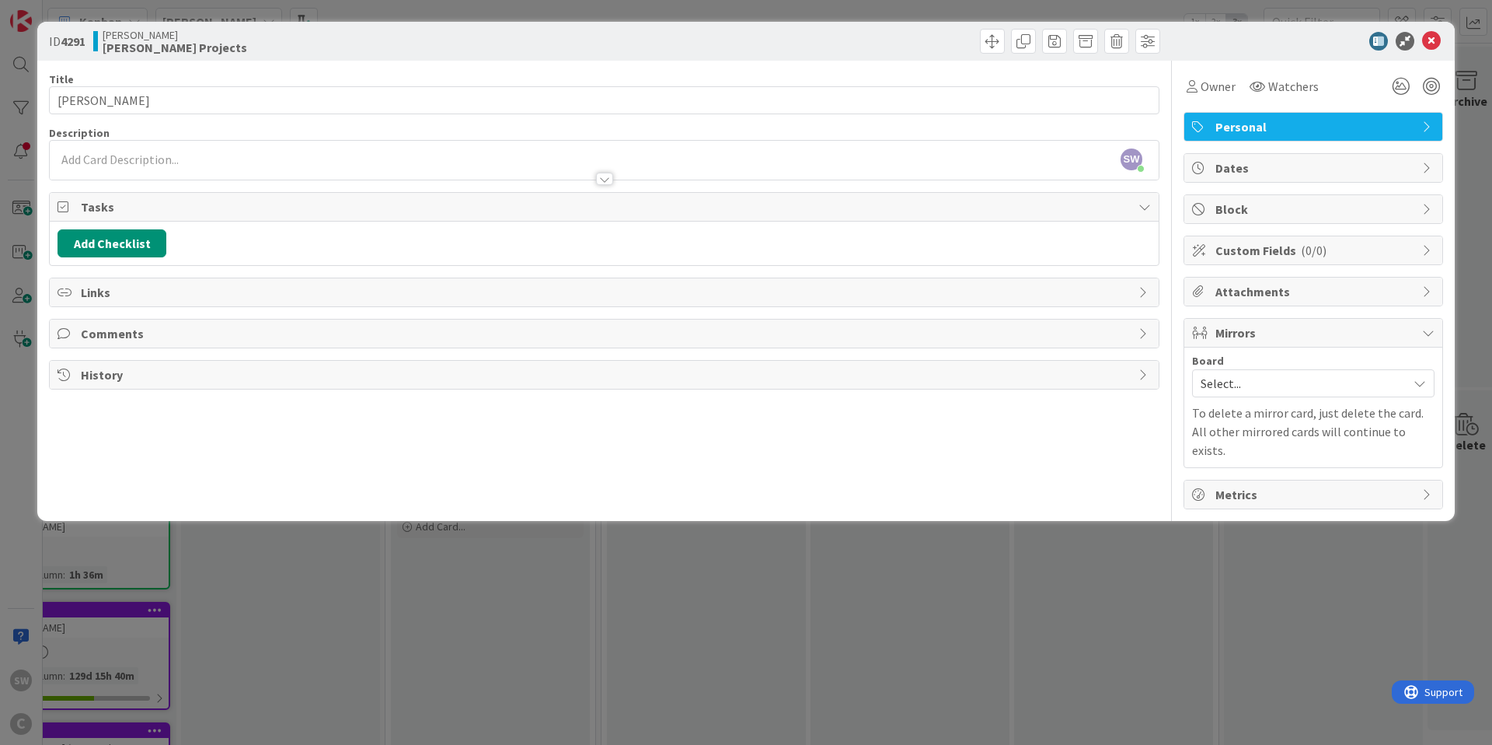
click at [197, 158] on div "SW [PERSON_NAME] just joined" at bounding box center [604, 160] width 1109 height 39
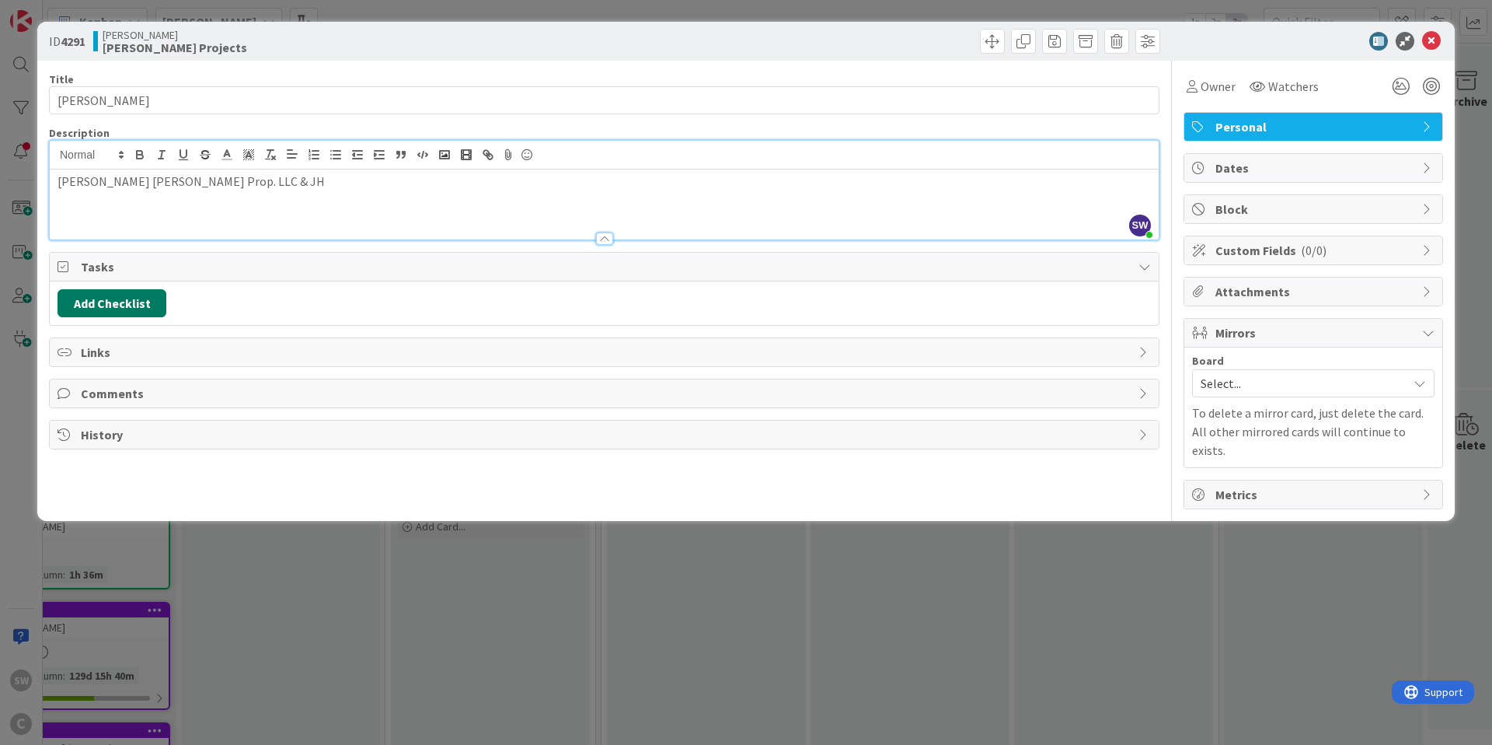
click at [134, 300] on button "Add Checklist" at bounding box center [112, 303] width 109 height 28
type input "N"
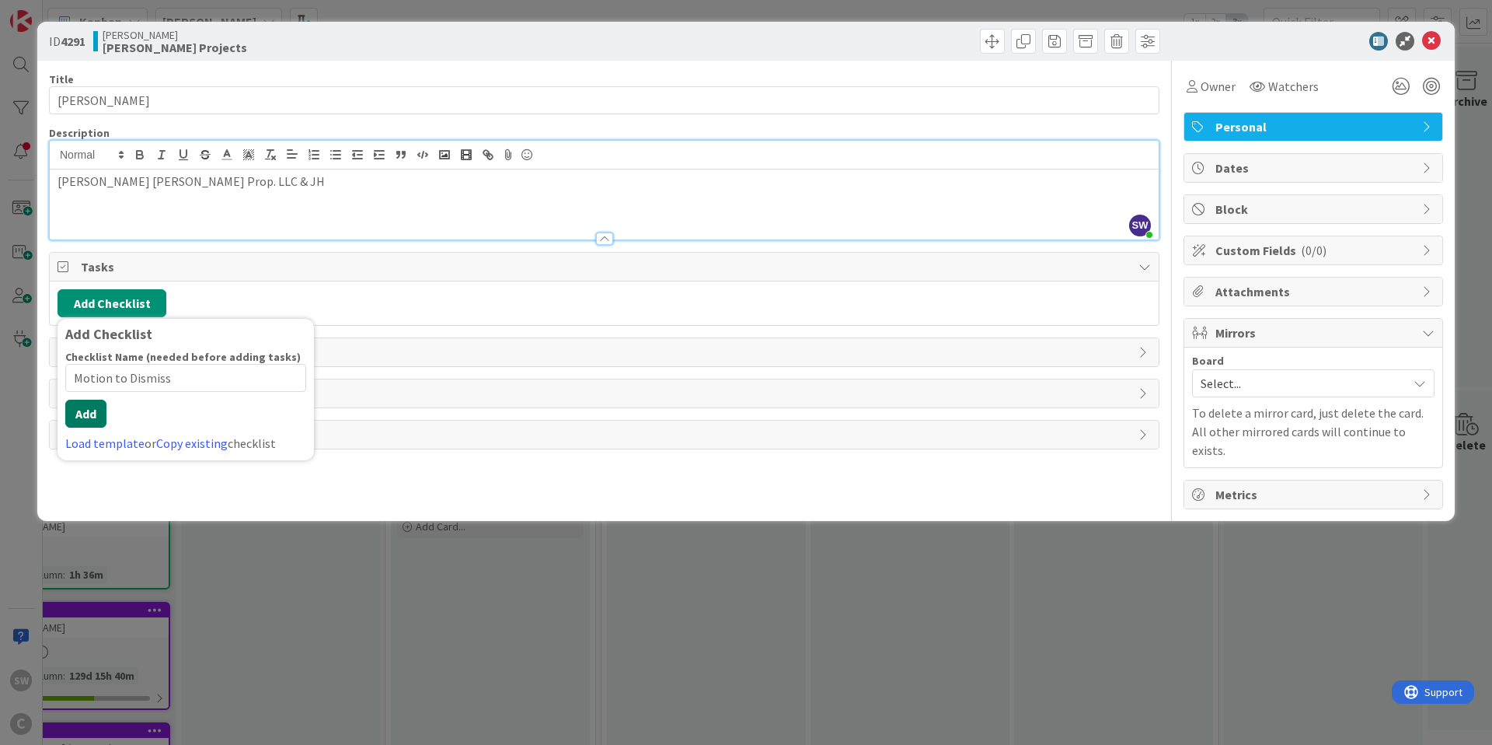
type input "Motion to Dismiss"
click at [91, 428] on div "Checklist Name (needed before adding tasks) 17 / 64 Motion to Dismiss Add Load …" at bounding box center [185, 401] width 241 height 103
click at [94, 411] on button "Add" at bounding box center [85, 414] width 41 height 28
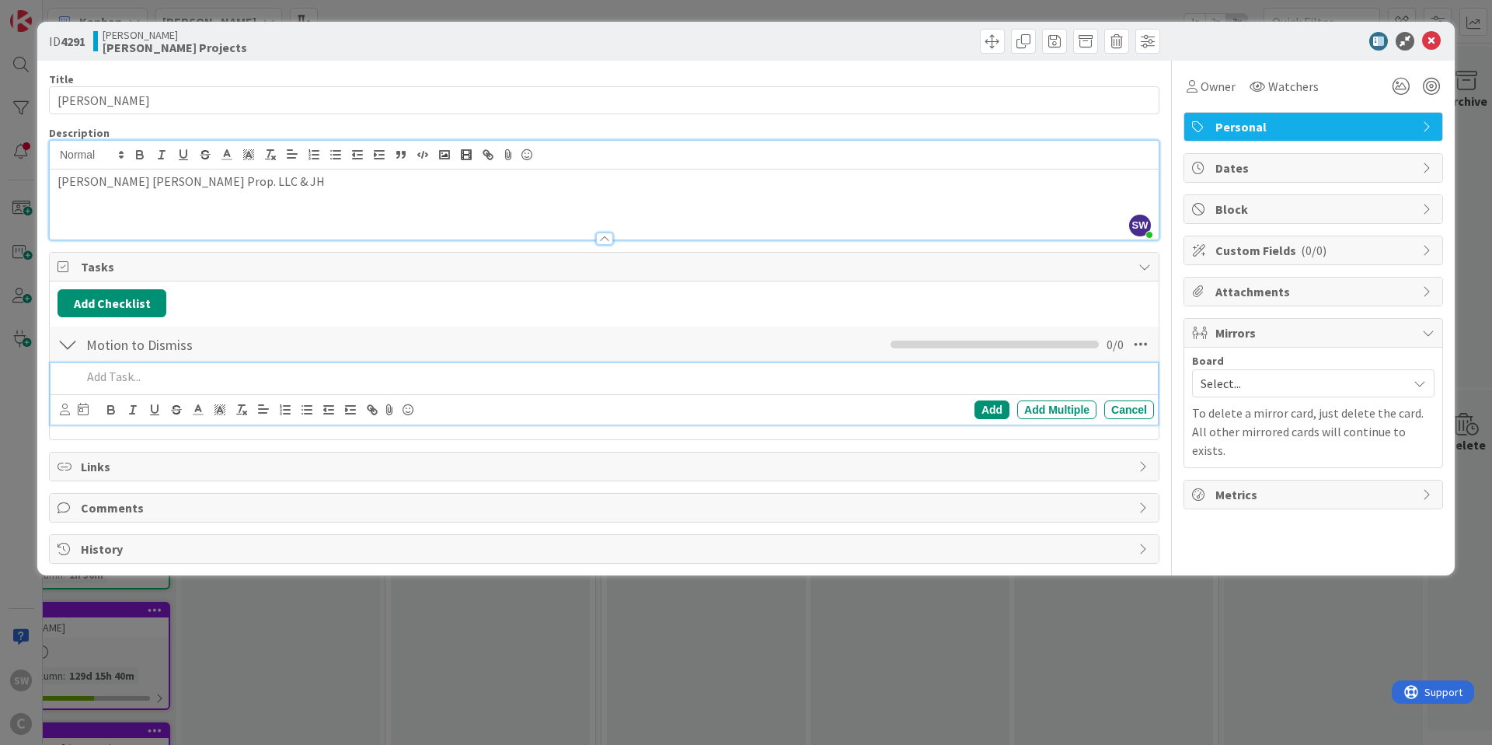
click at [130, 381] on p at bounding box center [615, 377] width 1067 height 18
click at [64, 411] on icon at bounding box center [65, 409] width 10 height 12
click at [77, 507] on icon at bounding box center [74, 505] width 12 height 23
click at [86, 407] on icon at bounding box center [87, 409] width 11 height 12
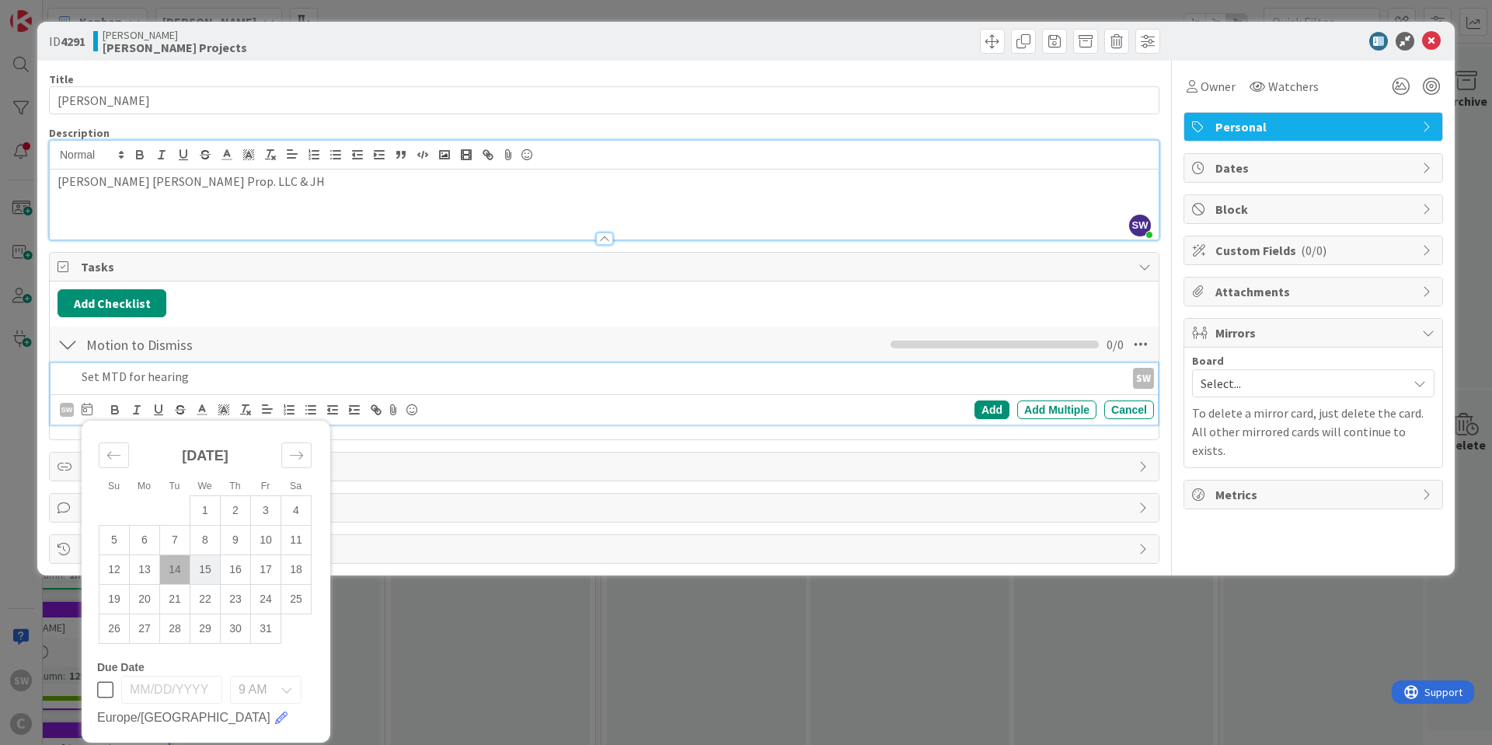
click at [208, 566] on td "15" at bounding box center [205, 569] width 30 height 30
type input "[DATE]"
click at [991, 407] on div "Add" at bounding box center [992, 409] width 35 height 19
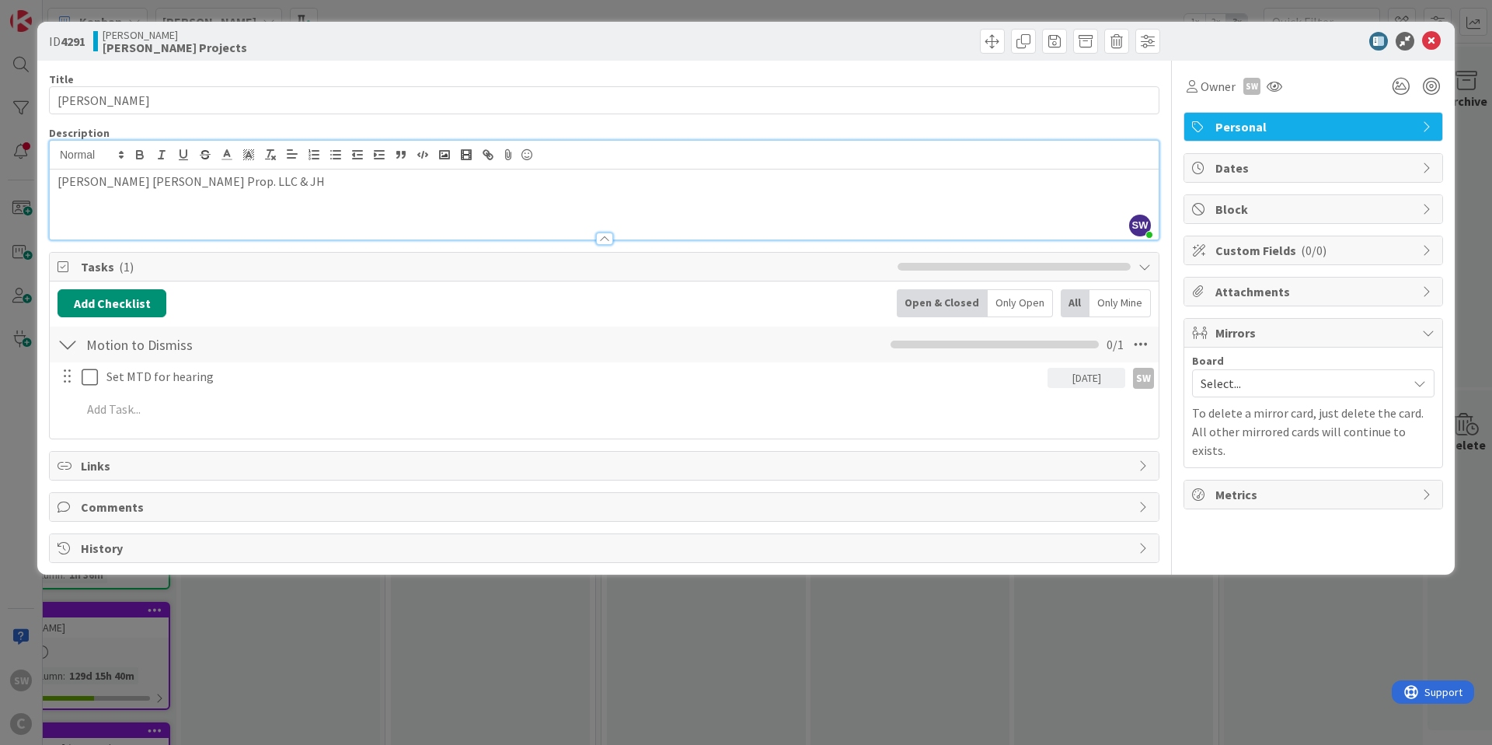
scroll to position [0, 71]
click at [1430, 39] on icon at bounding box center [1432, 41] width 19 height 19
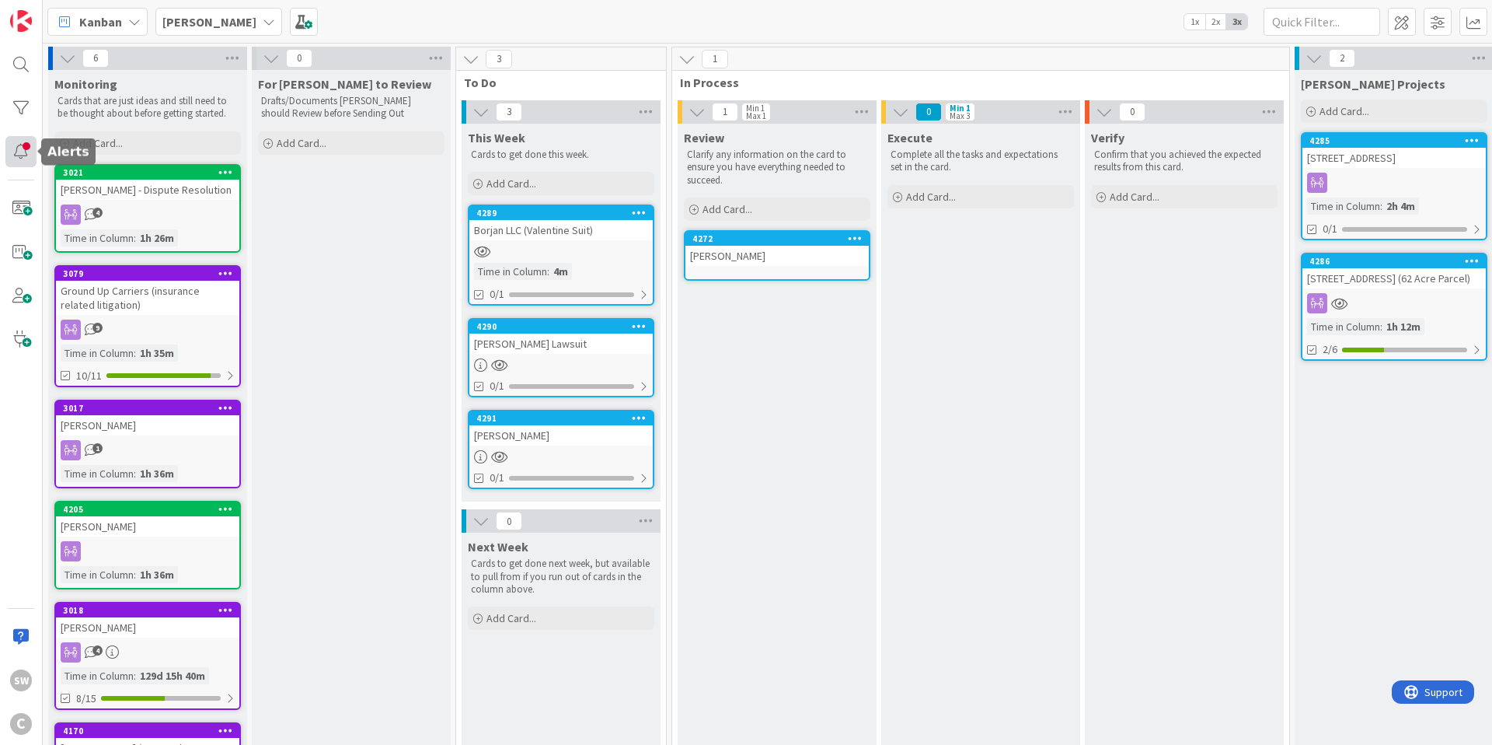
click at [16, 149] on div at bounding box center [20, 151] width 31 height 31
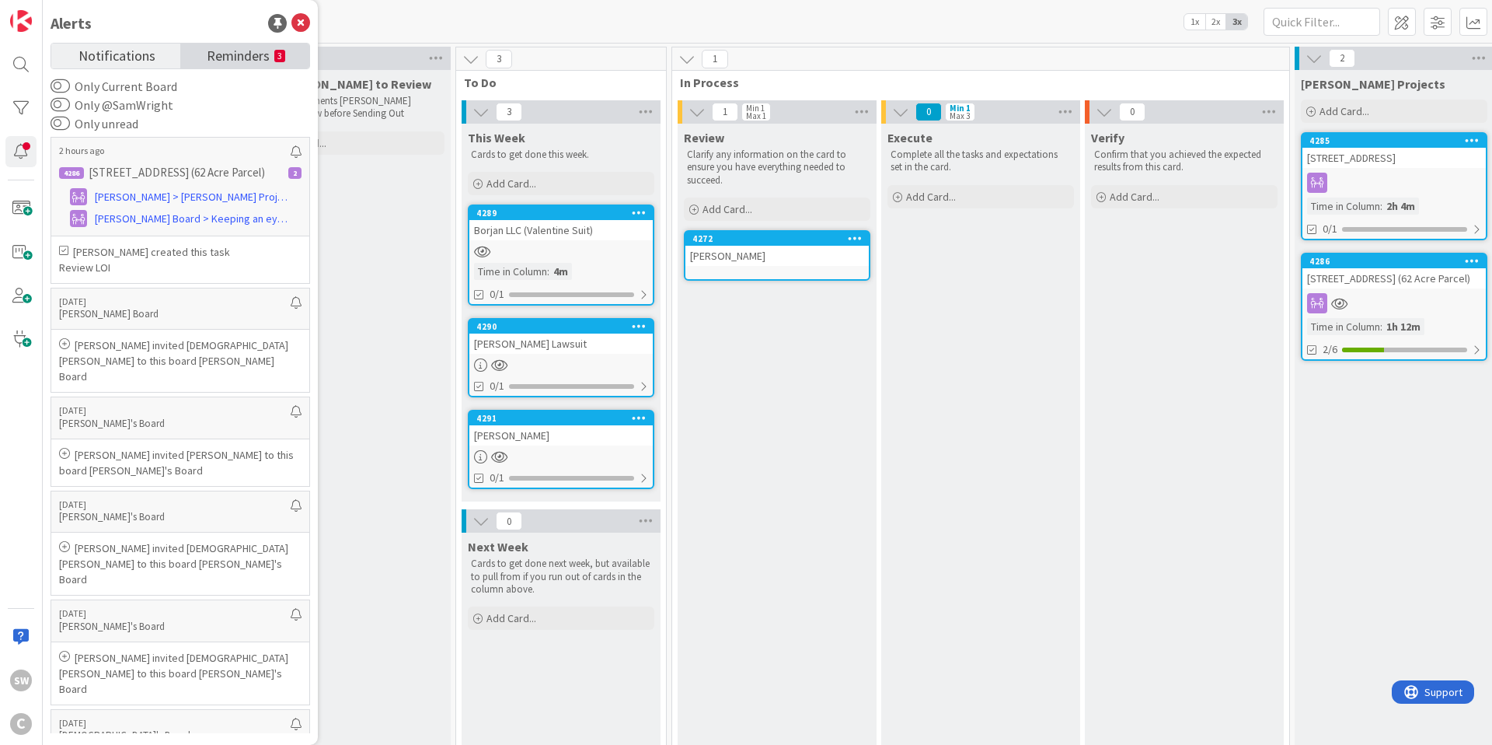
click at [218, 67] on link "Reminders 3" at bounding box center [244, 56] width 129 height 25
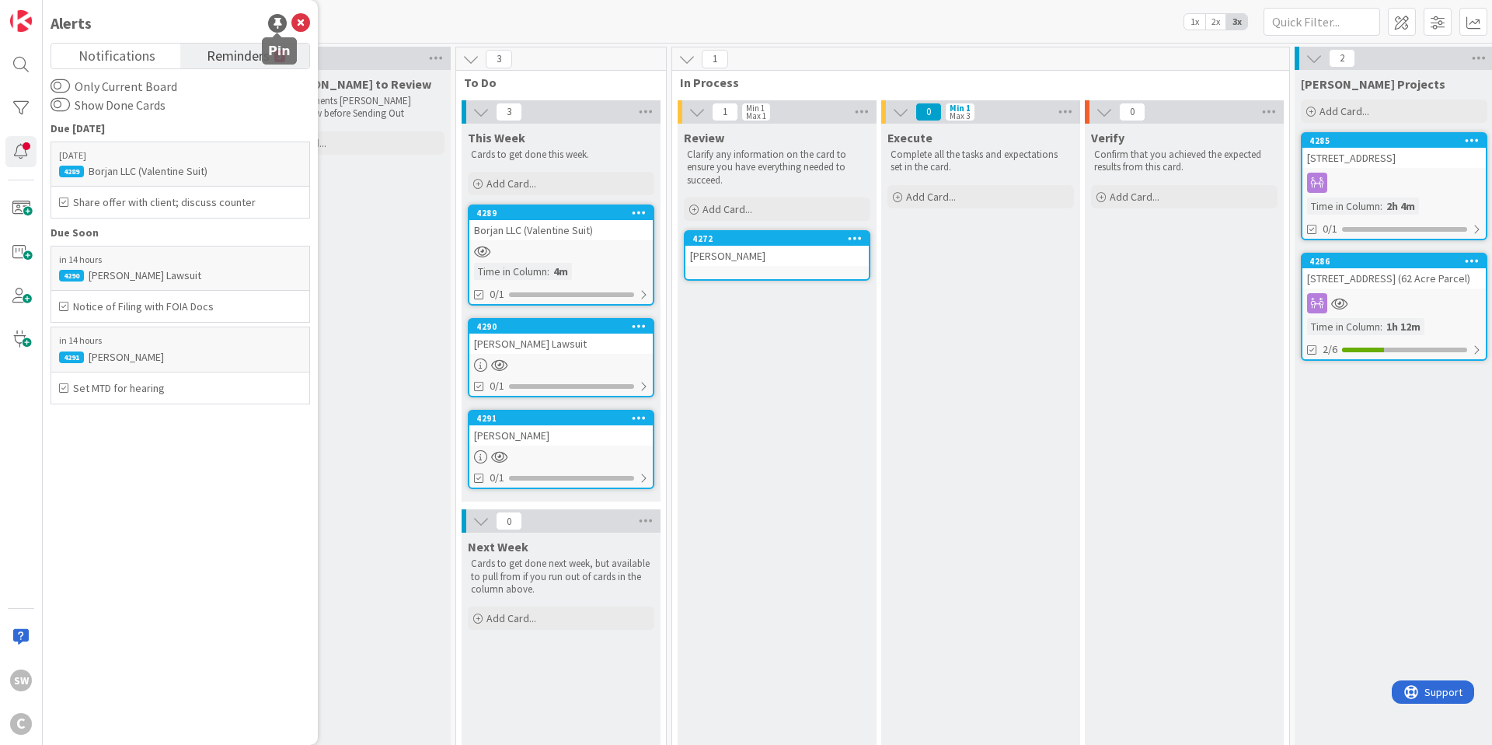
click at [271, 26] on div at bounding box center [277, 23] width 19 height 19
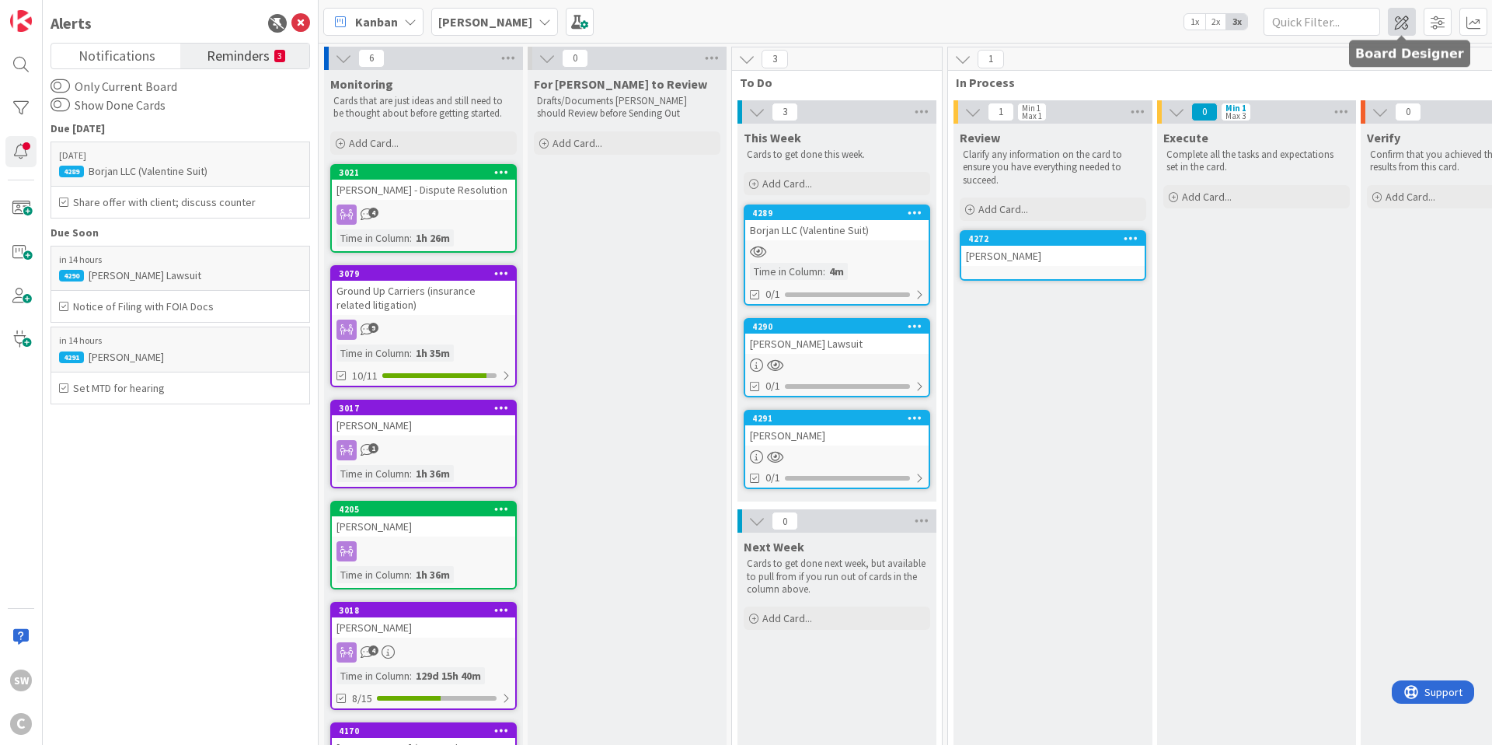
click at [1404, 19] on span at bounding box center [1402, 22] width 28 height 28
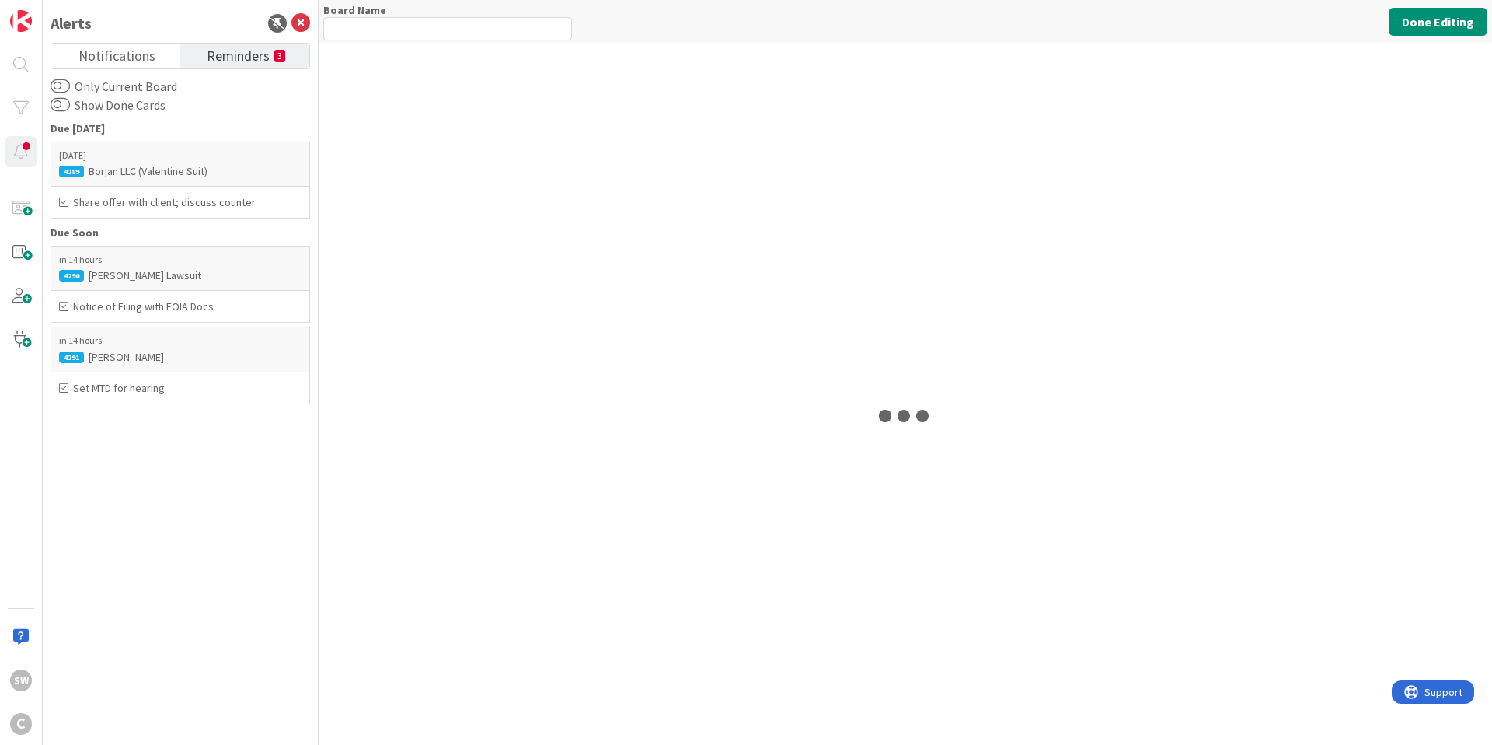
type input "[PERSON_NAME]"
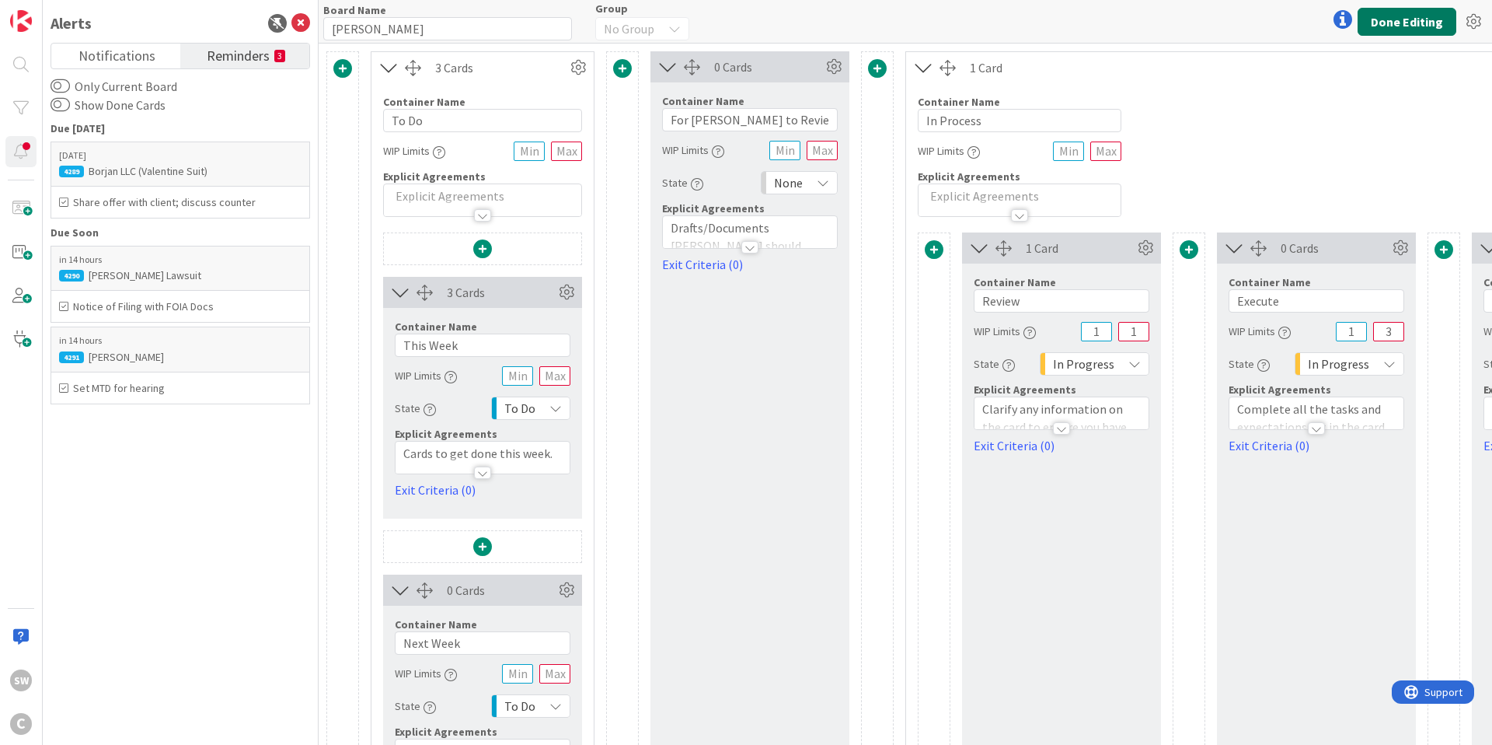
click at [1398, 21] on button "Done Editing" at bounding box center [1407, 22] width 99 height 28
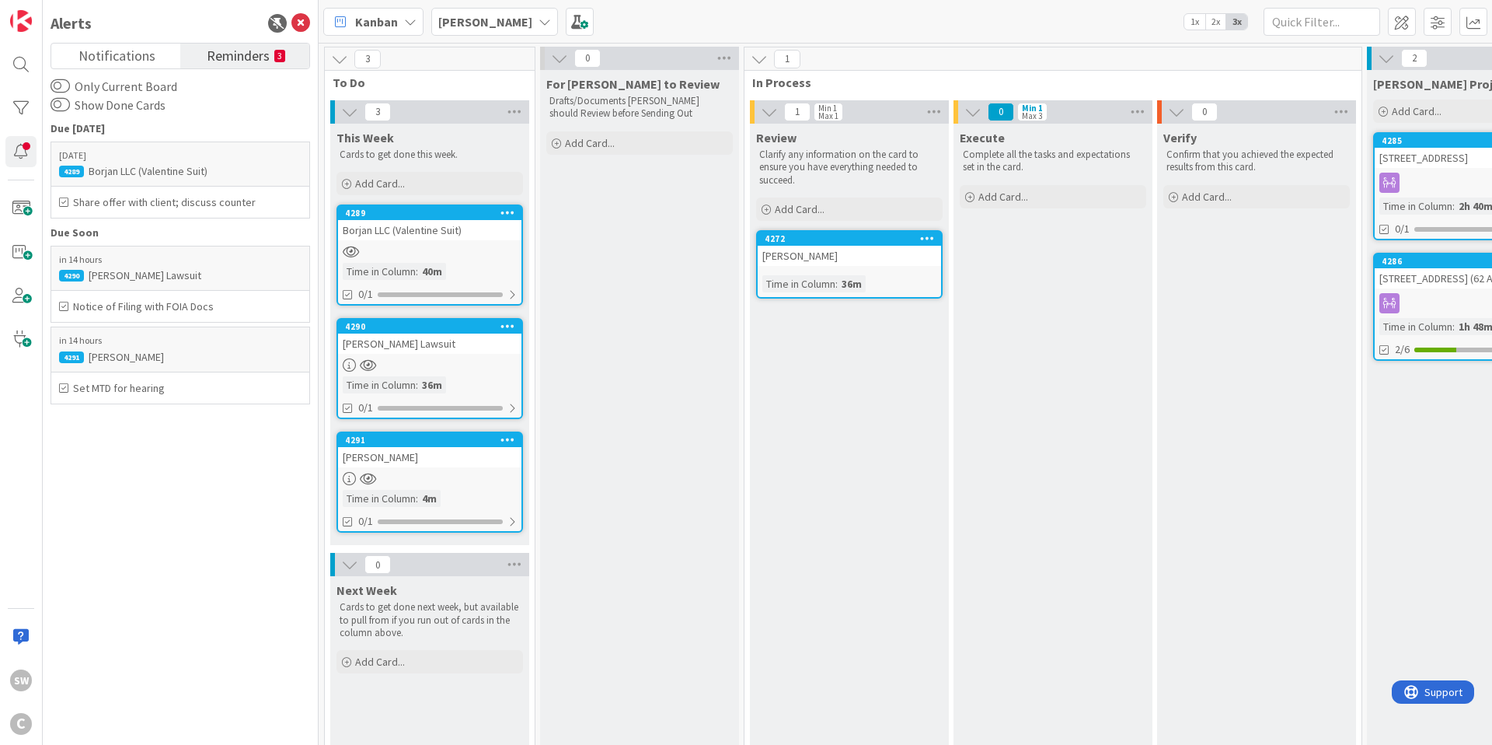
click at [653, 12] on div "Kanban [PERSON_NAME] 1x 2x 3x" at bounding box center [906, 21] width 1174 height 43
click at [380, 183] on span "Add Card..." at bounding box center [380, 183] width 50 height 14
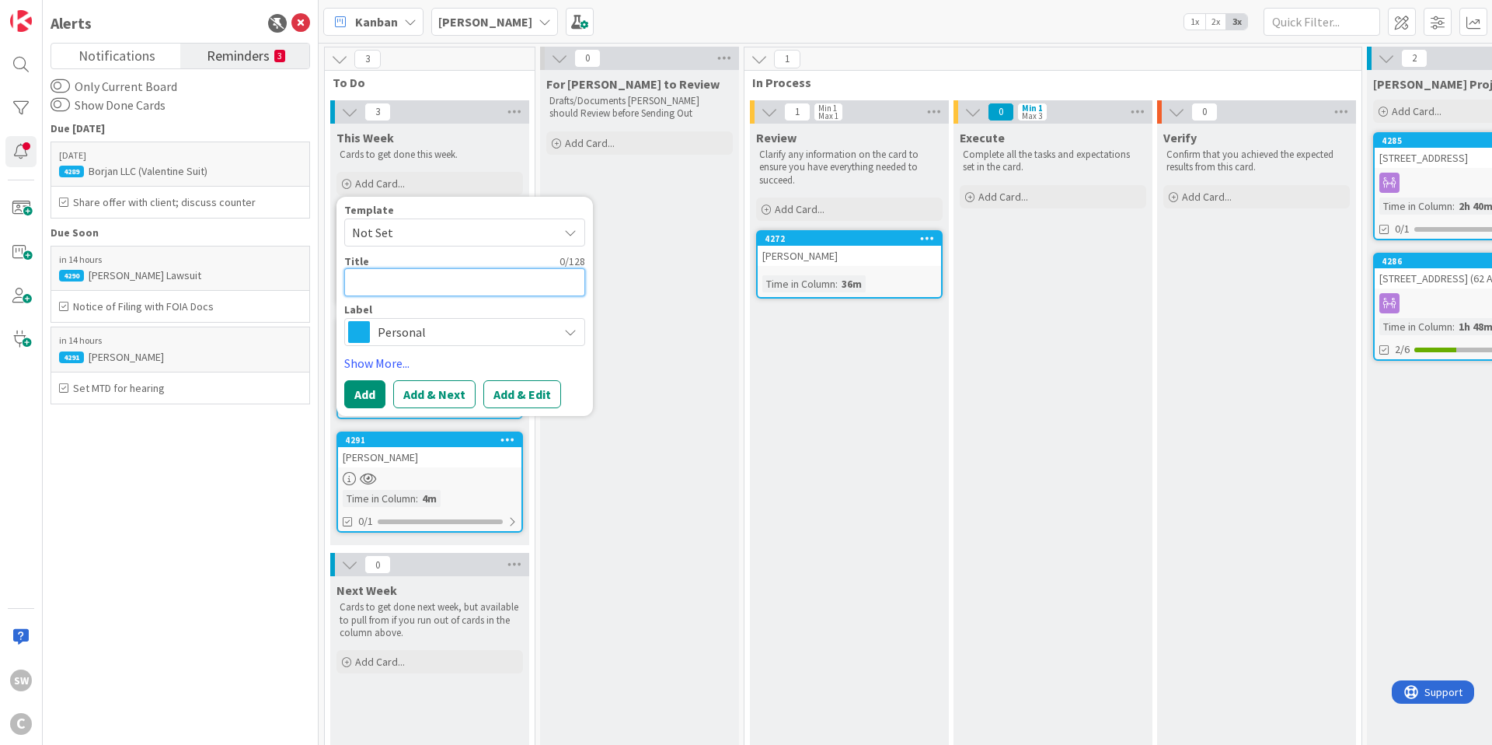
click at [407, 283] on textarea at bounding box center [464, 282] width 241 height 28
type textarea "x"
type textarea "B"
type textarea "x"
type textarea "Bo"
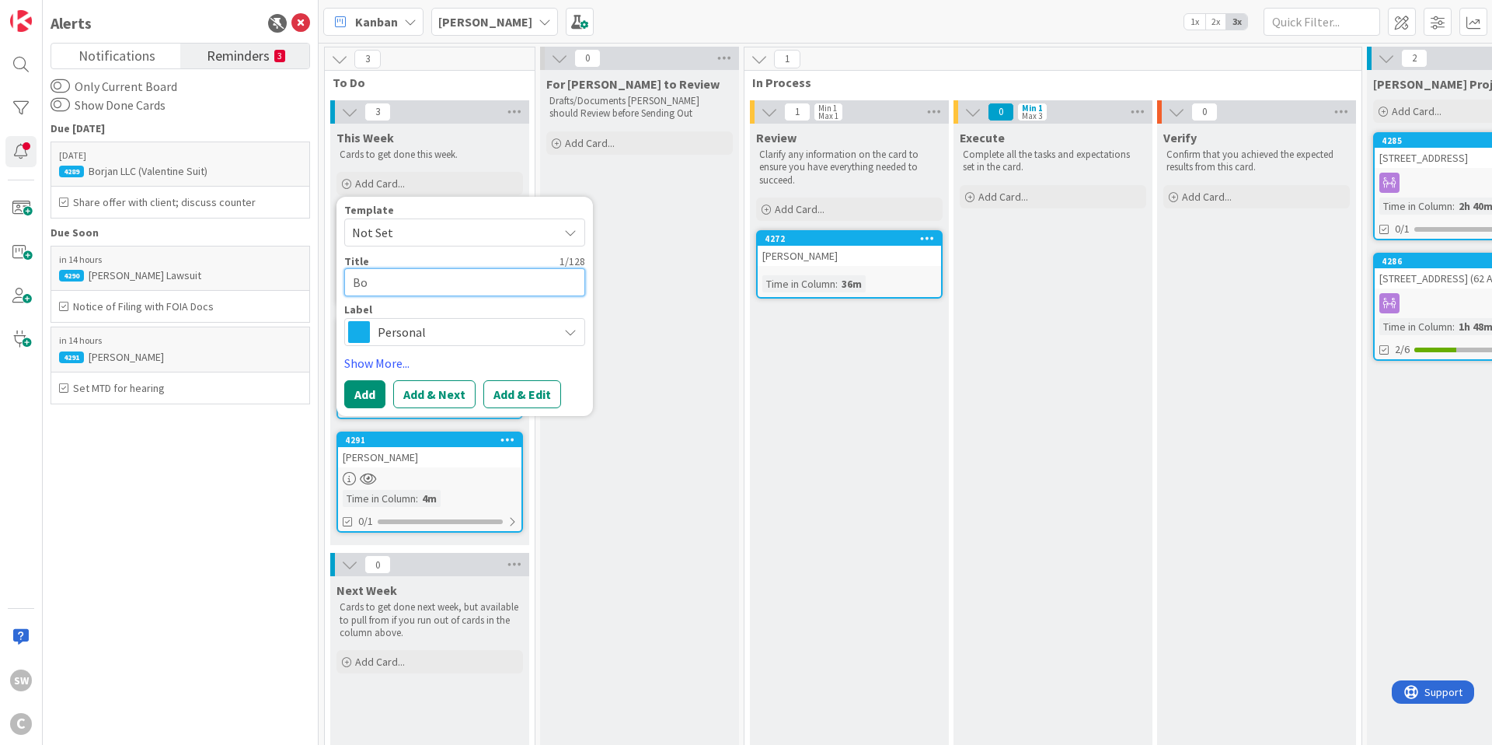
type textarea "x"
type textarea "Bor"
type textarea "x"
type textarea "Bord"
type textarea "x"
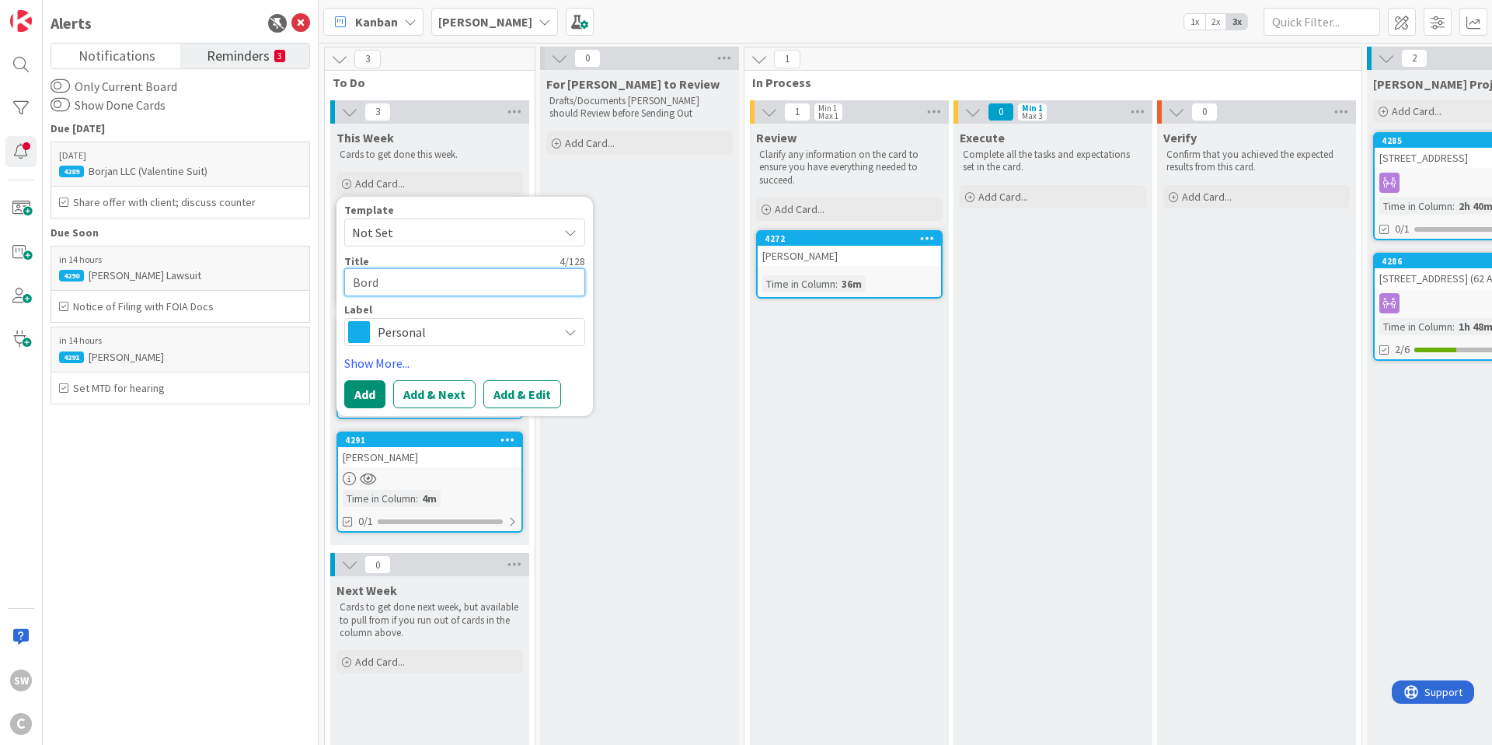
type textarea "Borde"
type textarea "x"
type textarea "[PERSON_NAME]"
click at [360, 395] on button "Add" at bounding box center [364, 394] width 41 height 28
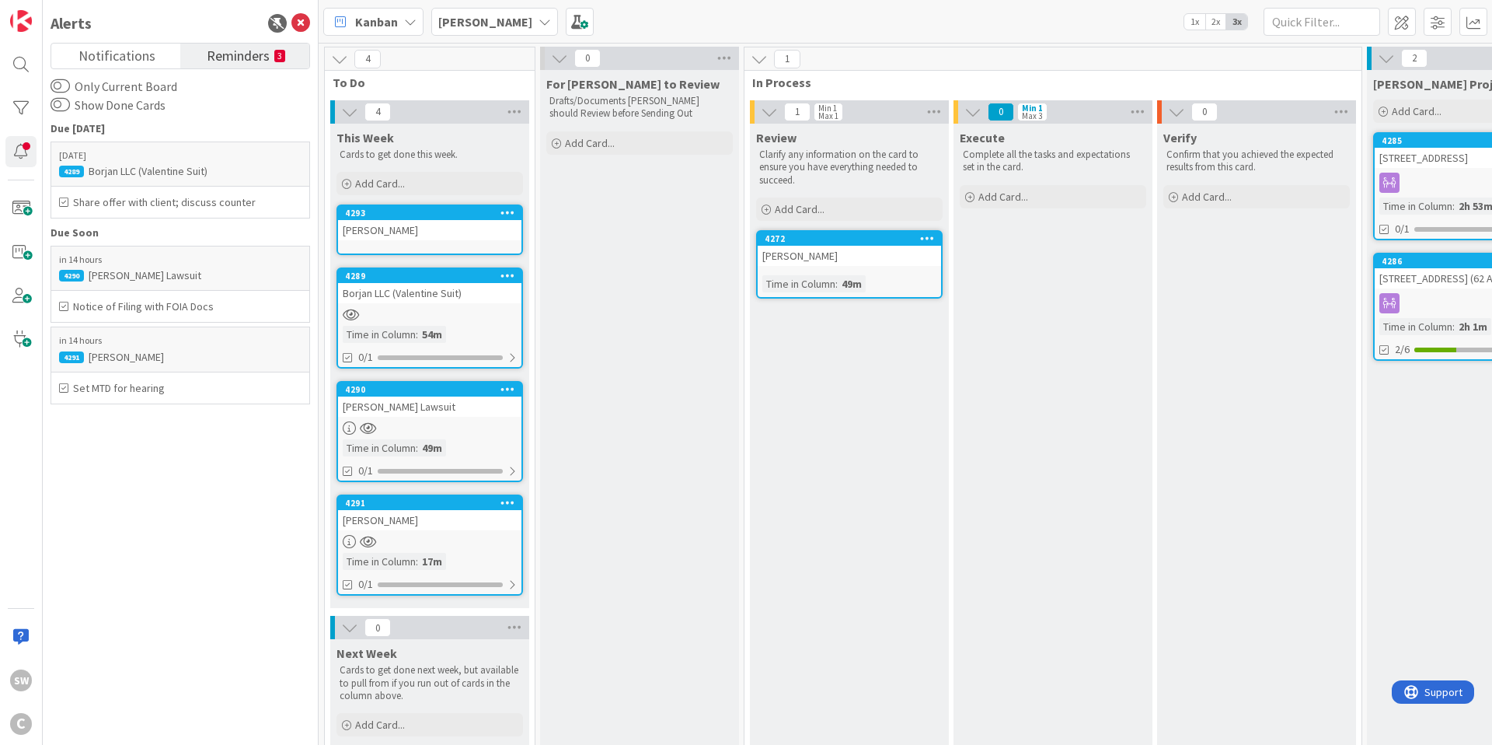
click at [422, 233] on div "[PERSON_NAME]" at bounding box center [429, 230] width 183 height 20
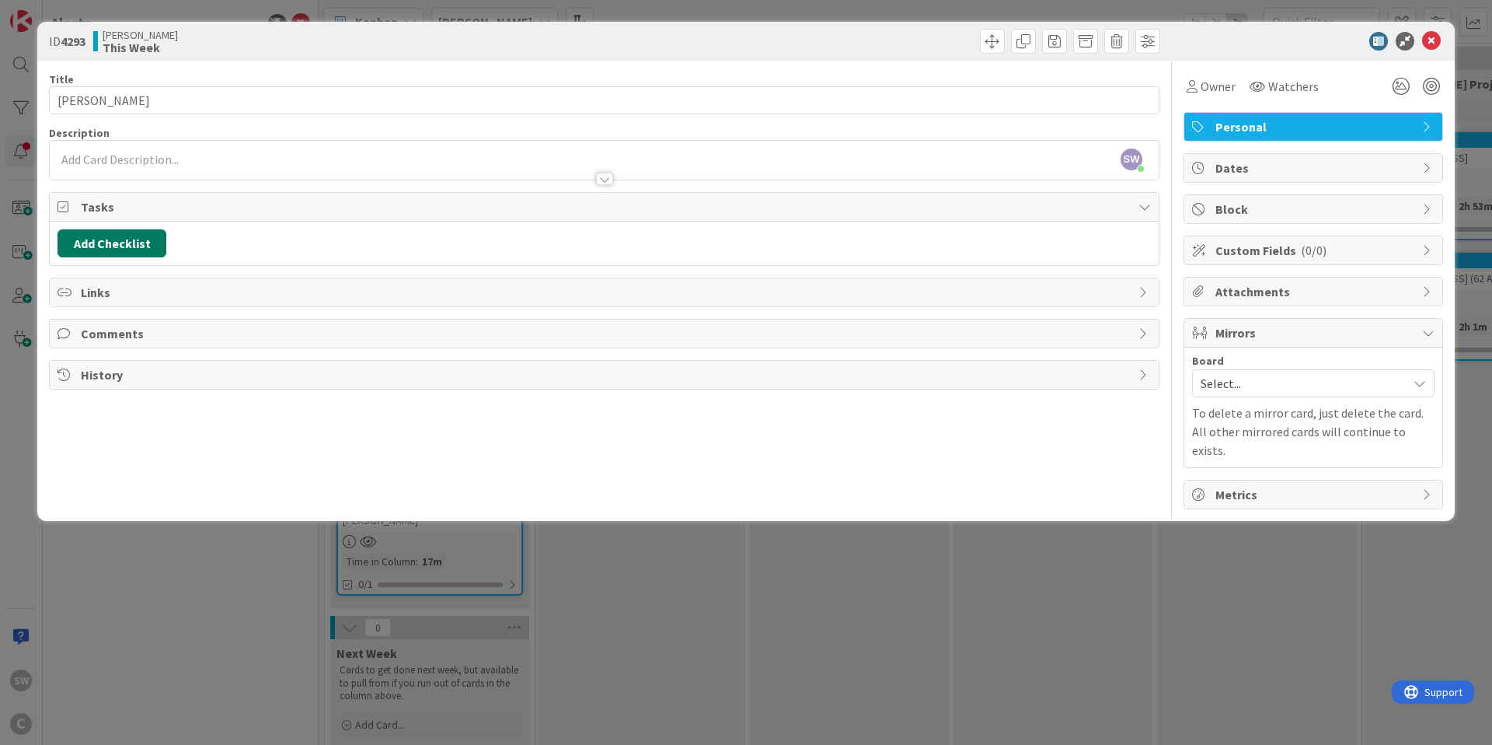
click at [136, 244] on button "Add Checklist" at bounding box center [112, 243] width 109 height 28
click at [140, 315] on input at bounding box center [185, 318] width 241 height 28
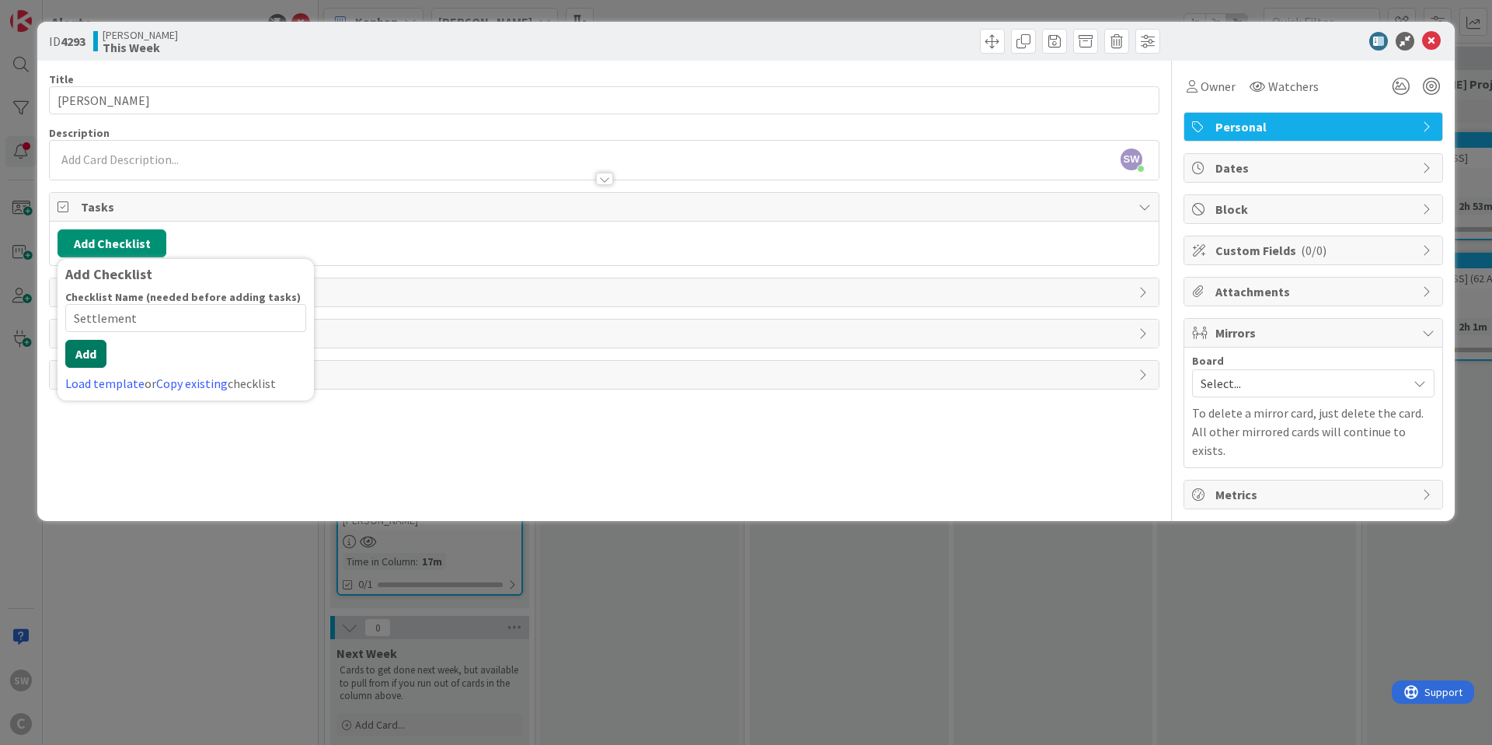
type input "Settlement"
click at [89, 368] on div "Checklist Name (needed before adding tasks) 10 / 64 Settlement Add Load templat…" at bounding box center [185, 341] width 241 height 103
click at [86, 347] on button "Add" at bounding box center [85, 354] width 41 height 28
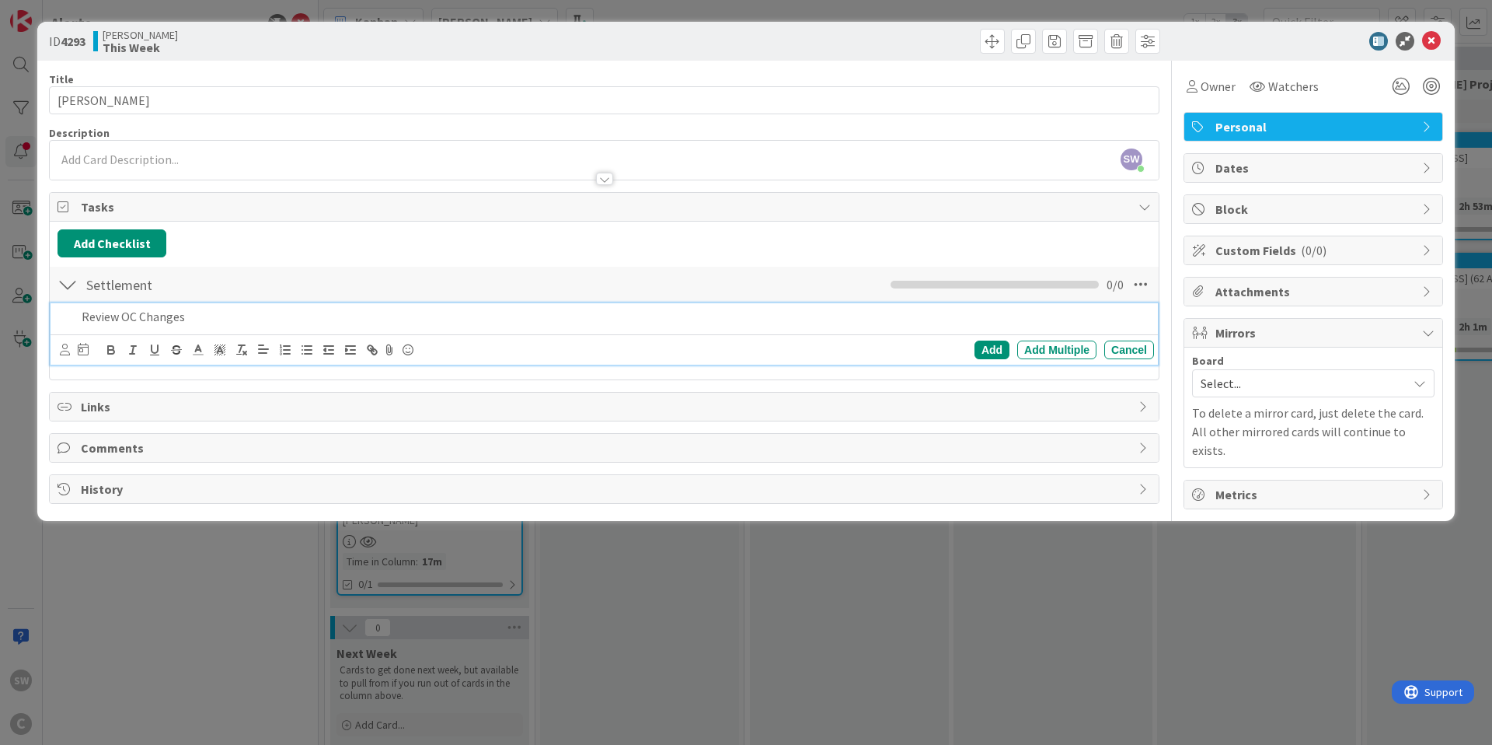
click at [730, 291] on div "Settlement Checklist Name 10 / 64 Settlement 0 / 0" at bounding box center [604, 285] width 1109 height 36
click at [642, 319] on p "Review OC Changes" at bounding box center [615, 317] width 1067 height 18
click at [62, 353] on icon at bounding box center [65, 350] width 10 height 12
click at [72, 448] on icon at bounding box center [74, 446] width 12 height 23
click at [86, 355] on div at bounding box center [87, 349] width 11 height 19
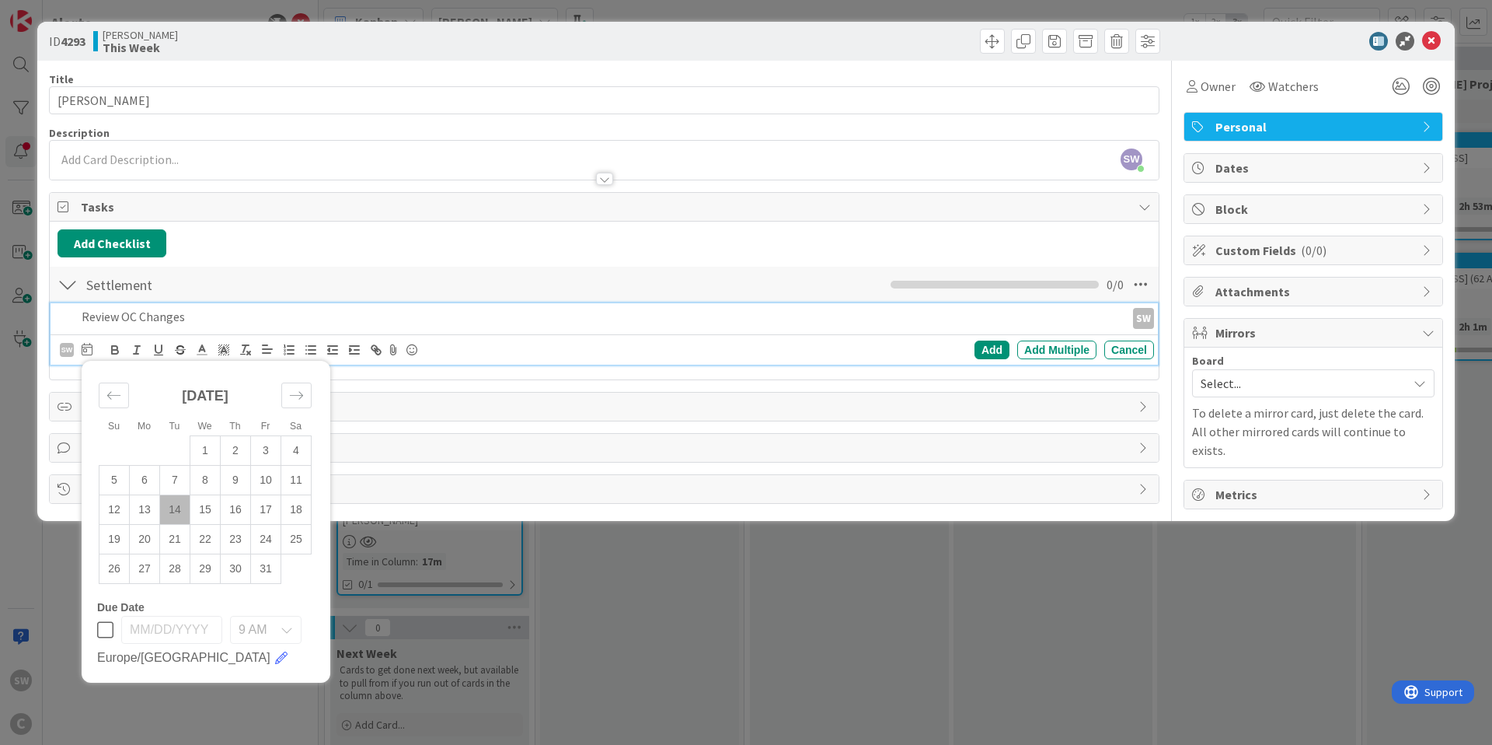
click at [181, 510] on td "14" at bounding box center [175, 509] width 30 height 30
type input "[DATE]"
click at [989, 349] on div "Add" at bounding box center [992, 349] width 35 height 19
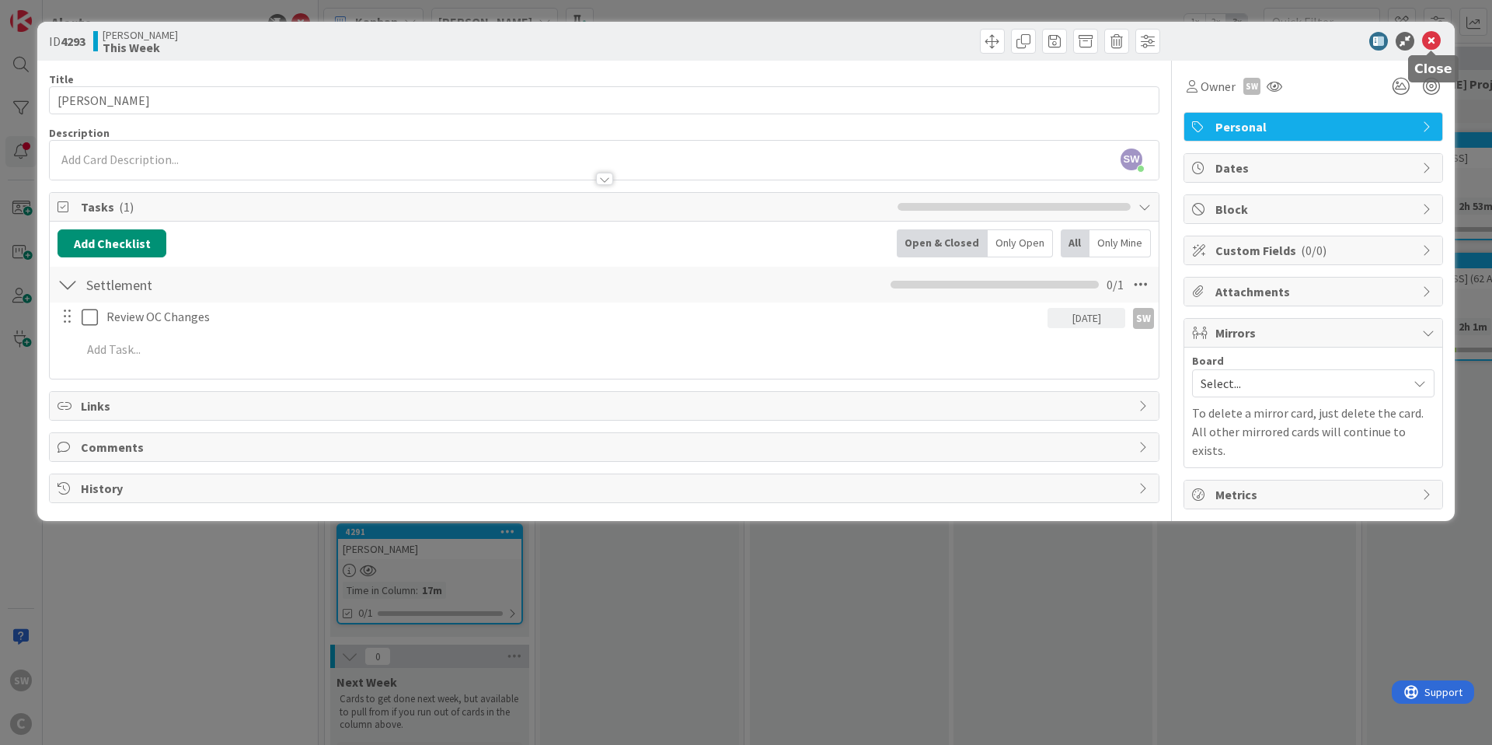
click at [1430, 40] on icon at bounding box center [1432, 41] width 19 height 19
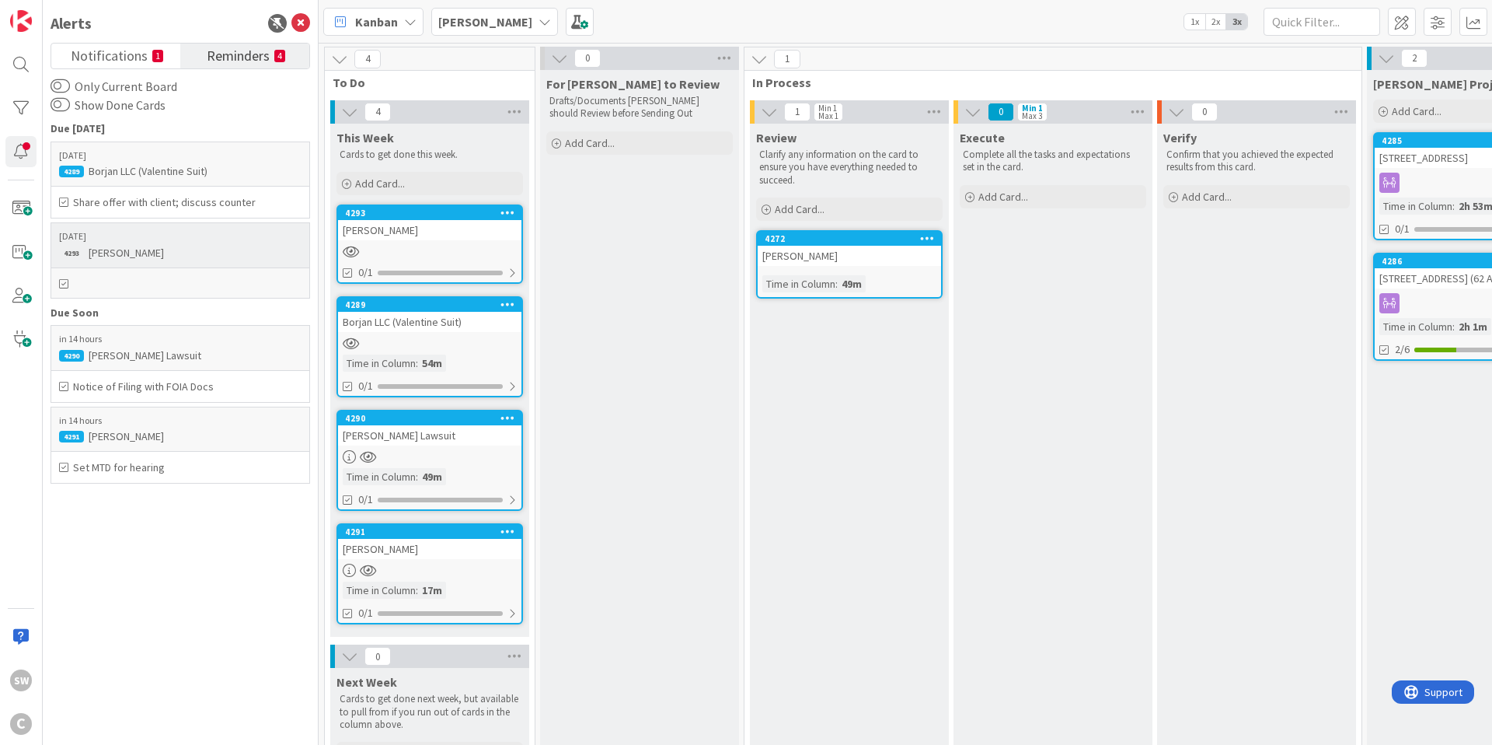
click at [199, 252] on div "[PERSON_NAME]" at bounding box center [180, 253] width 243 height 14
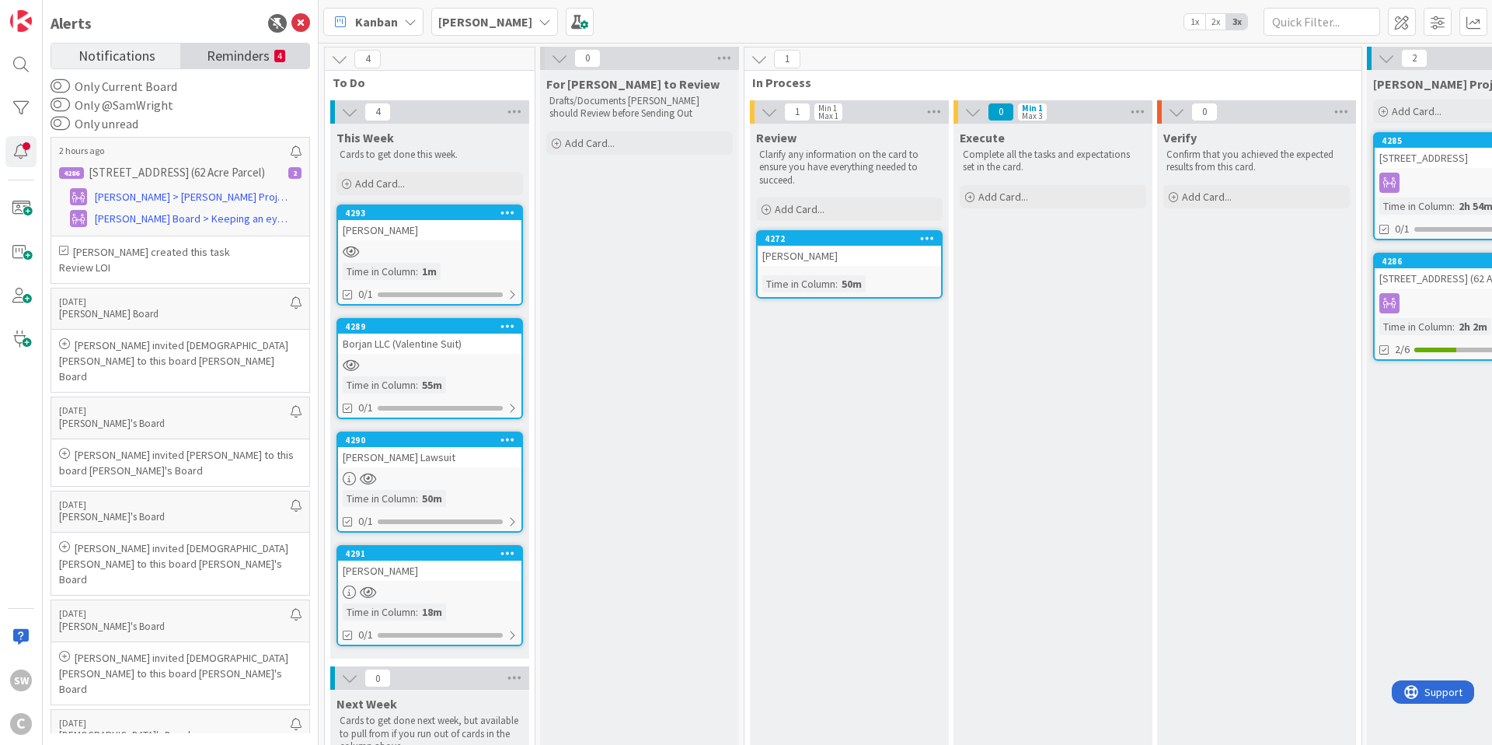
click at [216, 53] on span "Reminders" at bounding box center [238, 55] width 63 height 22
